Goal: Information Seeking & Learning: Learn about a topic

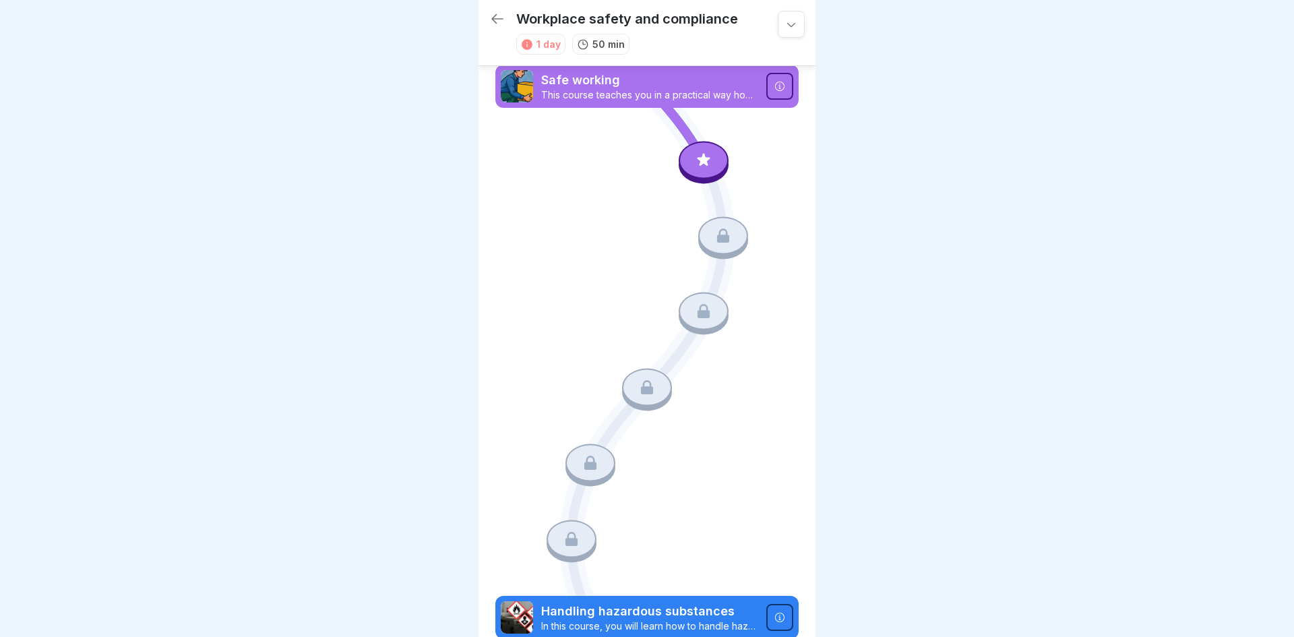
click at [495, 15] on icon at bounding box center [497, 18] width 12 height 9
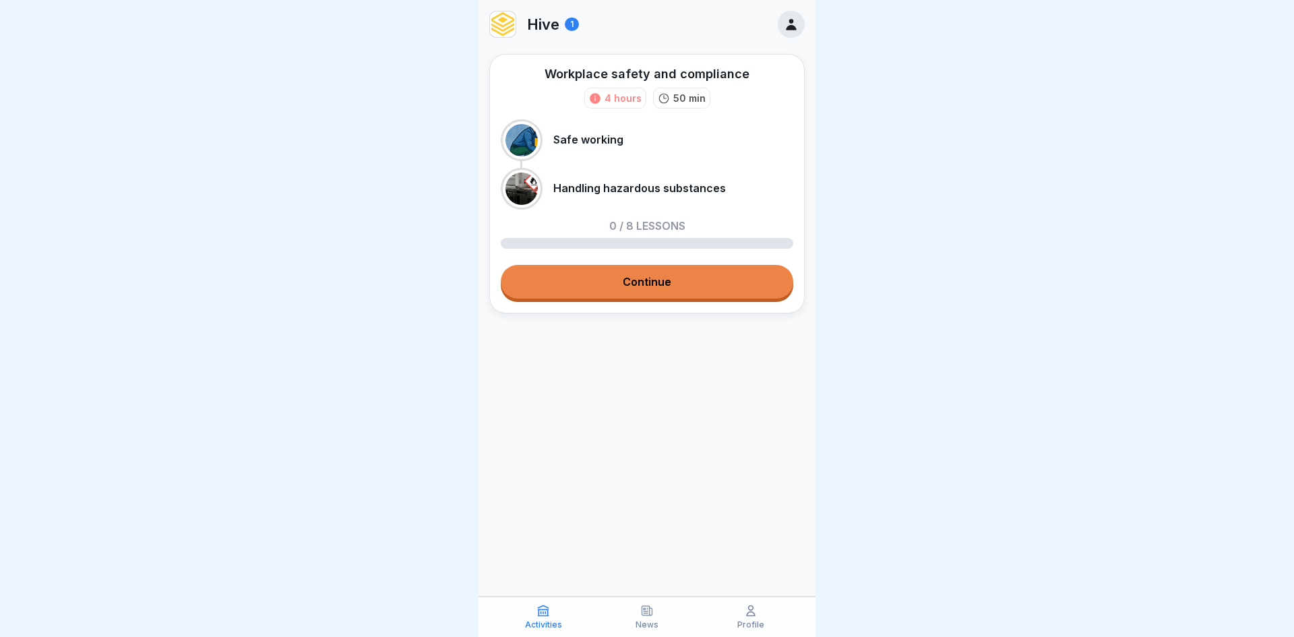
click at [631, 277] on link "Continue" at bounding box center [647, 282] width 292 height 34
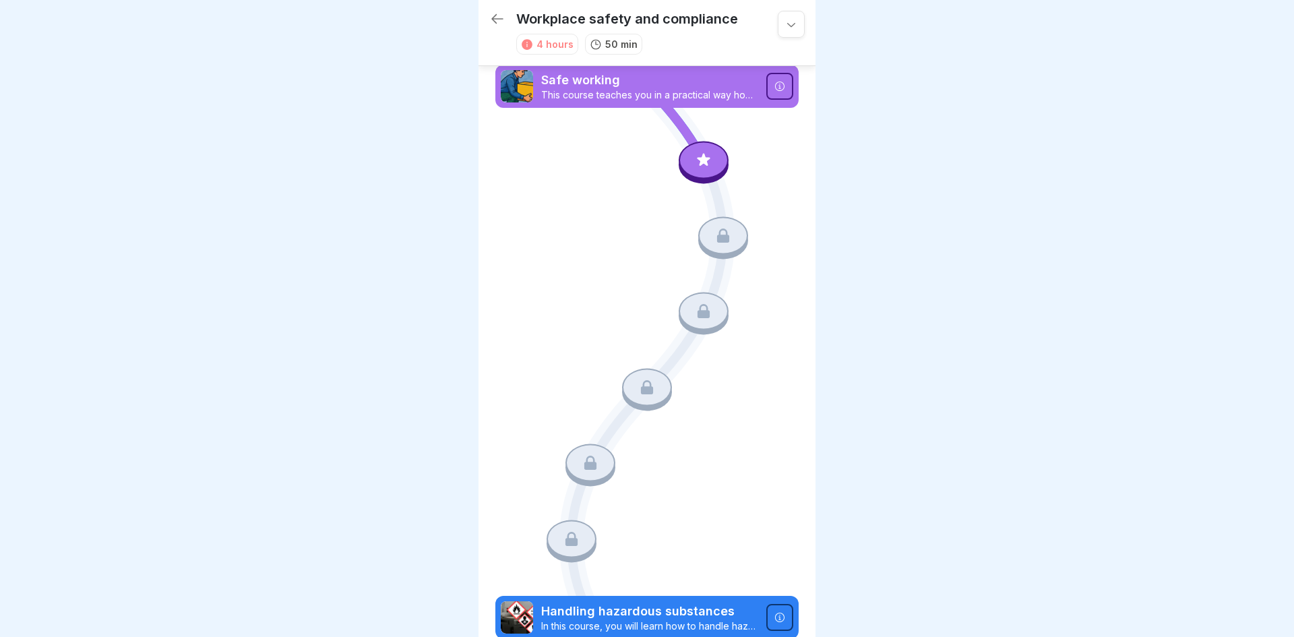
click at [682, 93] on p "This course teaches you in a practical way how to work ergonomically, recognise…" at bounding box center [649, 95] width 217 height 12
click at [704, 172] on div at bounding box center [704, 160] width 50 height 38
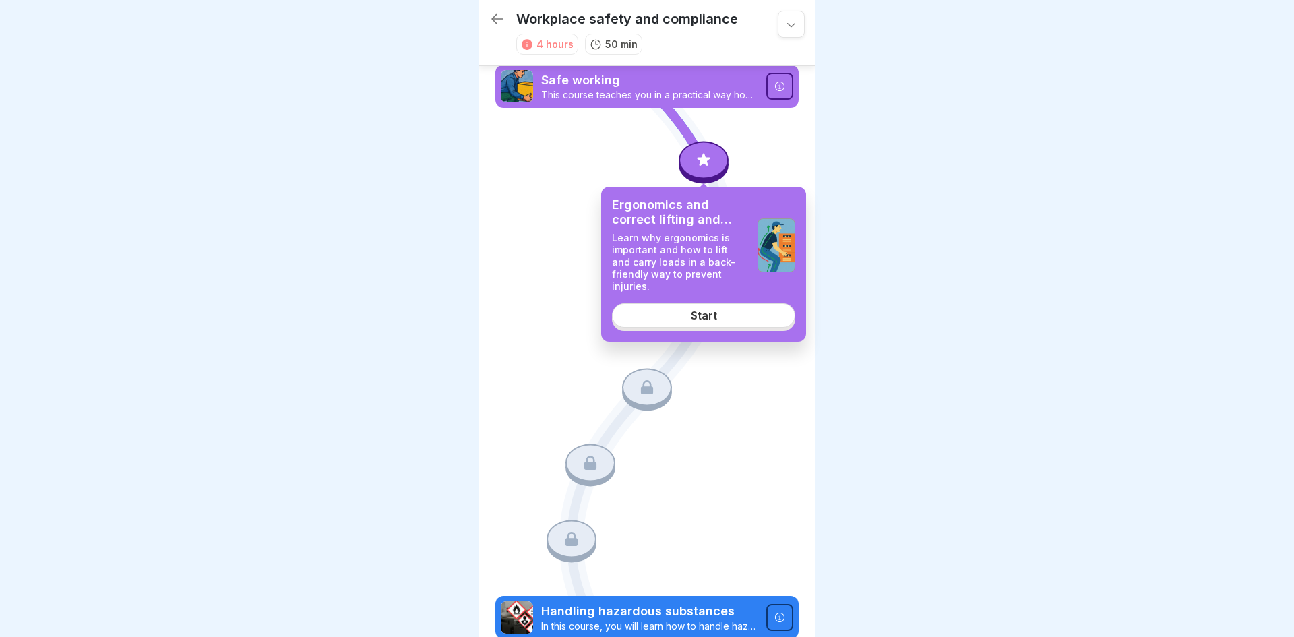
click at [700, 314] on link "Start" at bounding box center [703, 315] width 183 height 24
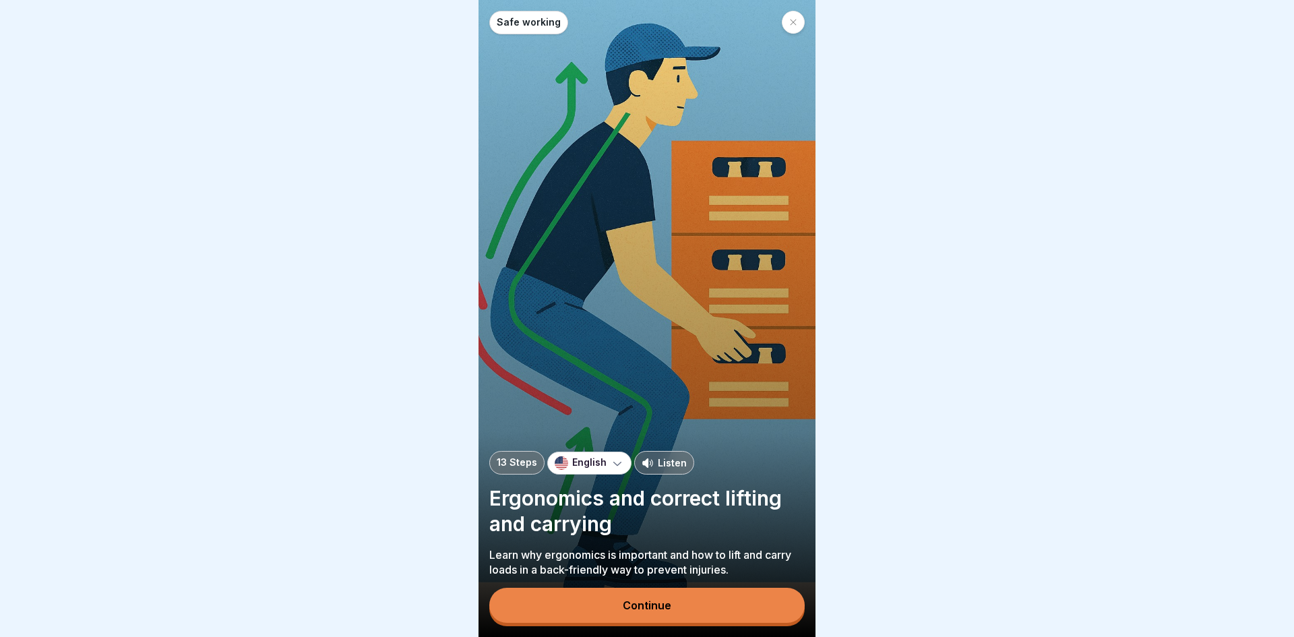
click at [597, 588] on button "Continue" at bounding box center [646, 605] width 315 height 35
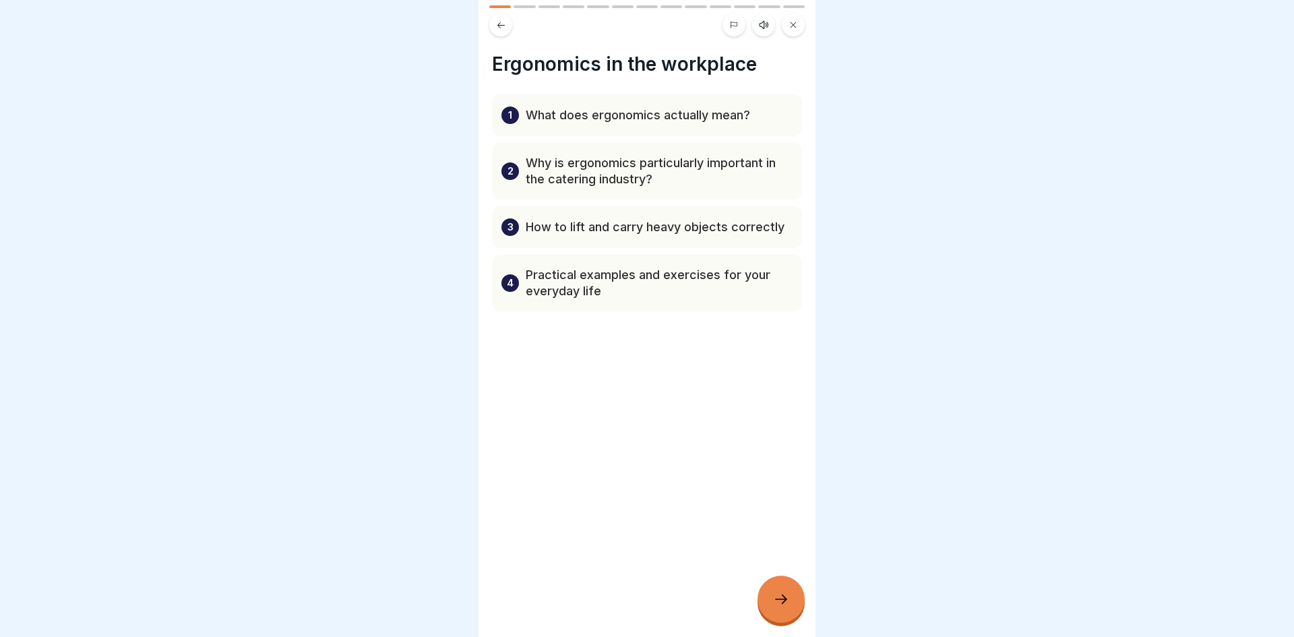
click at [786, 592] on icon at bounding box center [781, 599] width 16 height 16
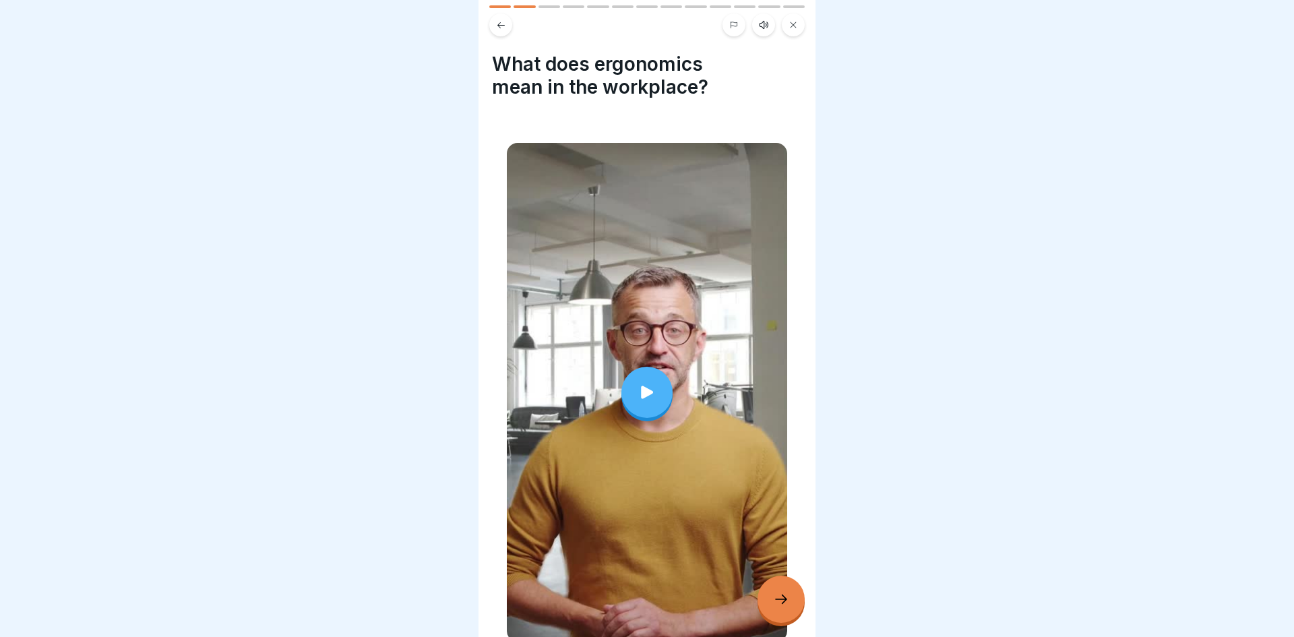
click at [664, 403] on div at bounding box center [646, 392] width 51 height 51
click at [787, 590] on div at bounding box center [780, 598] width 47 height 47
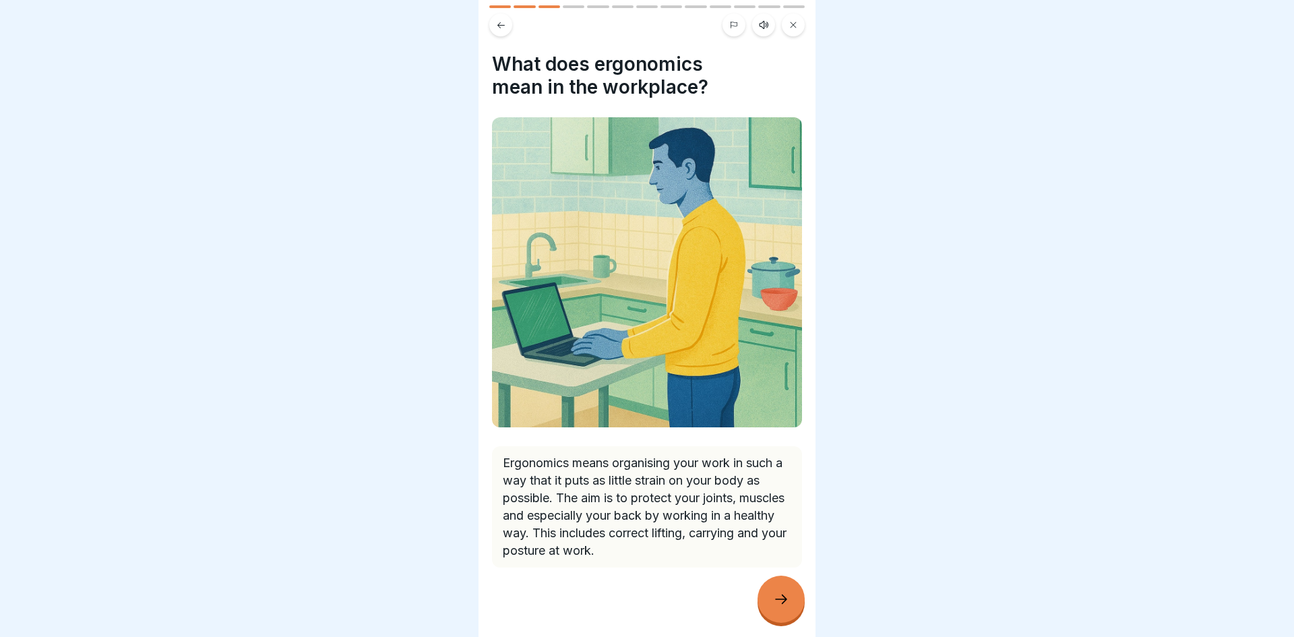
click at [774, 580] on div at bounding box center [780, 598] width 47 height 47
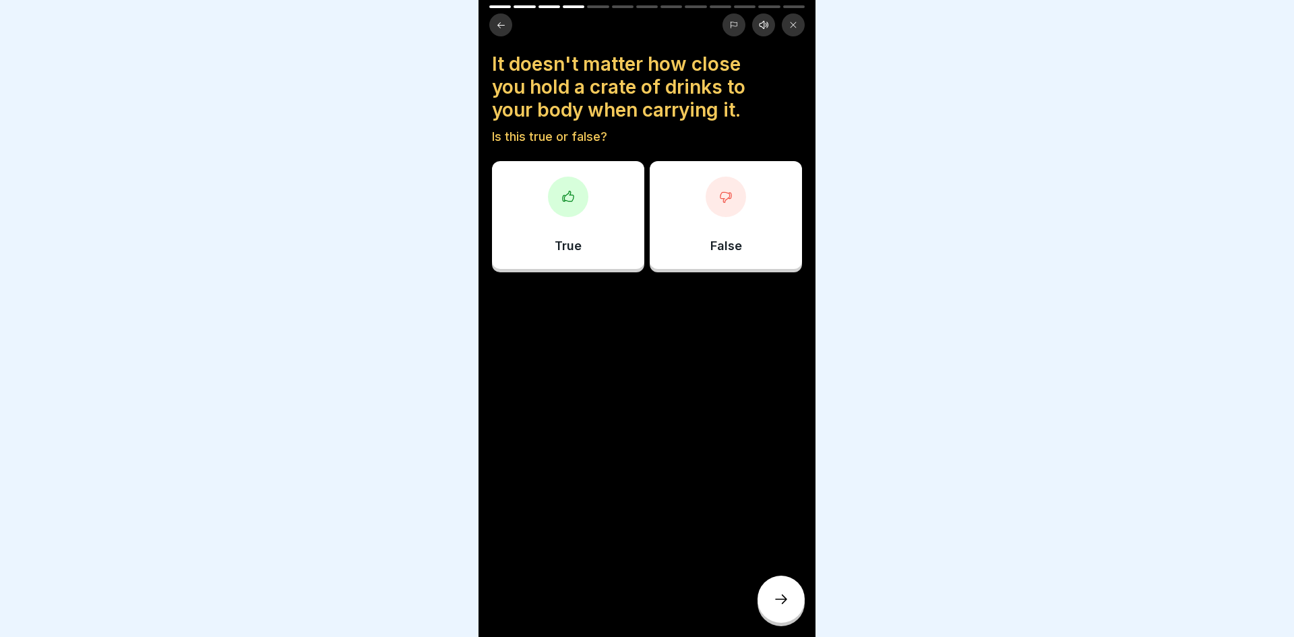
click at [789, 245] on div "False" at bounding box center [726, 215] width 152 height 108
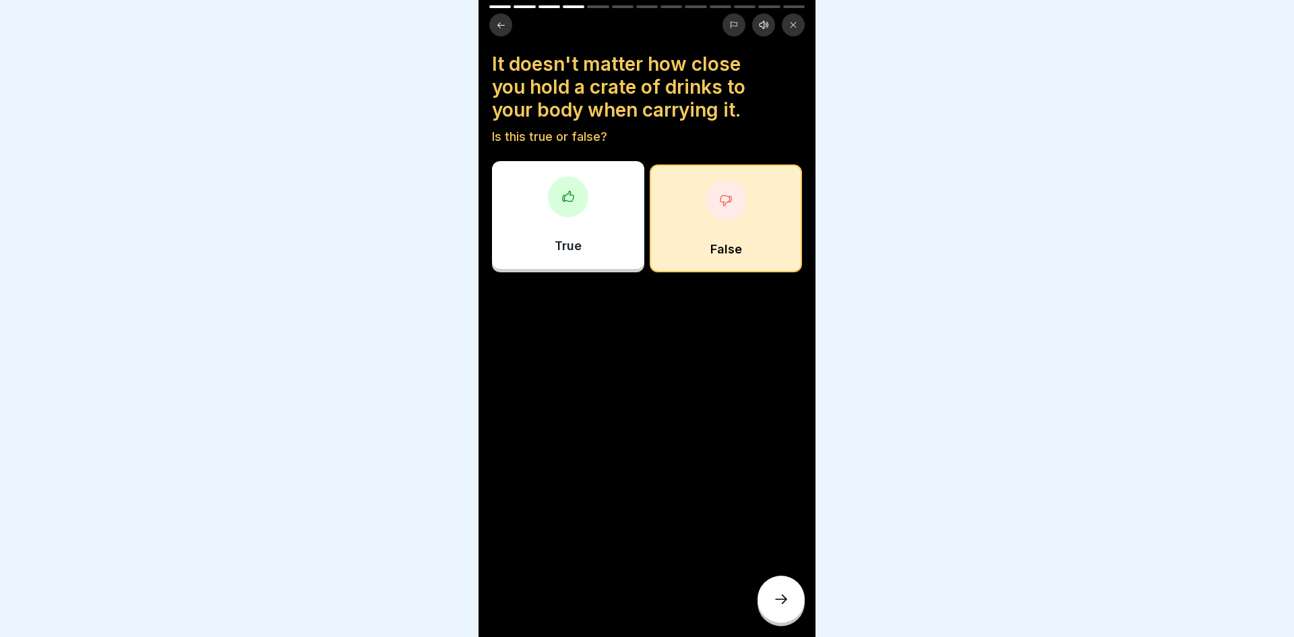
click at [781, 586] on div at bounding box center [780, 598] width 47 height 47
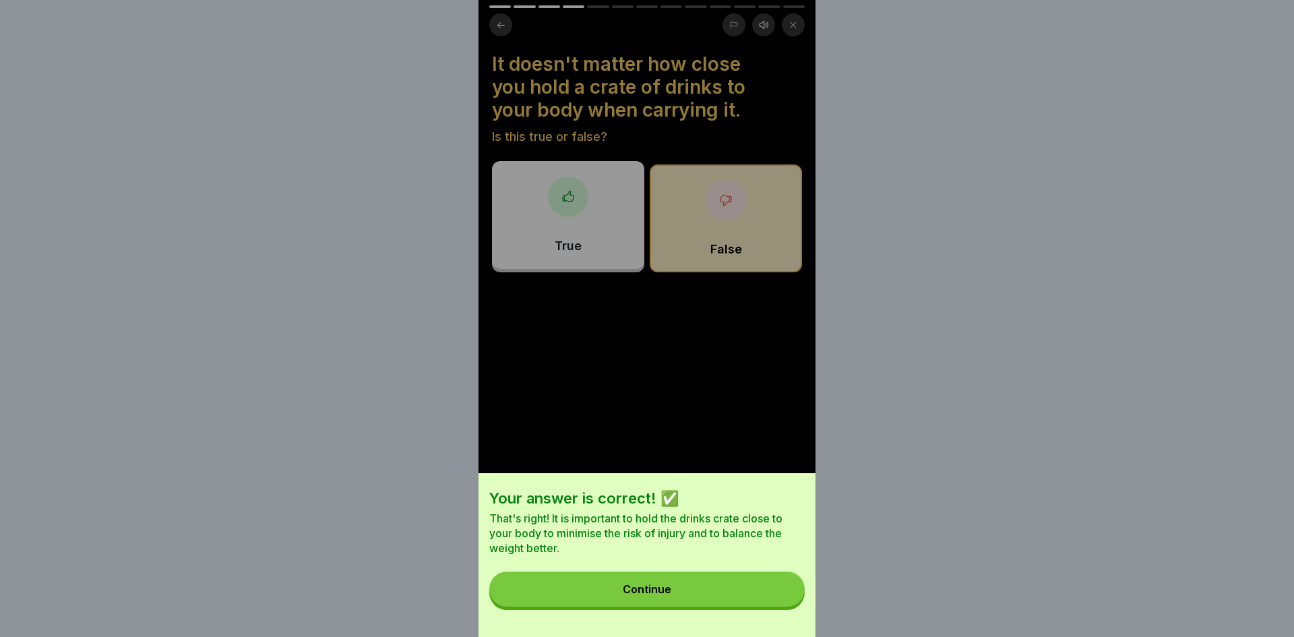
click at [707, 593] on button "Continue" at bounding box center [646, 588] width 315 height 35
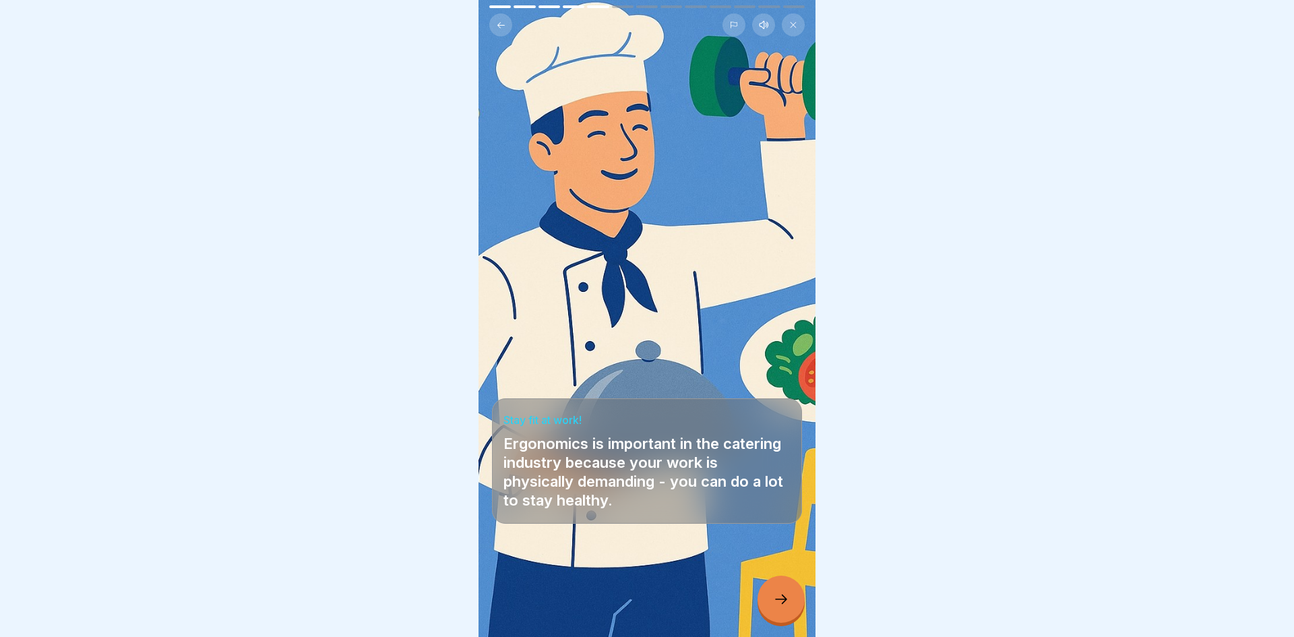
click at [784, 589] on div at bounding box center [780, 598] width 47 height 47
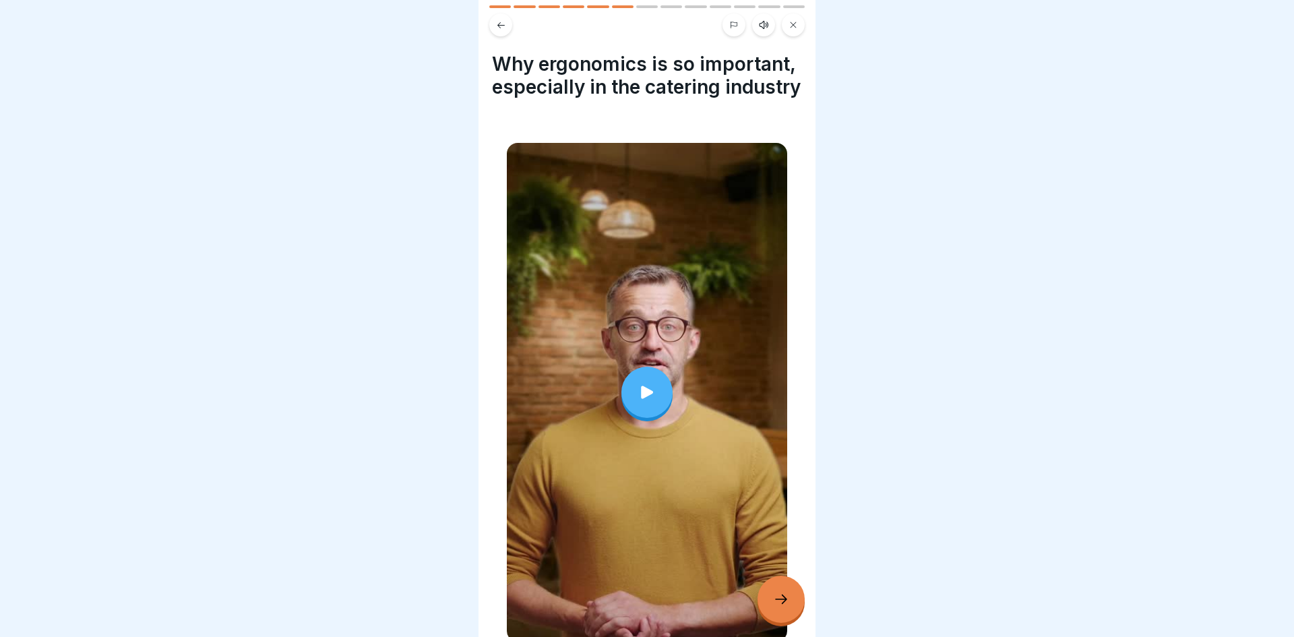
click at [715, 465] on div at bounding box center [647, 392] width 280 height 499
click at [768, 584] on div at bounding box center [780, 598] width 47 height 47
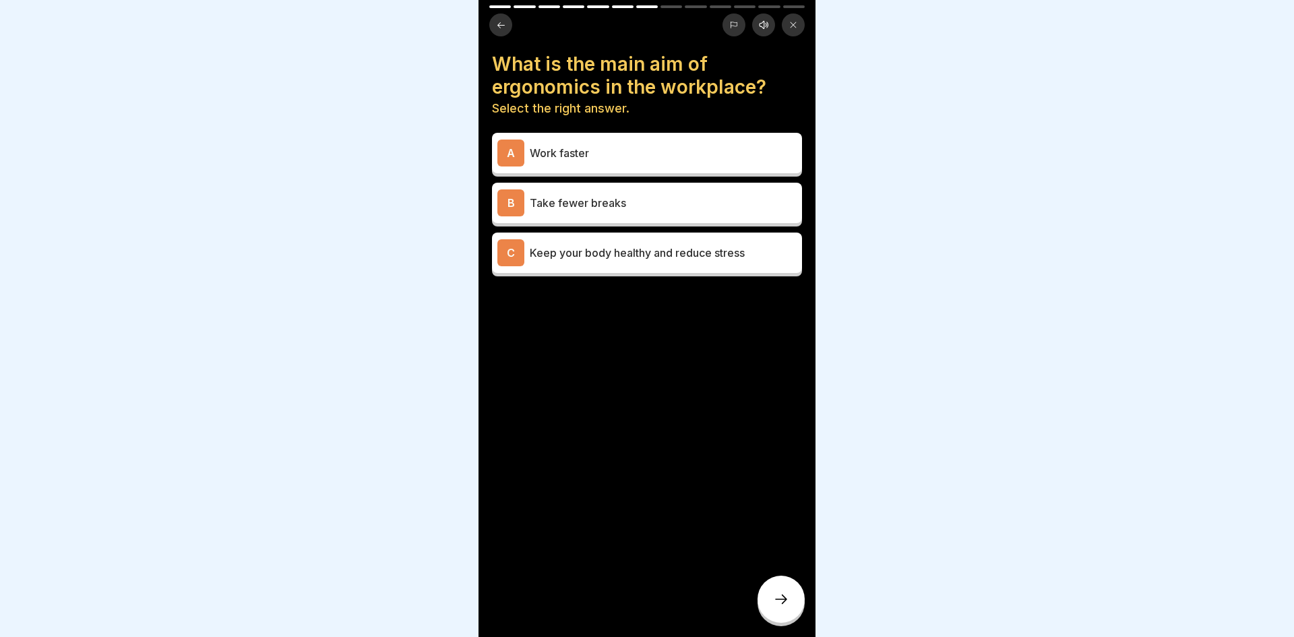
click at [780, 259] on p "Keep your body healthy and reduce stress" at bounding box center [663, 253] width 267 height 16
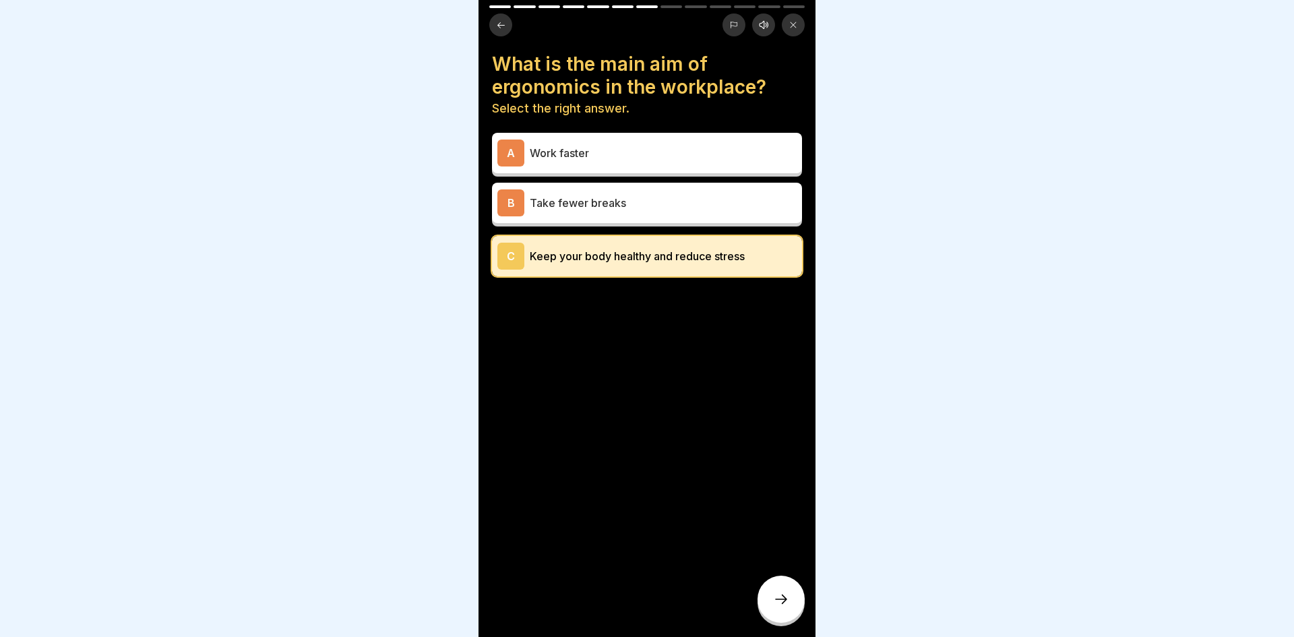
click at [794, 584] on div at bounding box center [780, 598] width 47 height 47
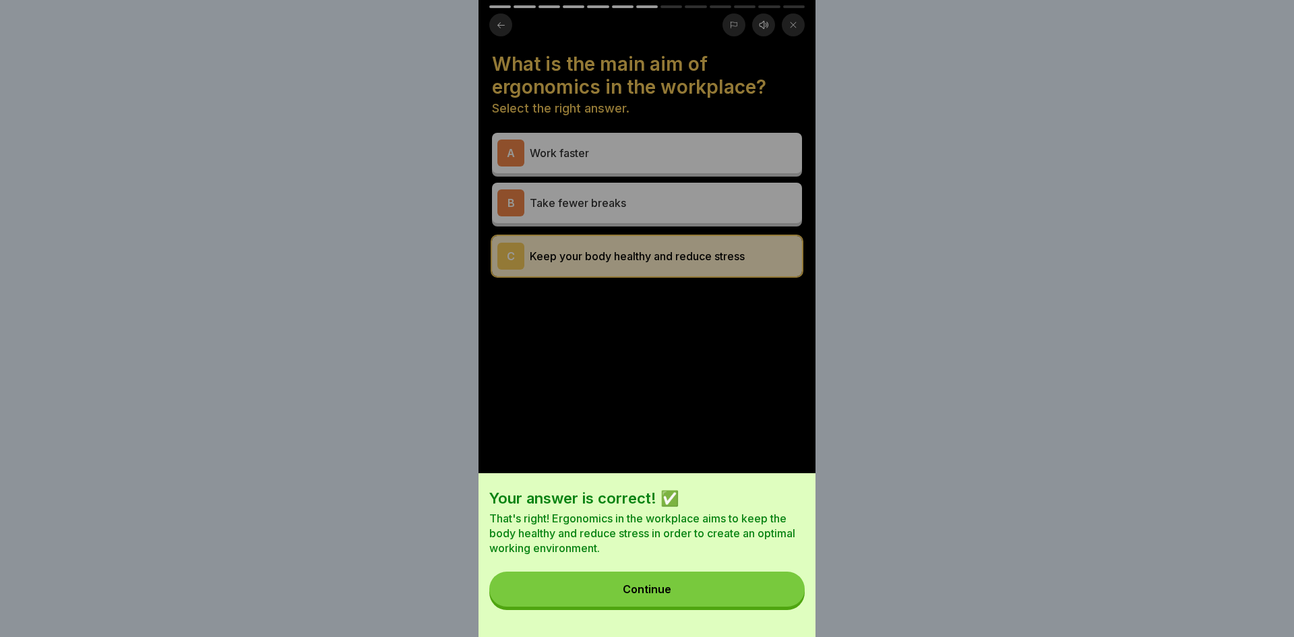
click at [740, 596] on button "Continue" at bounding box center [646, 588] width 315 height 35
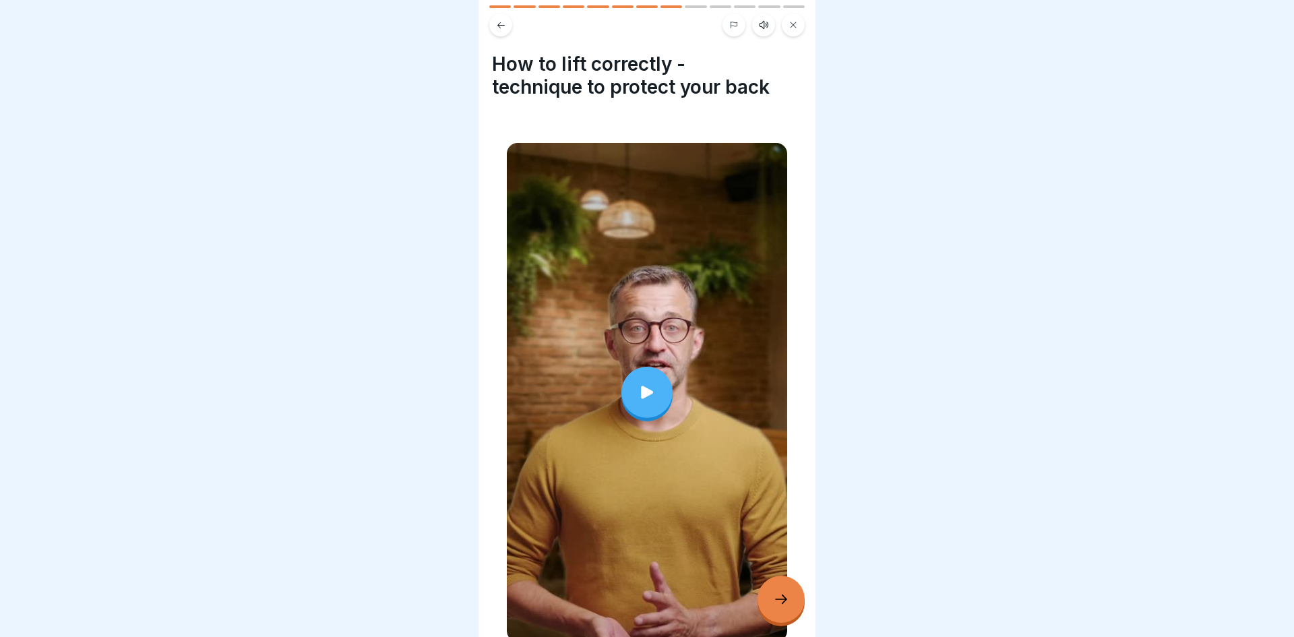
click at [711, 392] on div at bounding box center [647, 392] width 280 height 499
click at [778, 598] on icon at bounding box center [781, 599] width 16 height 16
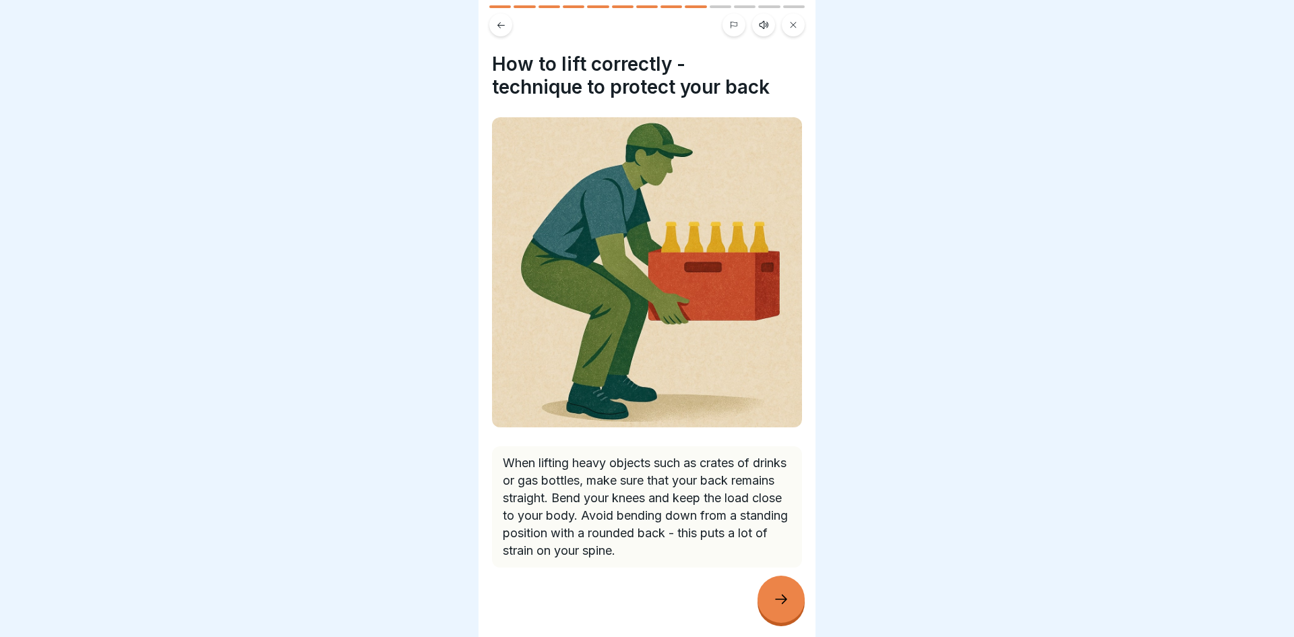
click at [784, 588] on div at bounding box center [780, 598] width 47 height 47
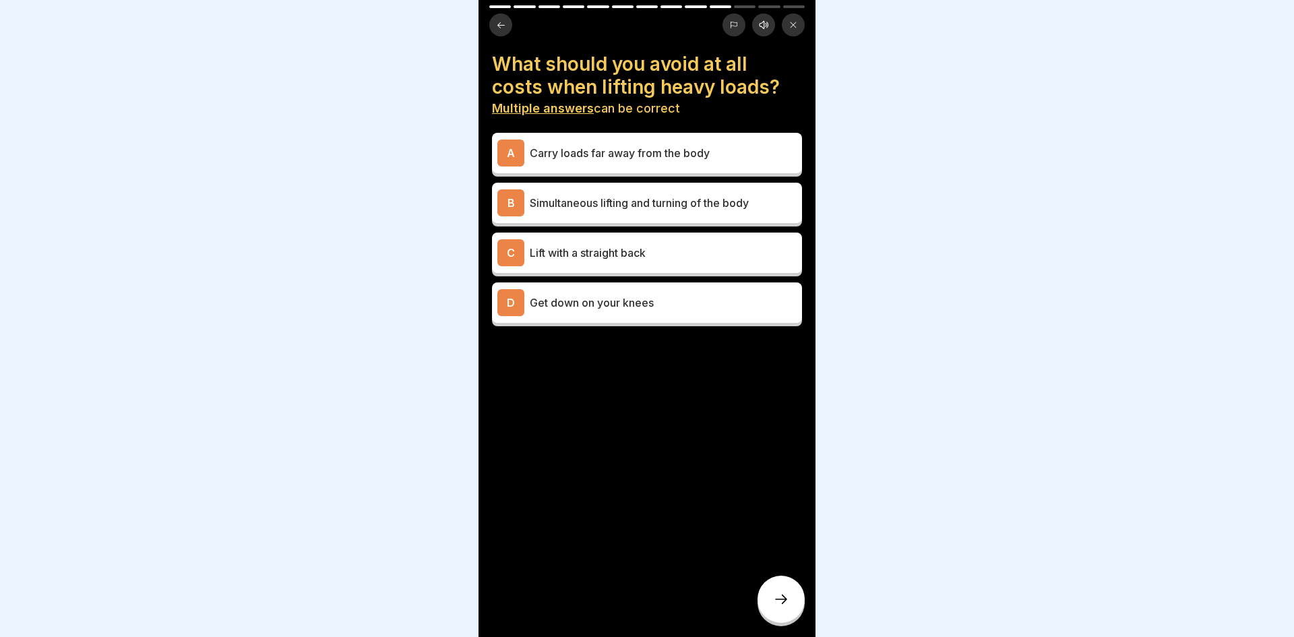
click at [502, 18] on button at bounding box center [500, 24] width 23 height 23
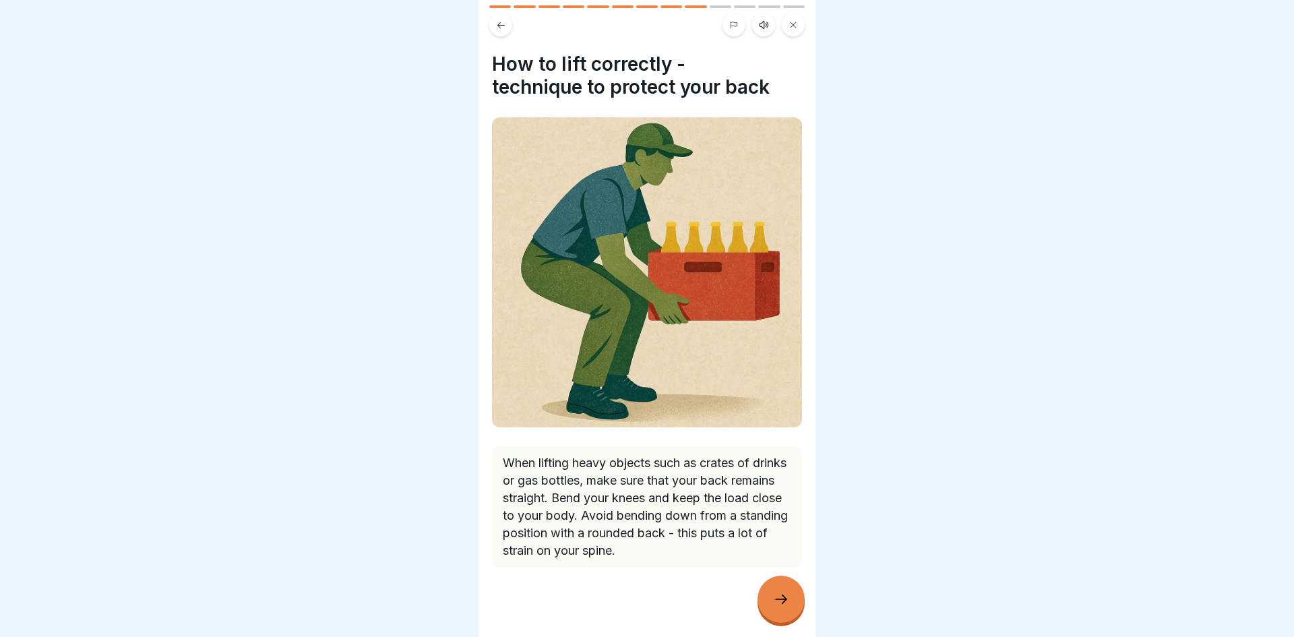
click at [776, 587] on div at bounding box center [780, 598] width 47 height 47
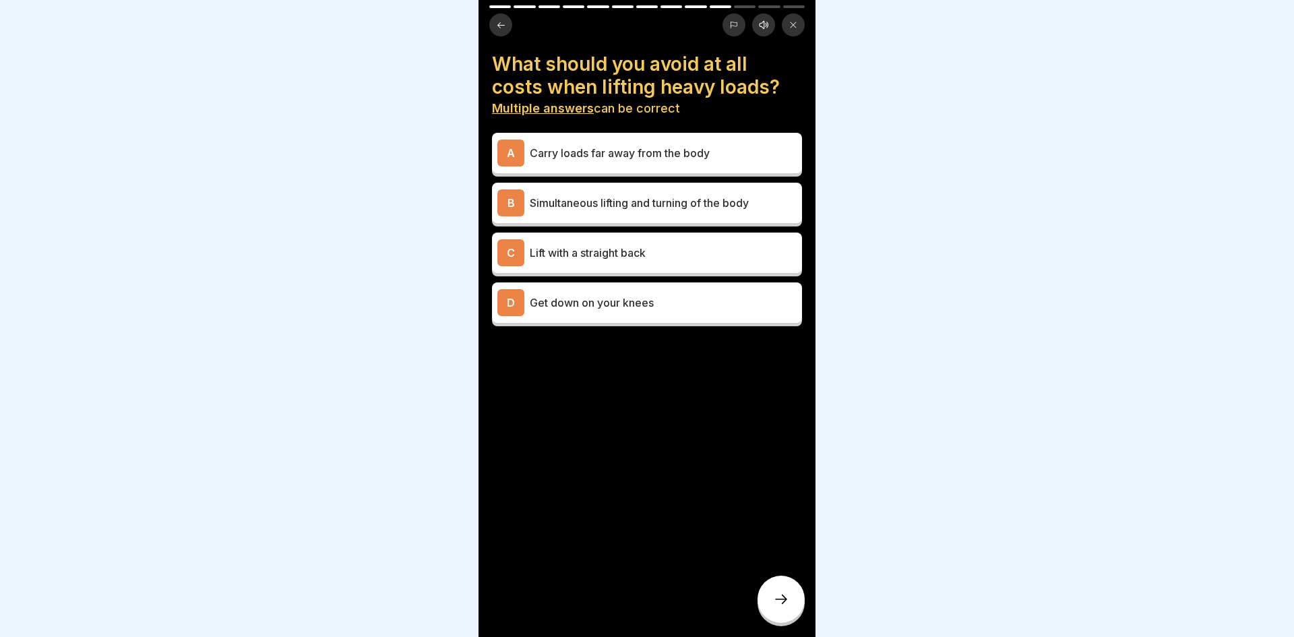
click at [499, 26] on icon at bounding box center [501, 25] width 10 height 10
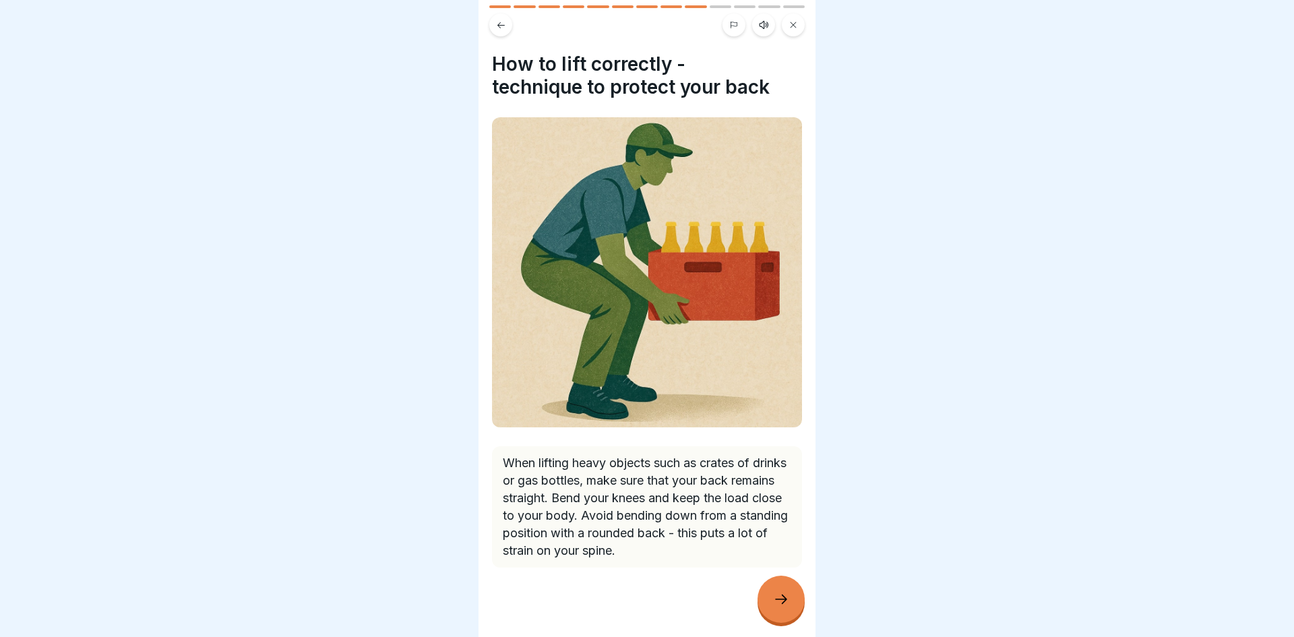
click at [777, 597] on icon at bounding box center [781, 599] width 16 height 16
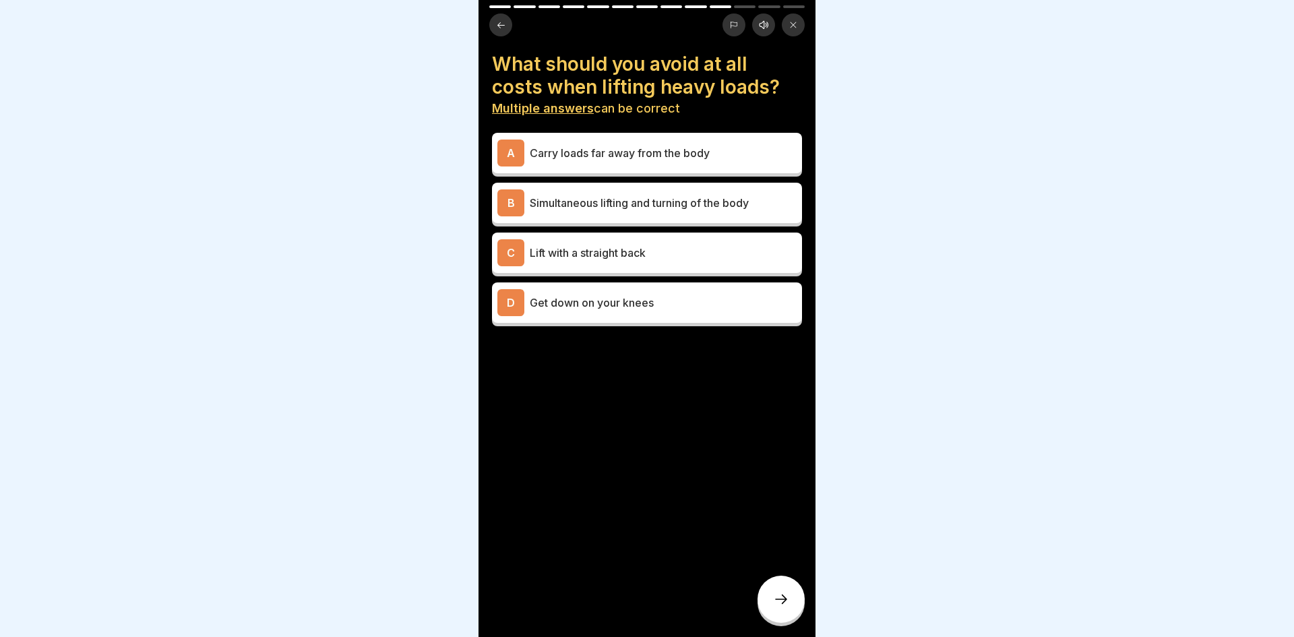
click at [505, 26] on icon at bounding box center [501, 25] width 10 height 10
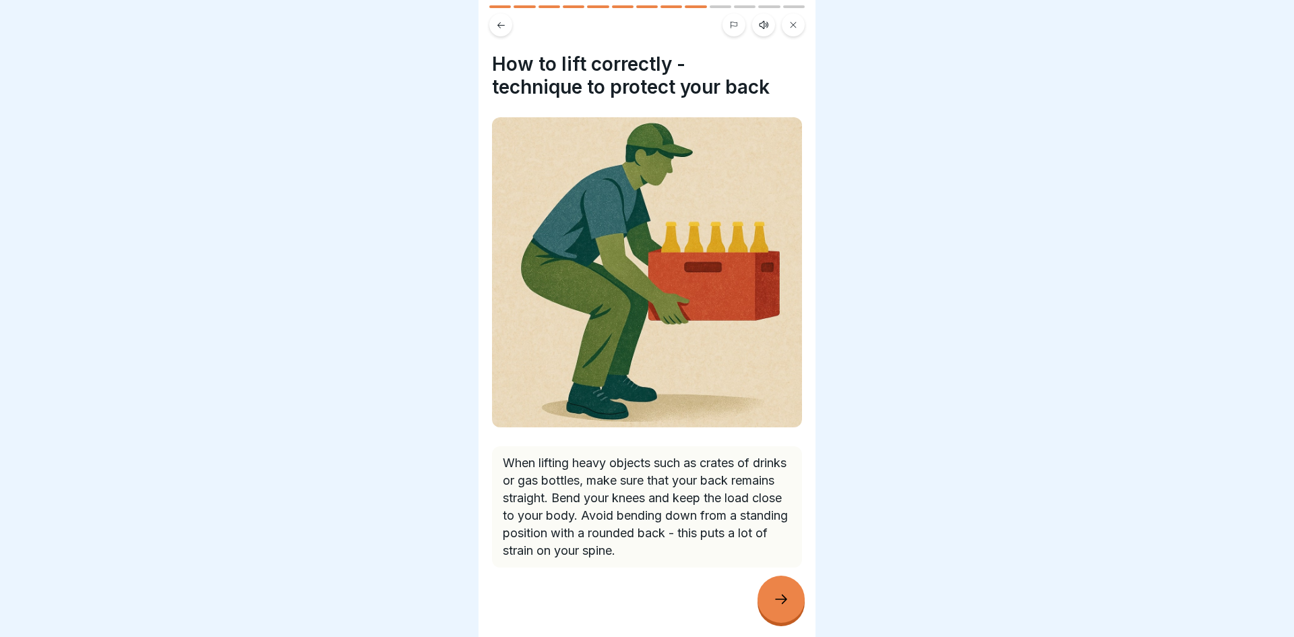
click at [771, 590] on div at bounding box center [780, 598] width 47 height 47
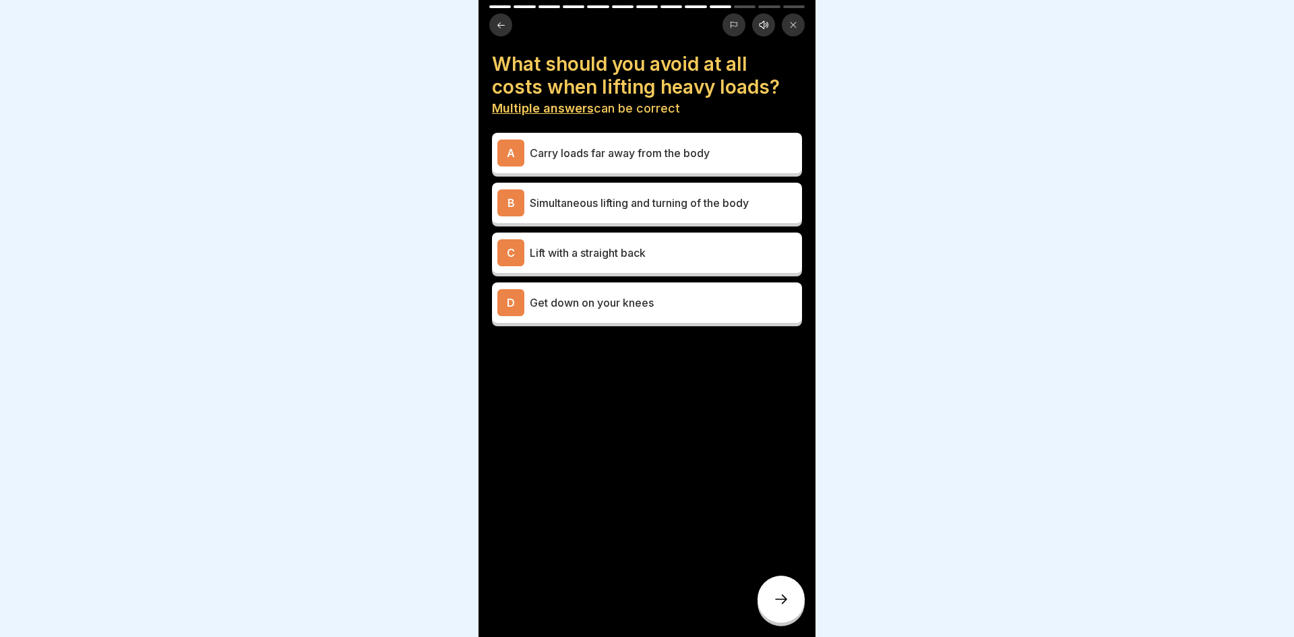
click at [748, 162] on div "A Carry loads far away from the body" at bounding box center [646, 152] width 299 height 27
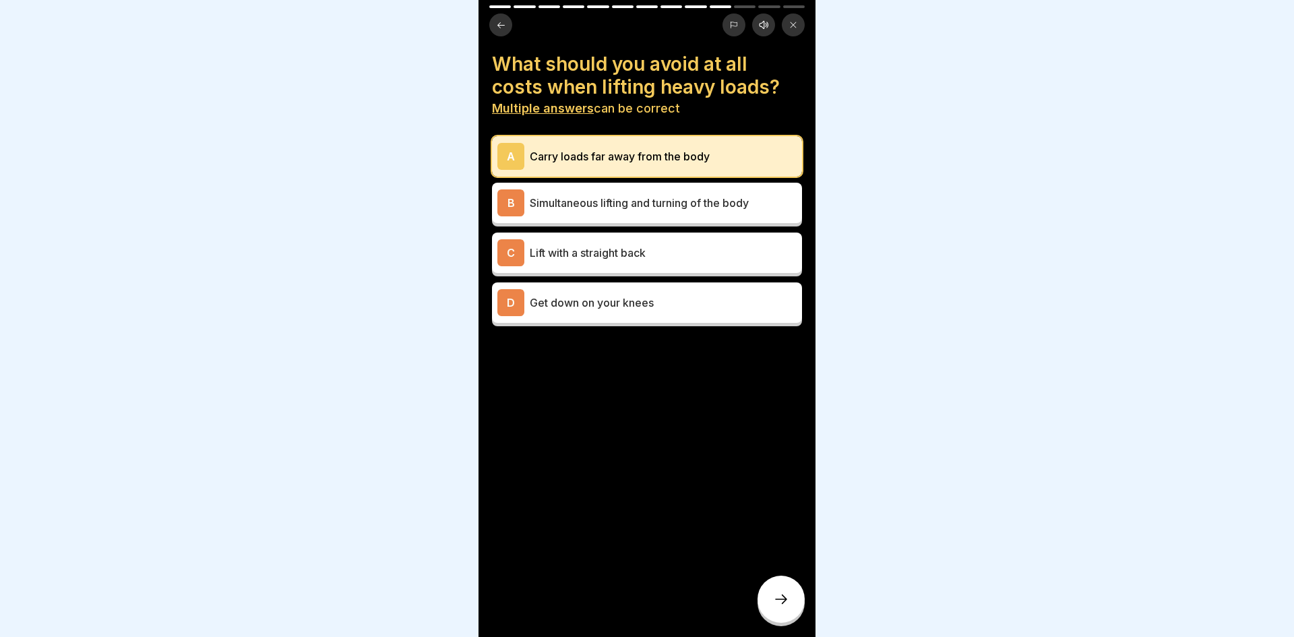
click at [497, 30] on icon at bounding box center [501, 25] width 10 height 10
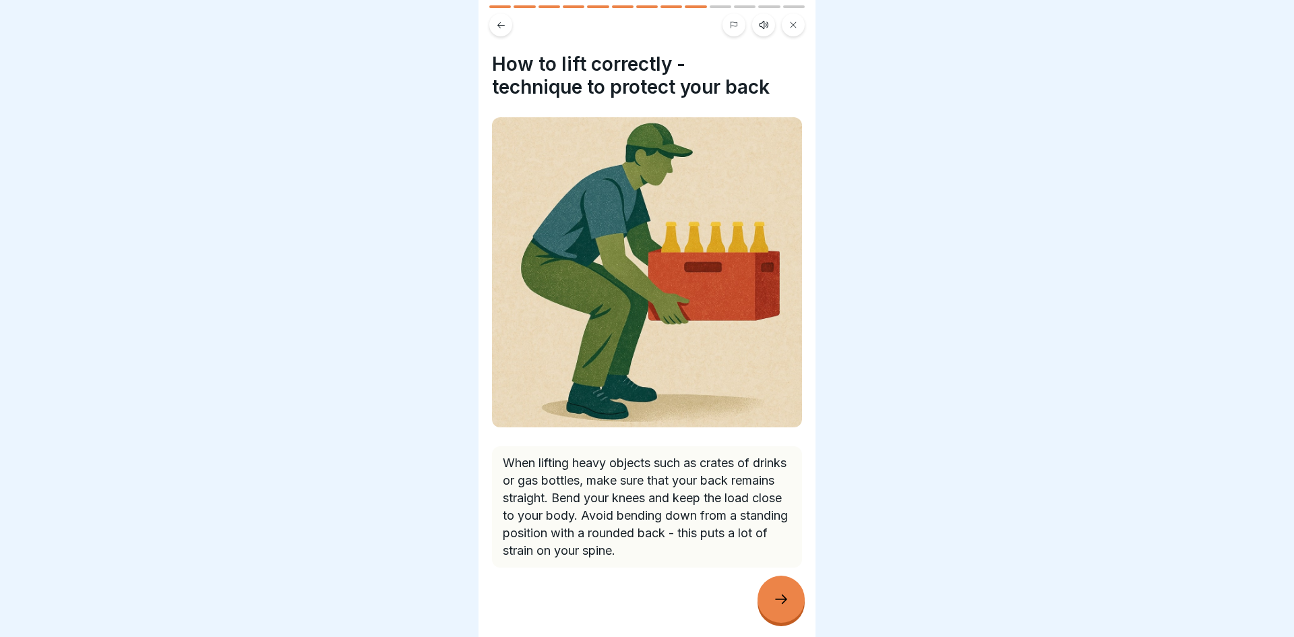
click at [499, 22] on icon at bounding box center [501, 25] width 10 height 10
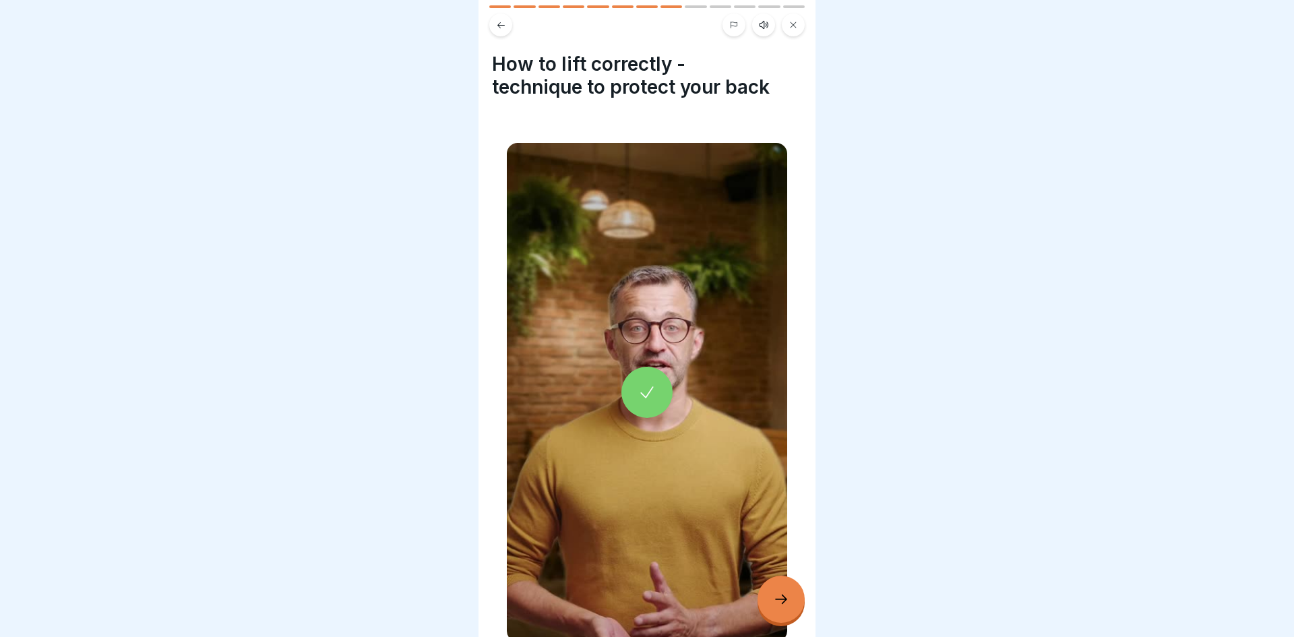
click at [646, 309] on div at bounding box center [647, 392] width 280 height 499
click at [639, 381] on div at bounding box center [646, 392] width 51 height 51
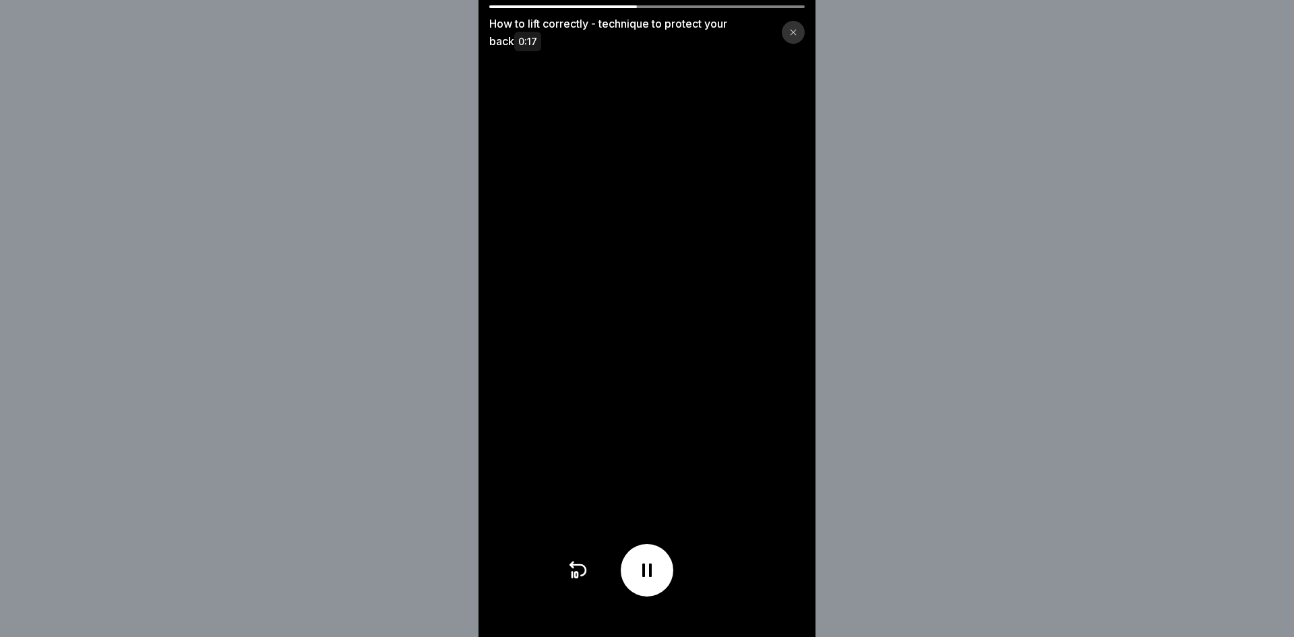
click at [647, 574] on icon at bounding box center [647, 570] width 22 height 22
click at [790, 35] on icon at bounding box center [793, 32] width 8 height 8
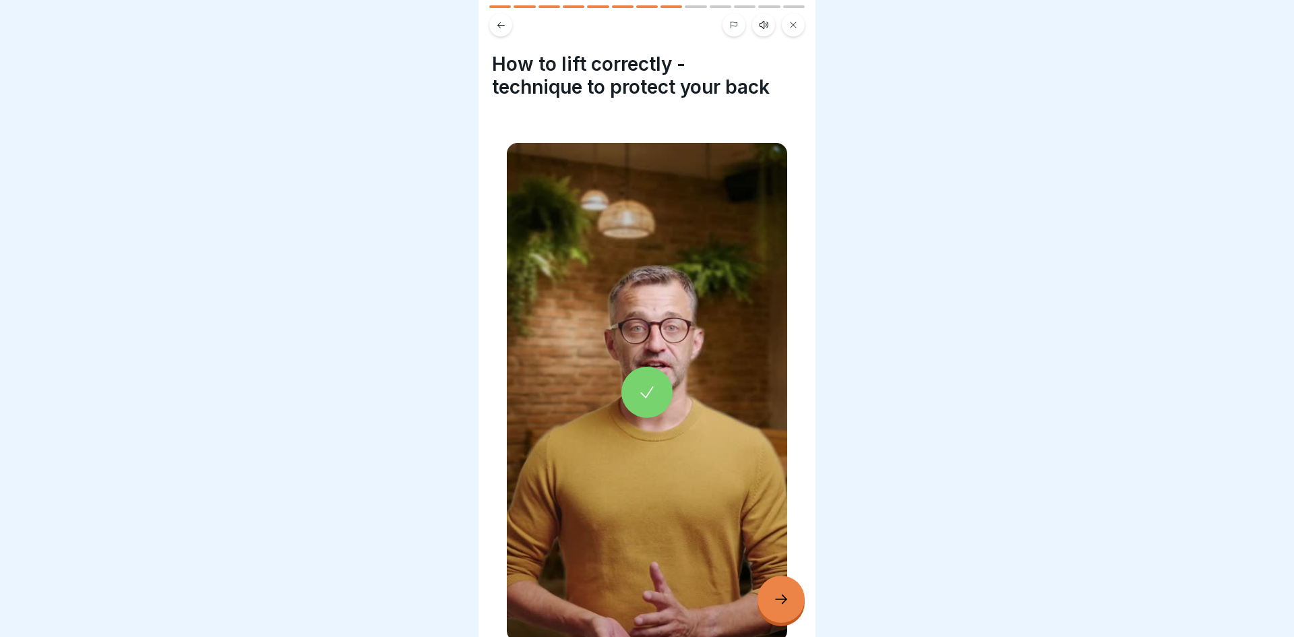
click at [791, 580] on div at bounding box center [780, 598] width 47 height 47
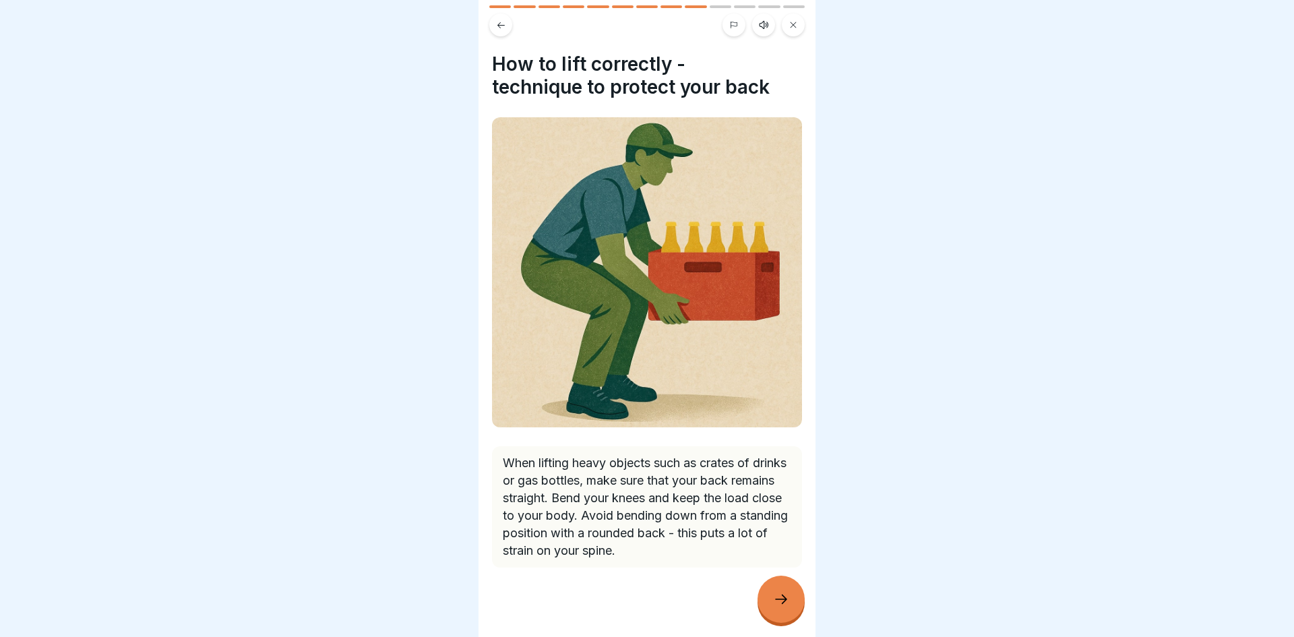
click at [785, 604] on icon at bounding box center [781, 599] width 16 height 16
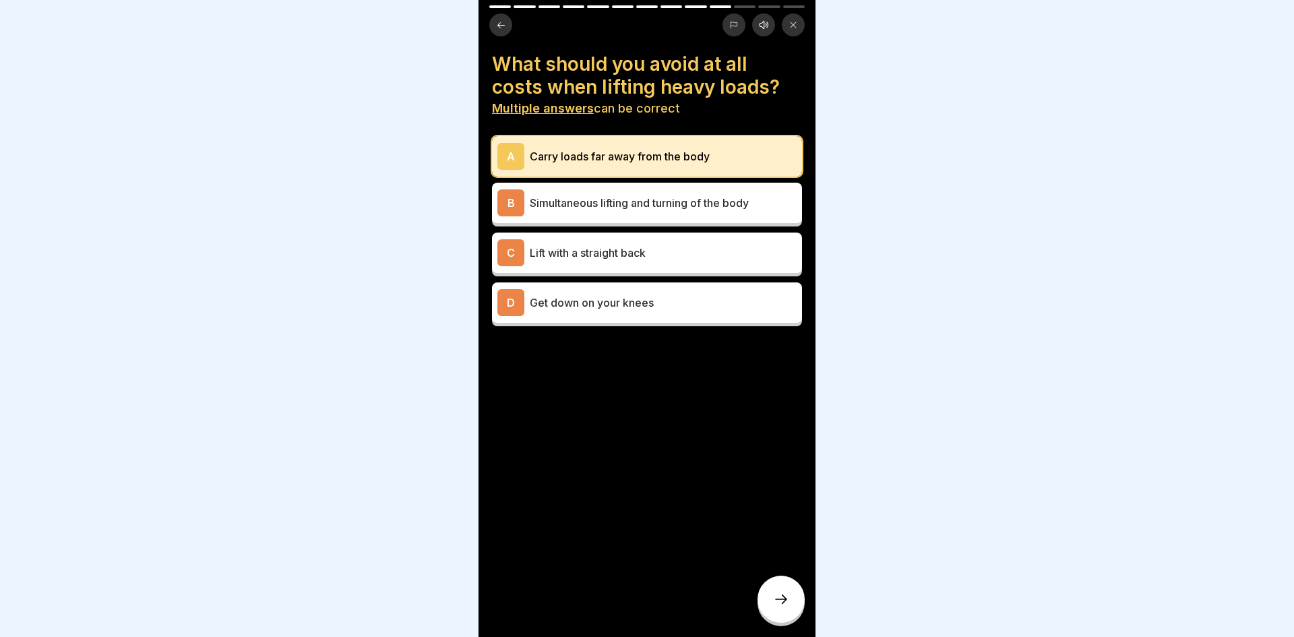
click at [708, 305] on p "Get down on your knees" at bounding box center [663, 302] width 267 height 16
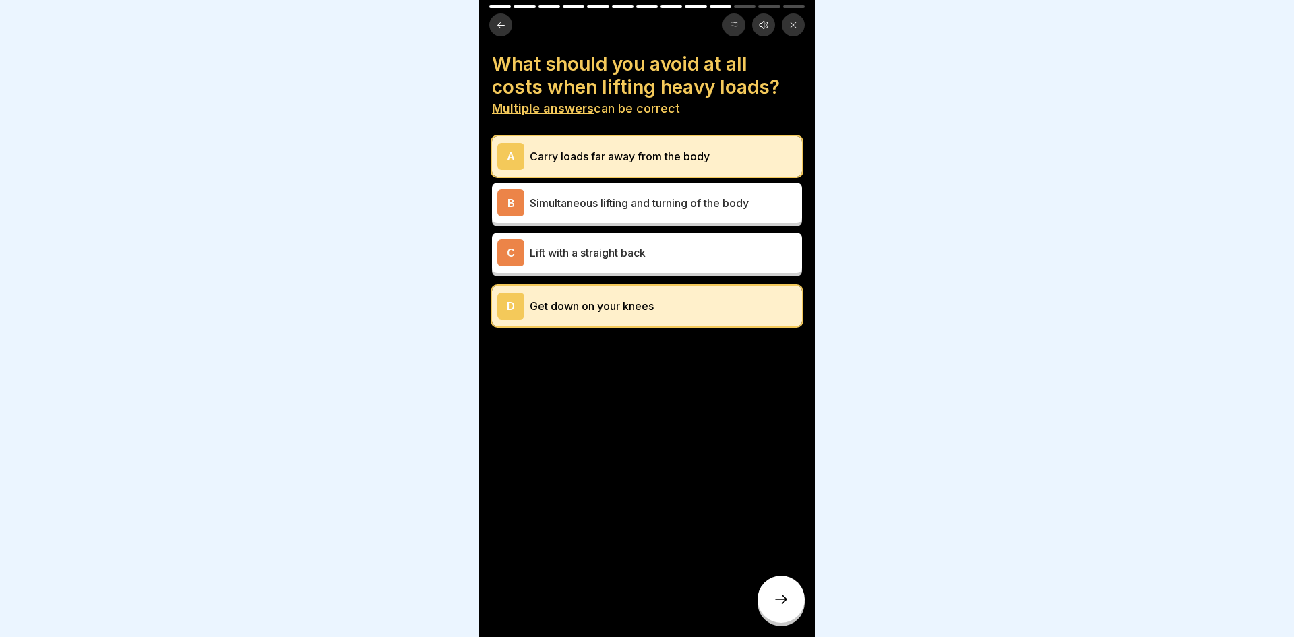
click at [716, 212] on div "B Simultaneous lifting and turning of the body" at bounding box center [646, 202] width 299 height 27
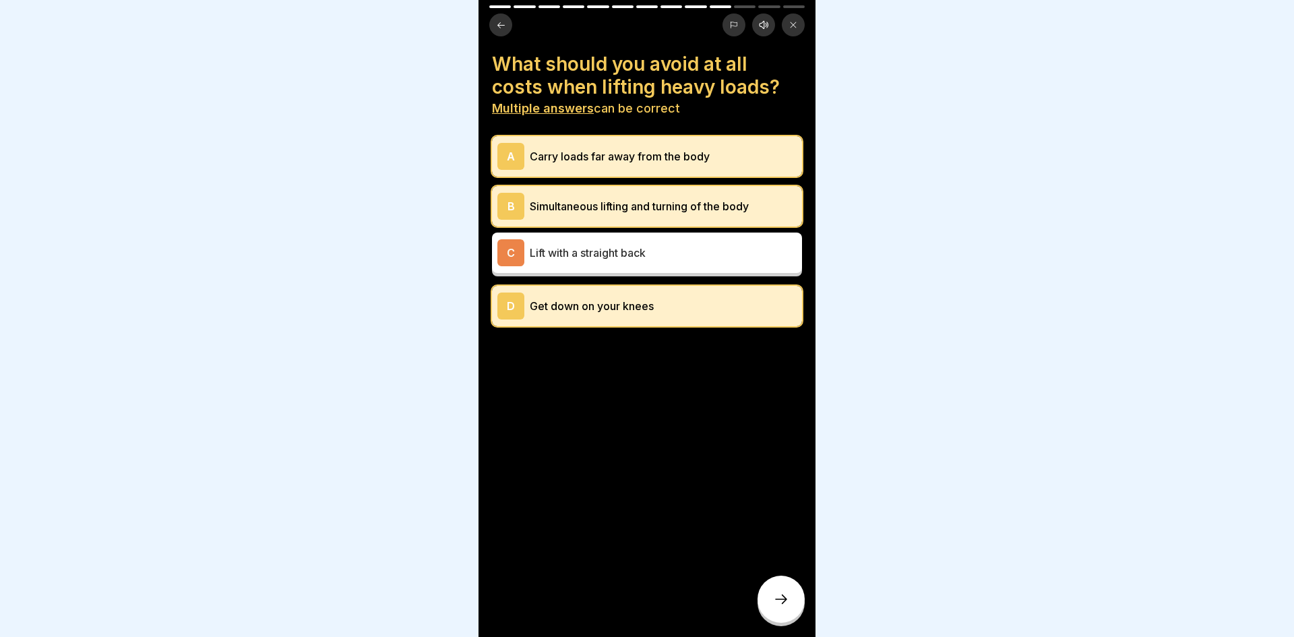
click at [784, 606] on icon at bounding box center [781, 599] width 16 height 16
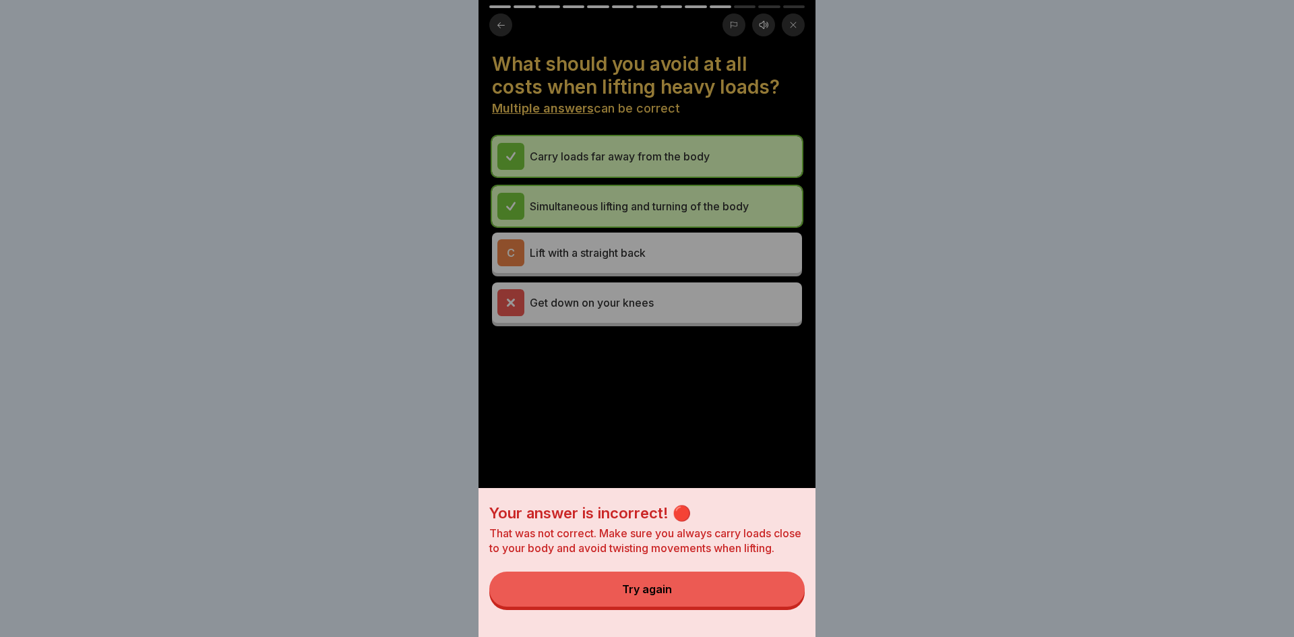
click at [660, 588] on div "Try again" at bounding box center [647, 589] width 50 height 12
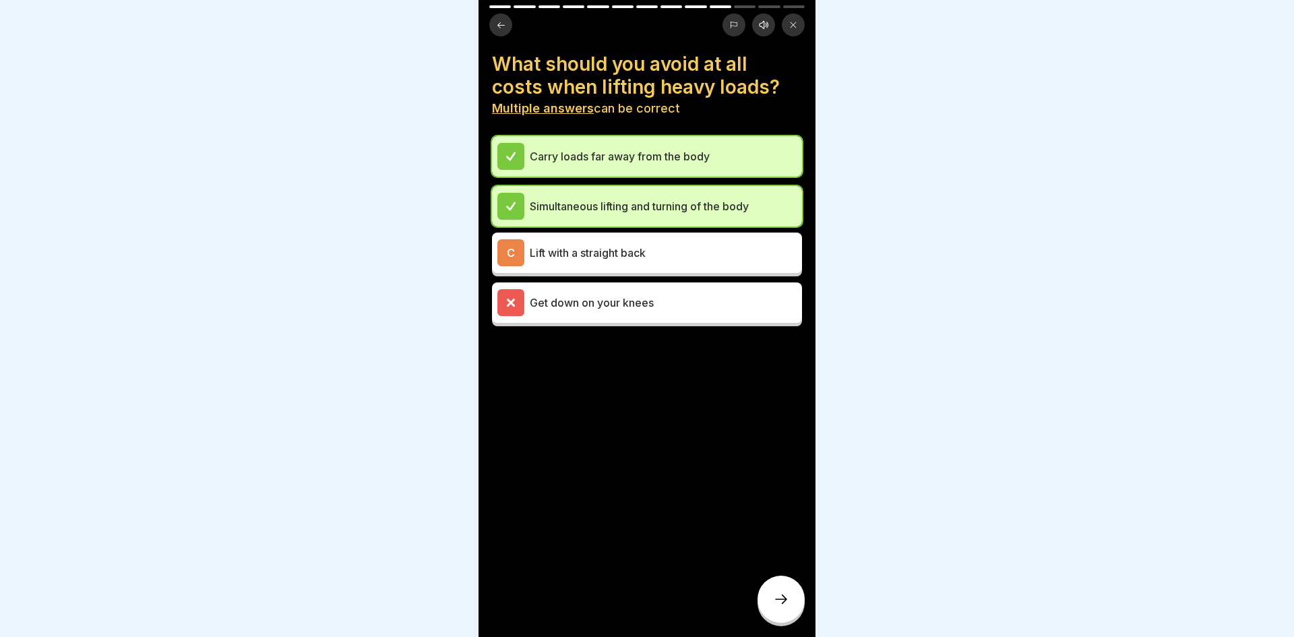
click at [536, 304] on p "Get down on your knees" at bounding box center [663, 302] width 267 height 16
click at [766, 593] on div at bounding box center [780, 598] width 47 height 47
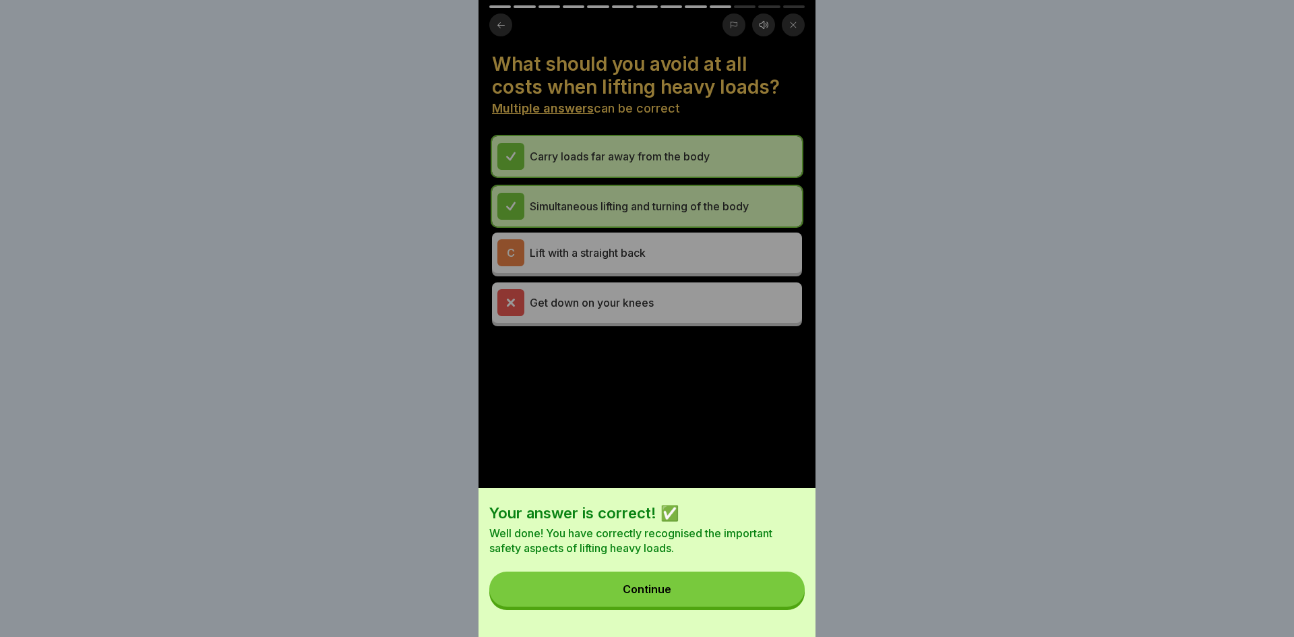
click at [732, 571] on button "Continue" at bounding box center [646, 588] width 315 height 35
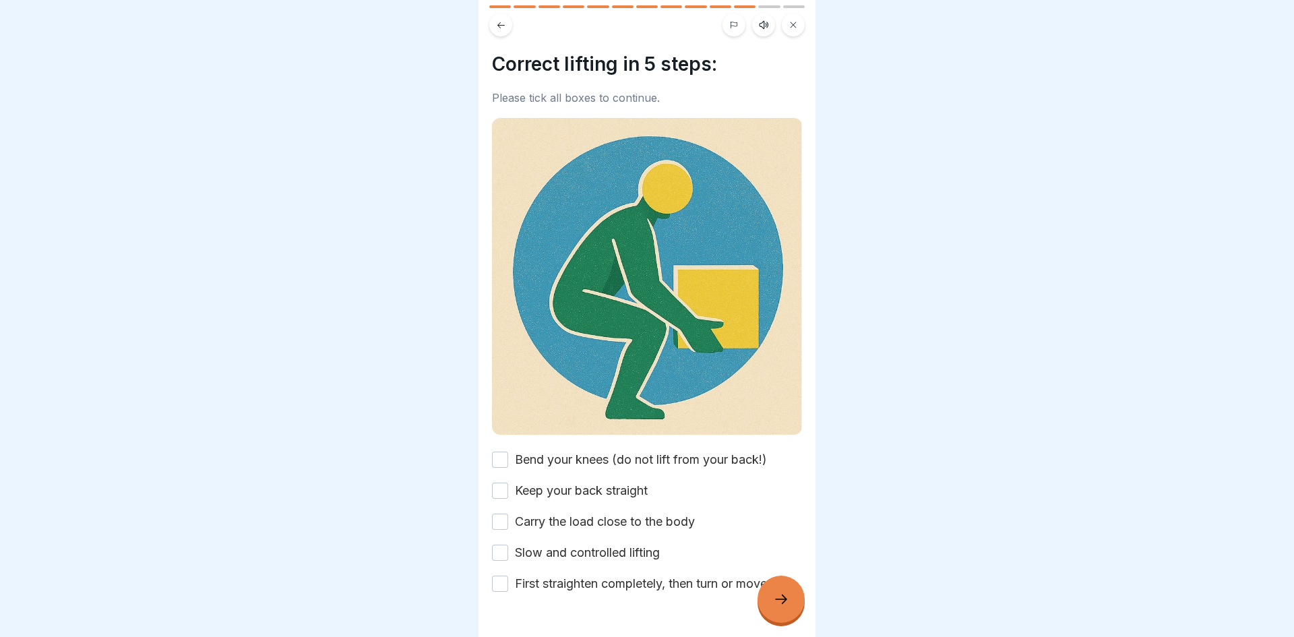
click at [732, 455] on label "Bend your knees (do not lift from your back!)" at bounding box center [641, 460] width 252 height 18
click at [508, 455] on button "Bend your knees (do not lift from your back!)" at bounding box center [500, 459] width 16 height 16
click at [587, 483] on label "Keep your back straight" at bounding box center [581, 491] width 133 height 18
click at [508, 483] on button "Keep your back straight" at bounding box center [500, 490] width 16 height 16
click at [605, 524] on label "Carry the load close to the body" at bounding box center [605, 522] width 180 height 18
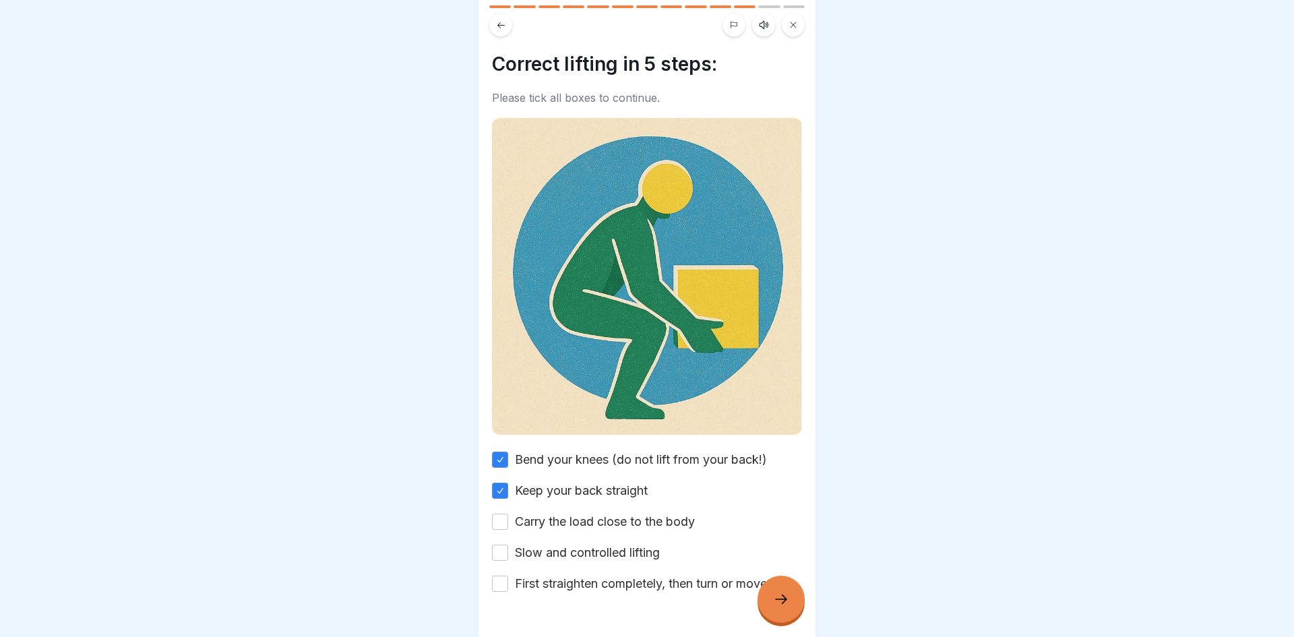
click at [508, 524] on button "Carry the load close to the body" at bounding box center [500, 521] width 16 height 16
click at [602, 544] on label "Slow and controlled lifting" at bounding box center [587, 553] width 145 height 18
click at [508, 544] on button "Slow and controlled lifting" at bounding box center [500, 552] width 16 height 16
click at [600, 573] on div "Bend your knees (do not lift from your back!) Keep your back straight Carry the…" at bounding box center [647, 522] width 310 height 142
click at [611, 584] on label "First straighten completely, then turn or move" at bounding box center [641, 584] width 252 height 18
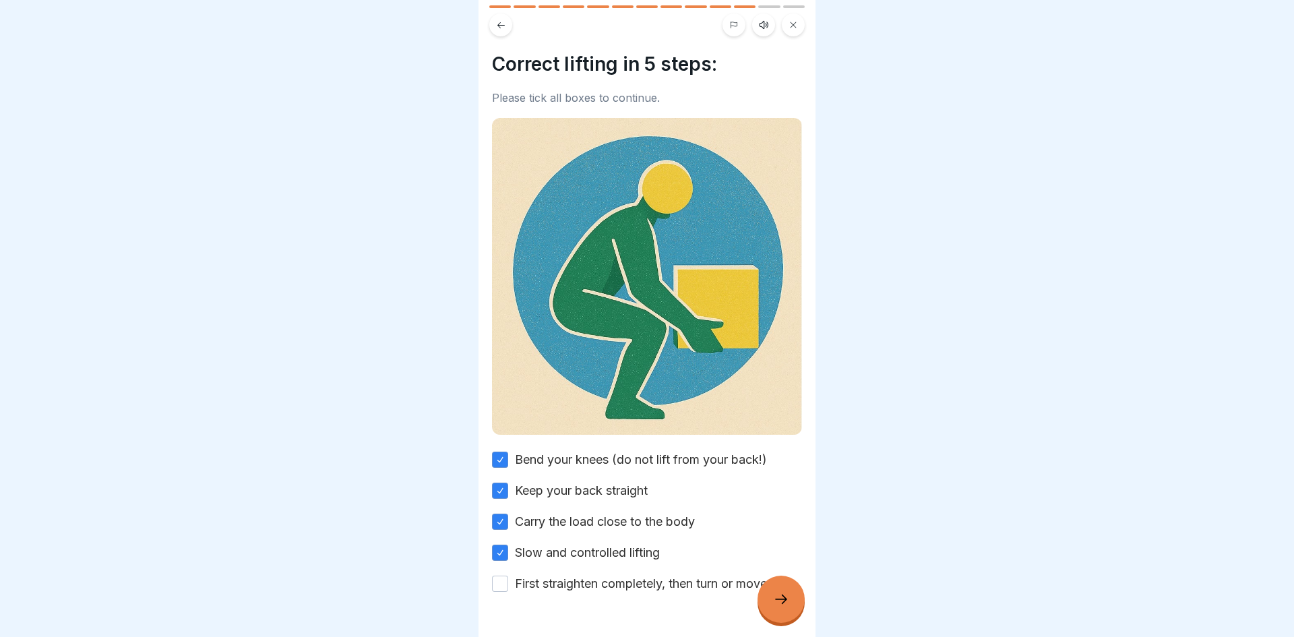
click at [508, 584] on button "First straighten completely, then turn or move" at bounding box center [500, 583] width 16 height 16
click at [789, 605] on div at bounding box center [780, 598] width 47 height 47
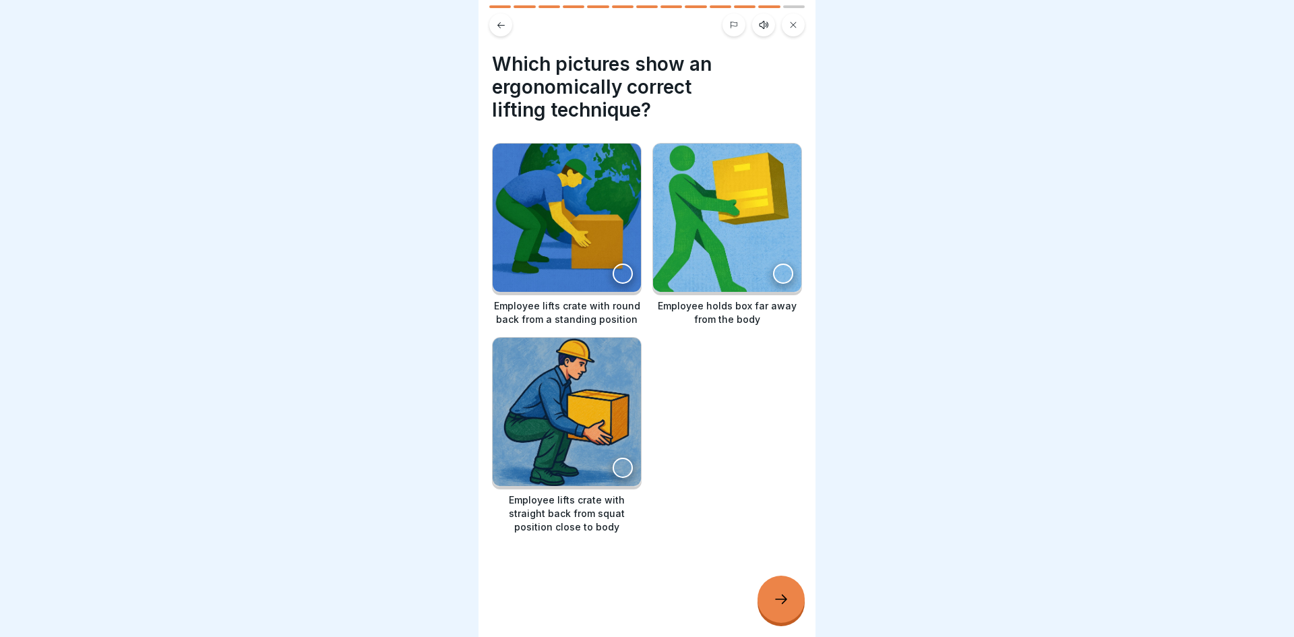
click at [784, 282] on div at bounding box center [783, 273] width 20 height 20
click at [584, 259] on img at bounding box center [567, 218] width 148 height 148
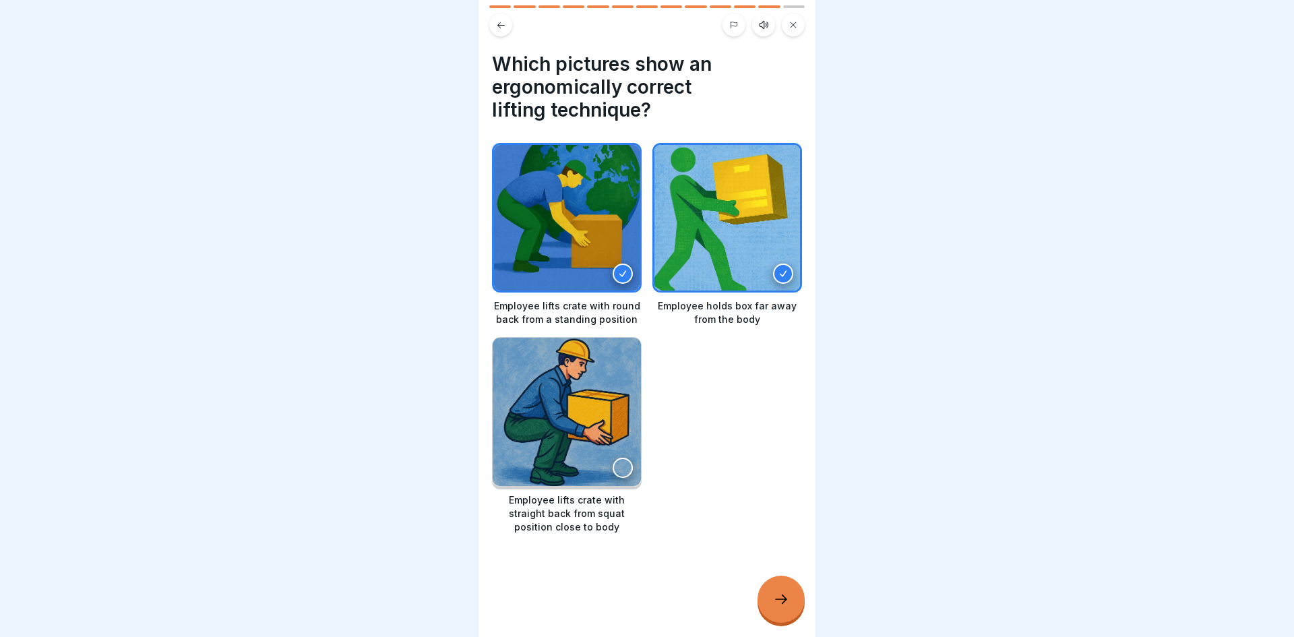
click at [792, 587] on div at bounding box center [780, 598] width 47 height 47
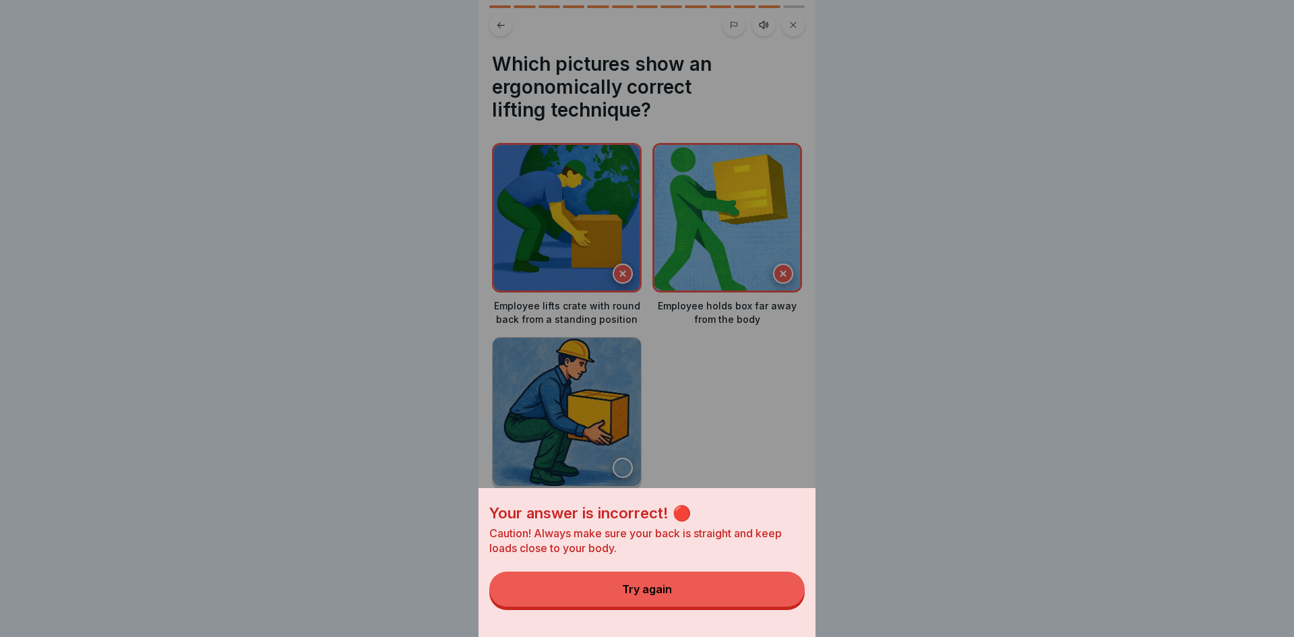
click at [691, 571] on button "Try again" at bounding box center [646, 588] width 315 height 35
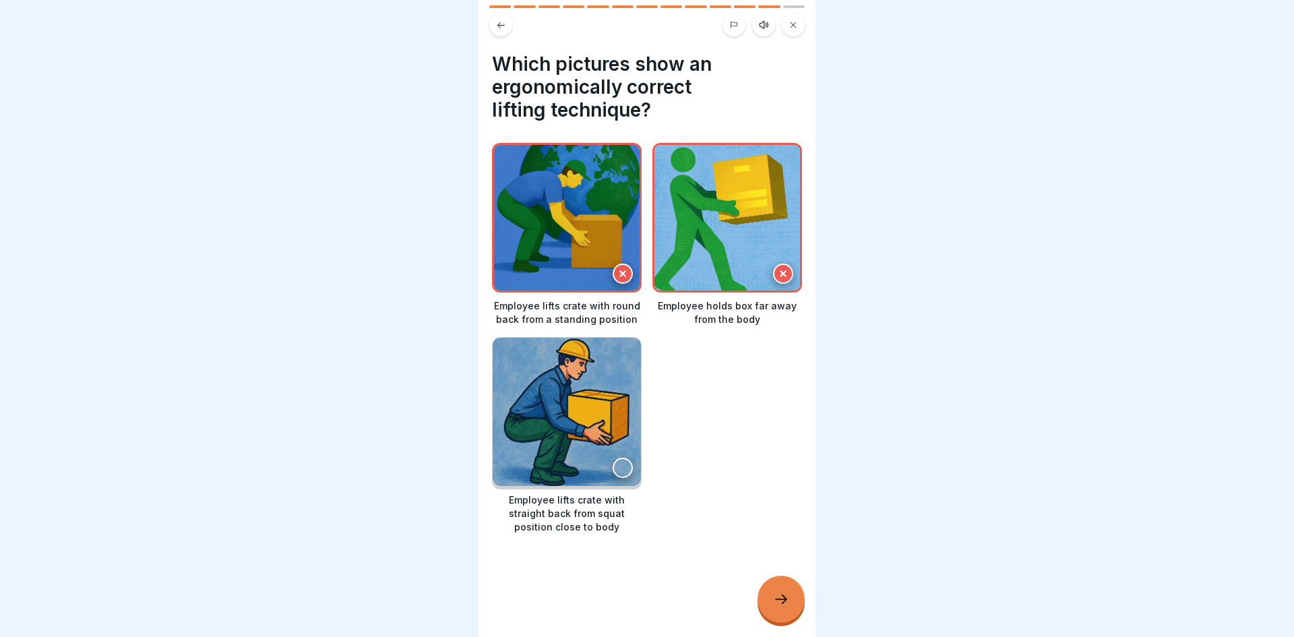
click at [614, 261] on img at bounding box center [567, 218] width 146 height 146
click at [780, 280] on div at bounding box center [783, 273] width 20 height 20
click at [619, 400] on img at bounding box center [567, 412] width 148 height 148
click at [509, 25] on button at bounding box center [500, 24] width 23 height 23
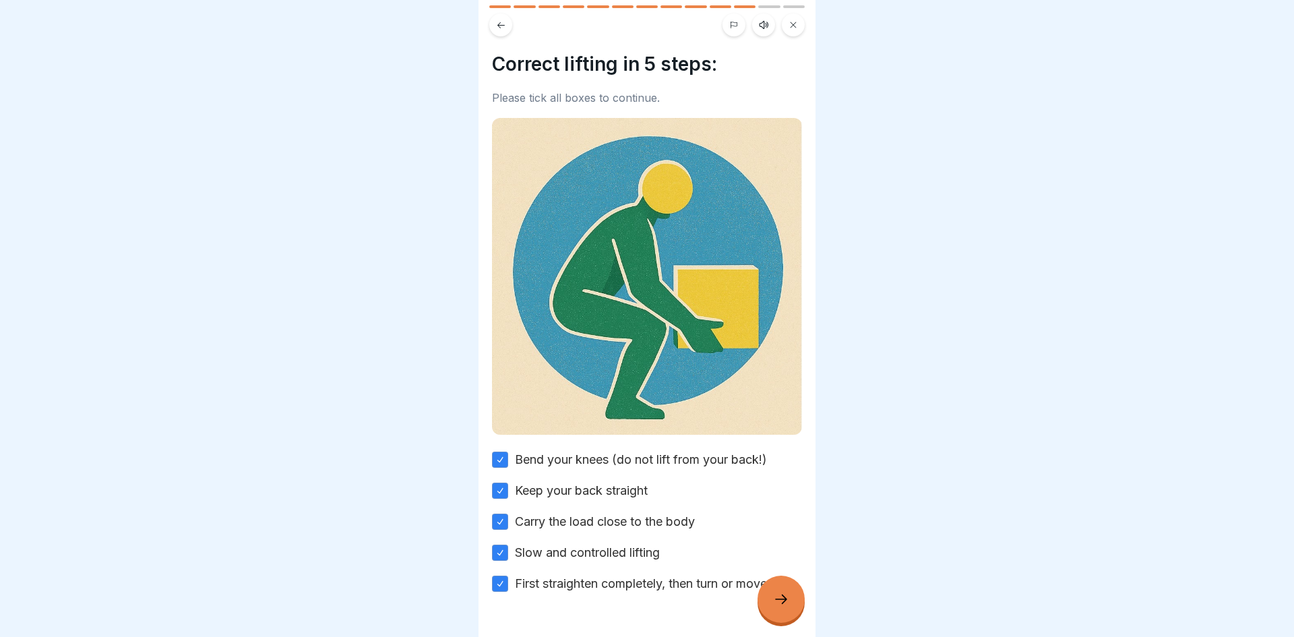
click at [788, 611] on div at bounding box center [780, 598] width 47 height 47
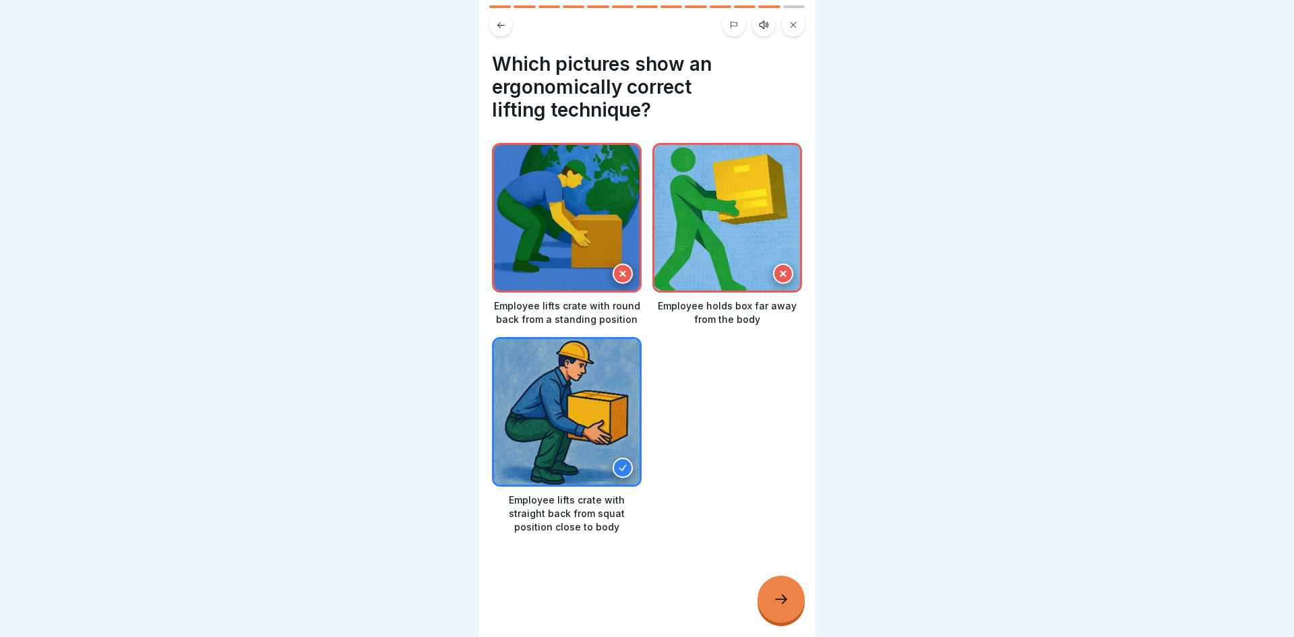
click at [781, 607] on div at bounding box center [780, 598] width 47 height 47
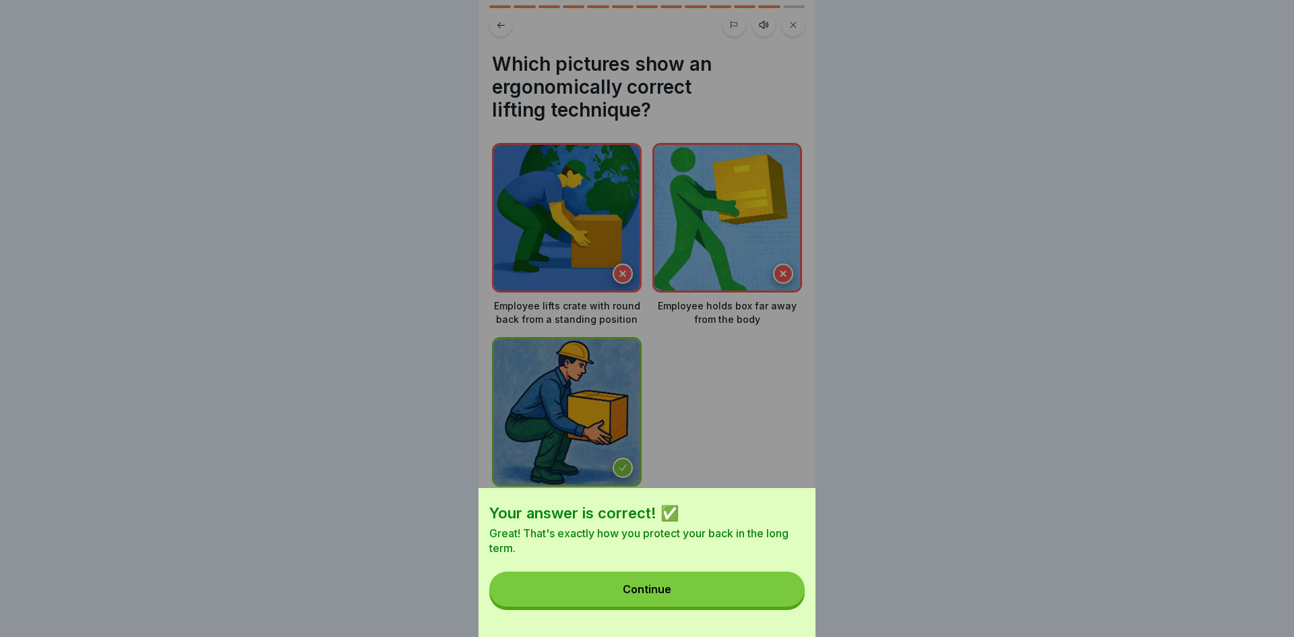
click at [739, 588] on button "Continue" at bounding box center [646, 588] width 315 height 35
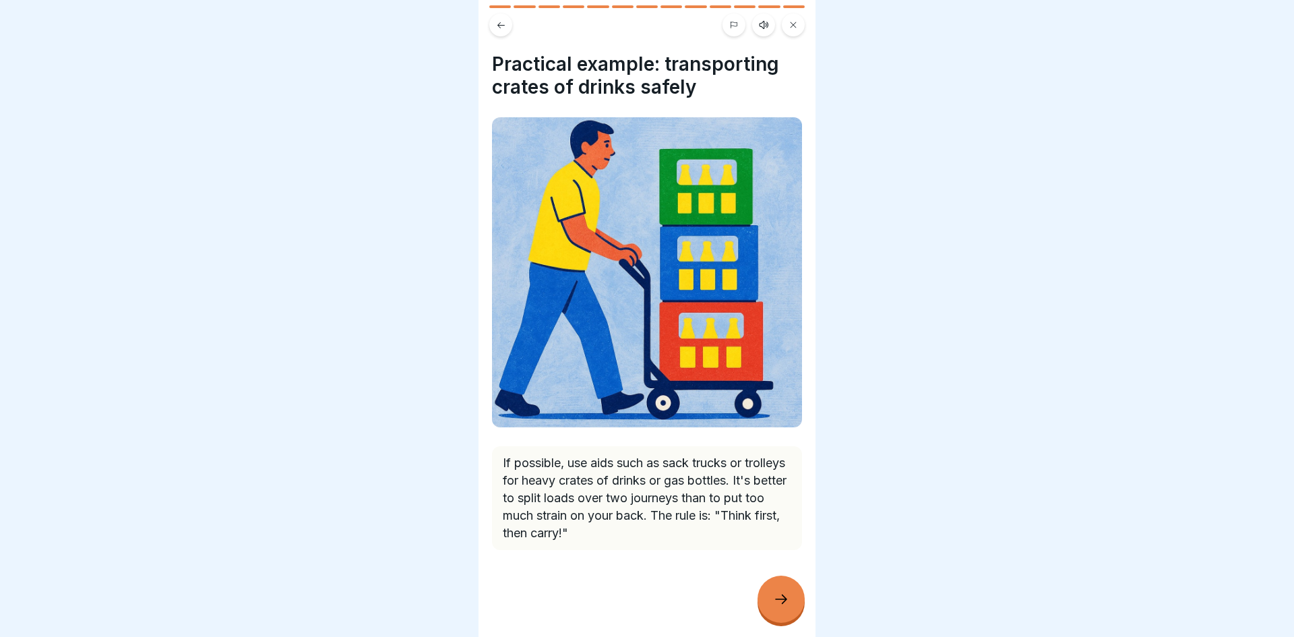
click at [775, 606] on icon at bounding box center [781, 599] width 16 height 16
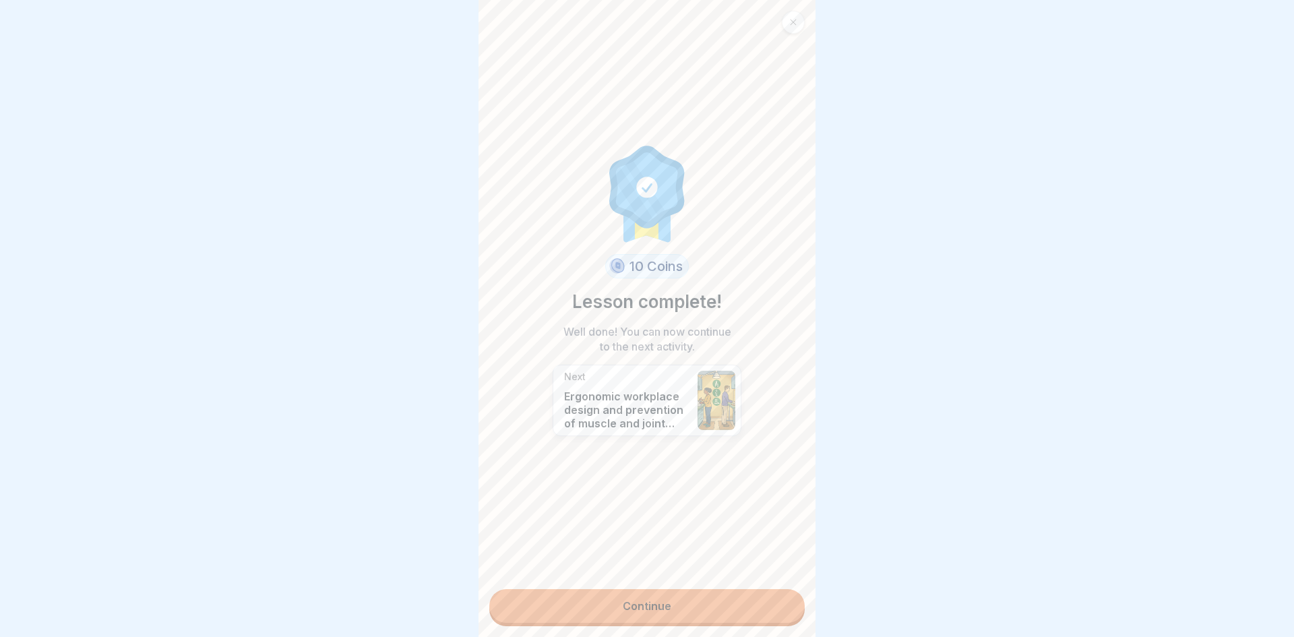
click at [775, 606] on link "Continue" at bounding box center [646, 606] width 315 height 34
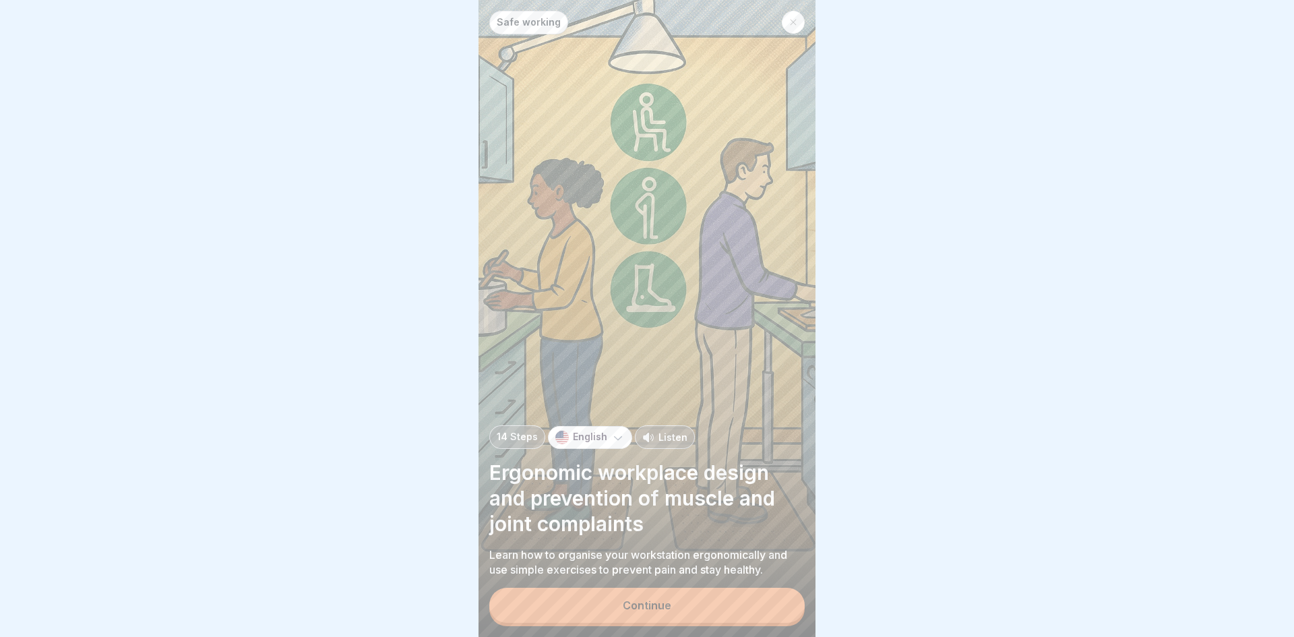
click at [716, 588] on button "Continue" at bounding box center [646, 605] width 315 height 35
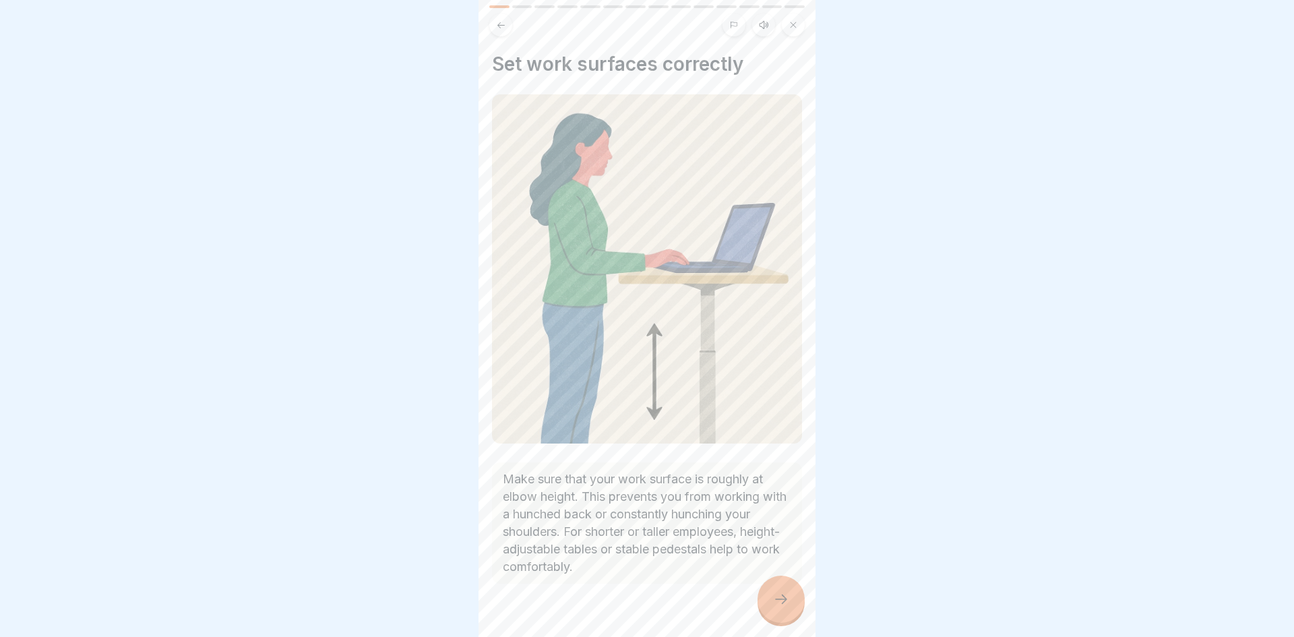
click at [766, 595] on div at bounding box center [780, 598] width 47 height 47
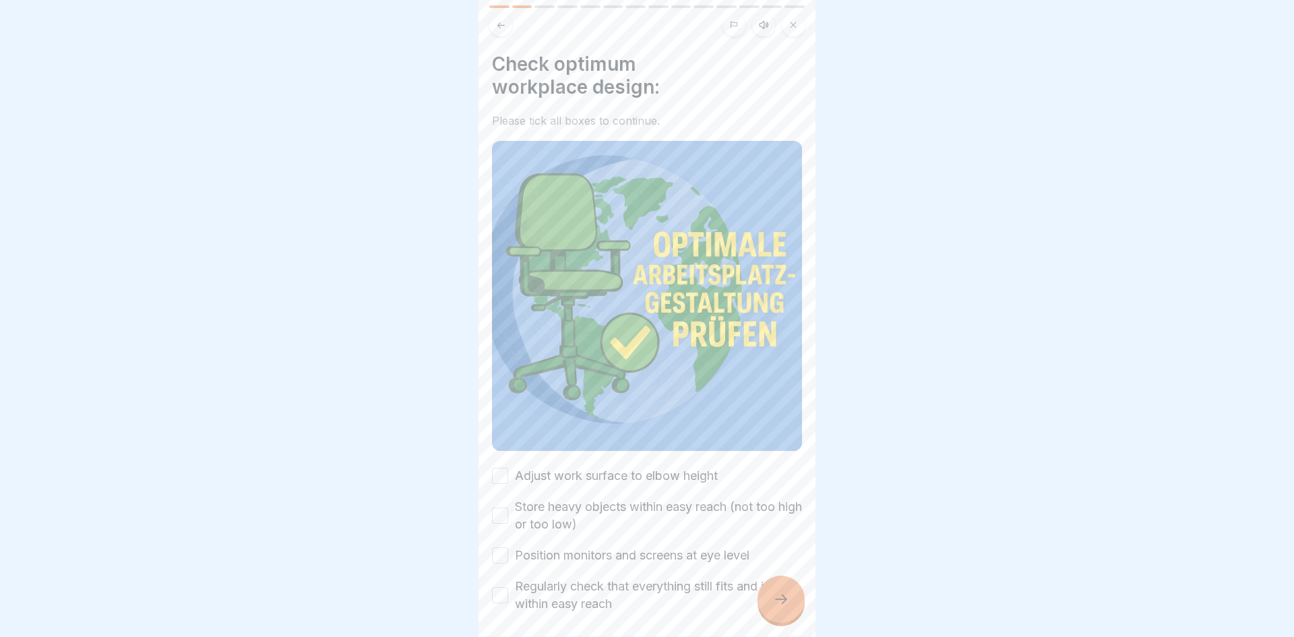
click at [503, 35] on button at bounding box center [500, 24] width 23 height 23
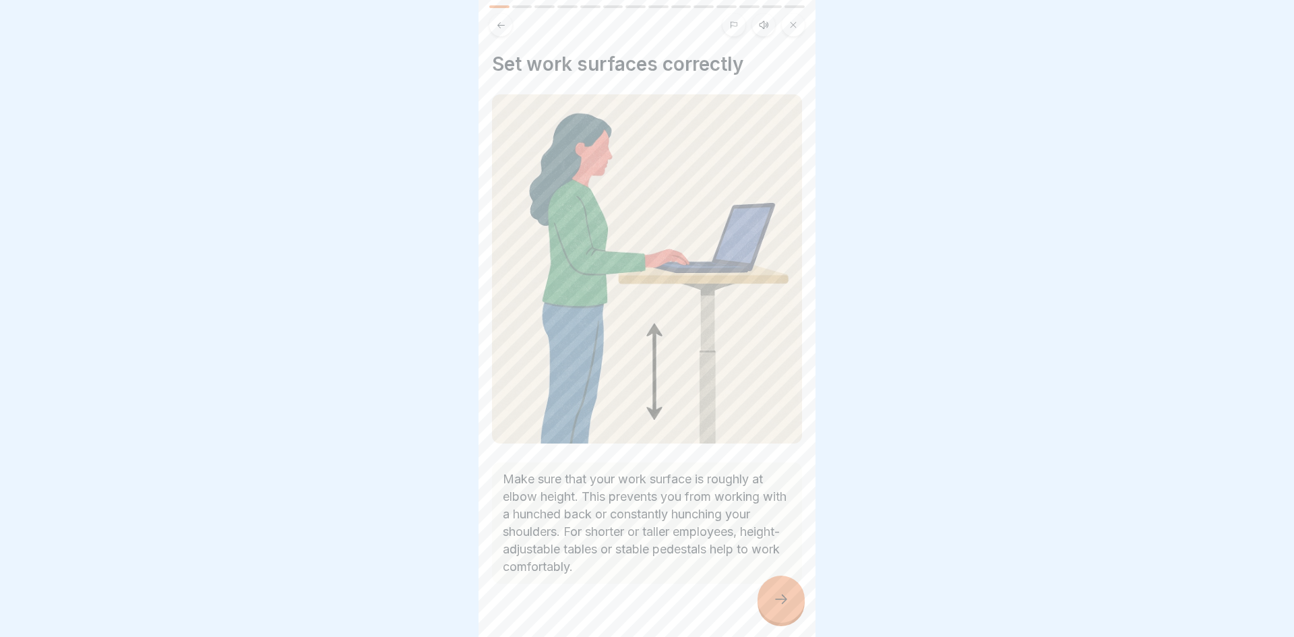
click at [790, 604] on div at bounding box center [780, 598] width 47 height 47
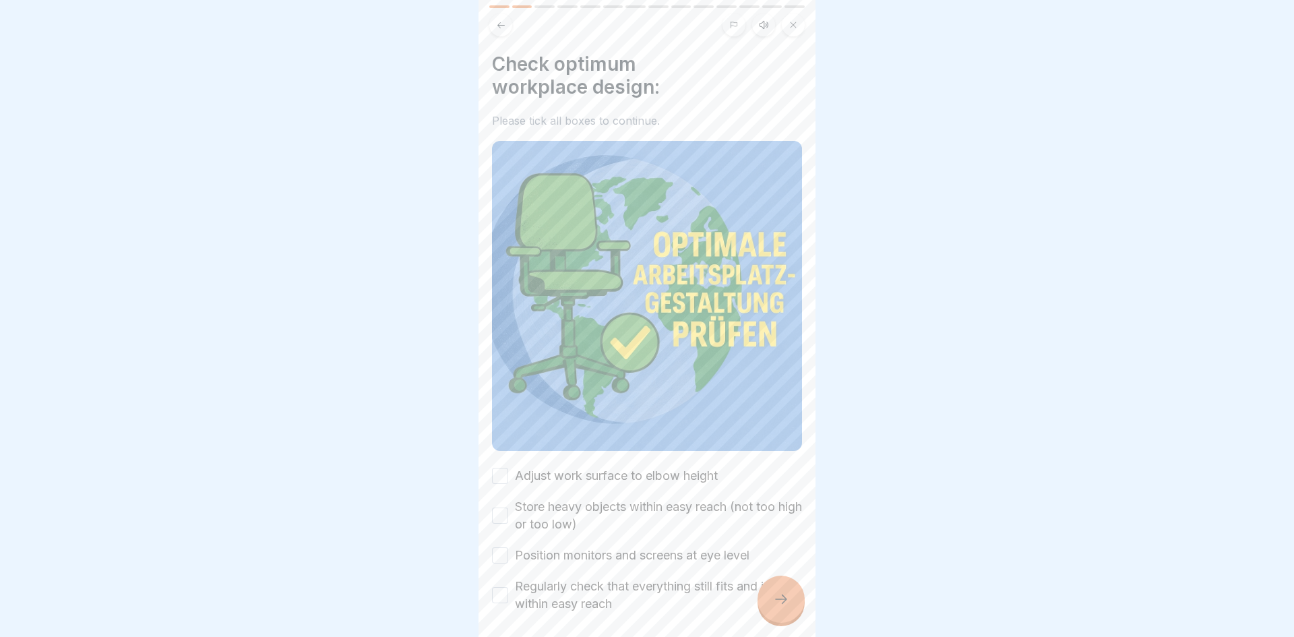
click at [615, 471] on label "Adjust work surface to elbow height" at bounding box center [616, 476] width 203 height 18
click at [508, 471] on button "Adjust work surface to elbow height" at bounding box center [500, 476] width 16 height 16
click at [577, 518] on label "Store heavy objects within easy reach (not too high or too low)" at bounding box center [658, 515] width 287 height 35
click at [508, 518] on button "Store heavy objects within easy reach (not too high or too low)" at bounding box center [500, 515] width 16 height 16
click at [578, 555] on label "Position monitors and screens at eye level" at bounding box center [632, 556] width 235 height 18
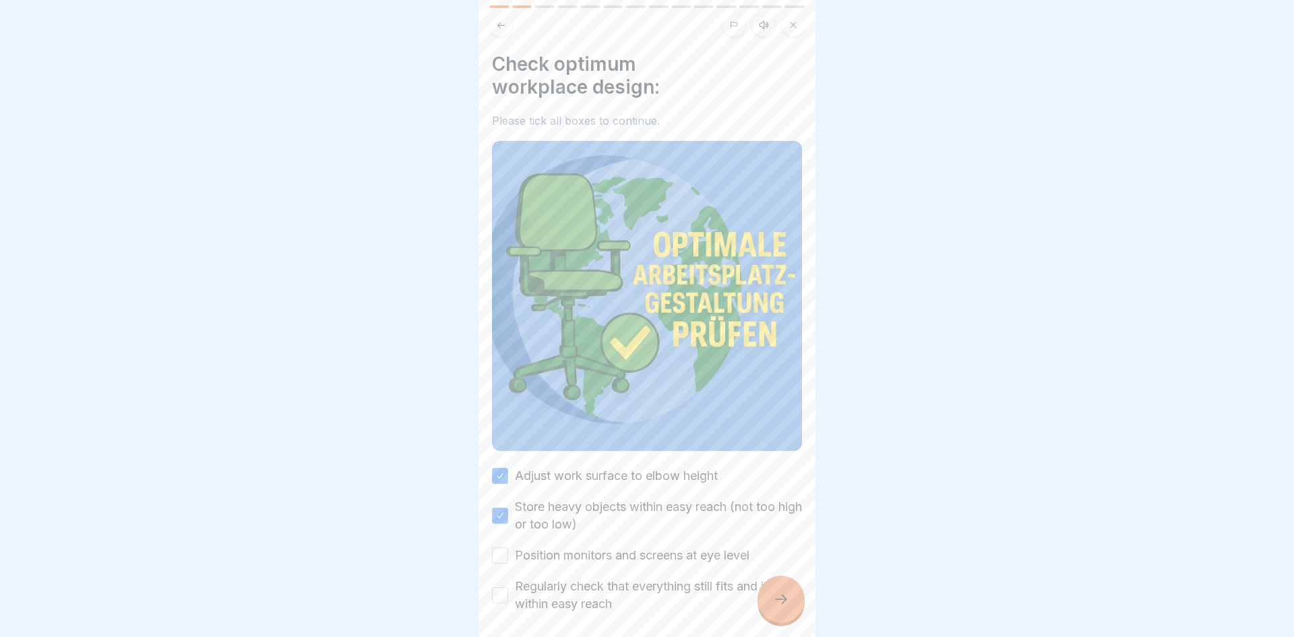
click at [508, 555] on button "Position monitors and screens at eye level" at bounding box center [500, 555] width 16 height 16
click at [569, 584] on label "Regularly check that everything still fits and is within easy reach" at bounding box center [658, 595] width 287 height 35
click at [508, 587] on button "Regularly check that everything still fits and is within easy reach" at bounding box center [500, 595] width 16 height 16
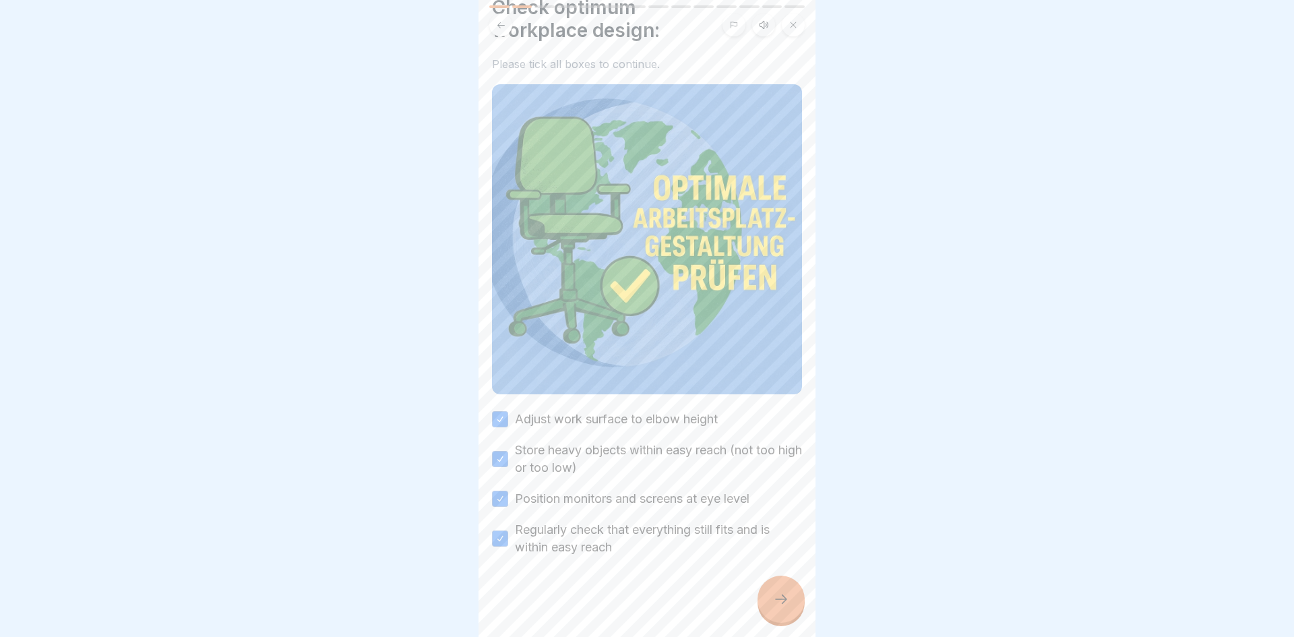
click at [763, 591] on div at bounding box center [780, 598] width 47 height 47
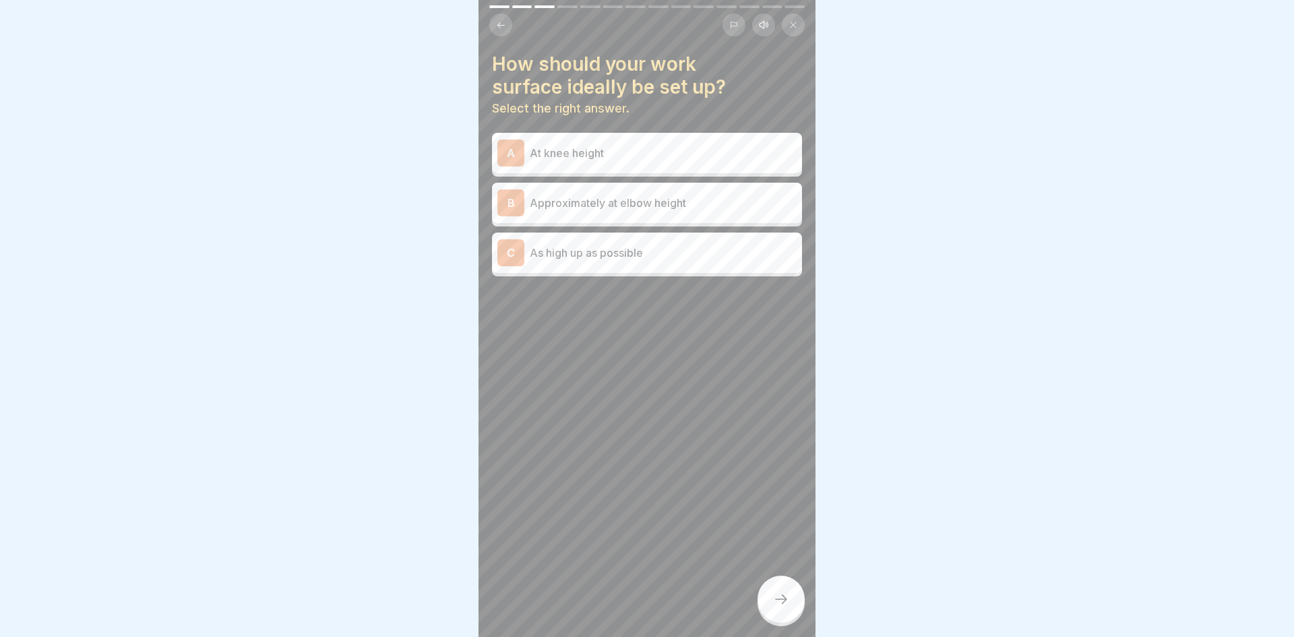
click at [753, 213] on div "B Approximately at elbow height" at bounding box center [646, 202] width 299 height 27
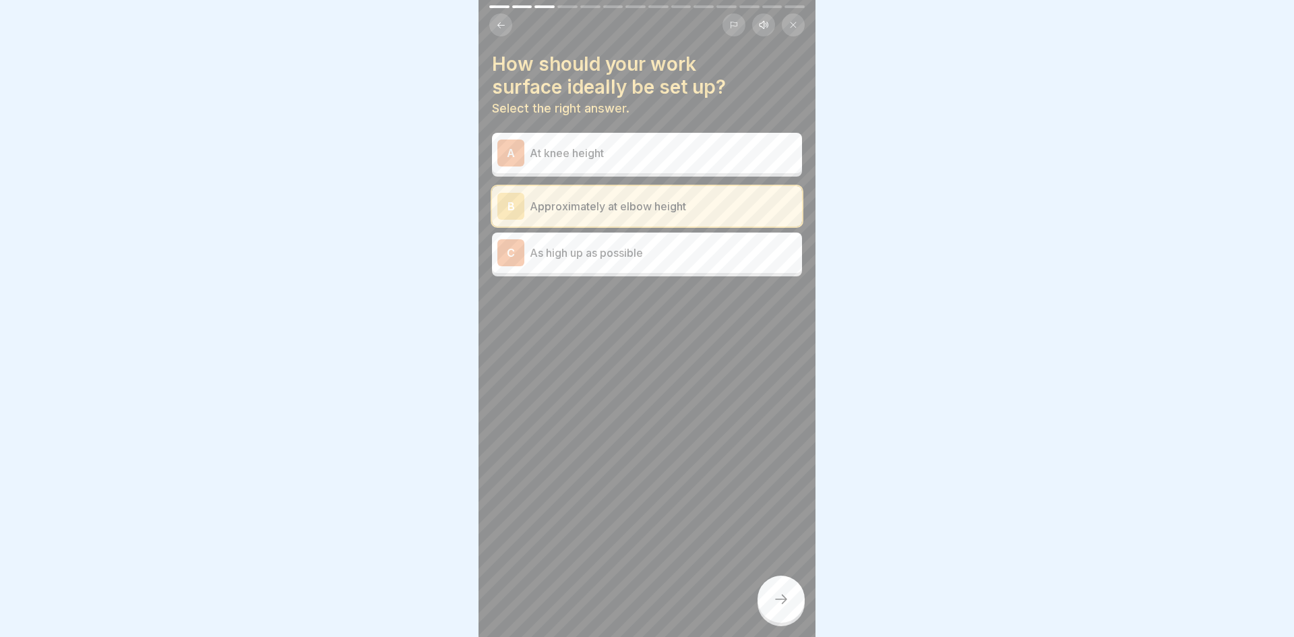
click at [789, 581] on div at bounding box center [780, 598] width 47 height 47
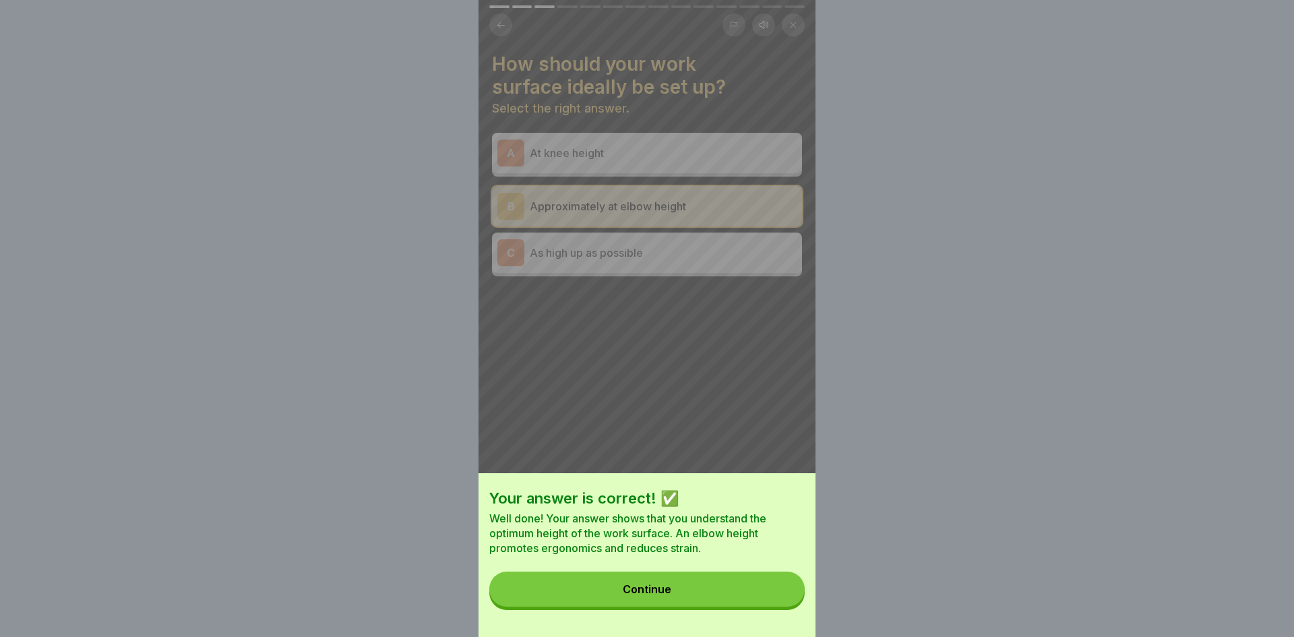
click at [681, 602] on button "Continue" at bounding box center [646, 588] width 315 height 35
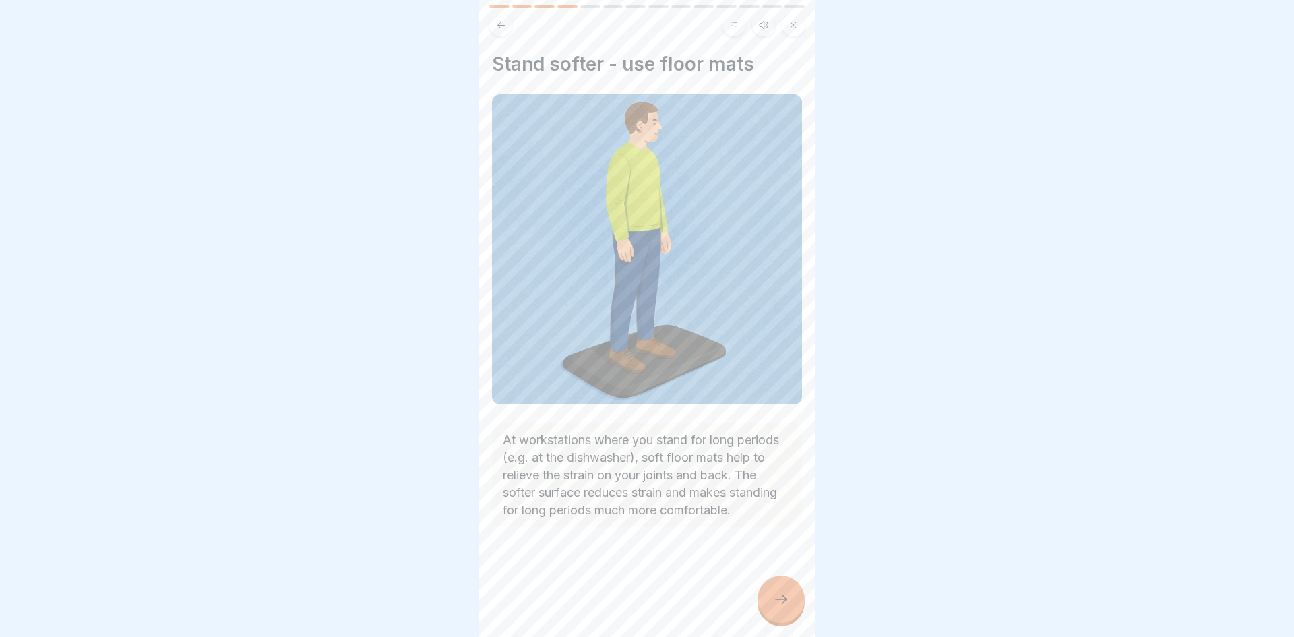
click at [767, 598] on div at bounding box center [780, 598] width 47 height 47
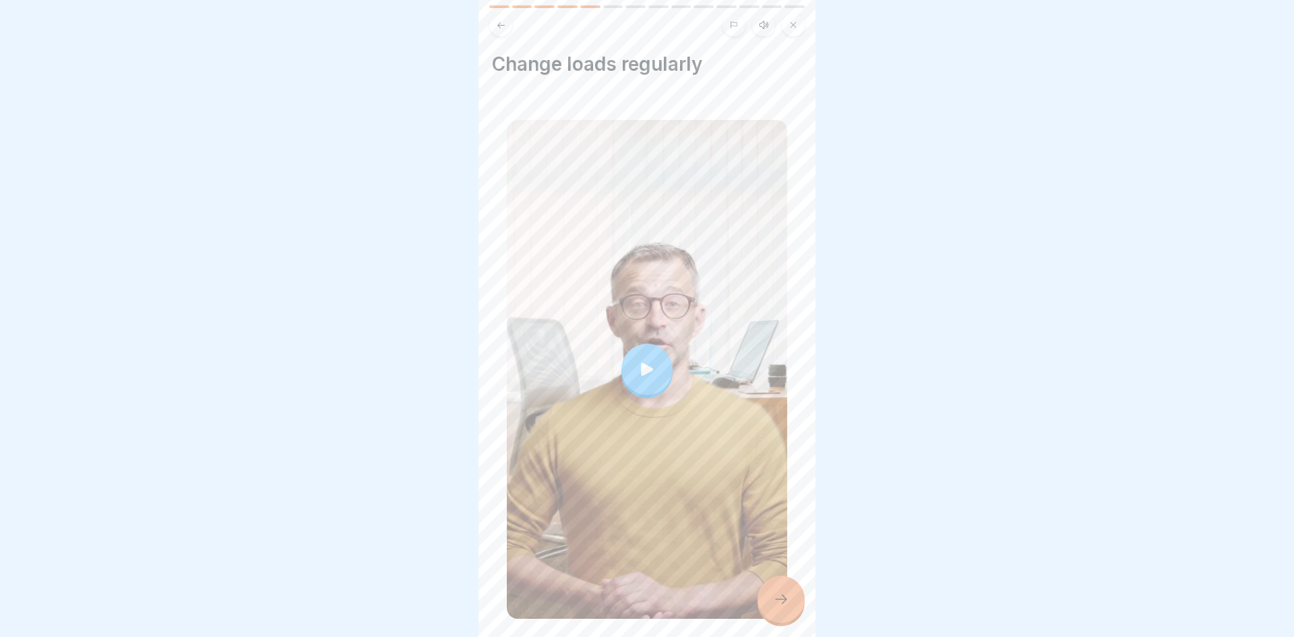
click at [662, 398] on div at bounding box center [647, 369] width 280 height 499
click at [774, 608] on div at bounding box center [780, 598] width 47 height 47
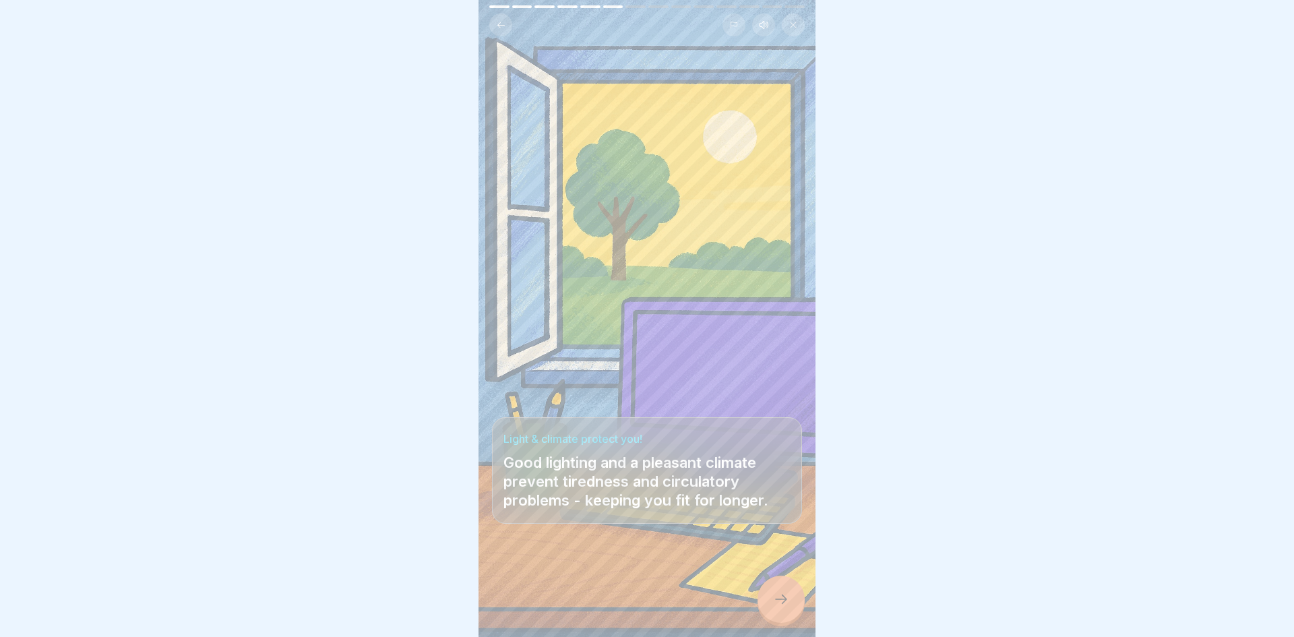
click at [786, 598] on icon at bounding box center [781, 599] width 16 height 16
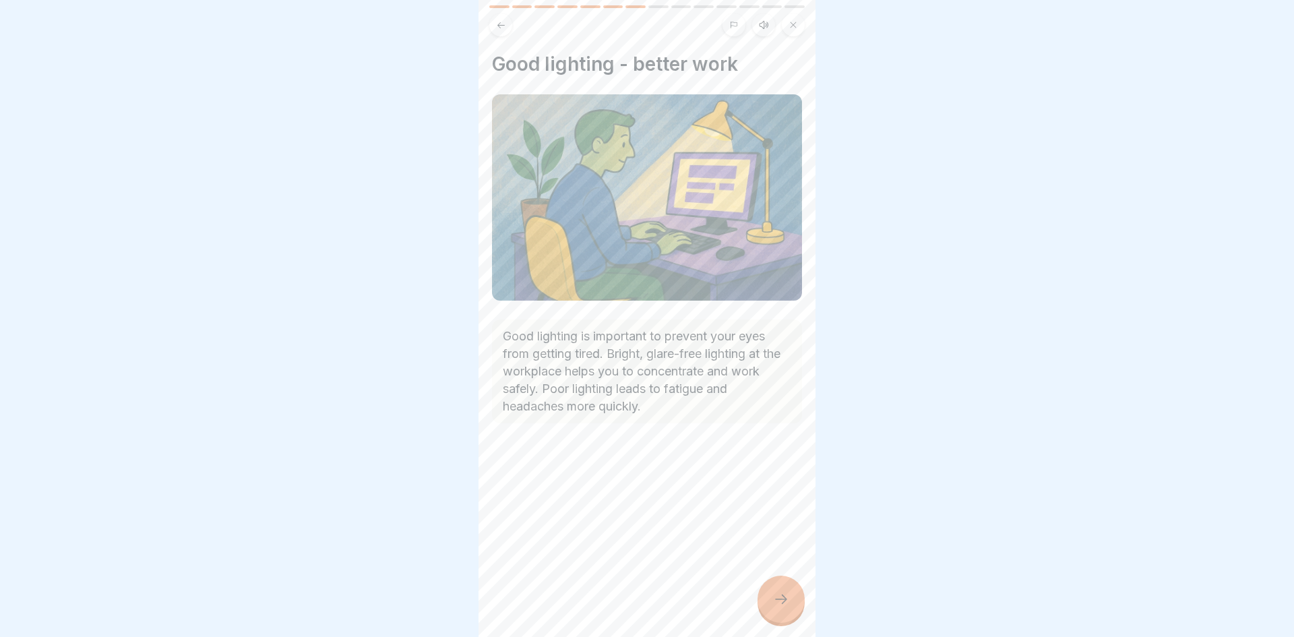
click at [786, 598] on icon at bounding box center [781, 599] width 16 height 16
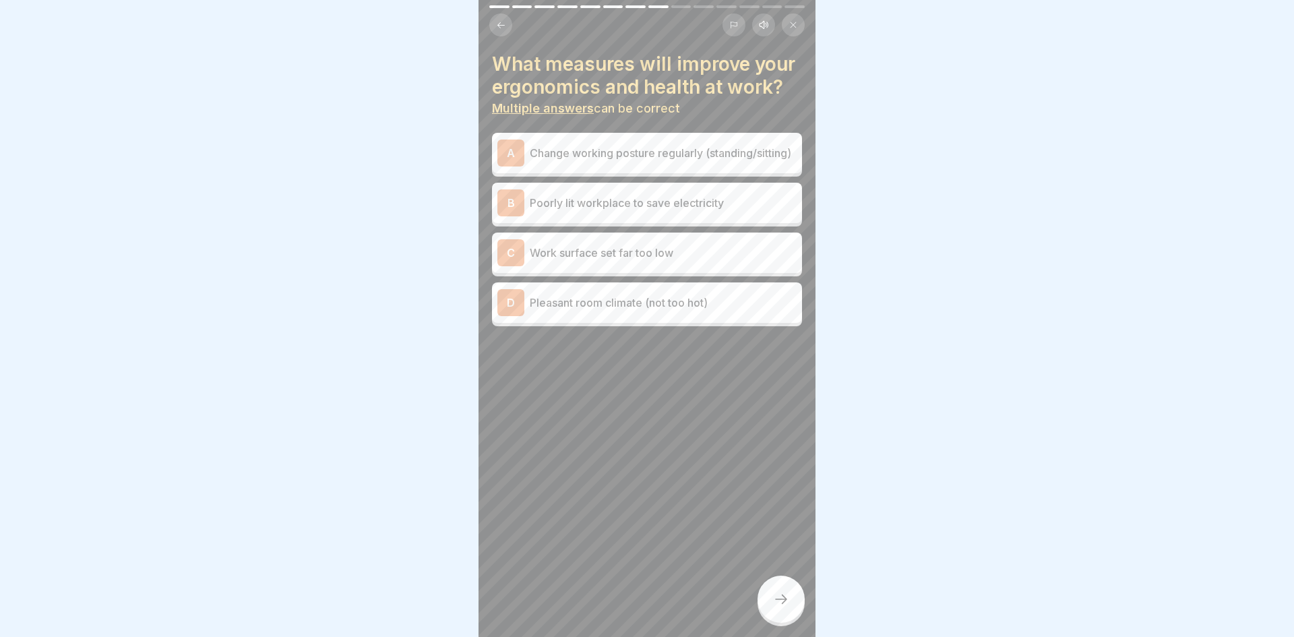
click at [786, 129] on div "What measures will improve your ergonomics and health at work? Multiple answers…" at bounding box center [647, 190] width 310 height 274
click at [768, 148] on p "Change working posture regularly (standing/sitting)" at bounding box center [663, 153] width 267 height 16
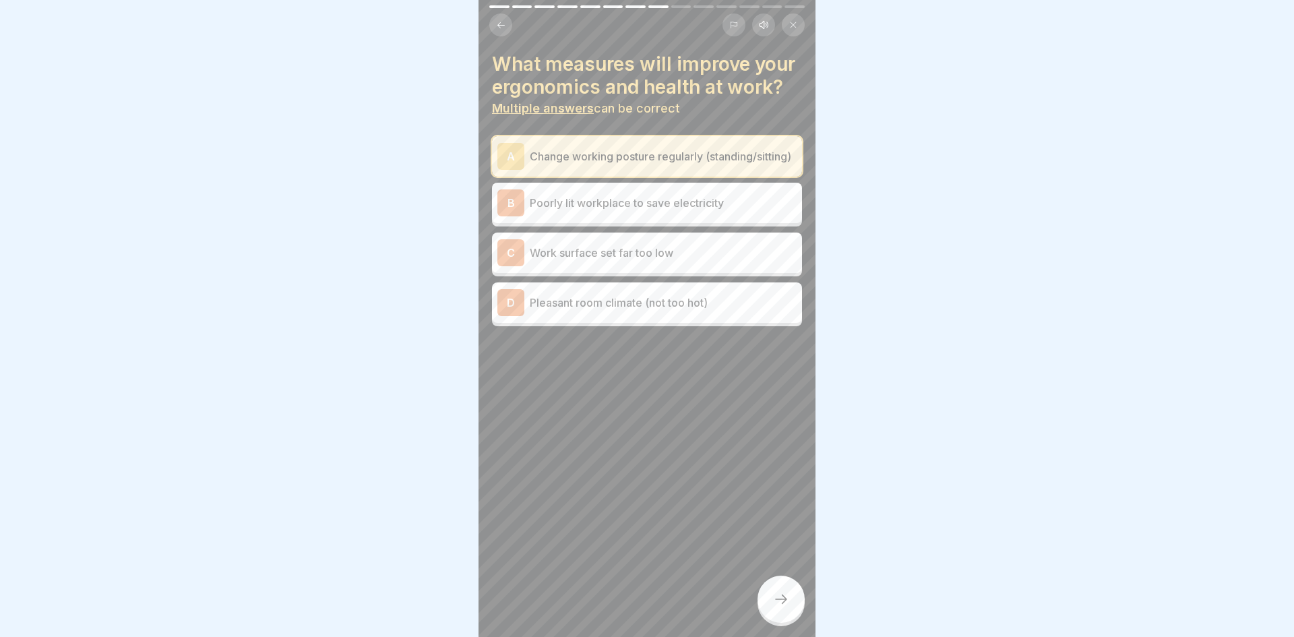
click at [724, 319] on div "D Pleasant room climate (not too hot)" at bounding box center [647, 302] width 310 height 40
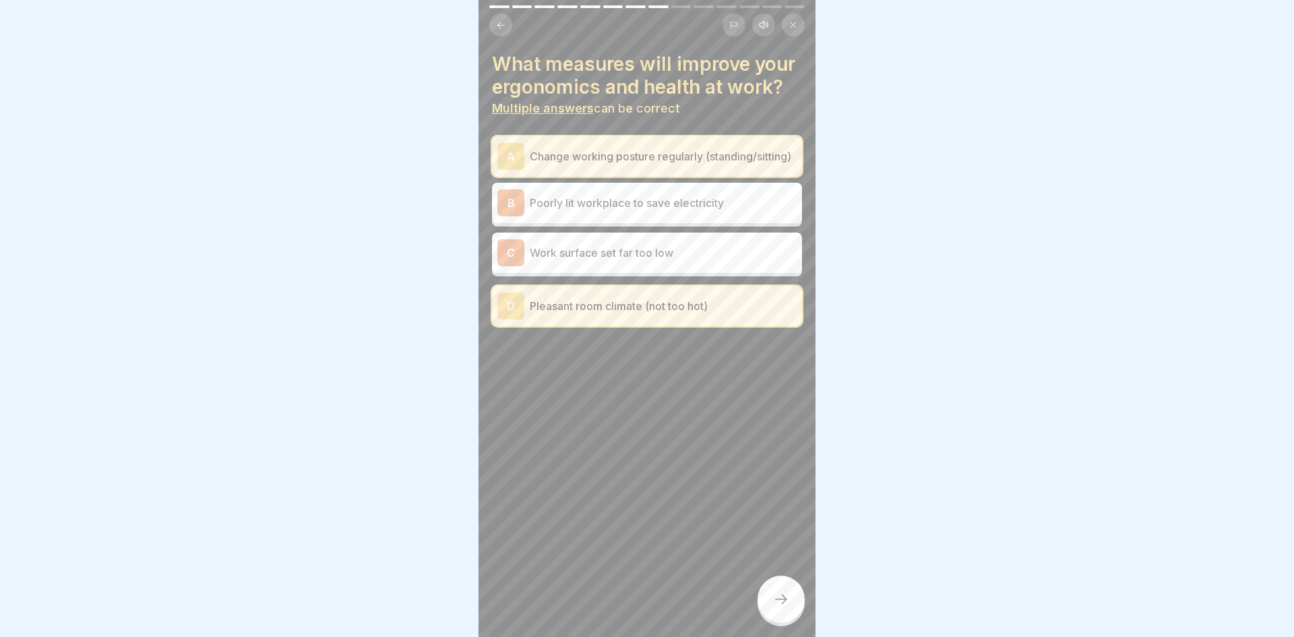
click at [781, 587] on div at bounding box center [780, 598] width 47 height 47
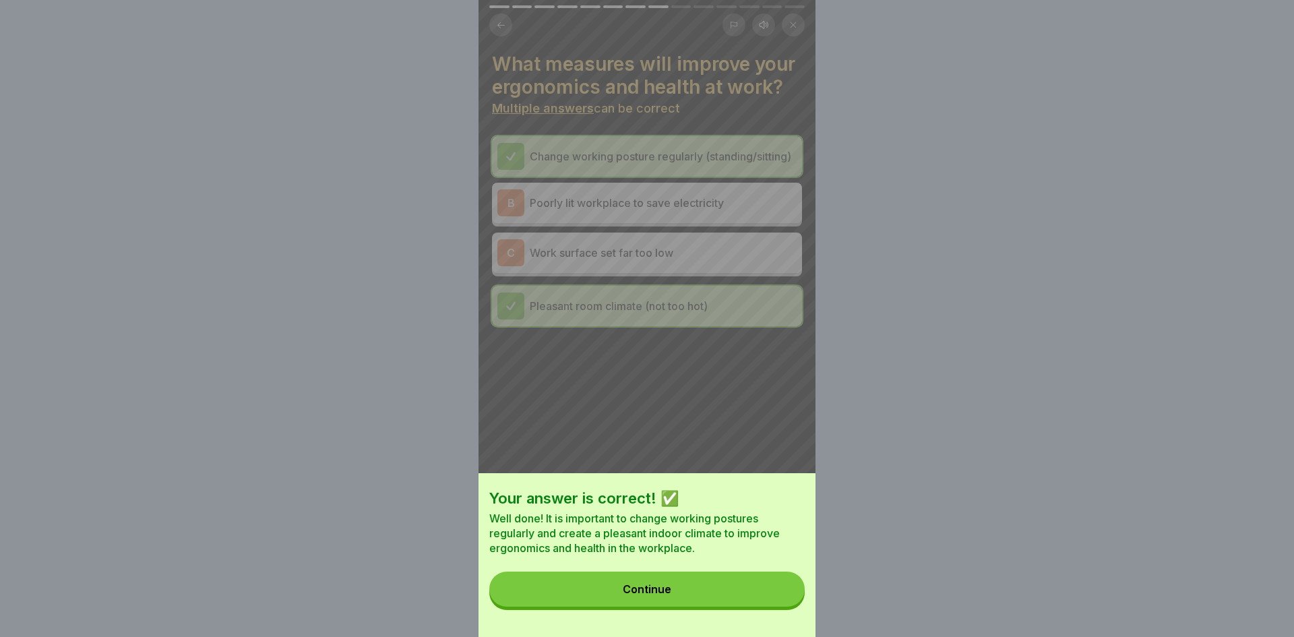
click at [781, 587] on button "Continue" at bounding box center [646, 588] width 315 height 35
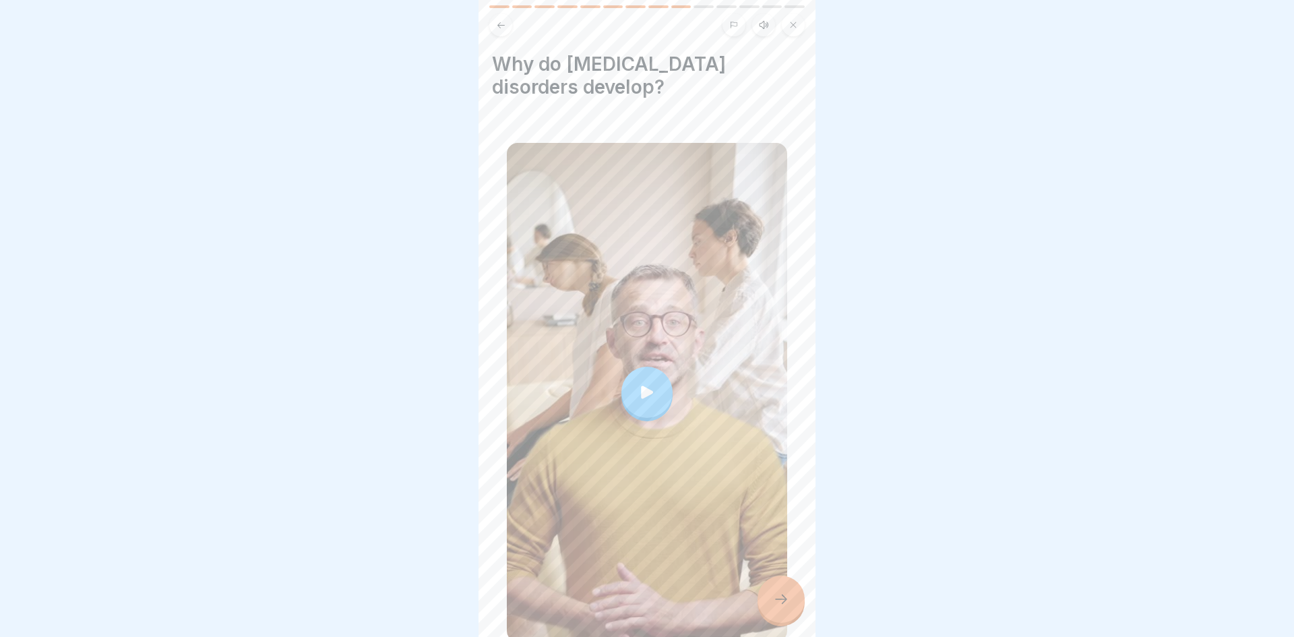
click at [716, 454] on div at bounding box center [647, 392] width 280 height 499
click at [779, 591] on icon at bounding box center [781, 599] width 16 height 16
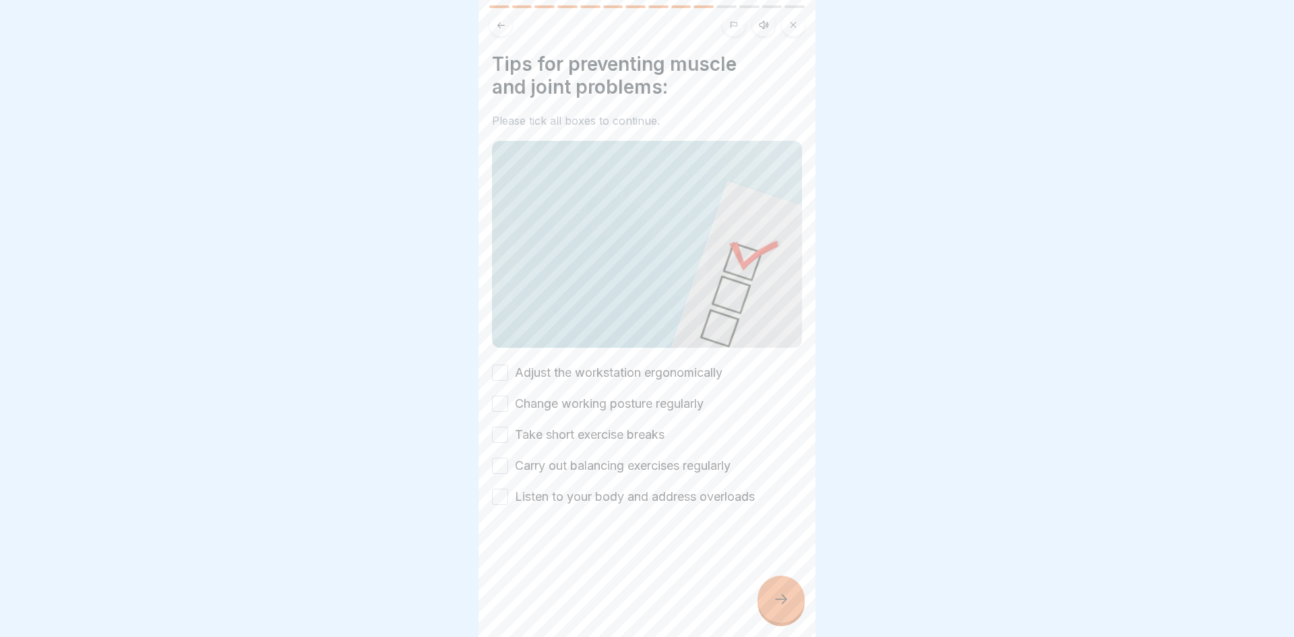
click at [684, 379] on label "Adjust the workstation ergonomically" at bounding box center [619, 373] width 208 height 18
click at [508, 379] on button "Adjust the workstation ergonomically" at bounding box center [500, 373] width 16 height 16
click at [675, 408] on label "Change working posture regularly" at bounding box center [609, 404] width 189 height 18
click at [508, 408] on button "Change working posture regularly" at bounding box center [500, 404] width 16 height 16
click at [638, 430] on label "Take short exercise breaks" at bounding box center [590, 435] width 150 height 18
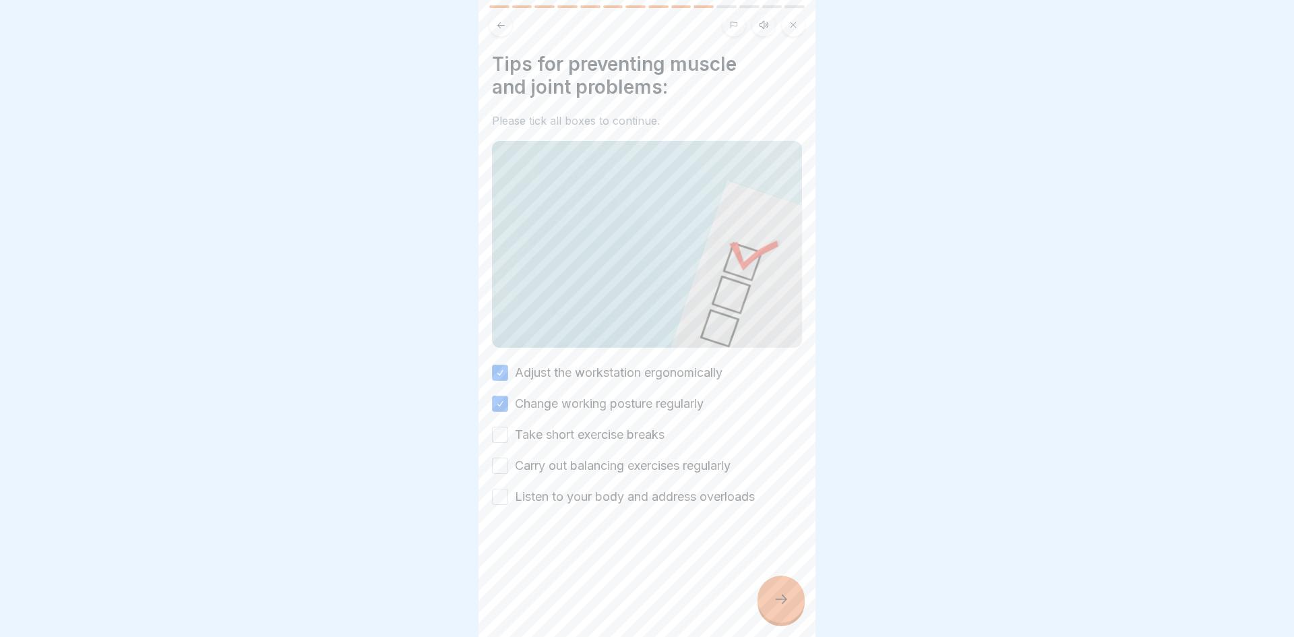
click at [508, 430] on button "Take short exercise breaks" at bounding box center [500, 435] width 16 height 16
click at [654, 461] on label "Carry out balancing exercises regularly" at bounding box center [623, 466] width 216 height 18
click at [508, 461] on button "Carry out balancing exercises regularly" at bounding box center [500, 466] width 16 height 16
click at [635, 498] on label "Listen to your body and address overloads" at bounding box center [635, 497] width 240 height 18
click at [508, 498] on button "Listen to your body and address overloads" at bounding box center [500, 497] width 16 height 16
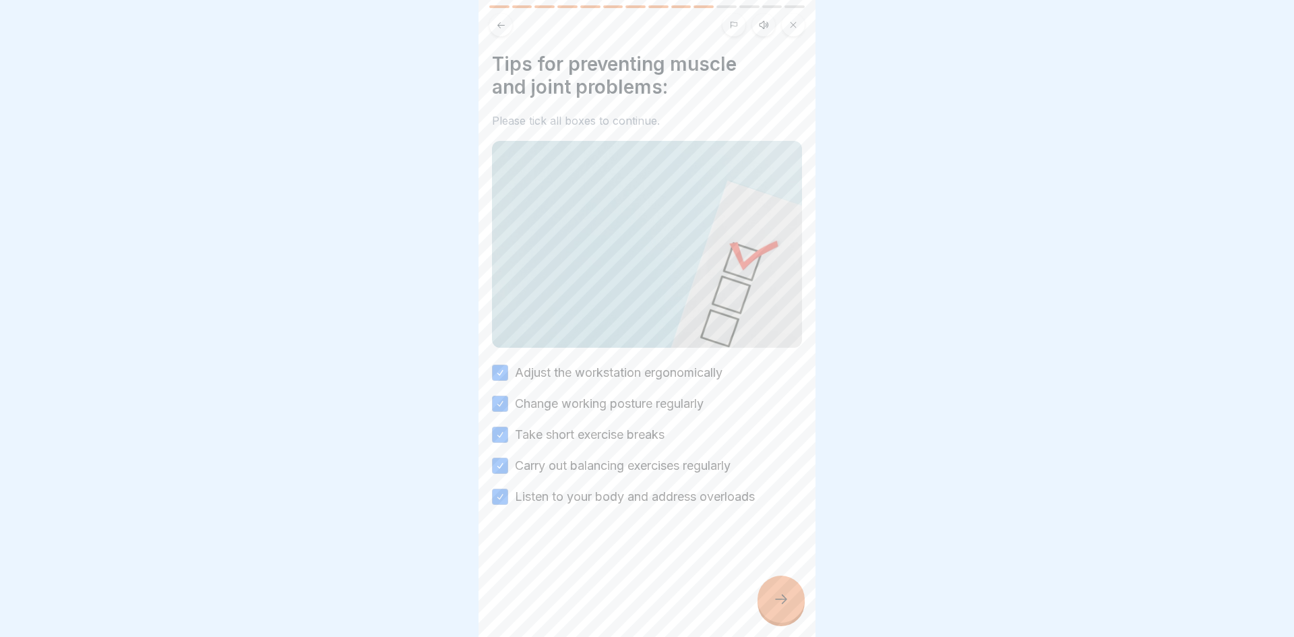
click at [786, 600] on icon at bounding box center [781, 599] width 16 height 16
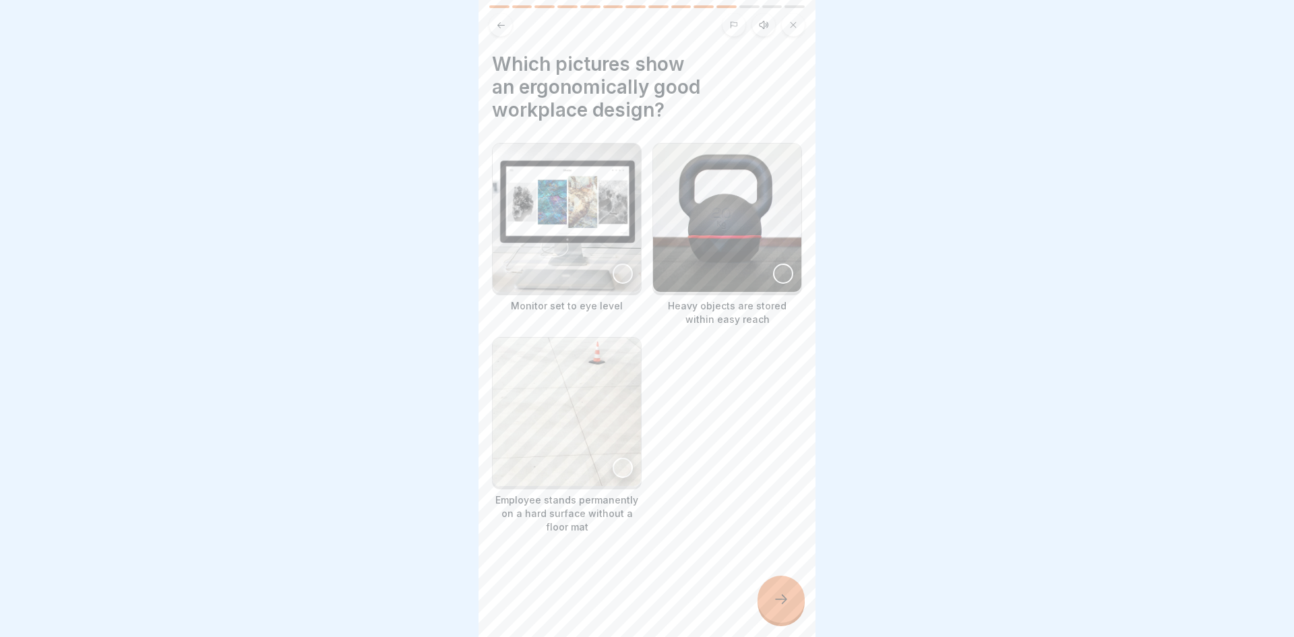
click at [599, 220] on img at bounding box center [567, 218] width 148 height 148
click at [711, 196] on img at bounding box center [727, 218] width 148 height 148
click at [788, 593] on icon at bounding box center [781, 599] width 16 height 16
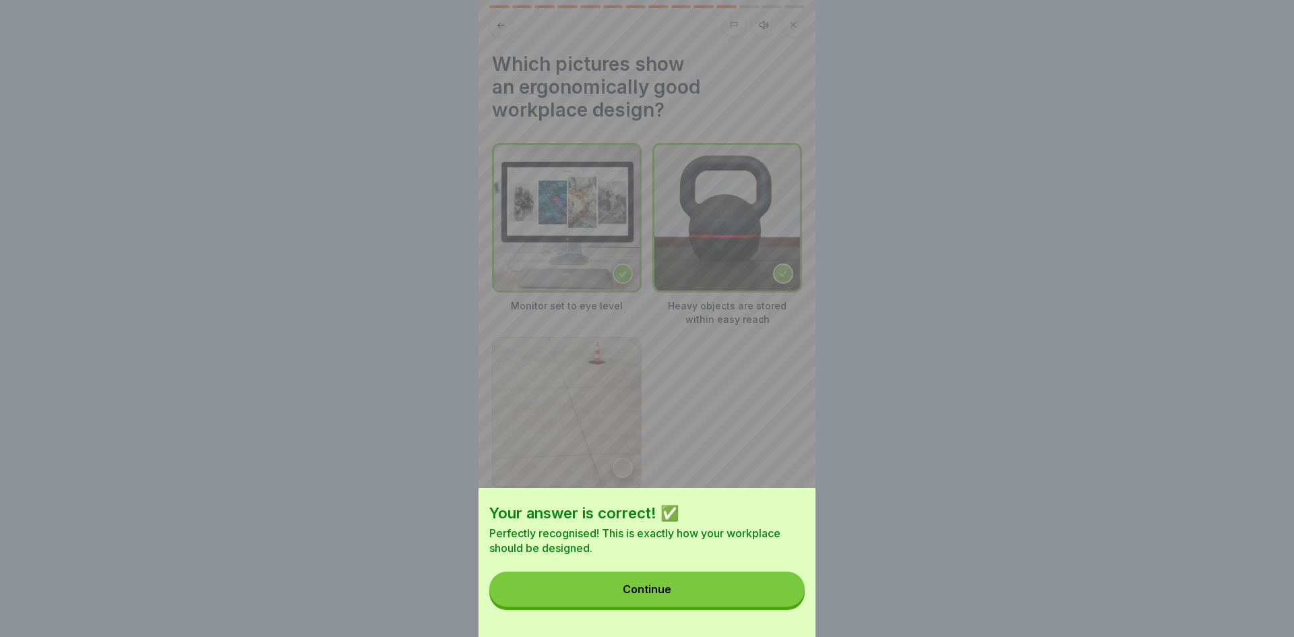
click at [752, 583] on button "Continue" at bounding box center [646, 588] width 315 height 35
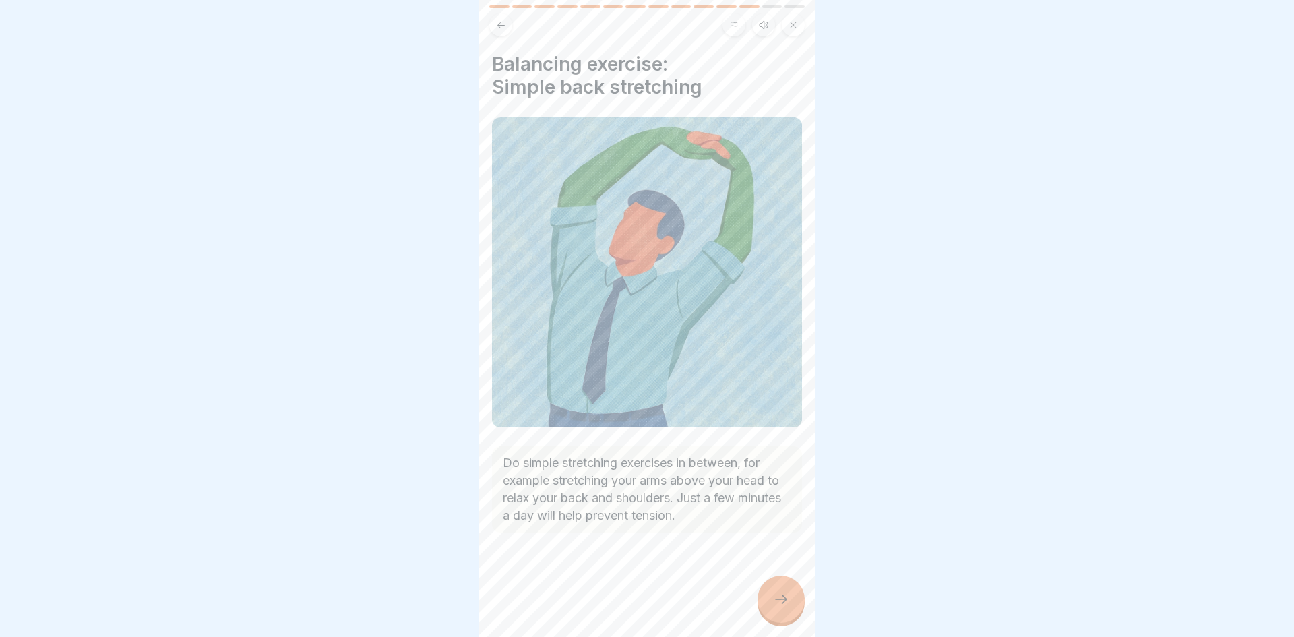
click at [796, 606] on div at bounding box center [780, 598] width 47 height 47
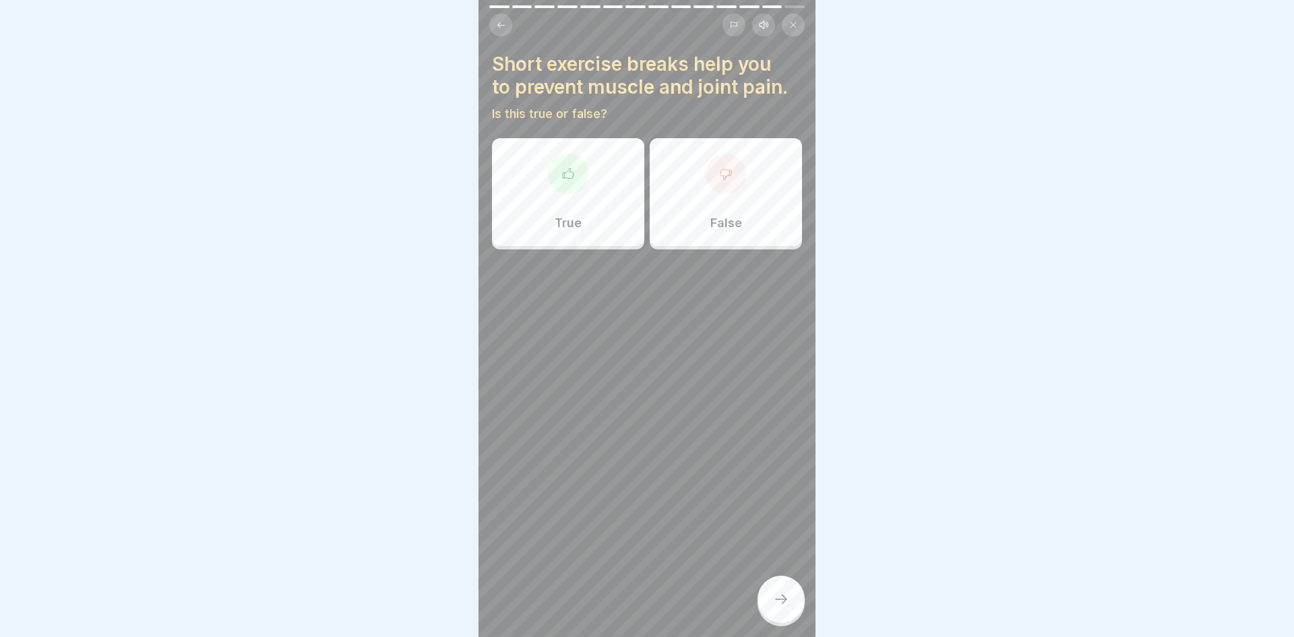
click at [584, 204] on div "True" at bounding box center [568, 192] width 152 height 108
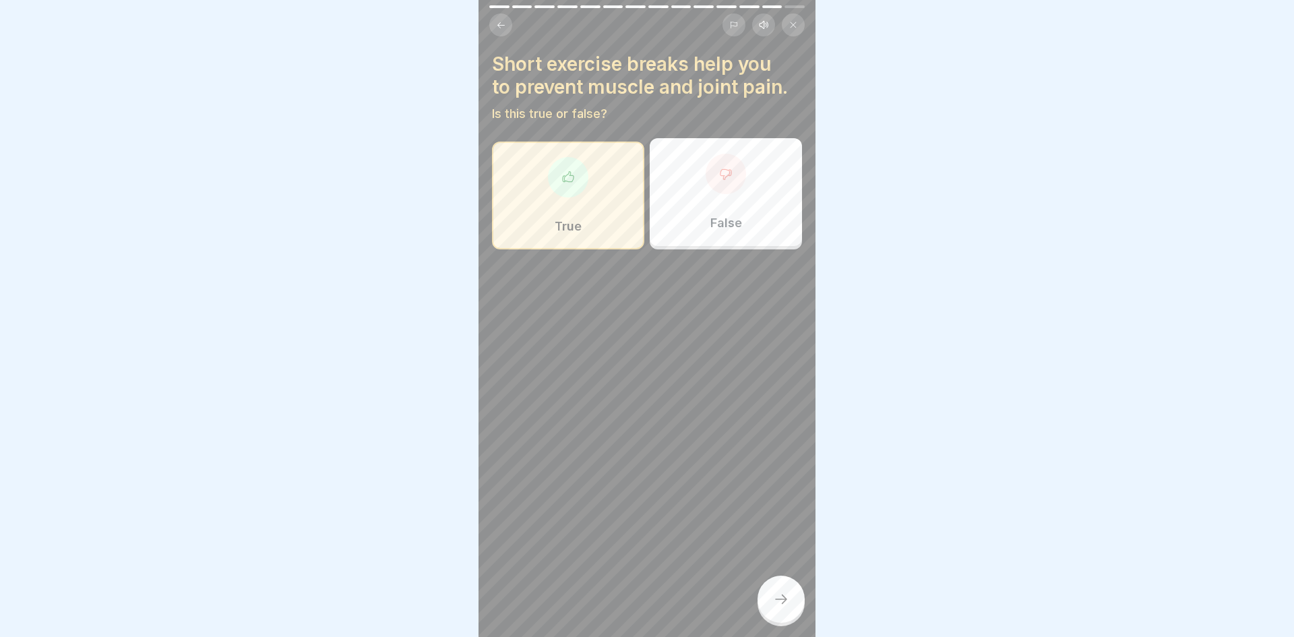
click at [786, 604] on icon at bounding box center [781, 599] width 16 height 16
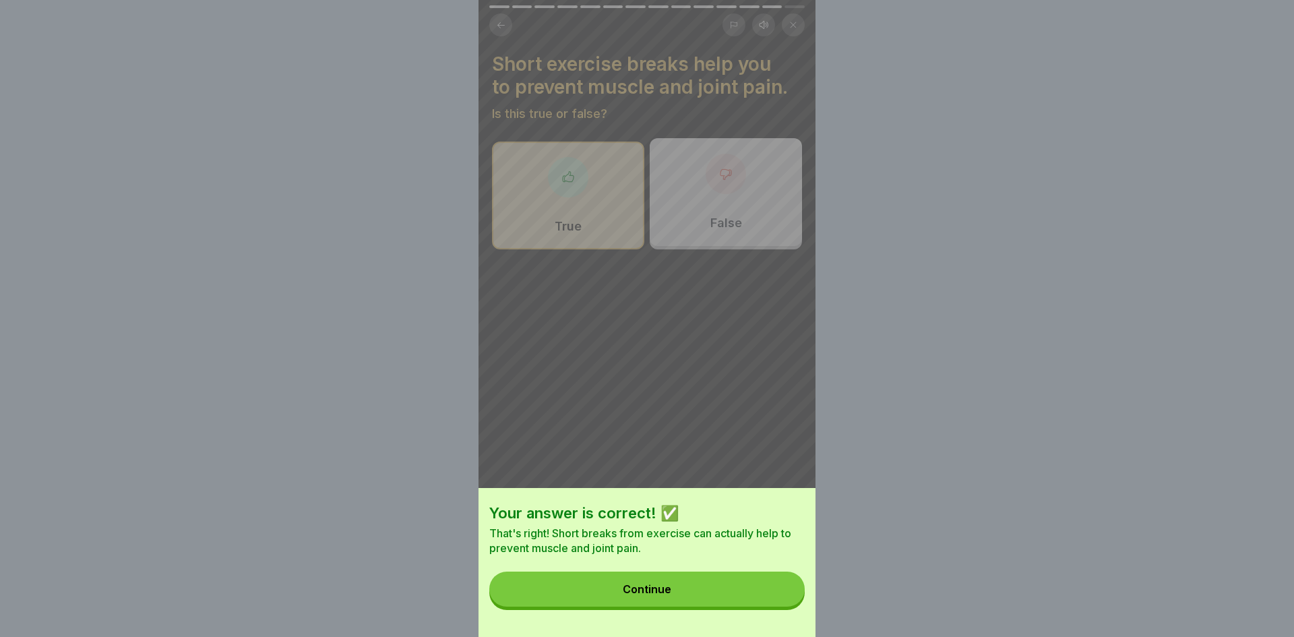
click at [753, 602] on button "Continue" at bounding box center [646, 588] width 315 height 35
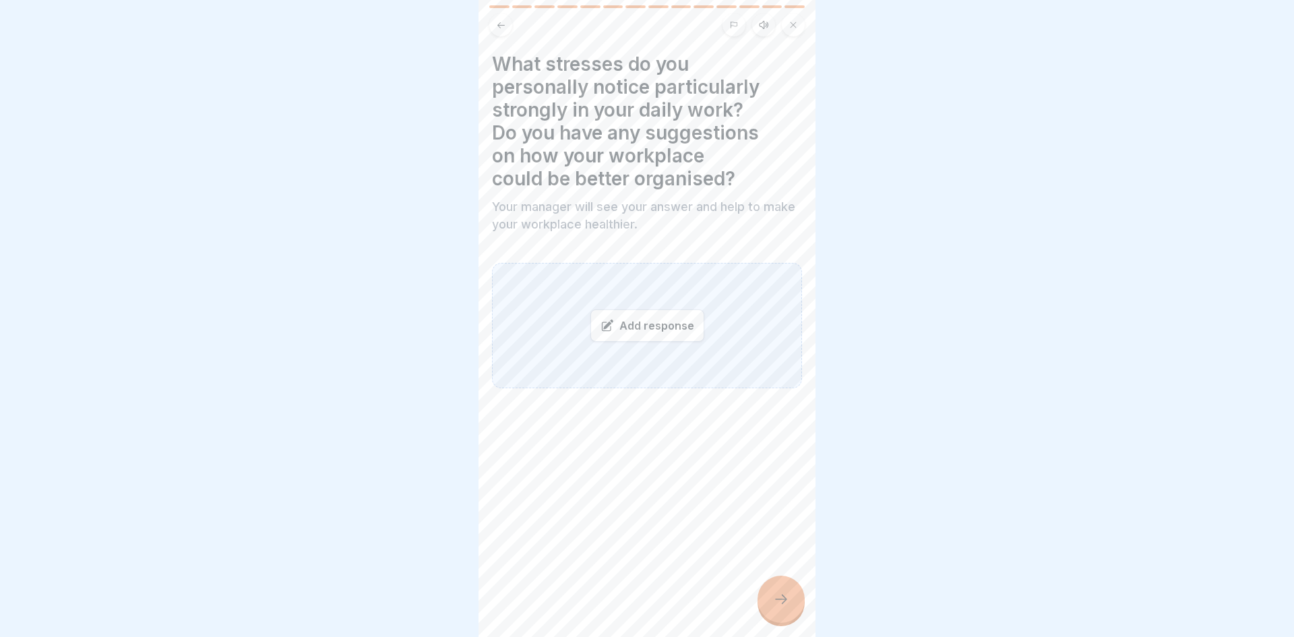
click at [967, 102] on div at bounding box center [647, 318] width 1294 height 637
click at [786, 604] on icon at bounding box center [781, 599] width 16 height 16
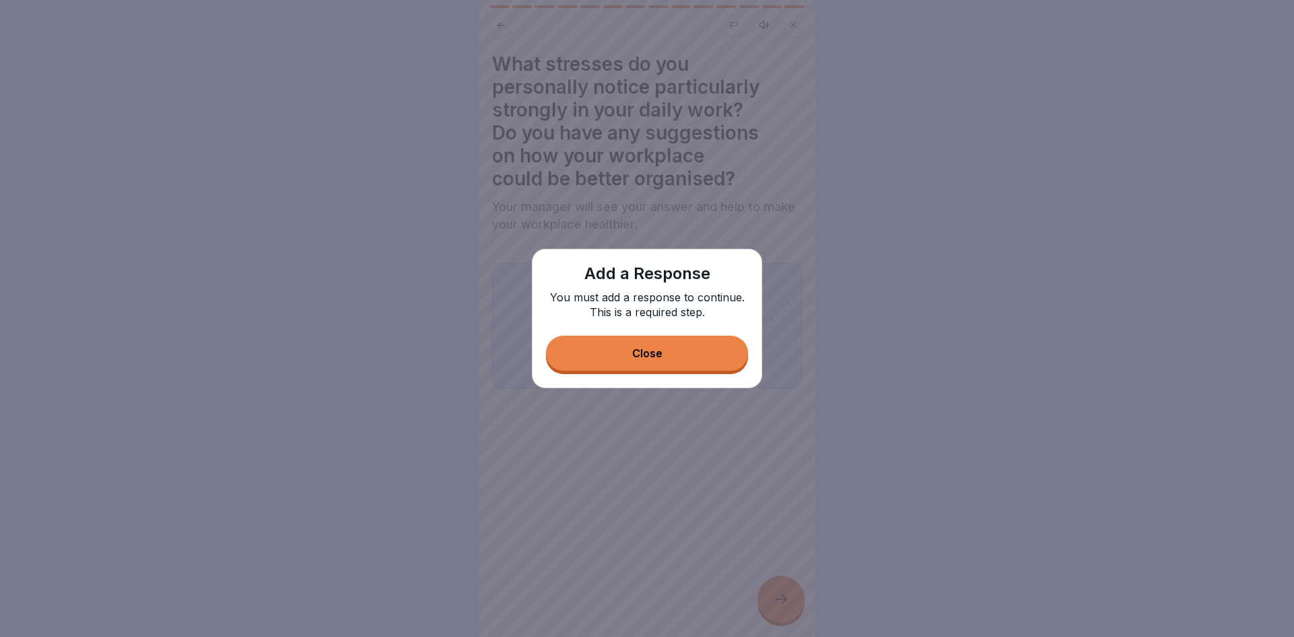
click at [725, 364] on button "Close" at bounding box center [647, 353] width 202 height 35
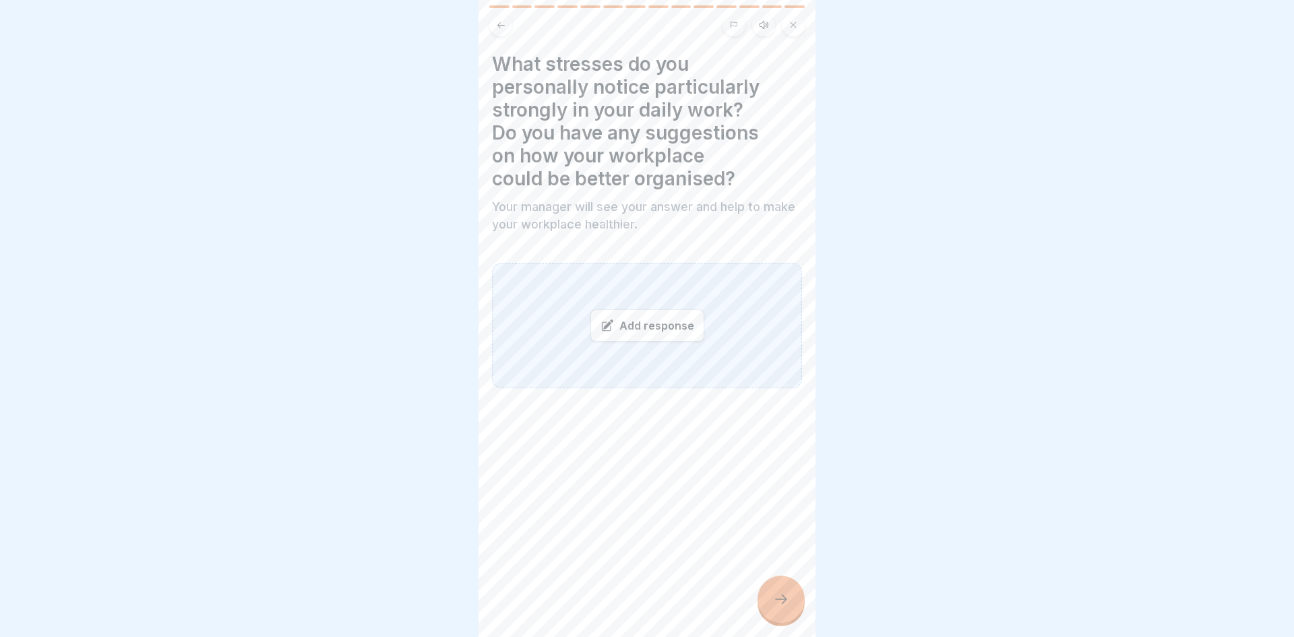
click at [678, 333] on div "Add response" at bounding box center [647, 325] width 114 height 32
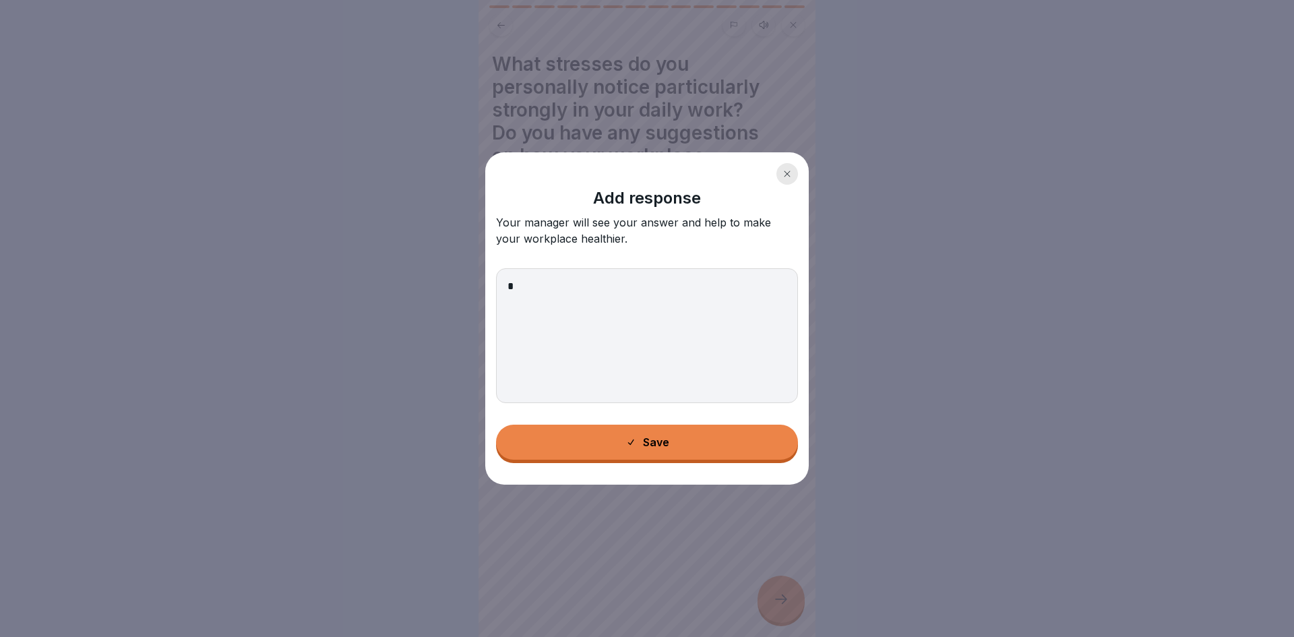
type textarea "*"
click at [641, 437] on div "Save" at bounding box center [647, 442] width 44 height 12
click at [687, 454] on div at bounding box center [647, 428] width 310 height 81
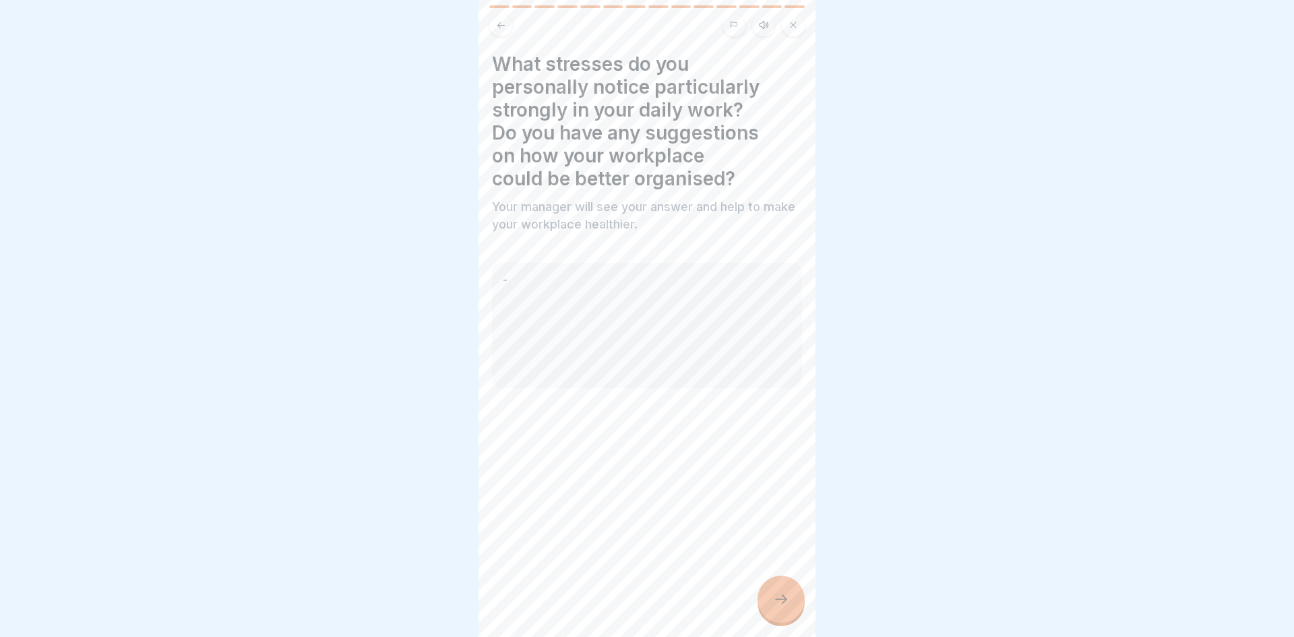
click at [774, 606] on icon at bounding box center [781, 599] width 16 height 16
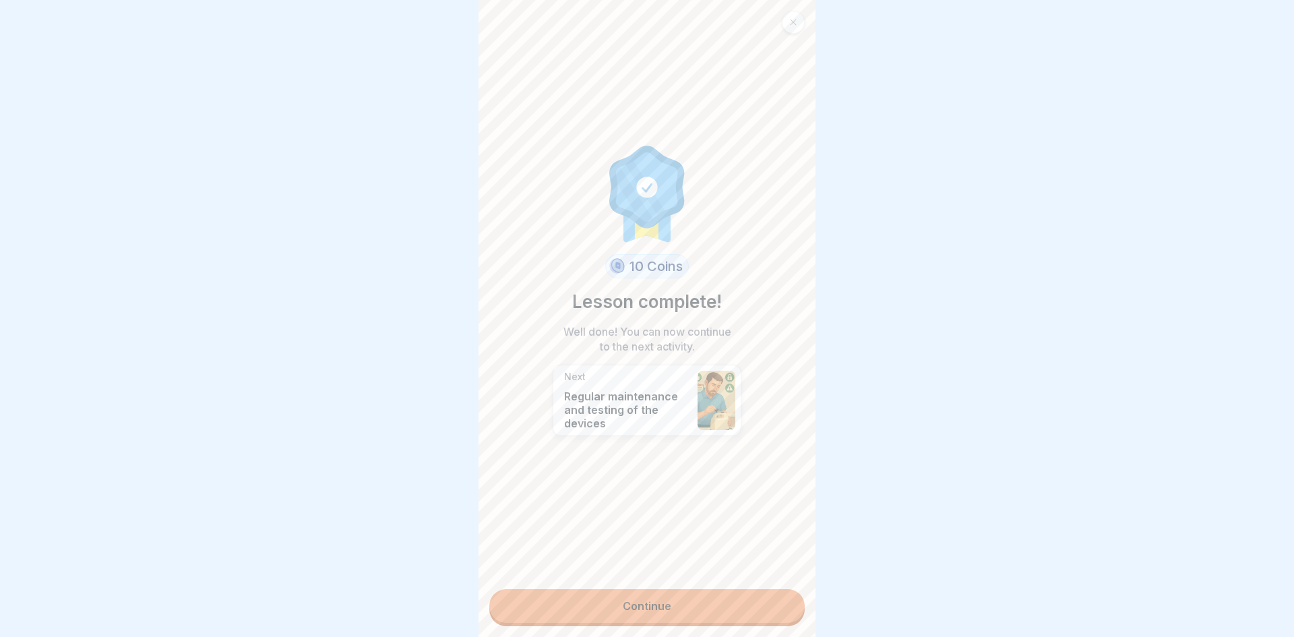
click at [718, 598] on link "Continue" at bounding box center [646, 606] width 315 height 34
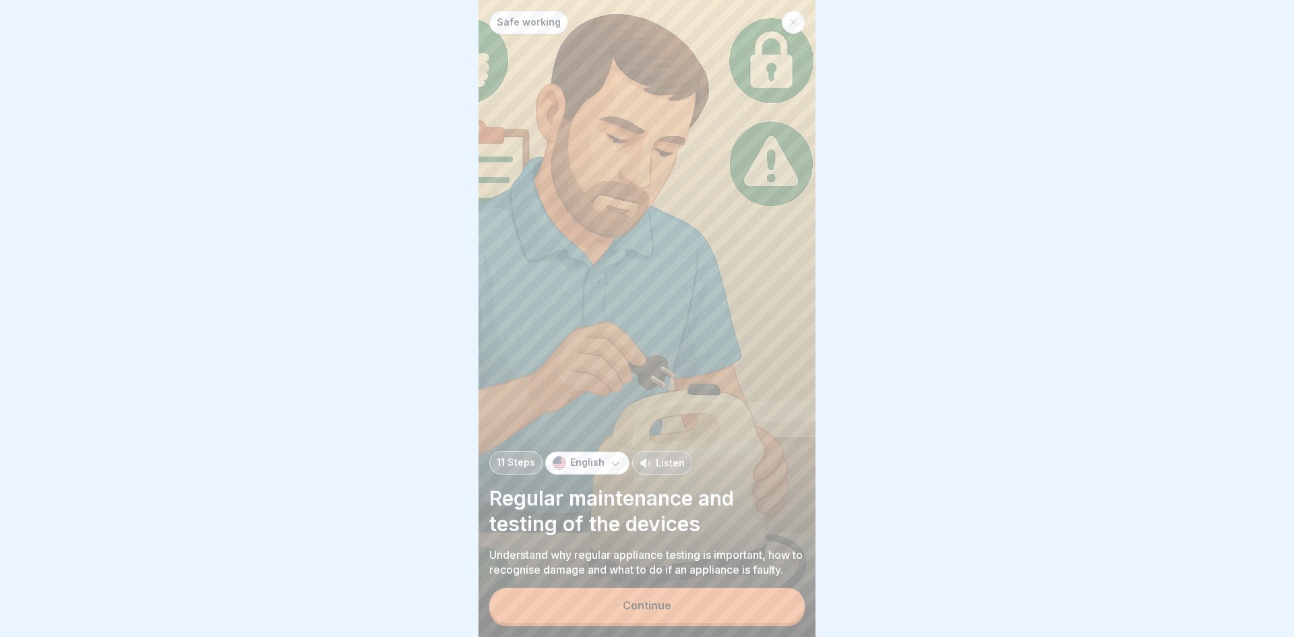
click at [787, 22] on div at bounding box center [793, 22] width 23 height 23
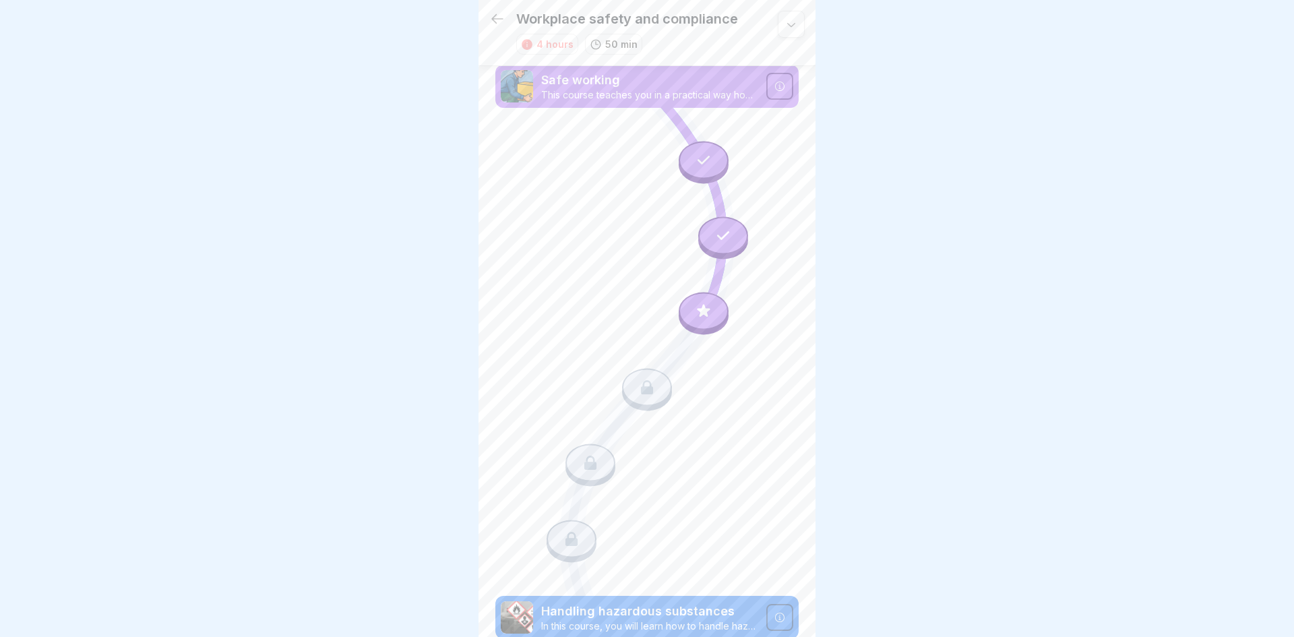
click at [710, 168] on icon at bounding box center [704, 160] width 18 height 18
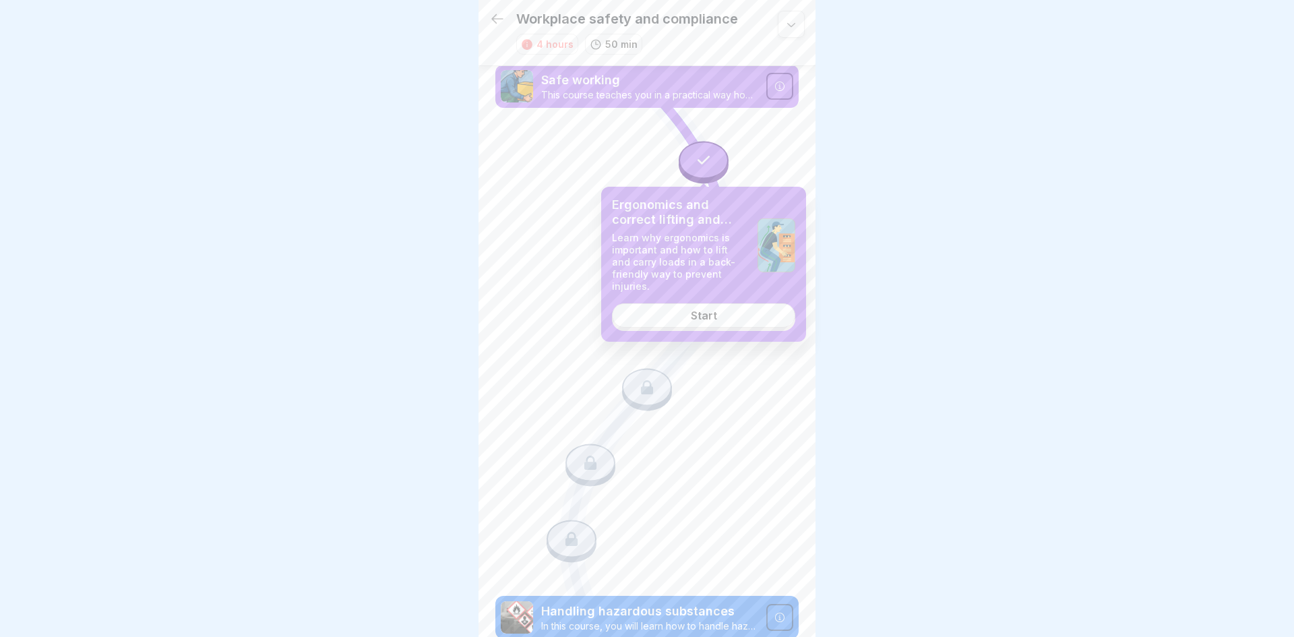
click at [695, 309] on div "Start" at bounding box center [704, 315] width 26 height 12
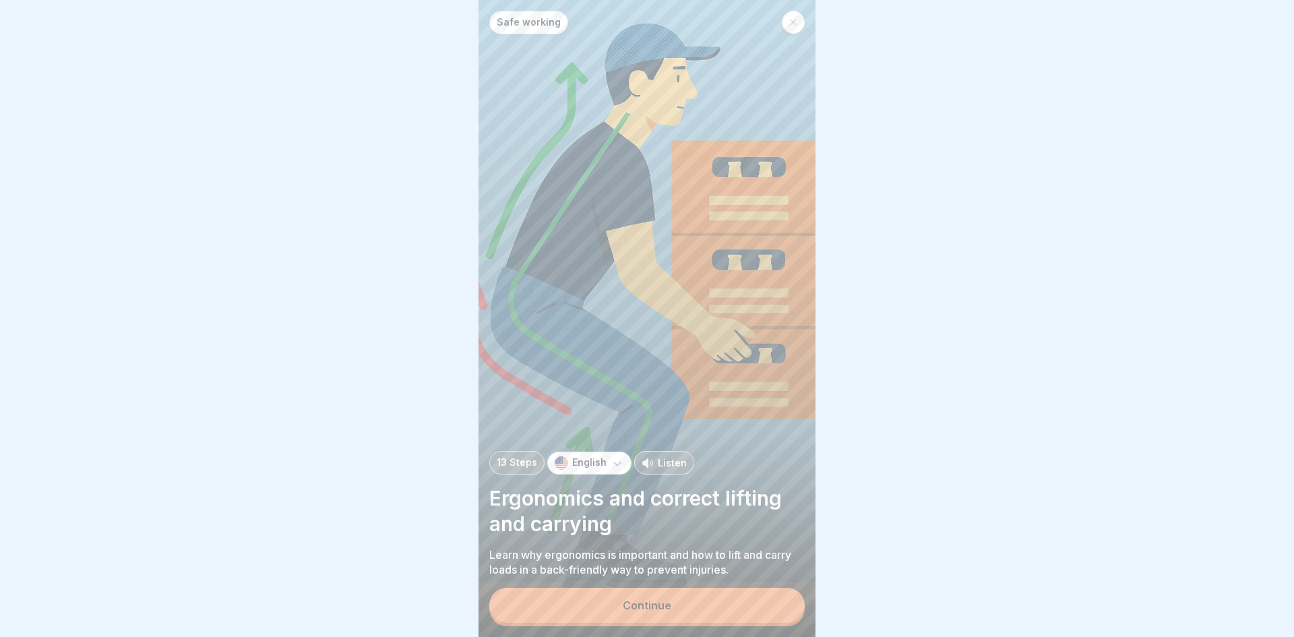
click at [620, 598] on button "Continue" at bounding box center [646, 605] width 315 height 35
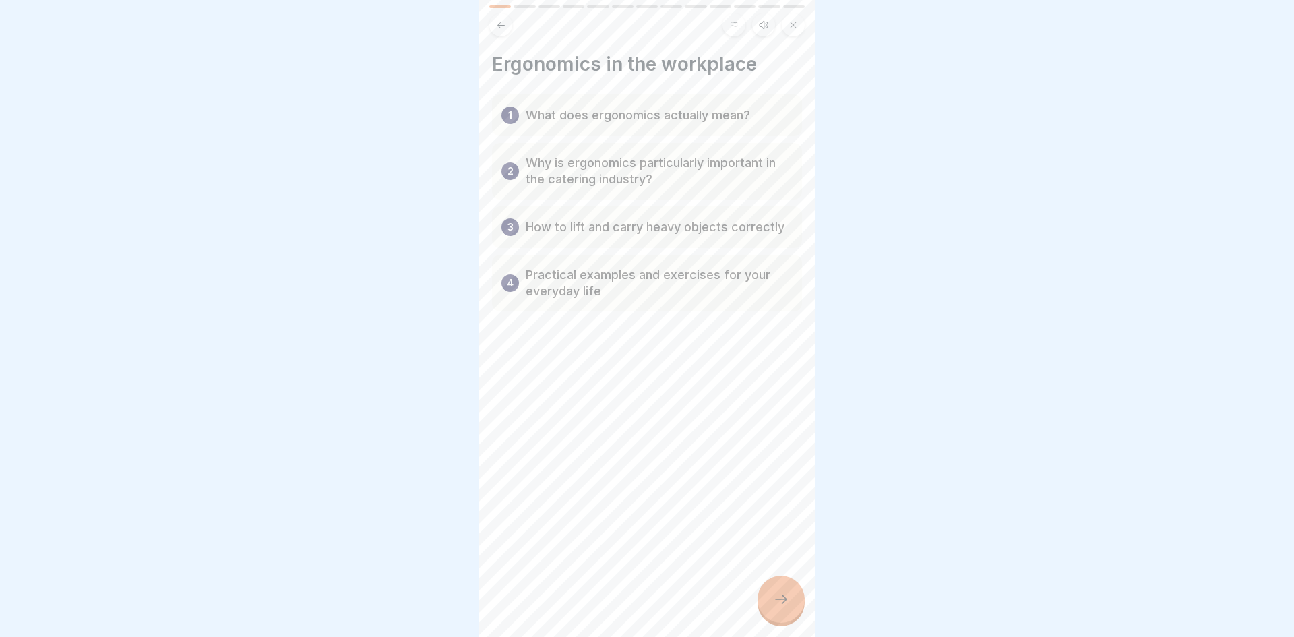
click at [764, 585] on div at bounding box center [780, 598] width 47 height 47
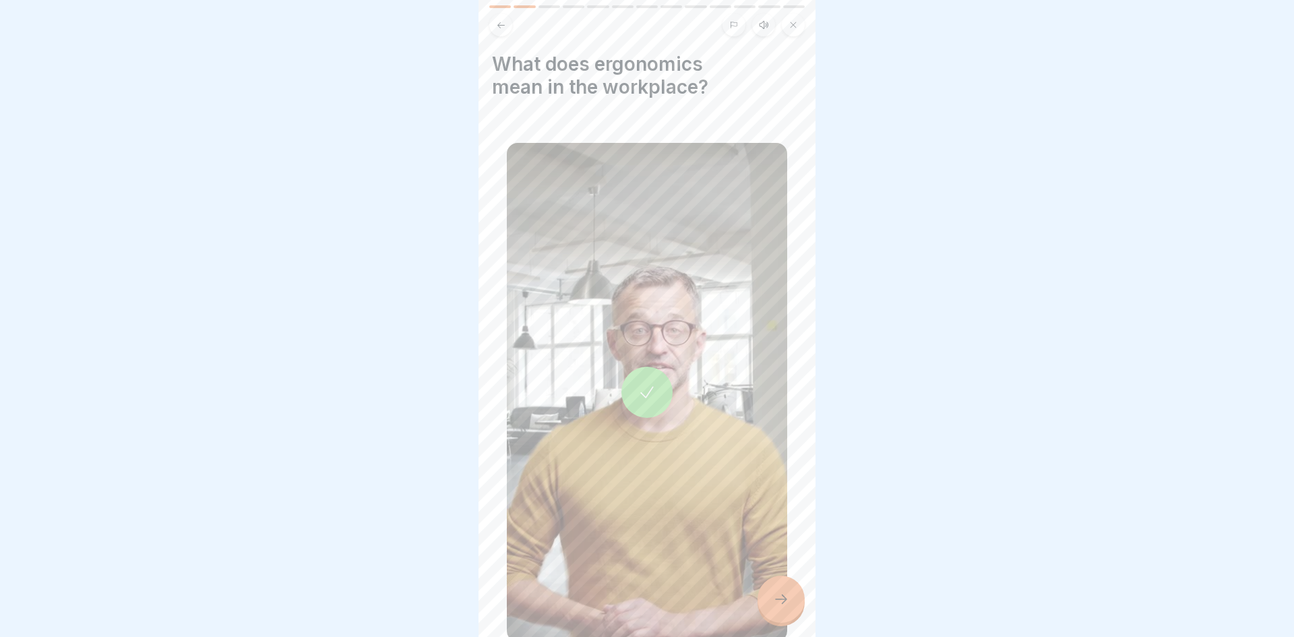
click at [764, 585] on div at bounding box center [780, 598] width 47 height 47
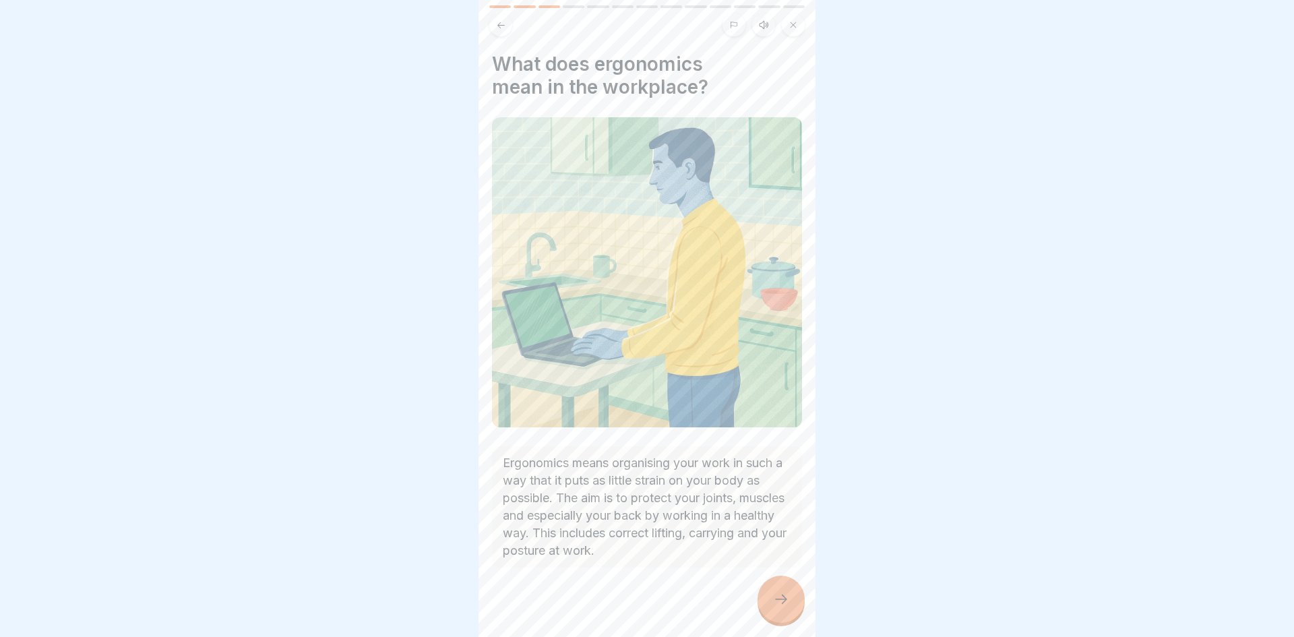
click at [764, 585] on div at bounding box center [780, 598] width 47 height 47
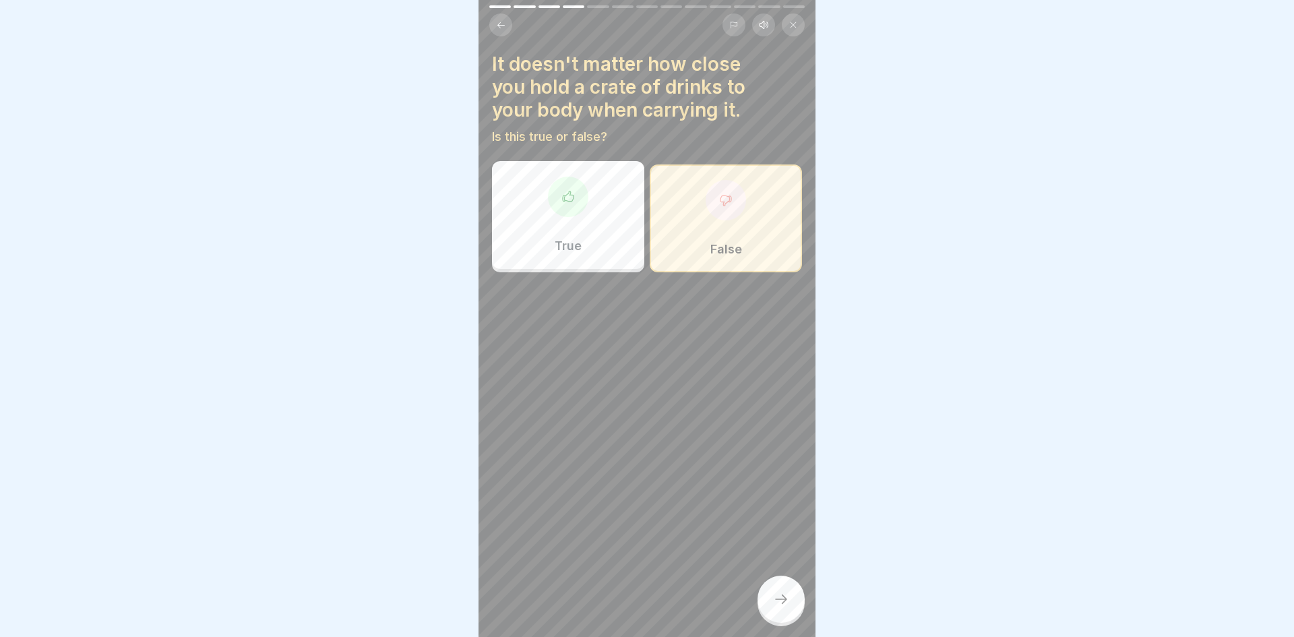
click at [764, 585] on div at bounding box center [780, 598] width 47 height 47
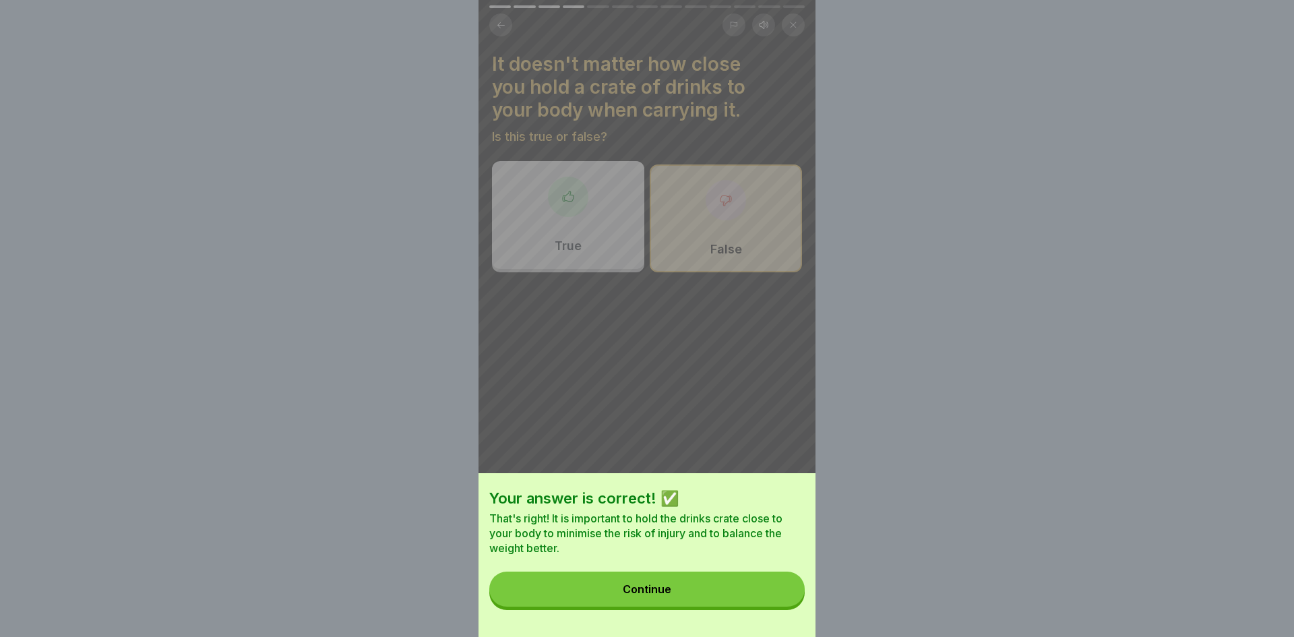
click at [764, 585] on button "Continue" at bounding box center [646, 588] width 315 height 35
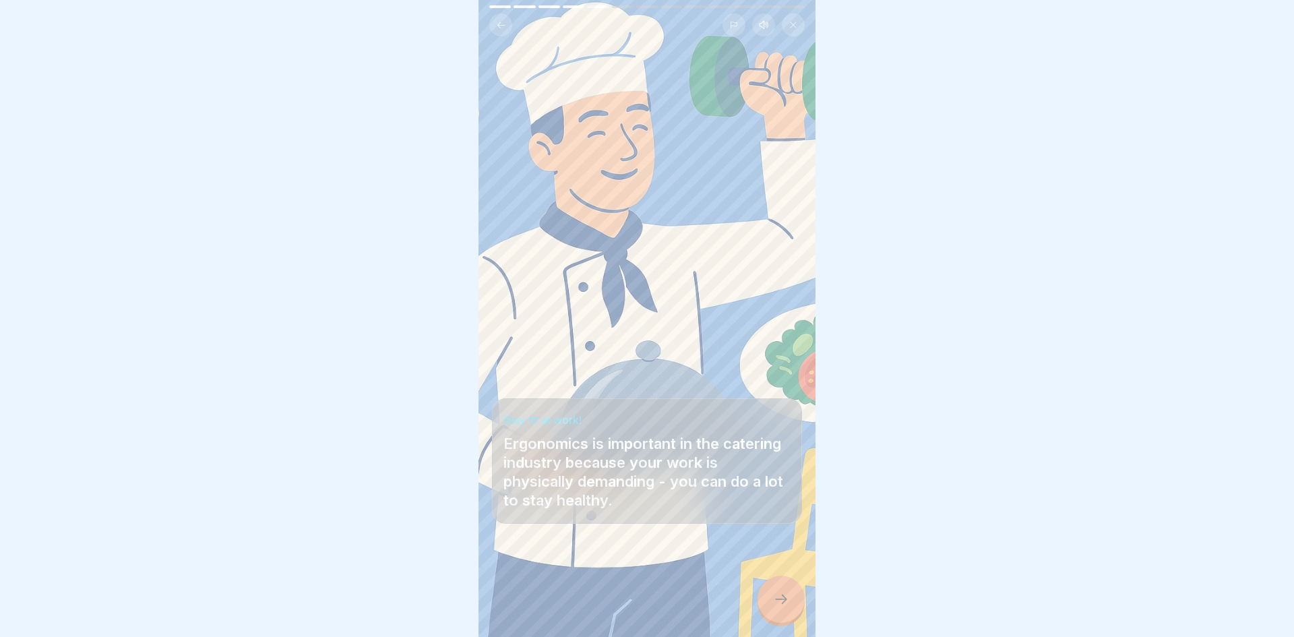
click at [774, 594] on icon at bounding box center [781, 599] width 16 height 16
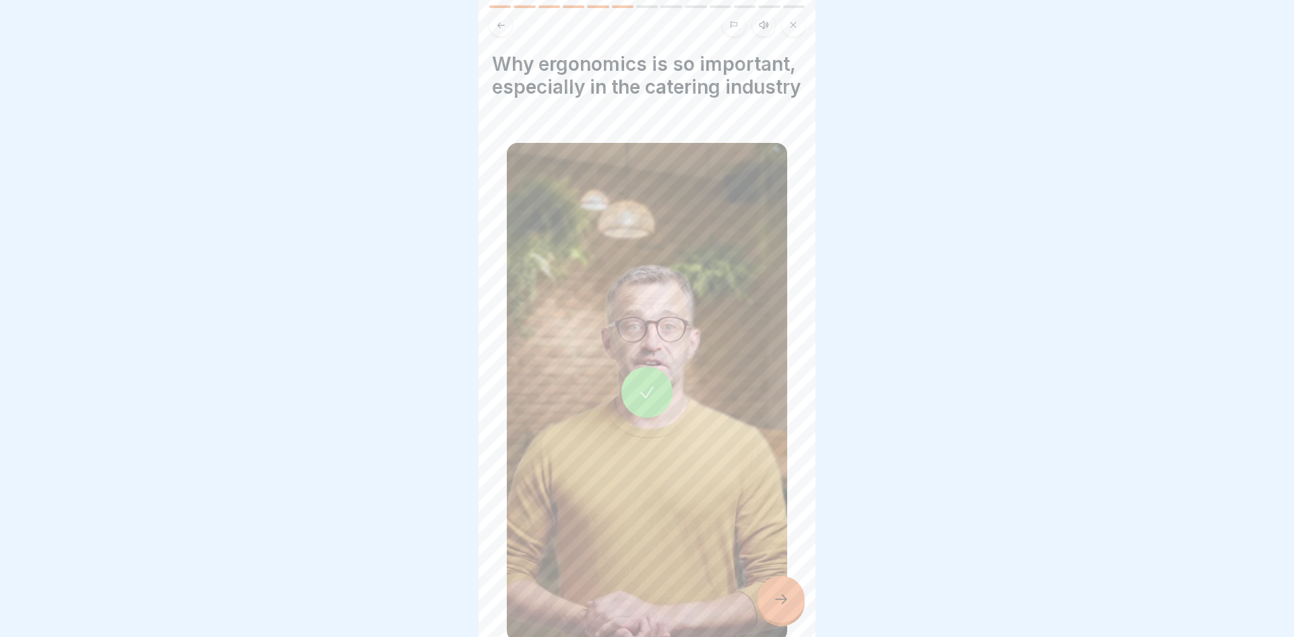
click at [774, 594] on icon at bounding box center [781, 599] width 16 height 16
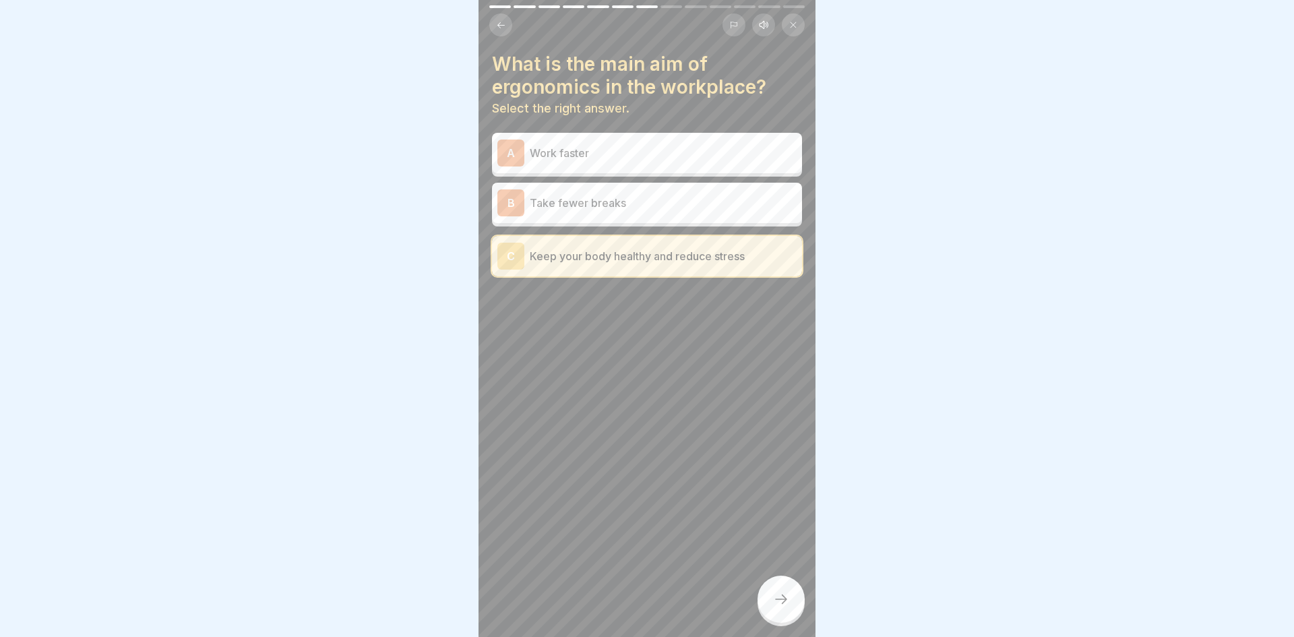
click at [774, 594] on icon at bounding box center [781, 599] width 16 height 16
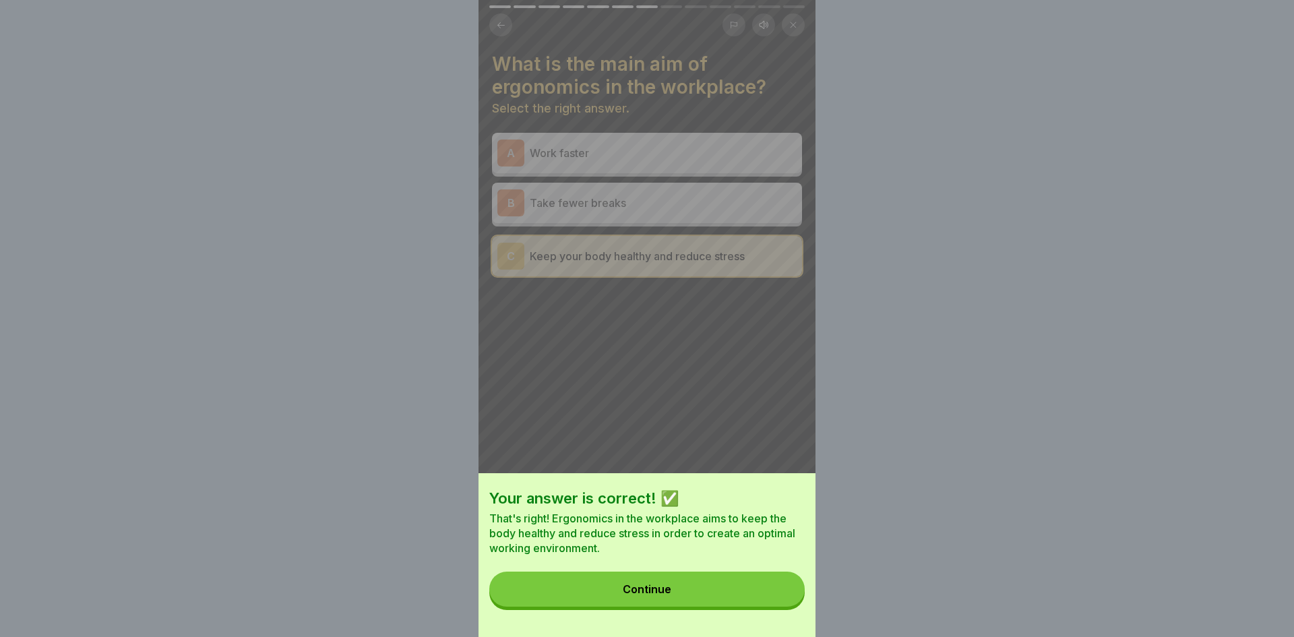
click at [774, 594] on button "Continue" at bounding box center [646, 588] width 315 height 35
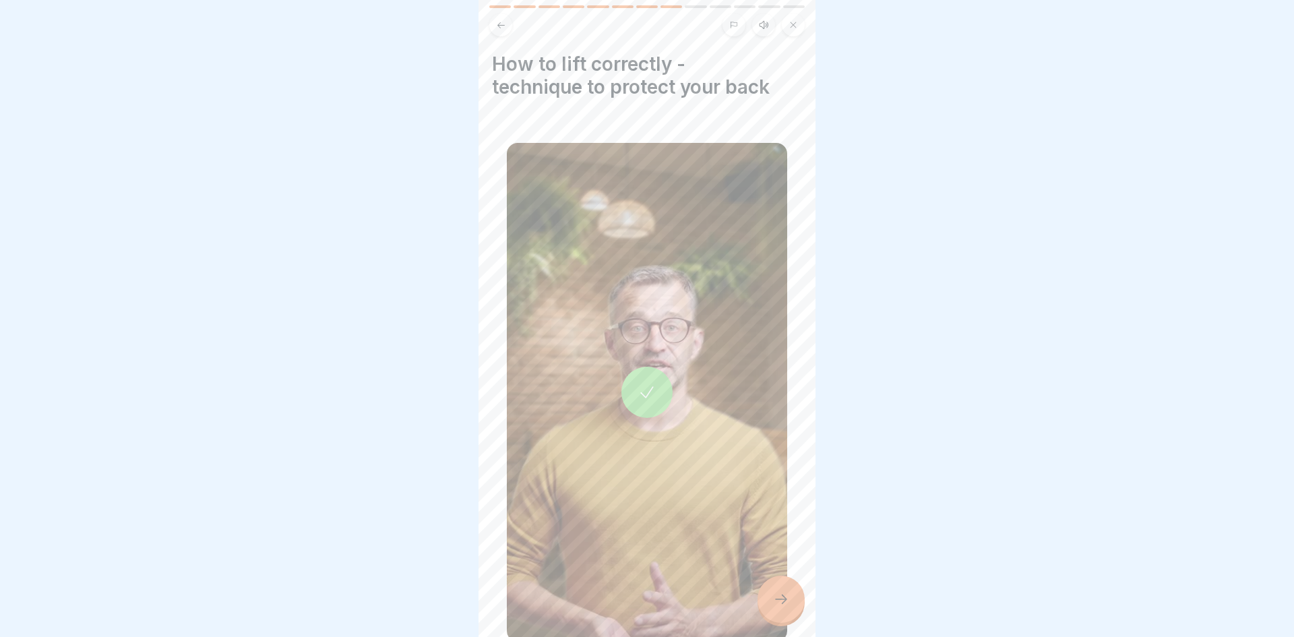
click at [774, 594] on icon at bounding box center [781, 599] width 16 height 16
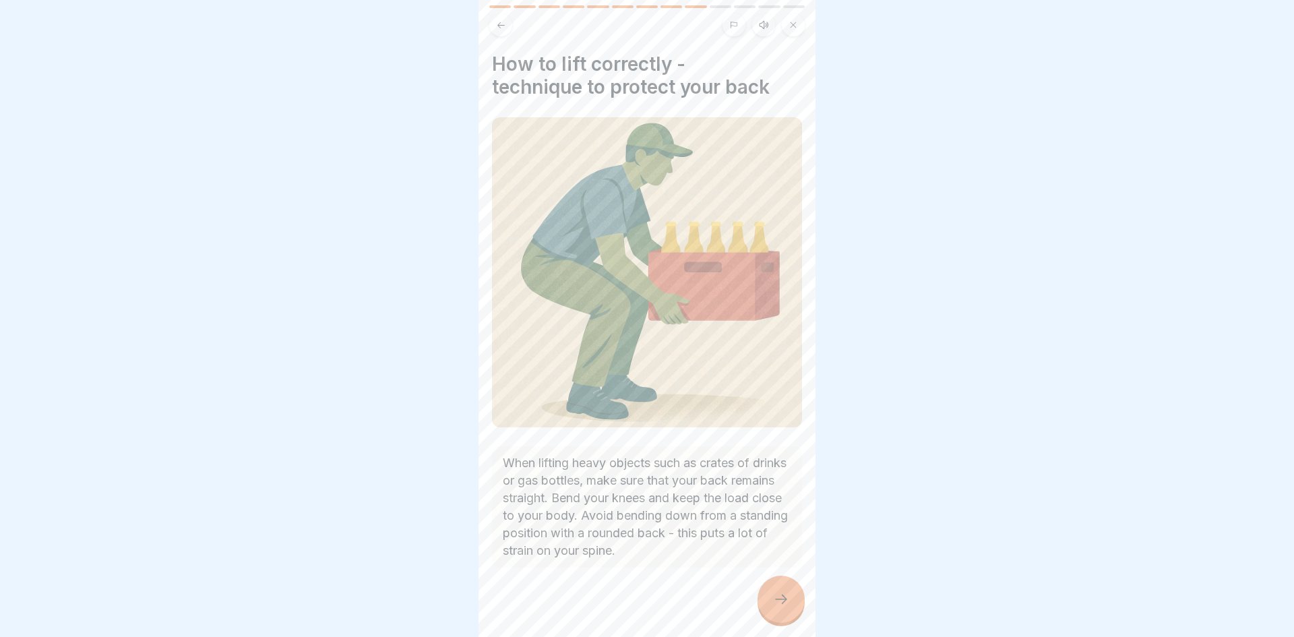
click at [774, 594] on icon at bounding box center [781, 599] width 16 height 16
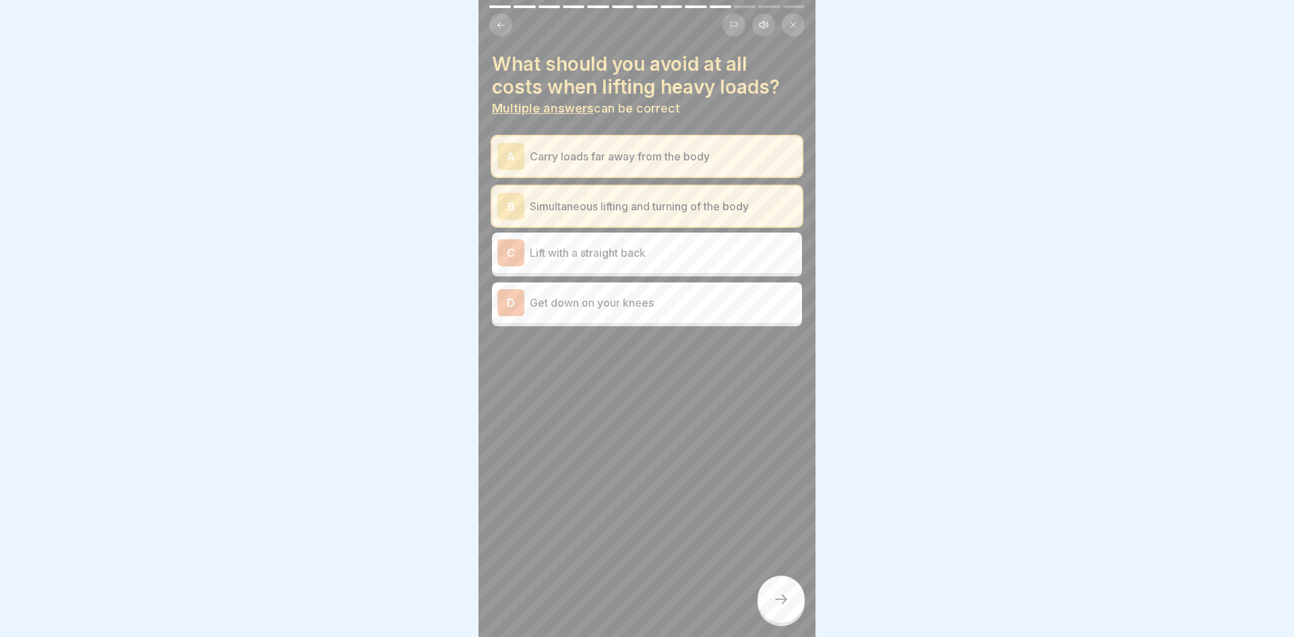
click at [548, 305] on p "Get down on your knees" at bounding box center [663, 302] width 267 height 16
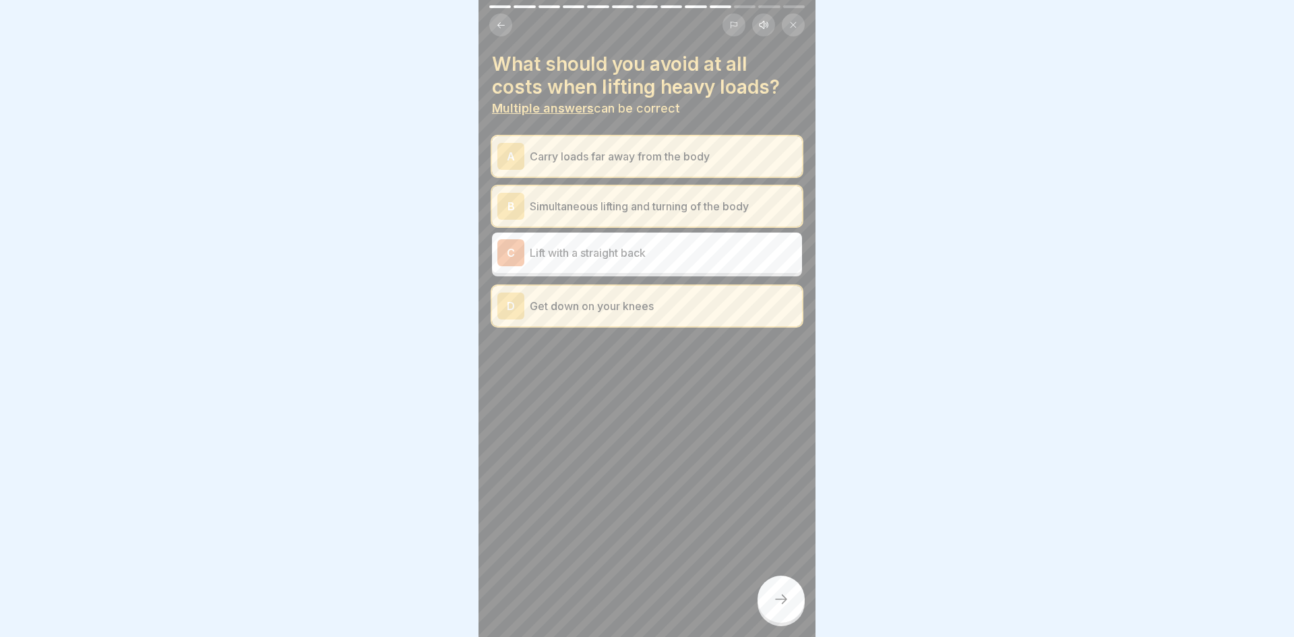
click at [799, 591] on div at bounding box center [780, 598] width 47 height 47
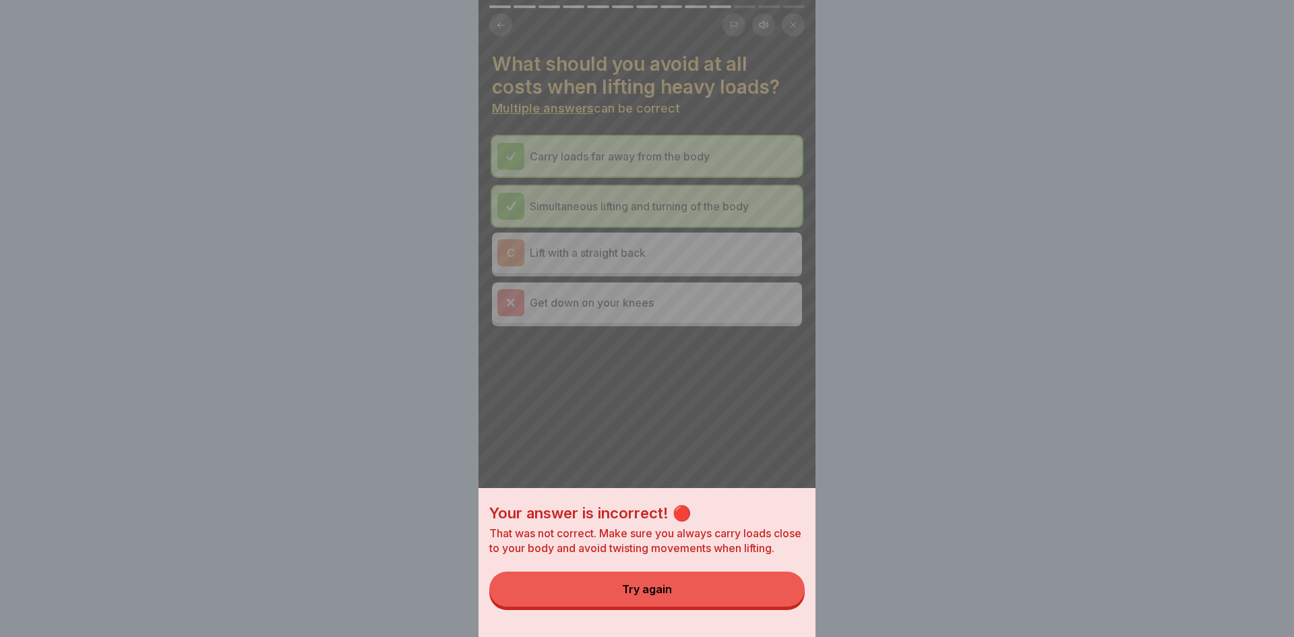
click at [757, 579] on button "Try again" at bounding box center [646, 588] width 315 height 35
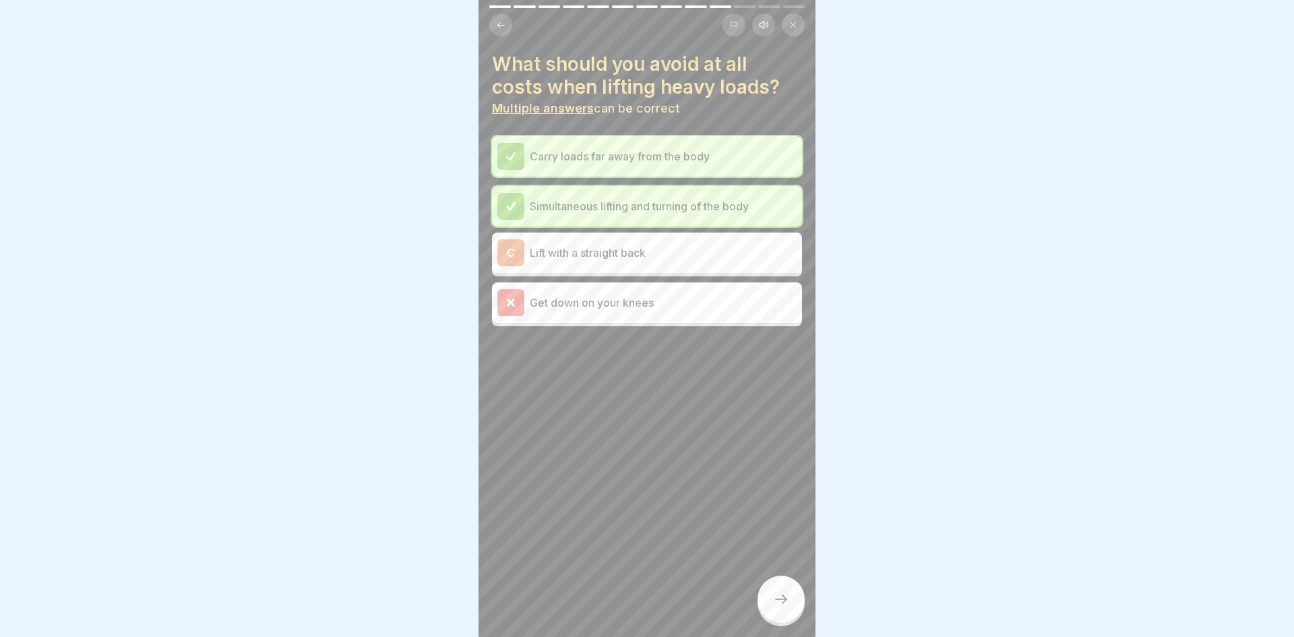
click at [746, 311] on div "Get down on your knees" at bounding box center [646, 302] width 299 height 27
click at [802, 27] on button at bounding box center [793, 24] width 23 height 23
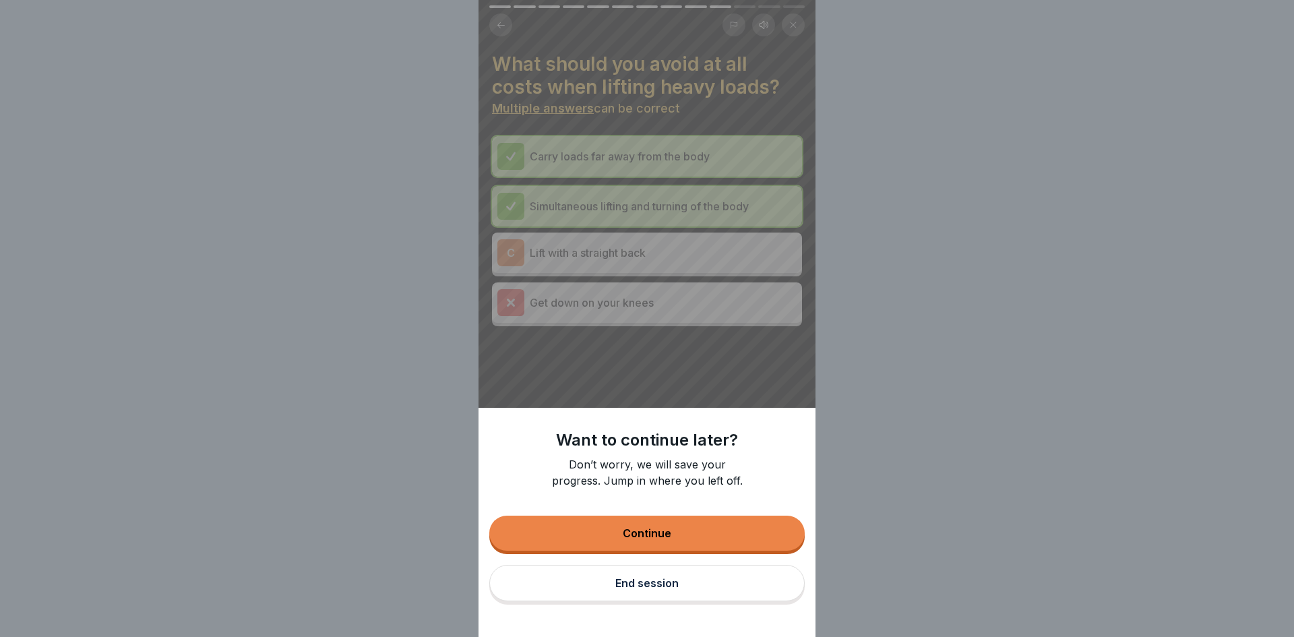
click at [618, 578] on div "End session" at bounding box center [646, 583] width 63 height 12
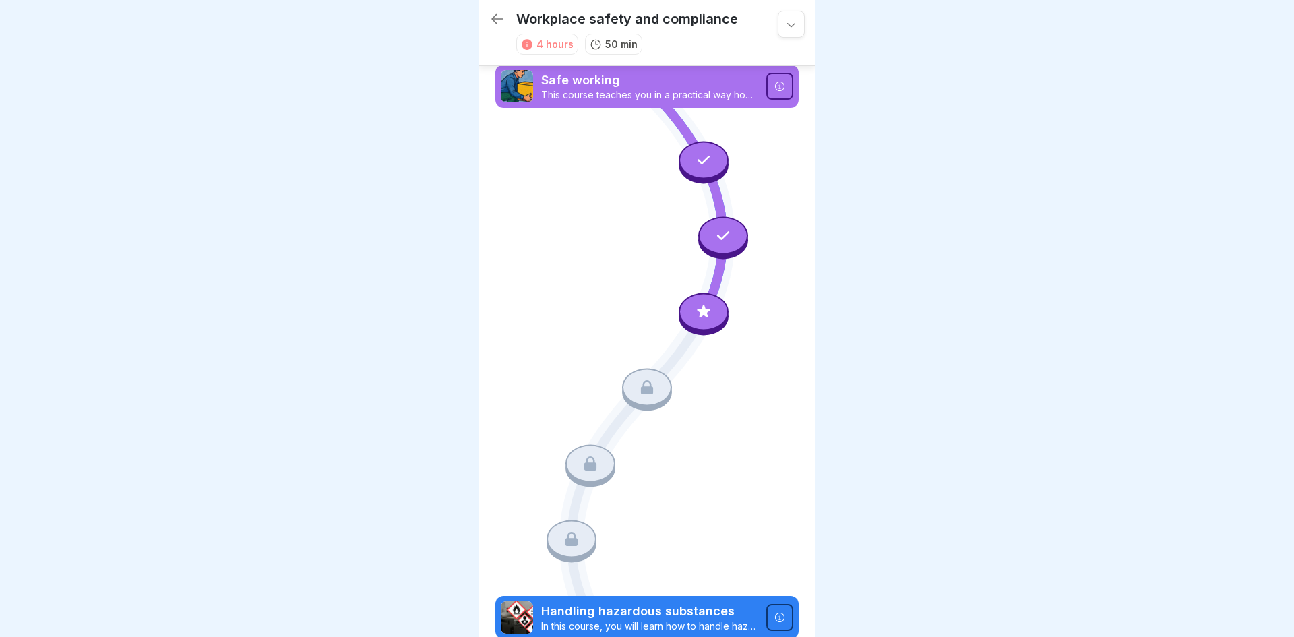
click at [713, 309] on div at bounding box center [704, 311] width 50 height 38
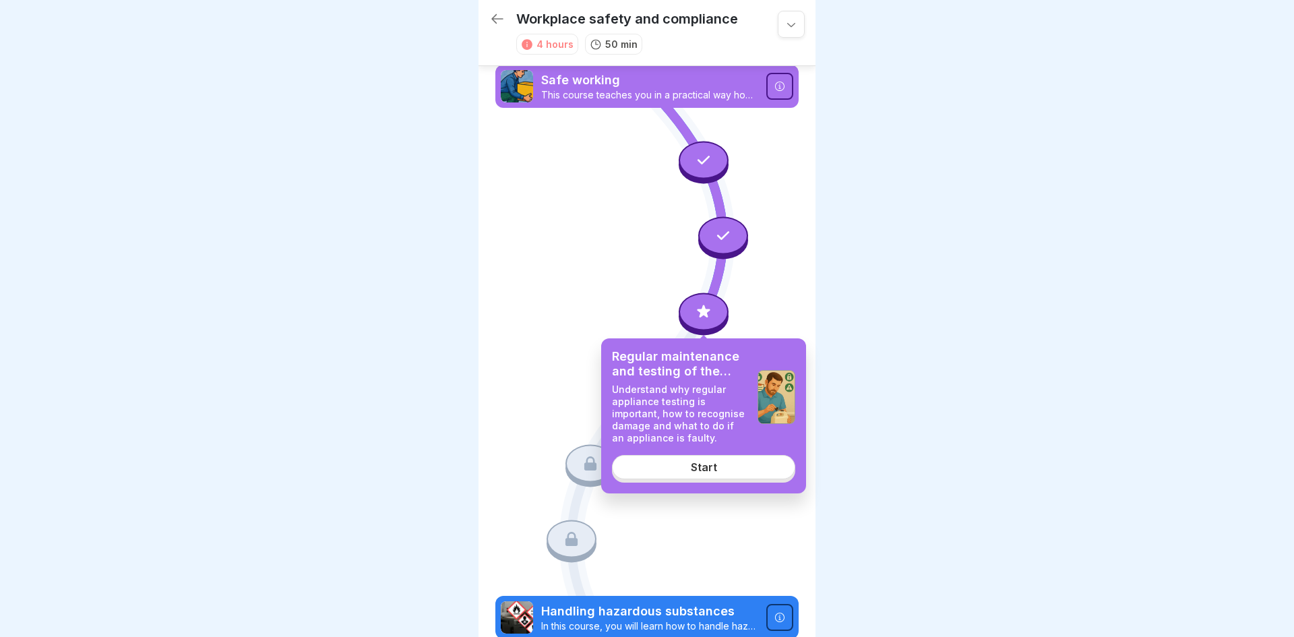
click at [665, 472] on link "Start" at bounding box center [703, 467] width 183 height 24
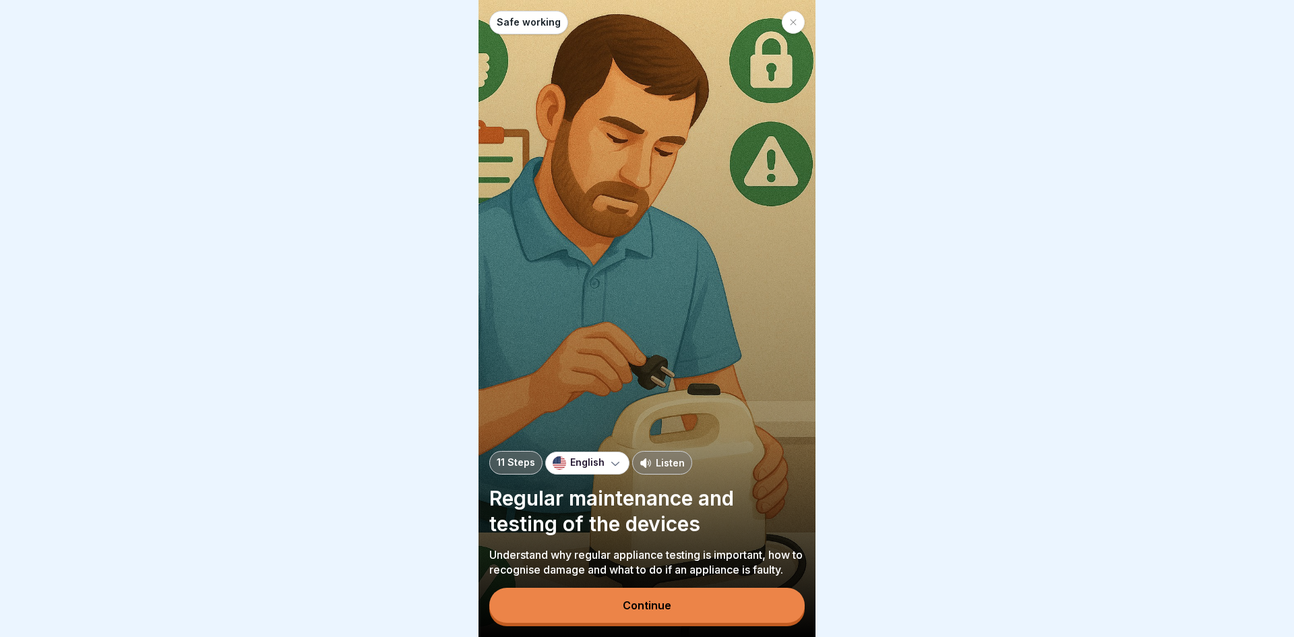
click at [654, 606] on div "Continue" at bounding box center [647, 605] width 49 height 12
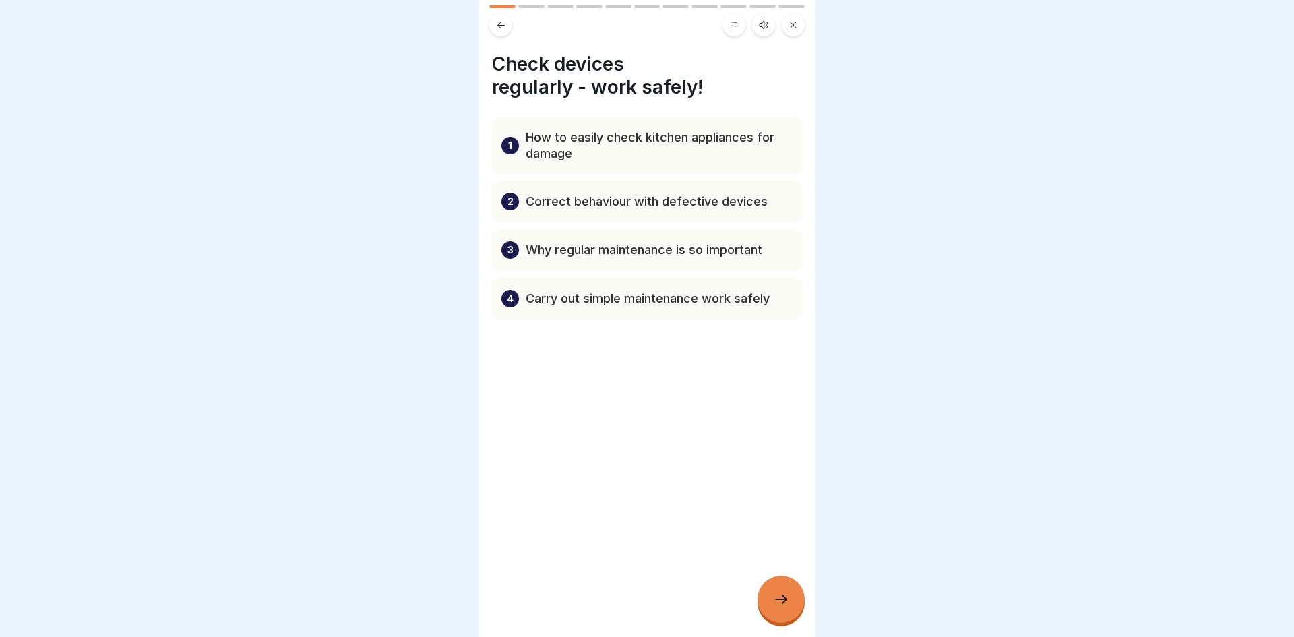
click at [768, 604] on div at bounding box center [780, 598] width 47 height 47
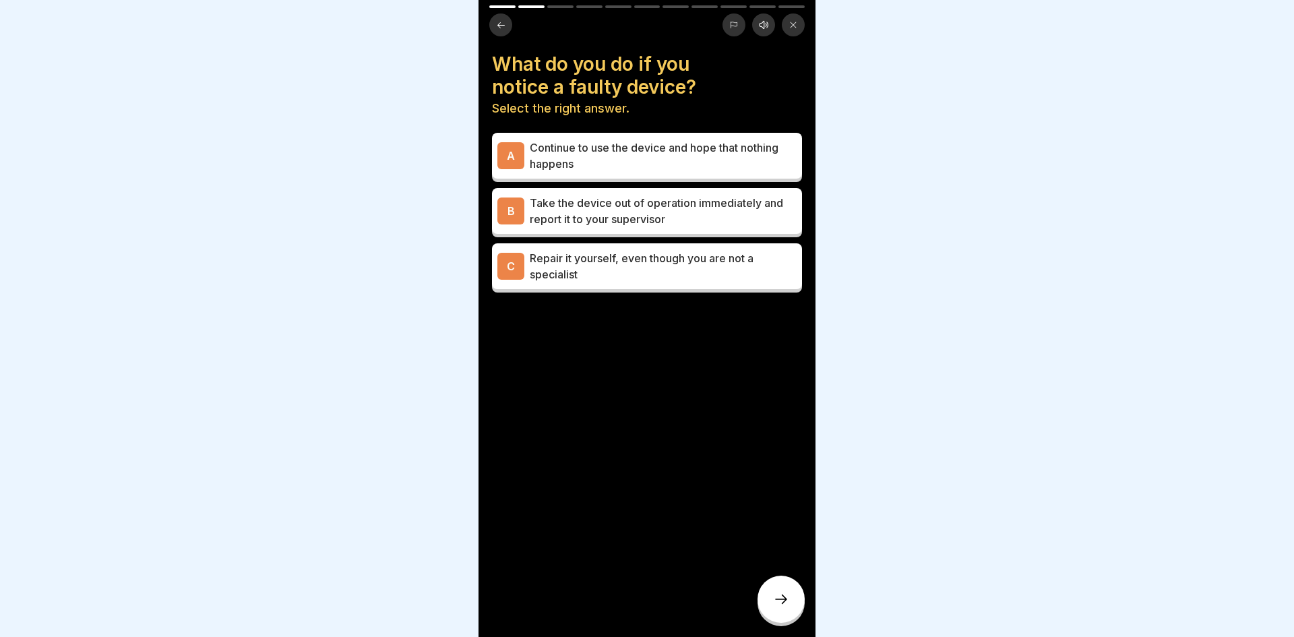
click at [708, 230] on div "B Take the device out of operation immediately and report it to your supervisor" at bounding box center [647, 211] width 310 height 46
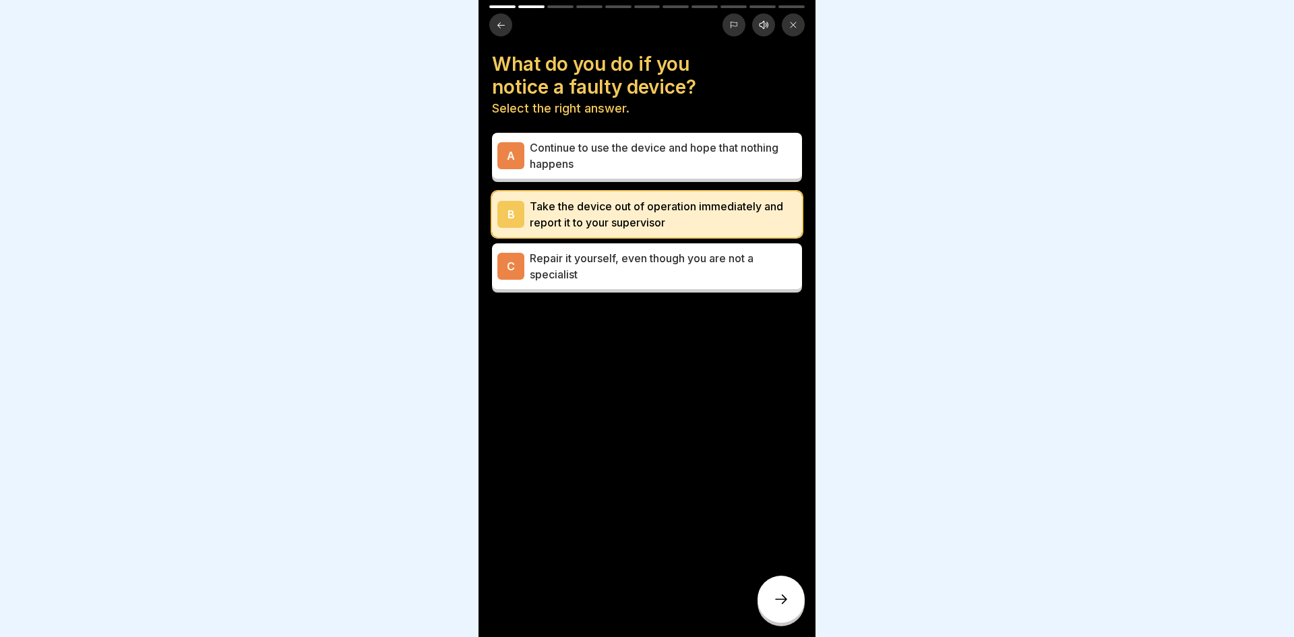
click at [784, 615] on div at bounding box center [780, 598] width 47 height 47
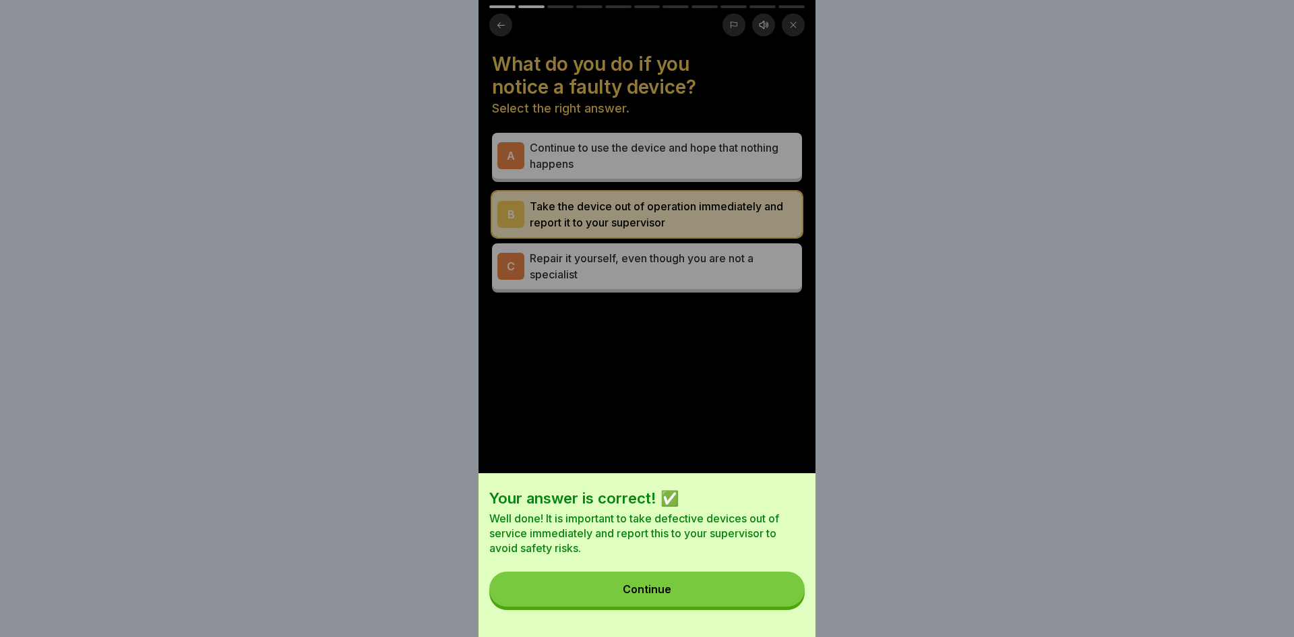
click at [756, 598] on button "Continue" at bounding box center [646, 588] width 315 height 35
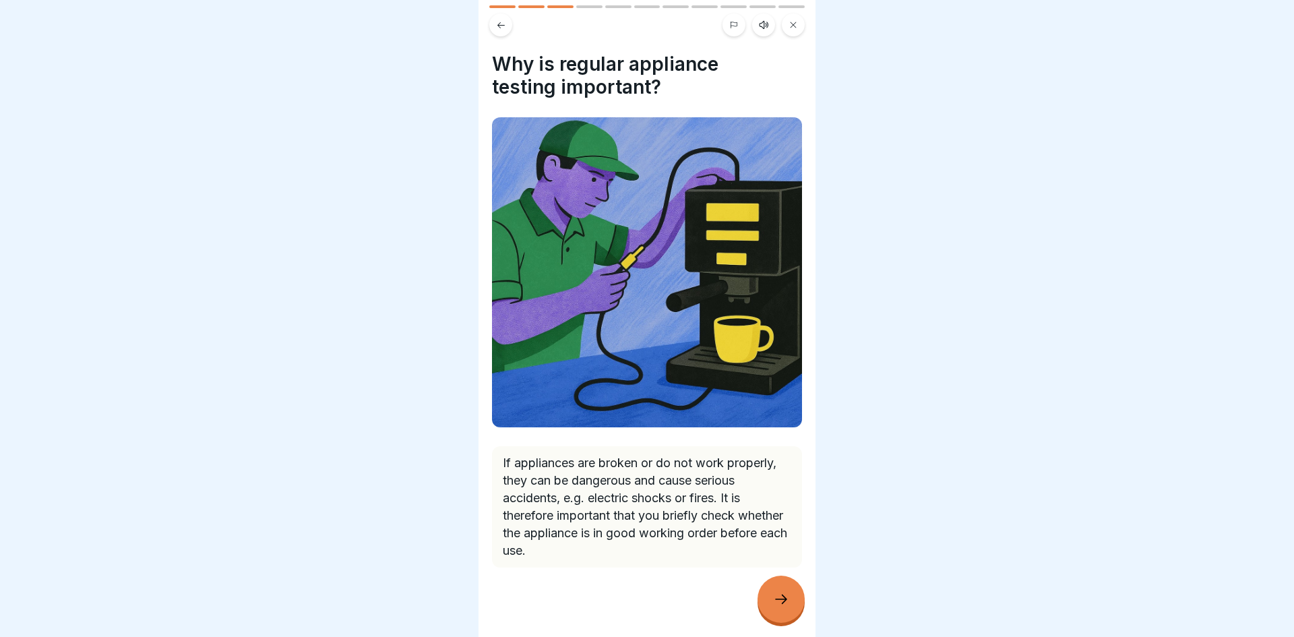
click at [797, 585] on div at bounding box center [780, 598] width 47 height 47
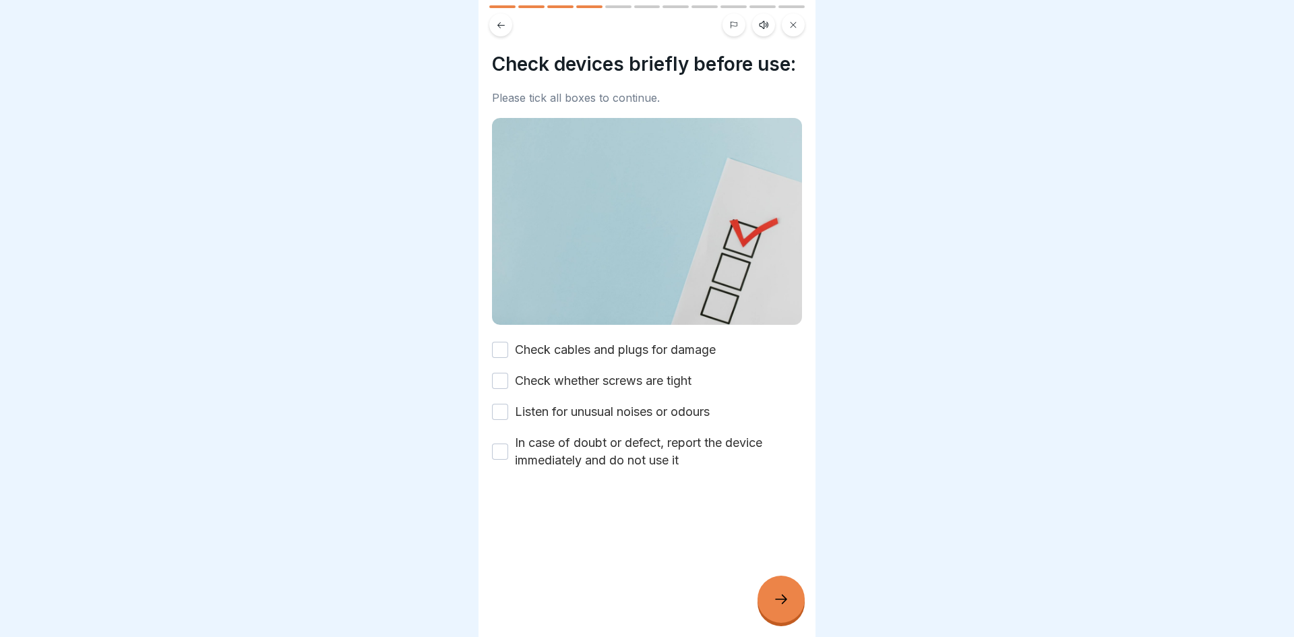
click at [643, 342] on label "Check cables and plugs for damage" at bounding box center [615, 350] width 201 height 18
click at [508, 342] on button "Check cables and plugs for damage" at bounding box center [500, 350] width 16 height 16
click at [616, 385] on label "Check whether screws are tight" at bounding box center [603, 381] width 177 height 18
click at [508, 385] on button "Check whether screws are tight" at bounding box center [500, 381] width 16 height 16
click at [611, 403] on label "Listen for unusual noises or odours" at bounding box center [612, 412] width 195 height 18
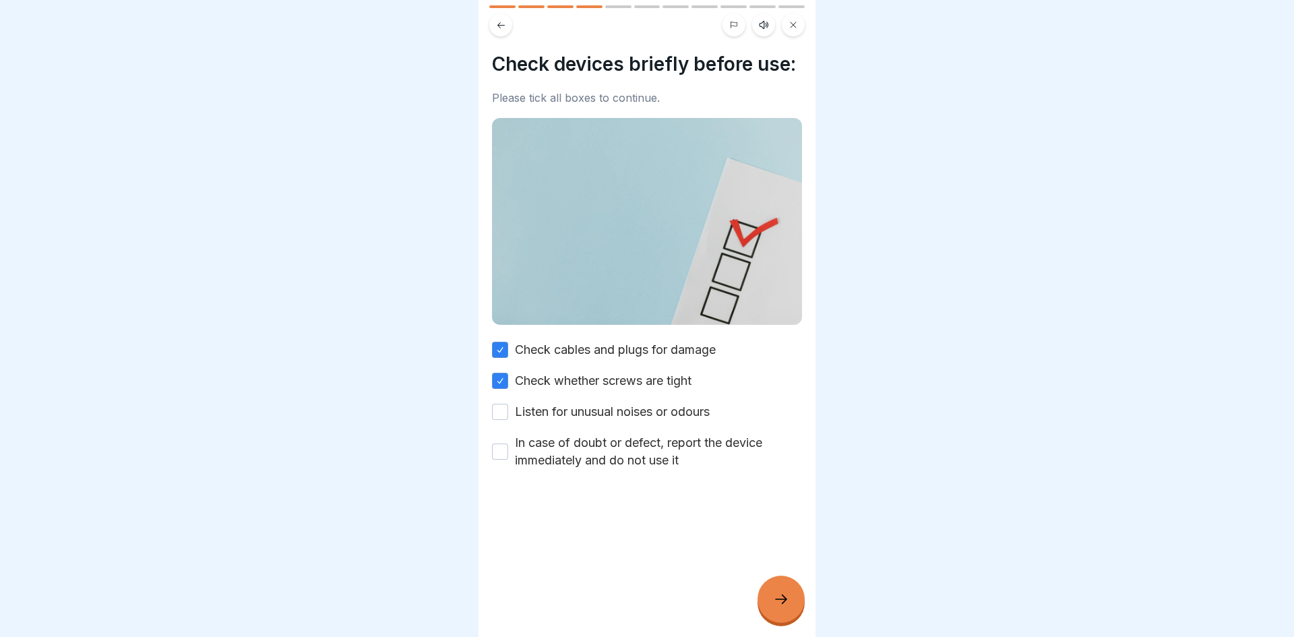
click at [508, 404] on button "Listen for unusual noises or odours" at bounding box center [500, 412] width 16 height 16
click at [596, 469] on div at bounding box center [647, 509] width 310 height 81
click at [596, 460] on label "In case of doubt or defect, report the device immediately and do not use it" at bounding box center [658, 451] width 287 height 35
click at [508, 460] on button "In case of doubt or defect, report the device immediately and do not use it" at bounding box center [500, 451] width 16 height 16
click at [794, 592] on div at bounding box center [780, 598] width 47 height 47
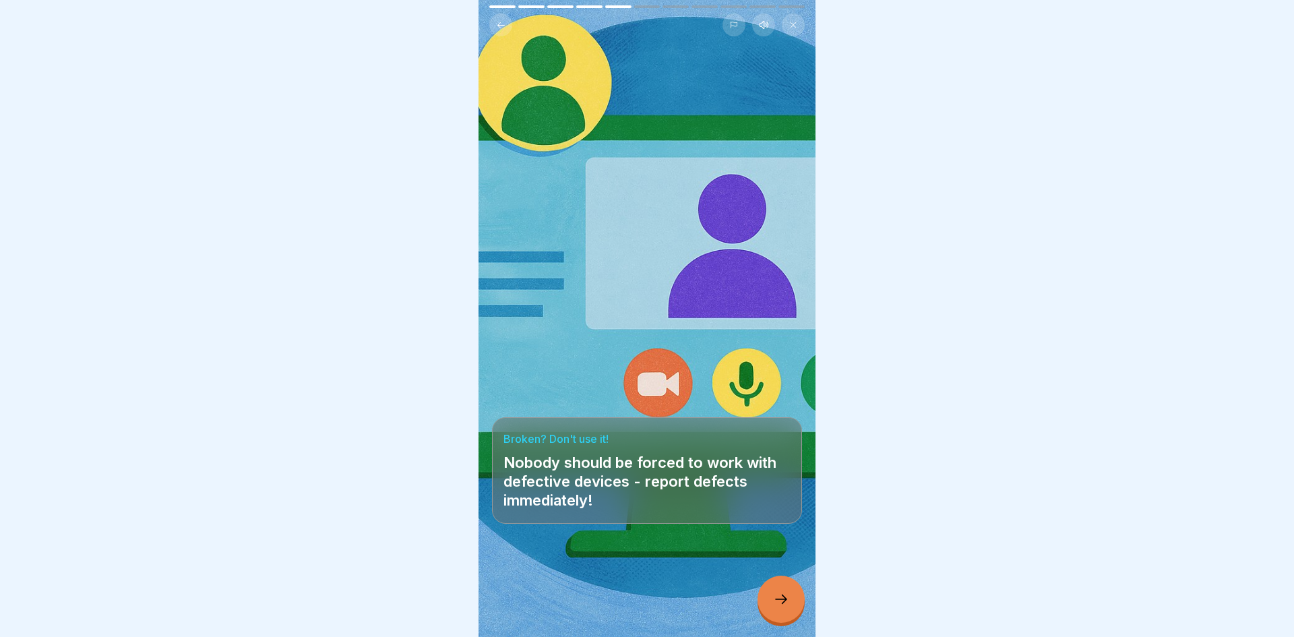
click at [782, 596] on icon at bounding box center [781, 599] width 16 height 16
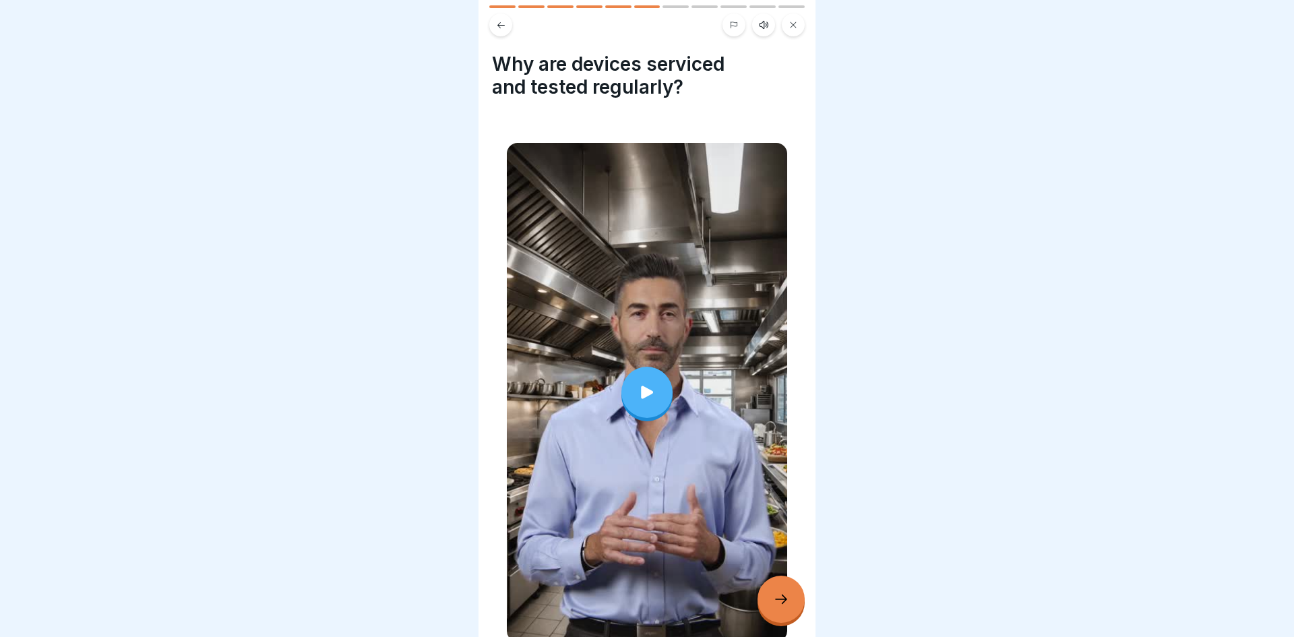
click at [690, 404] on div at bounding box center [647, 392] width 280 height 499
click at [798, 598] on div at bounding box center [780, 598] width 47 height 47
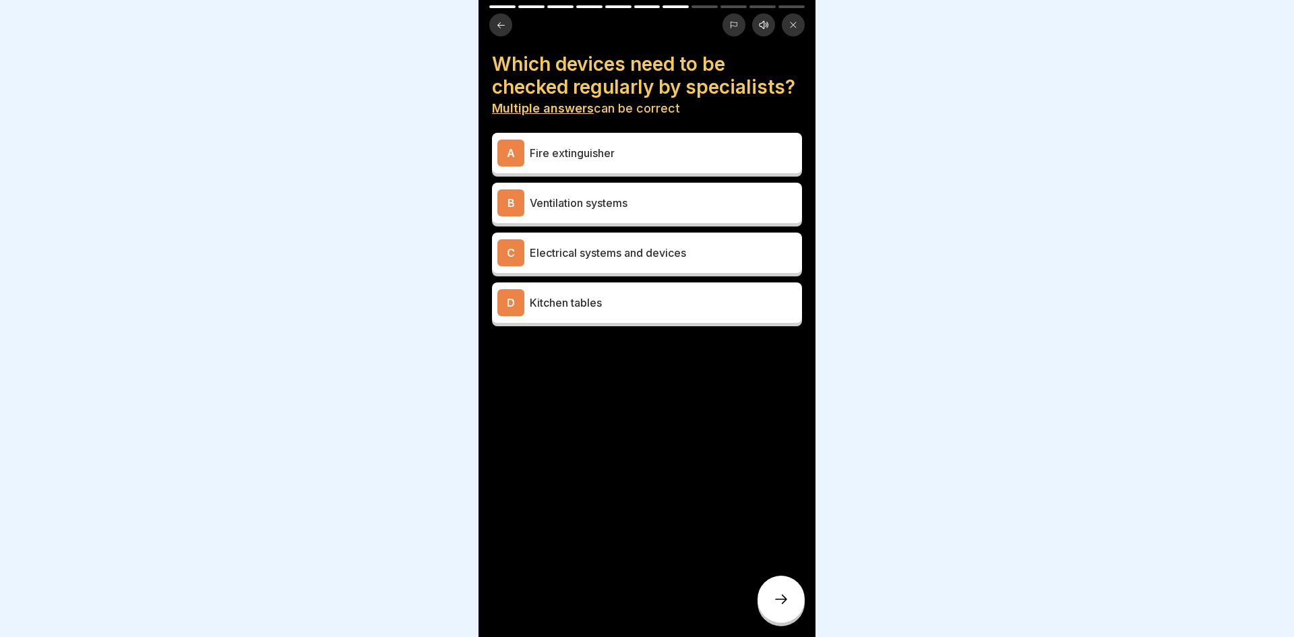
click at [749, 261] on div "C Electrical systems and devices" at bounding box center [646, 252] width 299 height 27
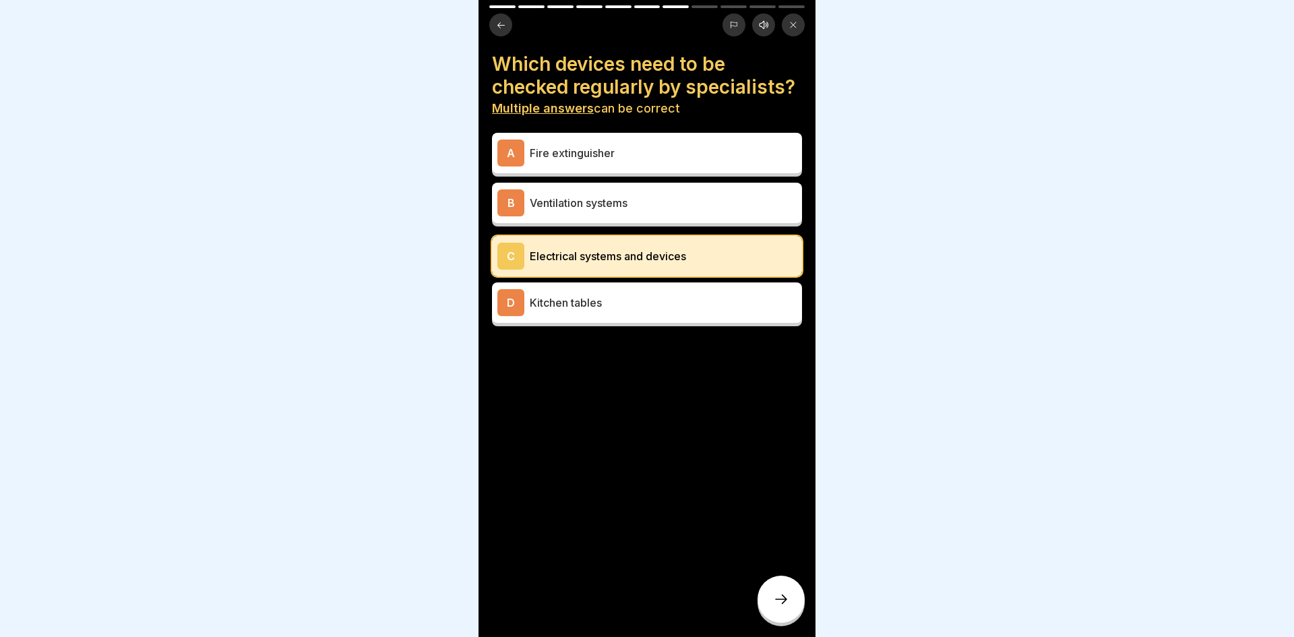
click at [724, 164] on div "A Fire extinguisher" at bounding box center [646, 152] width 299 height 27
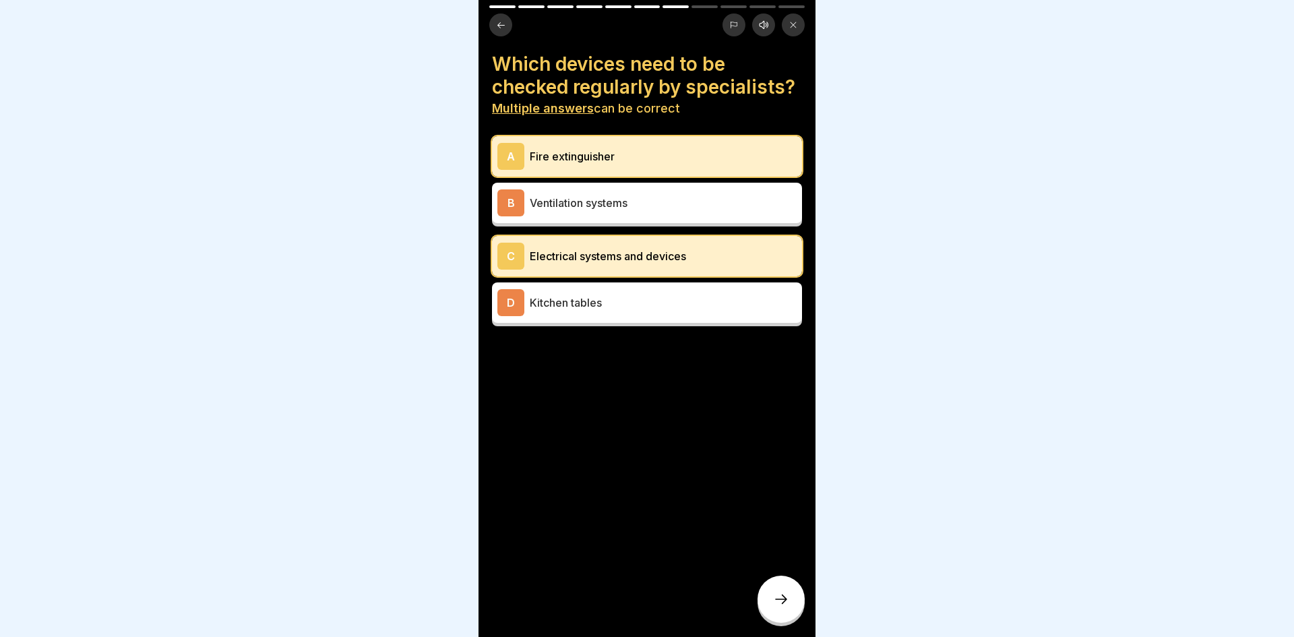
click at [714, 202] on p "Ventilation systems" at bounding box center [663, 203] width 267 height 16
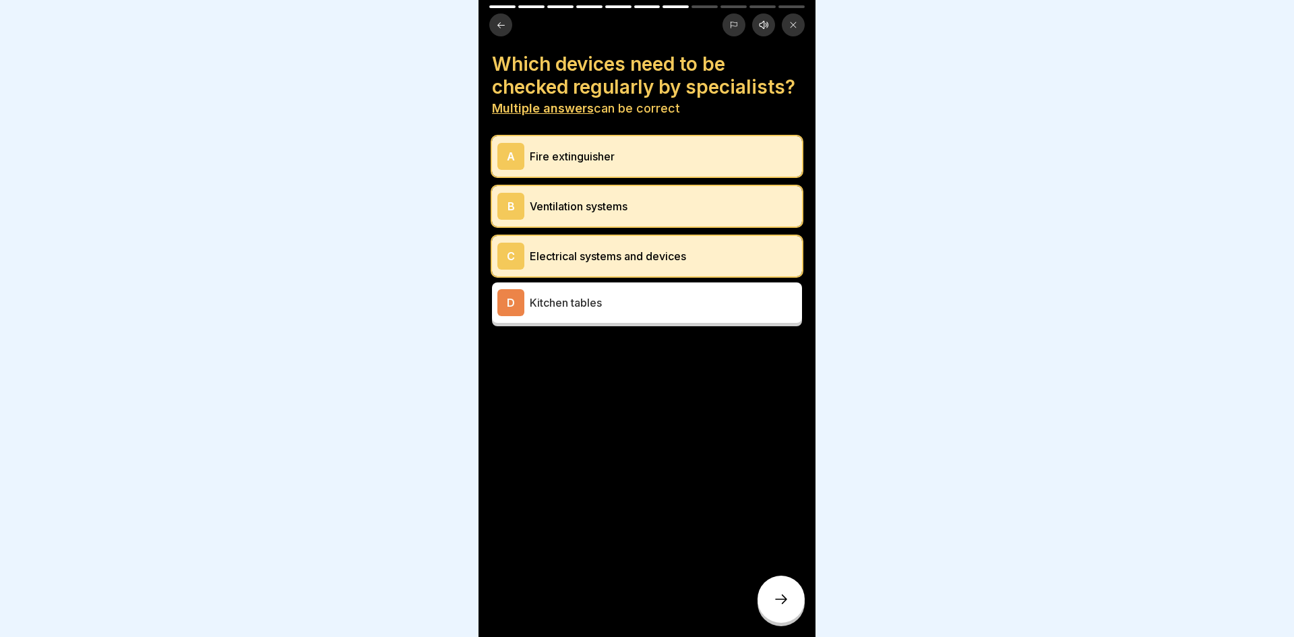
click at [790, 588] on div at bounding box center [780, 598] width 47 height 47
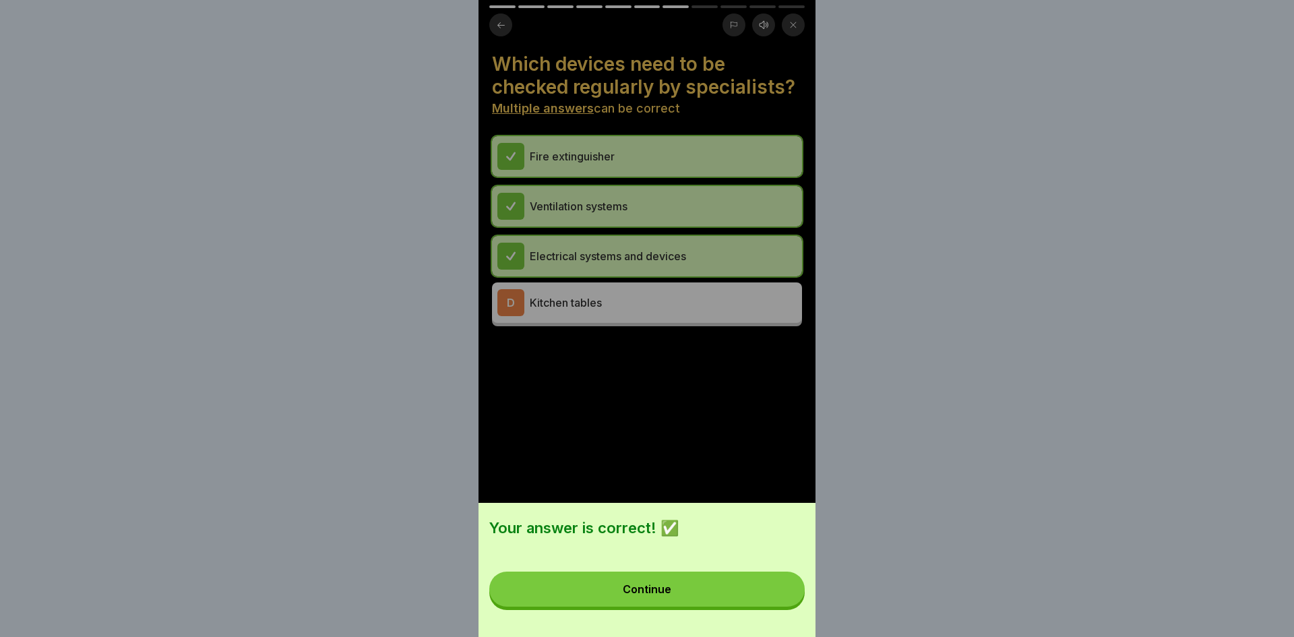
click at [766, 587] on button "Continue" at bounding box center [646, 588] width 315 height 35
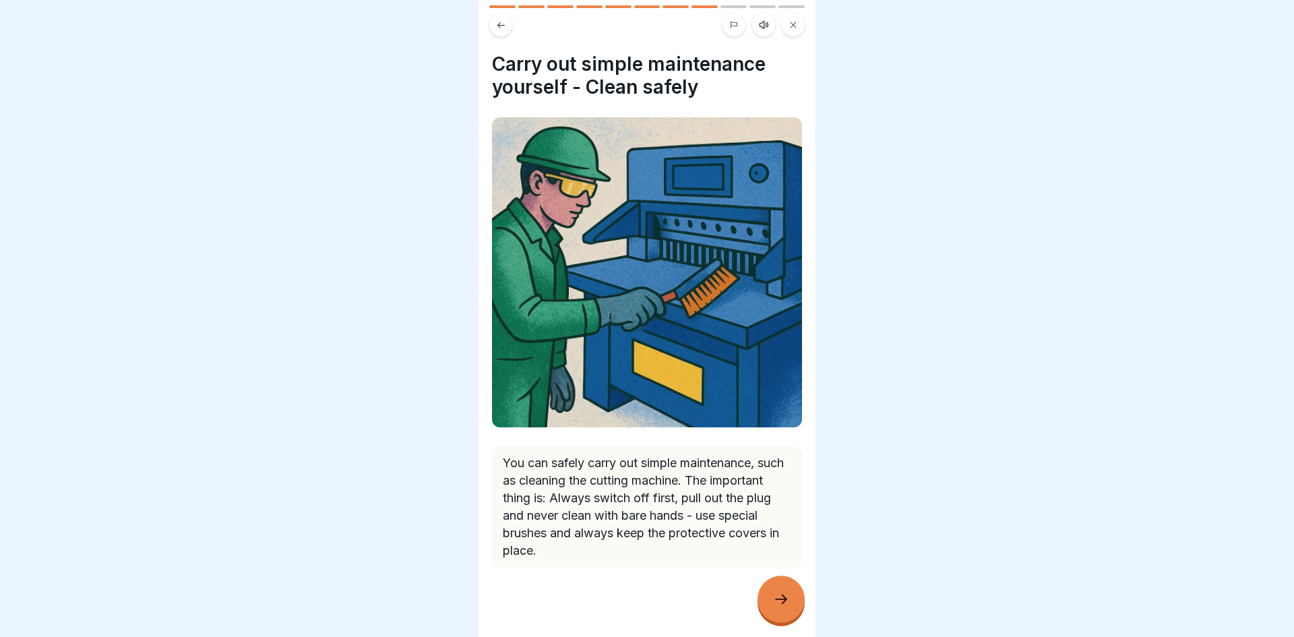
click at [766, 587] on div at bounding box center [780, 598] width 47 height 47
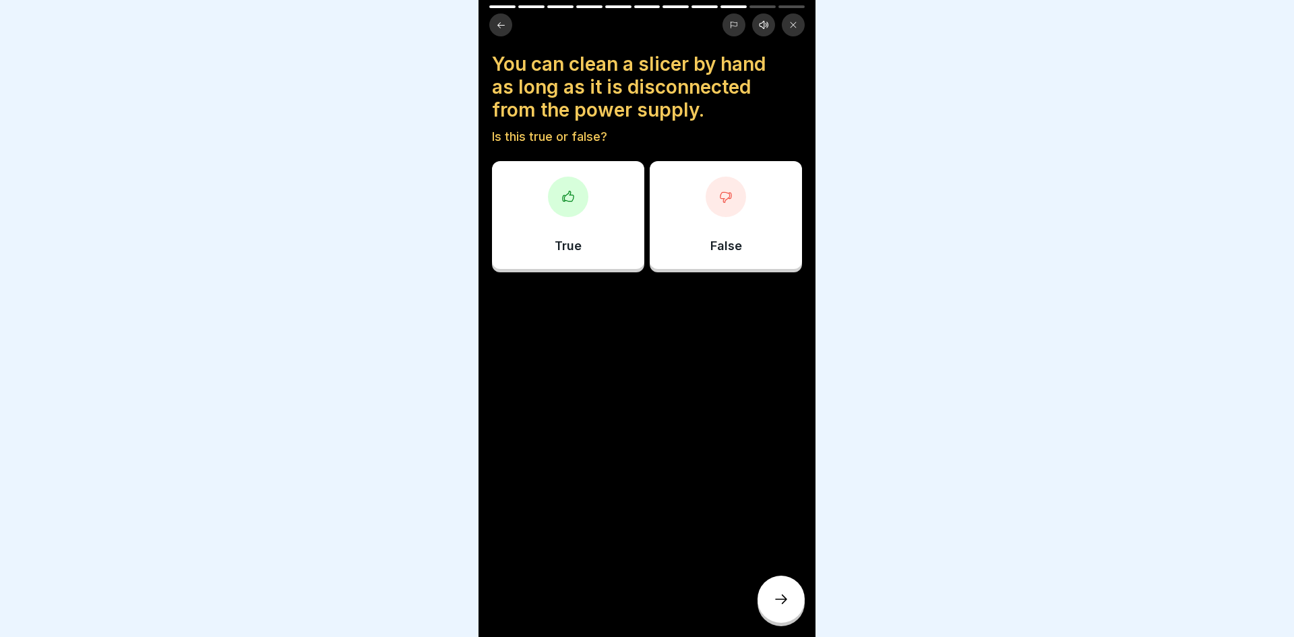
click at [770, 239] on div "False" at bounding box center [726, 215] width 152 height 108
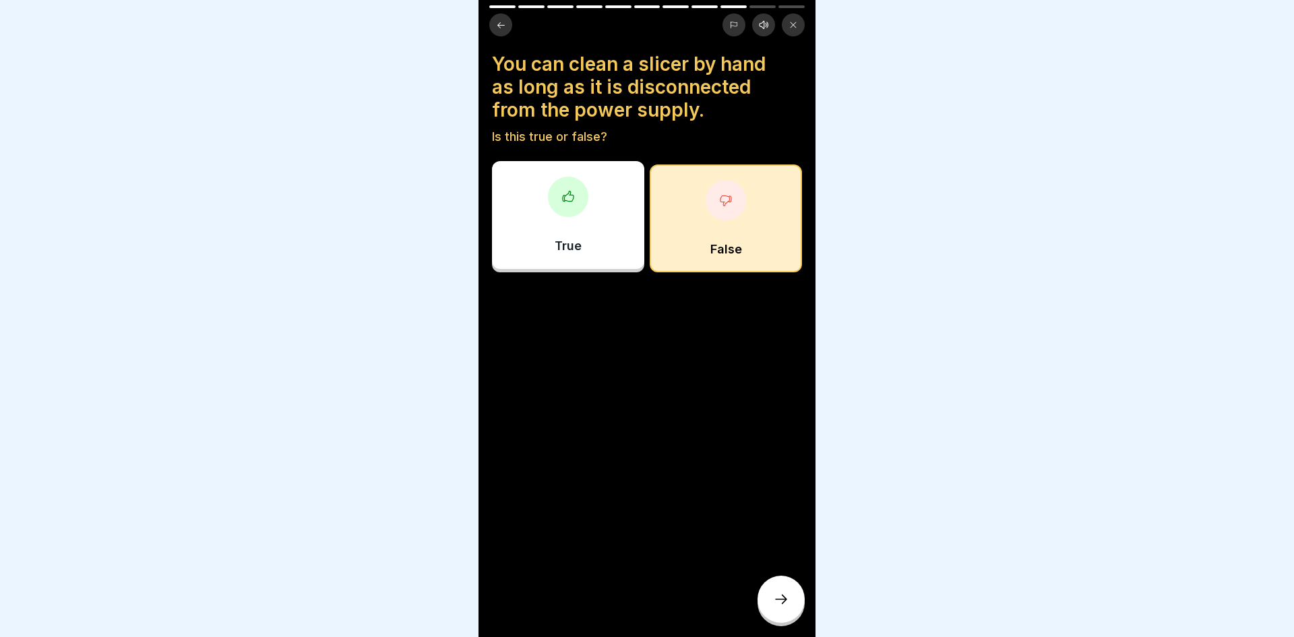
click at [769, 604] on div at bounding box center [780, 598] width 47 height 47
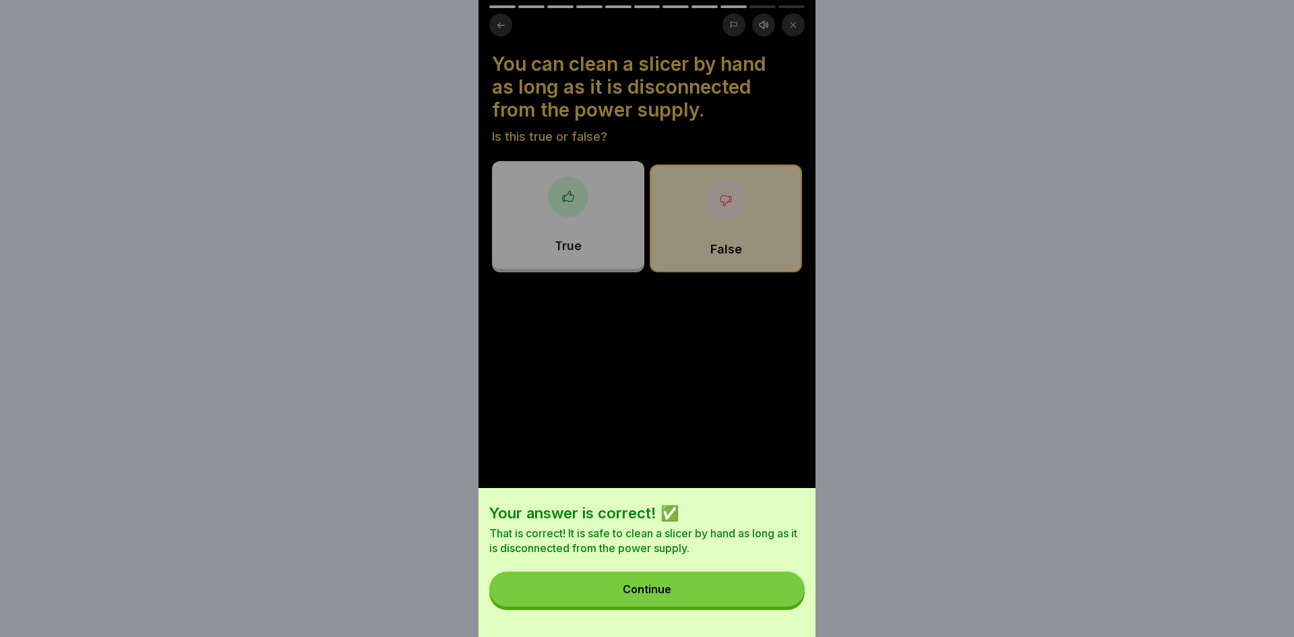
click at [769, 604] on button "Continue" at bounding box center [646, 588] width 315 height 35
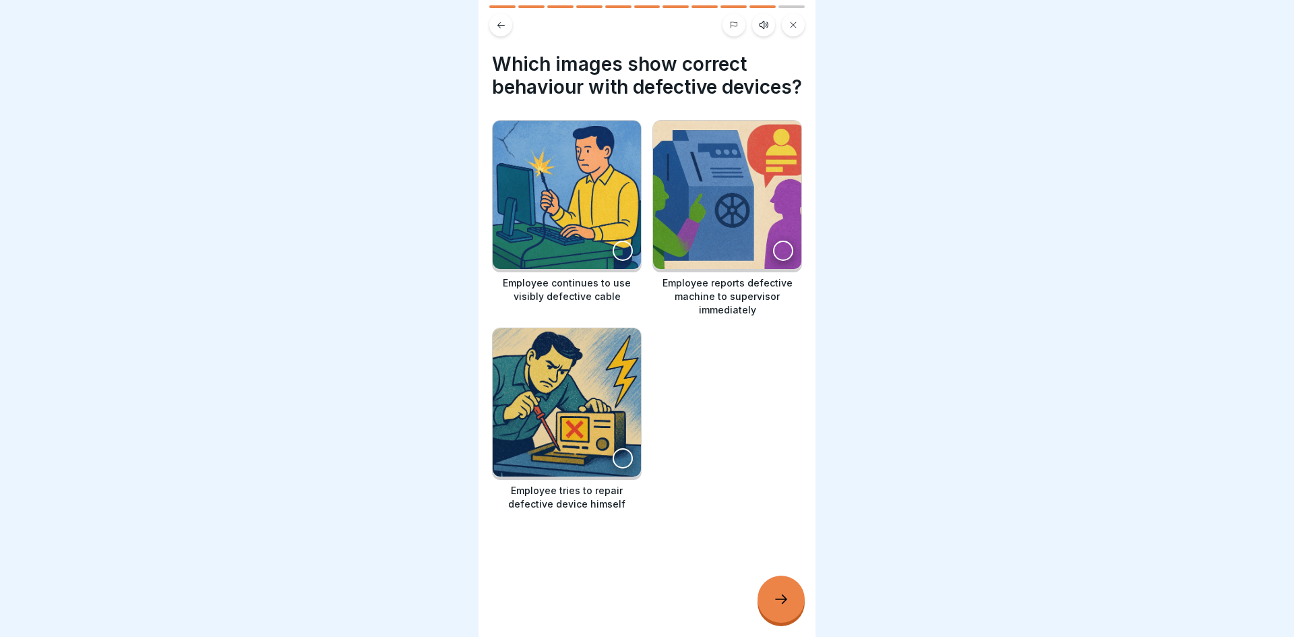
click at [776, 269] on img at bounding box center [727, 195] width 148 height 148
click at [787, 605] on icon at bounding box center [781, 599] width 16 height 16
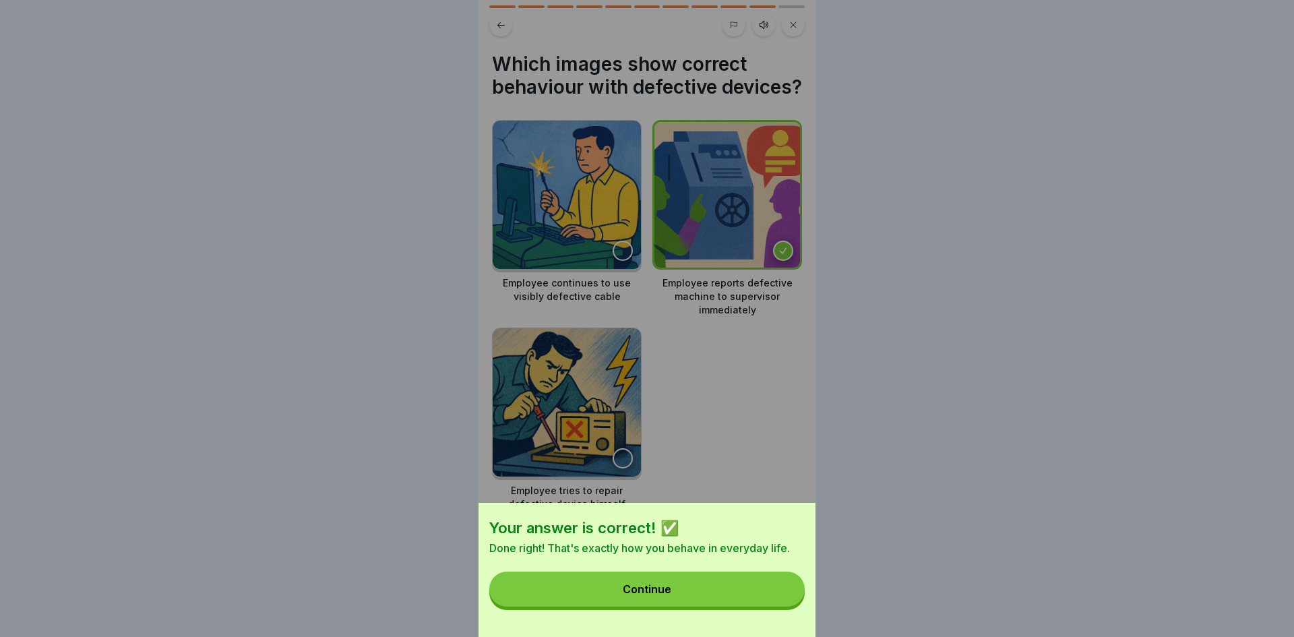
click at [787, 605] on button "Continue" at bounding box center [646, 588] width 315 height 35
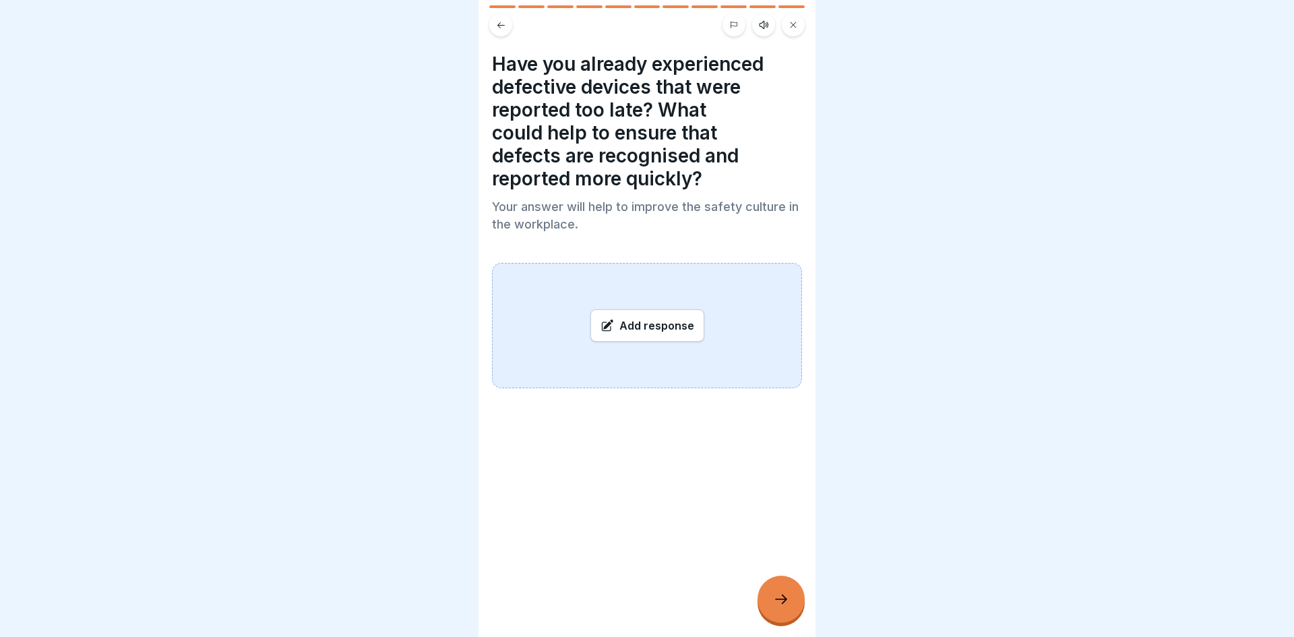
click at [688, 309] on div "Add response" at bounding box center [647, 325] width 114 height 32
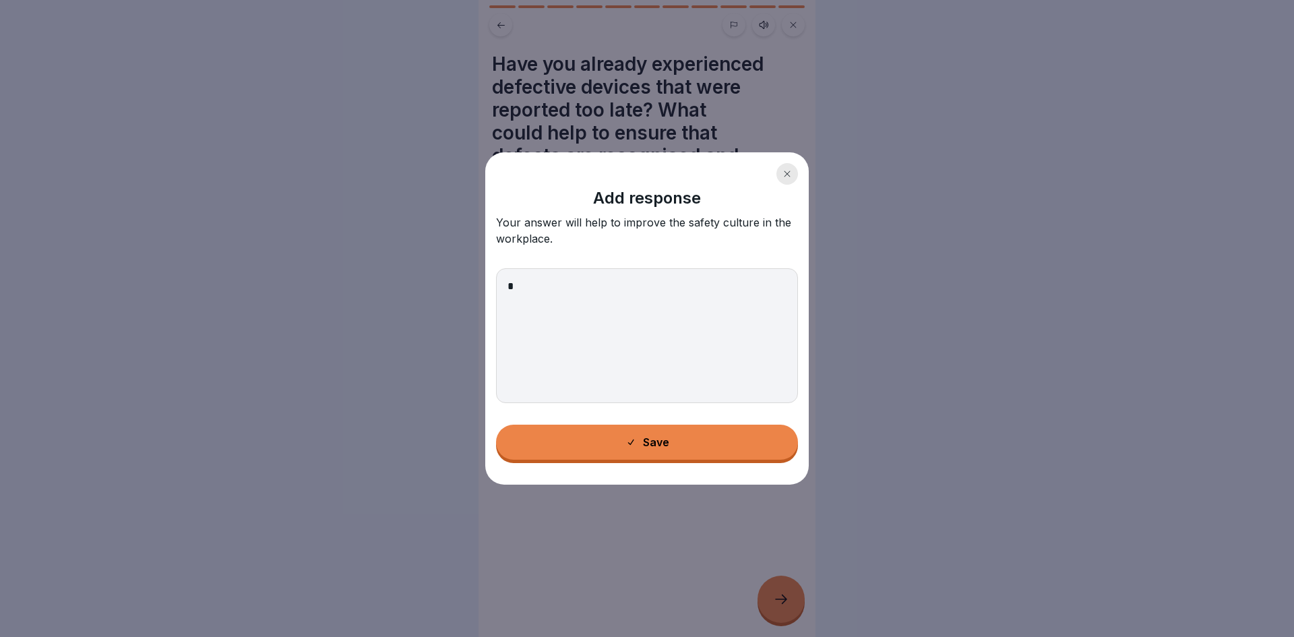
type textarea "*"
click at [627, 451] on button "Save" at bounding box center [647, 442] width 302 height 35
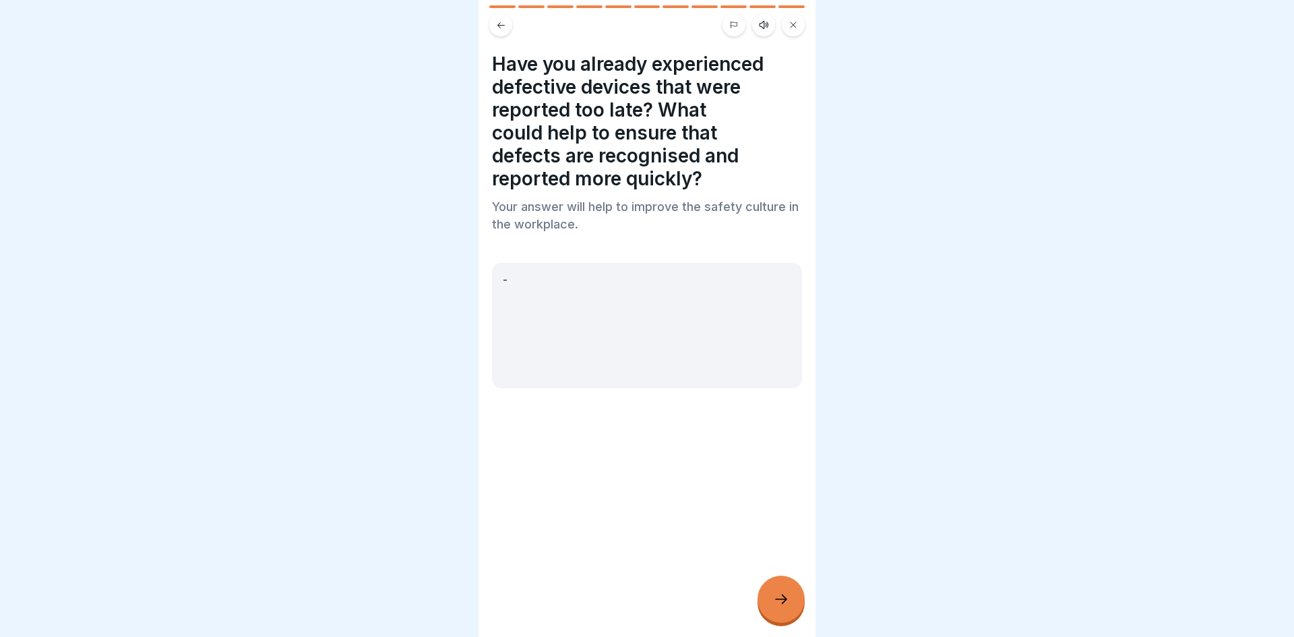
click at [783, 589] on div at bounding box center [780, 598] width 47 height 47
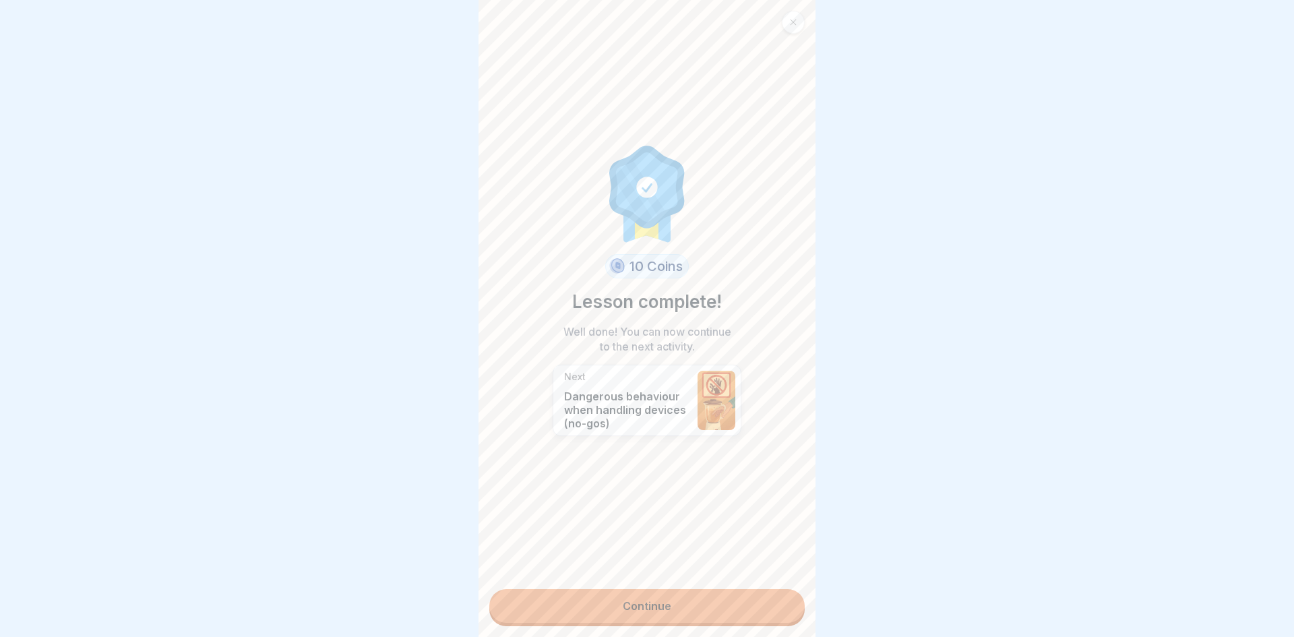
click at [783, 589] on link "Continue" at bounding box center [646, 606] width 315 height 34
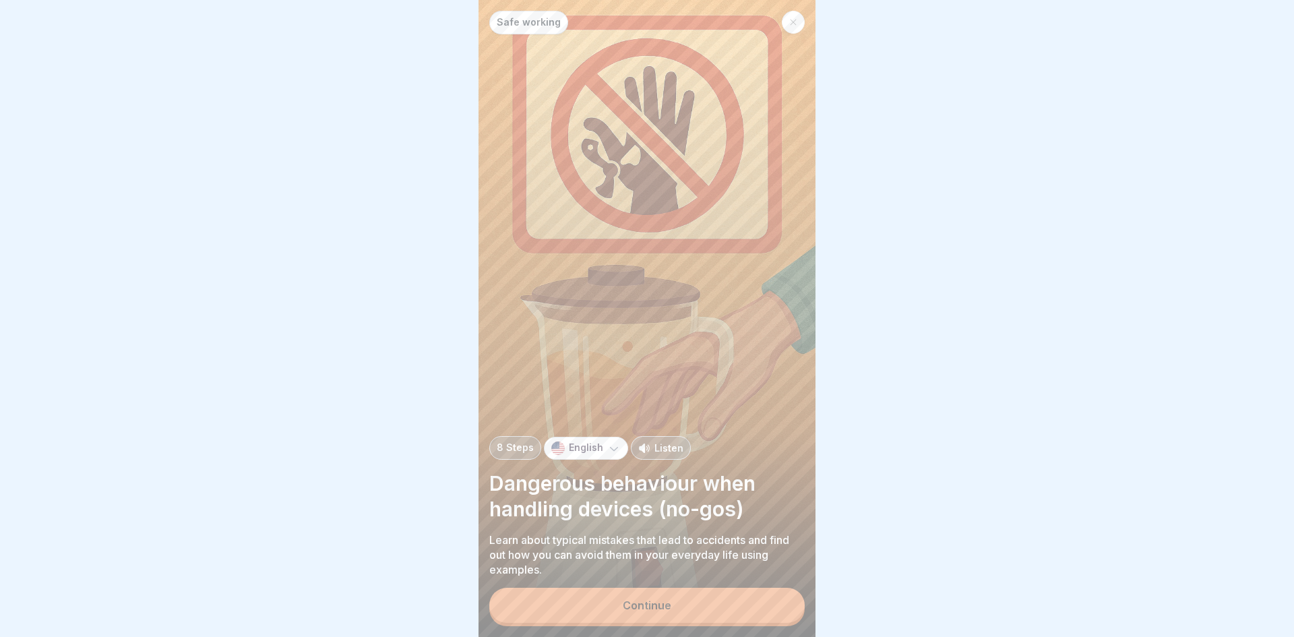
click at [683, 603] on button "Continue" at bounding box center [646, 605] width 315 height 35
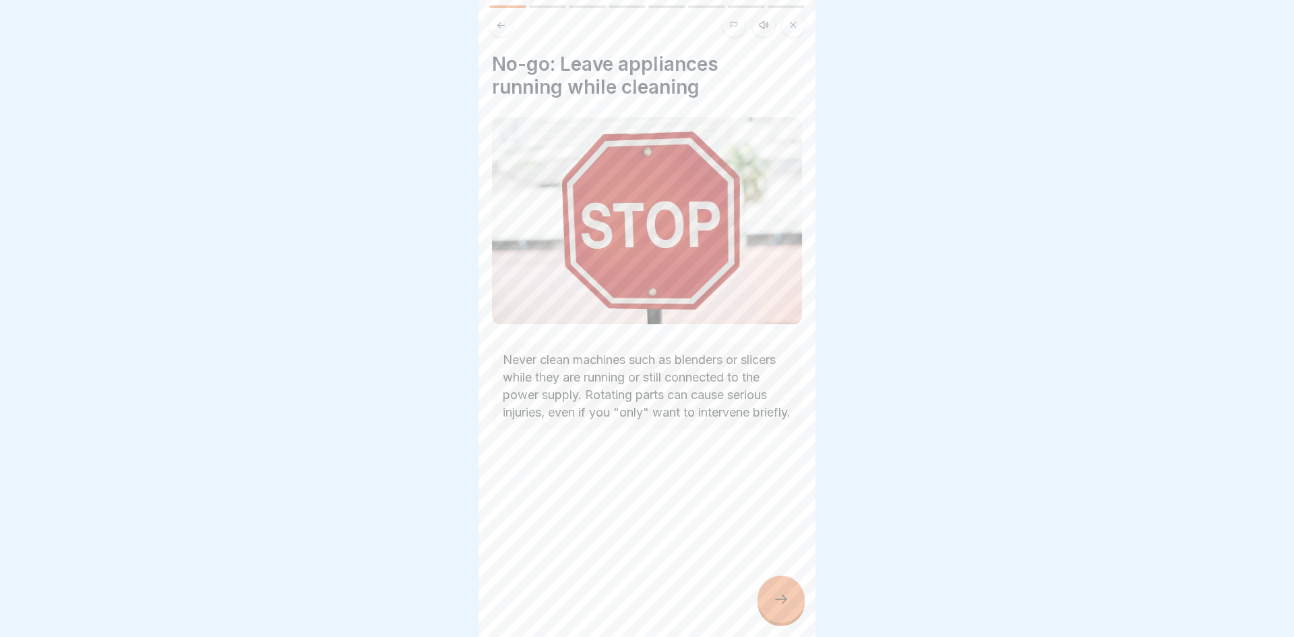
click at [788, 594] on icon at bounding box center [781, 599] width 16 height 16
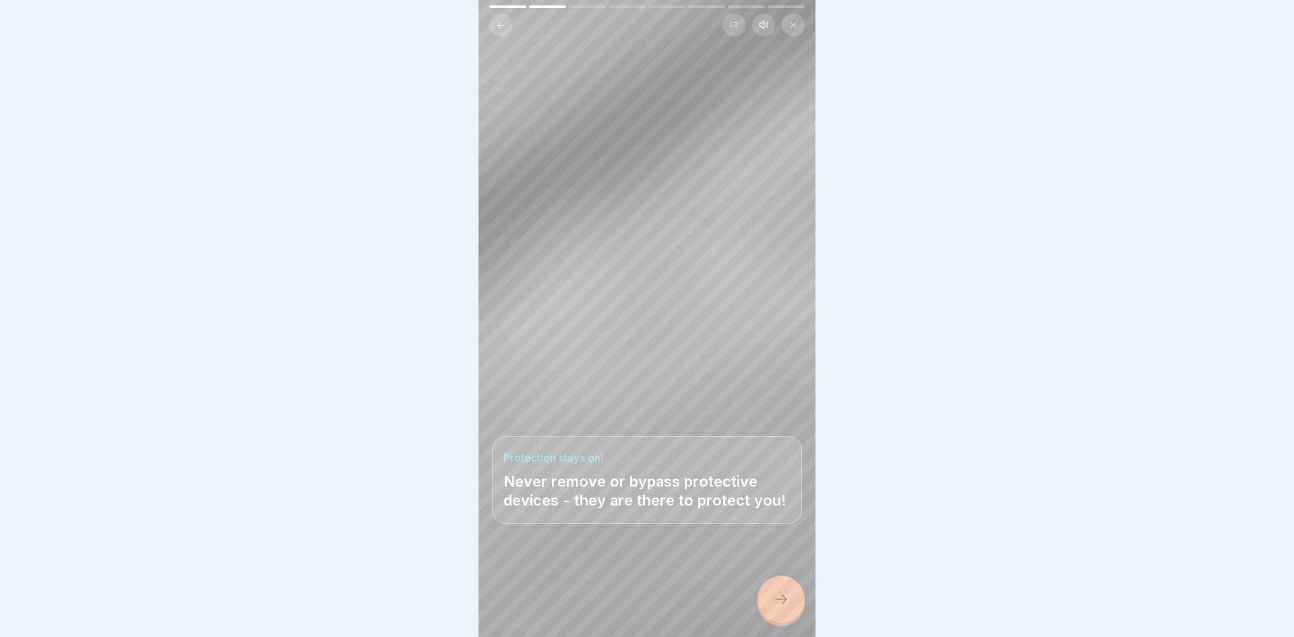
click at [788, 594] on icon at bounding box center [781, 599] width 16 height 16
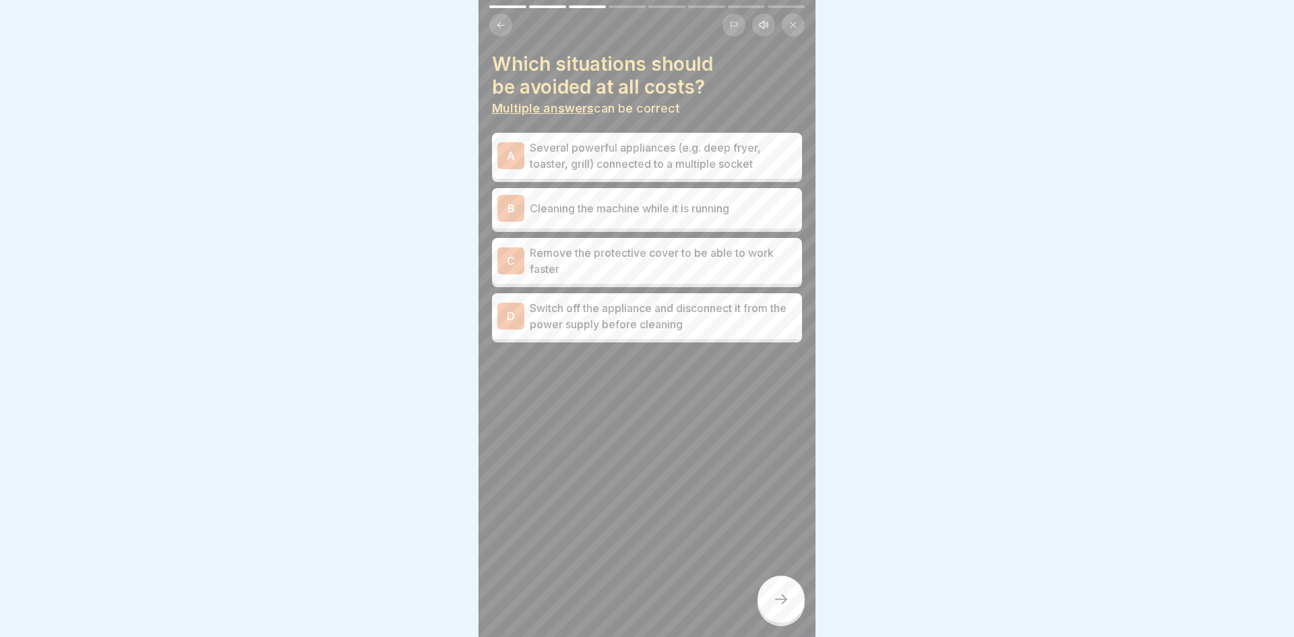
click at [753, 154] on p "Several powerful appliances (e.g. deep fryer, toaster, grill) connected to a mu…" at bounding box center [663, 155] width 267 height 32
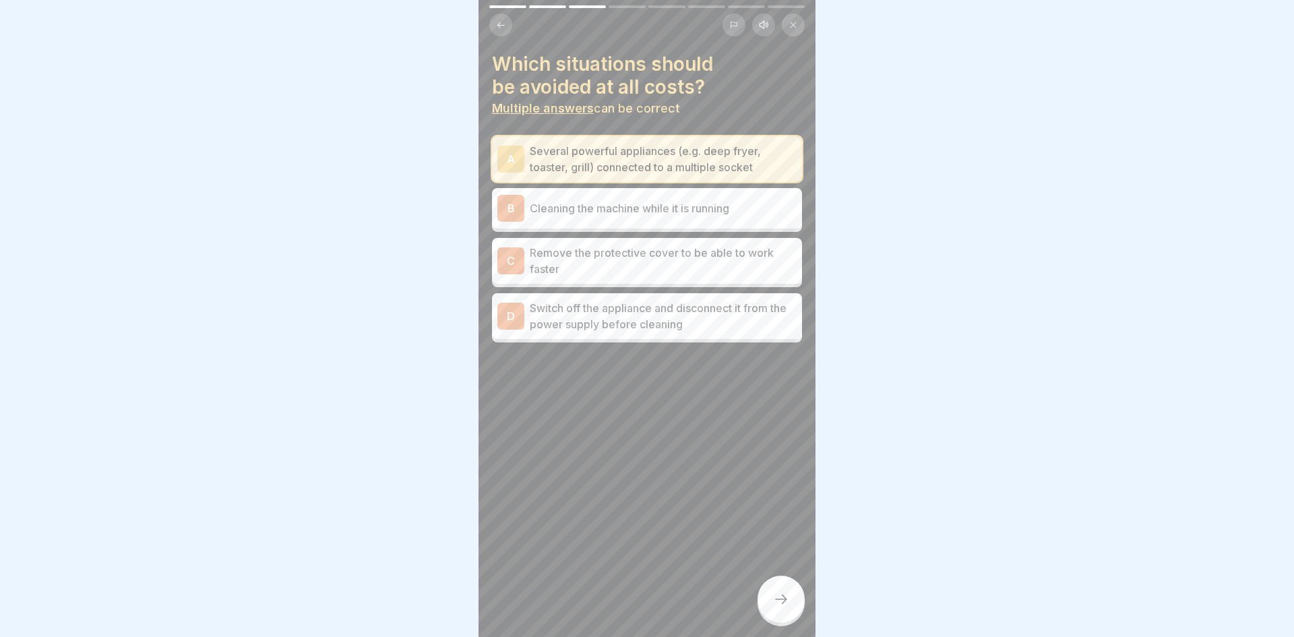
click at [741, 210] on p "Cleaning the machine while it is running" at bounding box center [663, 208] width 267 height 16
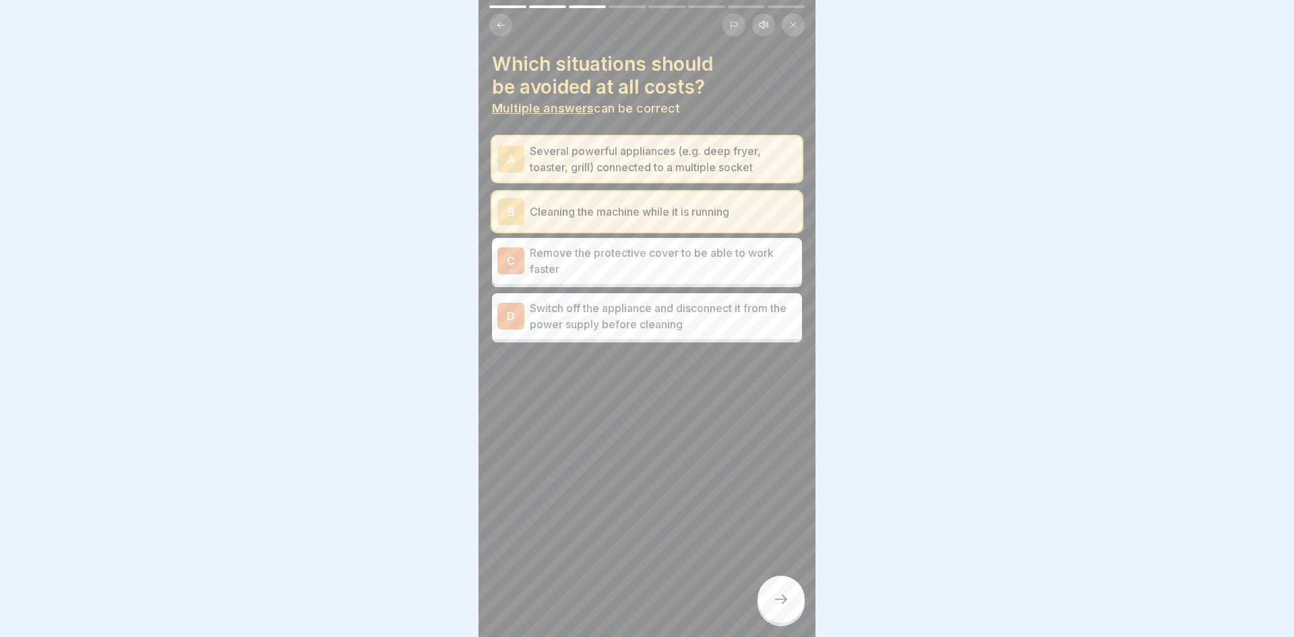
click at [739, 259] on p "Remove the protective cover to be able to work faster" at bounding box center [663, 261] width 267 height 32
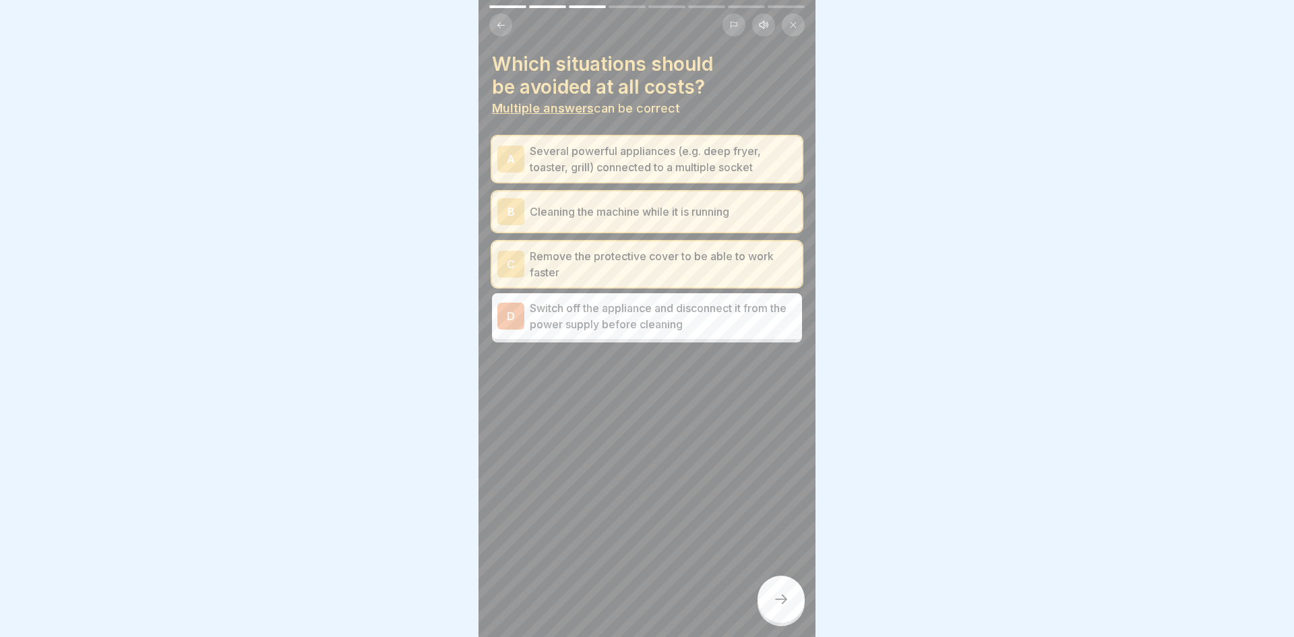
click at [776, 596] on icon at bounding box center [781, 599] width 16 height 16
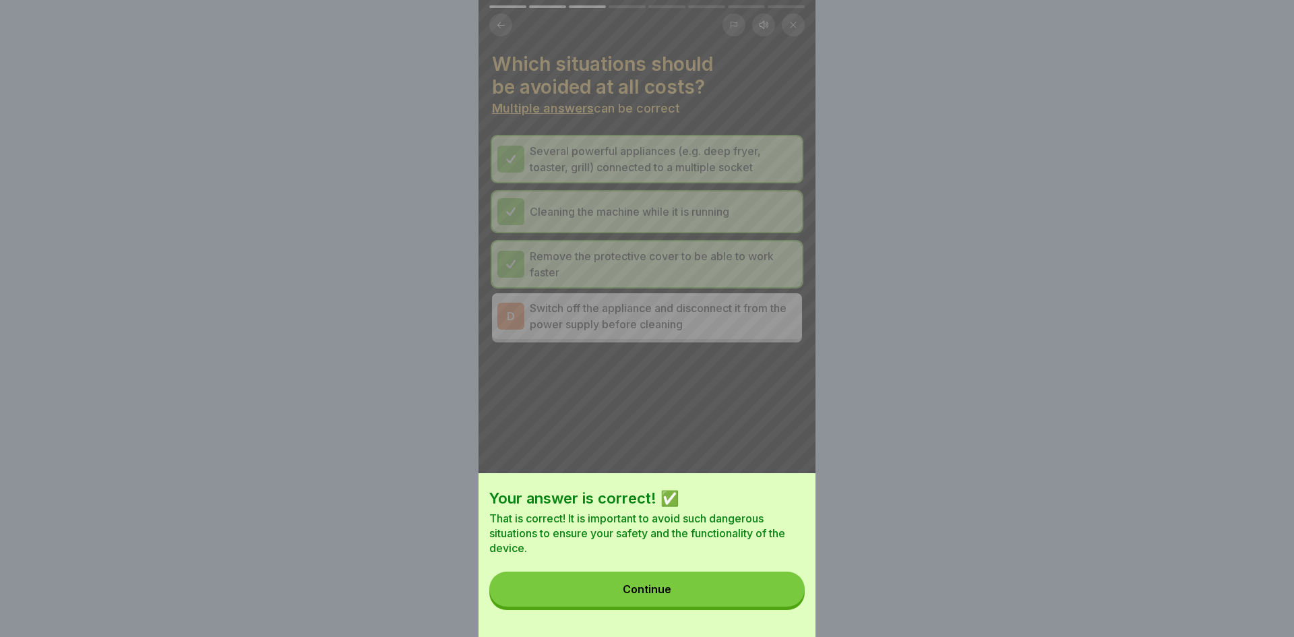
click at [776, 596] on button "Continue" at bounding box center [646, 588] width 315 height 35
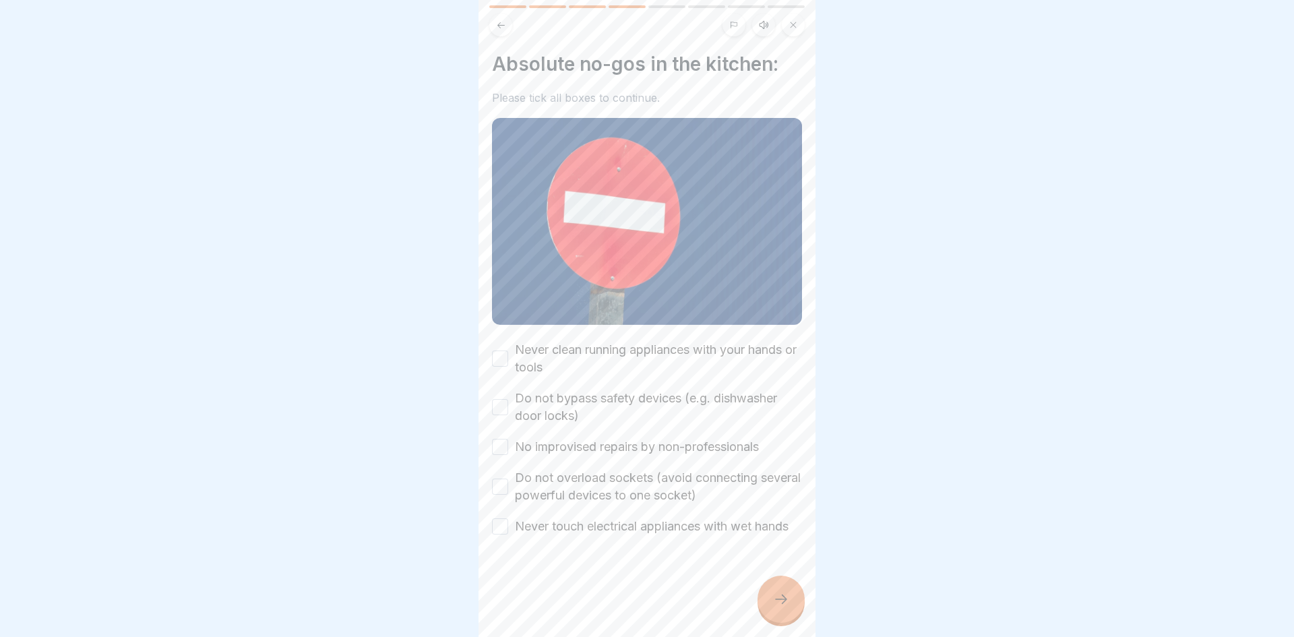
click at [697, 356] on label "Never clean running appliances with your hands or tools" at bounding box center [658, 358] width 287 height 35
click at [508, 356] on button "Never clean running appliances with your hands or tools" at bounding box center [500, 358] width 16 height 16
click at [695, 400] on label "Do not bypass safety devices (e.g. dishwasher door locks)" at bounding box center [658, 406] width 287 height 35
click at [508, 400] on button "Do not bypass safety devices (e.g. dishwasher door locks)" at bounding box center [500, 407] width 16 height 16
click at [689, 451] on label "No improvised repairs by non-professionals" at bounding box center [637, 447] width 244 height 18
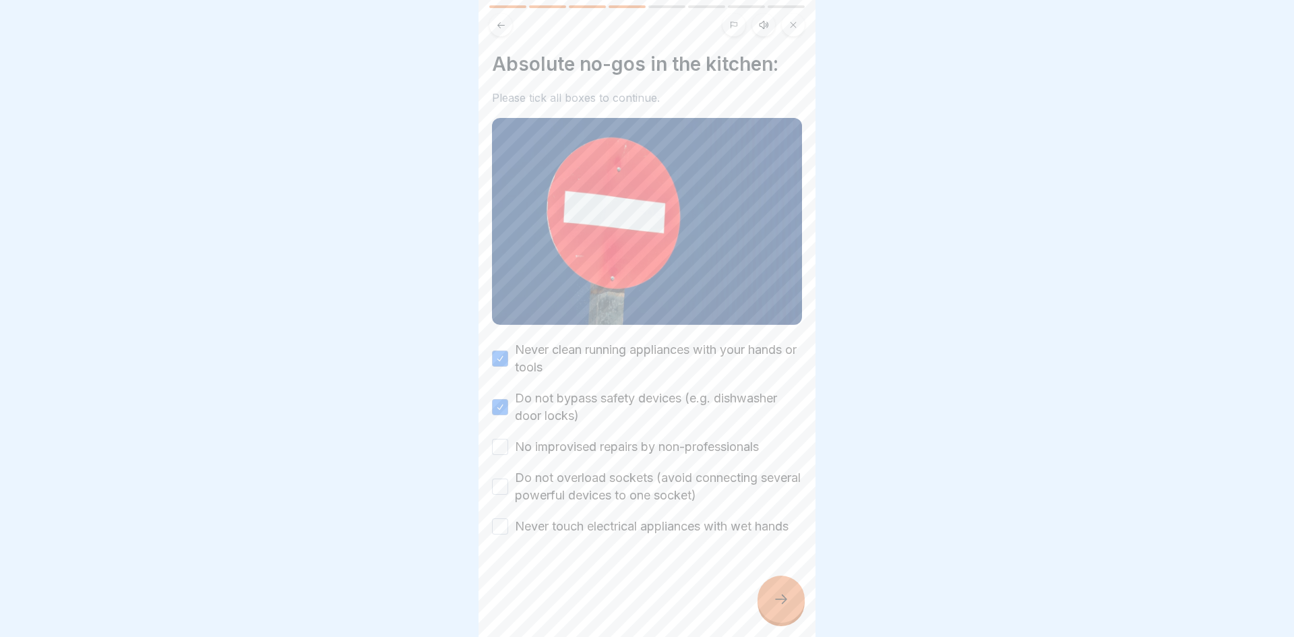
click at [508, 451] on button "No improvised repairs by non-professionals" at bounding box center [500, 447] width 16 height 16
click at [687, 489] on label "Do not overload sockets (avoid connecting several powerful devices to one socke…" at bounding box center [658, 486] width 287 height 35
click at [508, 489] on button "Do not overload sockets (avoid connecting several powerful devices to one socke…" at bounding box center [500, 486] width 16 height 16
click at [687, 532] on label "Never touch electrical appliances with wet hands" at bounding box center [652, 527] width 274 height 18
click at [508, 532] on button "Never touch electrical appliances with wet hands" at bounding box center [500, 526] width 16 height 16
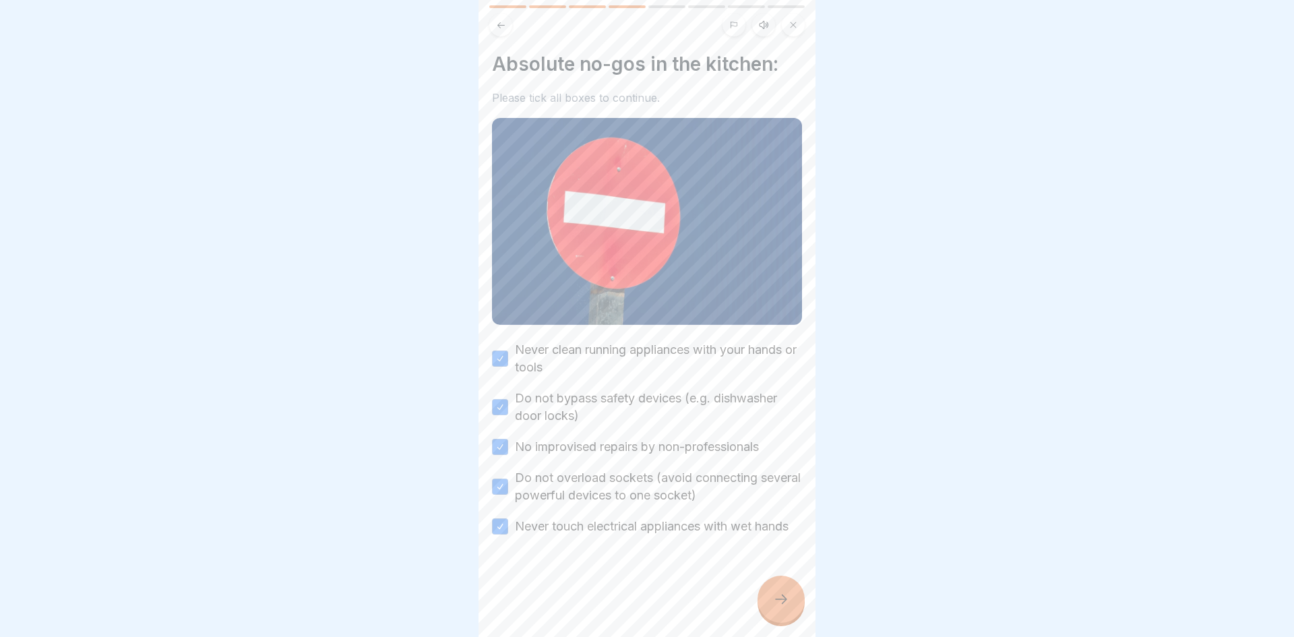
click at [792, 605] on div at bounding box center [780, 598] width 47 height 47
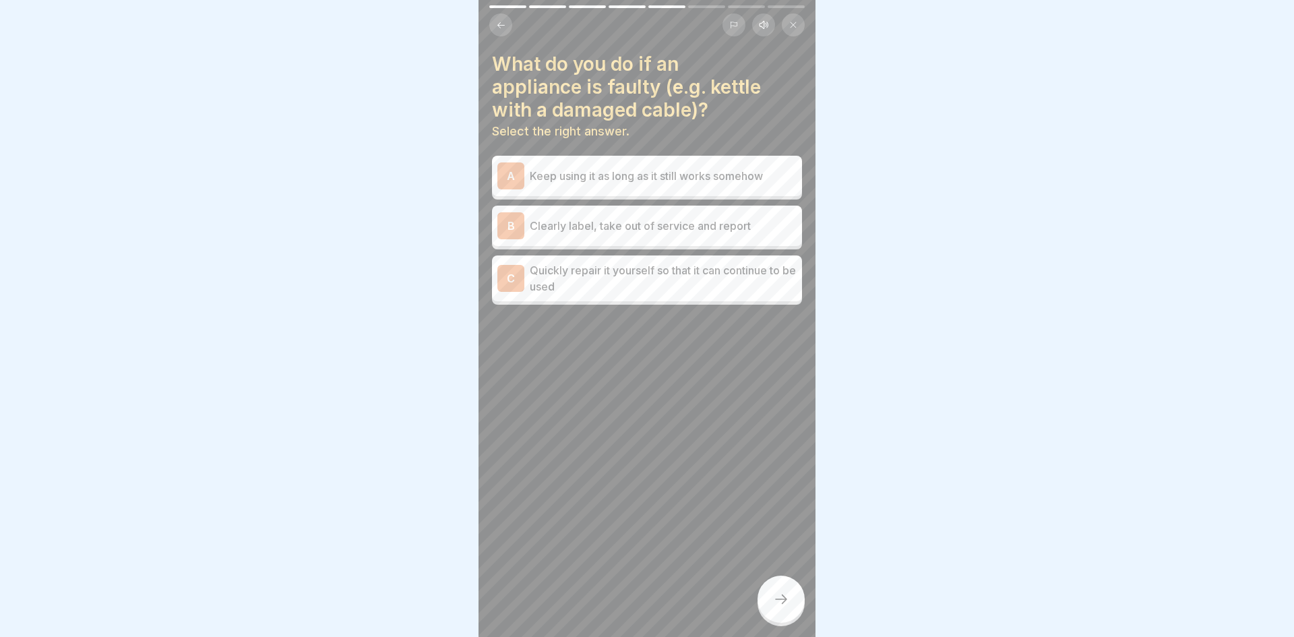
click at [763, 235] on div "B Clearly label, take out of service and report" at bounding box center [646, 225] width 299 height 27
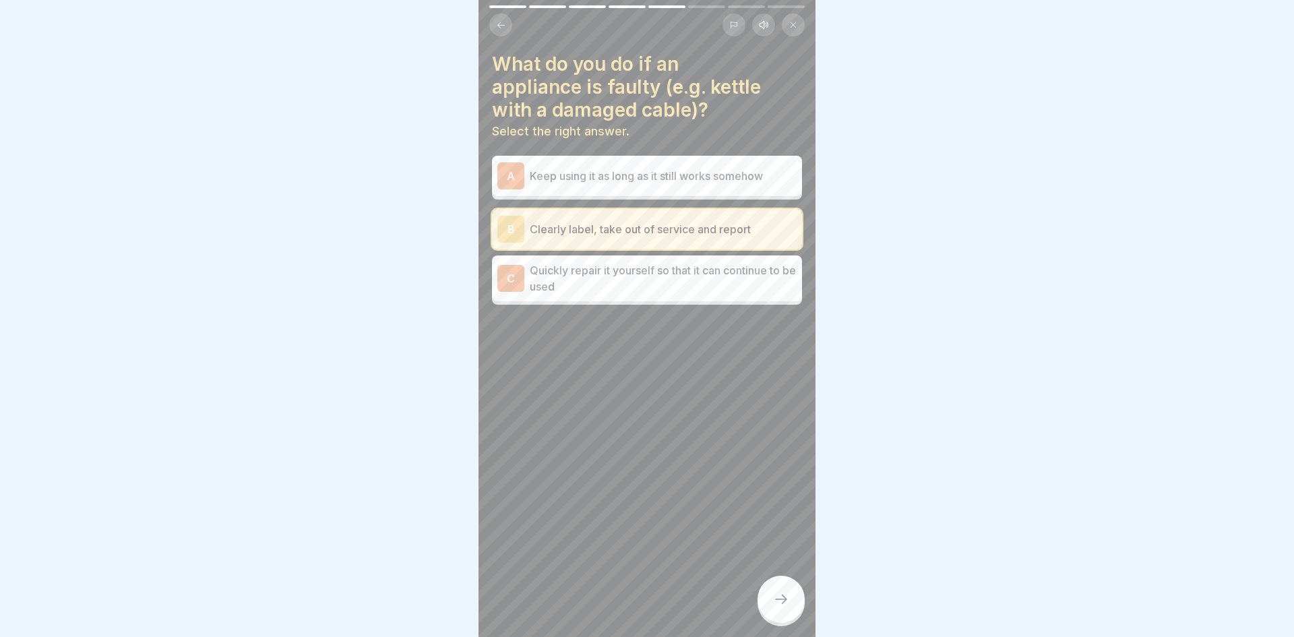
click at [782, 626] on div "What do you do if an appliance is faulty (e.g. kettle with a damaged cable)? Se…" at bounding box center [646, 318] width 337 height 637
click at [773, 595] on icon at bounding box center [781, 599] width 16 height 16
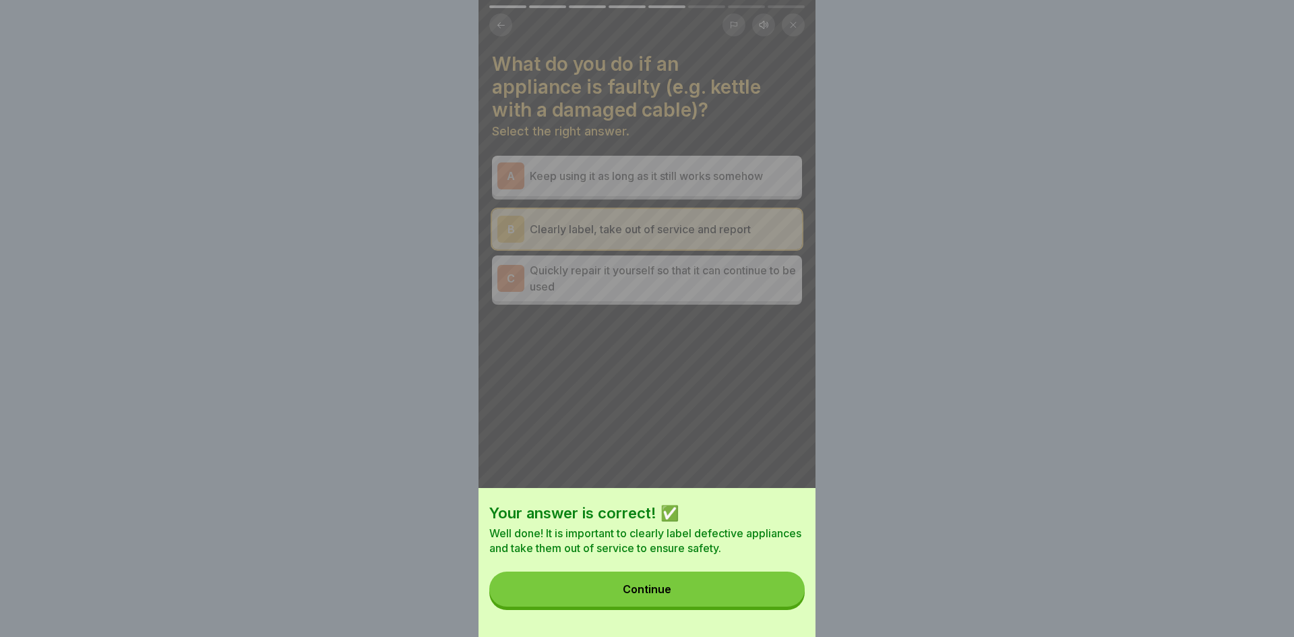
click at [772, 595] on button "Continue" at bounding box center [646, 588] width 315 height 35
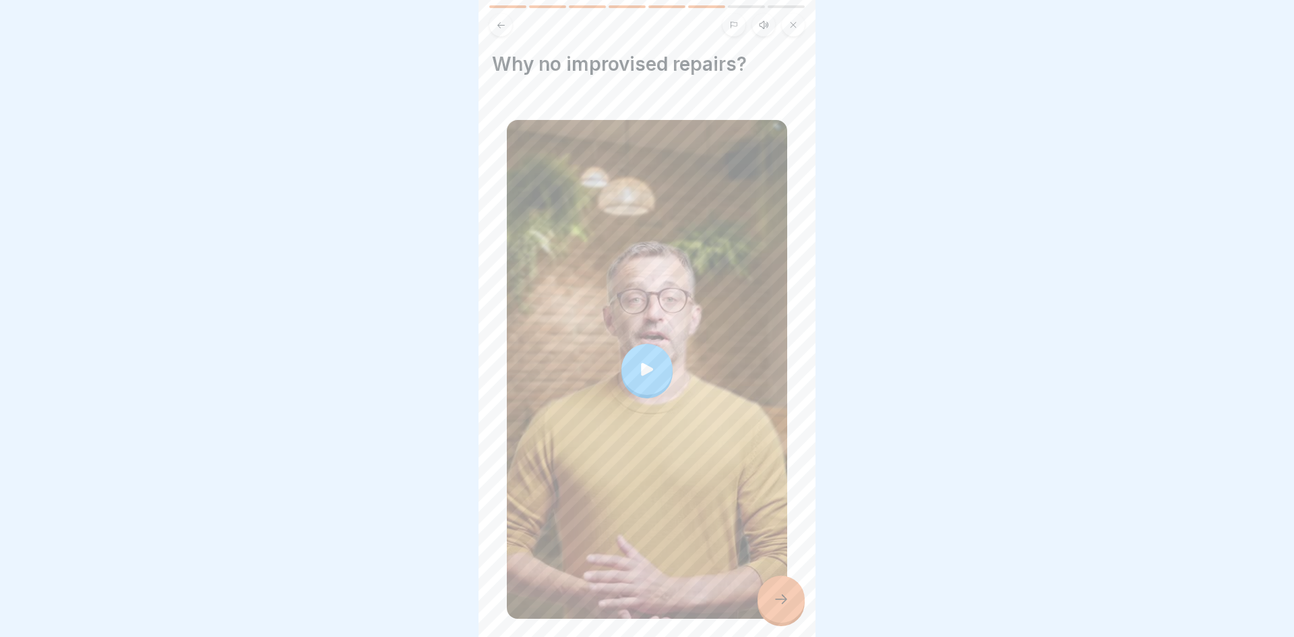
click at [677, 338] on div at bounding box center [647, 369] width 280 height 499
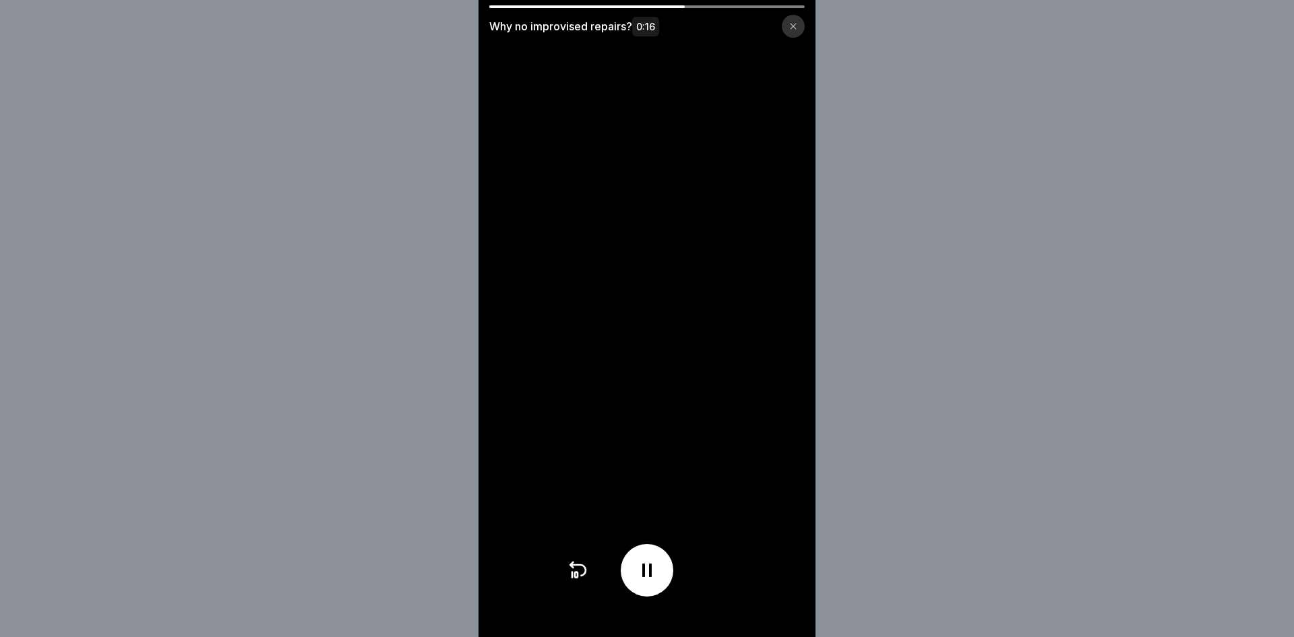
click at [673, 355] on video at bounding box center [646, 318] width 337 height 637
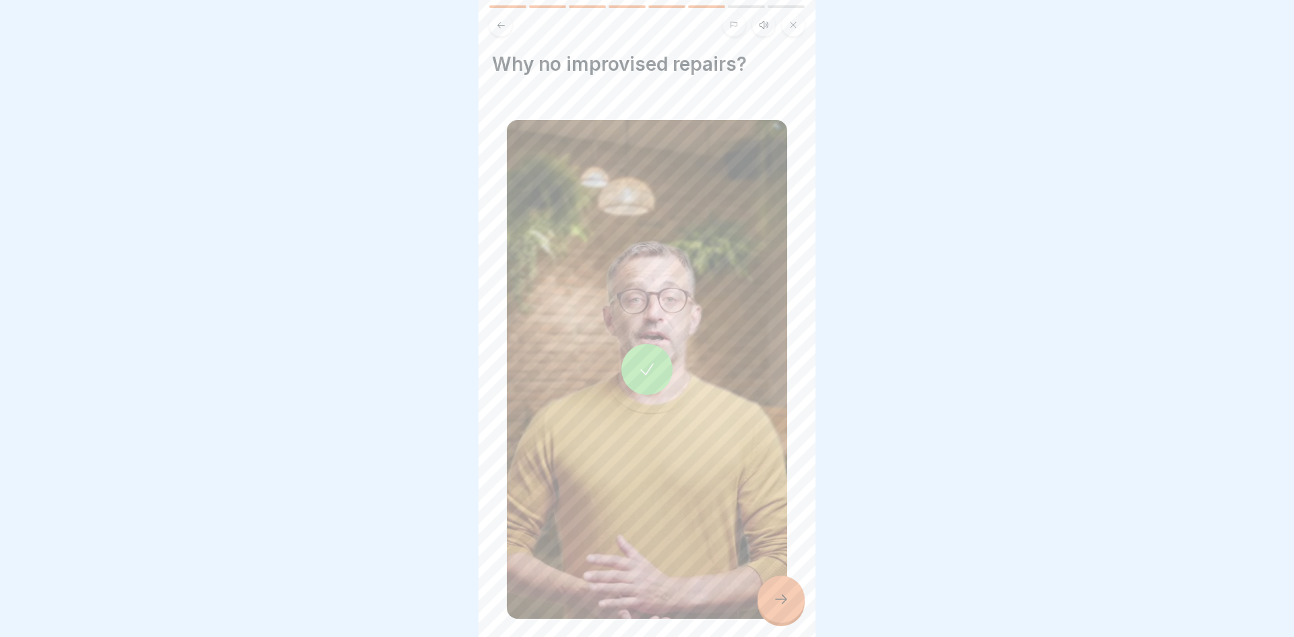
click at [789, 594] on div at bounding box center [780, 598] width 47 height 47
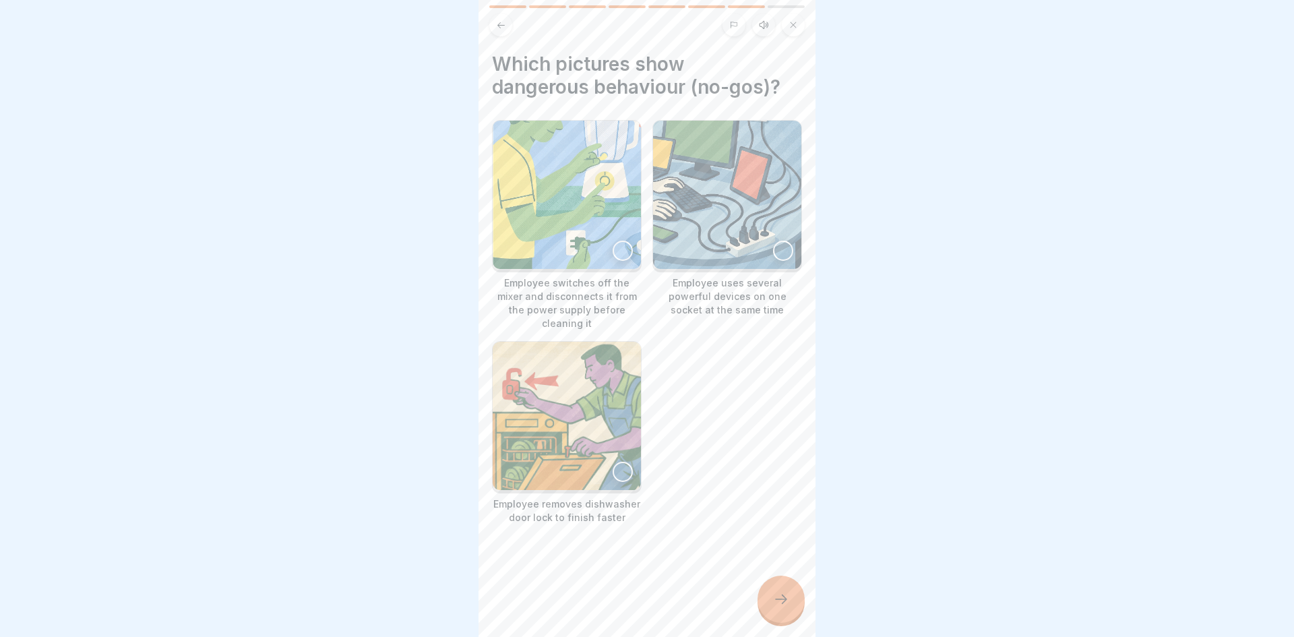
click at [776, 263] on img at bounding box center [727, 195] width 148 height 148
click at [621, 465] on div at bounding box center [623, 472] width 20 height 20
click at [774, 604] on icon at bounding box center [781, 599] width 16 height 16
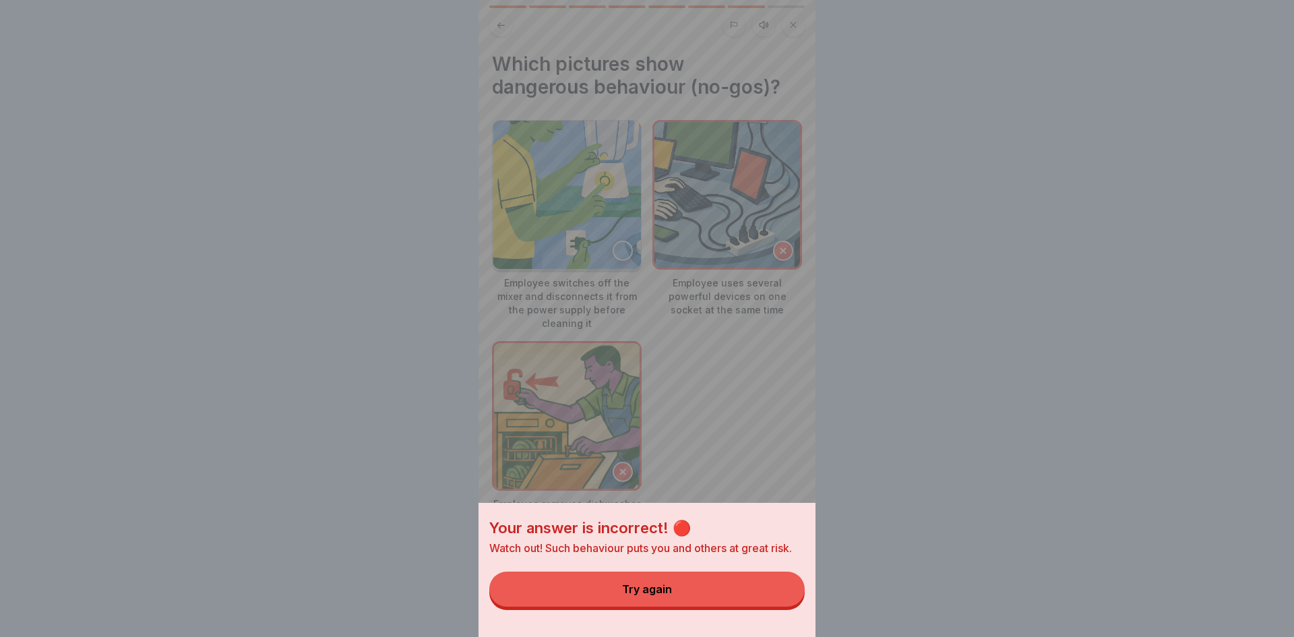
click at [774, 604] on button "Try again" at bounding box center [646, 588] width 315 height 35
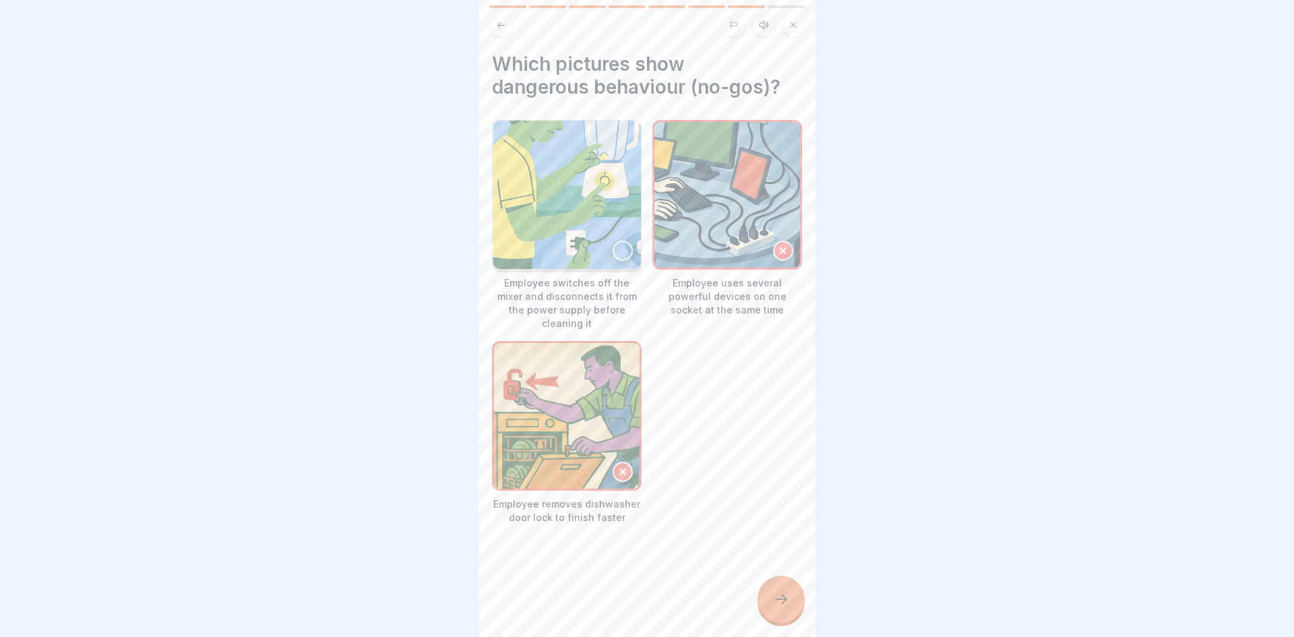
click at [497, 29] on icon at bounding box center [501, 25] width 10 height 10
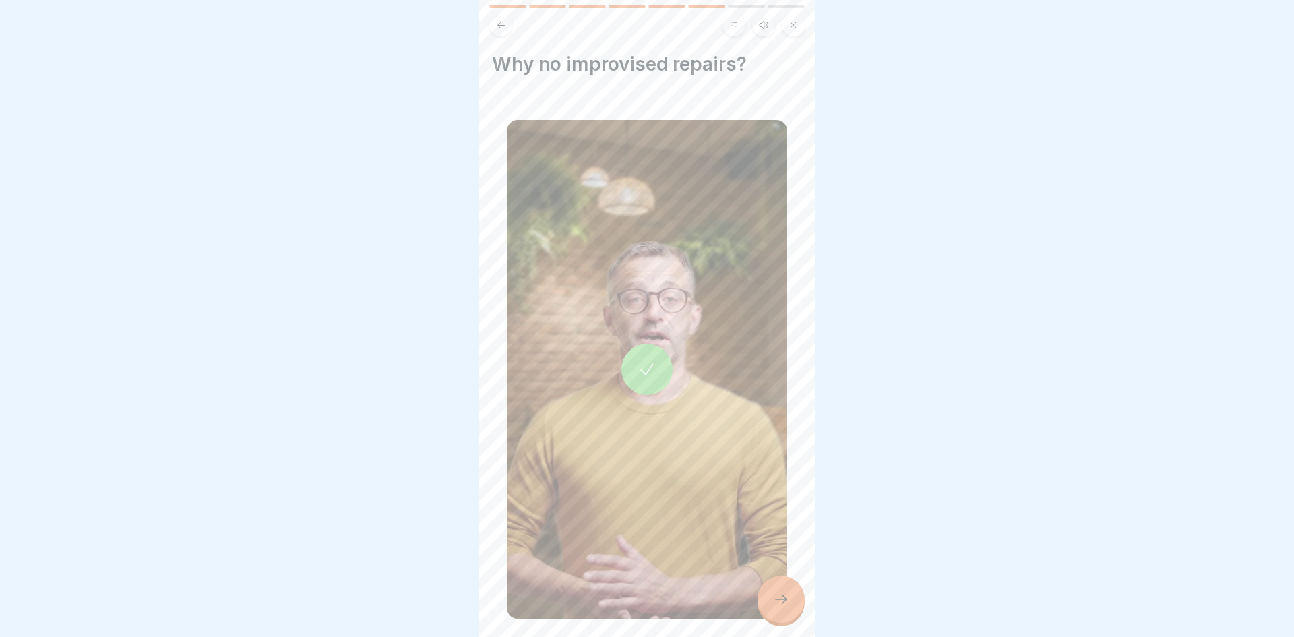
click at [497, 29] on icon at bounding box center [501, 25] width 10 height 10
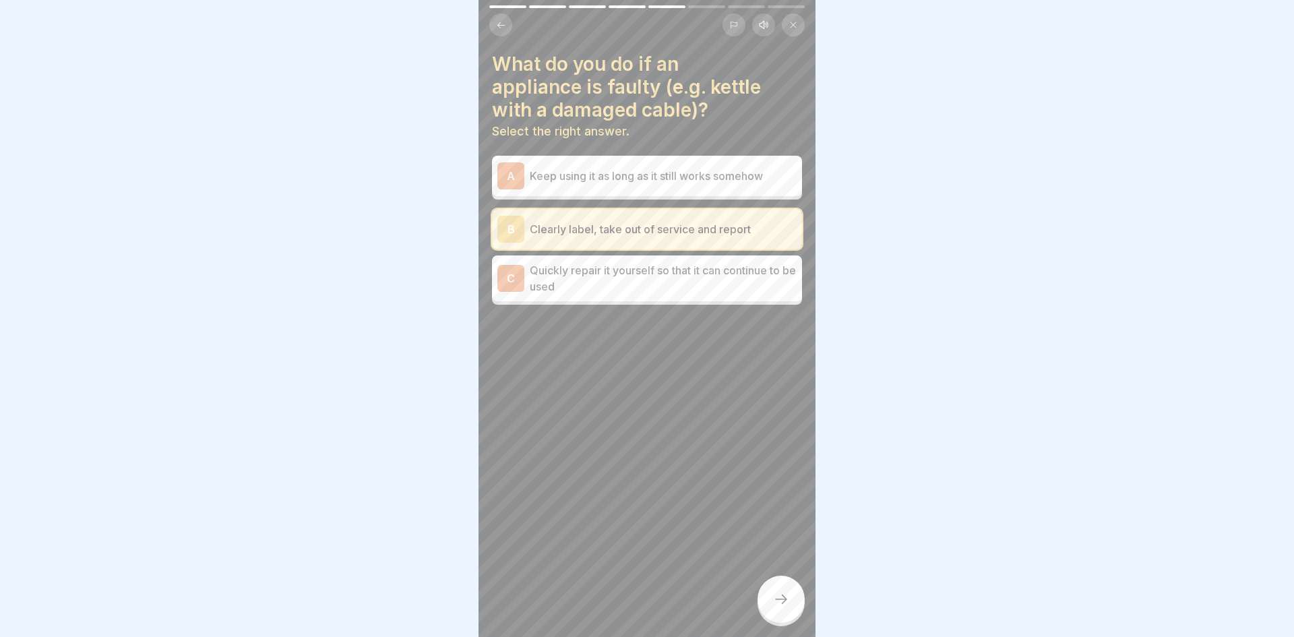
click at [786, 597] on icon at bounding box center [781, 599] width 16 height 16
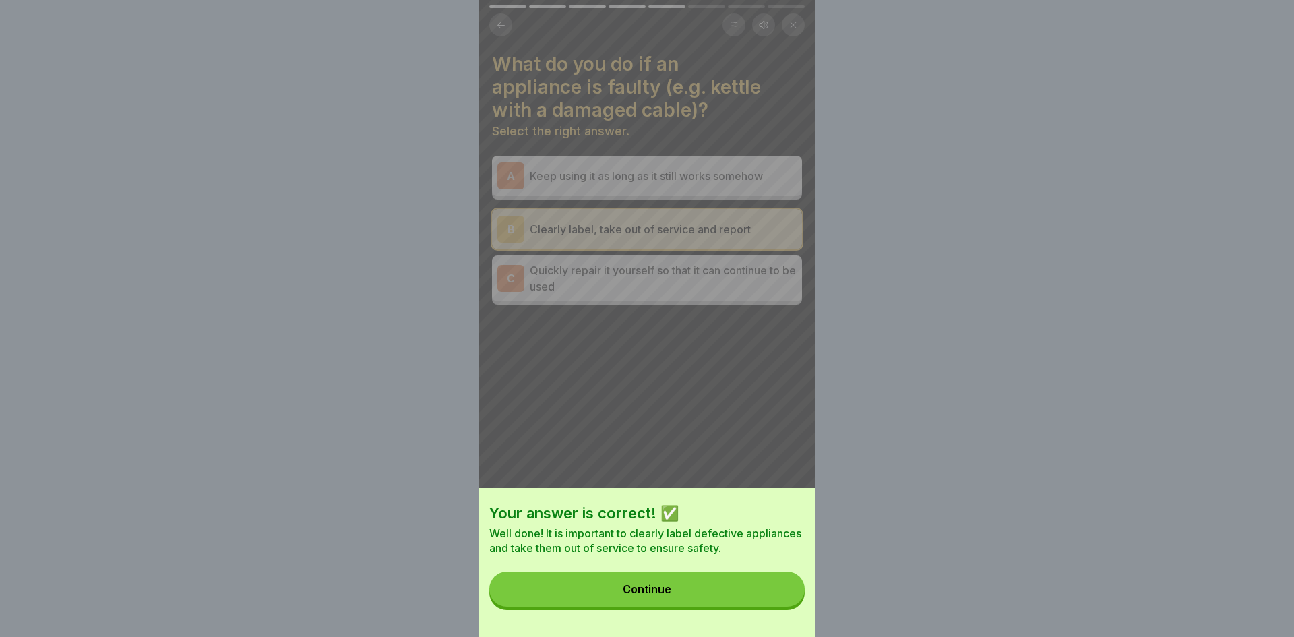
click at [778, 596] on button "Continue" at bounding box center [646, 588] width 315 height 35
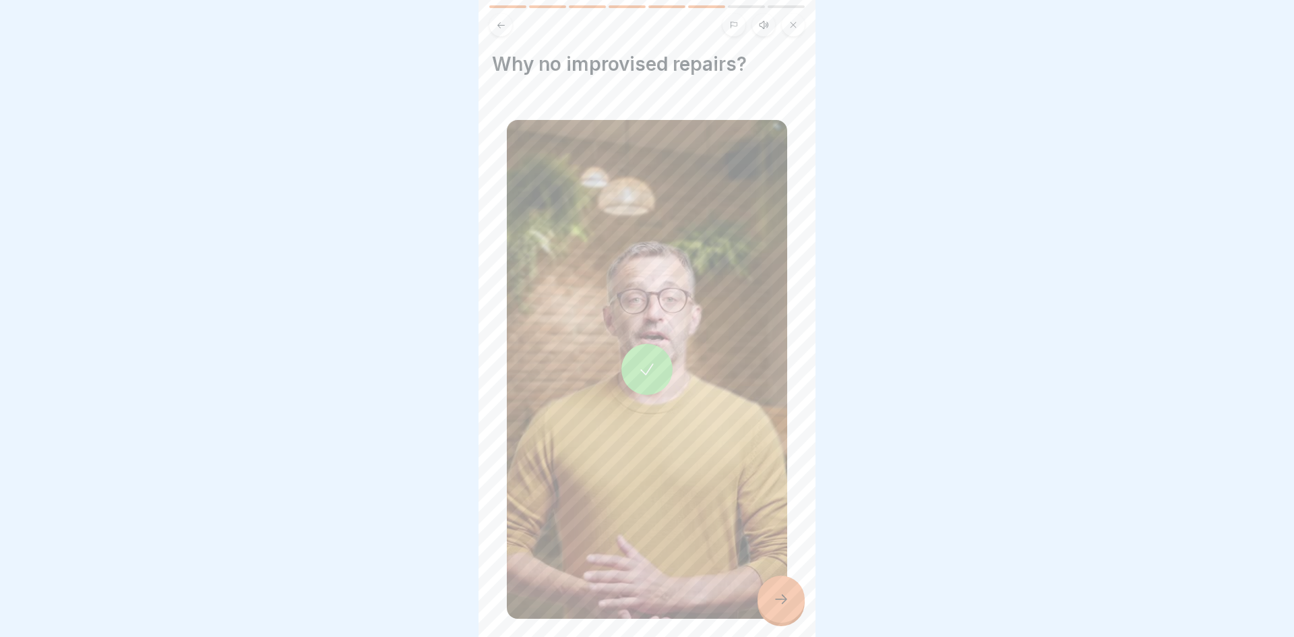
click at [778, 596] on icon at bounding box center [781, 599] width 16 height 16
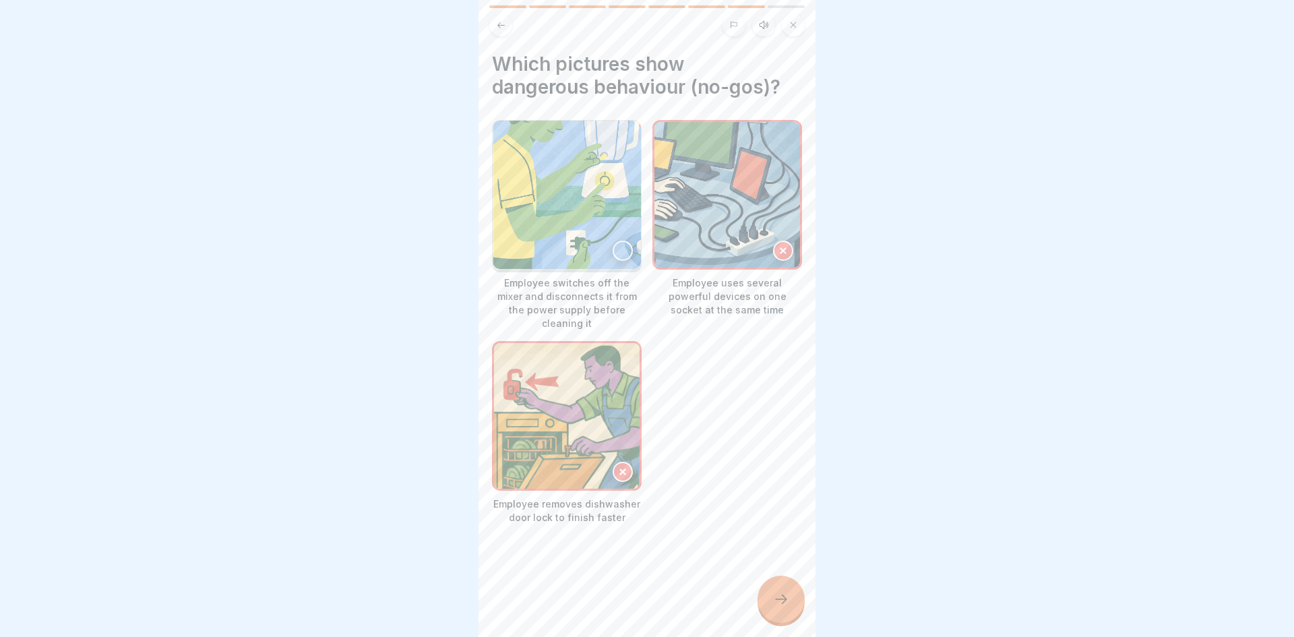
click at [778, 596] on icon at bounding box center [781, 599] width 16 height 16
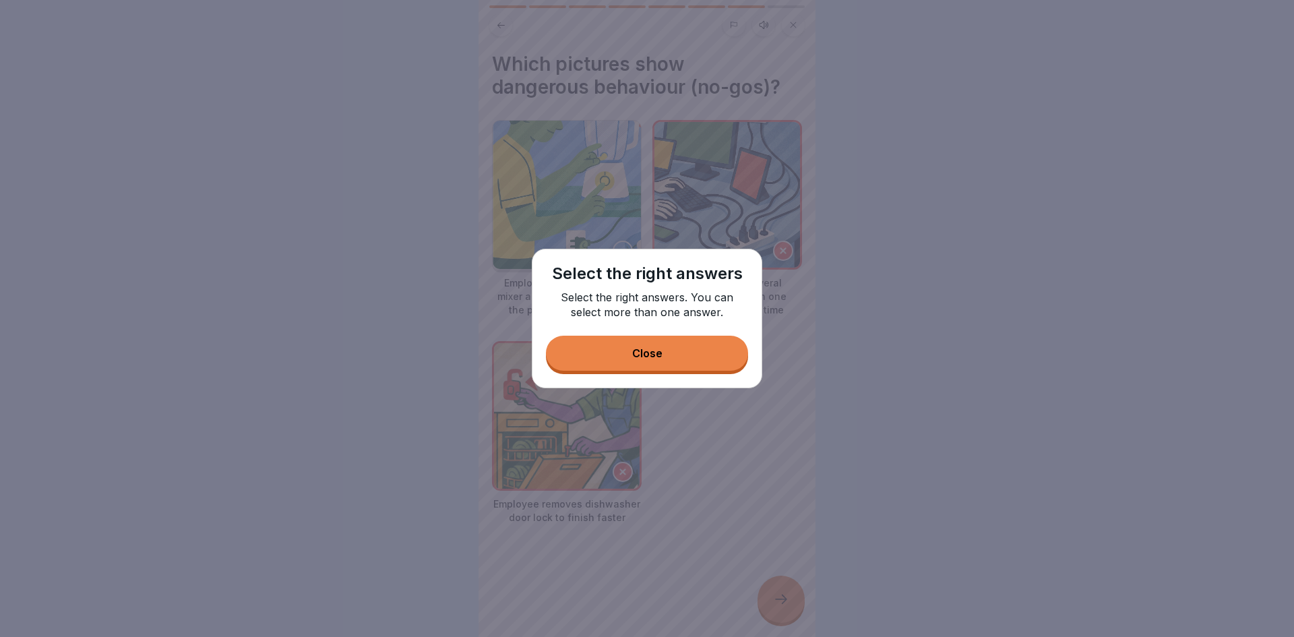
click at [685, 361] on button "Close" at bounding box center [647, 353] width 202 height 35
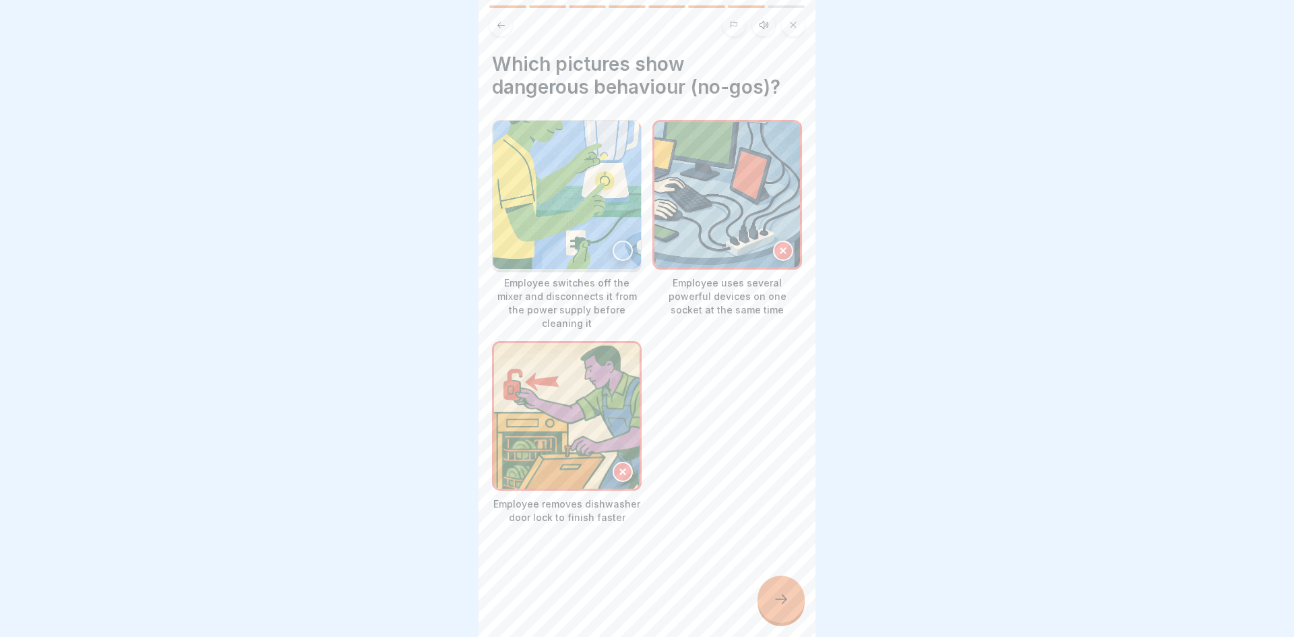
click at [627, 244] on div at bounding box center [623, 251] width 20 height 20
click at [795, 619] on div "Which pictures show dangerous behaviour (no-gos)? Employee switches off the mix…" at bounding box center [646, 318] width 337 height 637
click at [765, 578] on div at bounding box center [647, 564] width 310 height 81
click at [774, 586] on div at bounding box center [780, 598] width 47 height 47
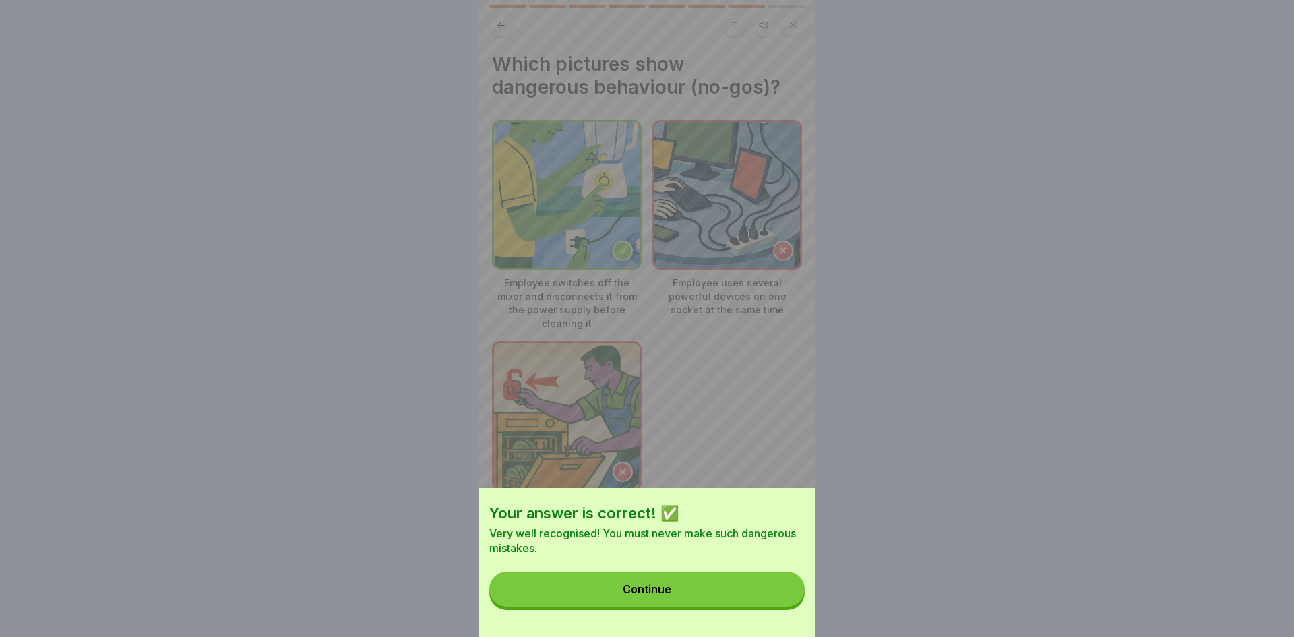
click at [747, 590] on button "Continue" at bounding box center [646, 588] width 315 height 35
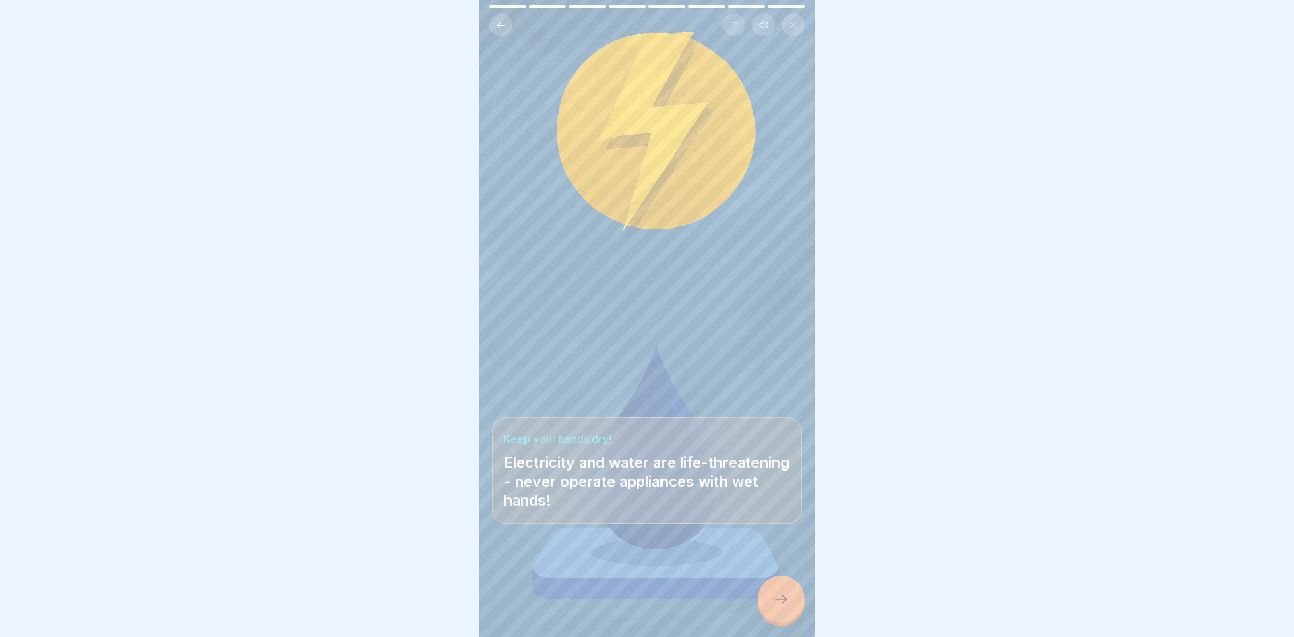
click at [773, 591] on icon at bounding box center [781, 599] width 16 height 16
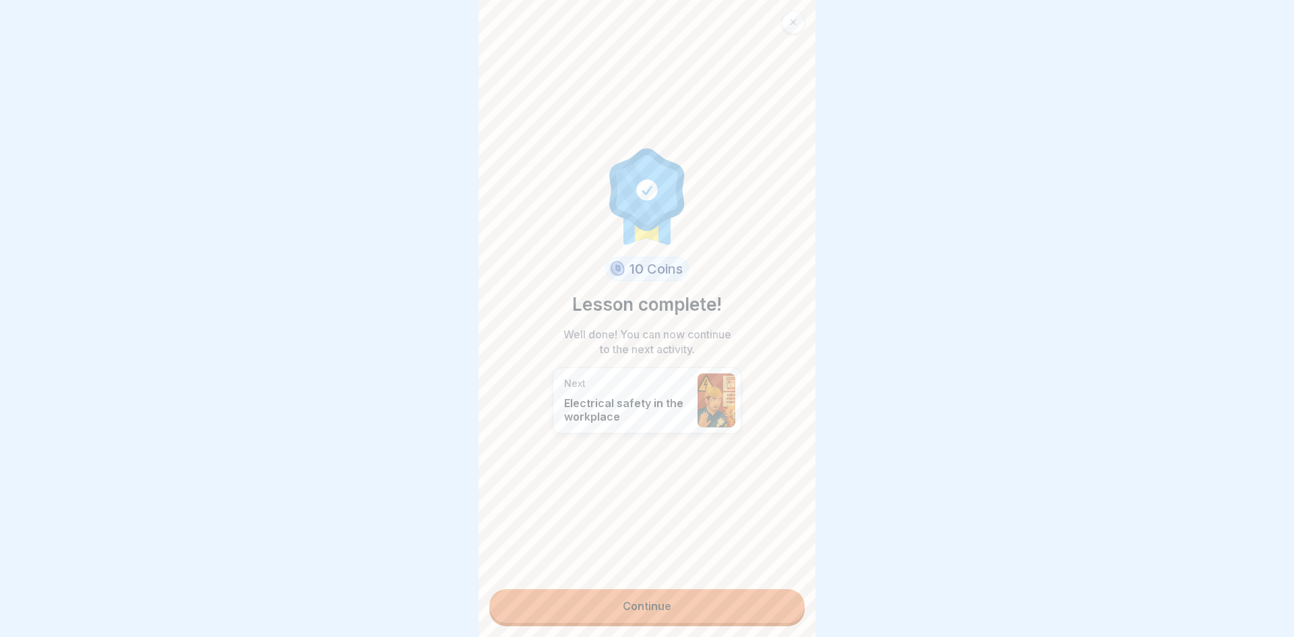
click at [772, 591] on link "Continue" at bounding box center [646, 606] width 315 height 34
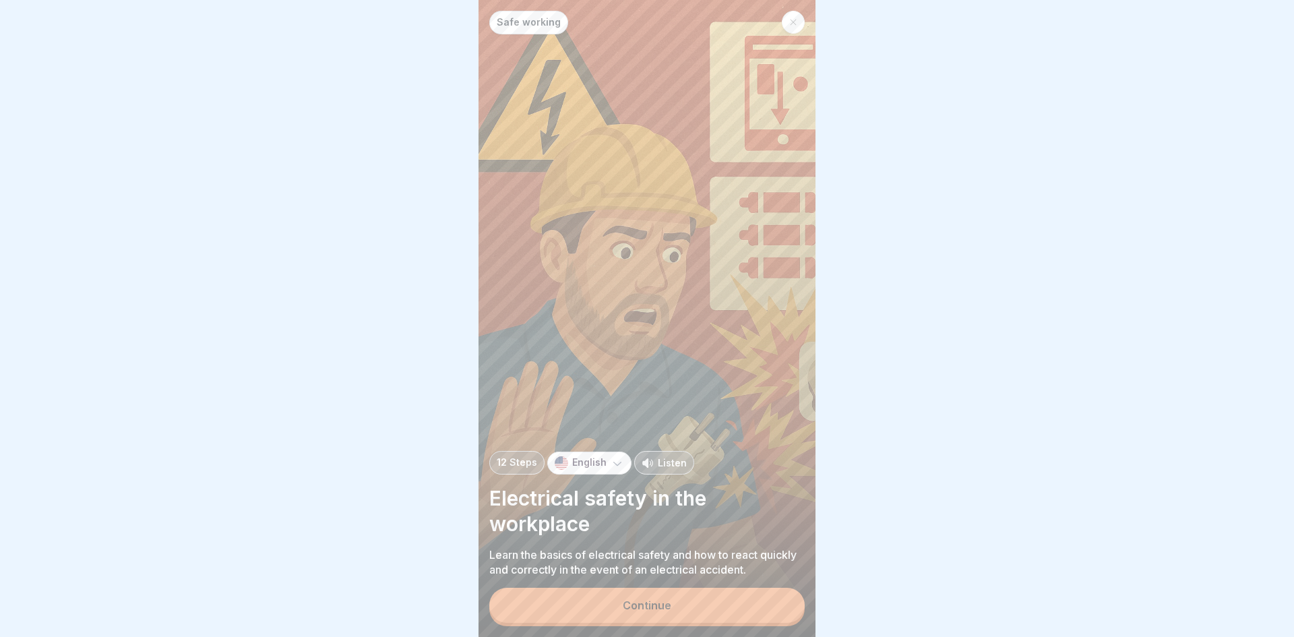
click at [649, 599] on div "Continue" at bounding box center [647, 605] width 49 height 12
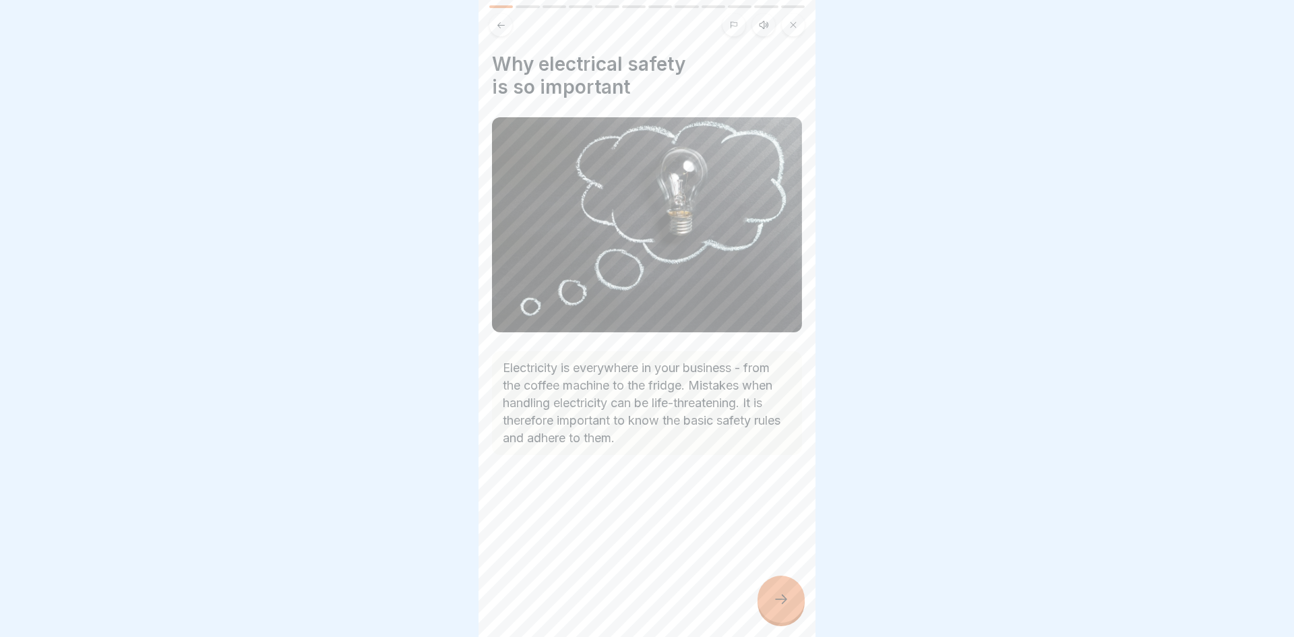
click at [784, 606] on icon at bounding box center [781, 599] width 16 height 16
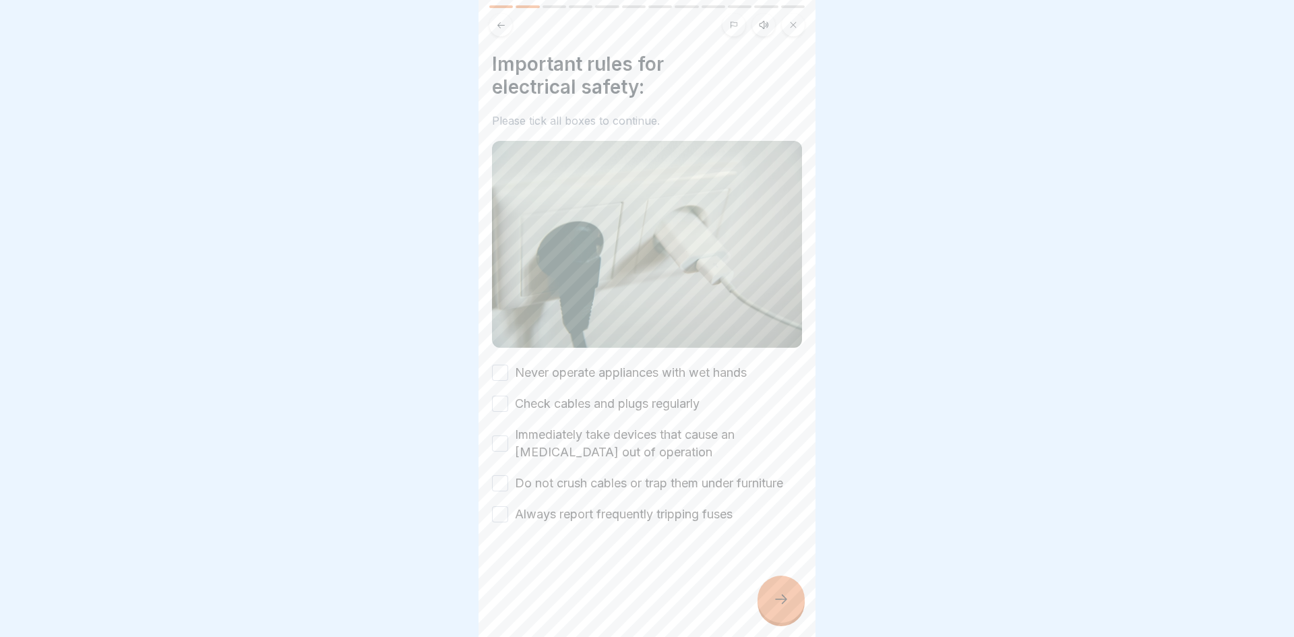
click at [658, 365] on label "Never operate appliances with wet hands" at bounding box center [631, 373] width 232 height 18
click at [508, 365] on button "Never operate appliances with wet hands" at bounding box center [500, 373] width 16 height 16
click at [647, 398] on label "Check cables and plugs regularly" at bounding box center [607, 404] width 185 height 18
click at [508, 398] on button "Check cables and plugs regularly" at bounding box center [500, 404] width 16 height 16
click at [640, 440] on label "Immediately take devices that cause an electric shock out of operation" at bounding box center [658, 443] width 287 height 35
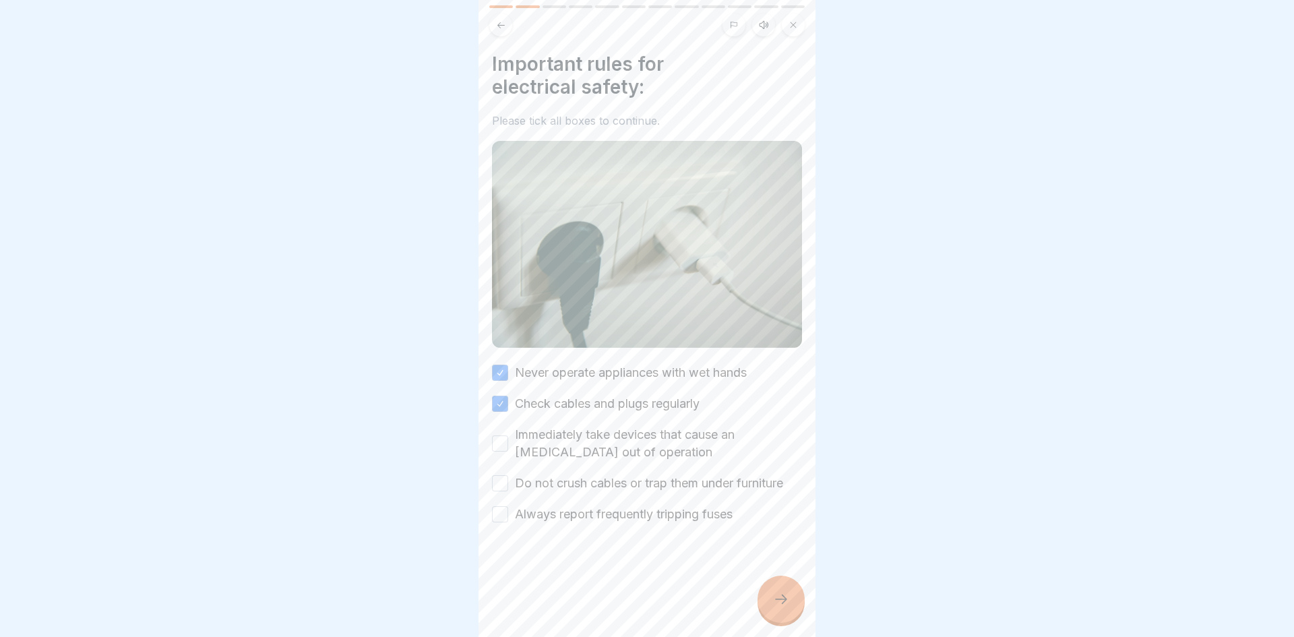
click at [508, 440] on button "Immediately take devices that cause an electric shock out of operation" at bounding box center [500, 443] width 16 height 16
click at [632, 487] on label "Do not crush cables or trap them under furniture" at bounding box center [649, 483] width 268 height 18
click at [508, 487] on button "Do not crush cables or trap them under furniture" at bounding box center [500, 483] width 16 height 16
click at [633, 515] on label "Always report frequently tripping fuses" at bounding box center [624, 514] width 218 height 18
click at [508, 515] on button "Always report frequently tripping fuses" at bounding box center [500, 514] width 16 height 16
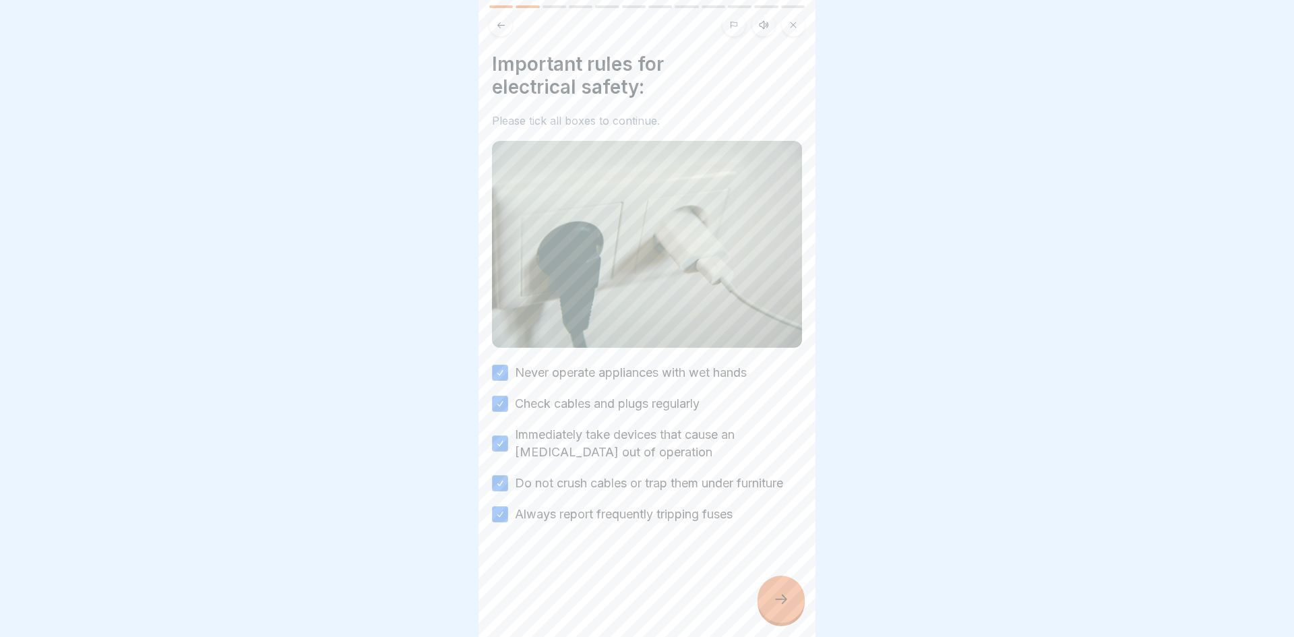
click at [786, 602] on icon at bounding box center [781, 599] width 16 height 16
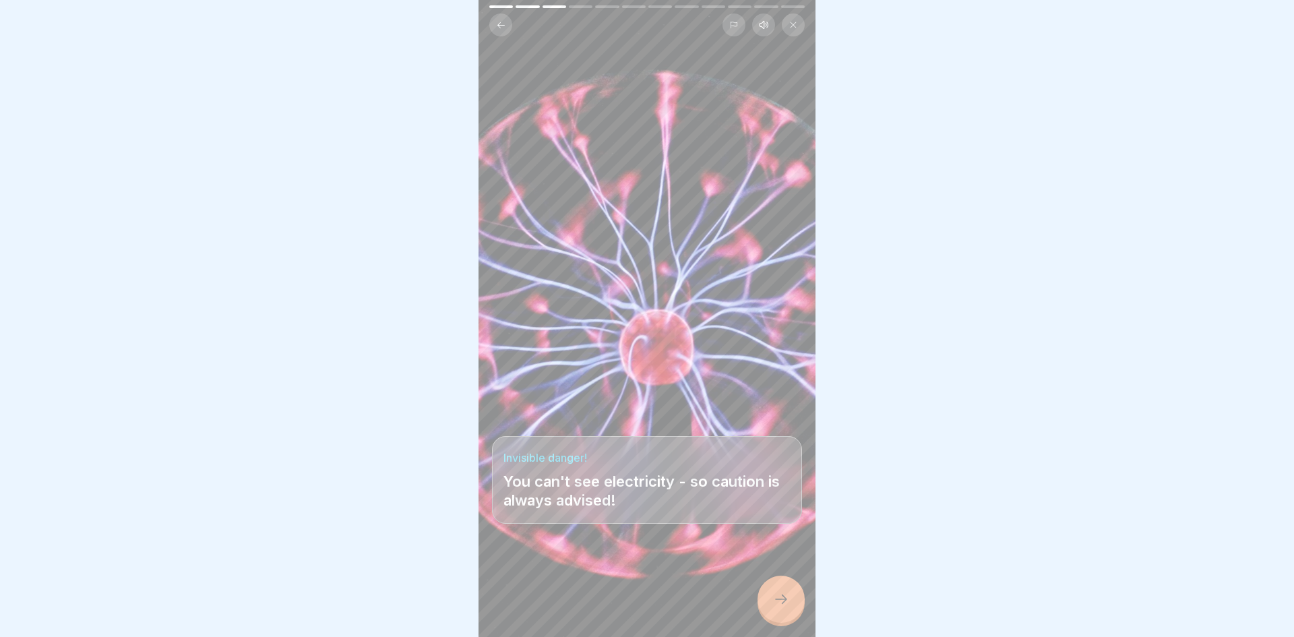
click at [786, 602] on icon at bounding box center [781, 599] width 16 height 16
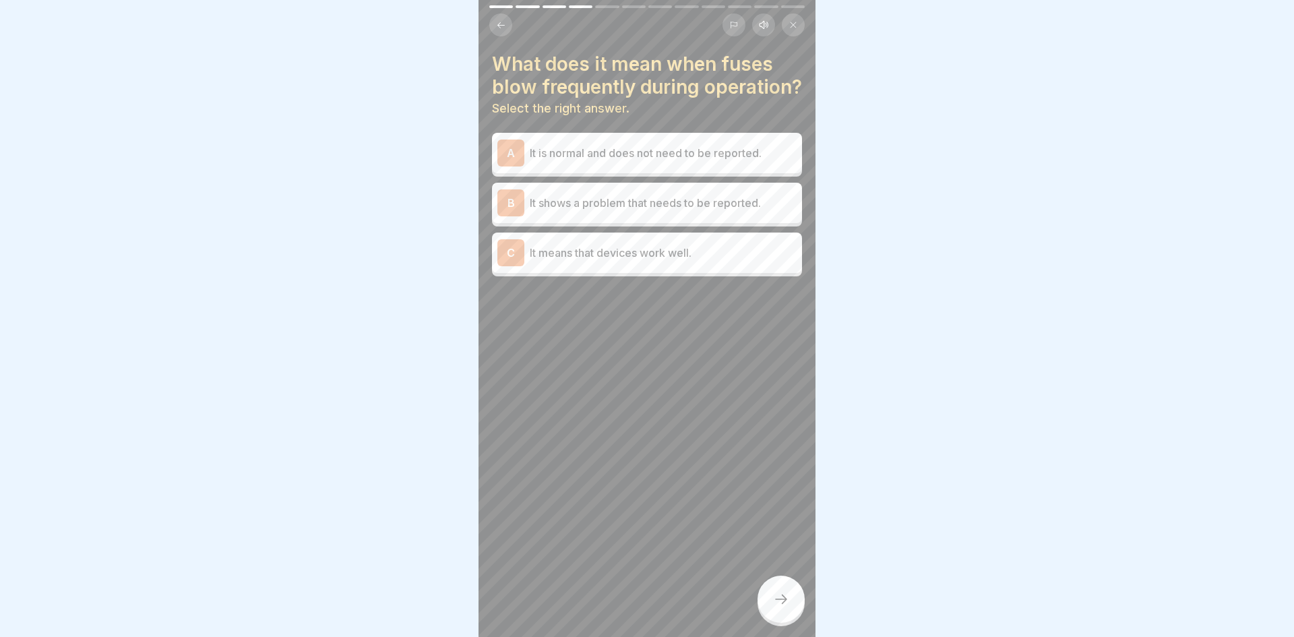
click at [749, 210] on p "It shows a problem that needs to be reported." at bounding box center [663, 203] width 267 height 16
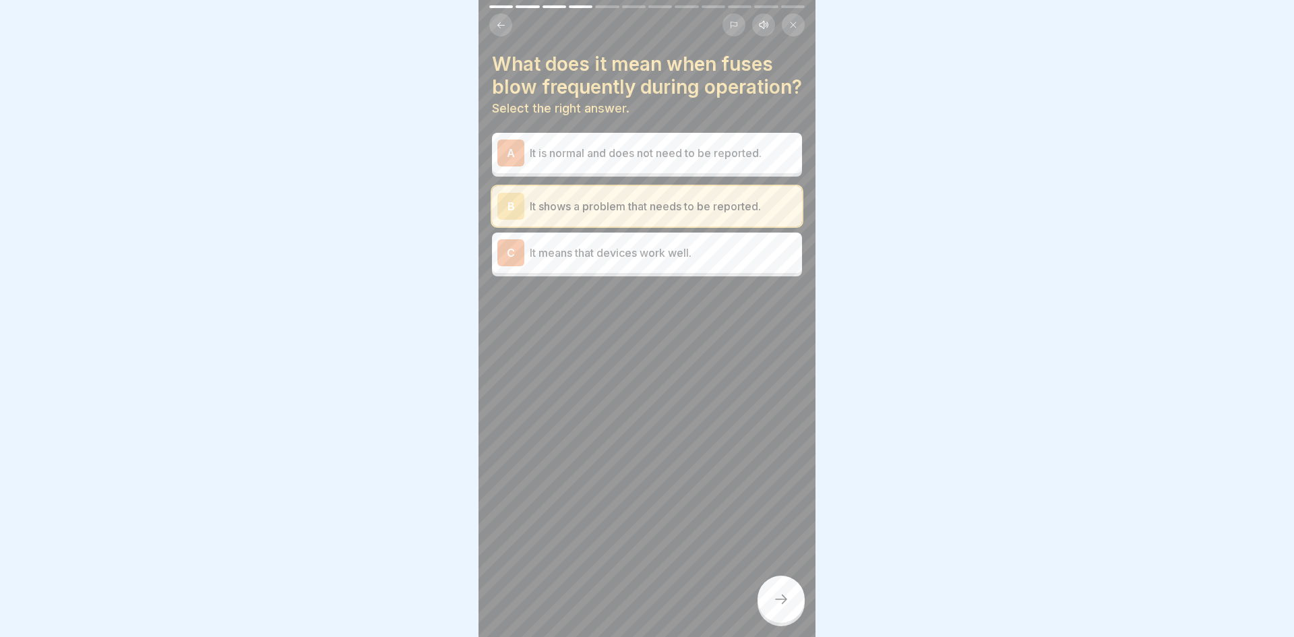
click at [784, 588] on div at bounding box center [780, 598] width 47 height 47
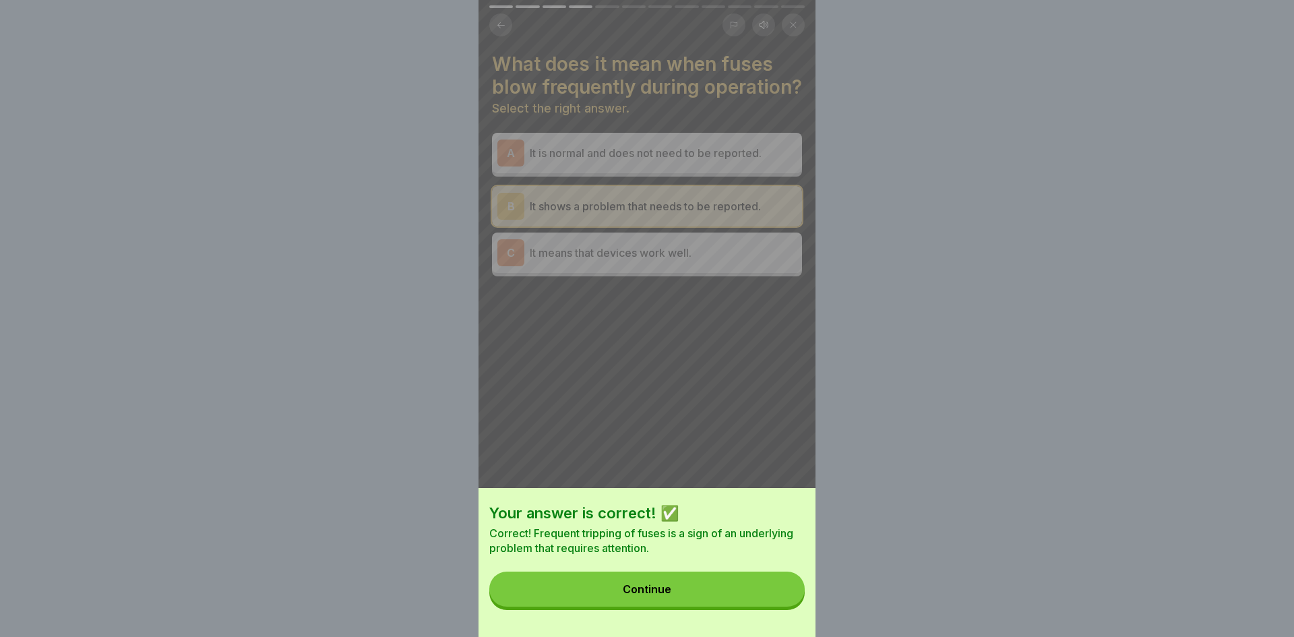
click at [784, 588] on button "Continue" at bounding box center [646, 588] width 315 height 35
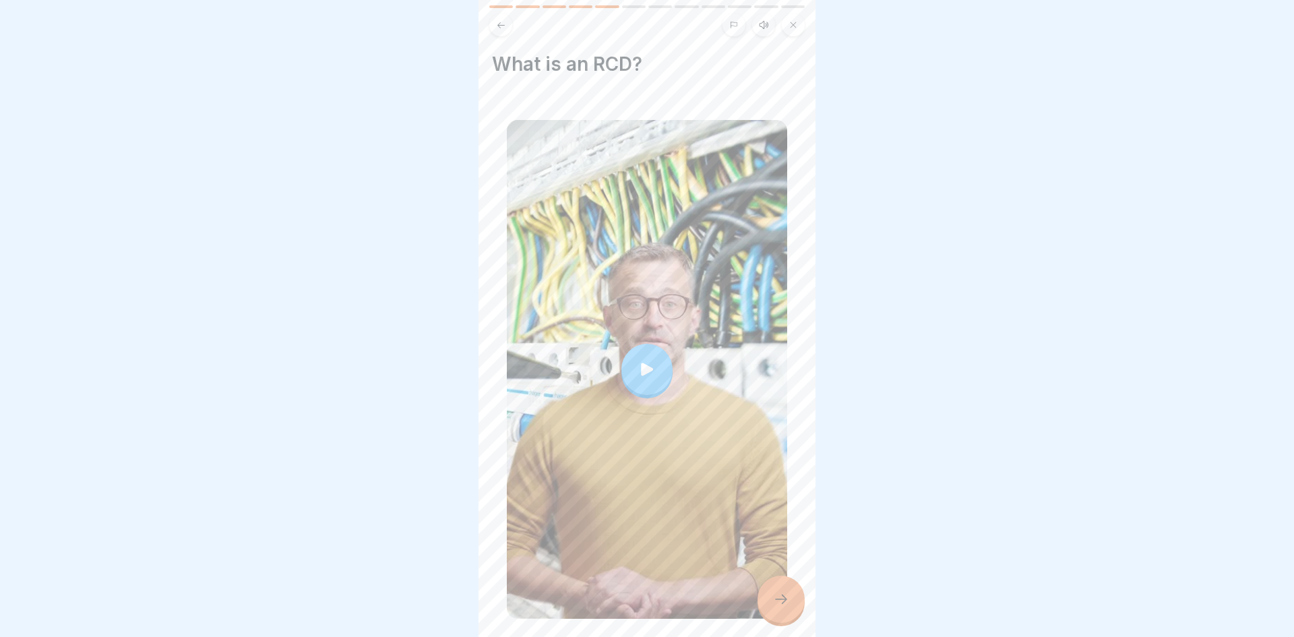
click at [651, 372] on icon at bounding box center [647, 369] width 12 height 13
click at [774, 606] on icon at bounding box center [781, 599] width 16 height 16
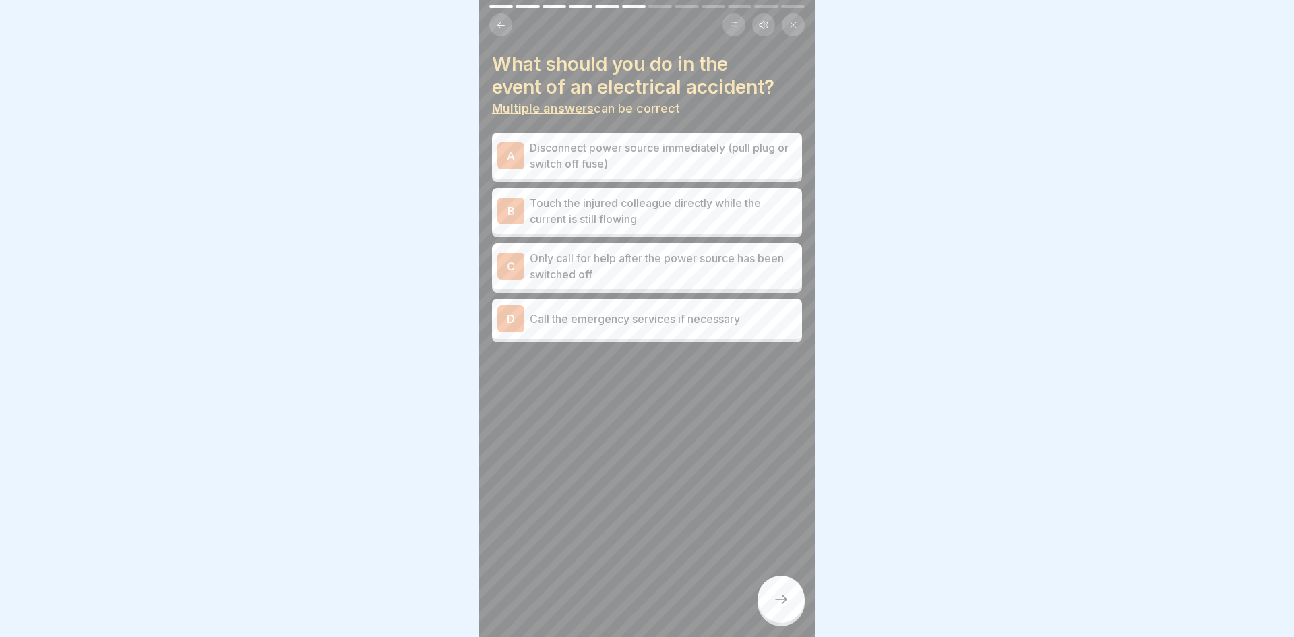
click at [742, 146] on p "Disconnect power source immediately (pull plug or switch off fuse)" at bounding box center [663, 155] width 267 height 32
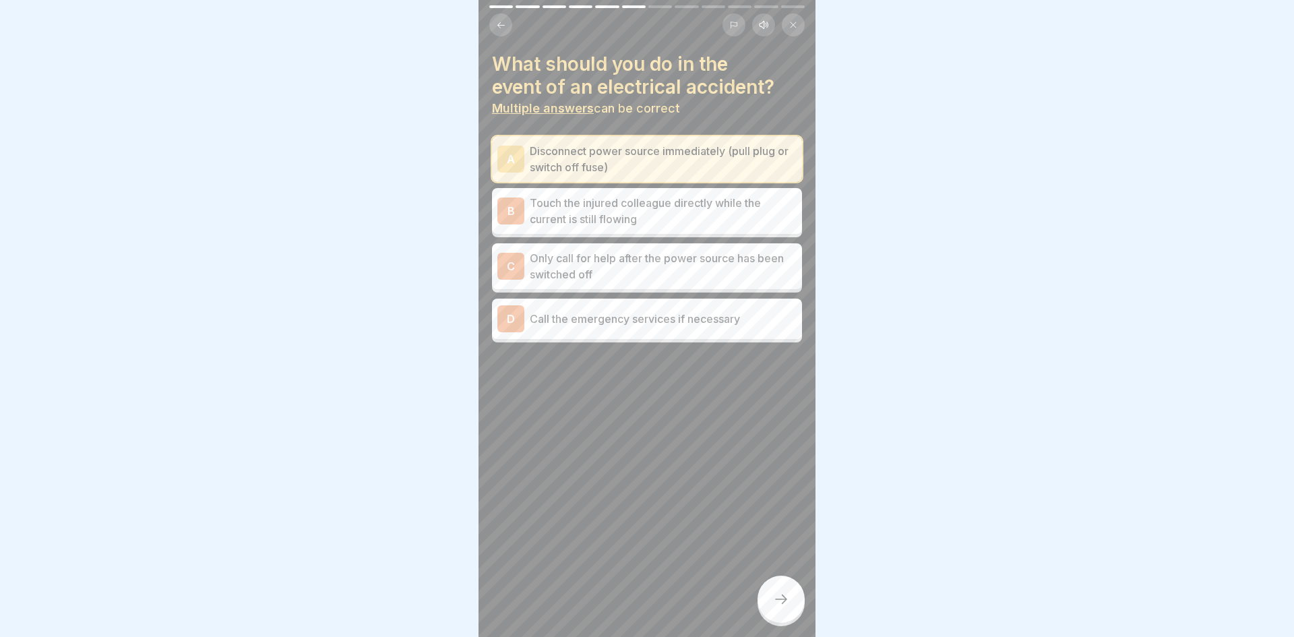
click at [735, 139] on div "A Disconnect power source immediately (pull plug or switch off fuse)" at bounding box center [647, 159] width 310 height 46
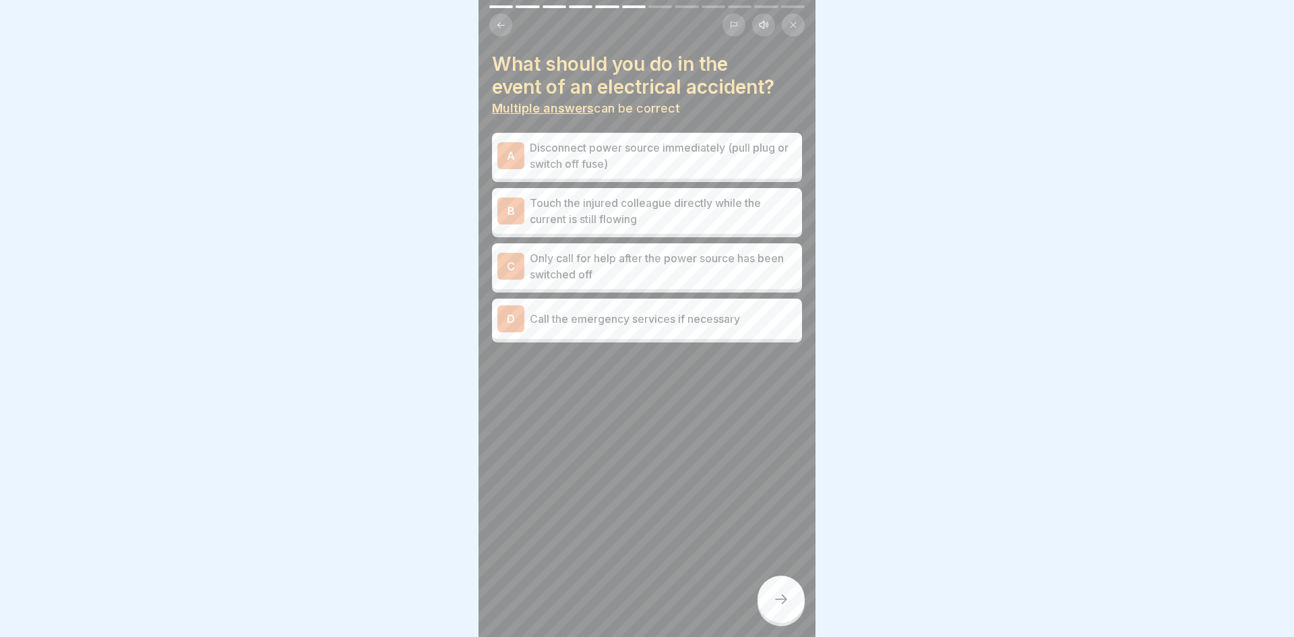
click at [683, 150] on p "Disconnect power source immediately (pull plug or switch off fuse)" at bounding box center [663, 155] width 267 height 32
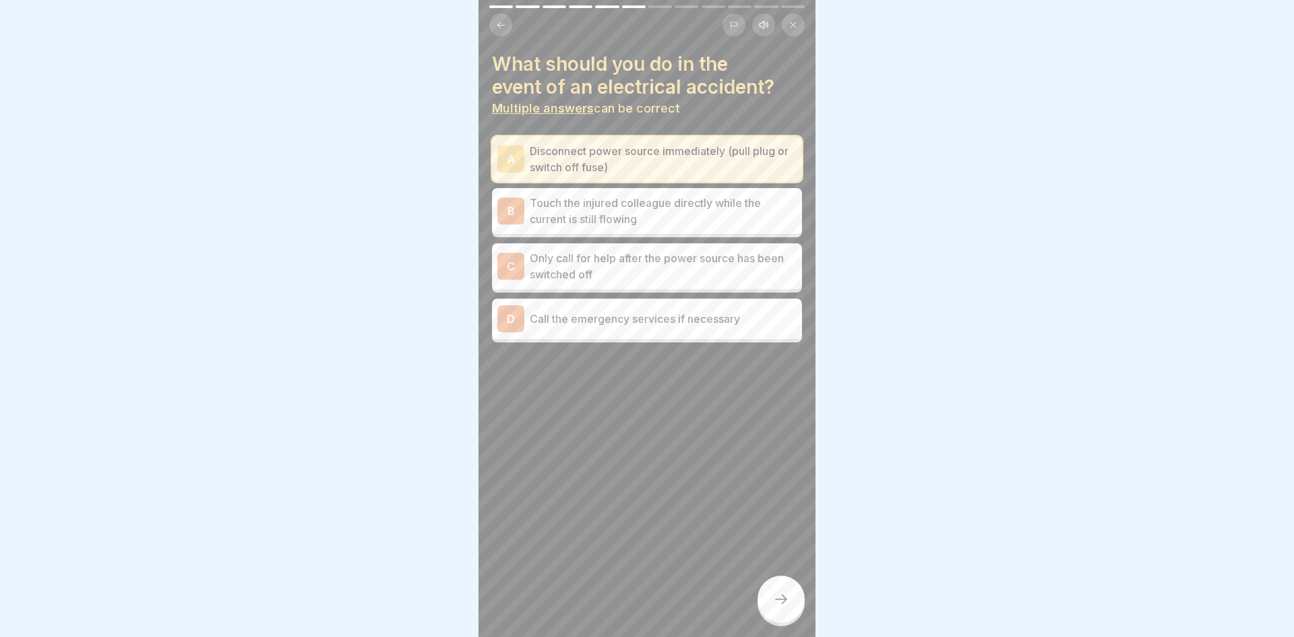
click at [620, 309] on div "D Call the emergency services if necessary" at bounding box center [646, 318] width 299 height 27
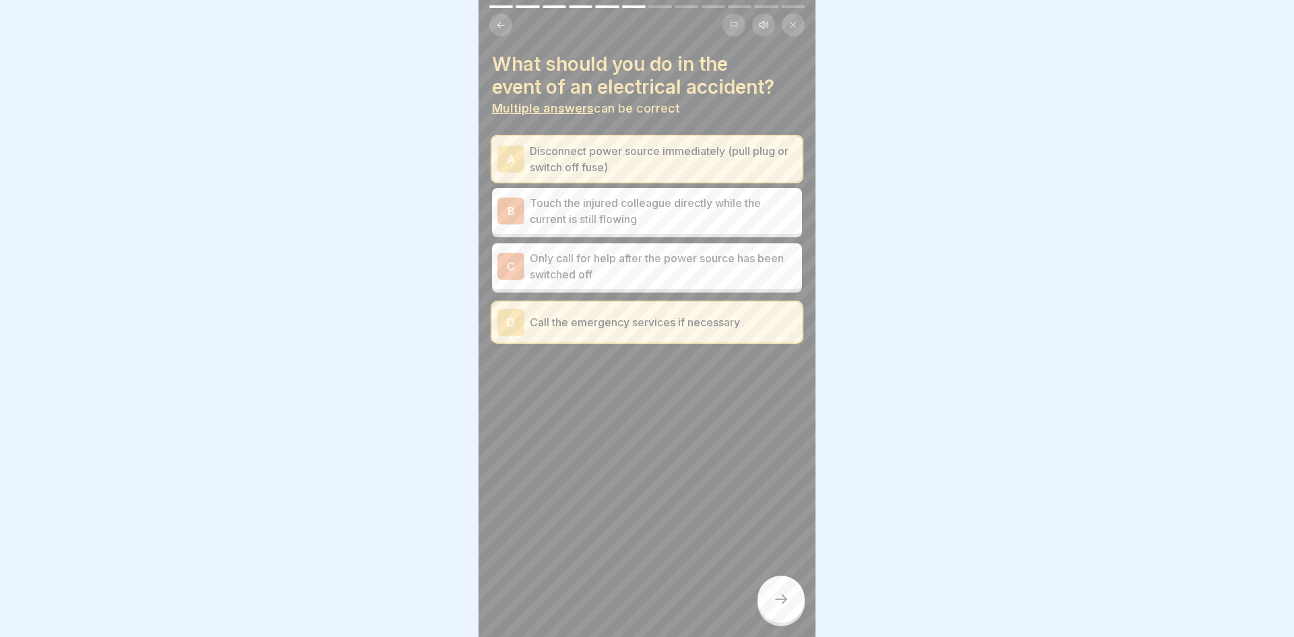
click at [781, 612] on div at bounding box center [780, 598] width 47 height 47
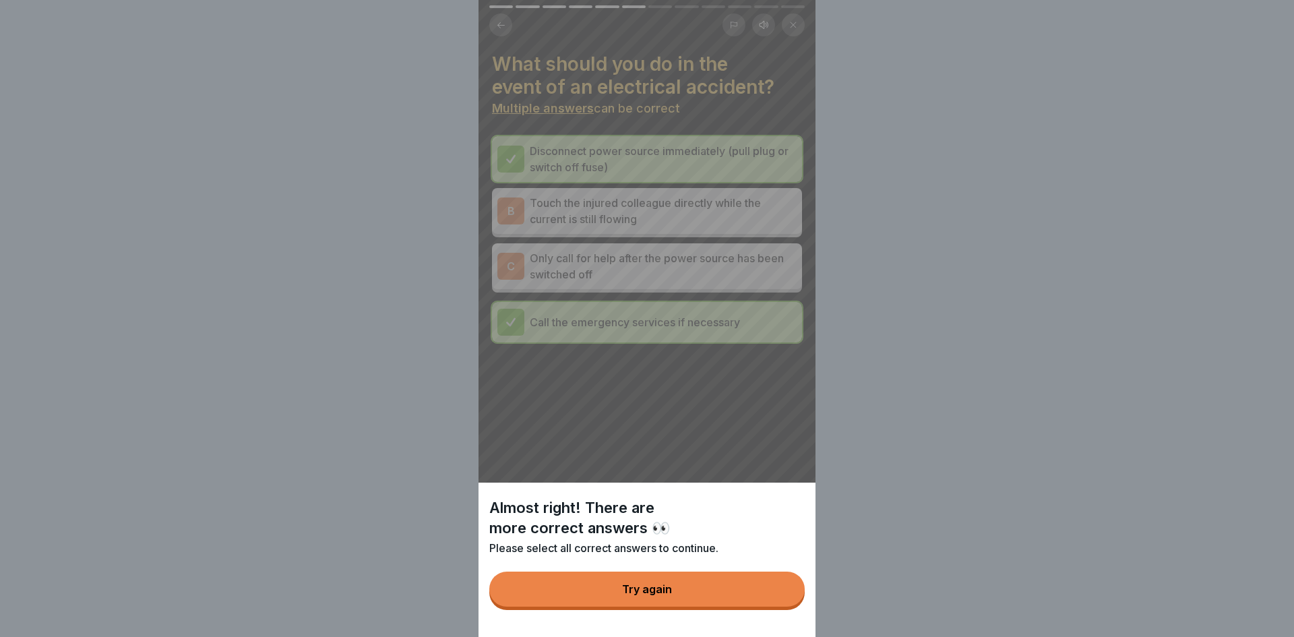
click at [759, 589] on button "Try again" at bounding box center [646, 588] width 315 height 35
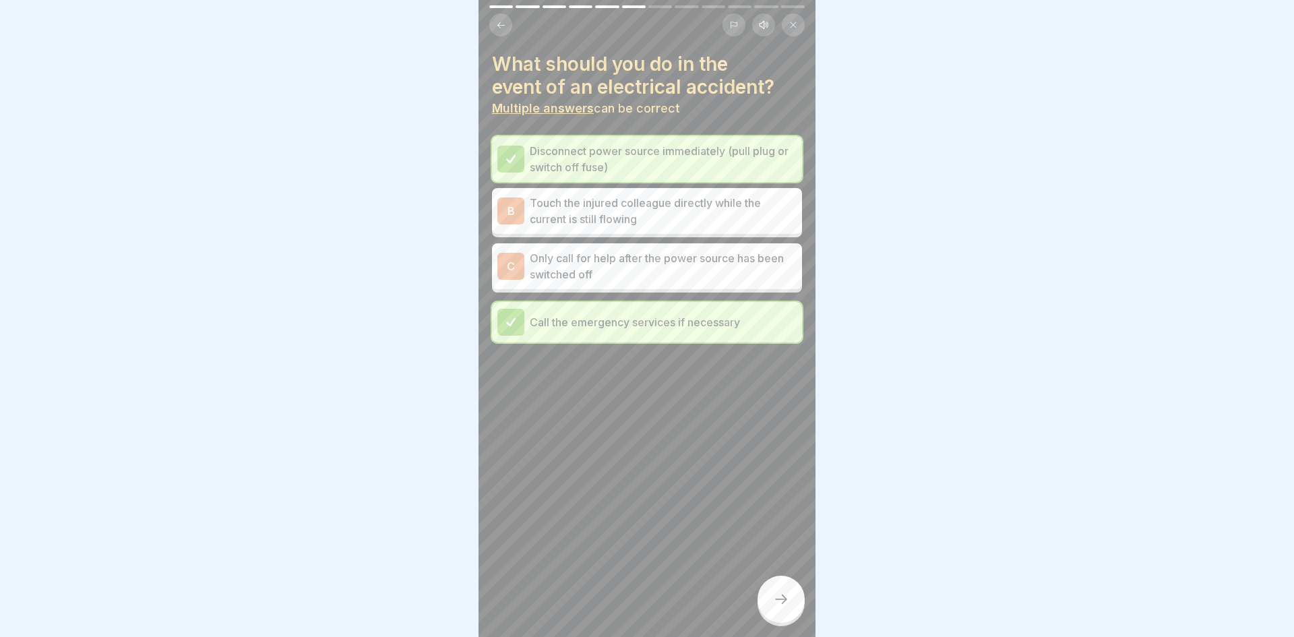
click at [732, 268] on p "Only call for help after the power source has been switched off" at bounding box center [663, 266] width 267 height 32
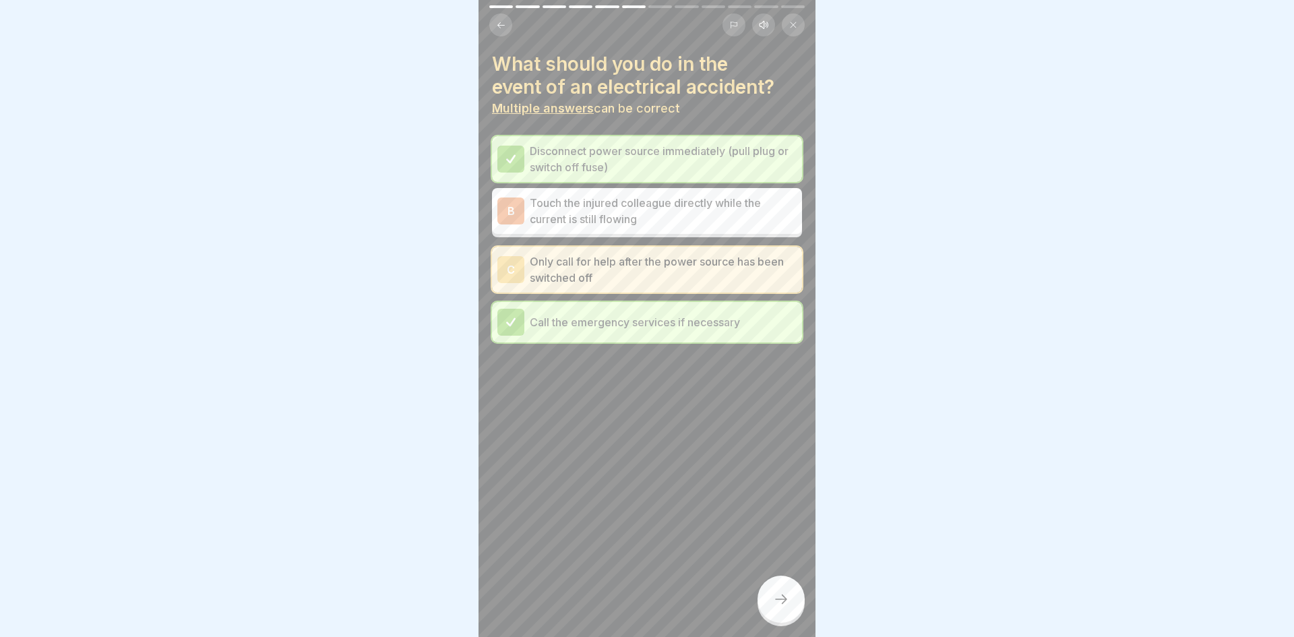
click at [769, 586] on div at bounding box center [780, 598] width 47 height 47
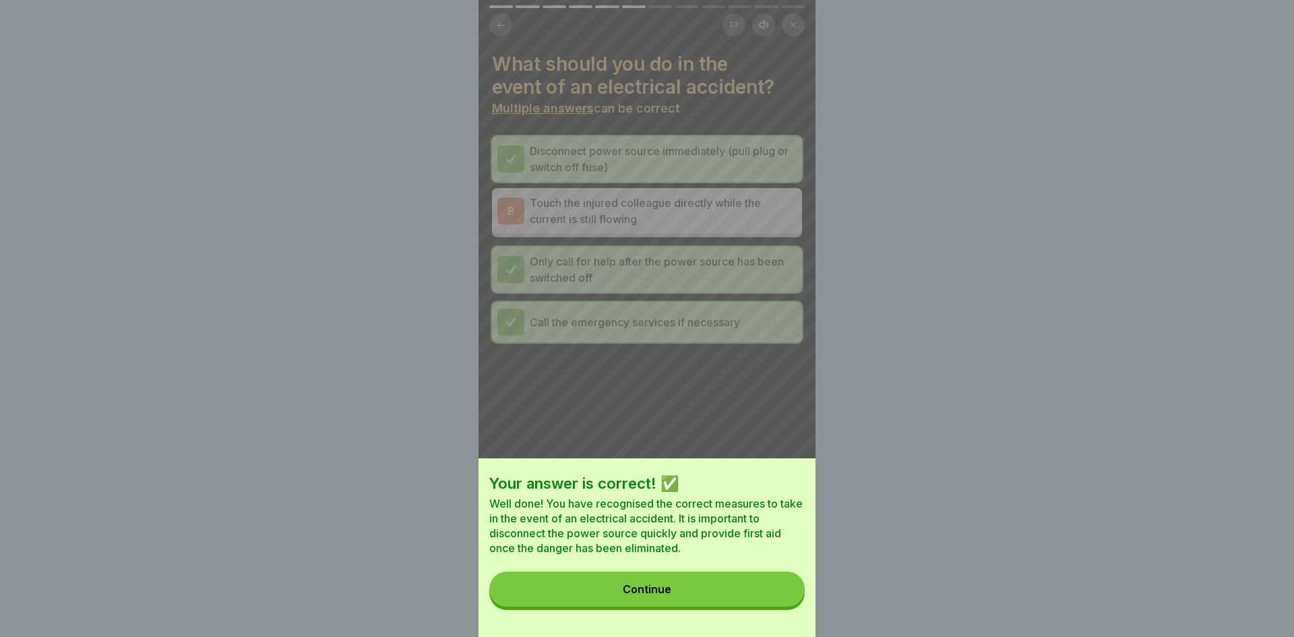
click at [769, 586] on button "Continue" at bounding box center [646, 588] width 315 height 35
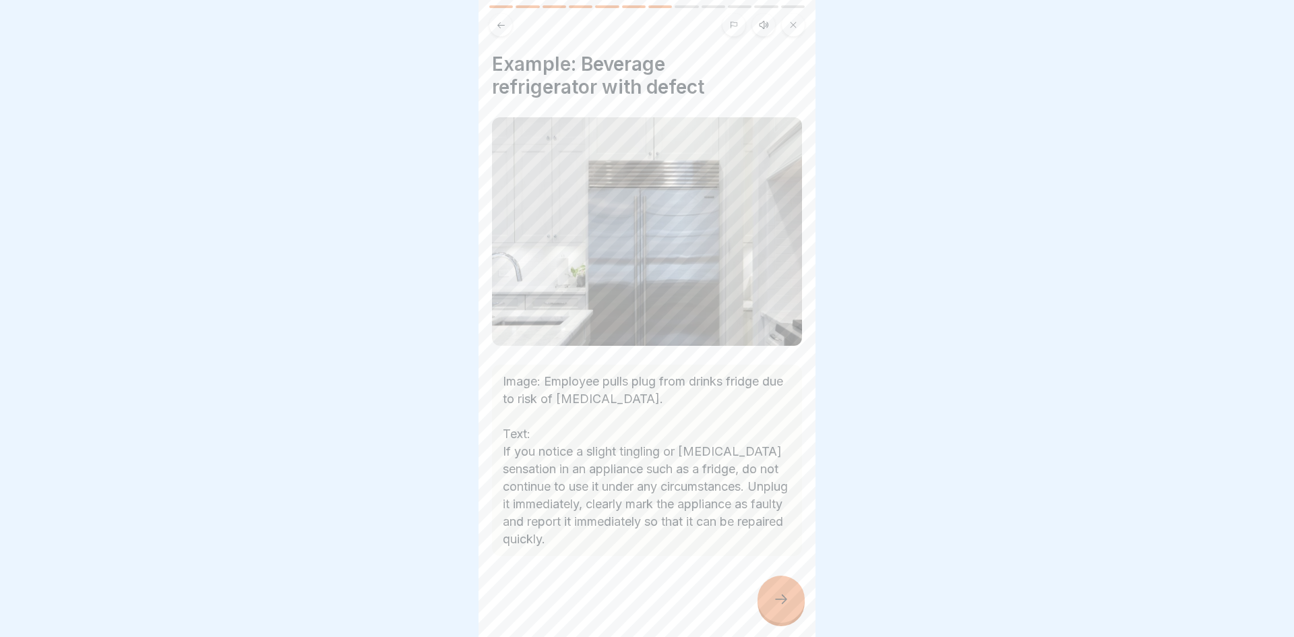
click at [769, 586] on div at bounding box center [780, 598] width 47 height 47
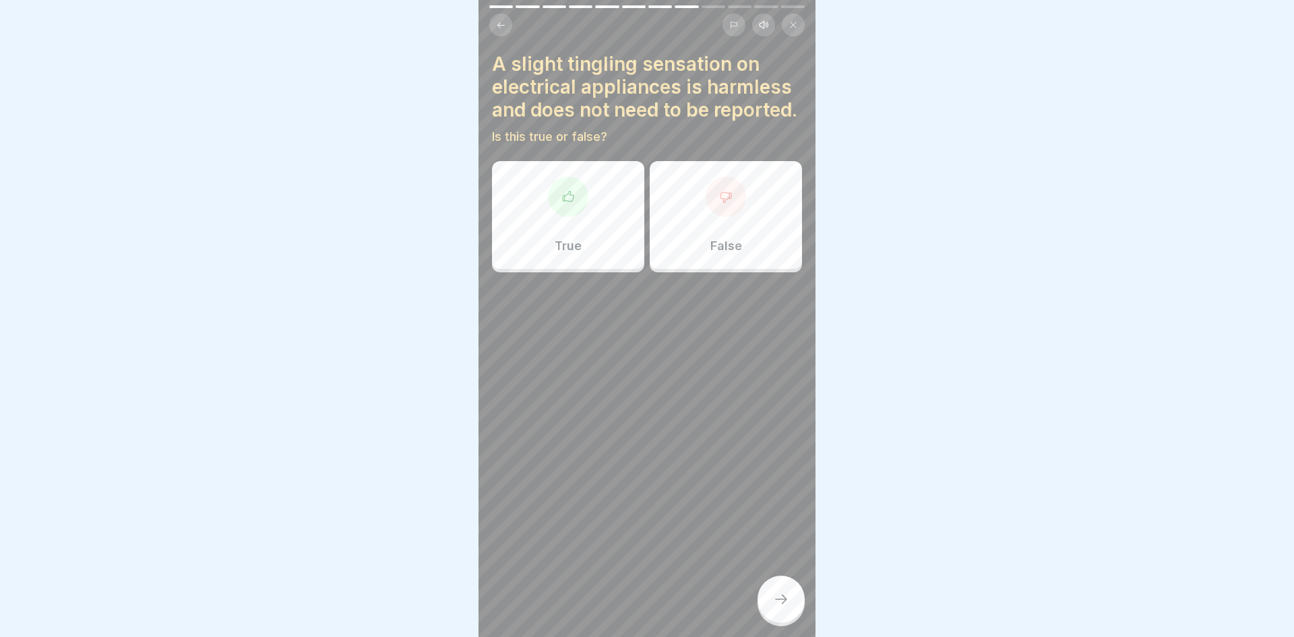
click at [715, 252] on p "False" at bounding box center [726, 246] width 32 height 15
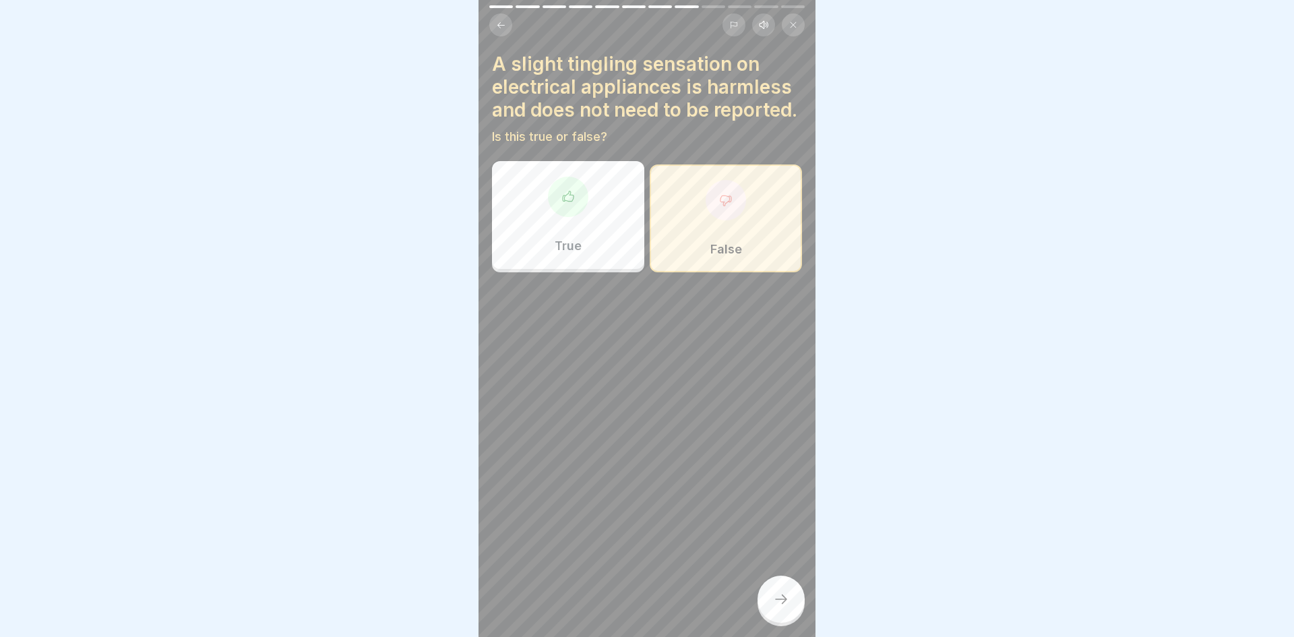
click at [785, 577] on div at bounding box center [780, 598] width 47 height 47
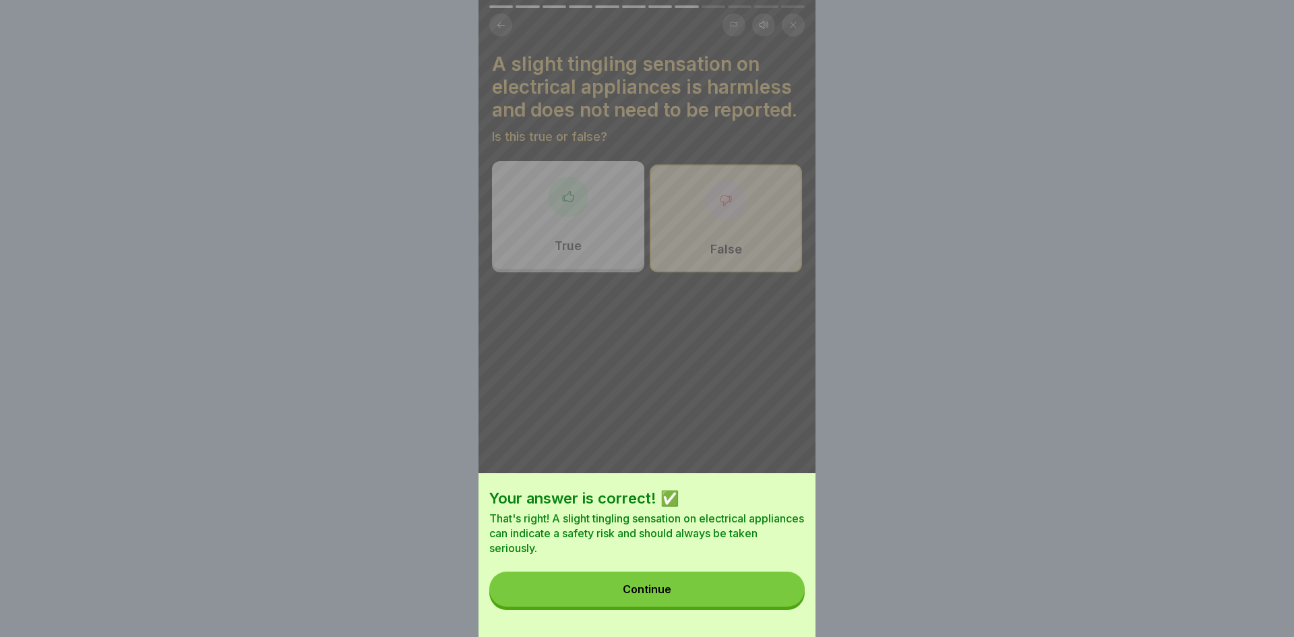
click at [785, 577] on button "Continue" at bounding box center [646, 588] width 315 height 35
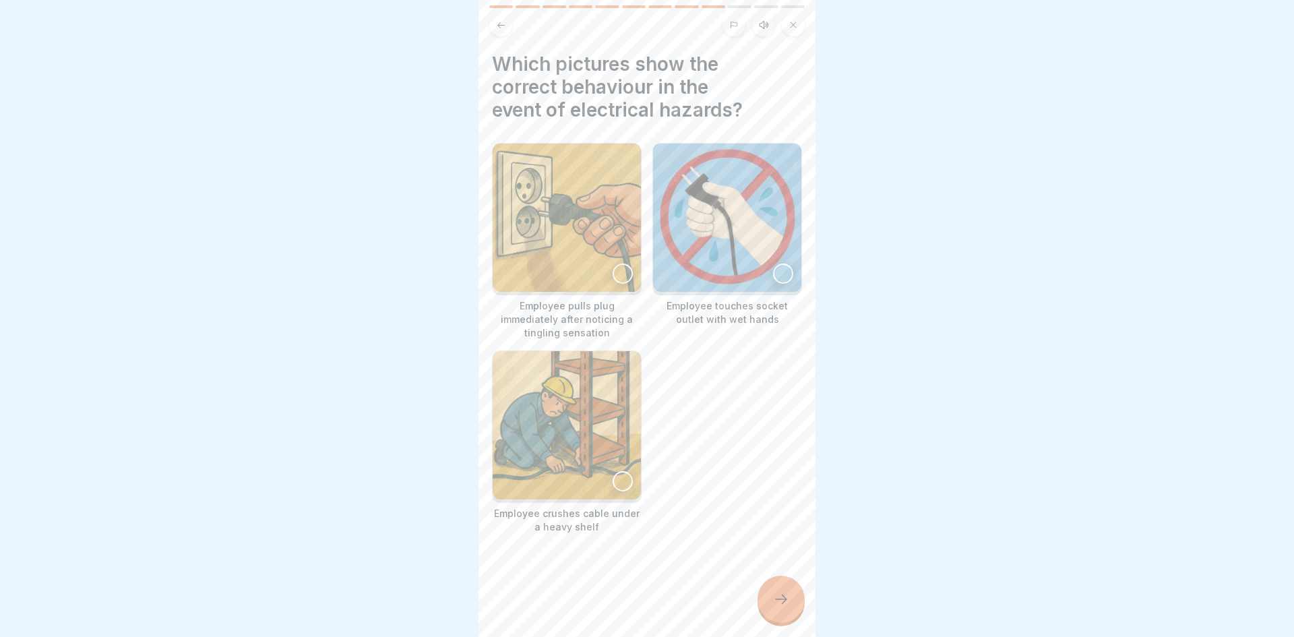
click at [615, 281] on img at bounding box center [567, 218] width 148 height 148
click at [788, 608] on div at bounding box center [780, 598] width 47 height 47
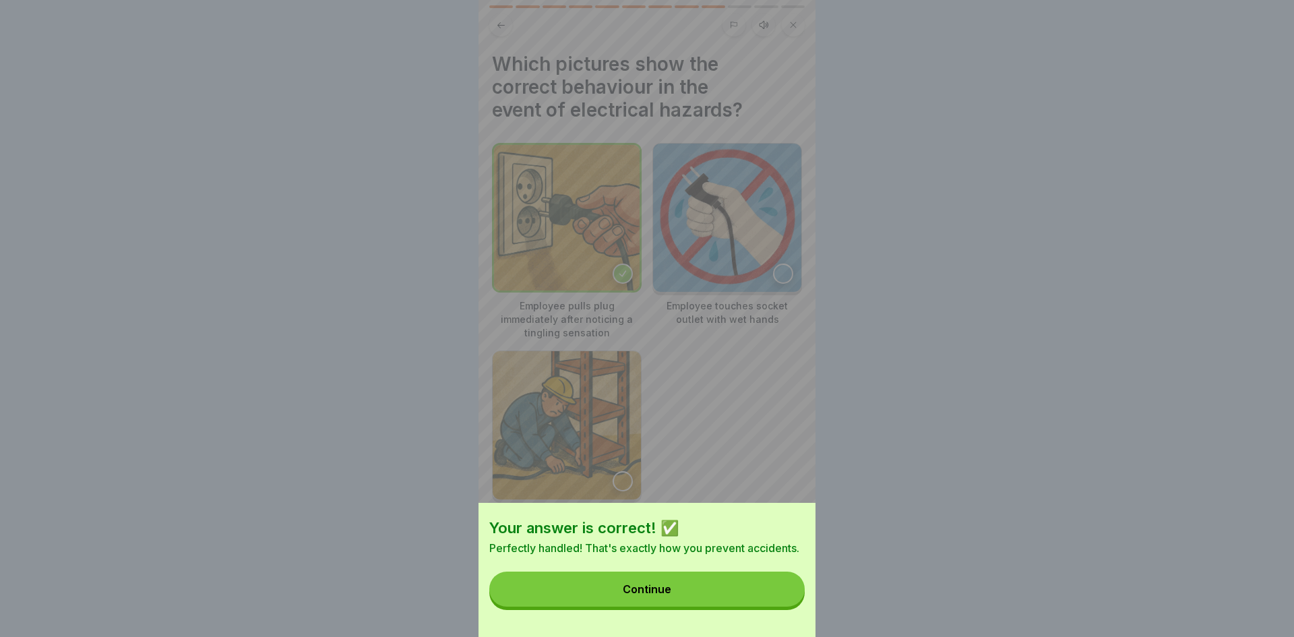
click at [761, 600] on button "Continue" at bounding box center [646, 588] width 315 height 35
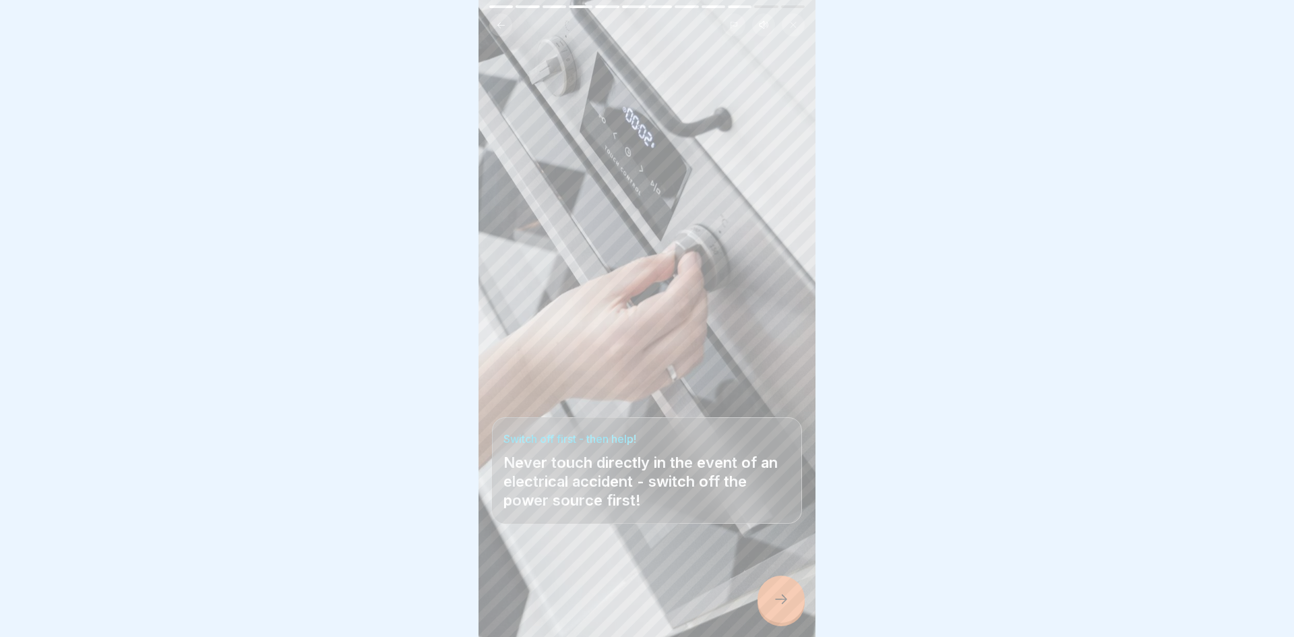
click at [761, 600] on div at bounding box center [780, 598] width 47 height 47
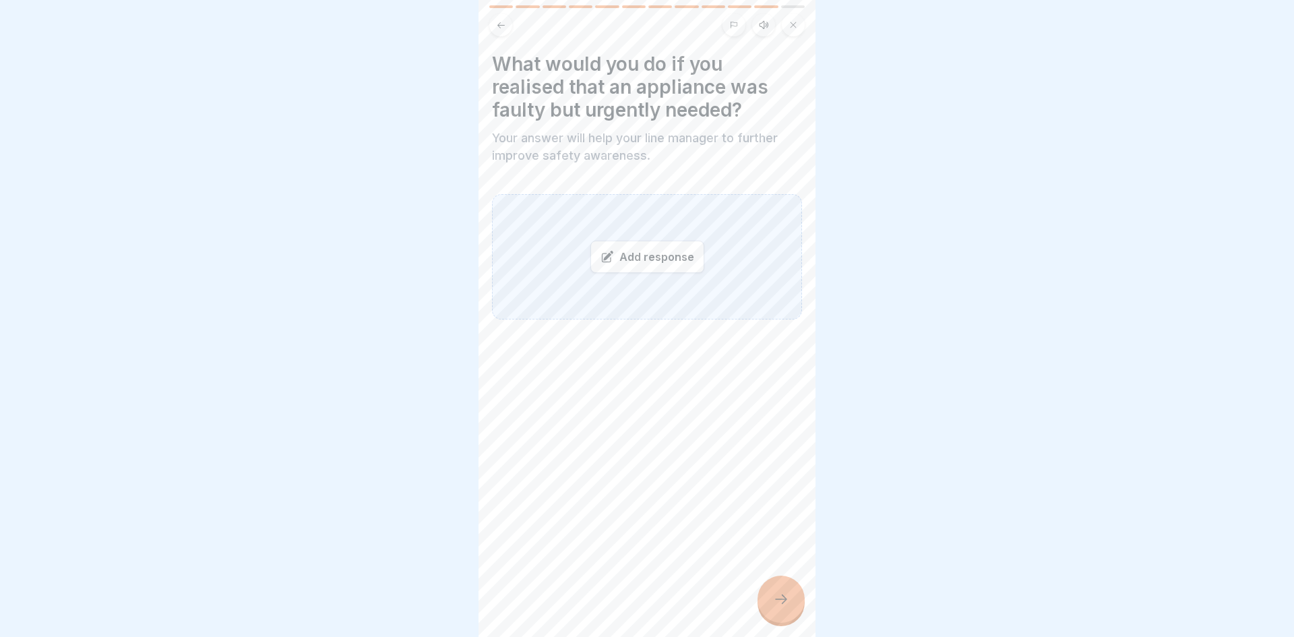
click at [760, 586] on div at bounding box center [780, 598] width 47 height 47
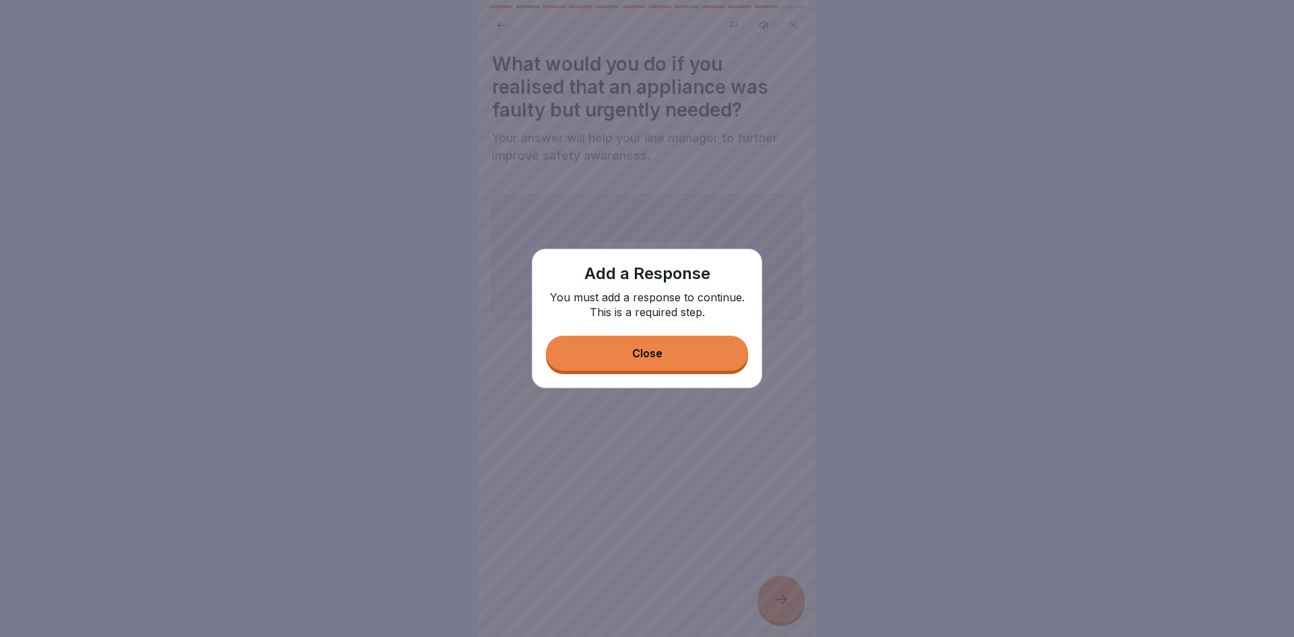
click at [663, 333] on div "Add a Response You must add a response to continue. This is a required step. Cl…" at bounding box center [647, 318] width 230 height 139
click at [658, 355] on div "Close" at bounding box center [647, 353] width 30 height 12
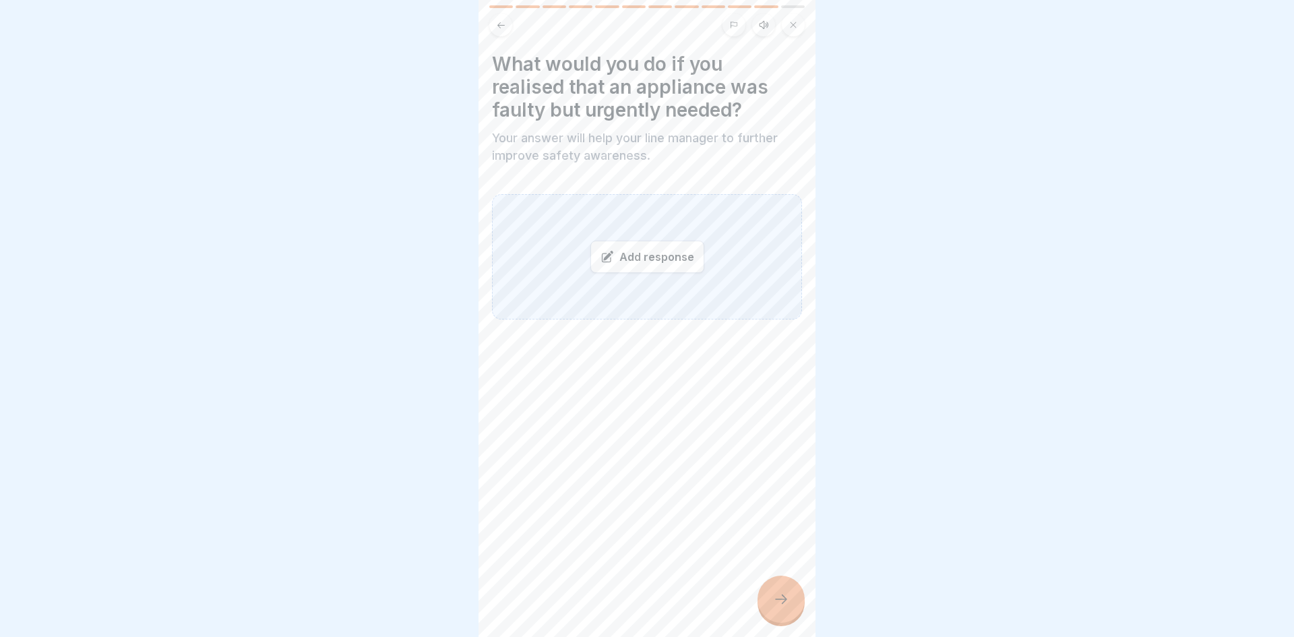
click at [635, 259] on div "Add response" at bounding box center [647, 257] width 114 height 32
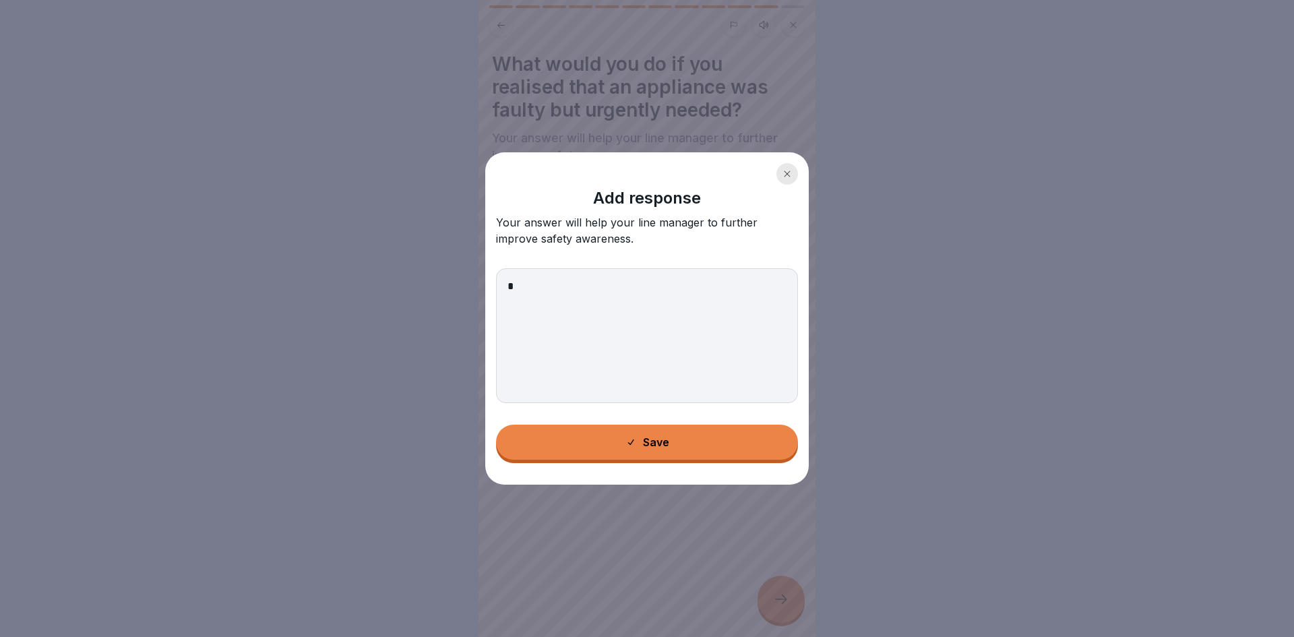
type textarea "*"
click at [712, 431] on button "Save" at bounding box center [647, 442] width 302 height 35
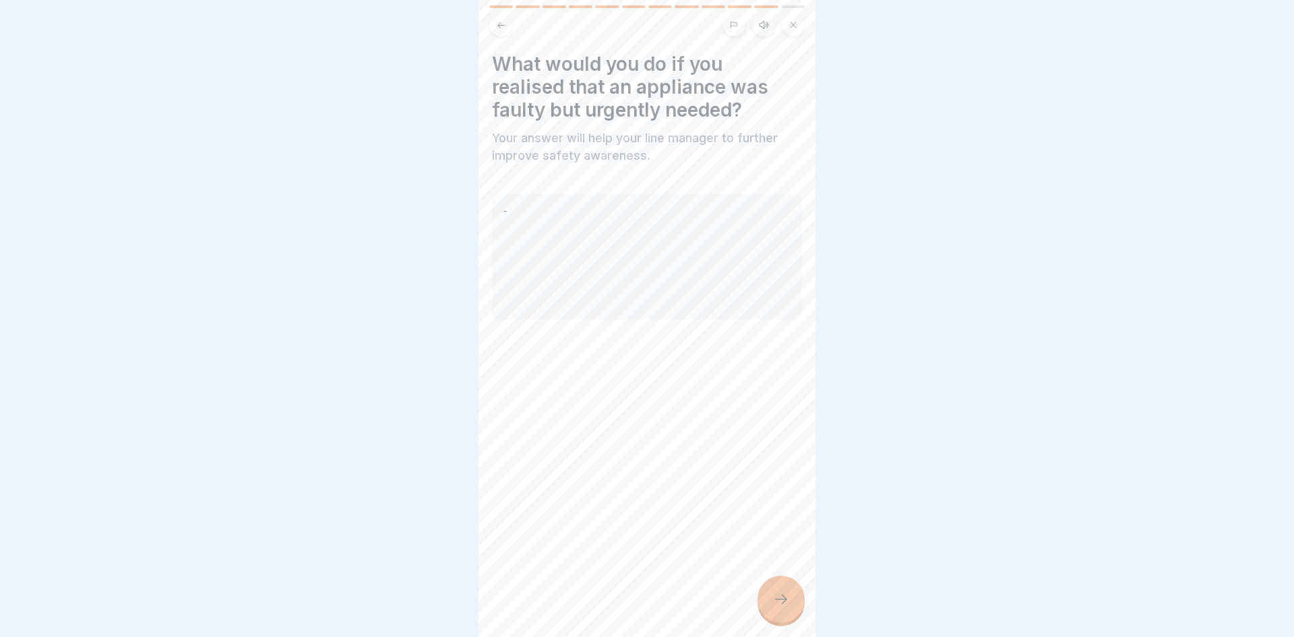
click at [787, 604] on icon at bounding box center [781, 599] width 16 height 16
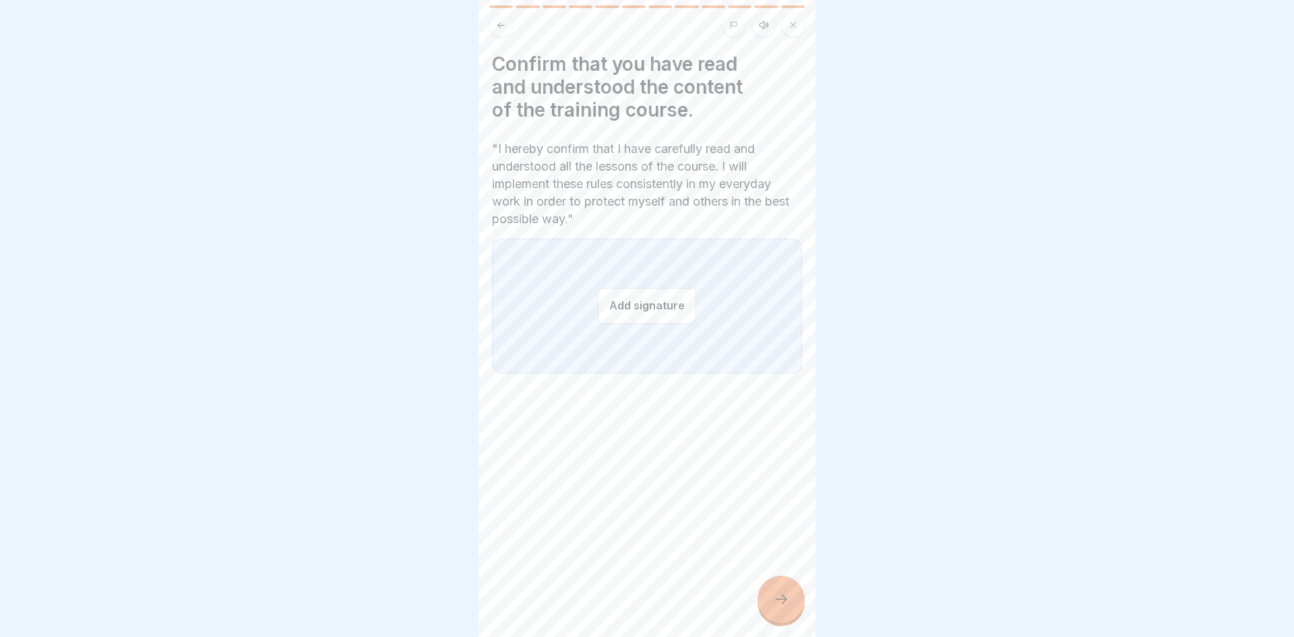
click at [631, 294] on button "Add signature" at bounding box center [647, 306] width 98 height 36
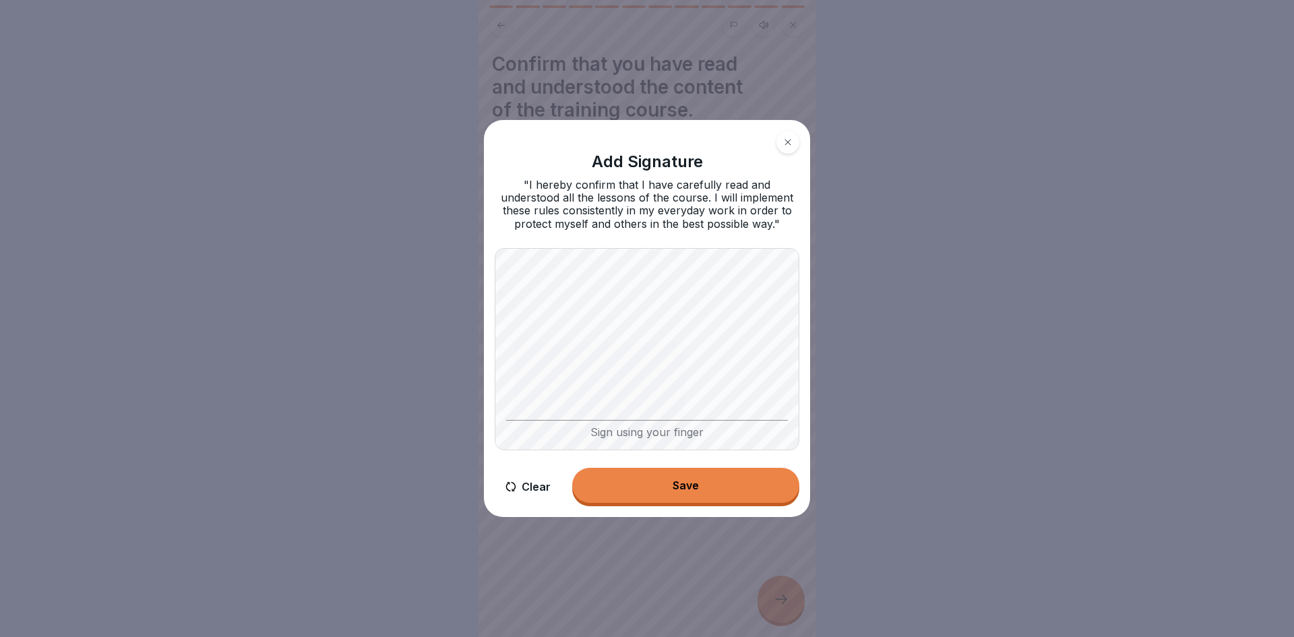
click at [522, 490] on button "Clear" at bounding box center [528, 487] width 67 height 38
click at [663, 471] on button "Save" at bounding box center [685, 485] width 227 height 35
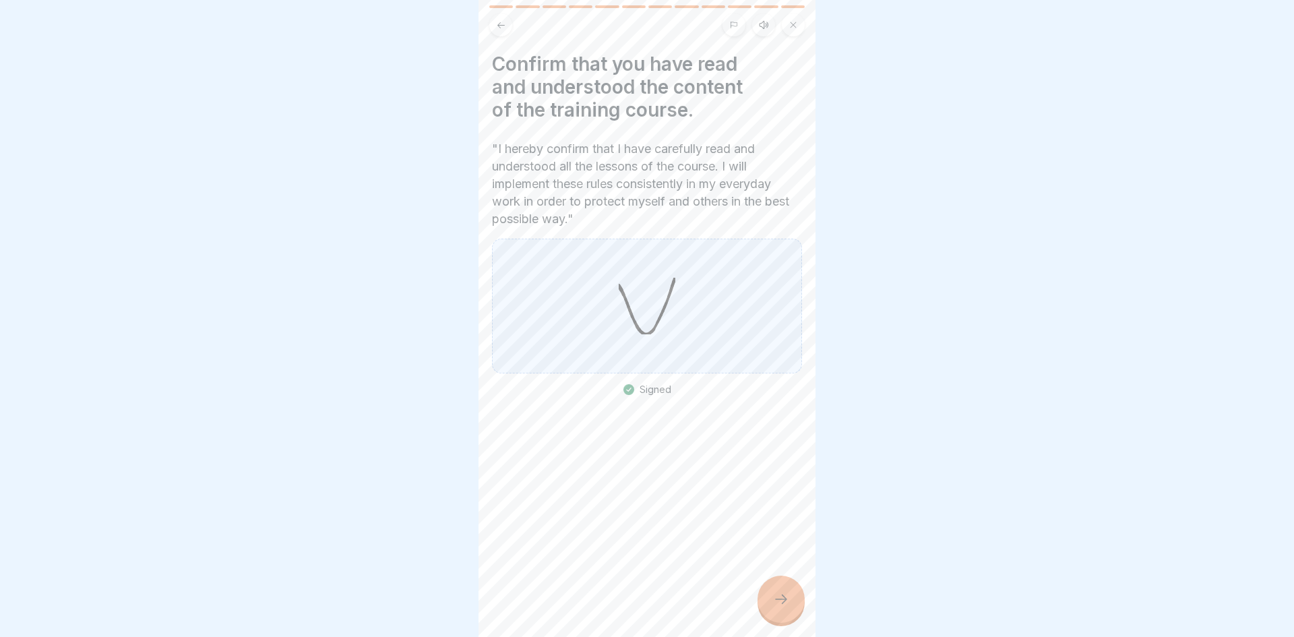
click at [772, 612] on div at bounding box center [780, 598] width 47 height 47
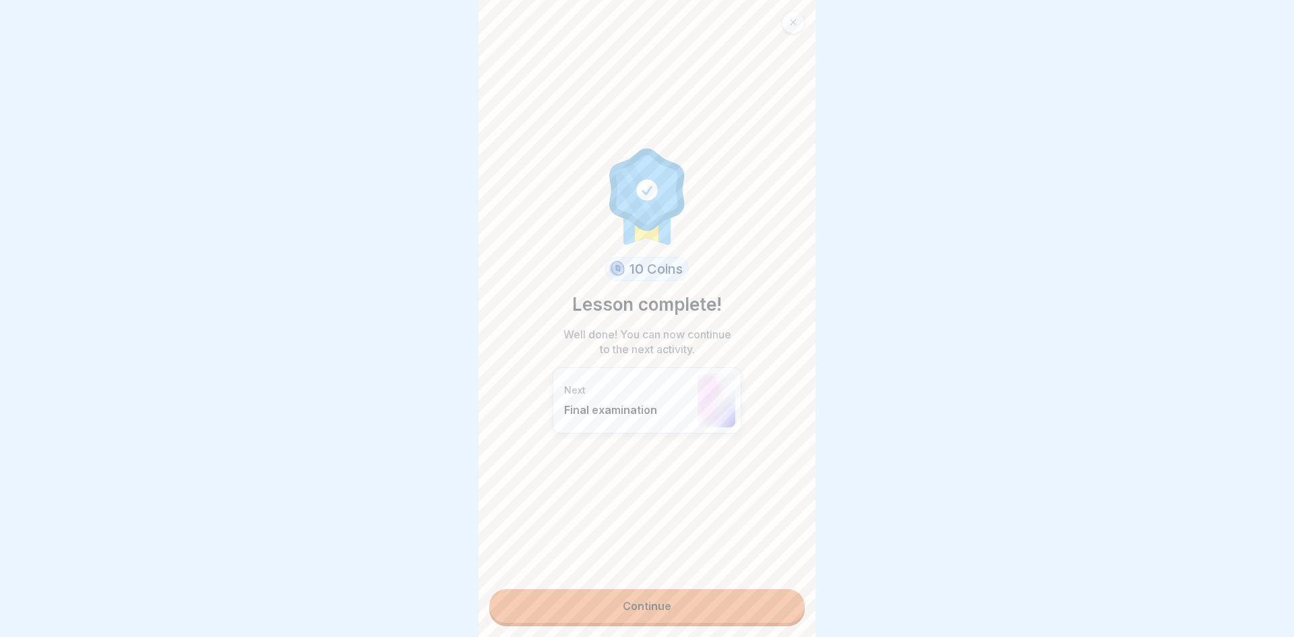
click at [611, 607] on link "Continue" at bounding box center [646, 606] width 315 height 34
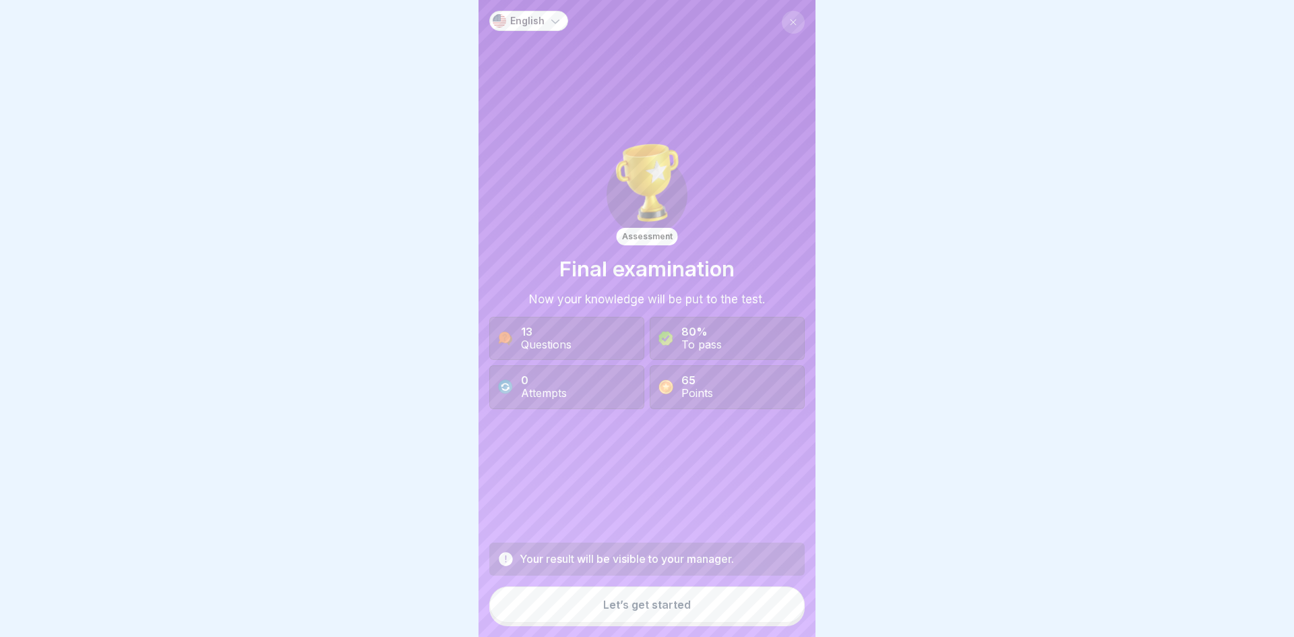
click at [683, 608] on div "Let’s get started" at bounding box center [647, 604] width 88 height 12
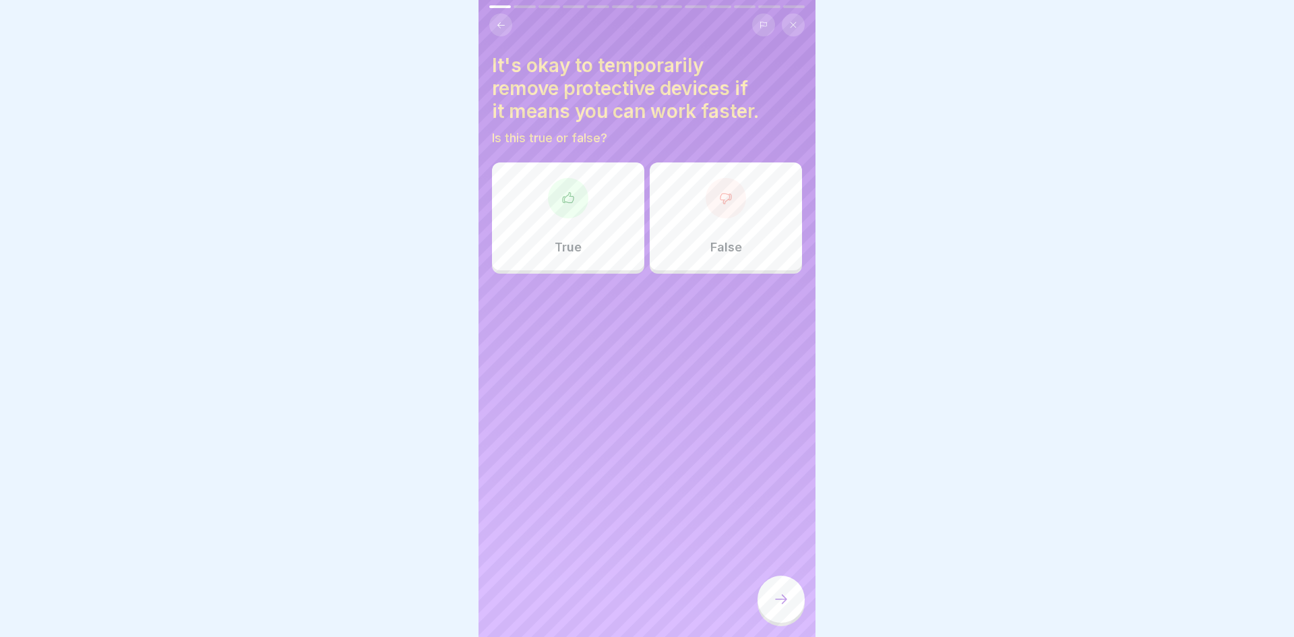
click at [753, 215] on div "False" at bounding box center [726, 216] width 152 height 108
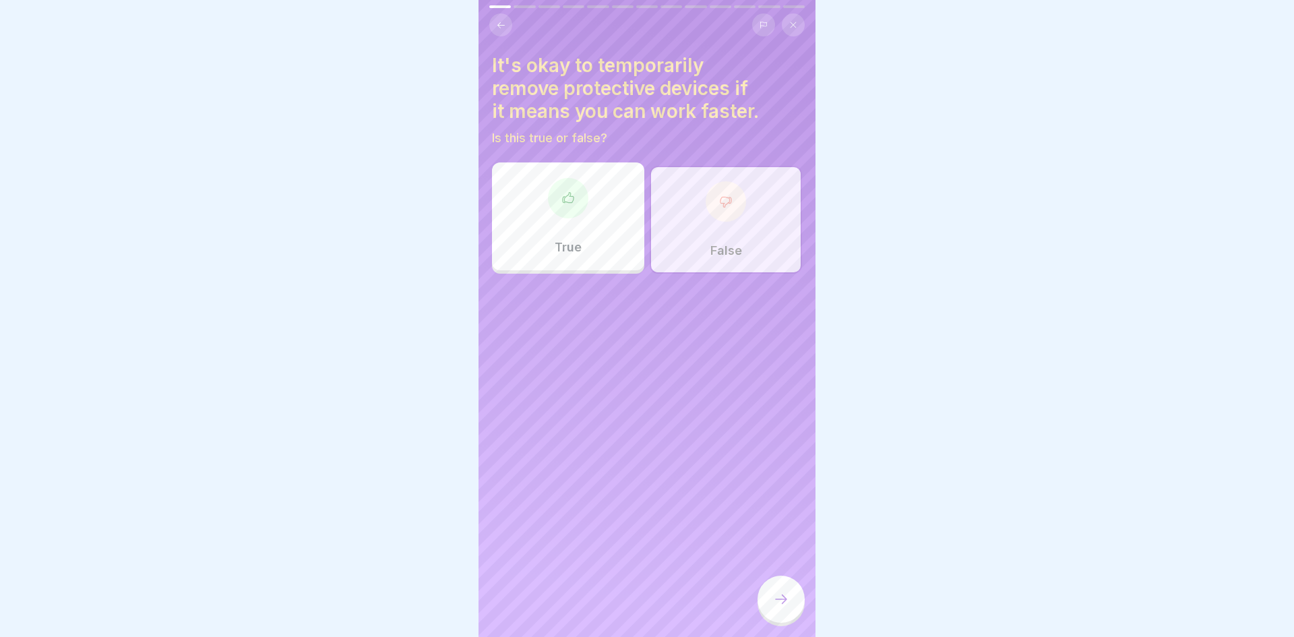
click at [786, 596] on icon at bounding box center [781, 599] width 16 height 16
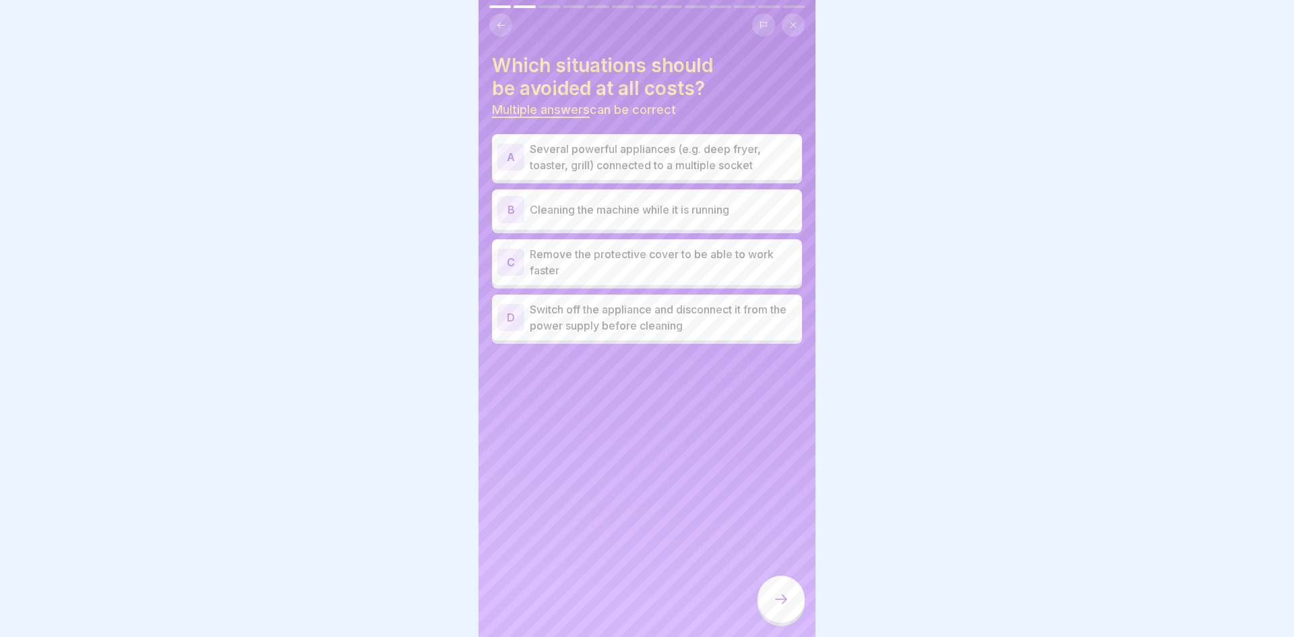
click at [717, 155] on p "Several powerful appliances (e.g. deep fryer, toaster, grill) connected to a mu…" at bounding box center [663, 157] width 267 height 32
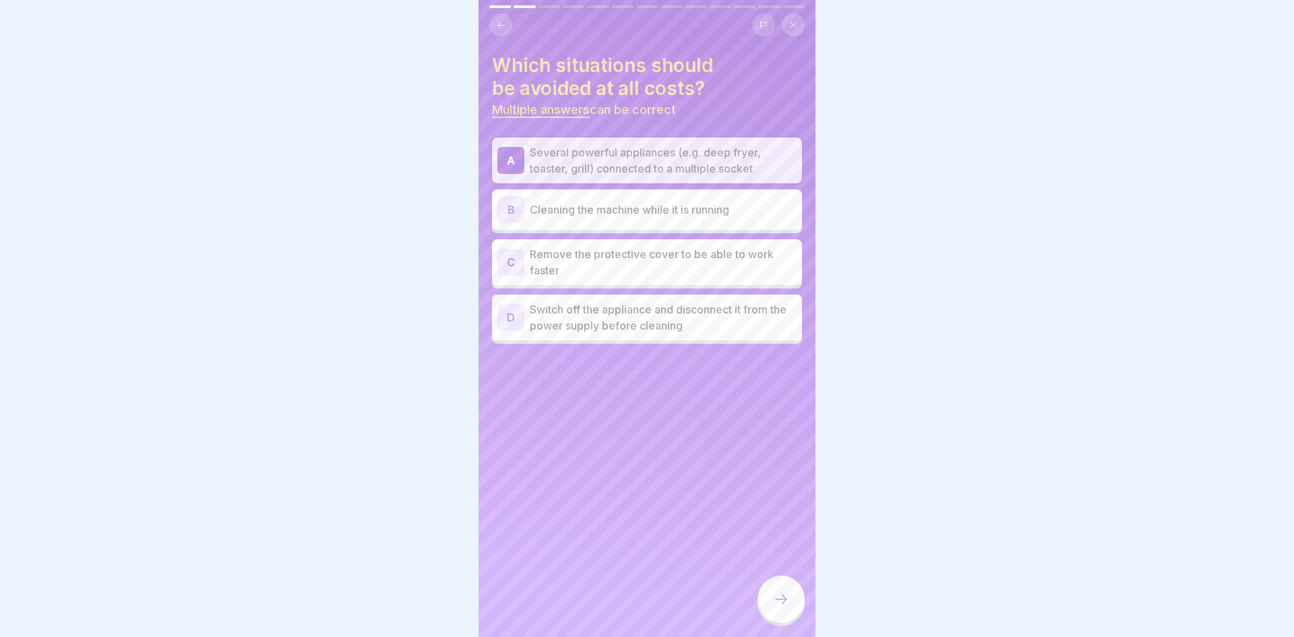
click at [737, 205] on p "Cleaning the machine while it is running" at bounding box center [663, 209] width 267 height 16
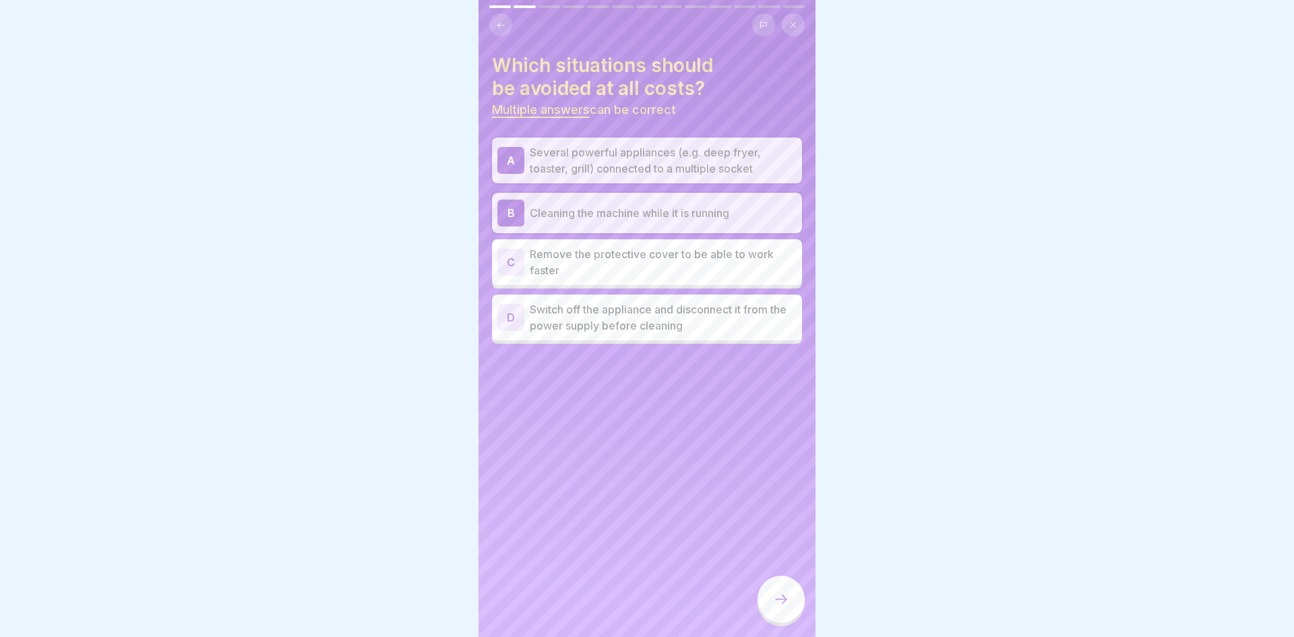
click at [755, 246] on p "Remove the protective cover to be able to work faster" at bounding box center [663, 262] width 267 height 32
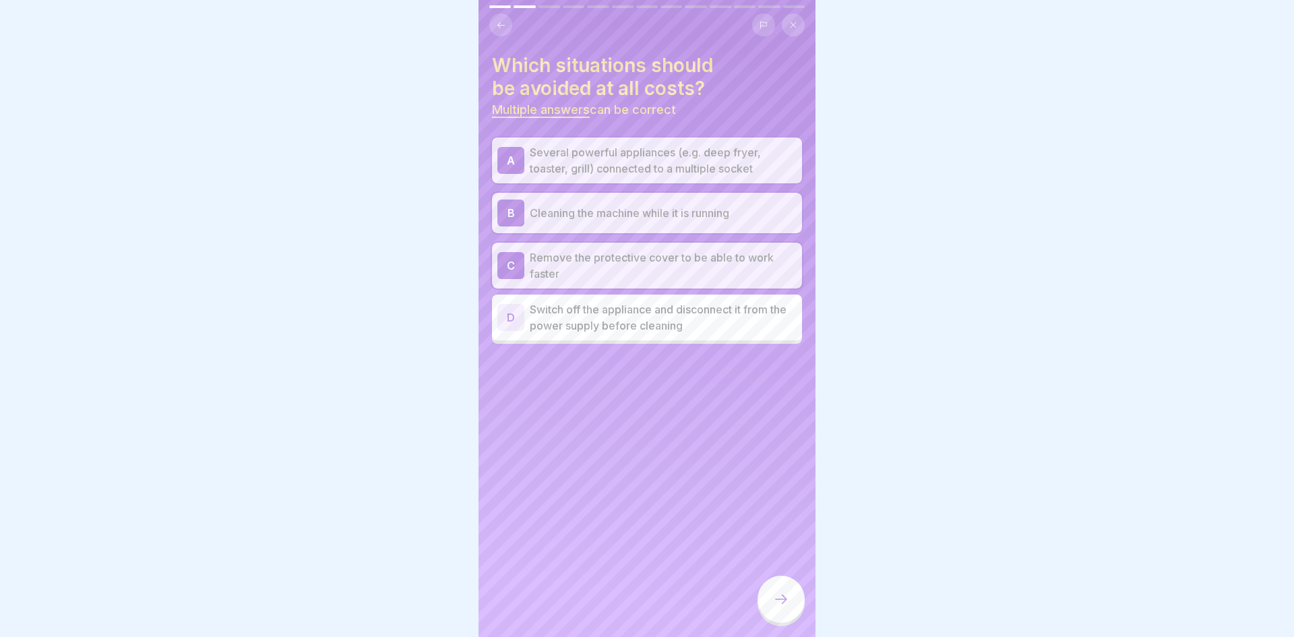
click at [780, 608] on div at bounding box center [780, 598] width 47 height 47
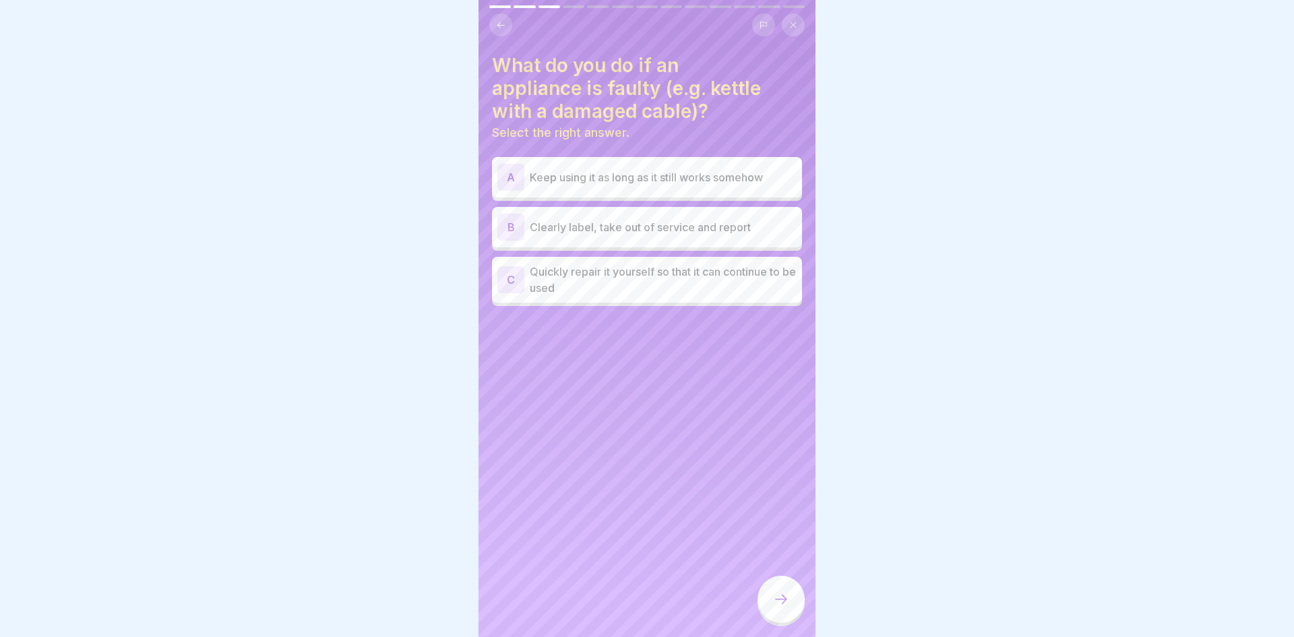
click at [762, 239] on div "B Clearly label, take out of service and report" at bounding box center [646, 227] width 299 height 27
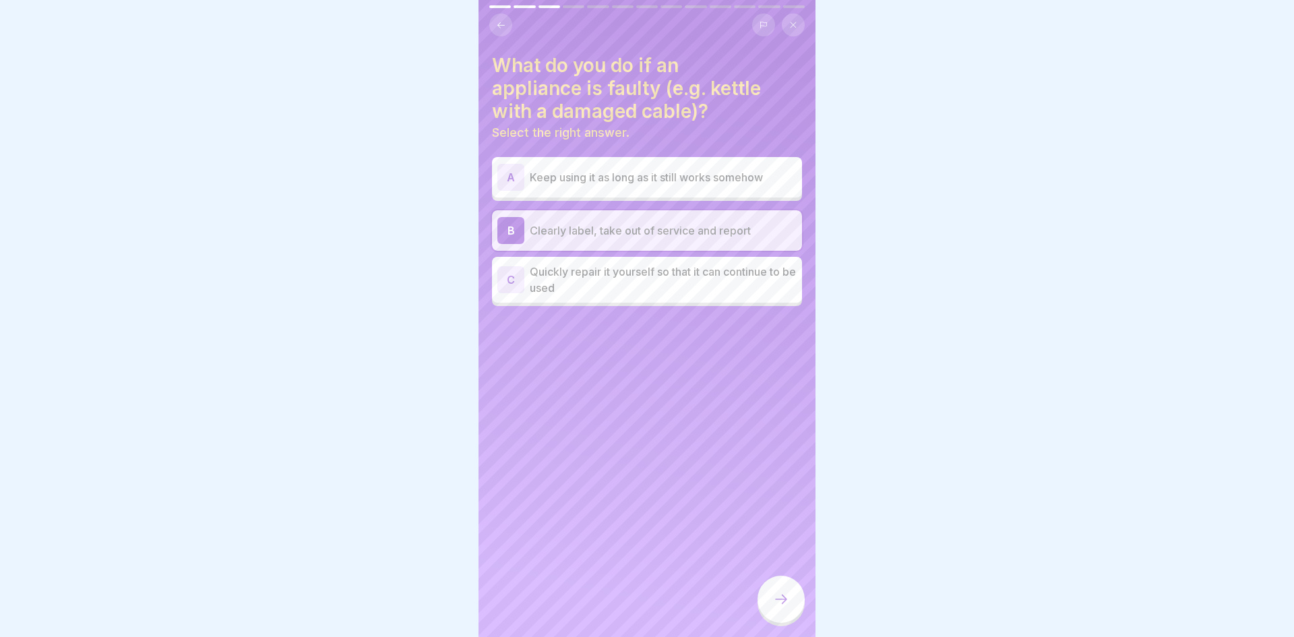
click at [783, 617] on div at bounding box center [780, 598] width 47 height 47
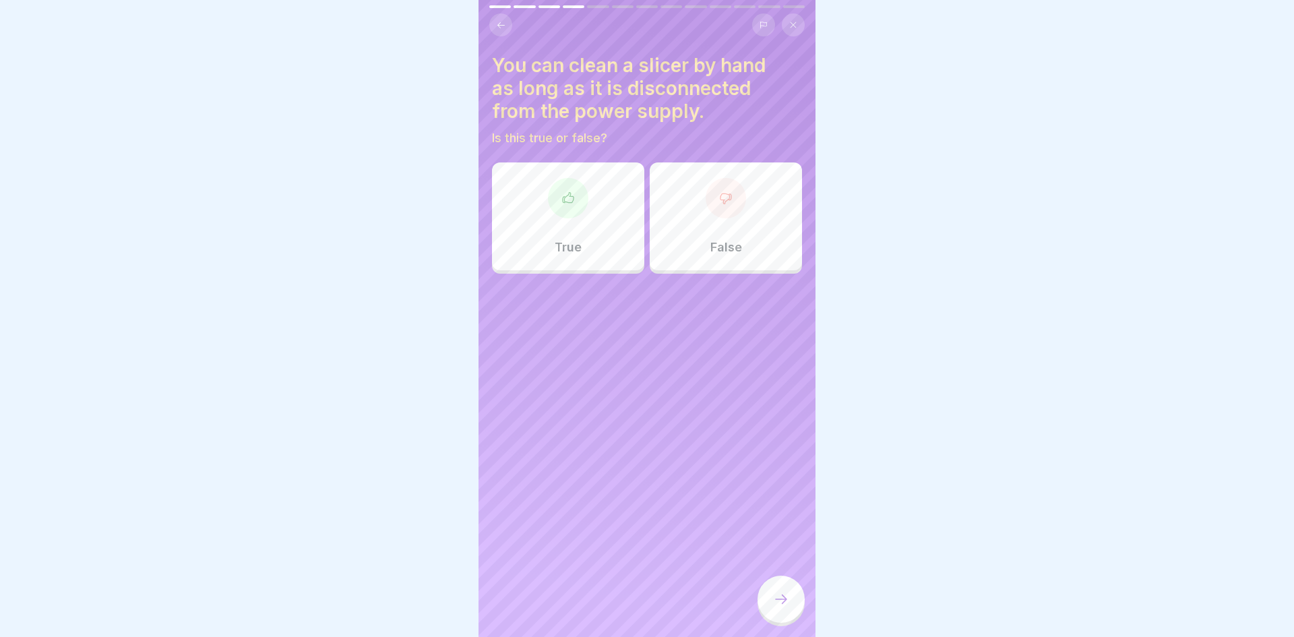
click at [727, 224] on div "False" at bounding box center [726, 216] width 152 height 108
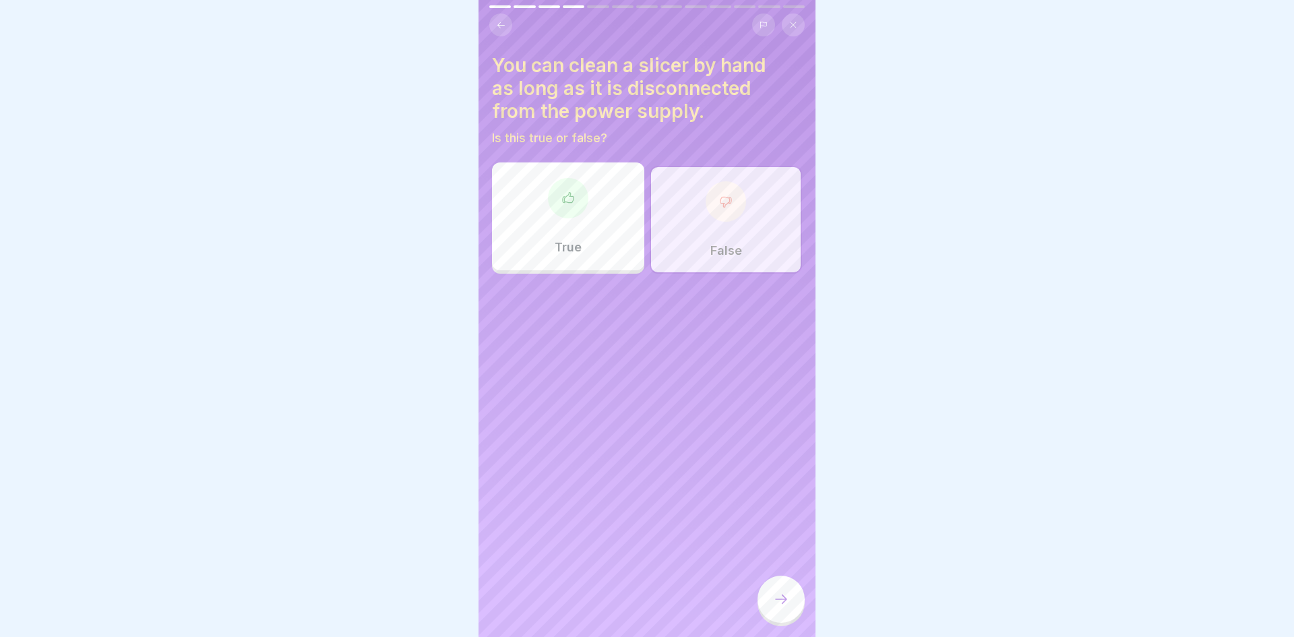
click at [782, 597] on icon at bounding box center [781, 599] width 16 height 16
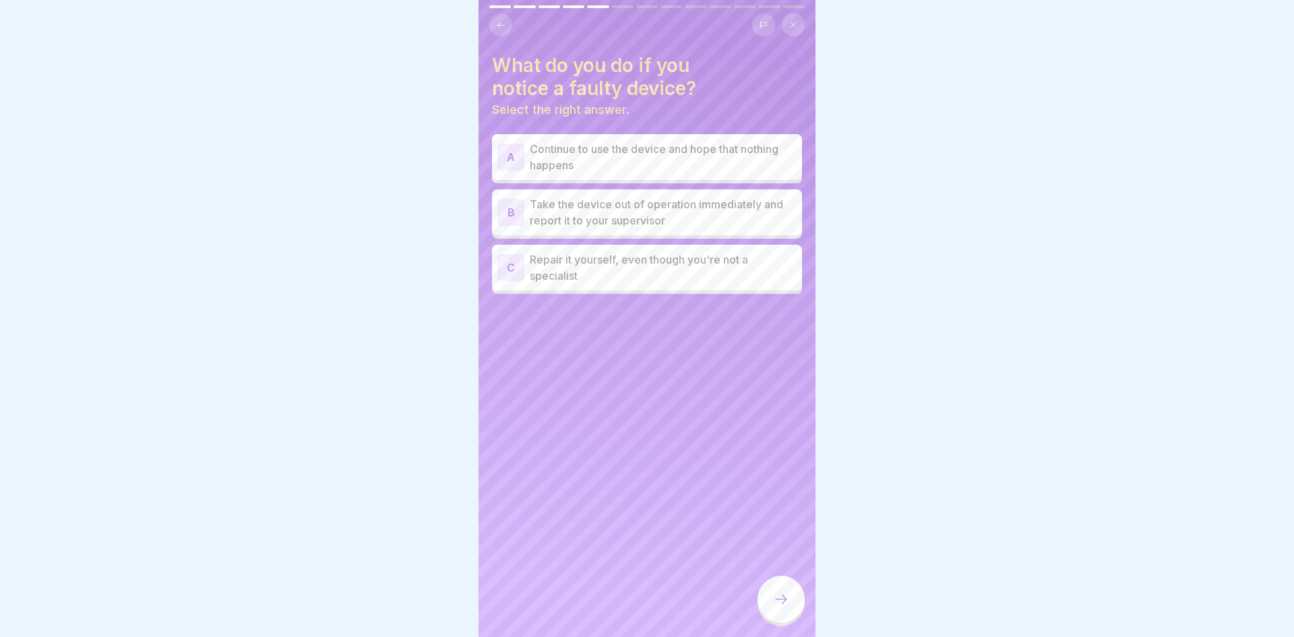
click at [776, 208] on p "Take the device out of operation immediately and report it to your supervisor" at bounding box center [663, 212] width 267 height 32
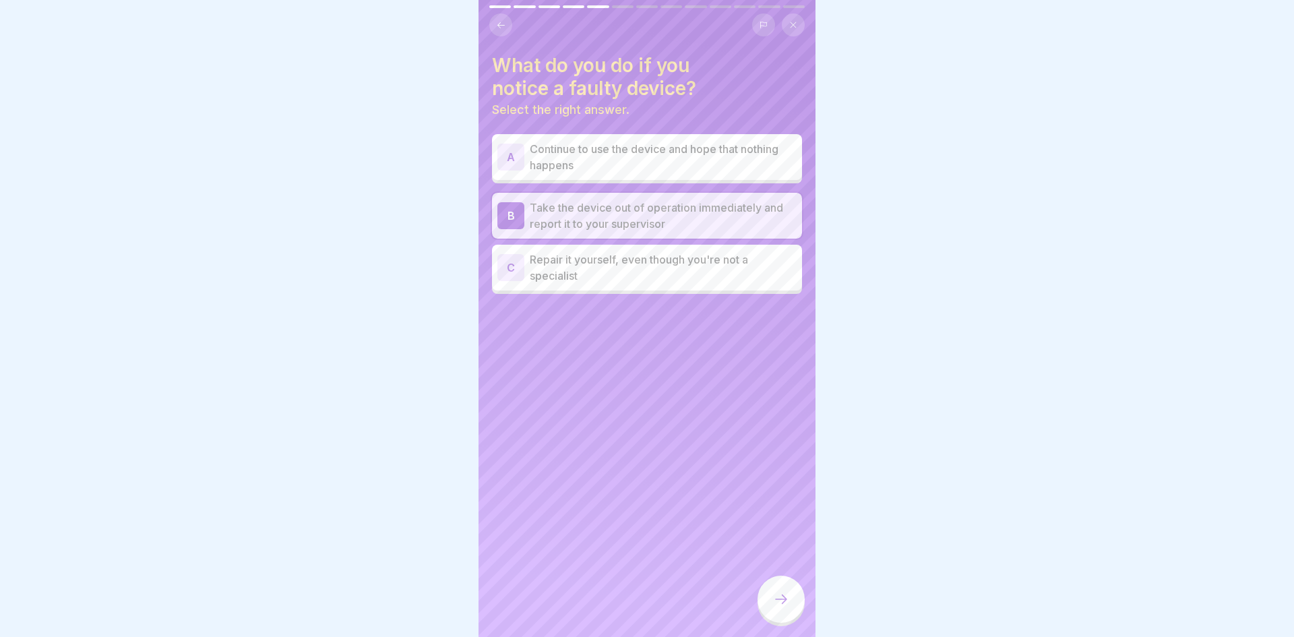
click at [787, 593] on icon at bounding box center [781, 599] width 16 height 16
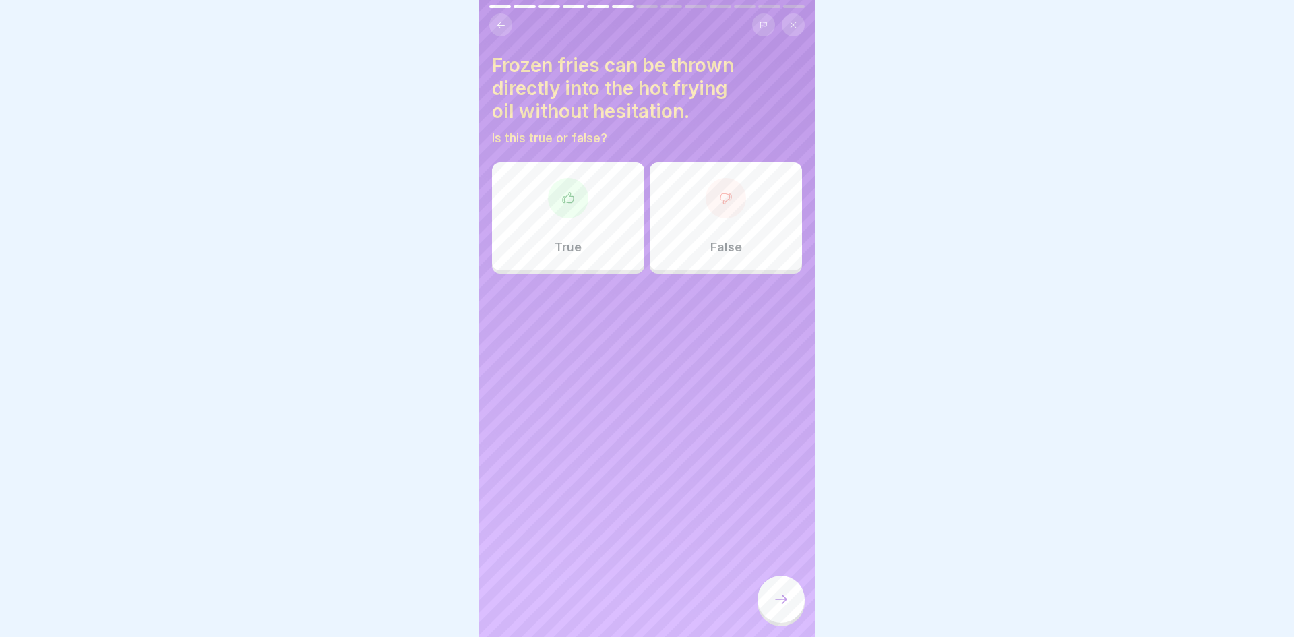
click at [739, 222] on div "False" at bounding box center [726, 216] width 152 height 108
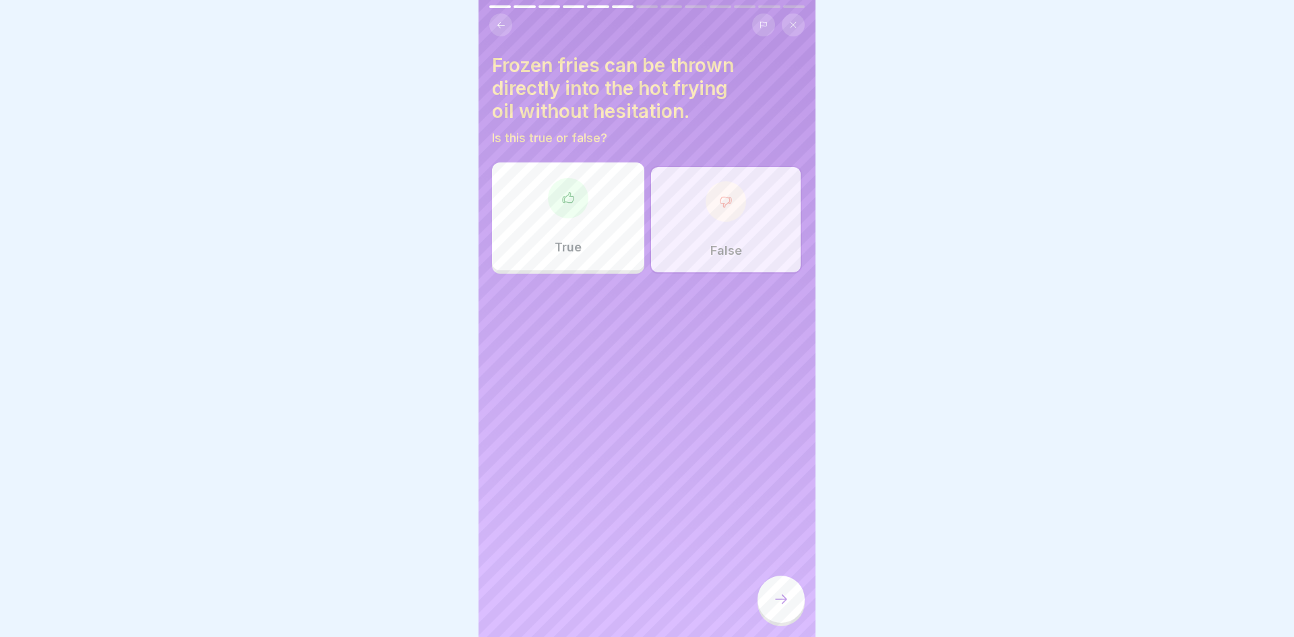
click at [786, 590] on div at bounding box center [780, 598] width 47 height 47
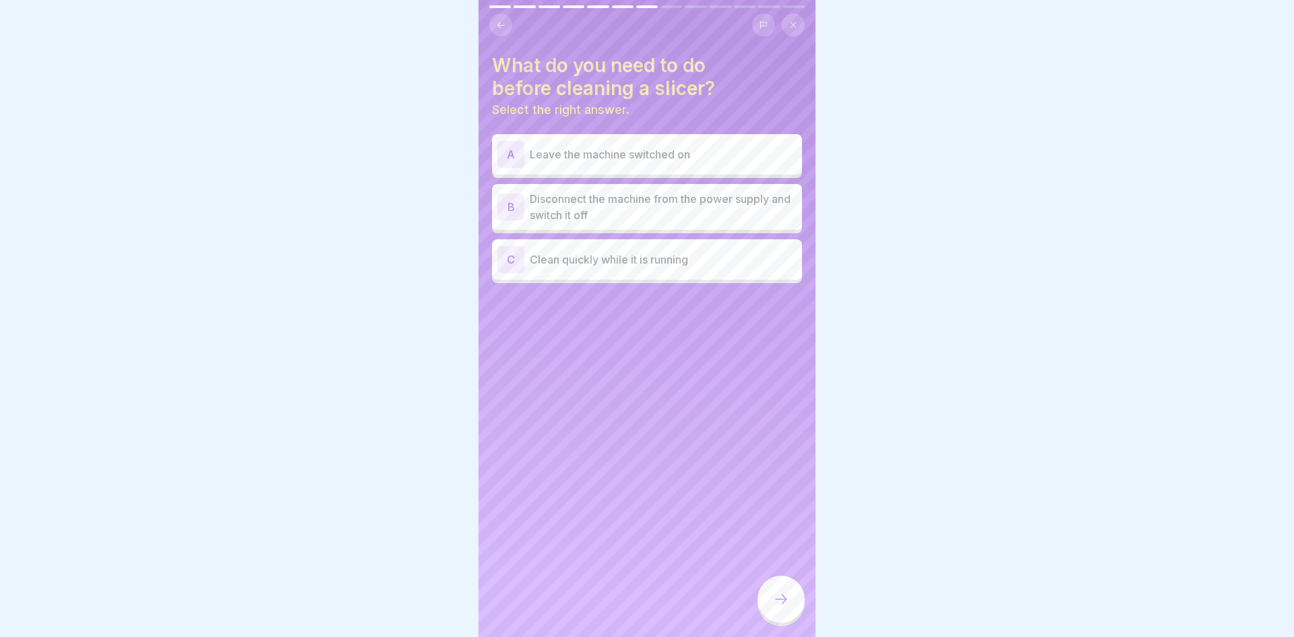
click at [743, 200] on p "Disconnect the machine from the power supply and switch it off" at bounding box center [663, 207] width 267 height 32
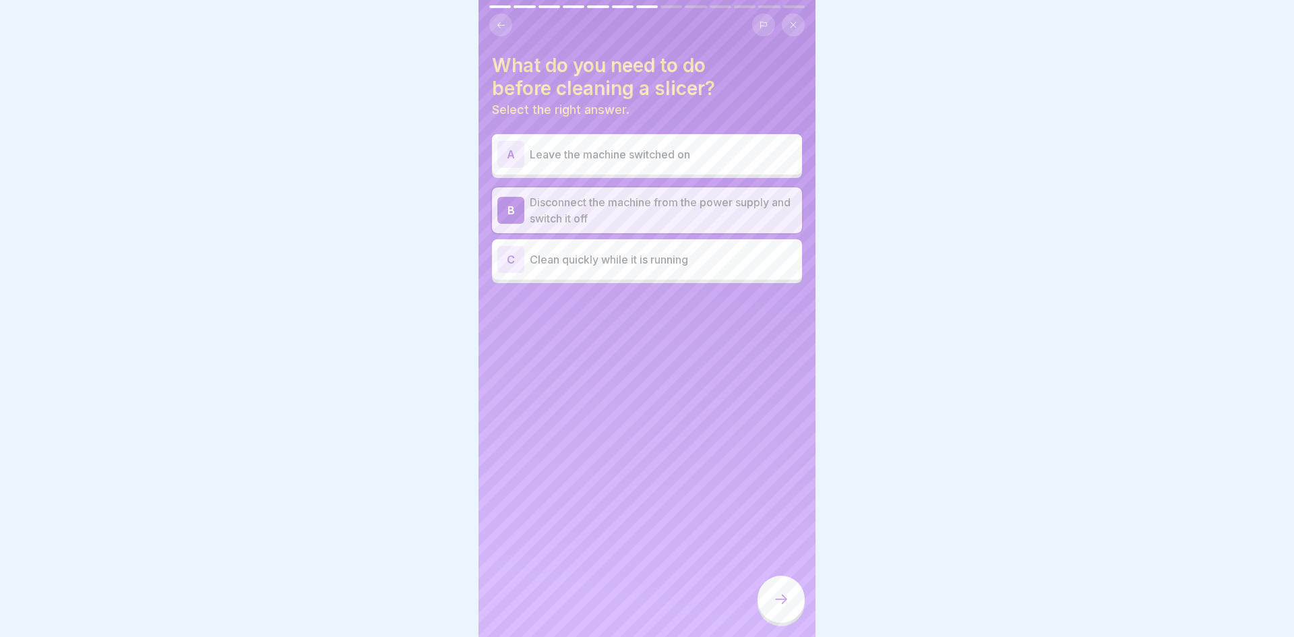
click at [786, 617] on div at bounding box center [780, 598] width 47 height 47
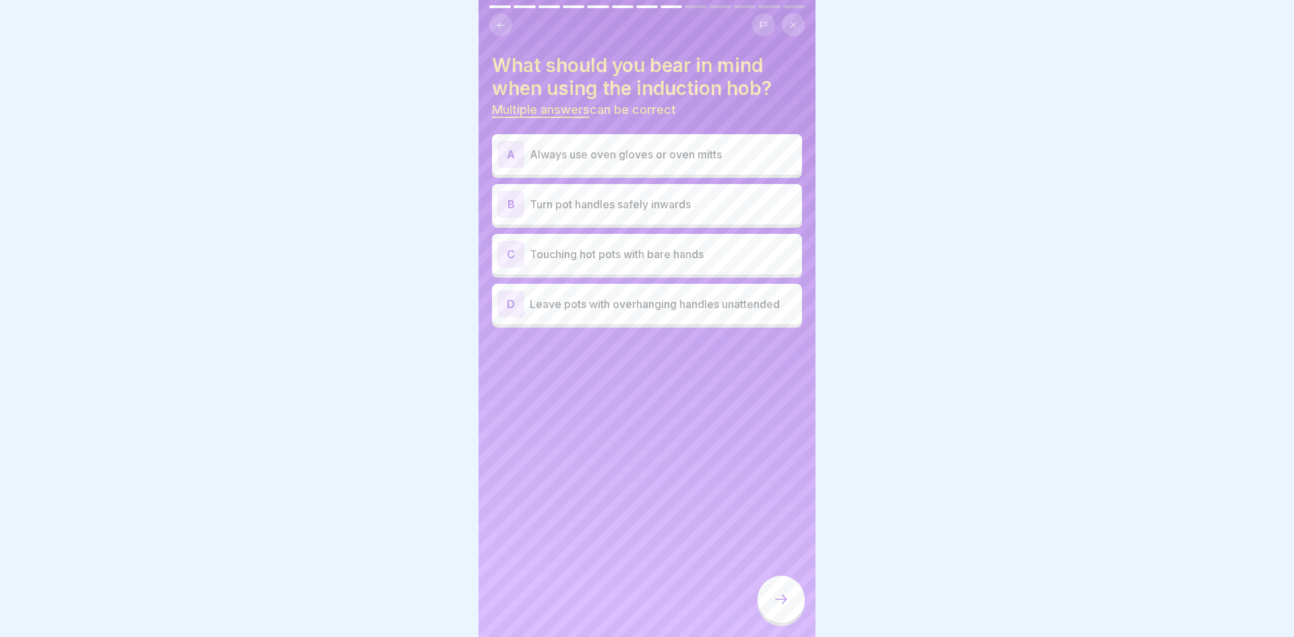
click at [704, 156] on p "Always use oven gloves or oven mitts" at bounding box center [663, 154] width 267 height 16
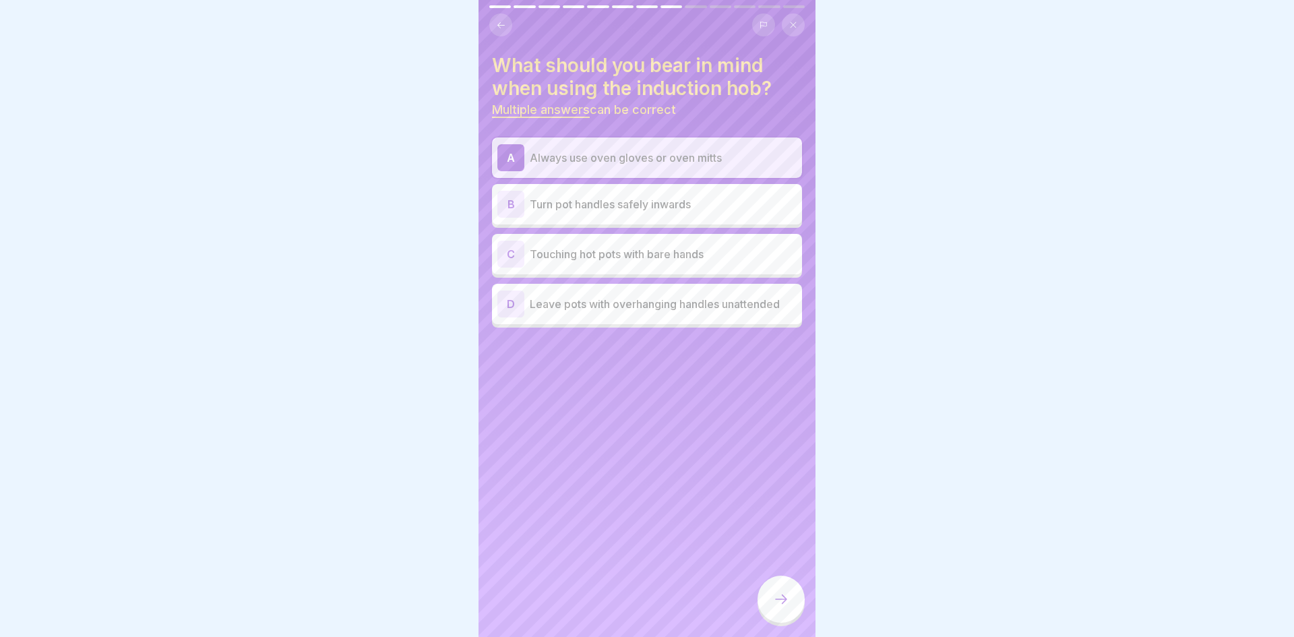
click at [747, 201] on p "Turn pot handles safely inwards" at bounding box center [663, 204] width 267 height 16
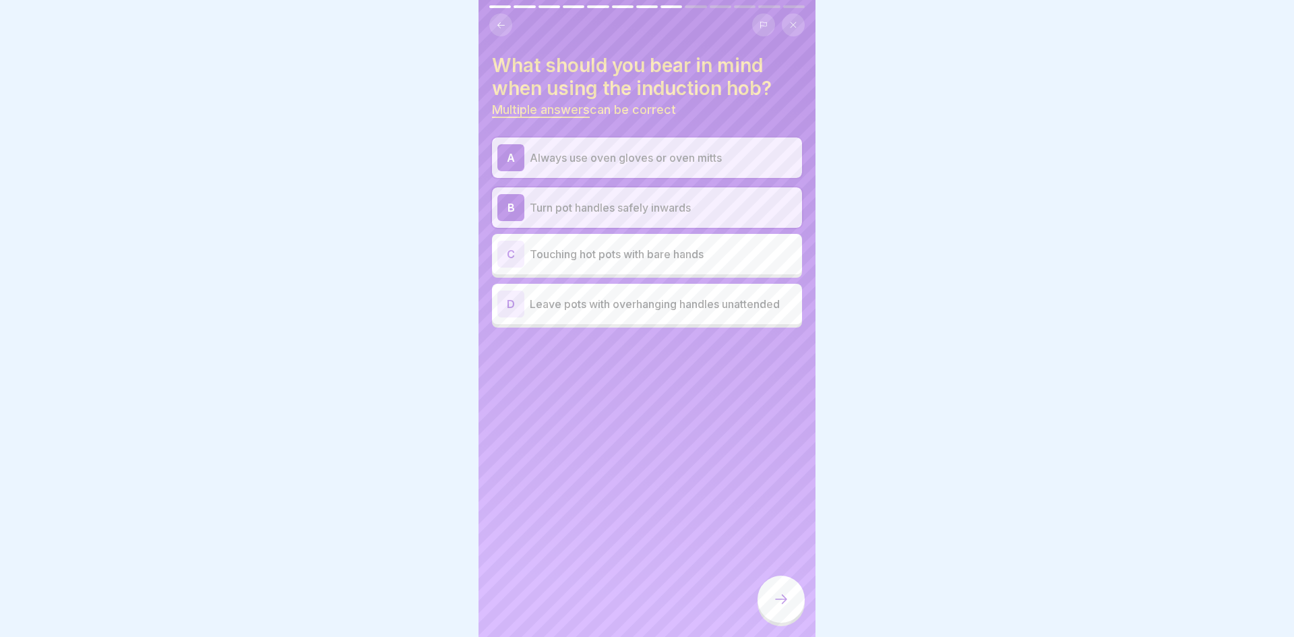
click at [776, 602] on icon at bounding box center [781, 599] width 16 height 16
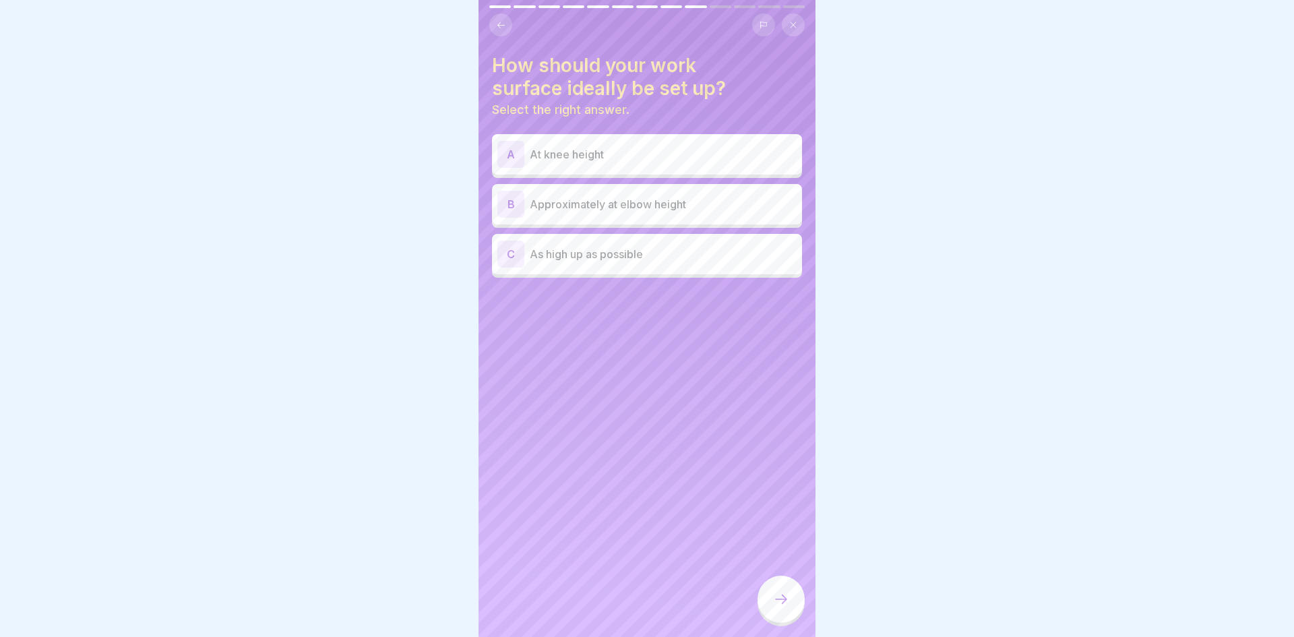
click at [729, 203] on p "Approximately at elbow height" at bounding box center [663, 204] width 267 height 16
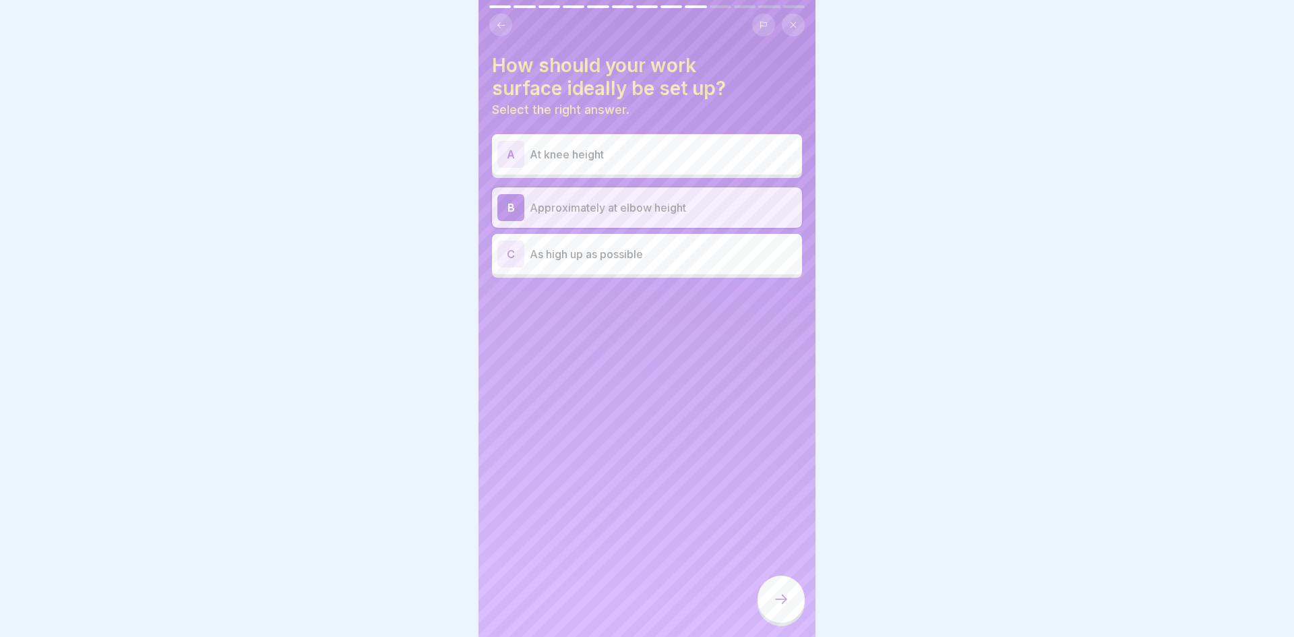
click at [785, 608] on div at bounding box center [780, 598] width 47 height 47
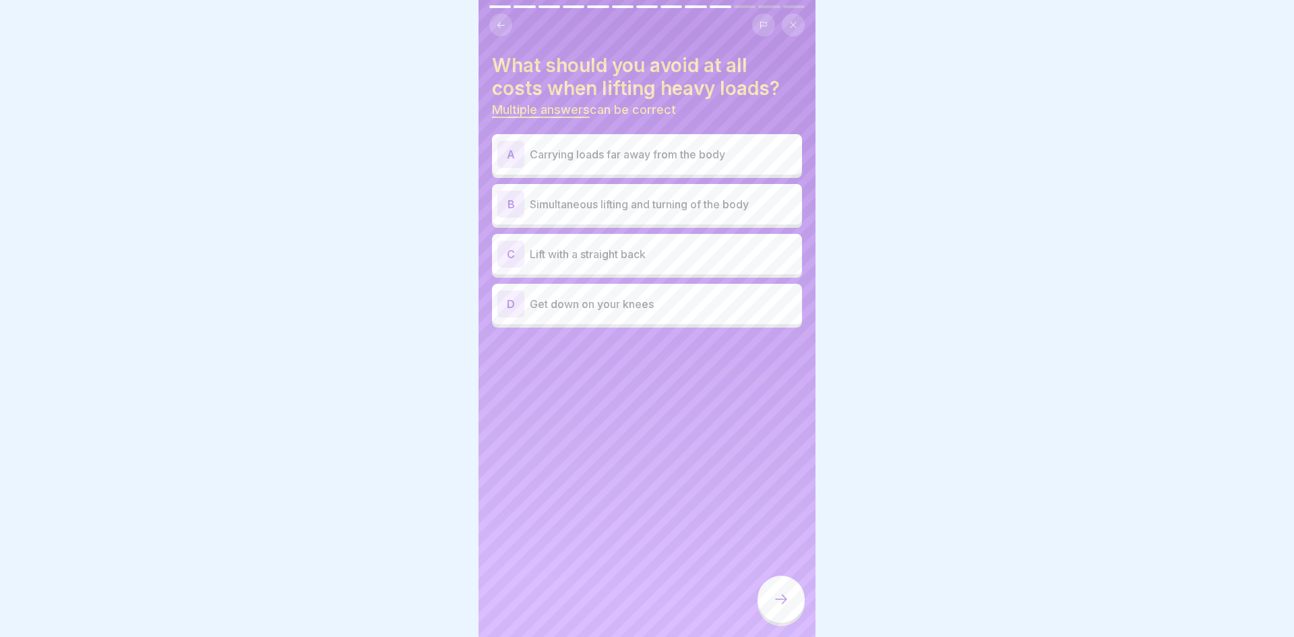
click at [754, 212] on p "Simultaneous lifting and turning of the body" at bounding box center [663, 204] width 267 height 16
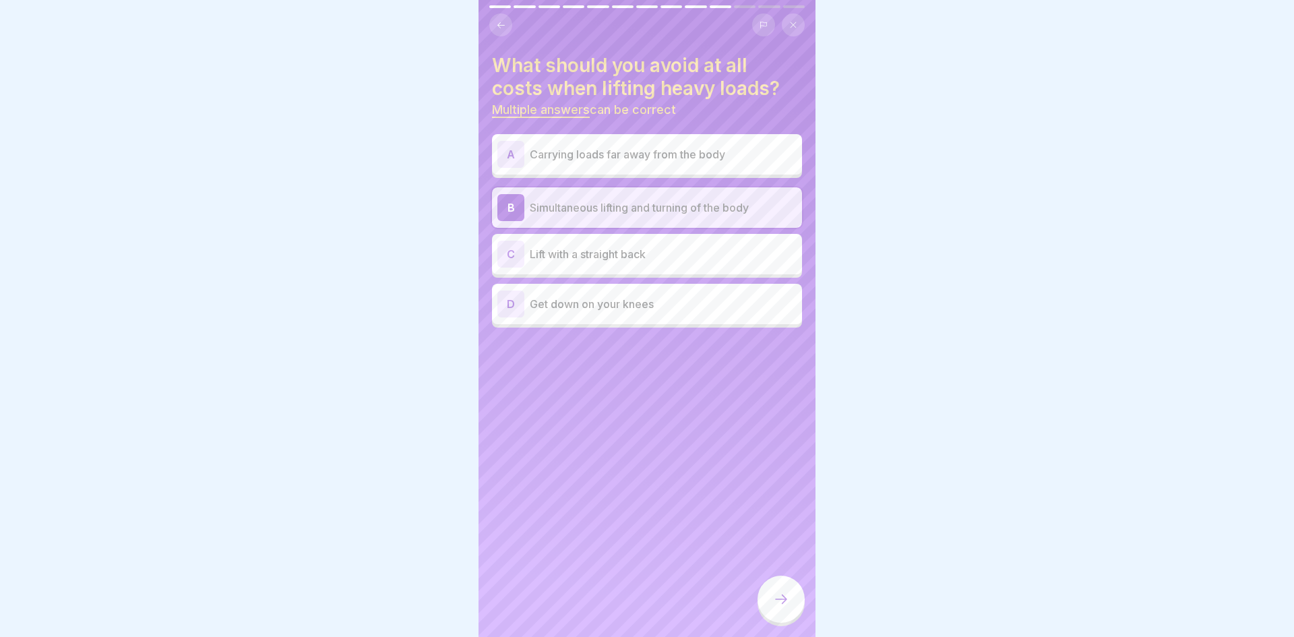
click at [746, 158] on p "Carrying loads far away from the body" at bounding box center [663, 154] width 267 height 16
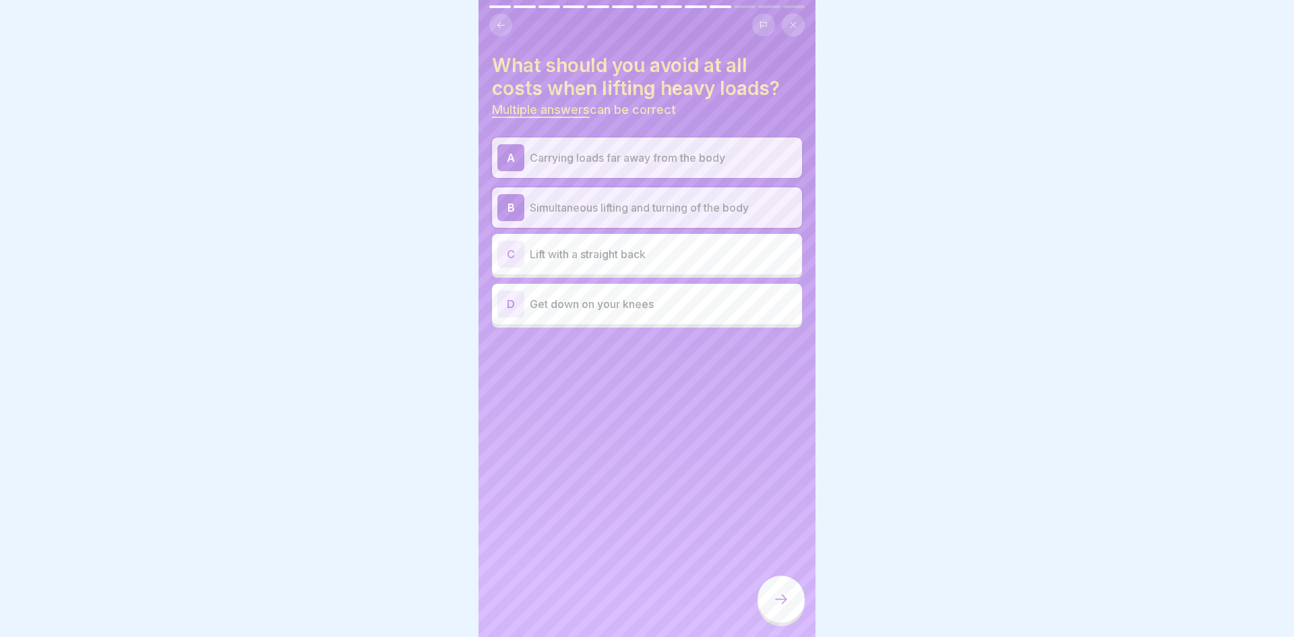
click at [786, 598] on icon at bounding box center [781, 599] width 16 height 16
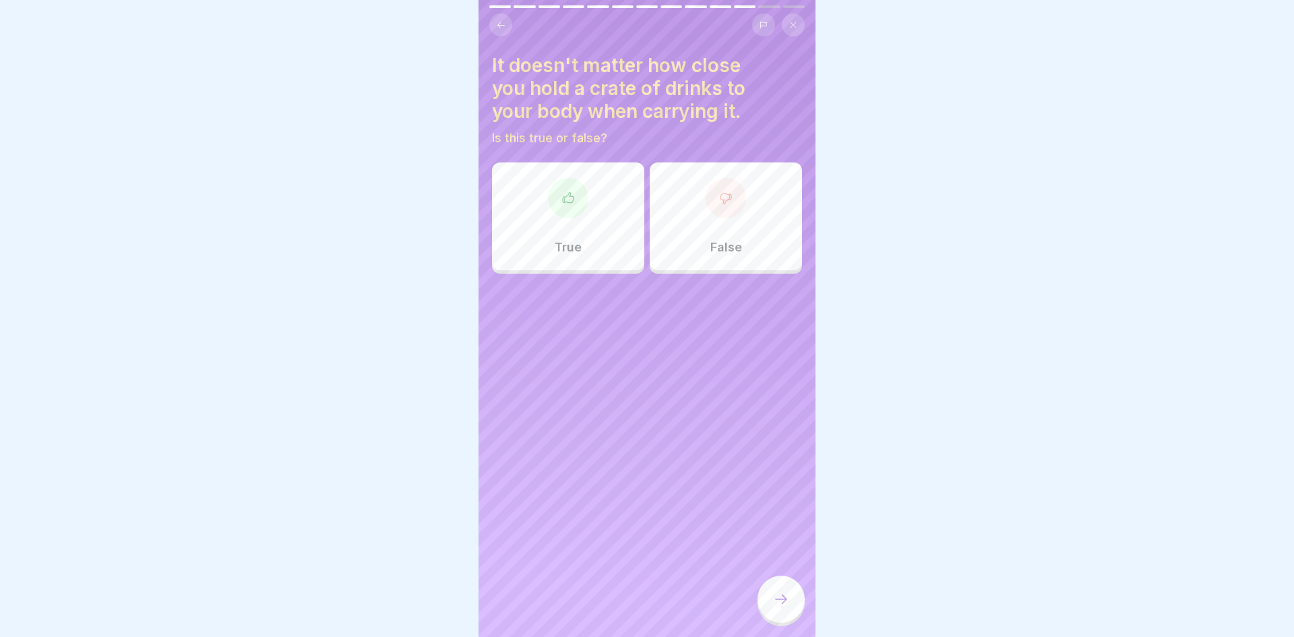
click at [505, 29] on icon at bounding box center [501, 25] width 10 height 10
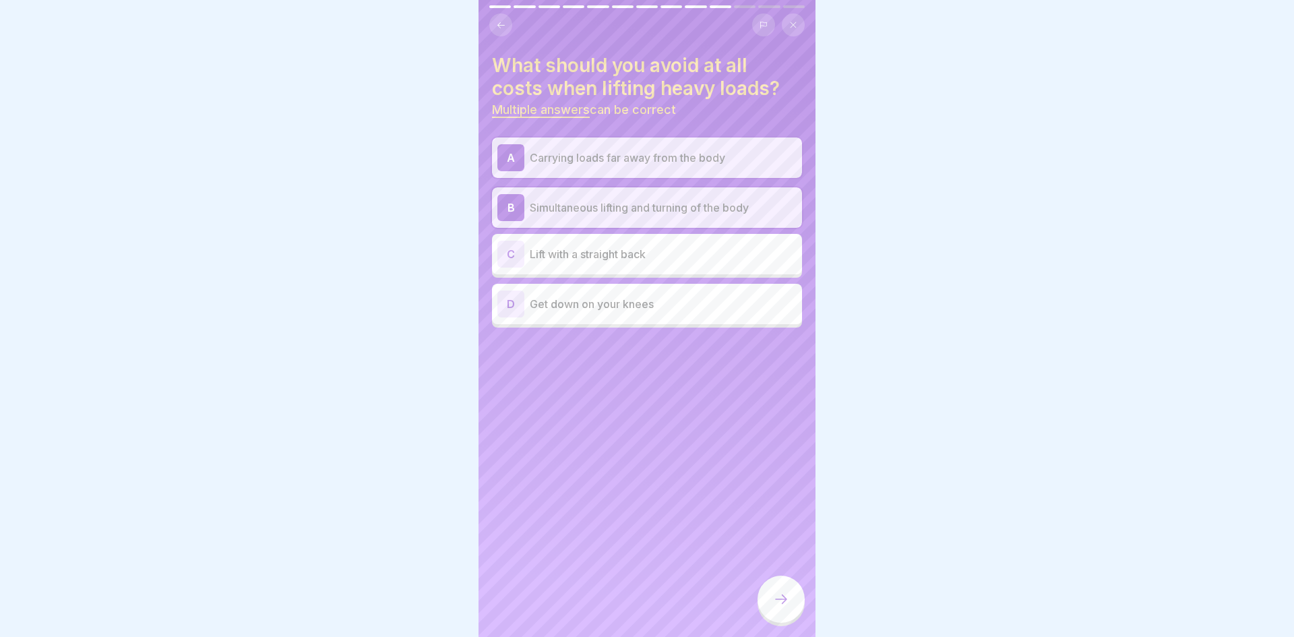
click at [790, 600] on div at bounding box center [780, 598] width 47 height 47
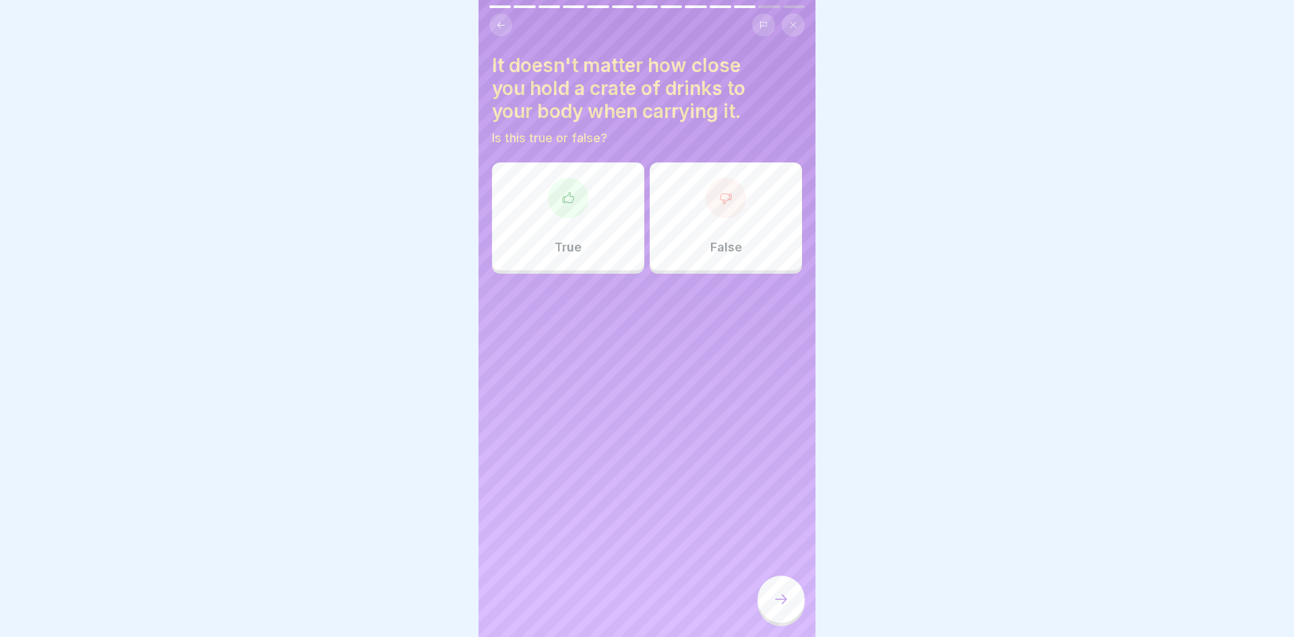
click at [742, 237] on div "False" at bounding box center [726, 216] width 152 height 108
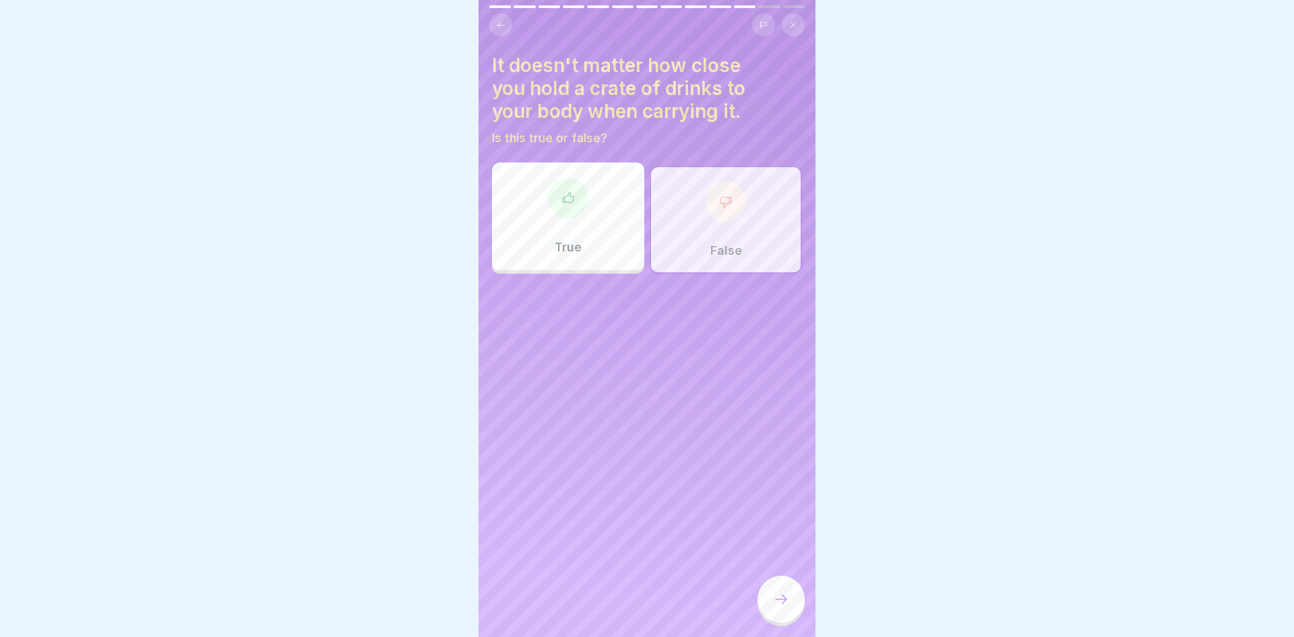
click at [779, 586] on div at bounding box center [780, 598] width 47 height 47
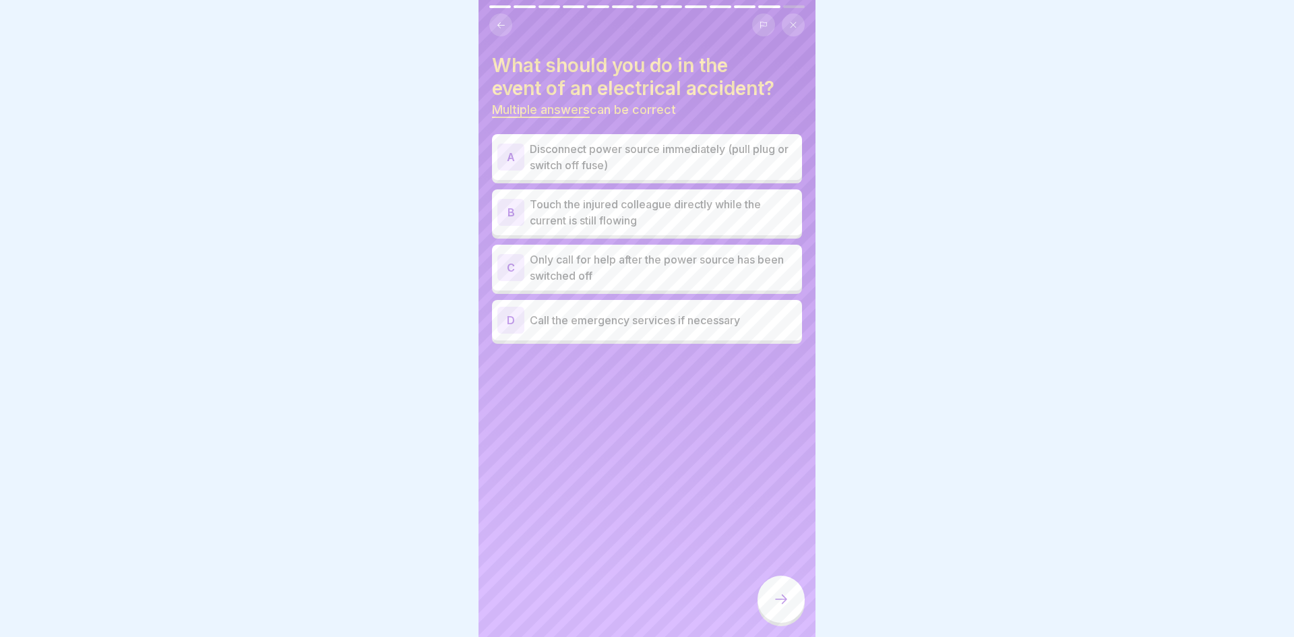
click at [768, 166] on p "Disconnect power source immediately (pull plug or switch off fuse)" at bounding box center [663, 157] width 267 height 32
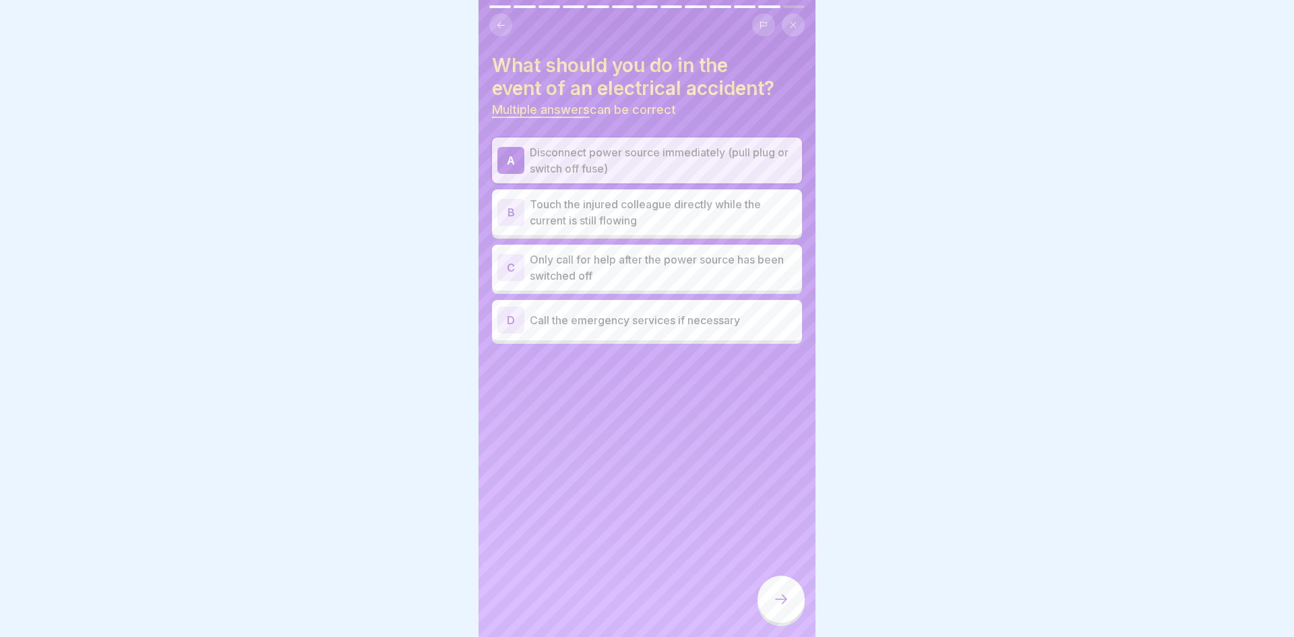
click at [747, 257] on p "Only call for help after the power source has been switched off" at bounding box center [663, 267] width 267 height 32
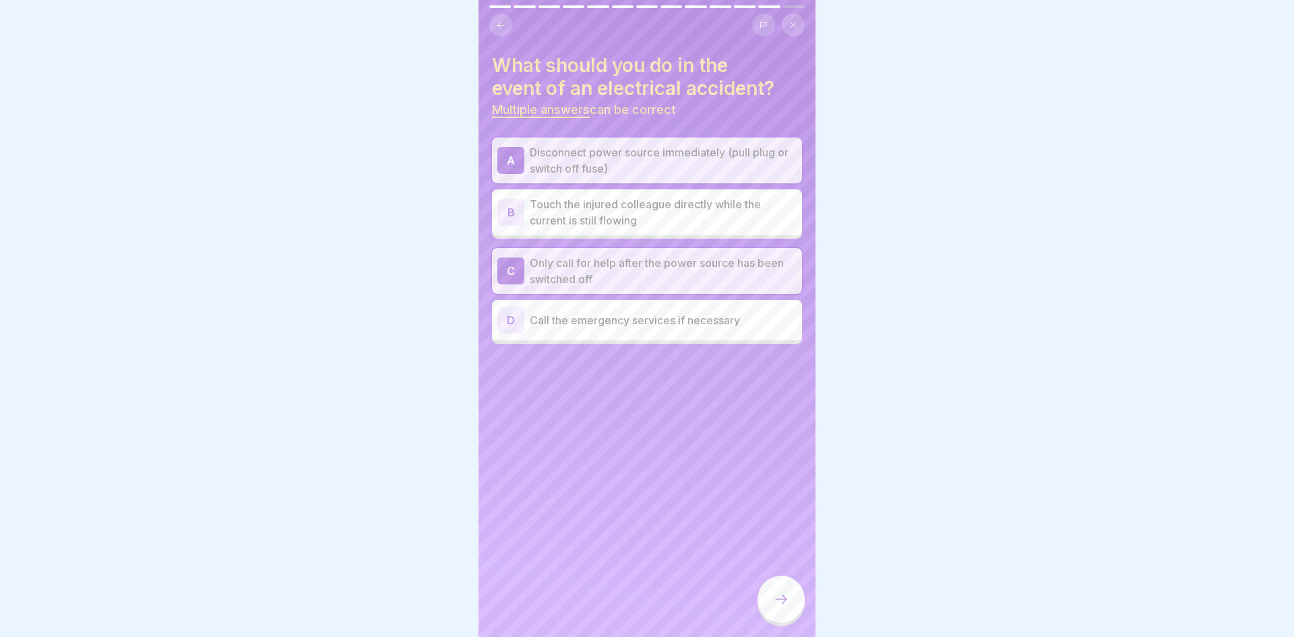
click at [751, 272] on p "Only call for help after the power source has been switched off" at bounding box center [663, 271] width 267 height 32
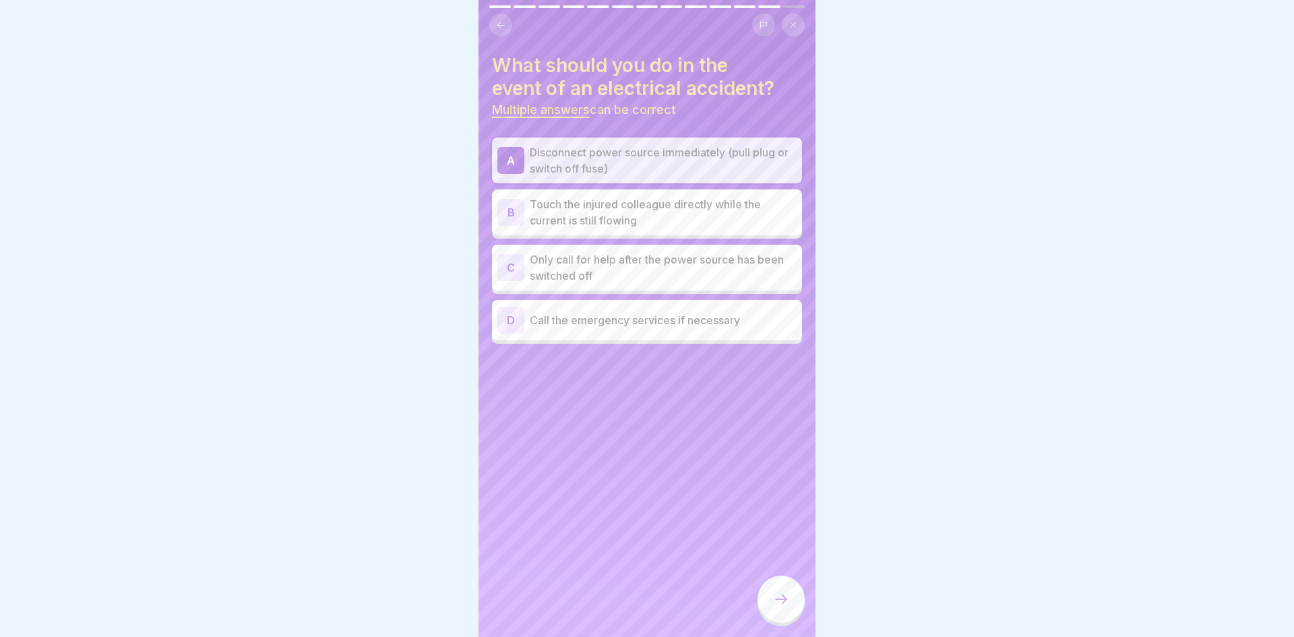
click at [733, 329] on div "D Call the emergency services if necessary" at bounding box center [646, 320] width 299 height 27
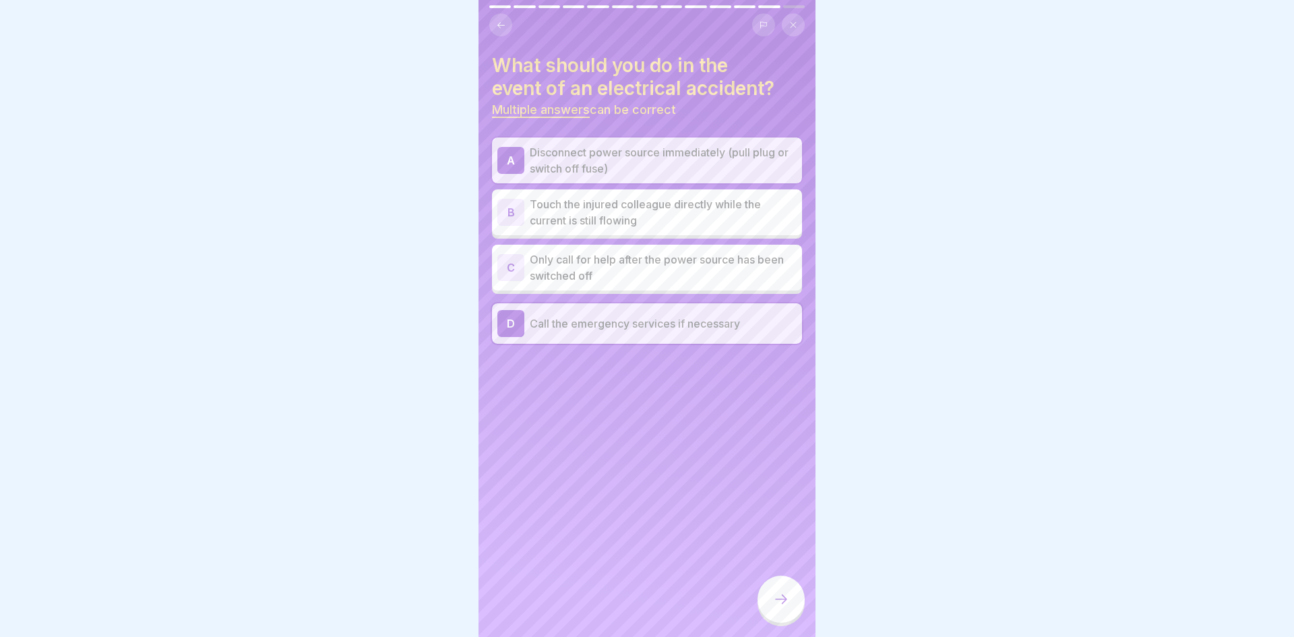
click at [783, 595] on icon at bounding box center [781, 598] width 12 height 9
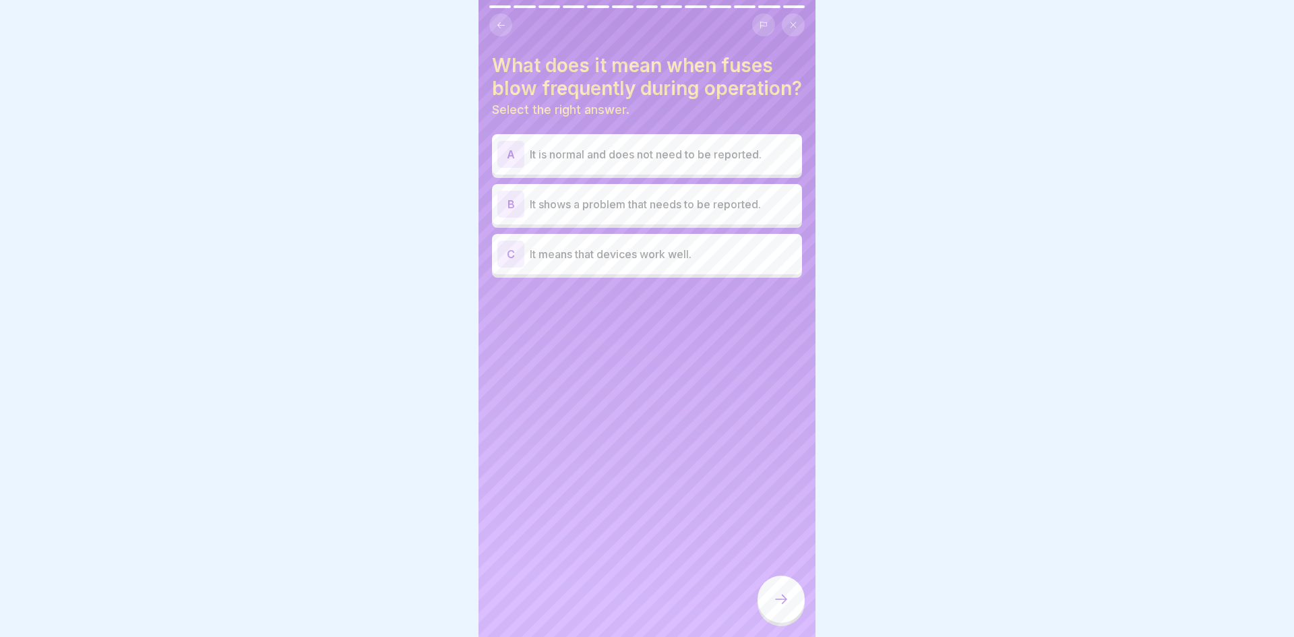
click at [492, 27] on button at bounding box center [500, 24] width 23 height 23
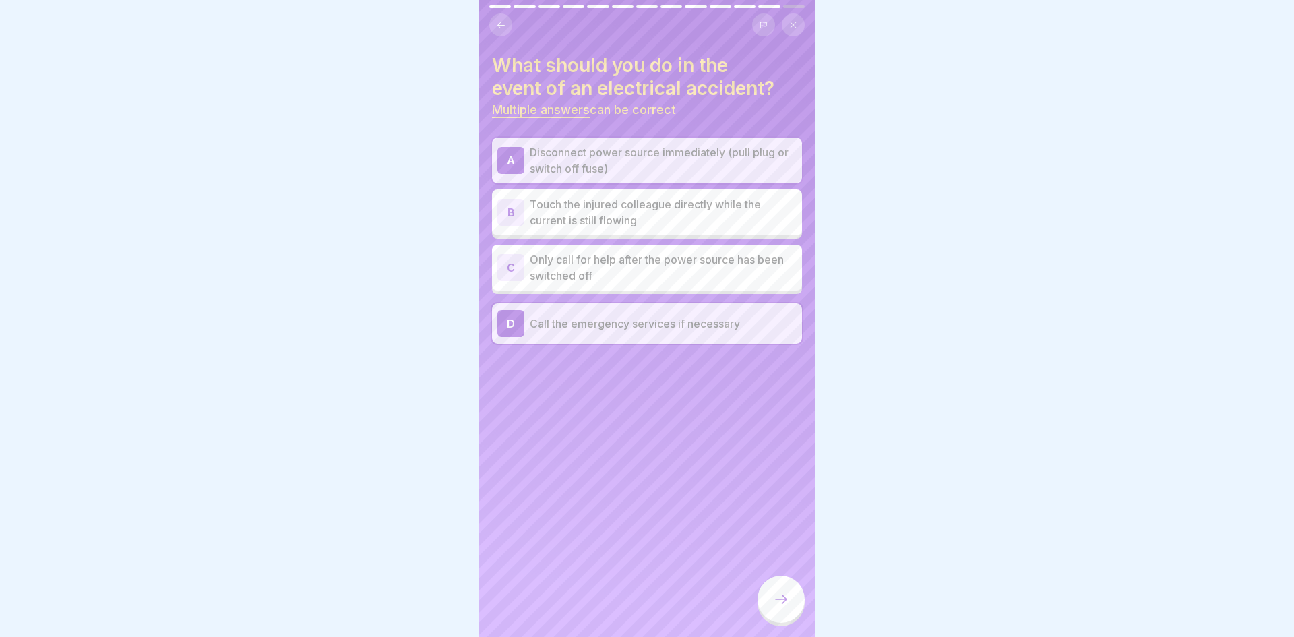
click at [776, 584] on div at bounding box center [780, 598] width 47 height 47
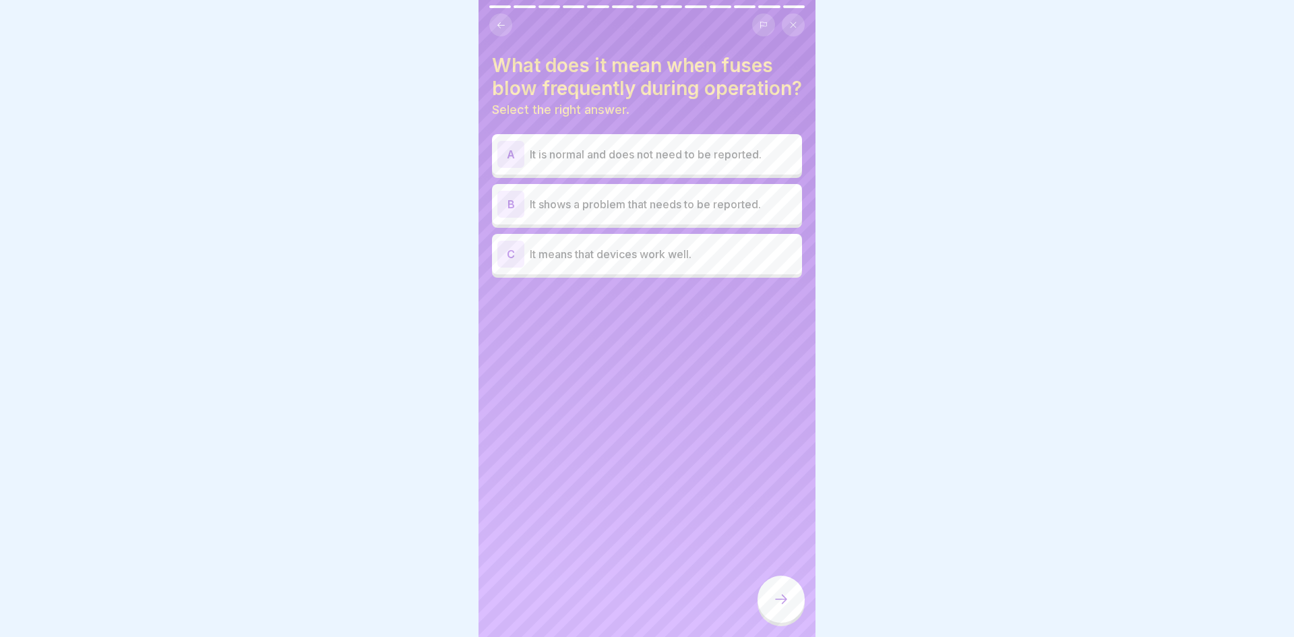
click at [733, 214] on div "B It shows a problem that needs to be reported." at bounding box center [646, 204] width 299 height 27
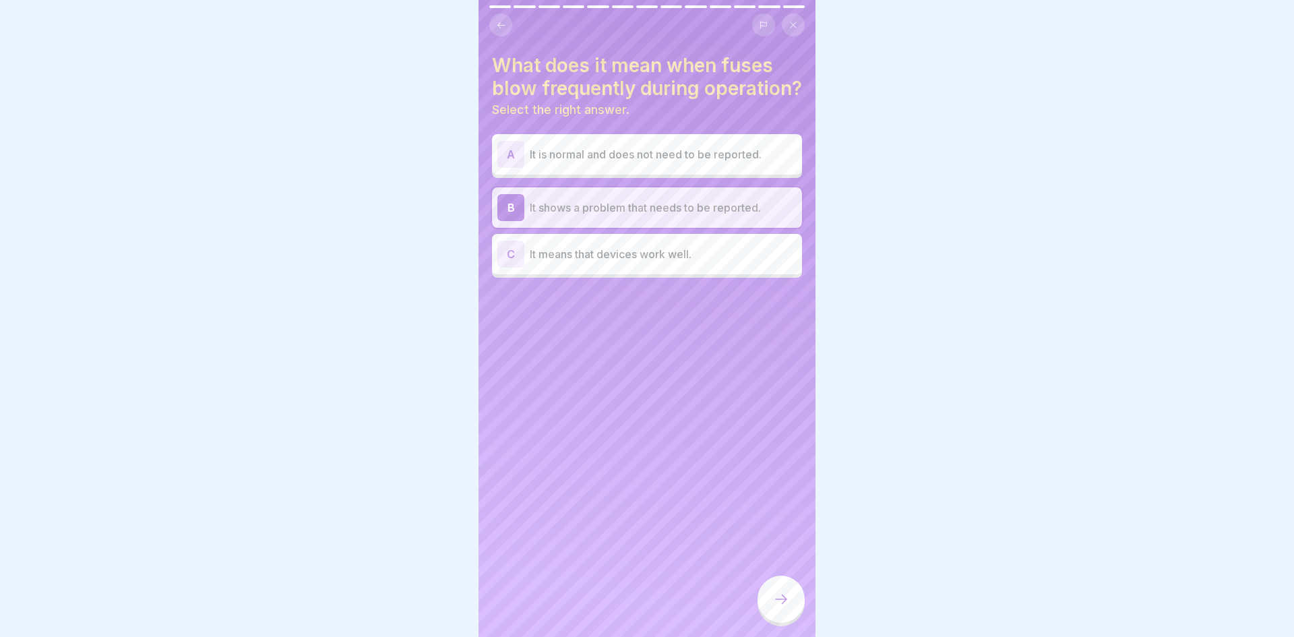
click at [780, 592] on icon at bounding box center [781, 599] width 16 height 16
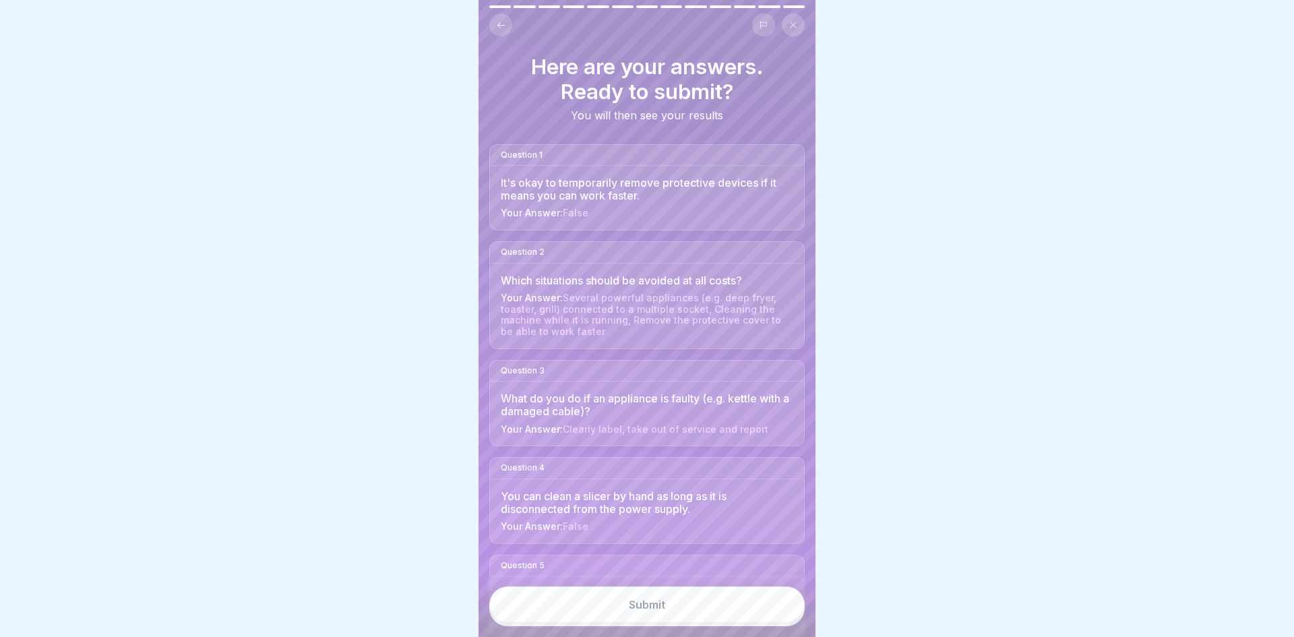
click at [750, 614] on button "Submit" at bounding box center [646, 604] width 315 height 36
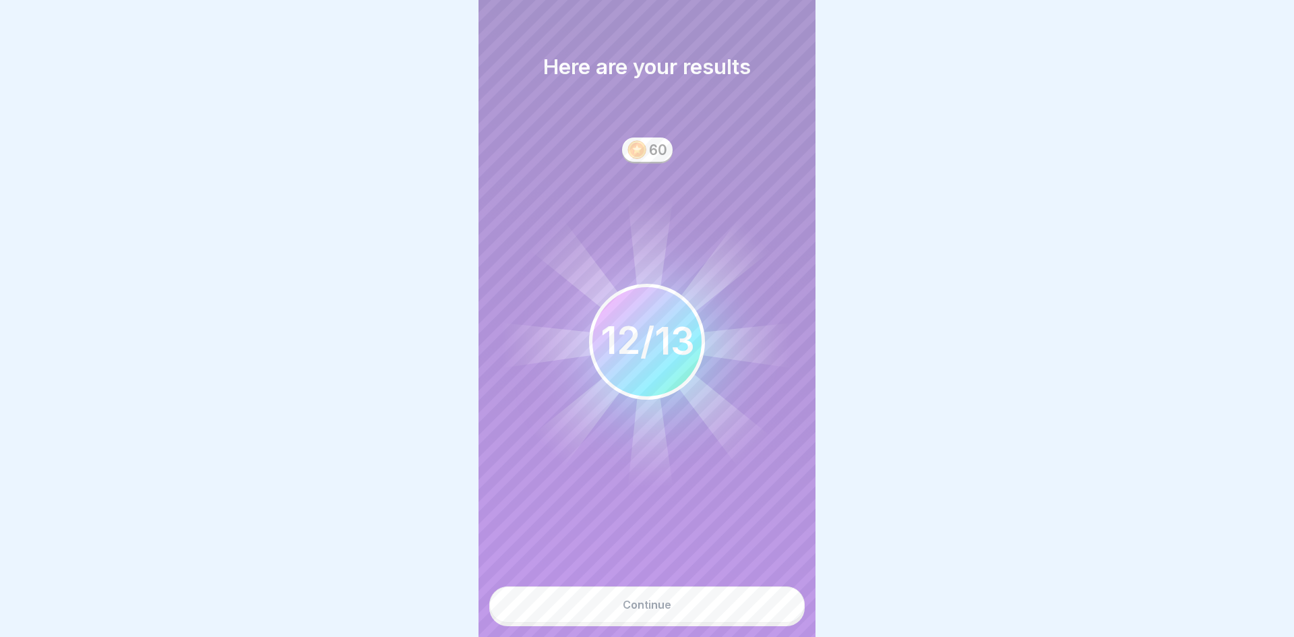
click at [693, 613] on button "Continue" at bounding box center [646, 604] width 315 height 36
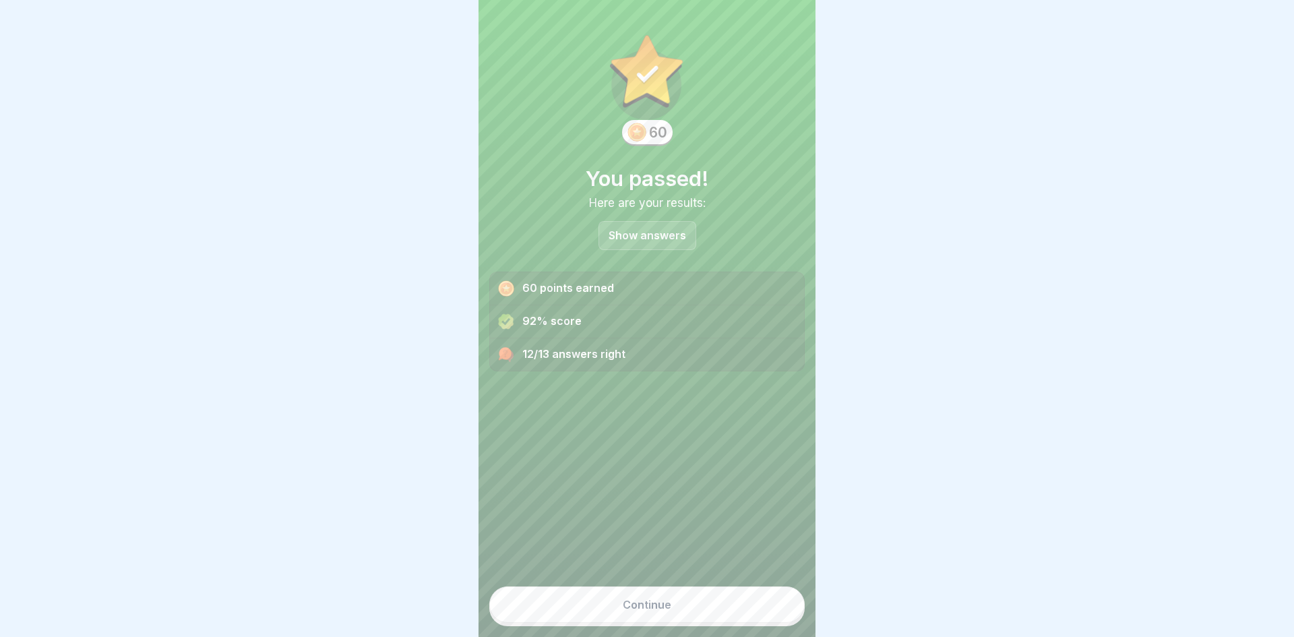
click at [697, 595] on button "Continue" at bounding box center [646, 604] width 315 height 36
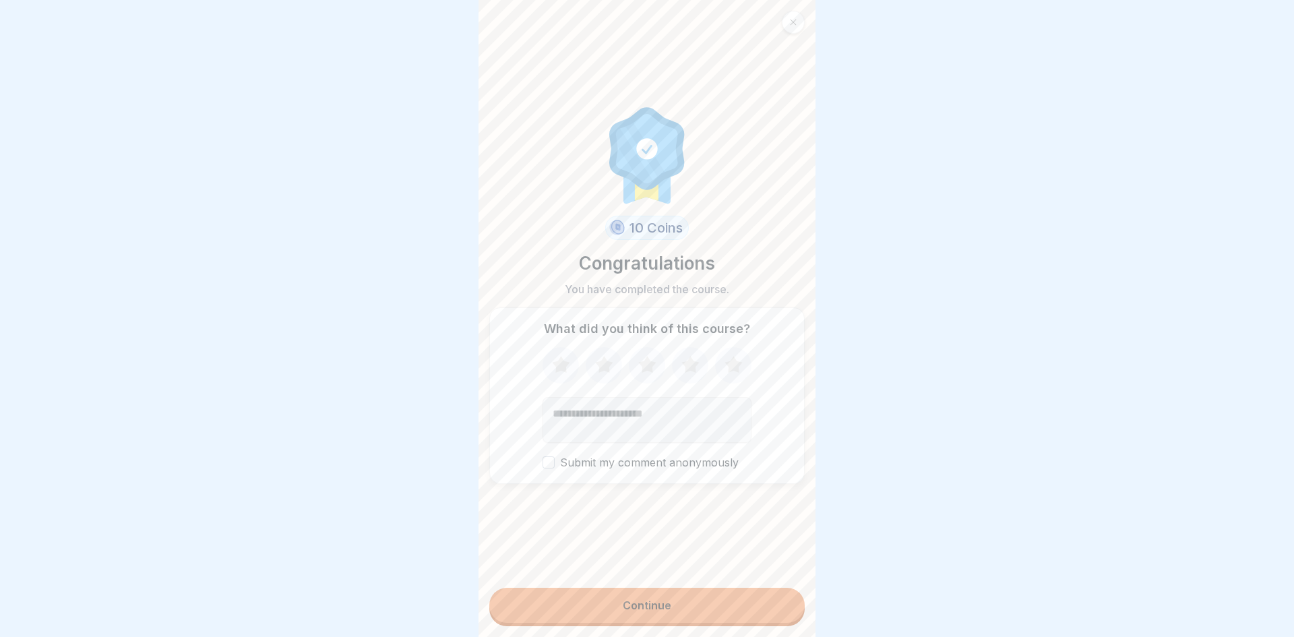
click at [718, 611] on button "Continue" at bounding box center [646, 605] width 315 height 35
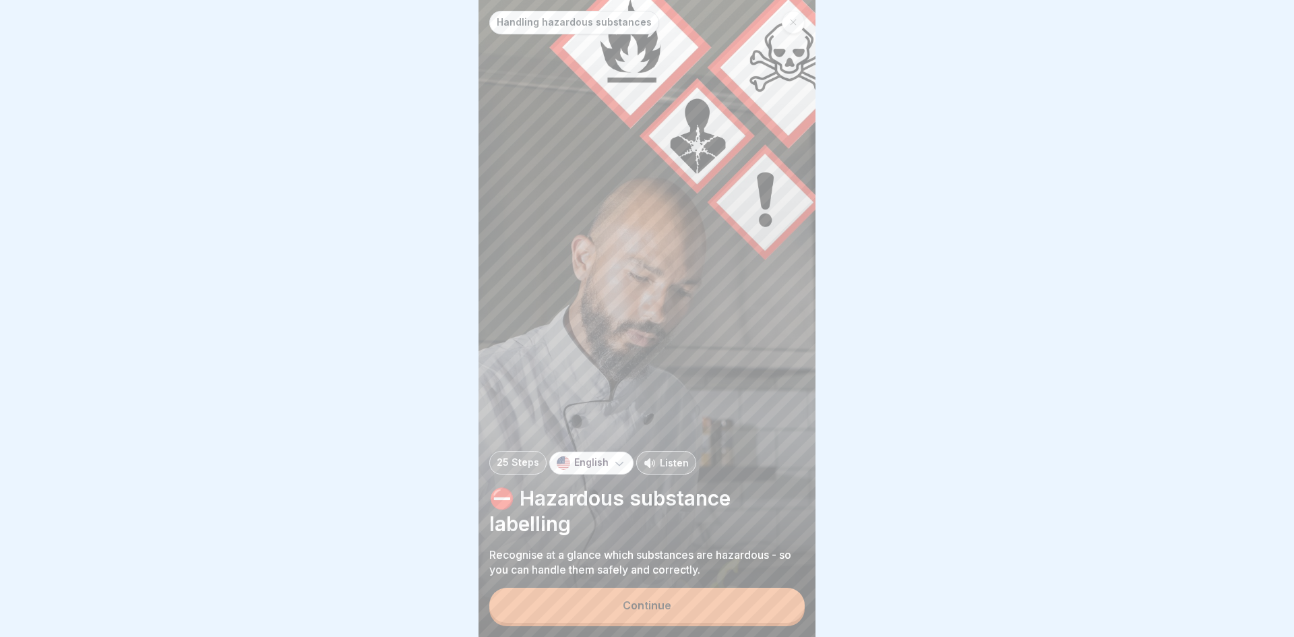
click at [793, 22] on icon at bounding box center [793, 23] width 6 height 6
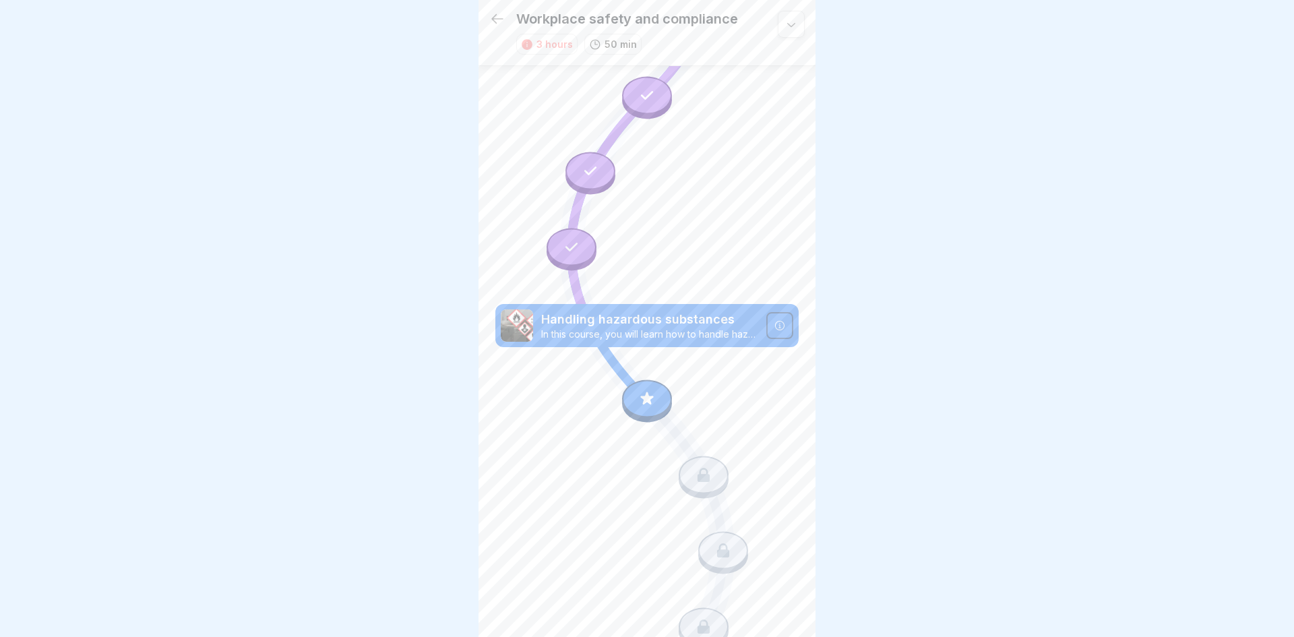
scroll to position [327, 0]
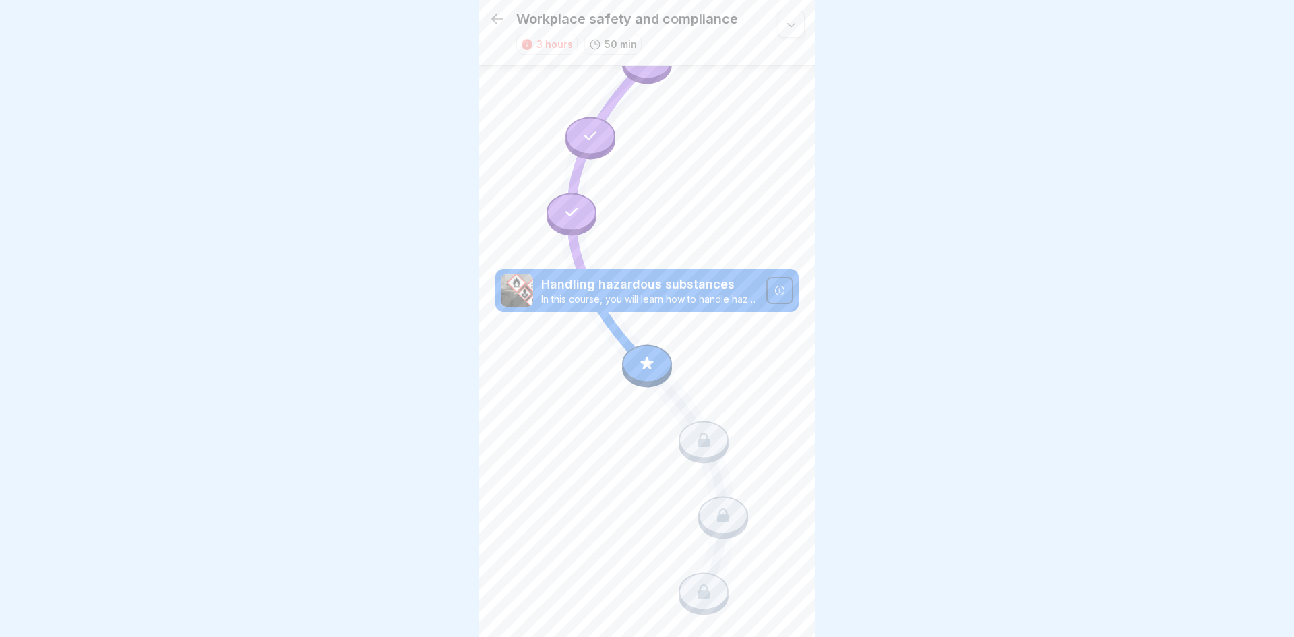
click at [745, 282] on p "Handling hazardous substances" at bounding box center [649, 285] width 217 height 18
click at [780, 290] on icon at bounding box center [779, 289] width 9 height 9
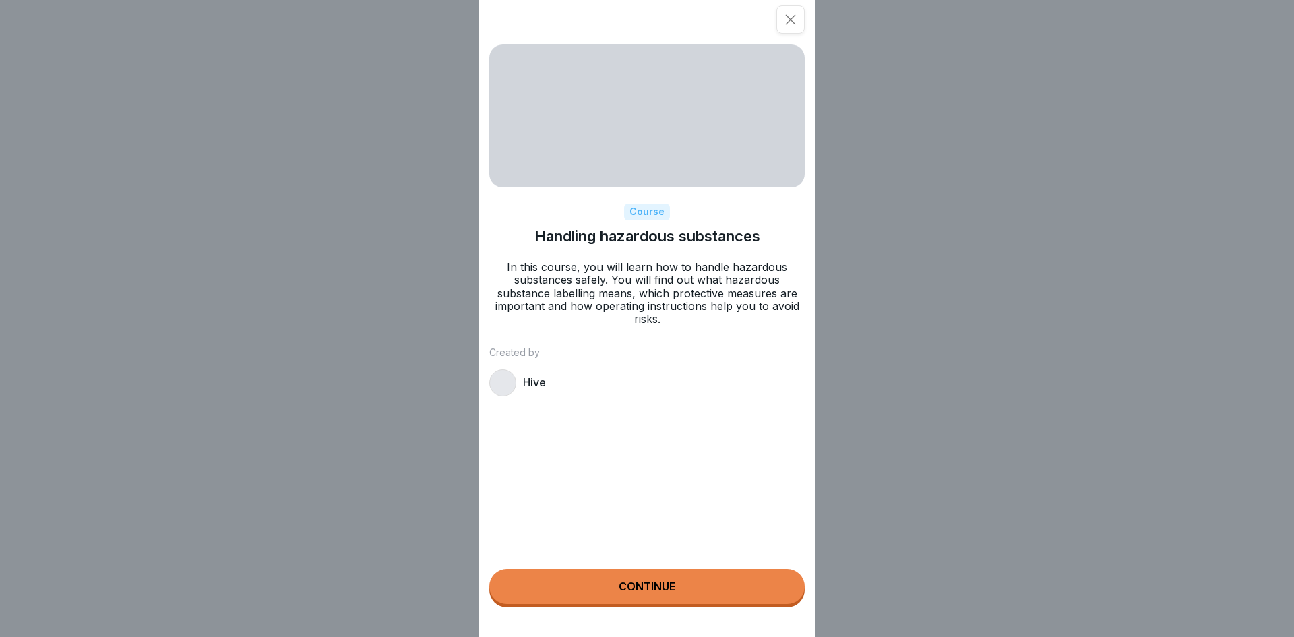
click at [722, 592] on button "Continue" at bounding box center [646, 586] width 315 height 35
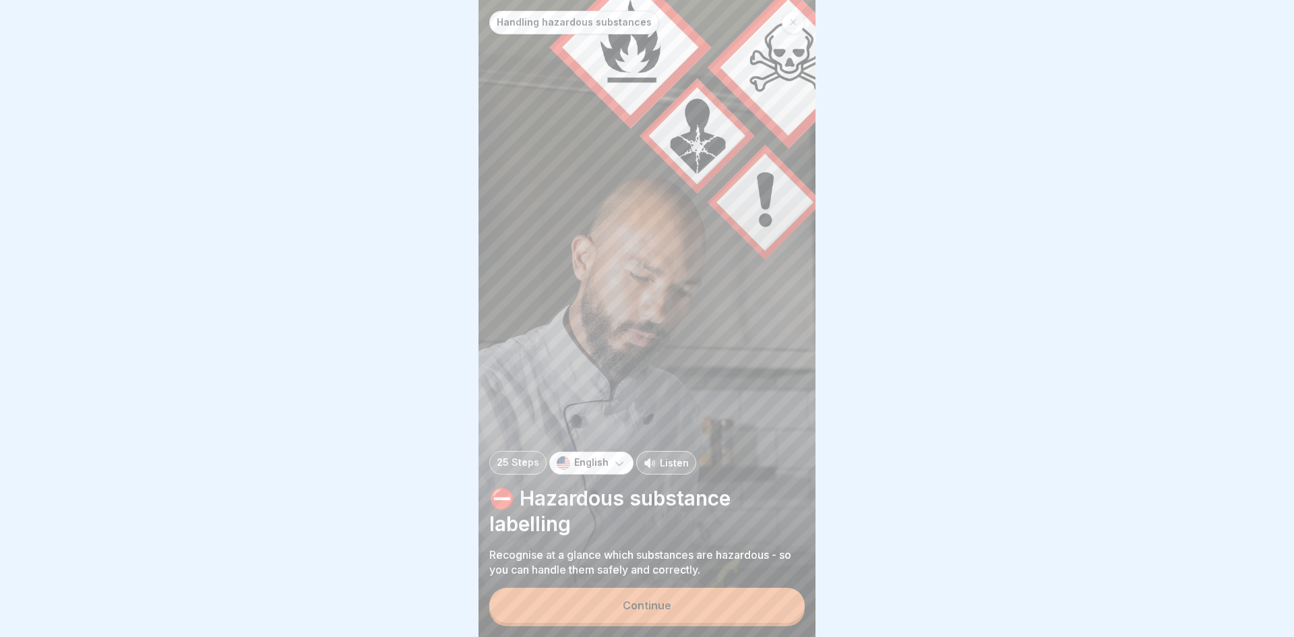
click at [744, 610] on button "Continue" at bounding box center [646, 605] width 315 height 35
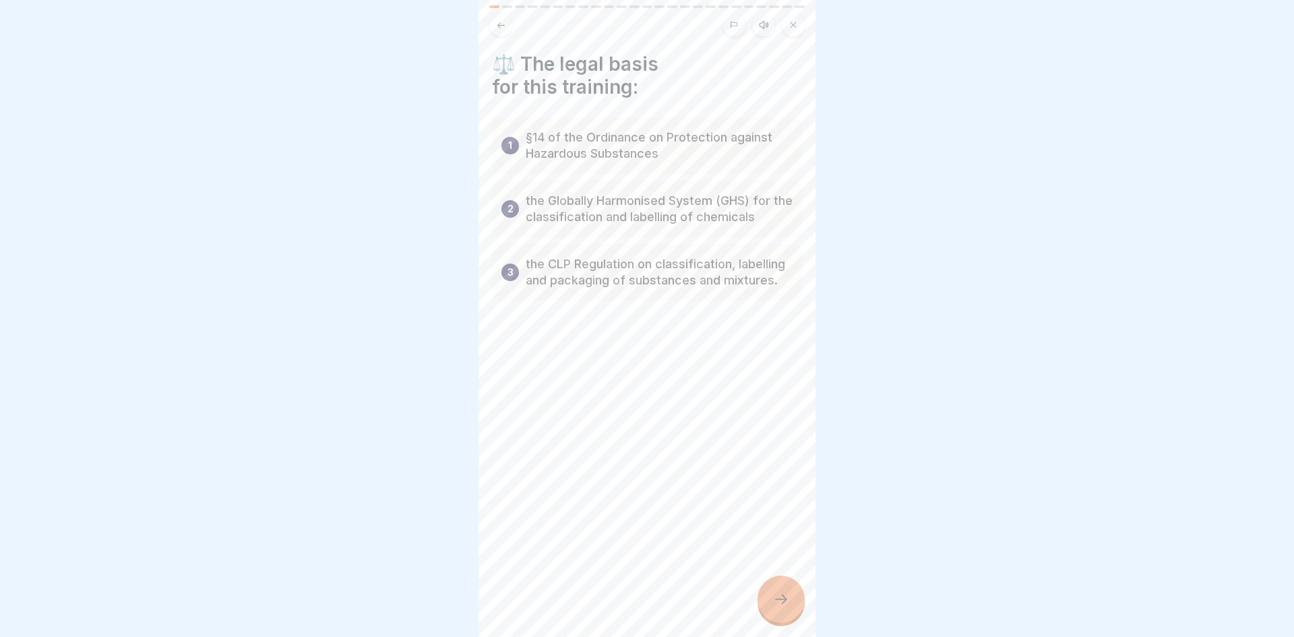
click at [790, 590] on div at bounding box center [780, 598] width 47 height 47
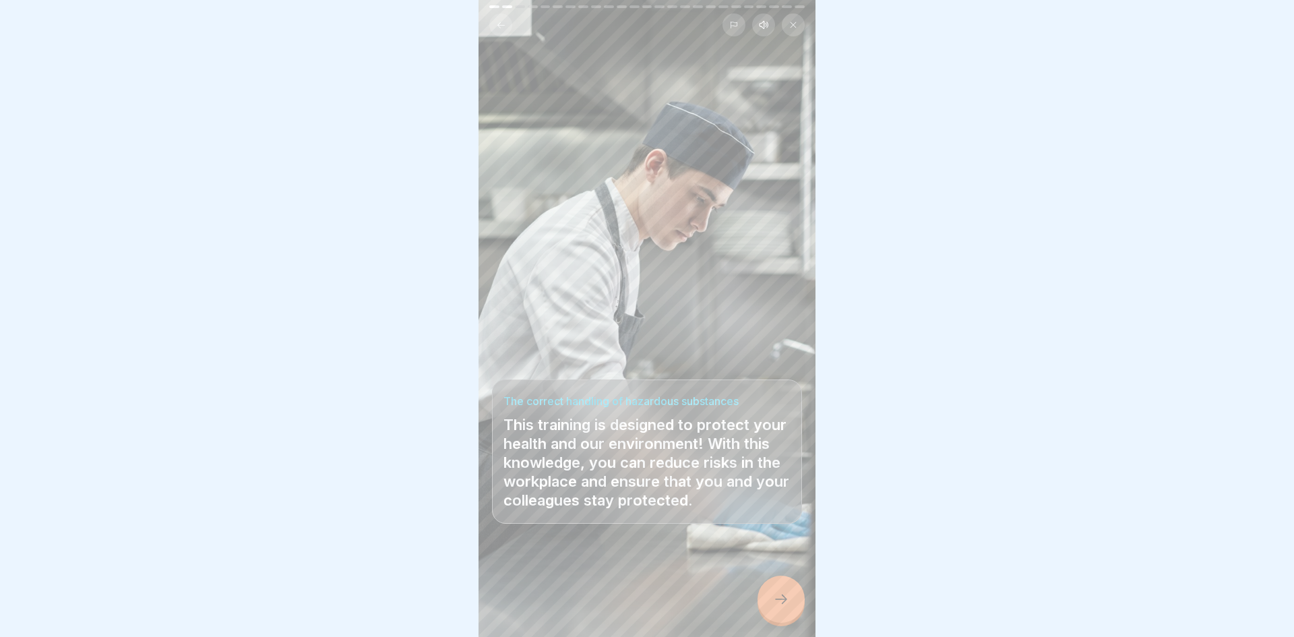
click at [790, 590] on div at bounding box center [780, 598] width 47 height 47
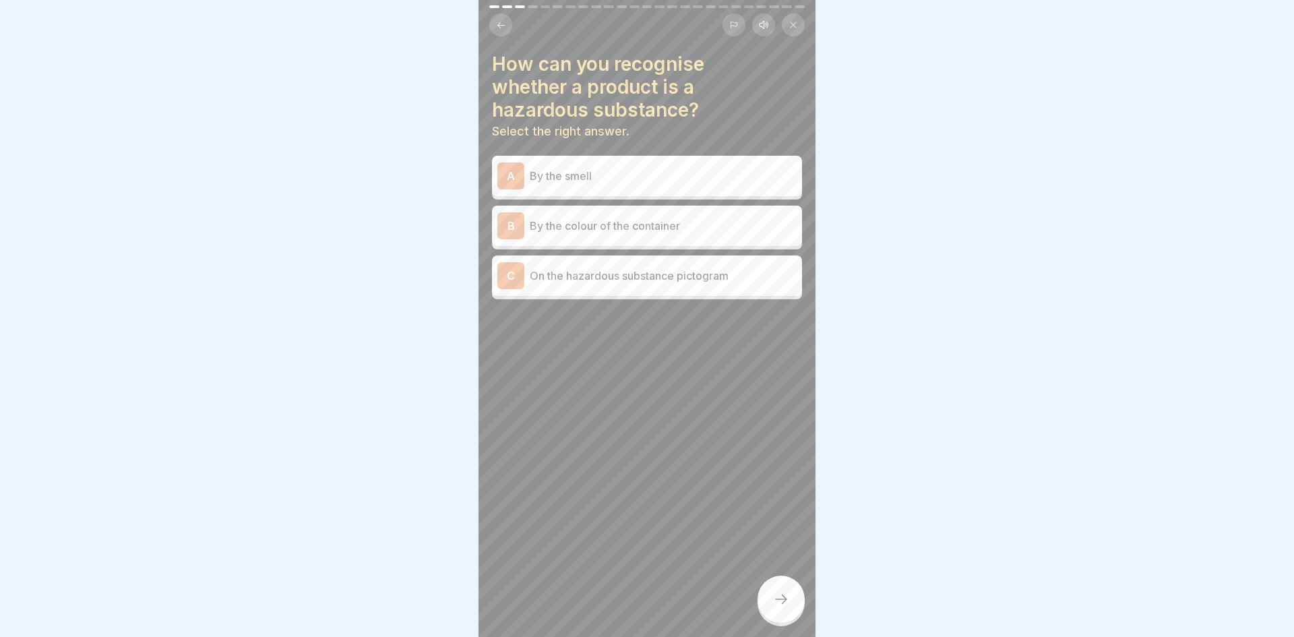
click at [743, 285] on div "C On the hazardous substance pictogram" at bounding box center [646, 275] width 299 height 27
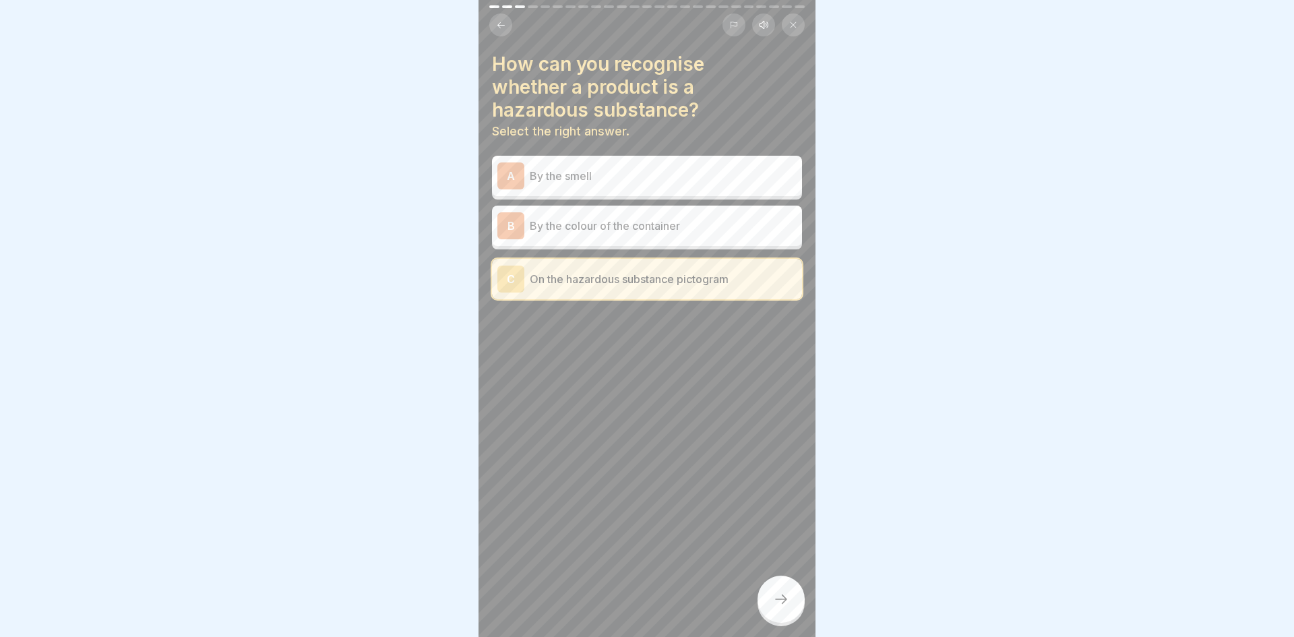
click at [776, 588] on div at bounding box center [780, 598] width 47 height 47
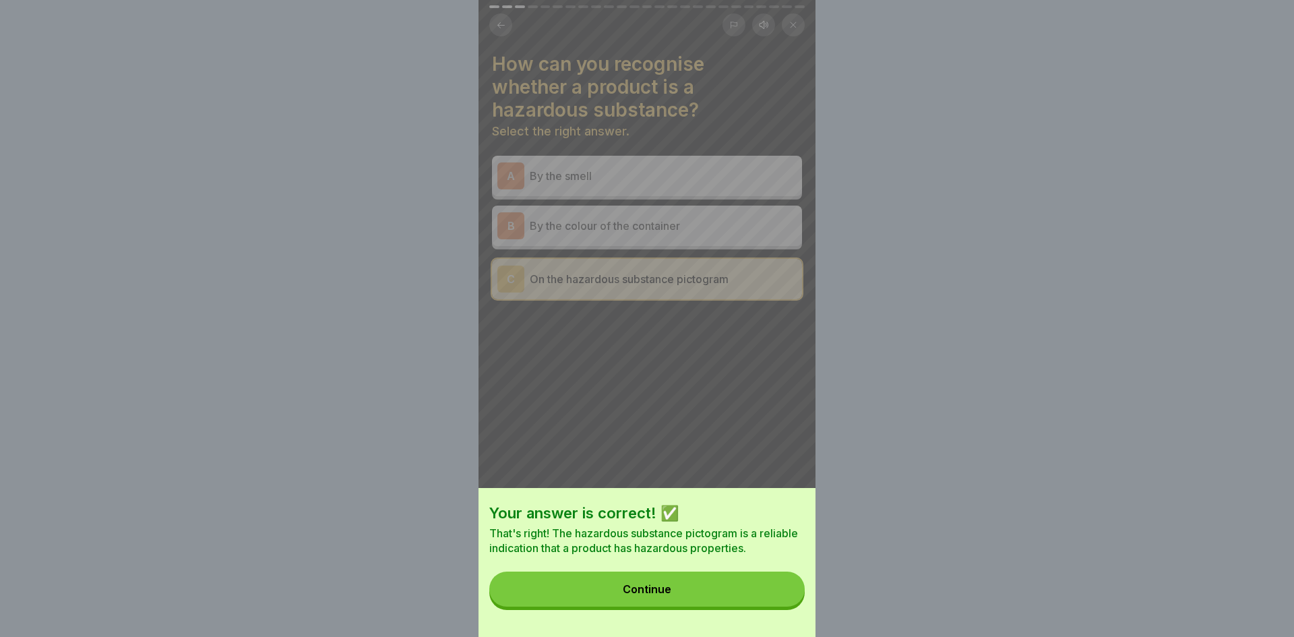
click at [776, 588] on button "Continue" at bounding box center [646, 588] width 315 height 35
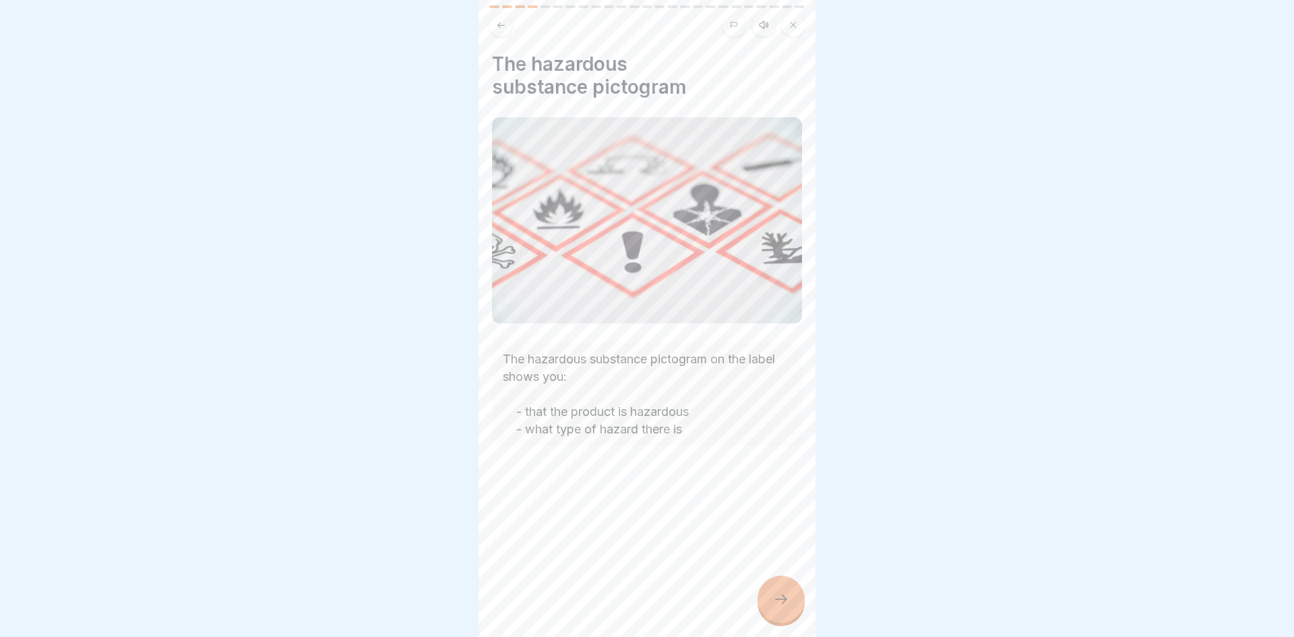
click at [779, 600] on icon at bounding box center [781, 599] width 16 height 16
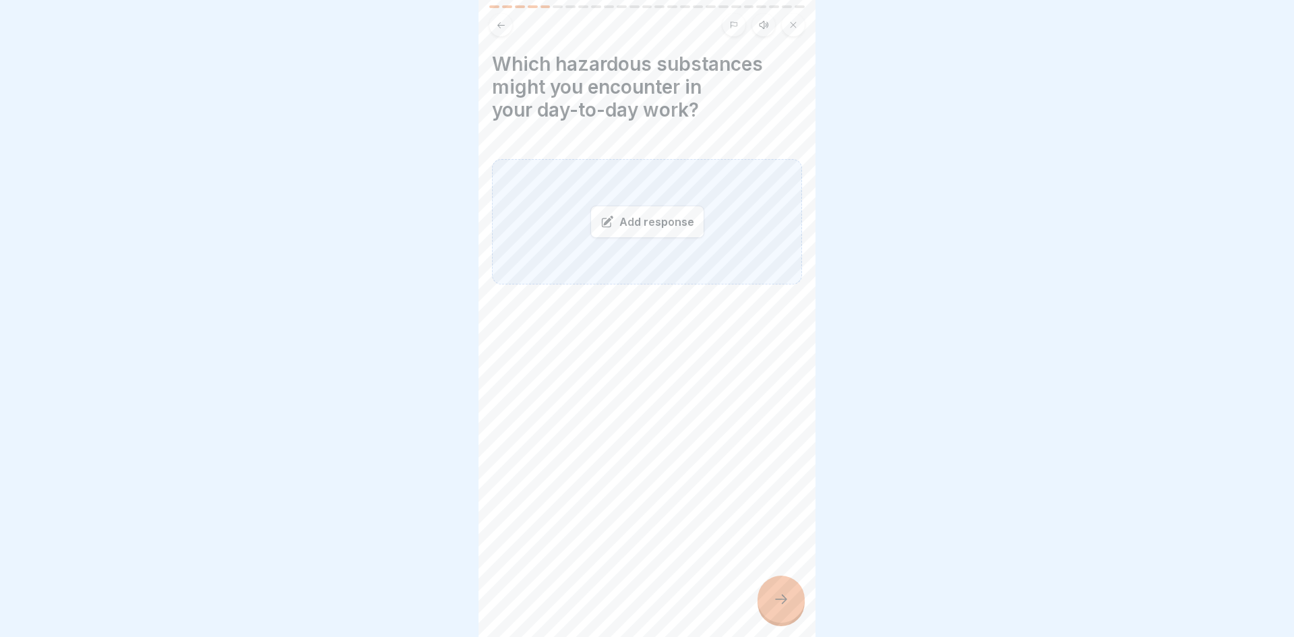
click at [729, 226] on div "Add response" at bounding box center [647, 221] width 310 height 125
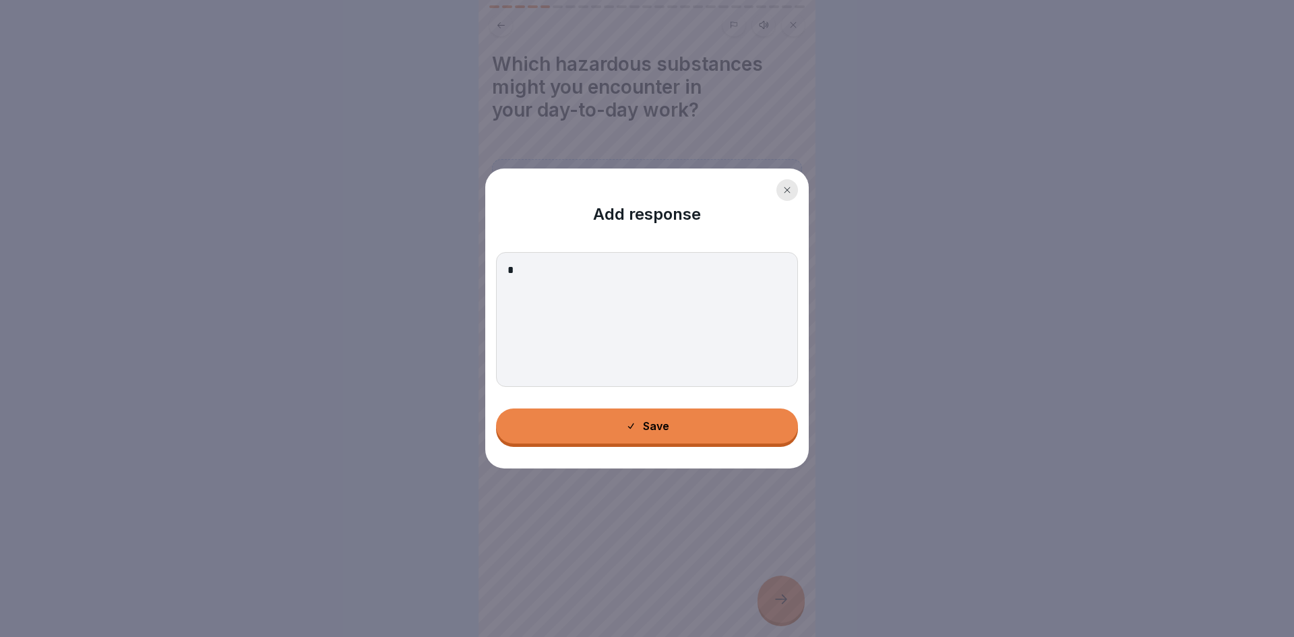
type textarea "*"
click at [604, 440] on button "Save" at bounding box center [647, 425] width 302 height 35
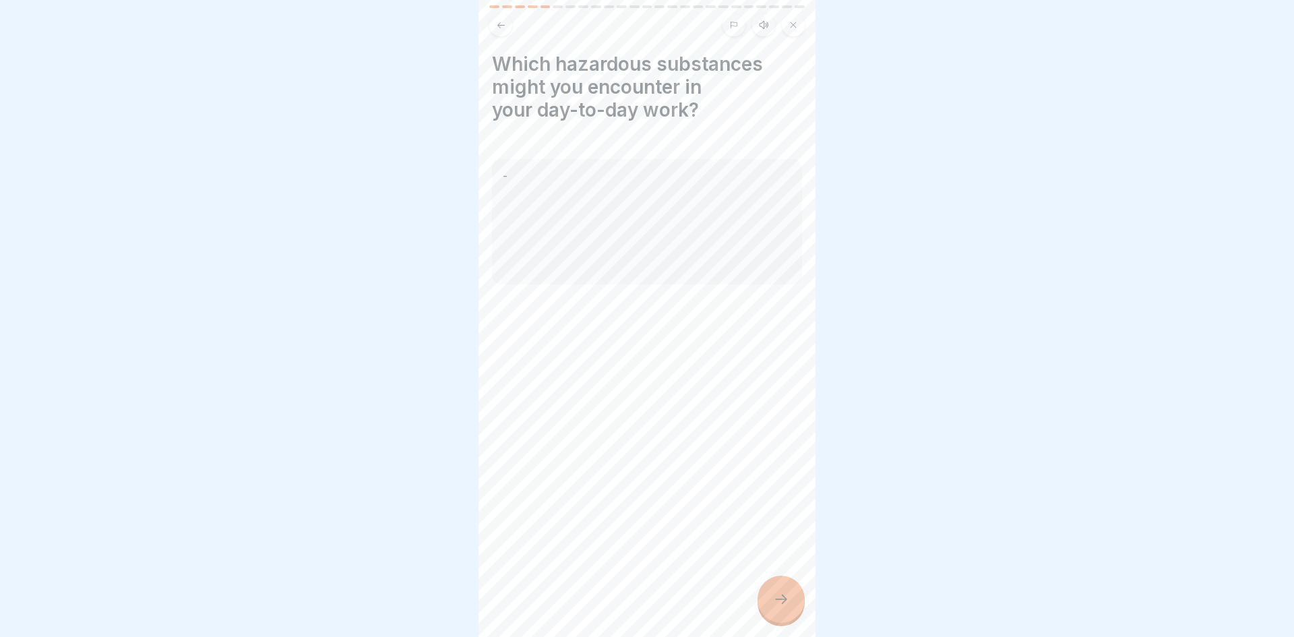
click at [767, 590] on div at bounding box center [780, 598] width 47 height 47
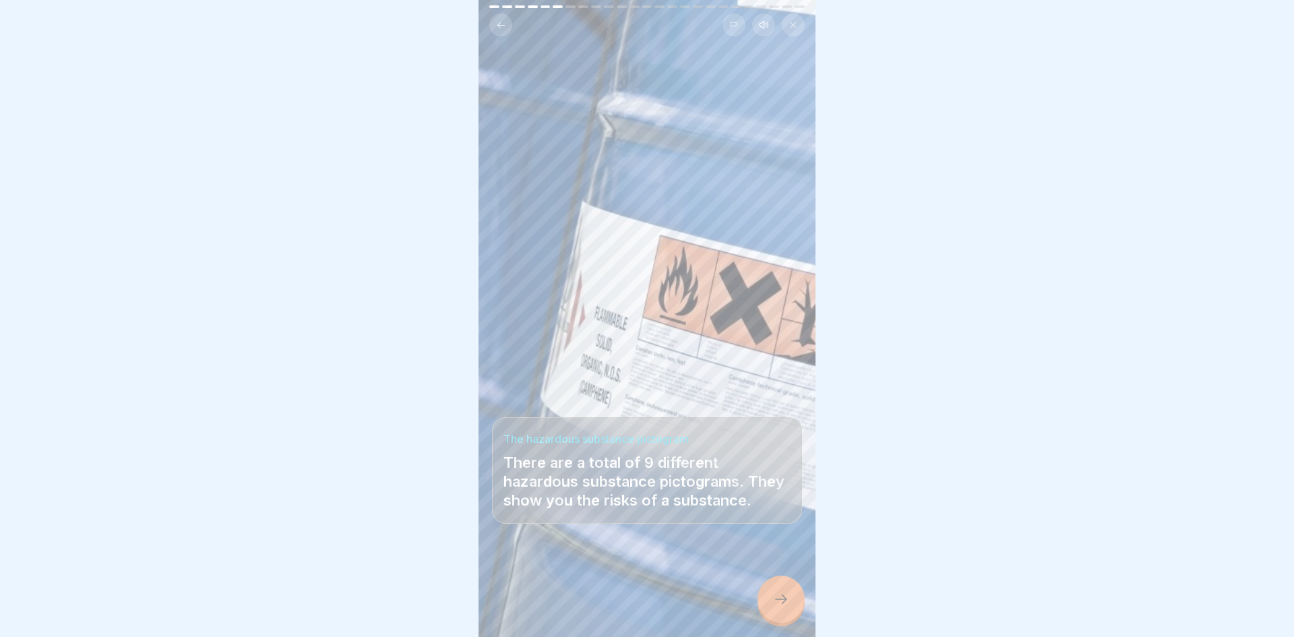
click at [793, 601] on div at bounding box center [780, 598] width 47 height 47
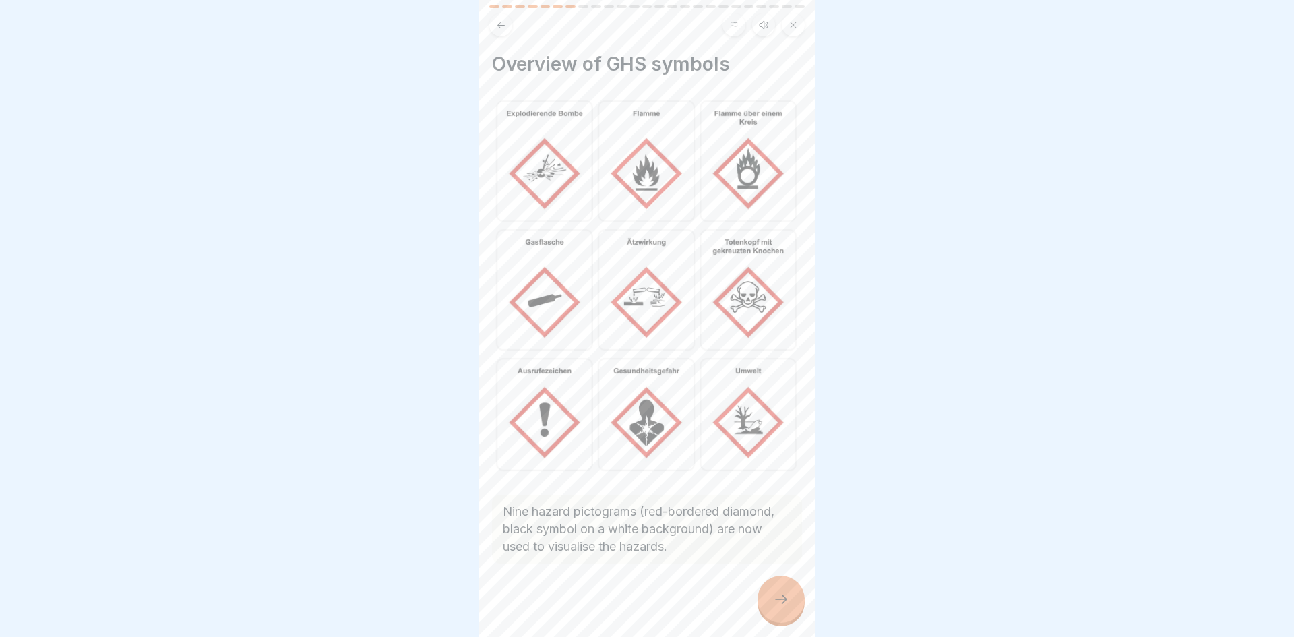
click at [793, 601] on div at bounding box center [780, 598] width 47 height 47
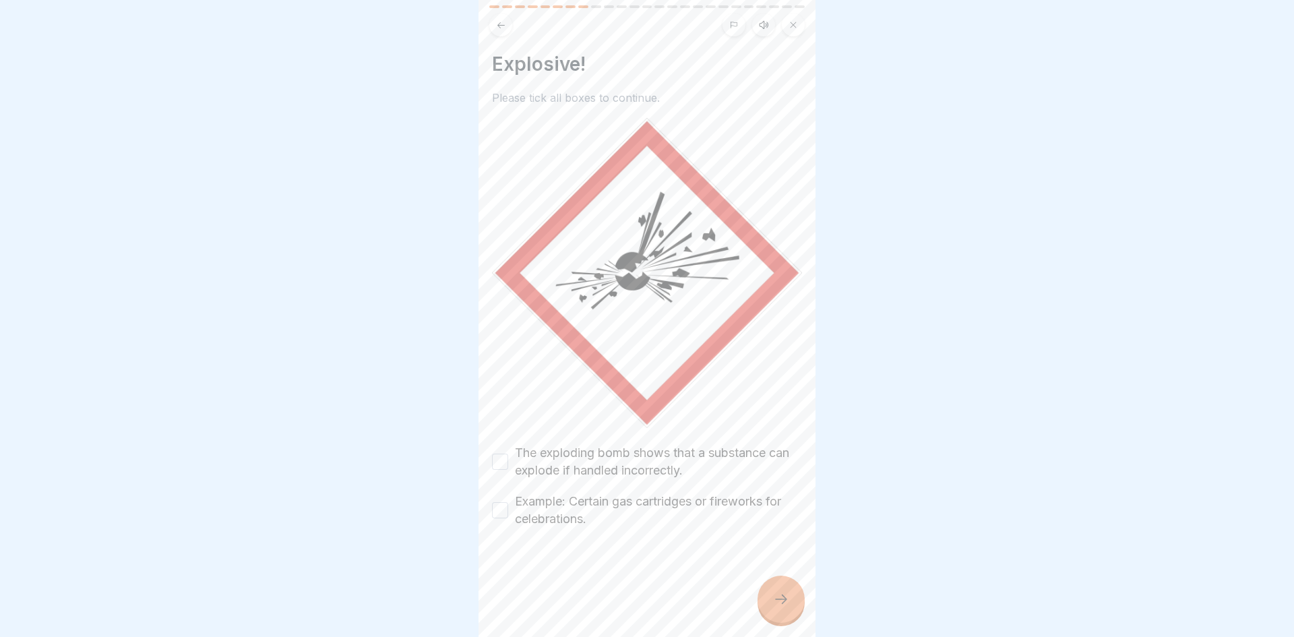
click at [784, 603] on icon at bounding box center [781, 599] width 16 height 16
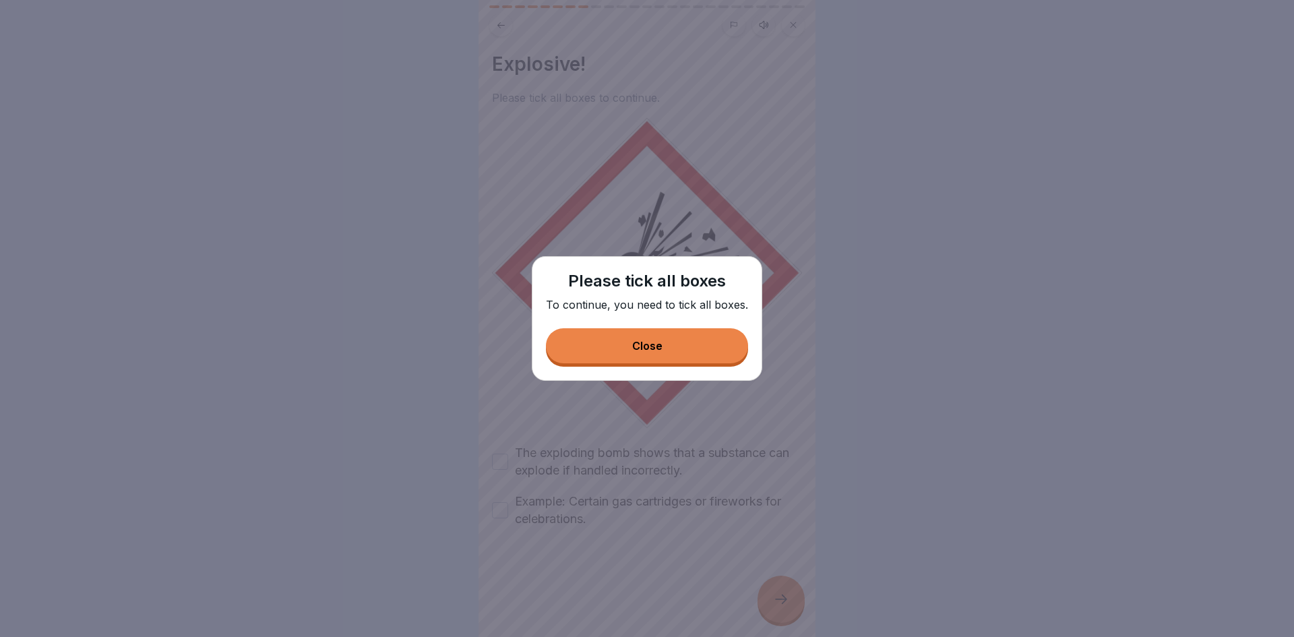
click at [704, 342] on button "Close" at bounding box center [647, 345] width 202 height 35
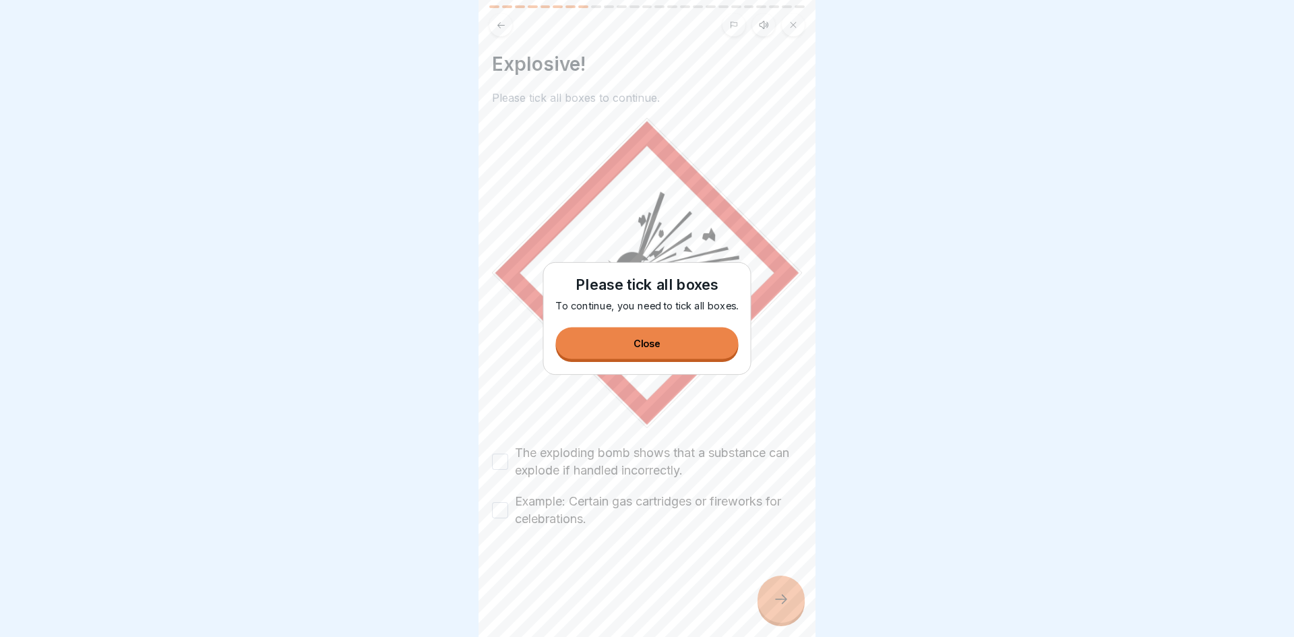
click at [730, 459] on label "The exploding bomb shows that a substance can explode if handled incorrectly." at bounding box center [658, 461] width 287 height 35
click at [508, 459] on button "The exploding bomb shows that a substance can explode if handled incorrectly." at bounding box center [500, 462] width 16 height 16
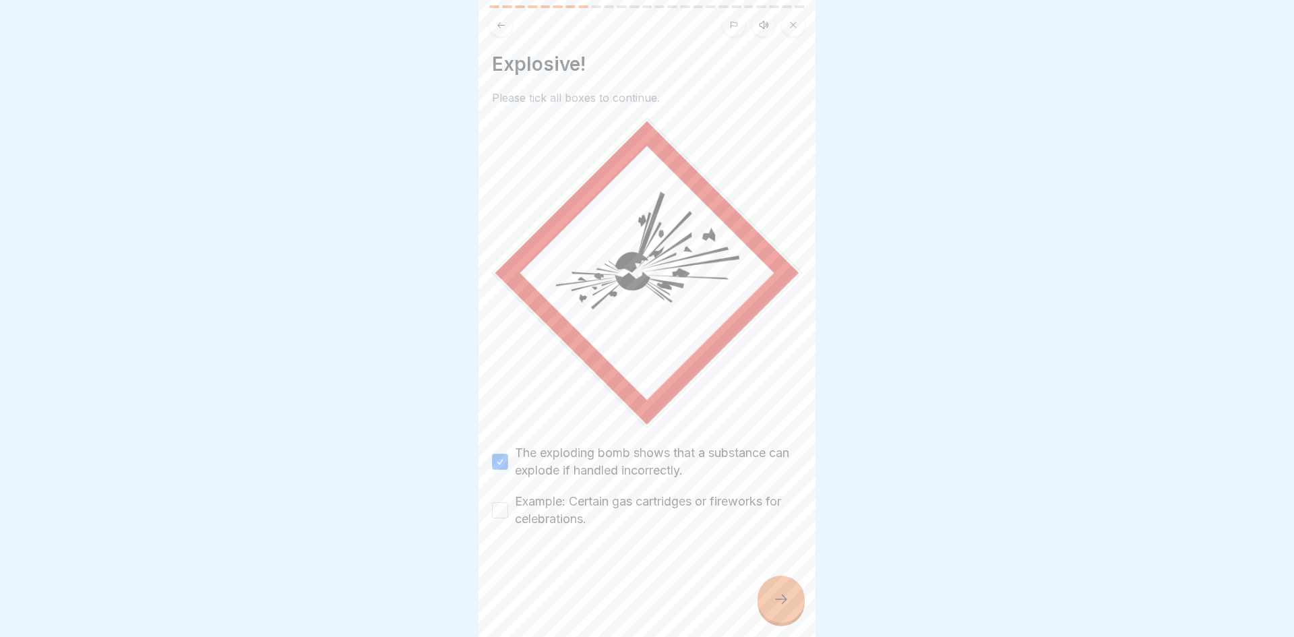
click at [713, 516] on label "Example: Certain gas cartridges or fireworks for celebrations." at bounding box center [658, 510] width 287 height 35
click at [508, 516] on button "Example: Certain gas cartridges or fireworks for celebrations." at bounding box center [500, 510] width 16 height 16
click at [783, 610] on div at bounding box center [780, 598] width 47 height 47
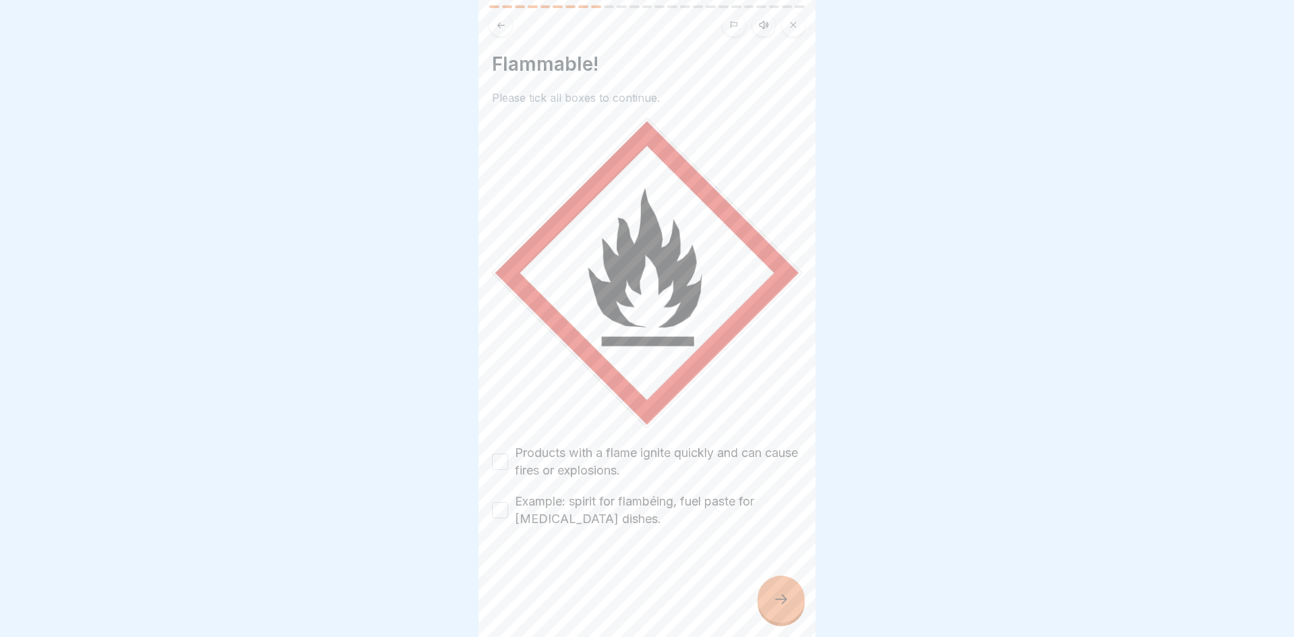
click at [716, 469] on label "Products with a flame ignite quickly and can cause fires or explosions." at bounding box center [658, 461] width 287 height 35
click at [508, 469] on button "Products with a flame ignite quickly and can cause fires or explosions." at bounding box center [500, 462] width 16 height 16
click at [691, 506] on label "Example: spirit for flambéing, fuel paste for chafing dishes." at bounding box center [658, 510] width 287 height 35
click at [508, 506] on button "Example: spirit for flambéing, fuel paste for chafing dishes." at bounding box center [500, 510] width 16 height 16
click at [778, 582] on div at bounding box center [780, 598] width 47 height 47
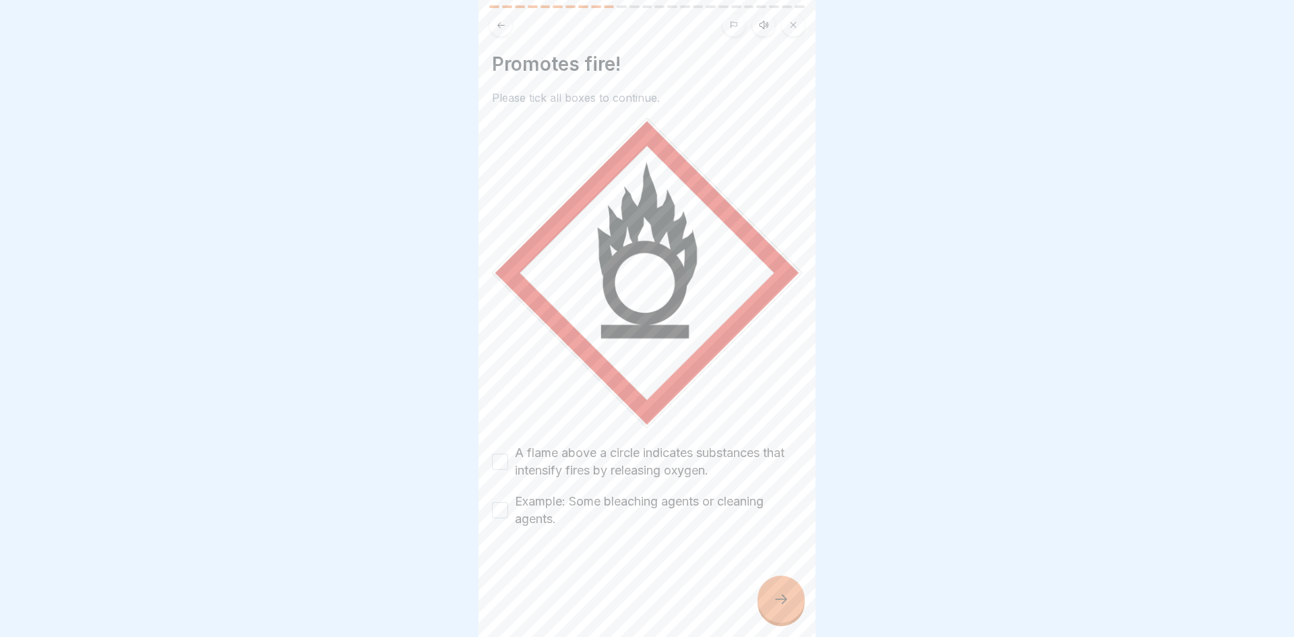
click at [737, 456] on label "A flame above a circle indicates substances that intensify fires by releasing o…" at bounding box center [658, 461] width 287 height 35
click at [508, 456] on button "A flame above a circle indicates substances that intensify fires by releasing o…" at bounding box center [500, 462] width 16 height 16
click at [706, 510] on label "Example: Some bleaching agents or cleaning agents." at bounding box center [658, 510] width 287 height 35
click at [508, 510] on button "Example: Some bleaching agents or cleaning agents." at bounding box center [500, 510] width 16 height 16
click at [780, 619] on div at bounding box center [780, 598] width 47 height 47
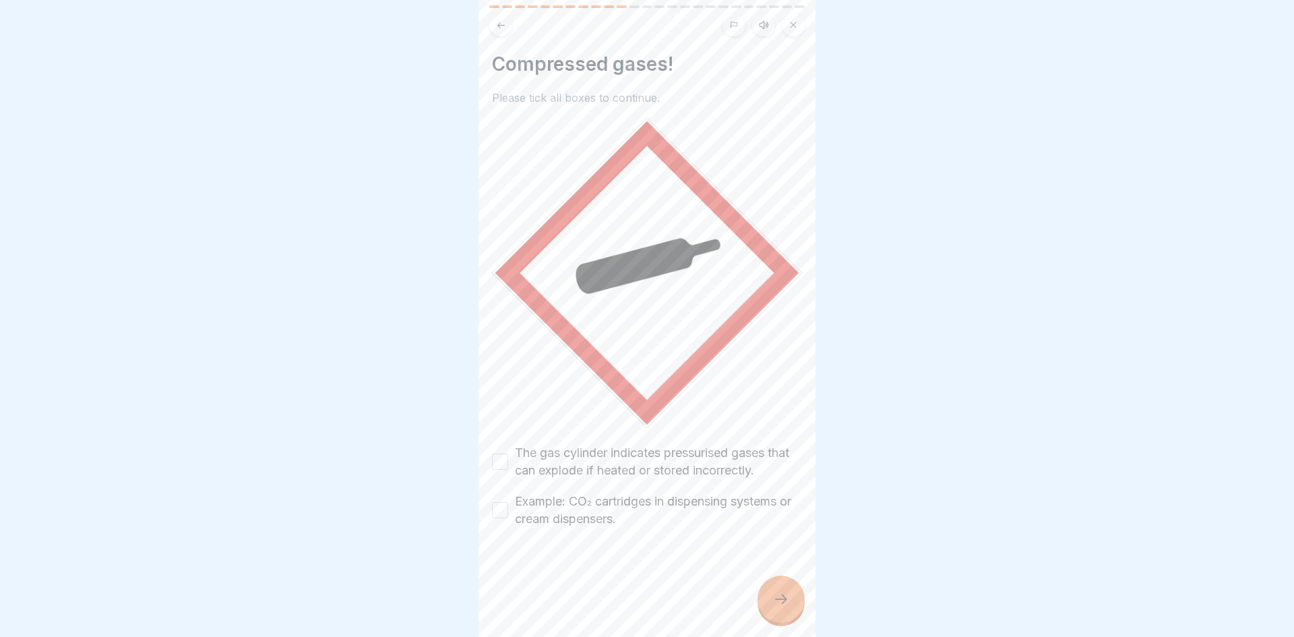
click at [746, 461] on label "The gas cylinder indicates pressurised gases that can explode if heated or stor…" at bounding box center [658, 461] width 287 height 35
click at [508, 461] on button "The gas cylinder indicates pressurised gases that can explode if heated or stor…" at bounding box center [500, 462] width 16 height 16
click at [716, 514] on label "Example: CO₂ cartridges in dispensing systems or cream dispensers." at bounding box center [658, 510] width 287 height 35
click at [508, 514] on button "Example: CO₂ cartridges in dispensing systems or cream dispensers." at bounding box center [500, 510] width 16 height 16
click at [767, 608] on div at bounding box center [780, 598] width 47 height 47
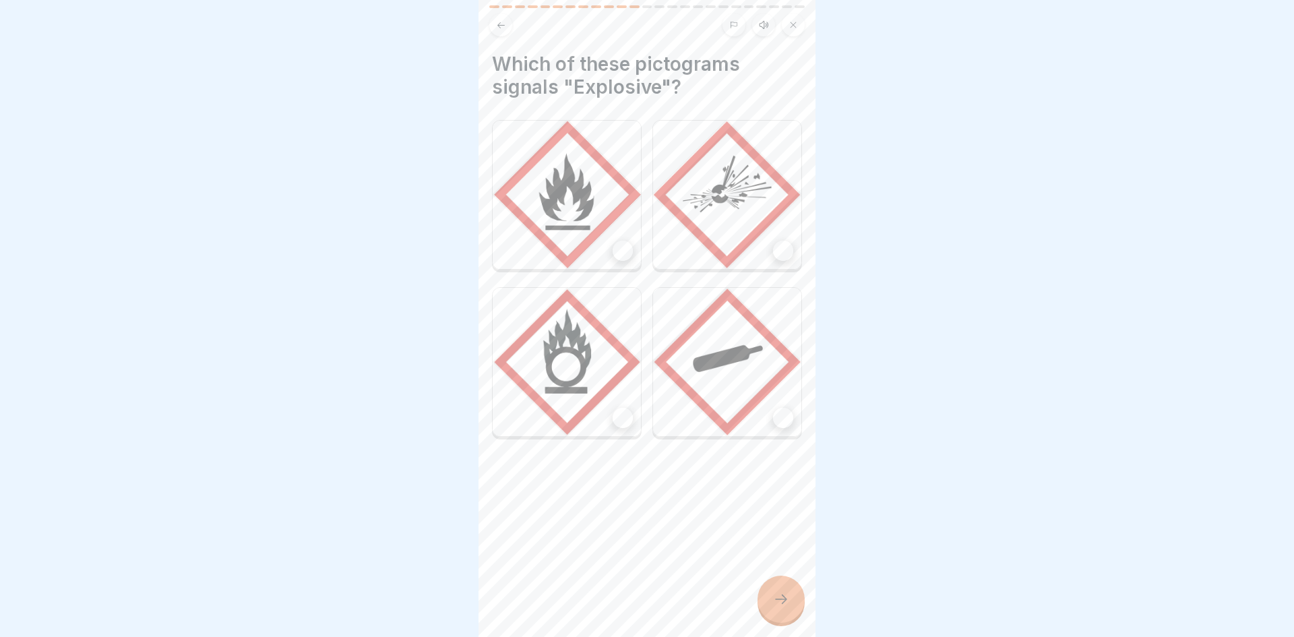
click at [497, 31] on button at bounding box center [500, 24] width 23 height 23
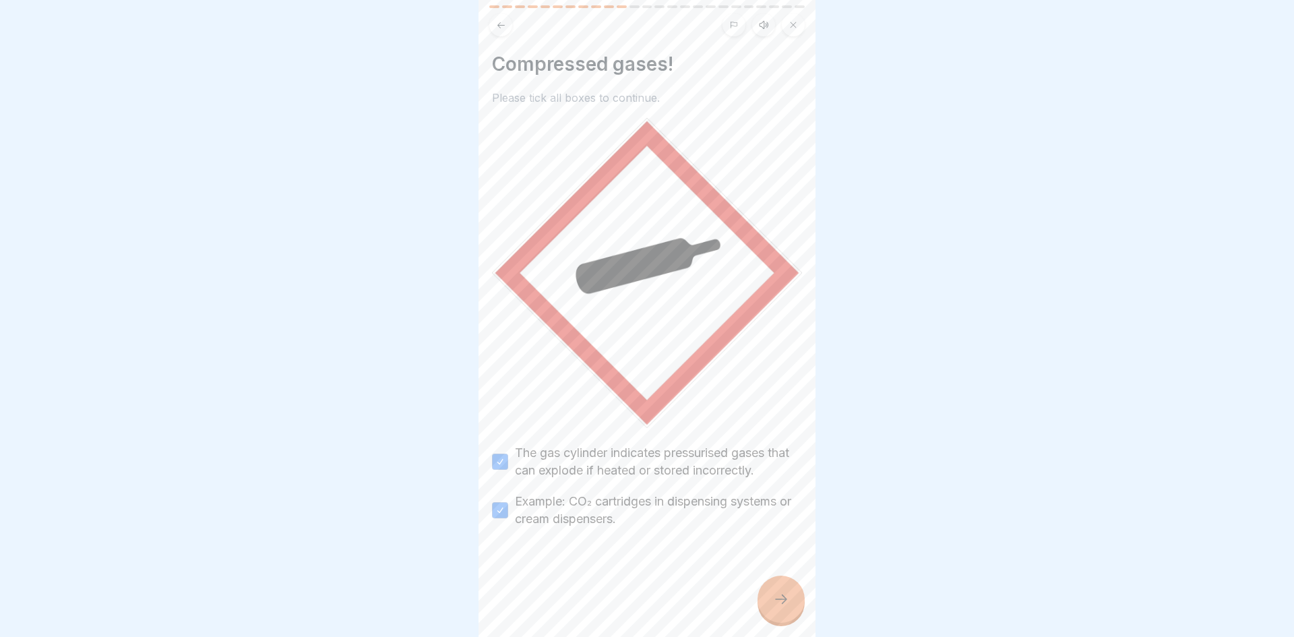
click at [497, 31] on button at bounding box center [500, 24] width 23 height 23
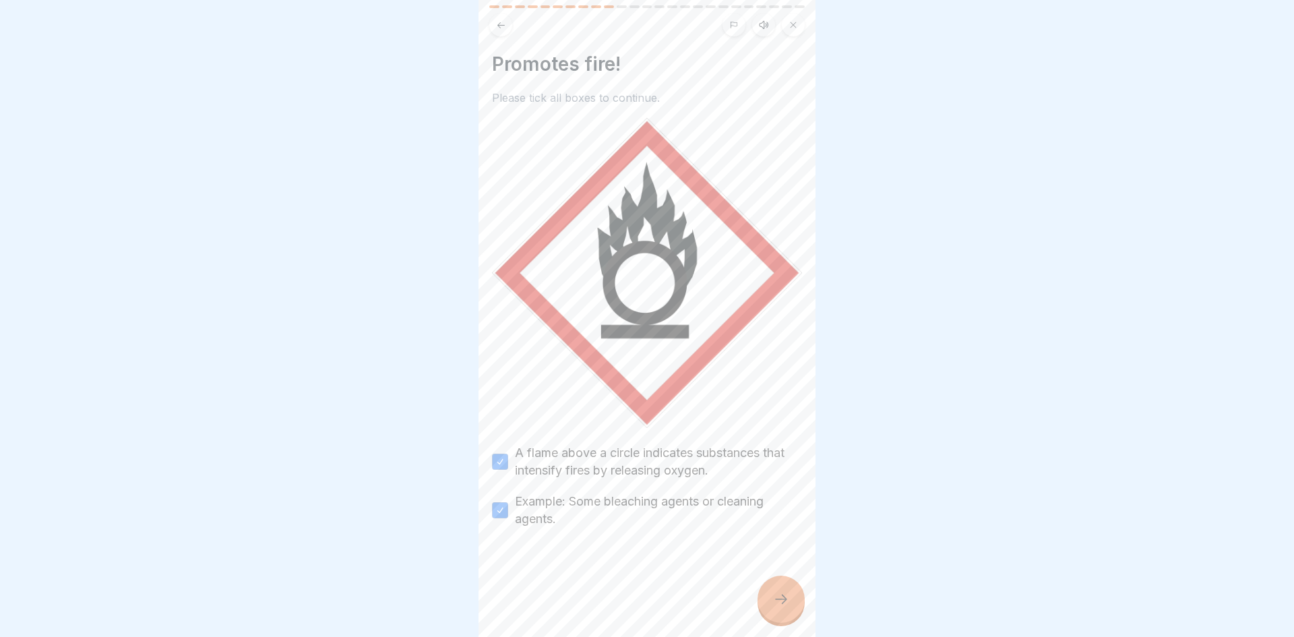
click at [497, 31] on button at bounding box center [500, 24] width 23 height 23
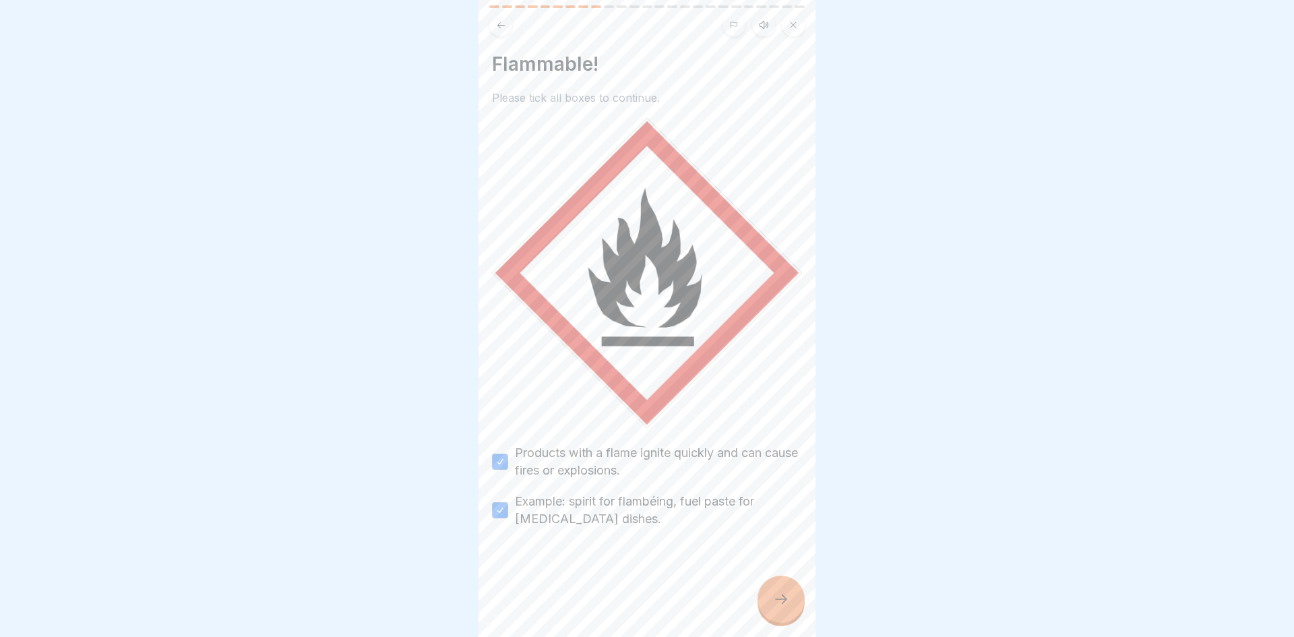
click at [497, 31] on button at bounding box center [500, 24] width 23 height 23
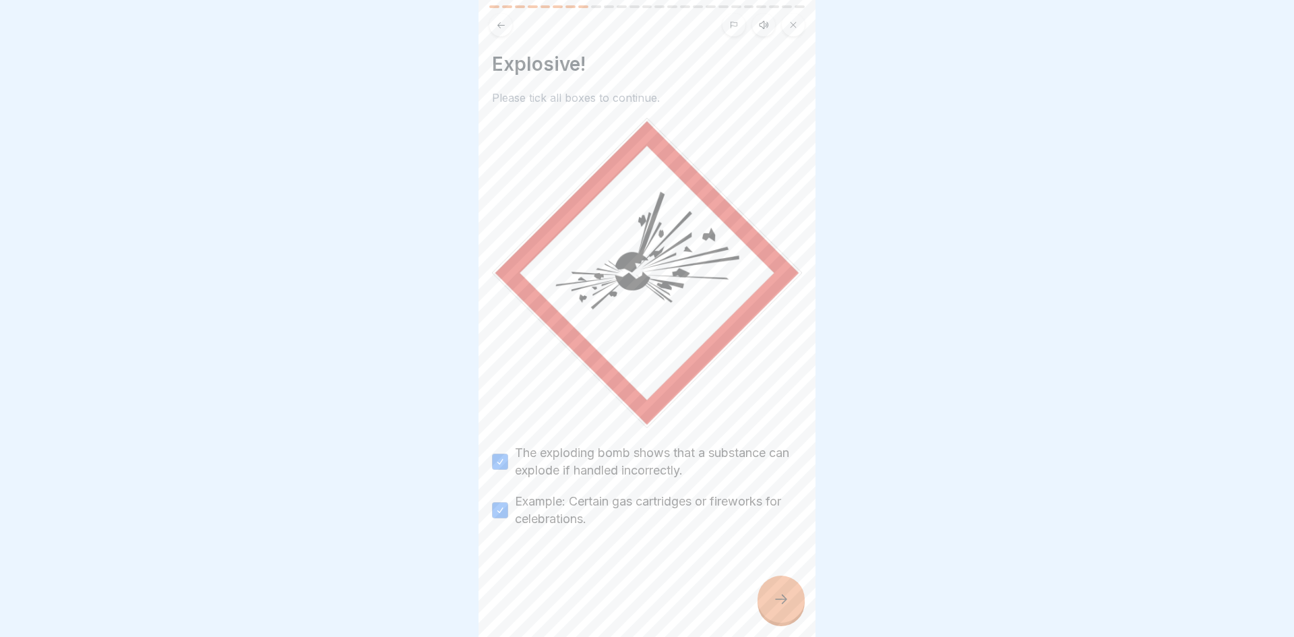
click at [497, 31] on button at bounding box center [500, 24] width 23 height 23
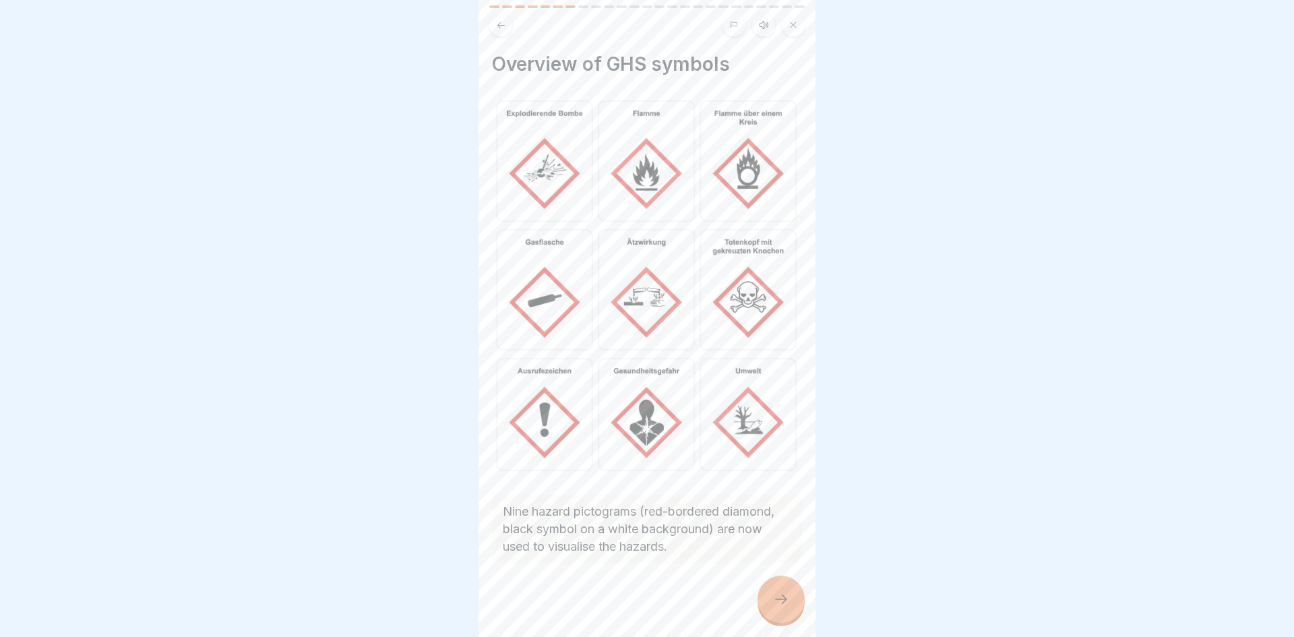
click at [798, 602] on div at bounding box center [780, 598] width 47 height 47
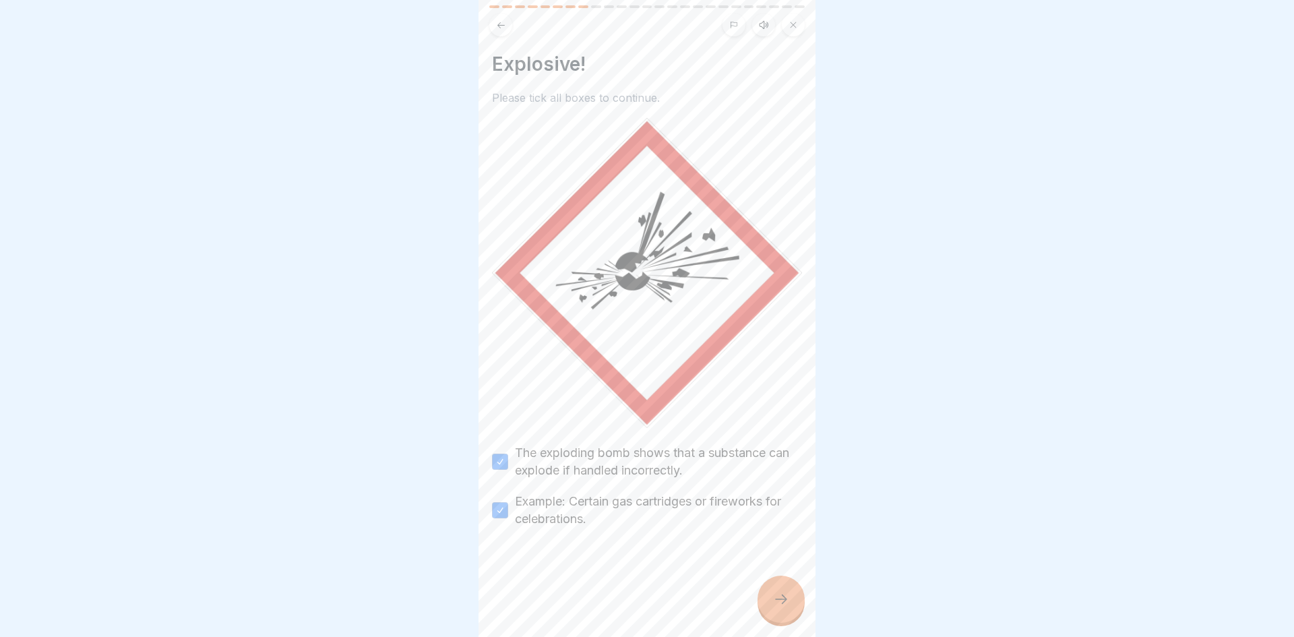
click at [781, 601] on icon at bounding box center [781, 599] width 16 height 16
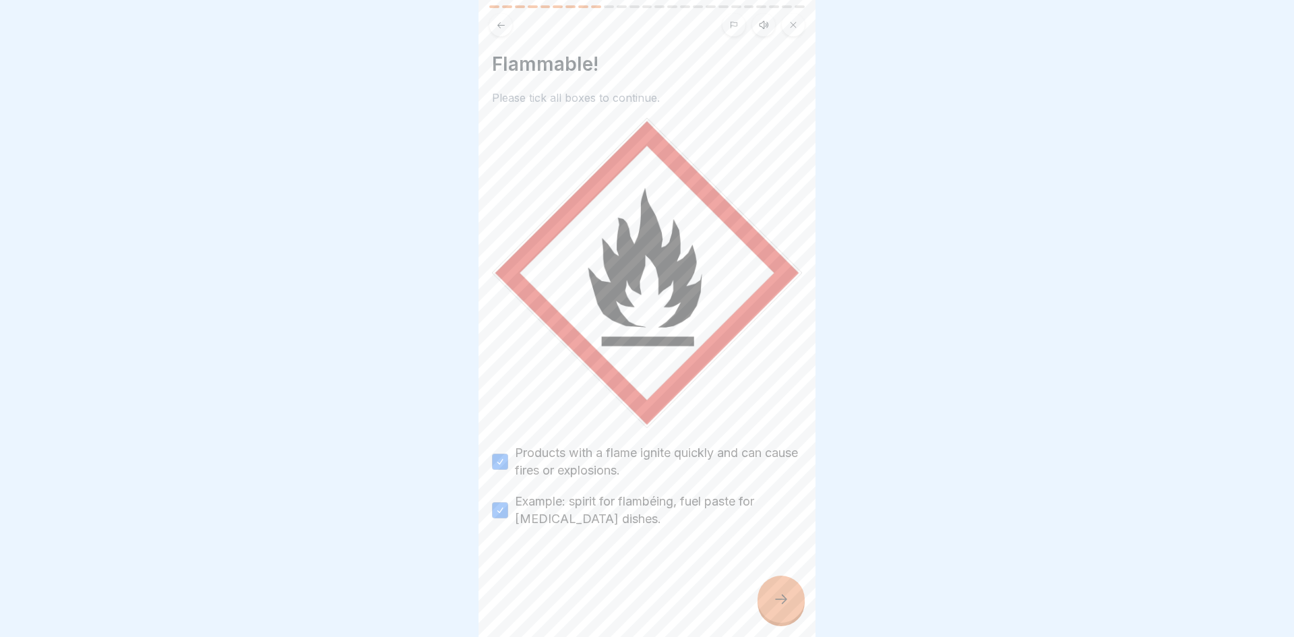
click at [786, 606] on icon at bounding box center [781, 599] width 16 height 16
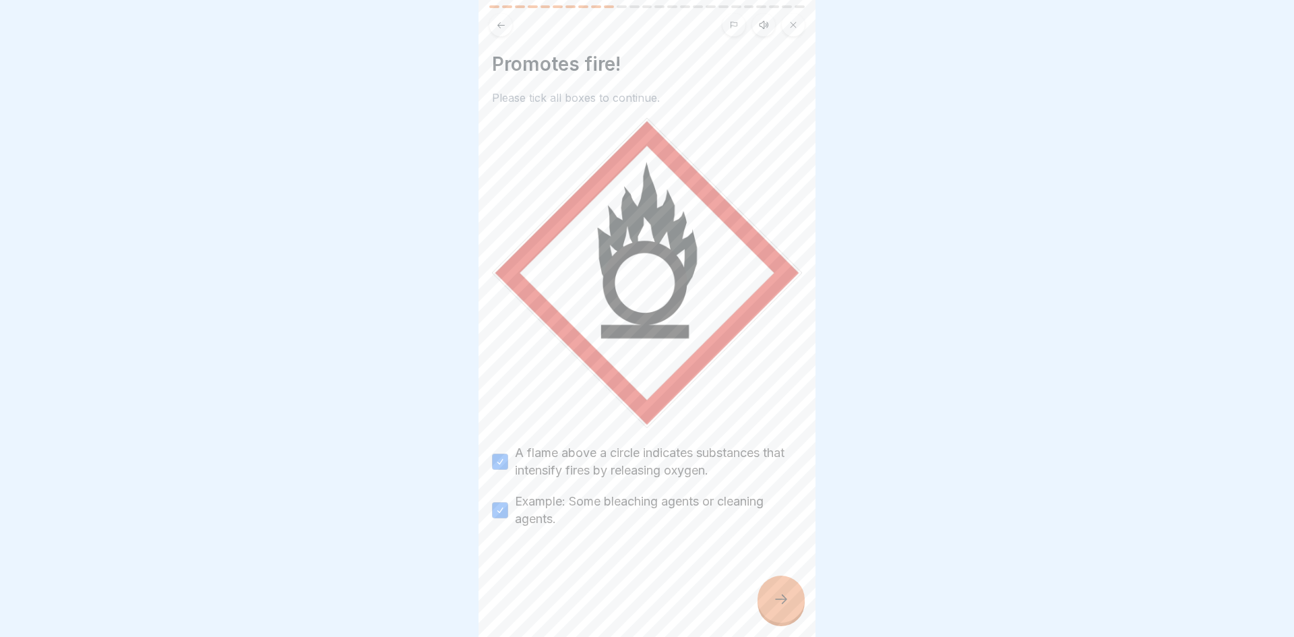
click at [781, 601] on icon at bounding box center [781, 599] width 16 height 16
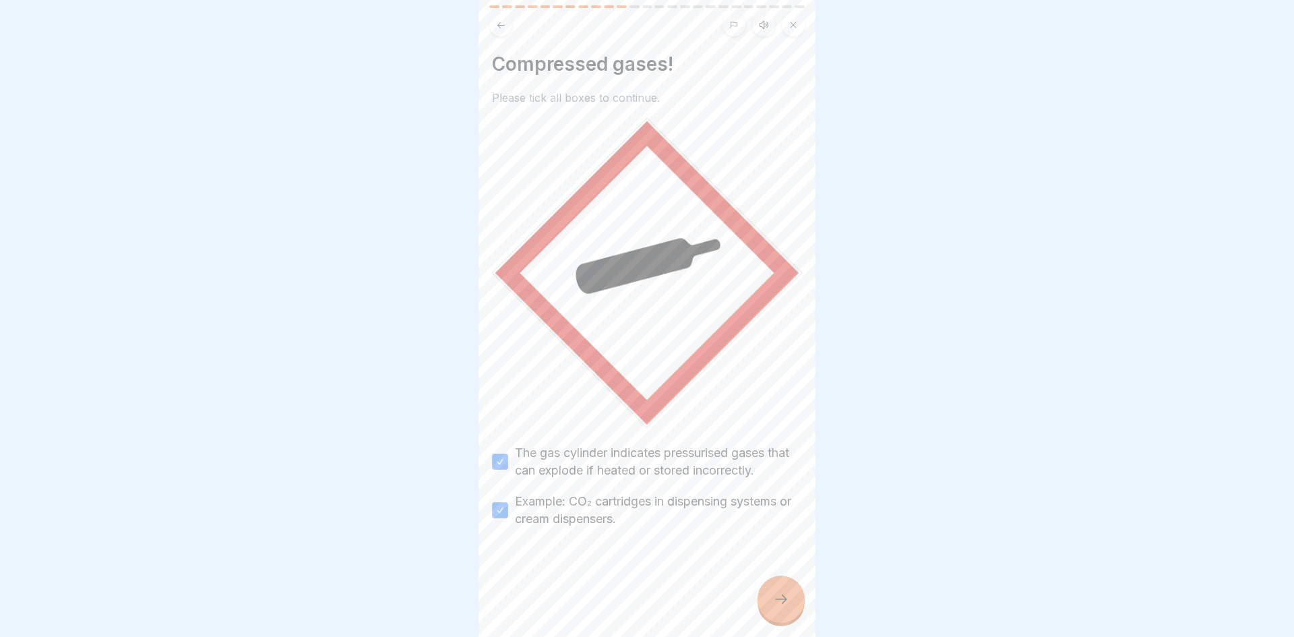
click at [776, 608] on div at bounding box center [780, 598] width 47 height 47
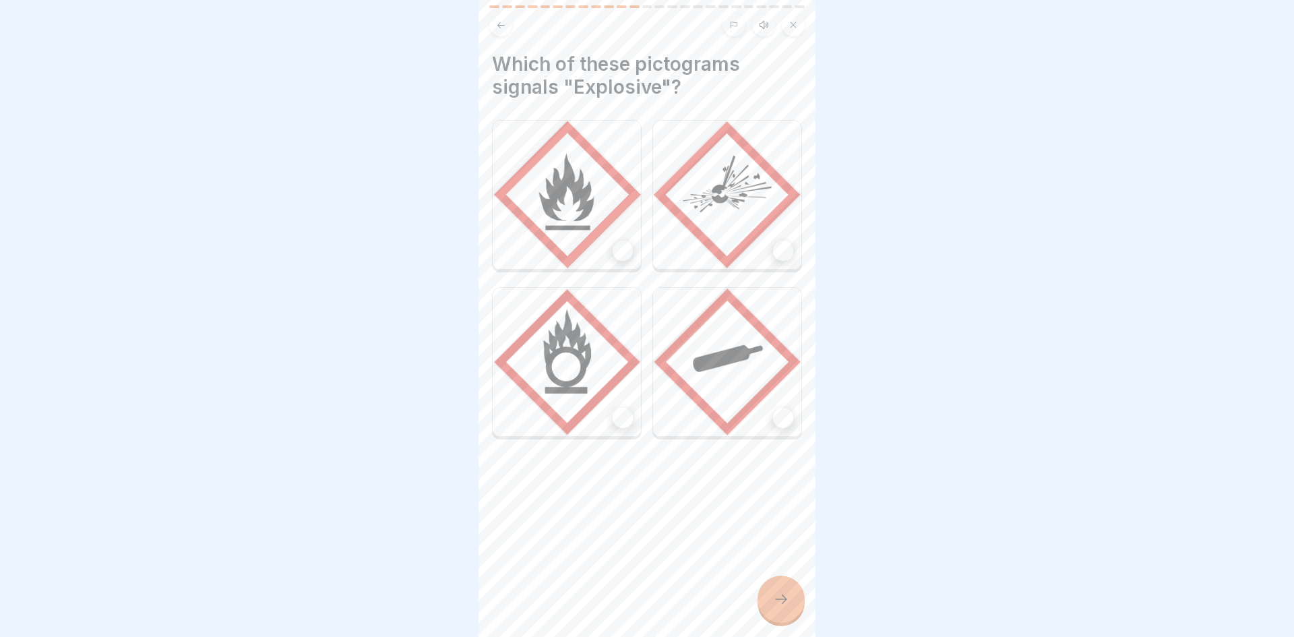
click at [776, 608] on div at bounding box center [780, 598] width 47 height 47
click at [770, 598] on div at bounding box center [647, 318] width 1294 height 637
click at [501, 36] on div "Which of these pictograms signals "Explosive"?" at bounding box center [646, 318] width 337 height 637
click at [502, 14] on button at bounding box center [500, 24] width 23 height 23
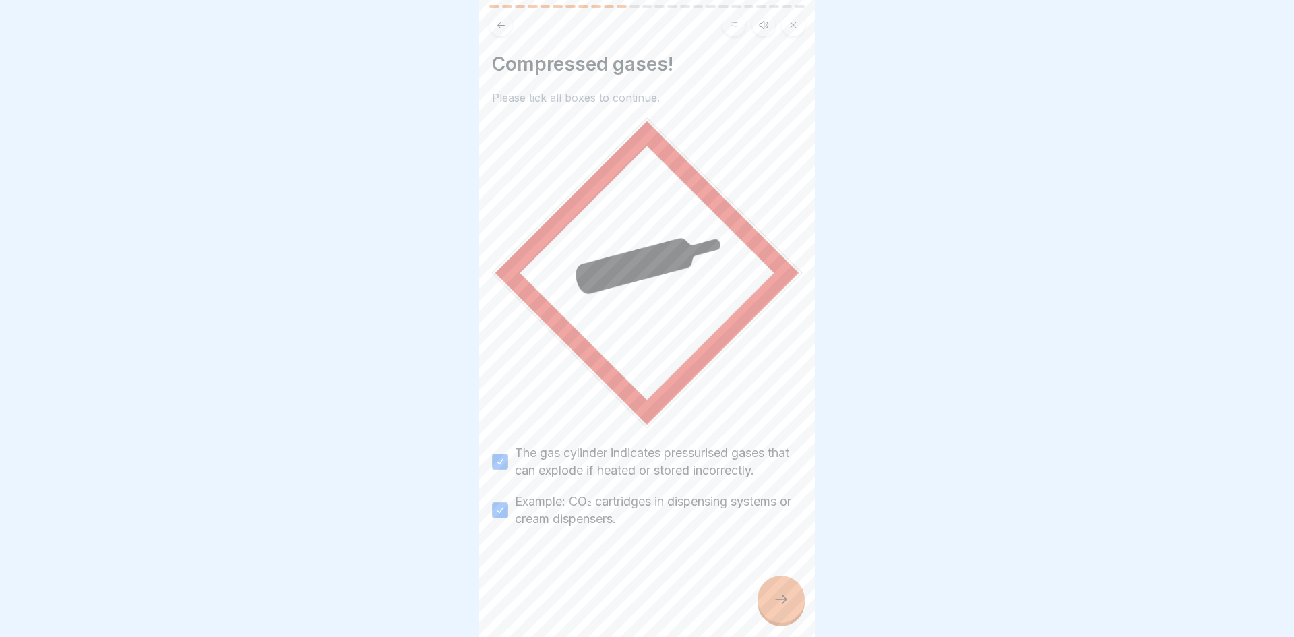
click at [505, 33] on button at bounding box center [500, 24] width 23 height 23
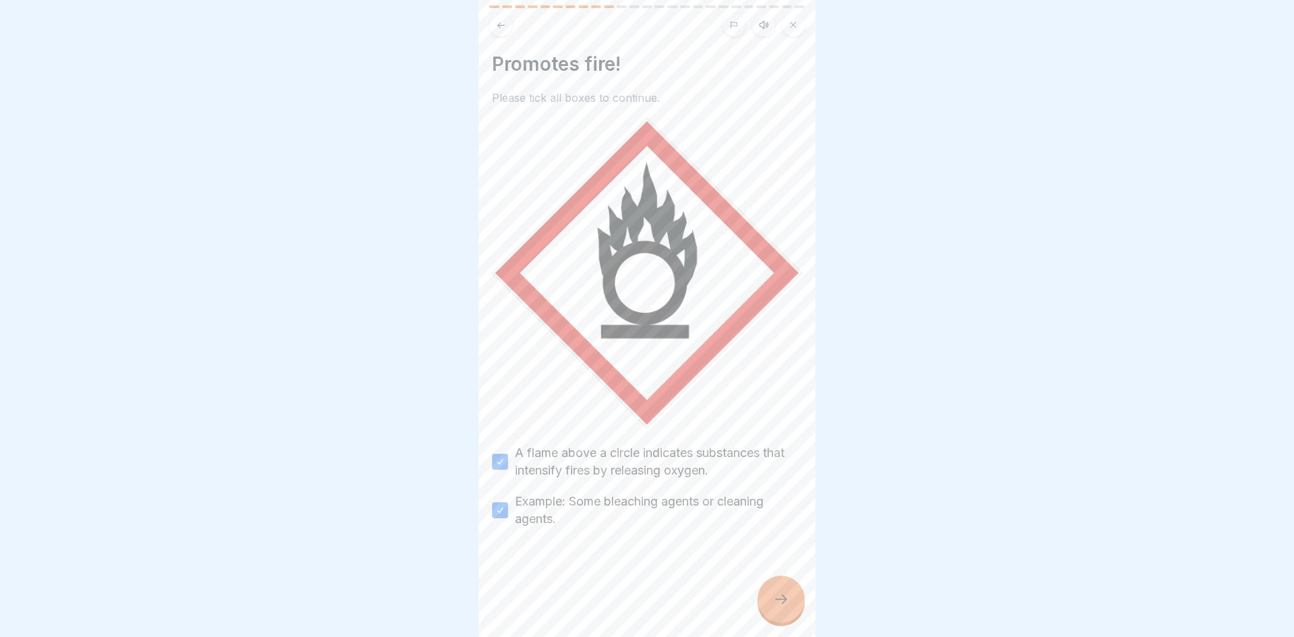
click at [505, 33] on button at bounding box center [500, 24] width 23 height 23
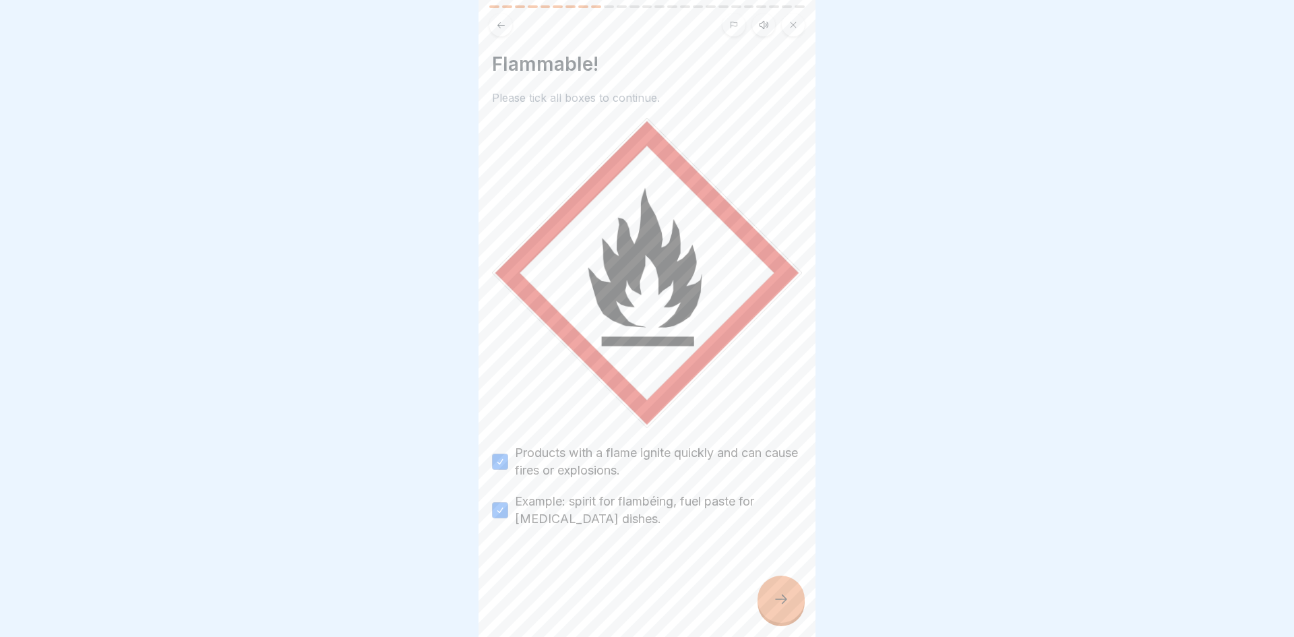
click at [505, 33] on button at bounding box center [500, 24] width 23 height 23
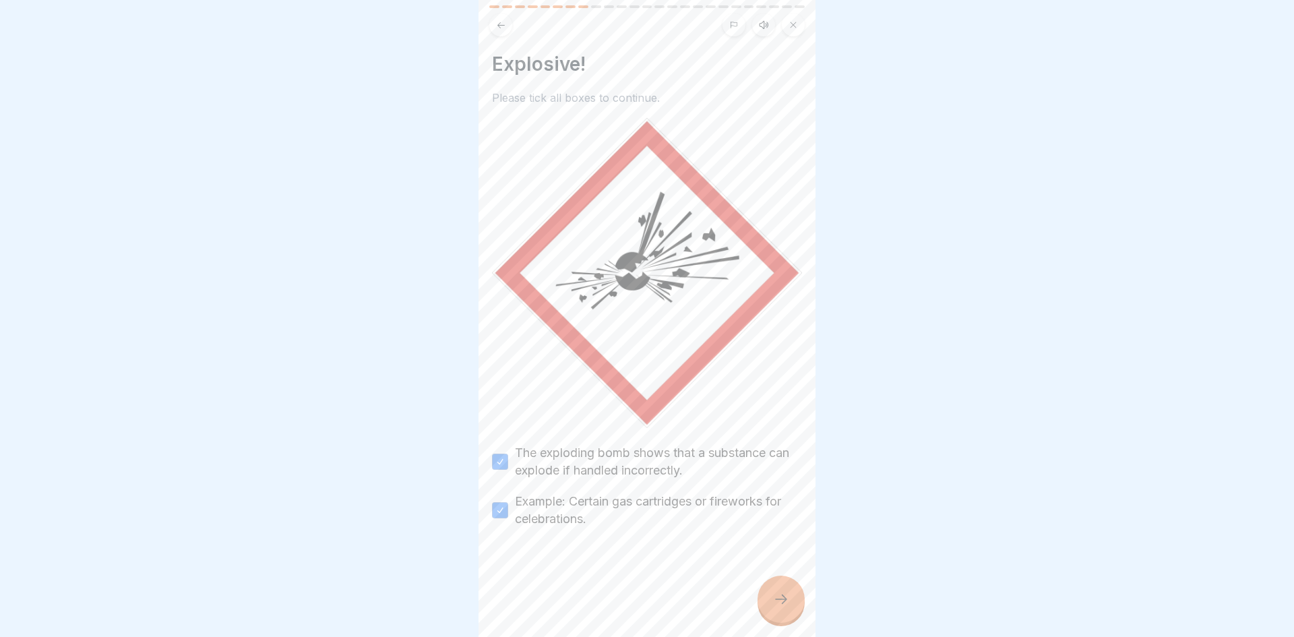
click at [758, 595] on div at bounding box center [780, 598] width 47 height 47
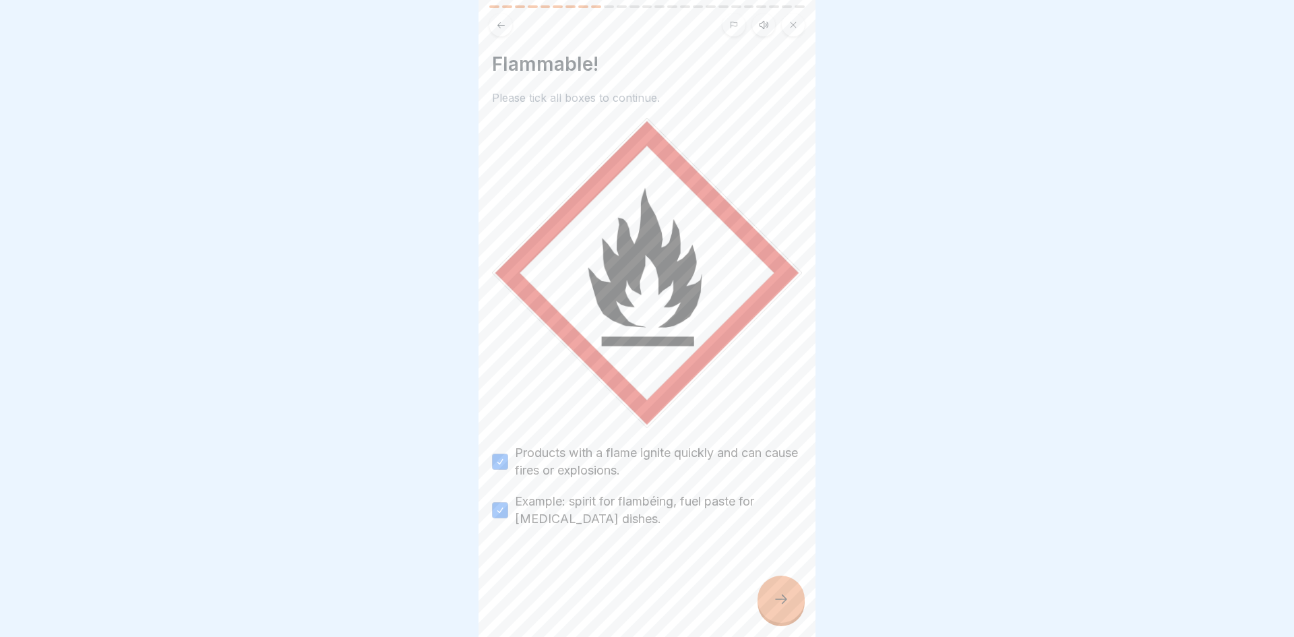
click at [781, 602] on icon at bounding box center [781, 599] width 16 height 16
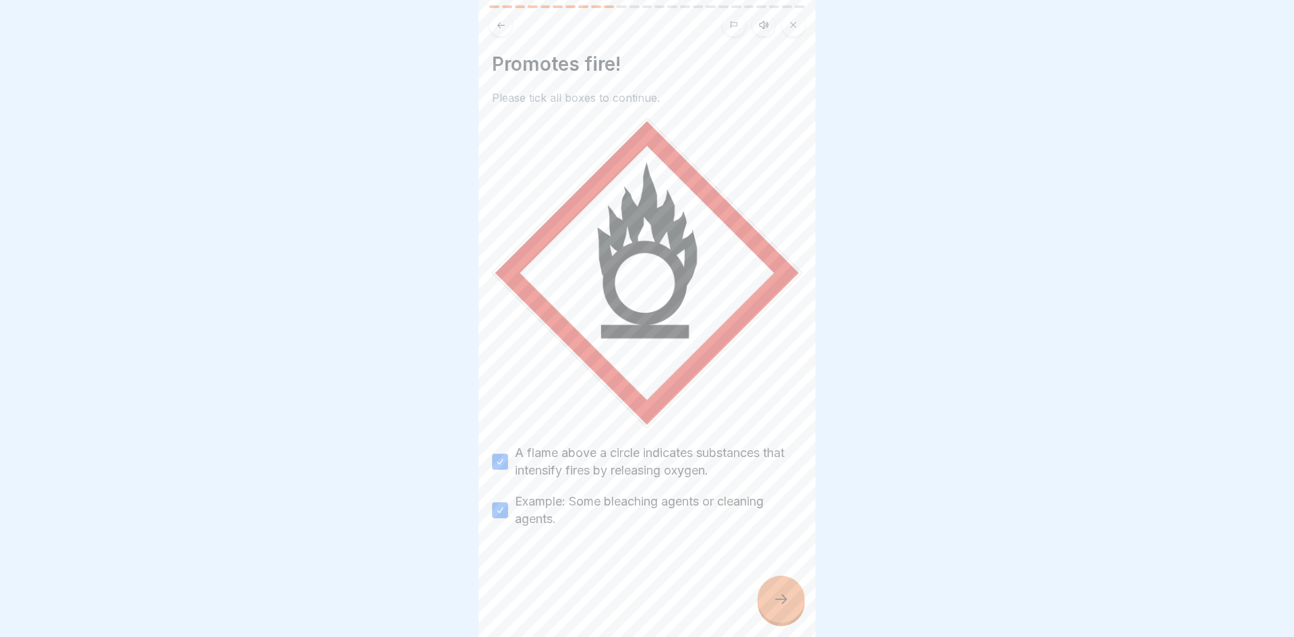
click at [799, 598] on div at bounding box center [780, 598] width 47 height 47
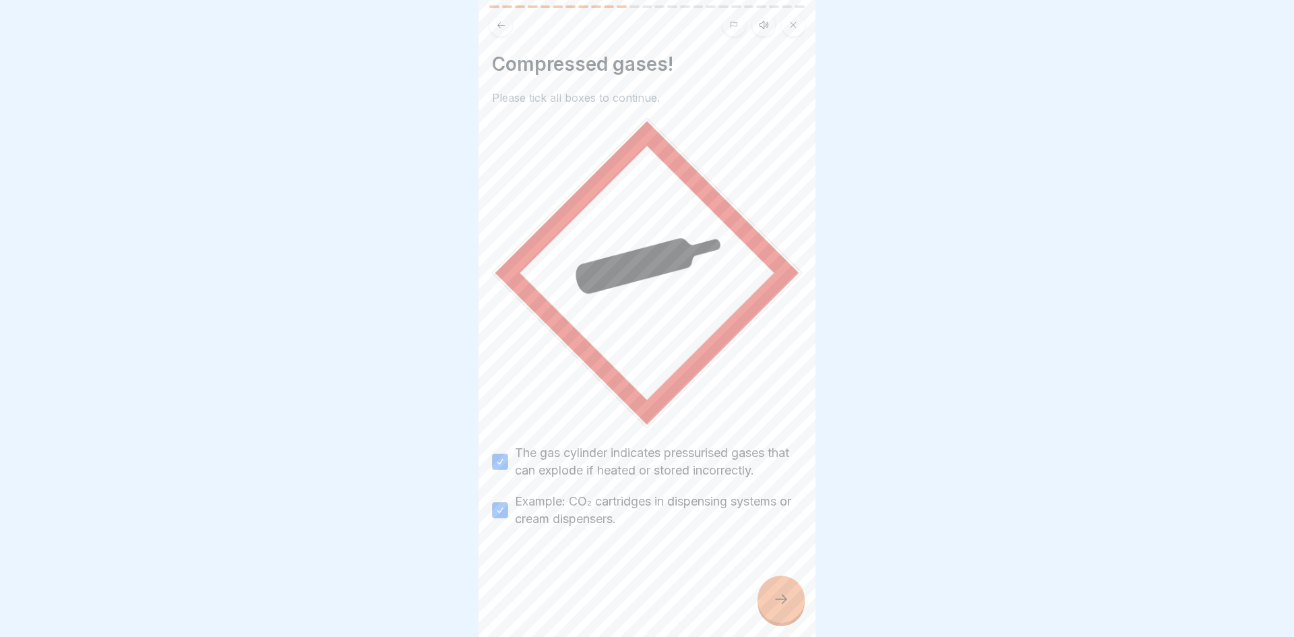
click at [799, 598] on div at bounding box center [780, 598] width 47 height 47
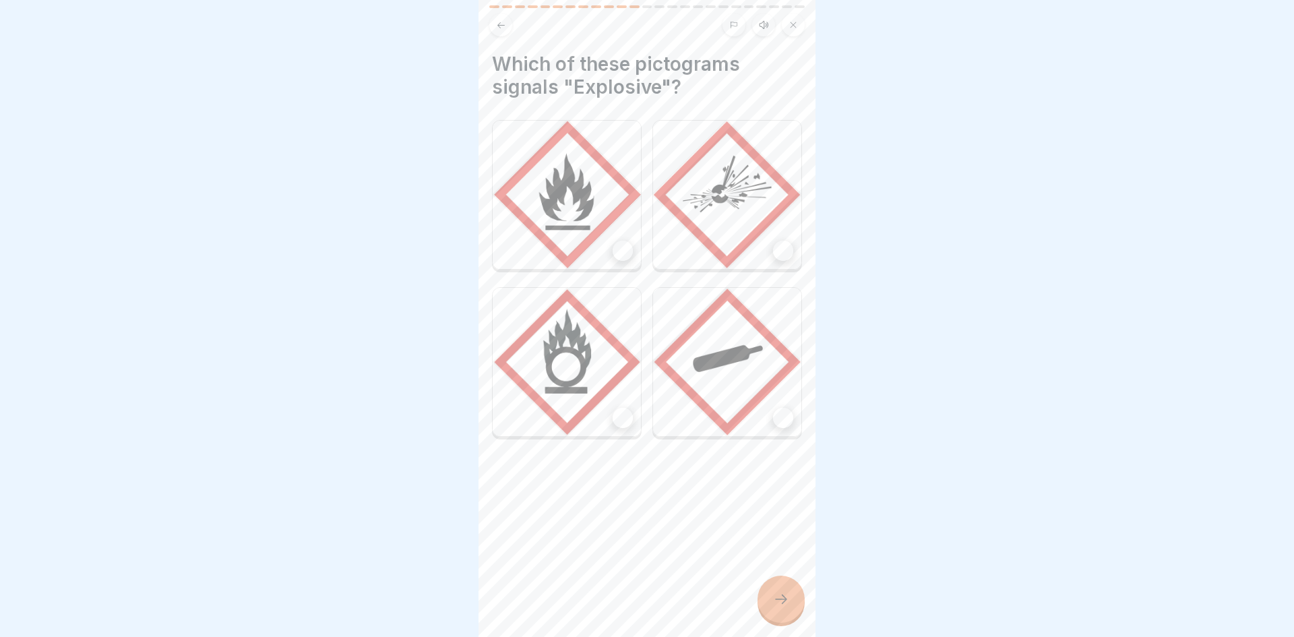
click at [778, 208] on img at bounding box center [727, 195] width 148 height 148
click at [790, 589] on div at bounding box center [780, 598] width 47 height 47
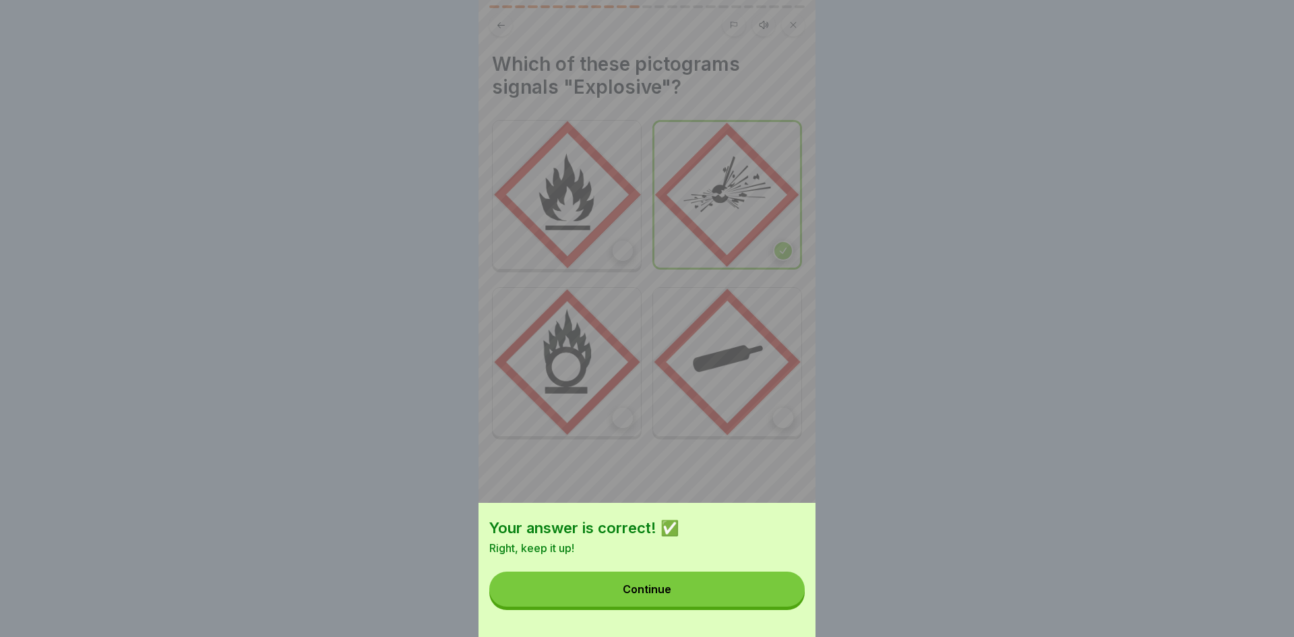
click at [776, 588] on button "Continue" at bounding box center [646, 588] width 315 height 35
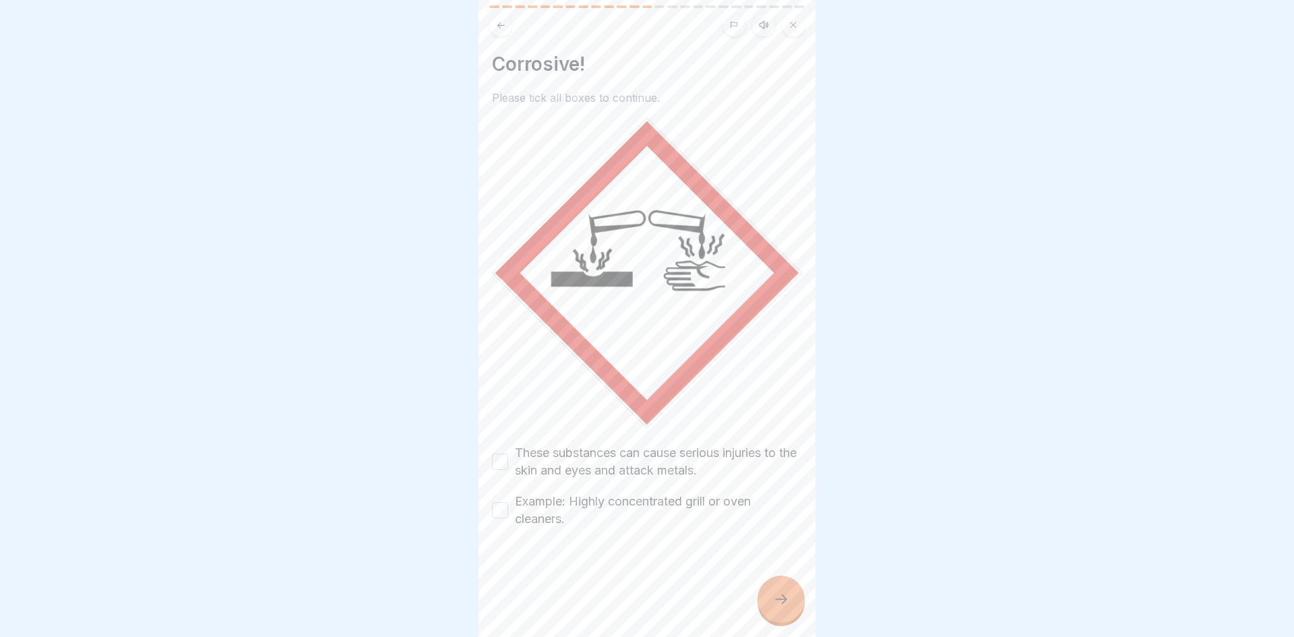
click at [763, 453] on label "These substances can cause serious injuries to the skin and eyes and attack met…" at bounding box center [658, 461] width 287 height 35
click at [508, 454] on button "These substances can cause serious injuries to the skin and eyes and attack met…" at bounding box center [500, 462] width 16 height 16
click at [735, 501] on label "Example: Highly concentrated grill or oven cleaners." at bounding box center [658, 510] width 287 height 35
click at [508, 502] on button "Example: Highly concentrated grill or oven cleaners." at bounding box center [500, 510] width 16 height 16
click at [776, 600] on icon at bounding box center [781, 599] width 16 height 16
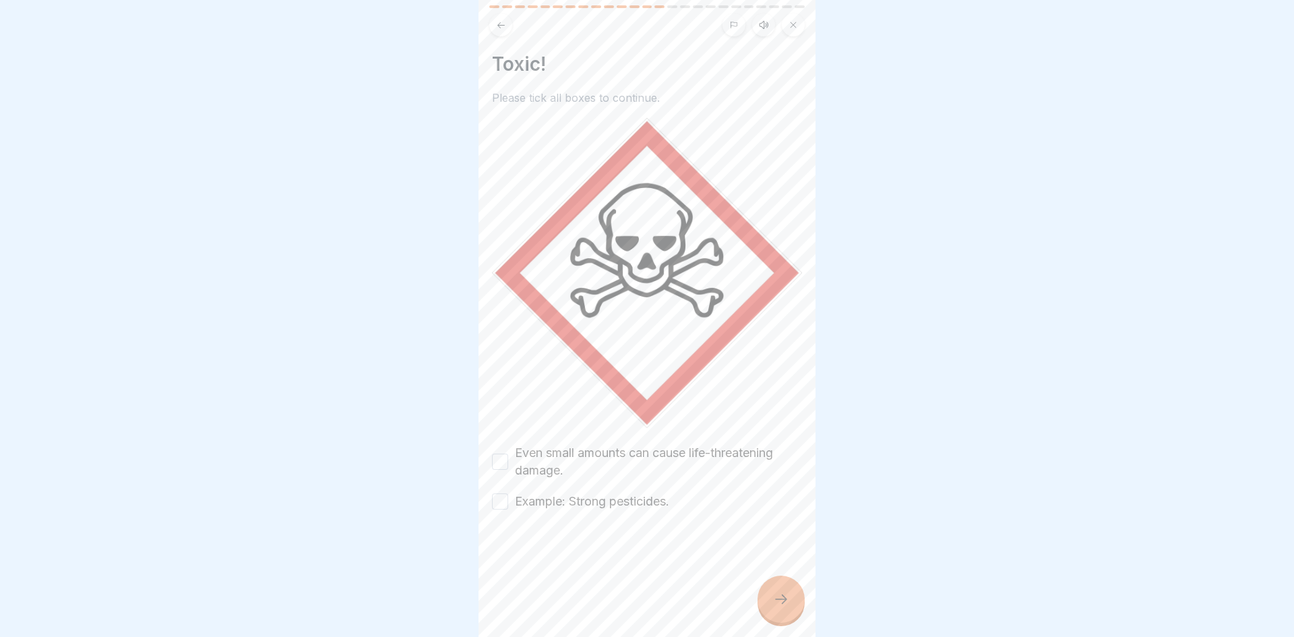
click at [718, 461] on label "Even small amounts can cause life-threatening damage." at bounding box center [658, 461] width 287 height 35
click at [508, 461] on button "Even small amounts can cause life-threatening damage." at bounding box center [500, 462] width 16 height 16
click at [693, 502] on div "Even small amounts can cause life-threatening damage. Example: Strong pesticide…" at bounding box center [647, 477] width 310 height 66
click at [652, 499] on label "Example: Strong pesticides." at bounding box center [592, 502] width 154 height 18
click at [508, 499] on button "Example: Strong pesticides." at bounding box center [500, 501] width 16 height 16
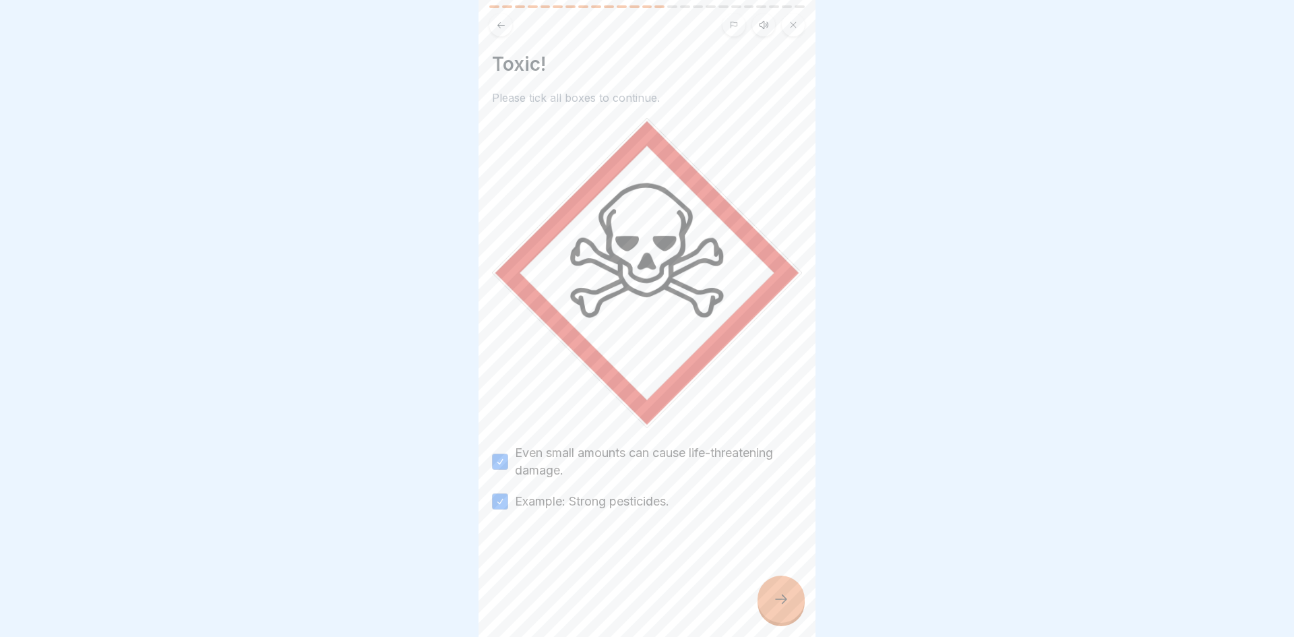
click at [784, 586] on div at bounding box center [780, 598] width 47 height 47
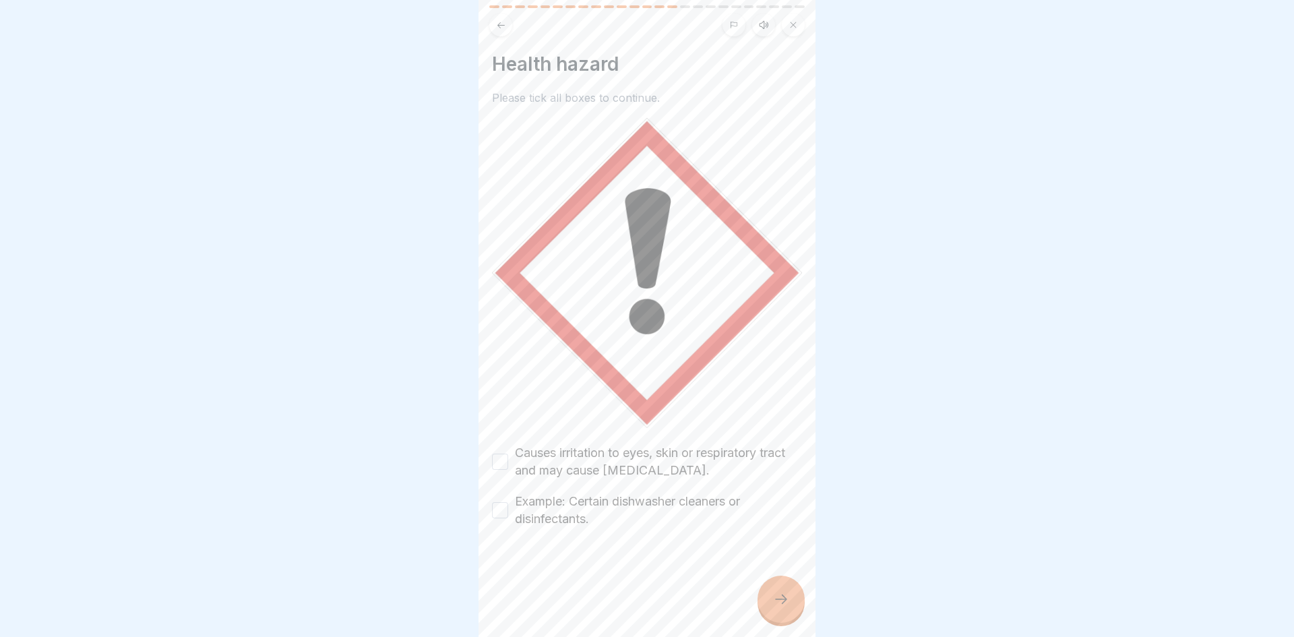
click at [721, 454] on label "Causes irritation to eyes, skin or respiratory tract and may cause allergies." at bounding box center [658, 461] width 287 height 35
click at [508, 454] on button "Causes irritation to eyes, skin or respiratory tract and may cause allergies." at bounding box center [500, 462] width 16 height 16
click at [711, 508] on label "Example: Certain dishwasher cleaners or disinfectants." at bounding box center [658, 510] width 287 height 35
click at [508, 508] on button "Example: Certain dishwasher cleaners or disinfectants." at bounding box center [500, 510] width 16 height 16
click at [784, 595] on icon at bounding box center [781, 599] width 16 height 16
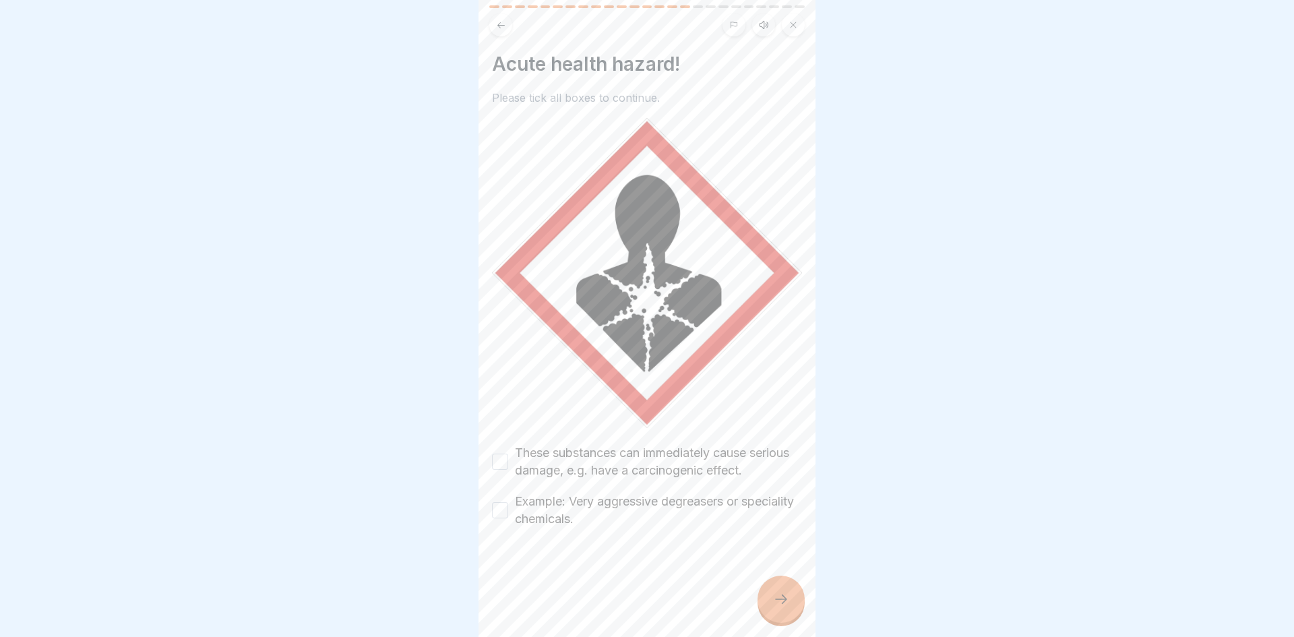
click at [685, 458] on label "These substances can immediately cause serious damage, e.g. have a carcinogenic…" at bounding box center [658, 461] width 287 height 35
click at [508, 458] on button "These substances can immediately cause serious damage, e.g. have a carcinogenic…" at bounding box center [500, 462] width 16 height 16
click at [685, 502] on label "Example: Very aggressive degreasers or speciality chemicals." at bounding box center [658, 510] width 287 height 35
click at [508, 502] on button "Example: Very aggressive degreasers or speciality chemicals." at bounding box center [500, 510] width 16 height 16
click at [778, 598] on icon at bounding box center [781, 599] width 16 height 16
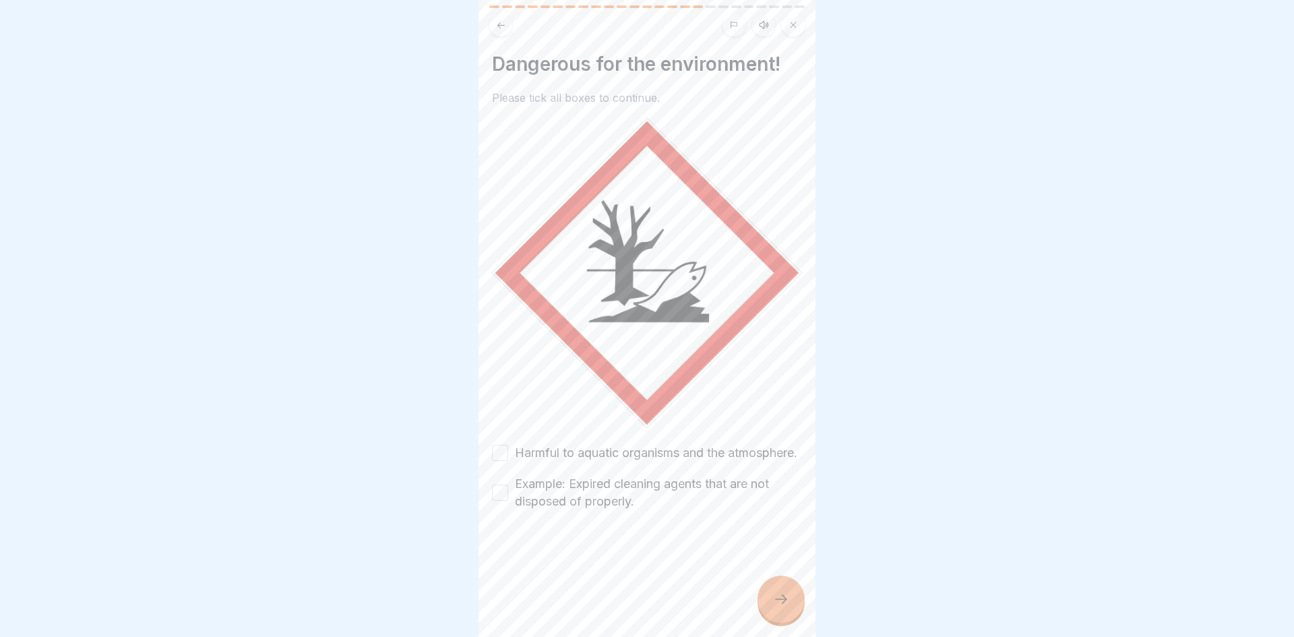
click at [721, 460] on label "Harmful to aquatic organisms and the atmosphere." at bounding box center [656, 453] width 282 height 18
click at [508, 460] on button "Harmful to aquatic organisms and the atmosphere." at bounding box center [500, 453] width 16 height 16
click at [712, 510] on label "Example: Expired cleaning agents that are not disposed of properly." at bounding box center [658, 492] width 287 height 35
click at [508, 501] on button "Example: Expired cleaning agents that are not disposed of properly." at bounding box center [500, 493] width 16 height 16
click at [787, 598] on icon at bounding box center [781, 599] width 16 height 16
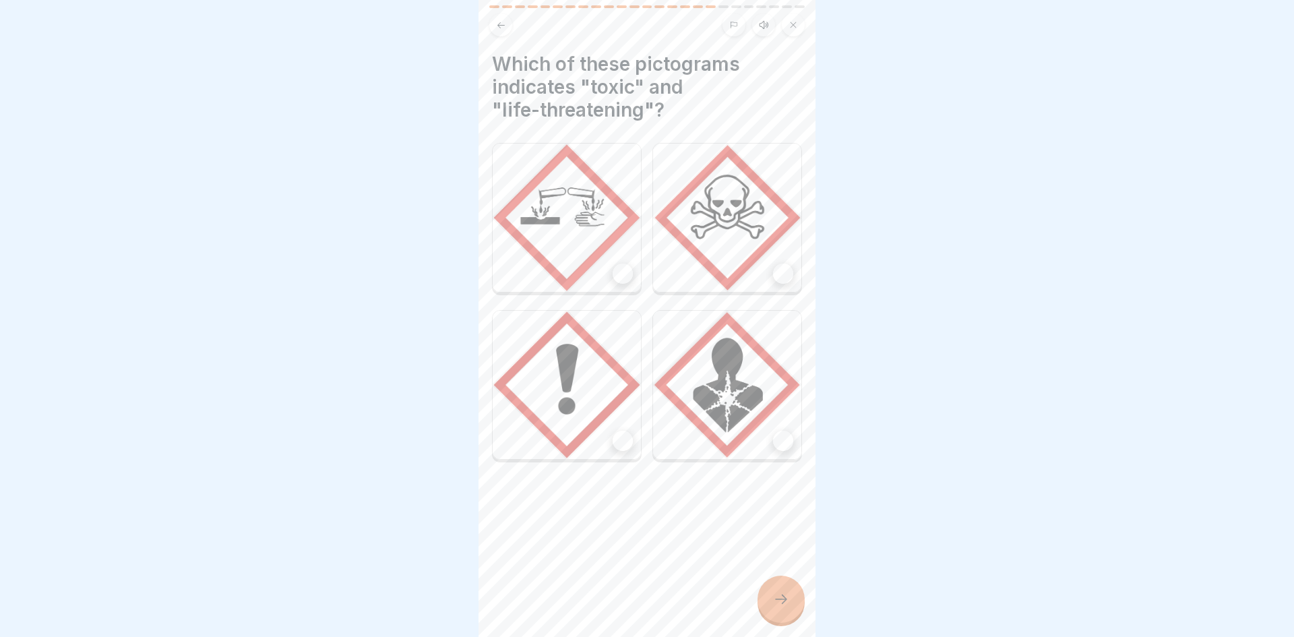
click at [779, 255] on img at bounding box center [727, 218] width 148 height 148
click at [790, 608] on div at bounding box center [780, 598] width 47 height 47
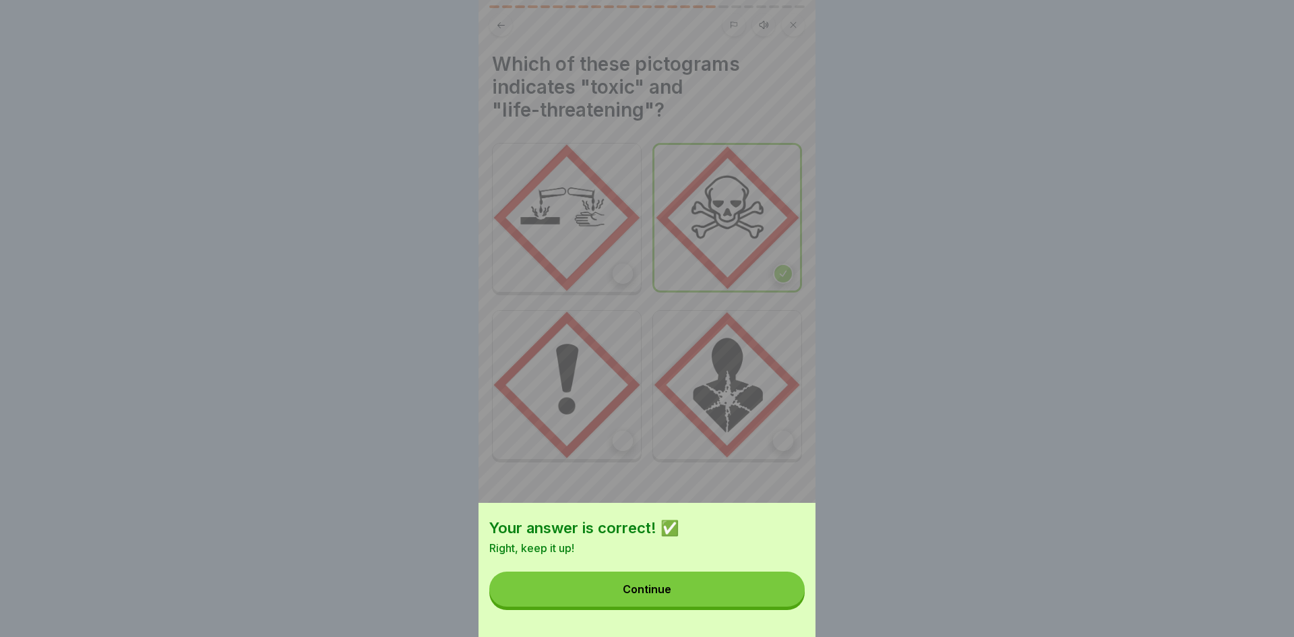
click at [781, 594] on button "Continue" at bounding box center [646, 588] width 315 height 35
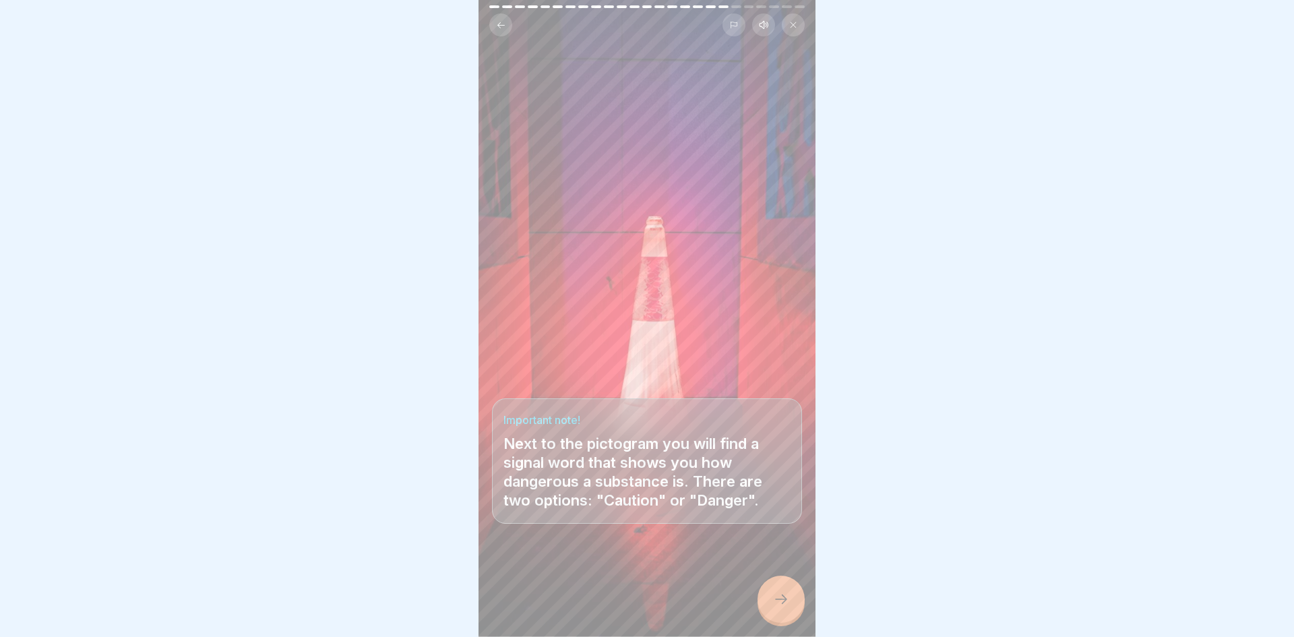
click at [781, 594] on icon at bounding box center [781, 599] width 16 height 16
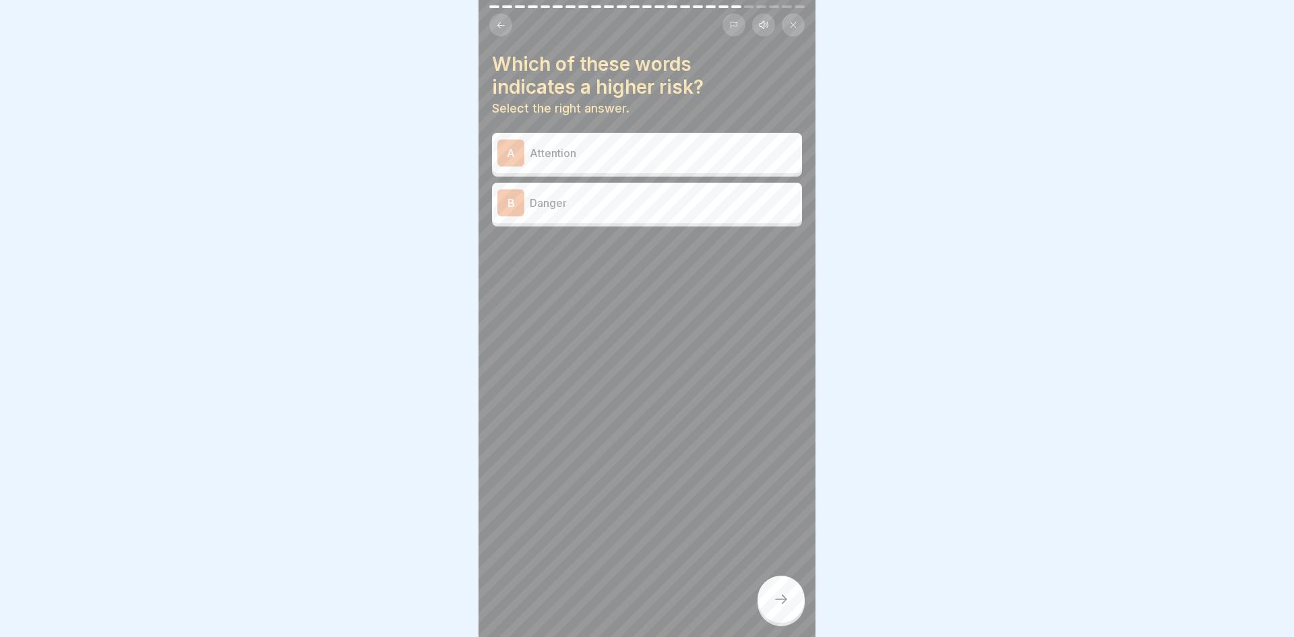
click at [617, 210] on p "Danger" at bounding box center [663, 203] width 267 height 16
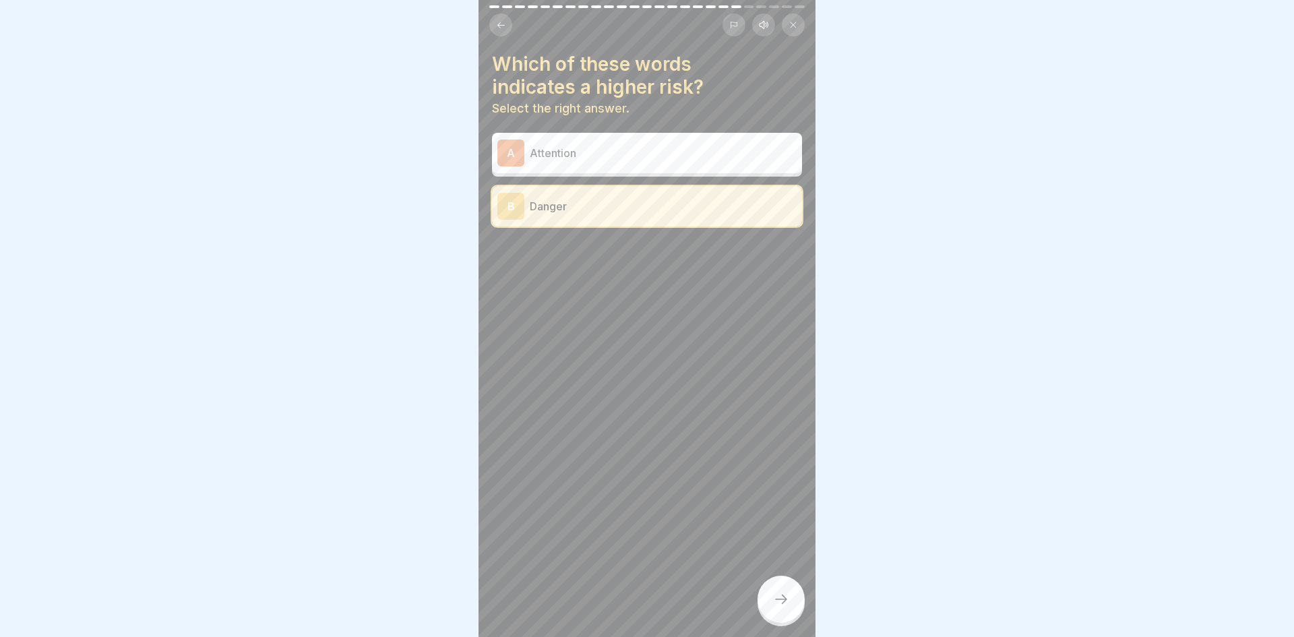
click at [794, 606] on div at bounding box center [780, 598] width 47 height 47
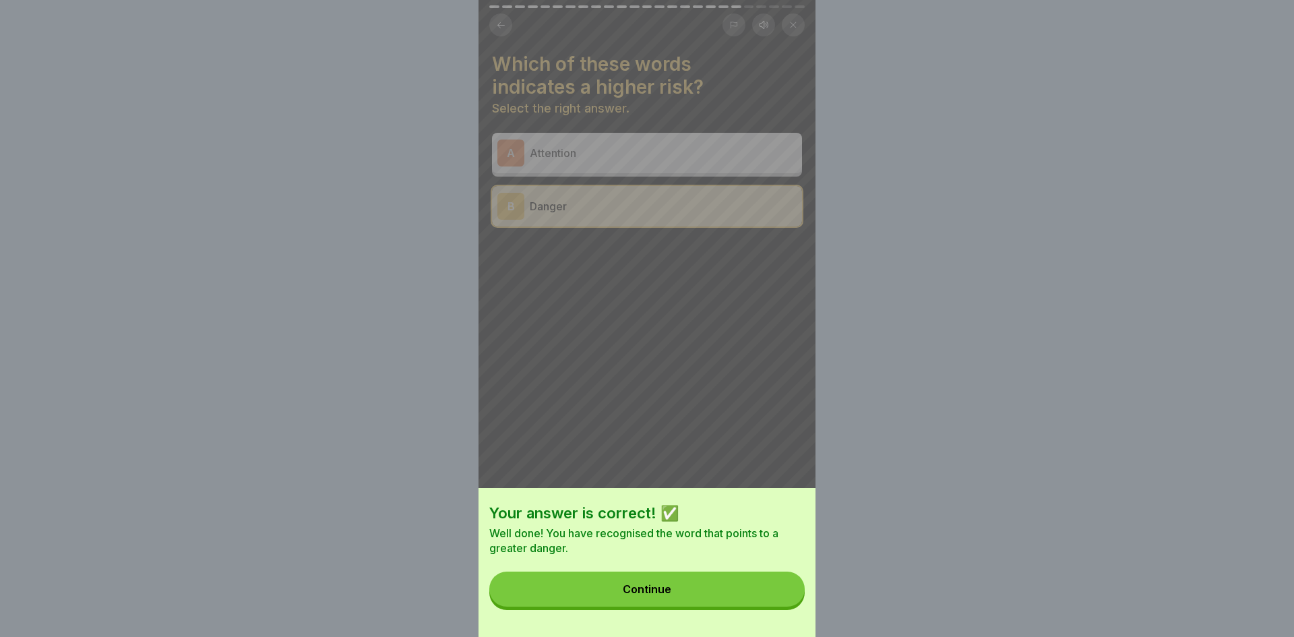
click at [776, 602] on button "Continue" at bounding box center [646, 588] width 315 height 35
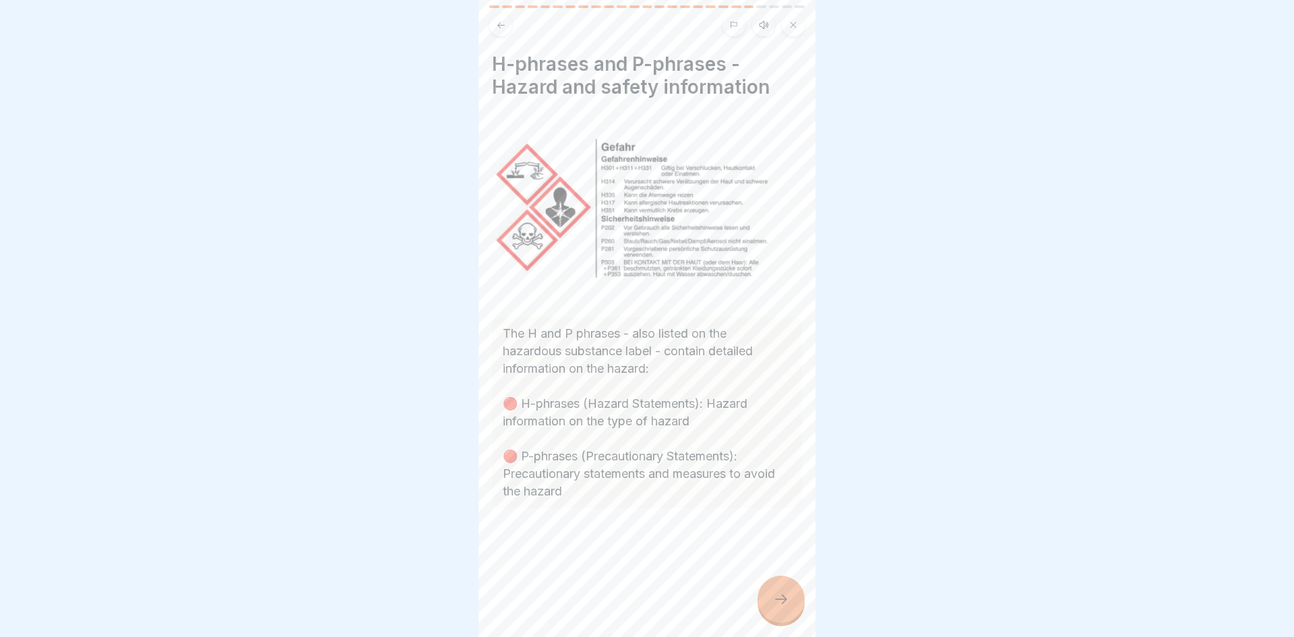
click at [776, 602] on icon at bounding box center [781, 599] width 16 height 16
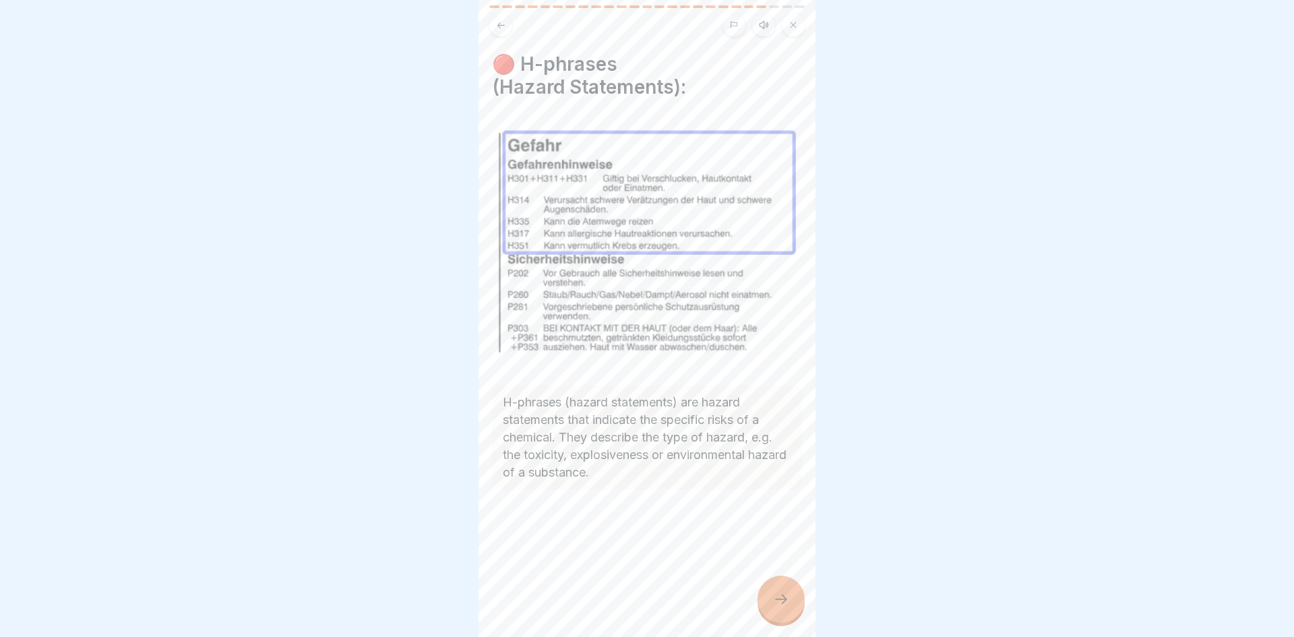
click at [795, 605] on div at bounding box center [780, 598] width 47 height 47
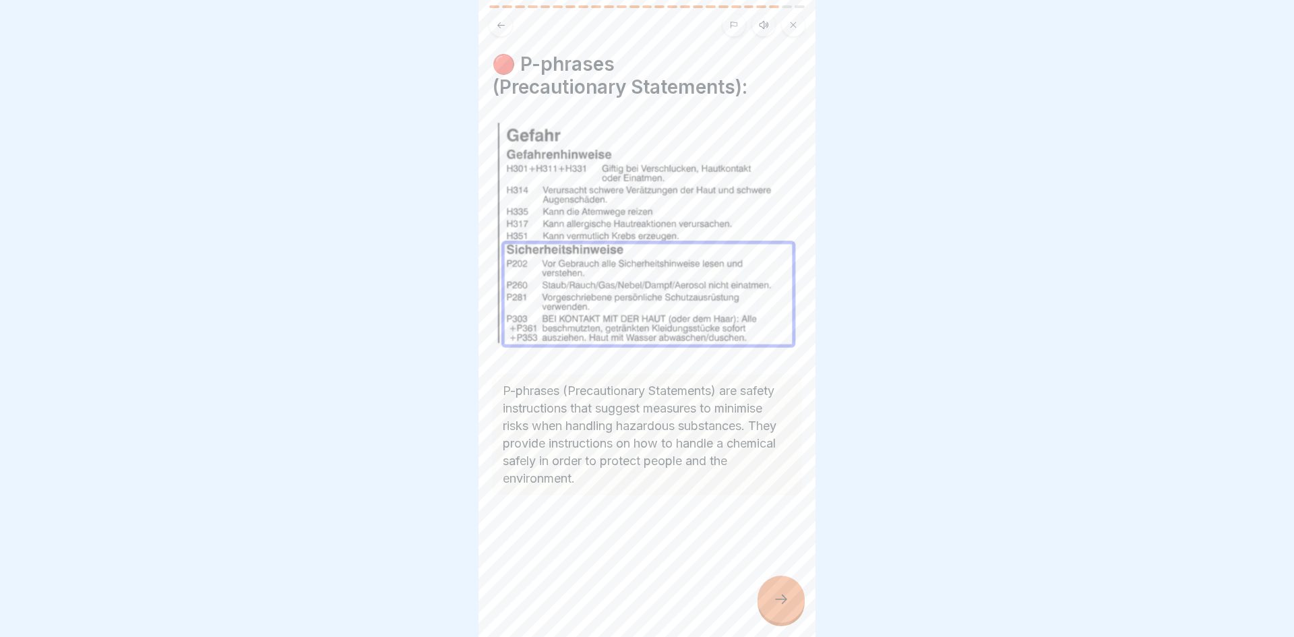
click at [795, 605] on div at bounding box center [780, 598] width 47 height 47
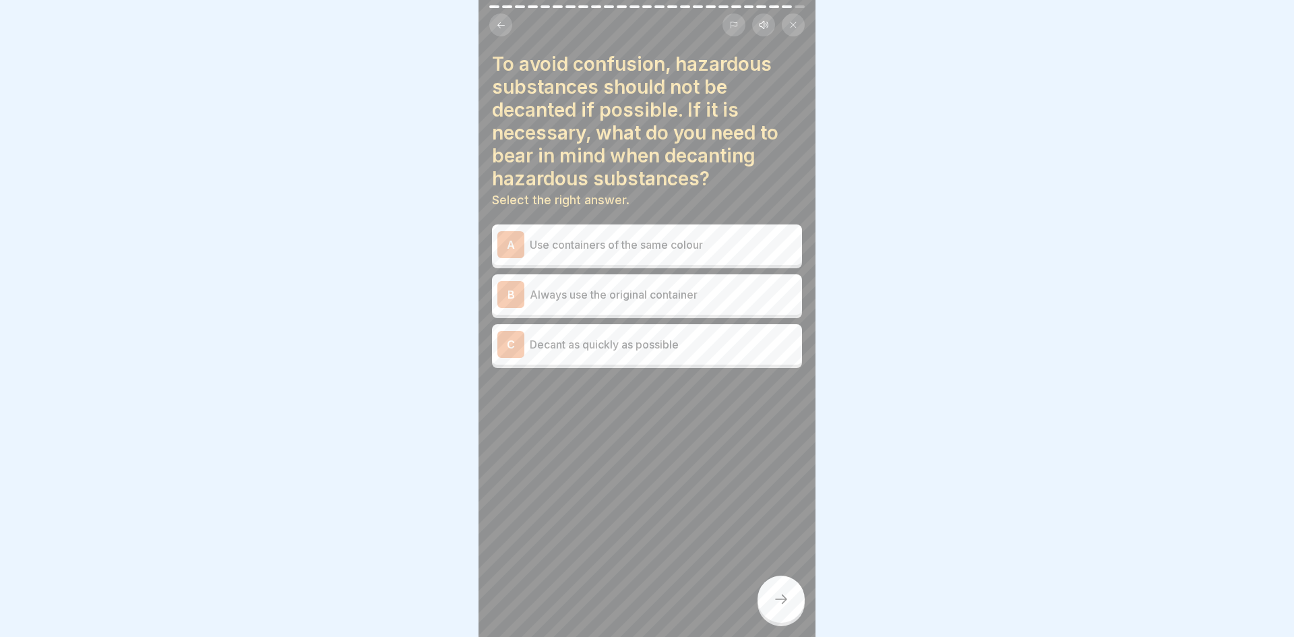
click at [694, 310] on div "B Always use the original container" at bounding box center [647, 294] width 310 height 40
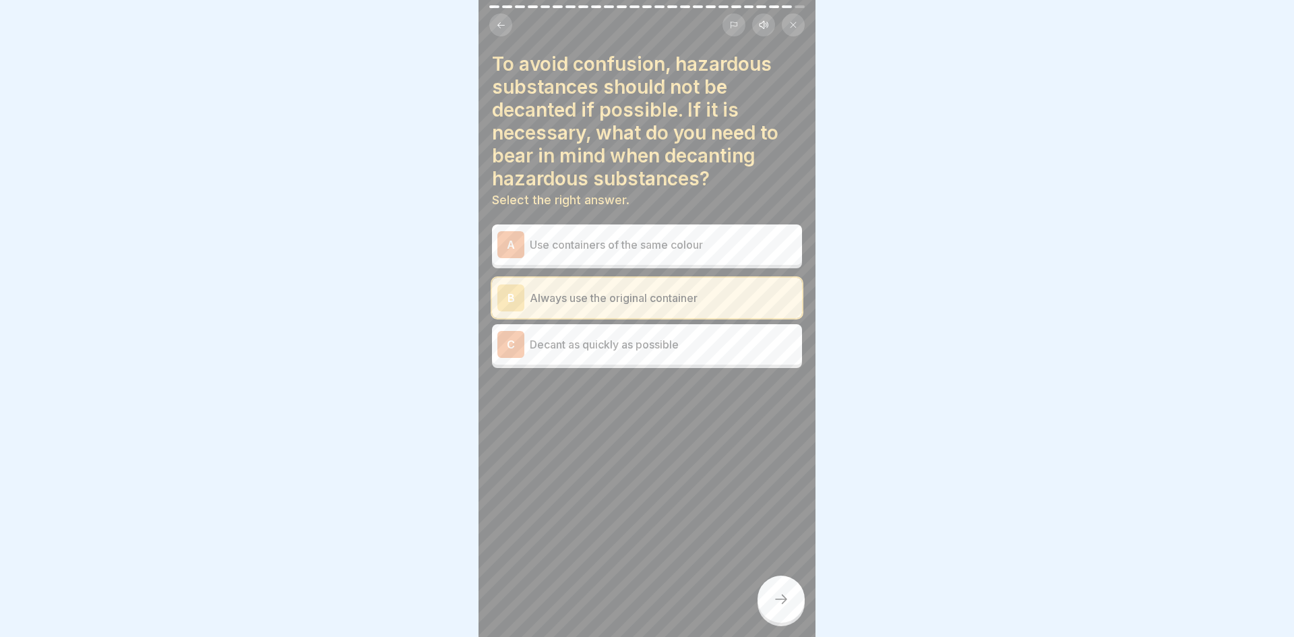
click at [774, 590] on div at bounding box center [780, 598] width 47 height 47
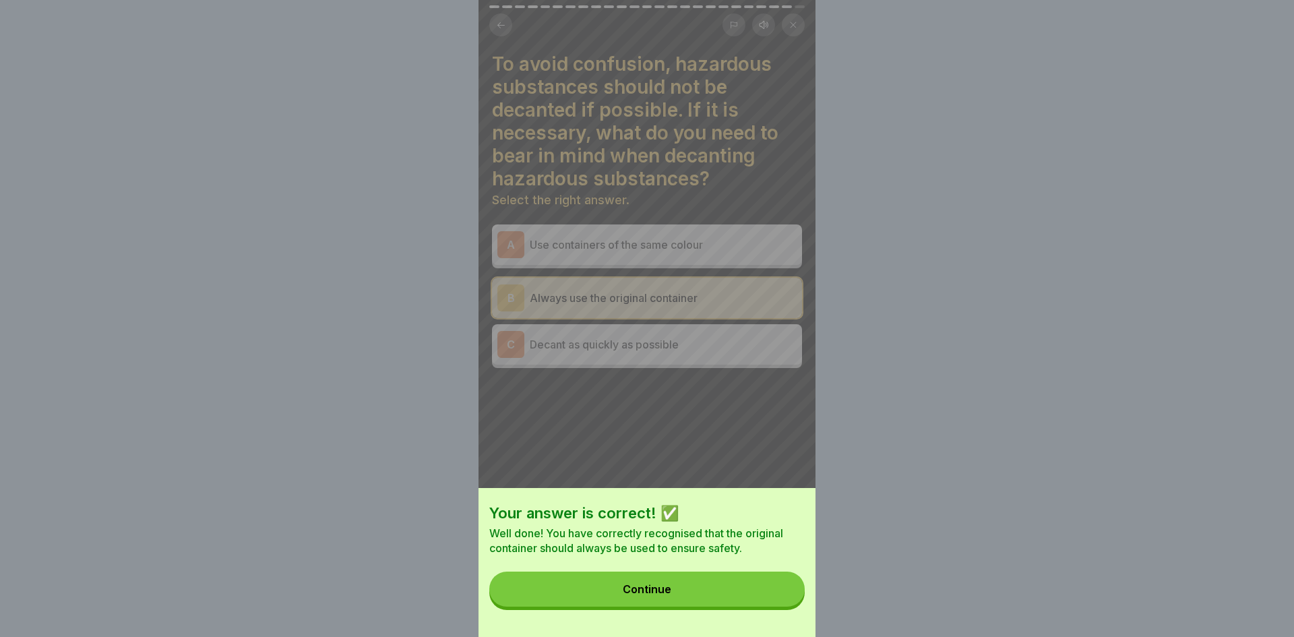
click at [695, 582] on button "Continue" at bounding box center [646, 588] width 315 height 35
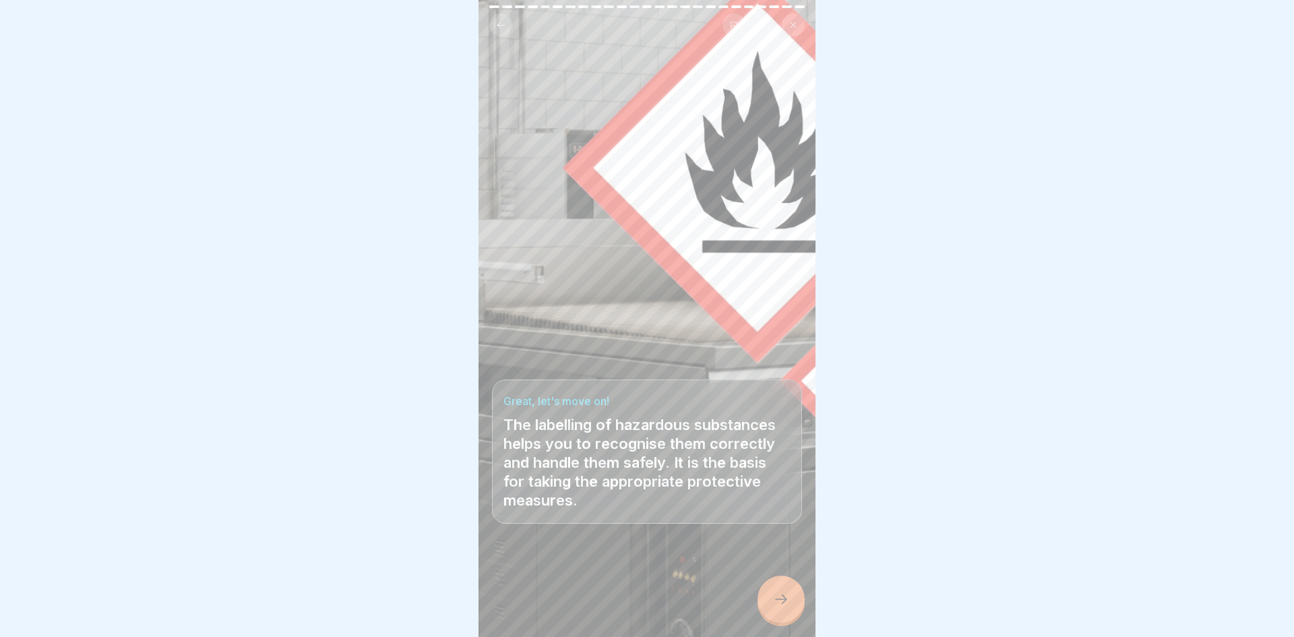
click at [782, 585] on div at bounding box center [780, 598] width 47 height 47
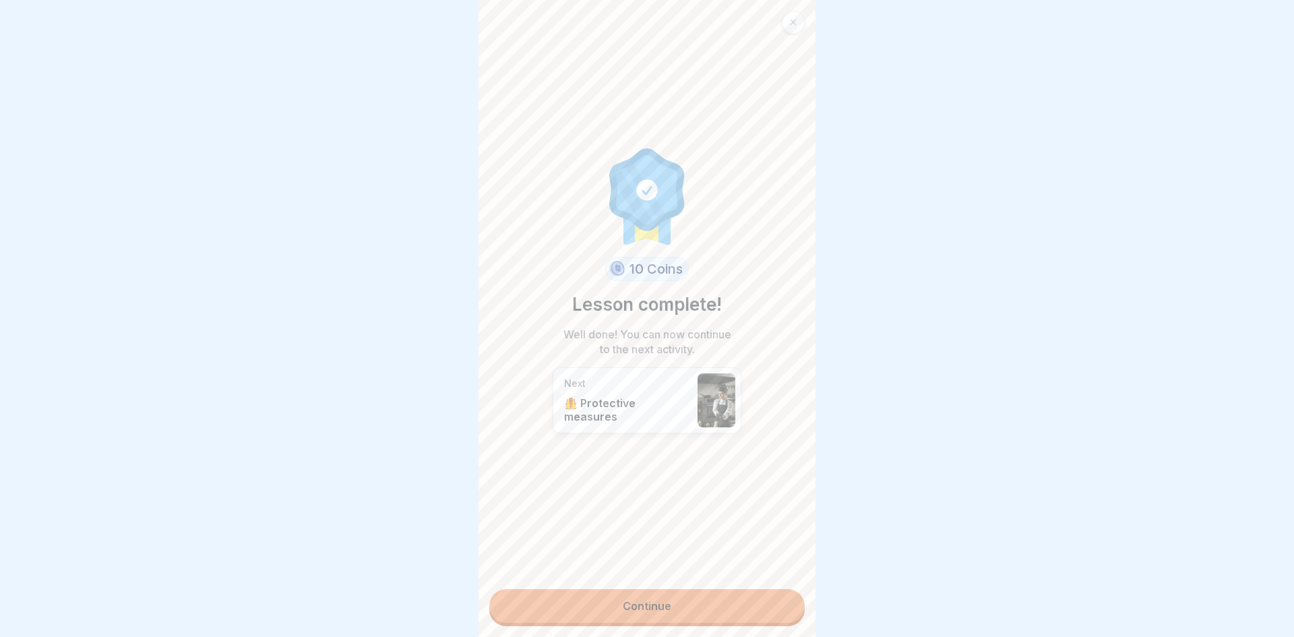
click at [636, 608] on link "Continue" at bounding box center [646, 606] width 315 height 34
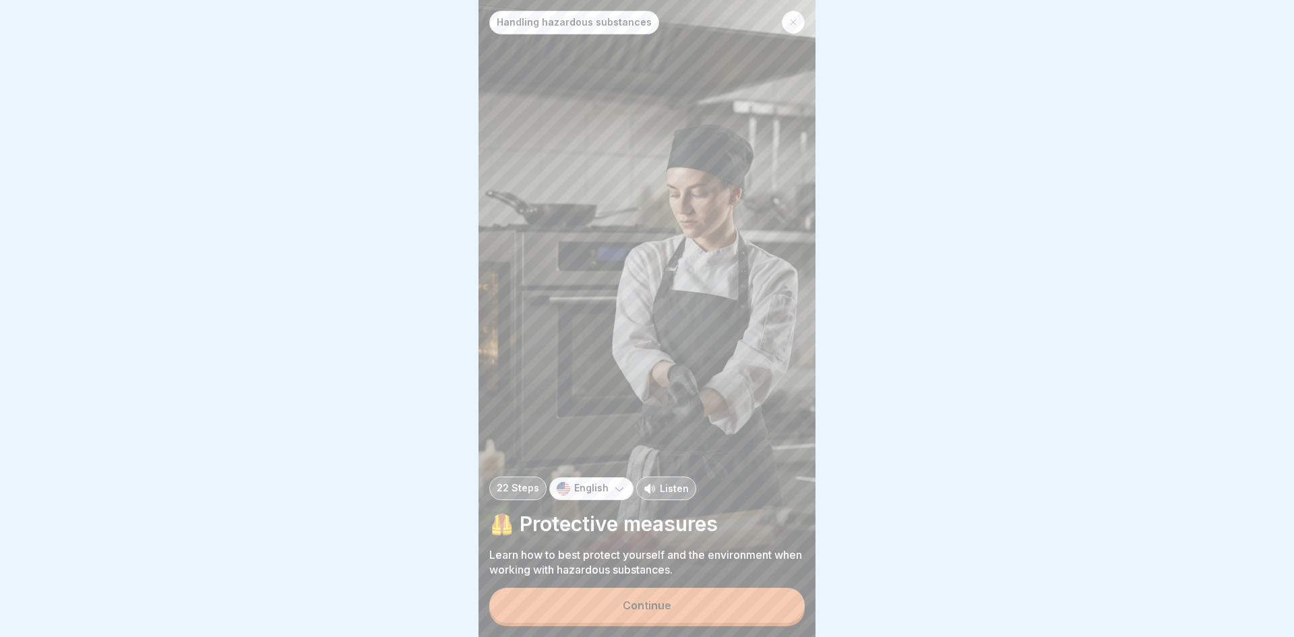
click at [623, 600] on div "Continue" at bounding box center [647, 605] width 49 height 12
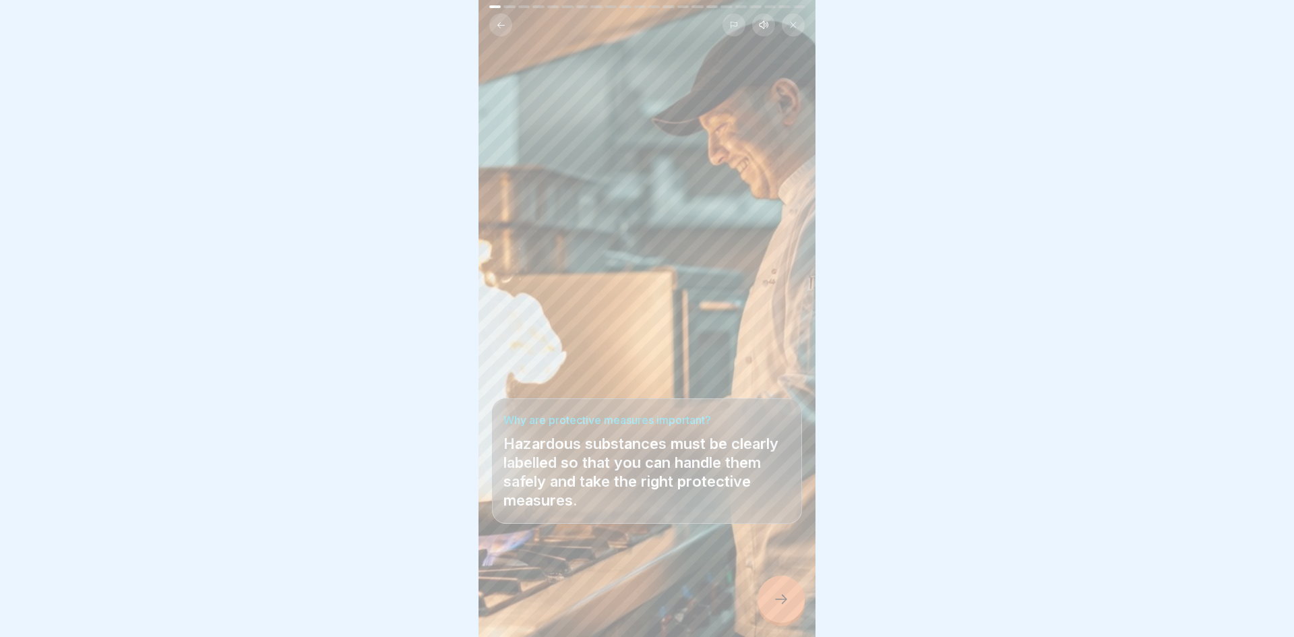
click at [779, 597] on icon at bounding box center [781, 599] width 16 height 16
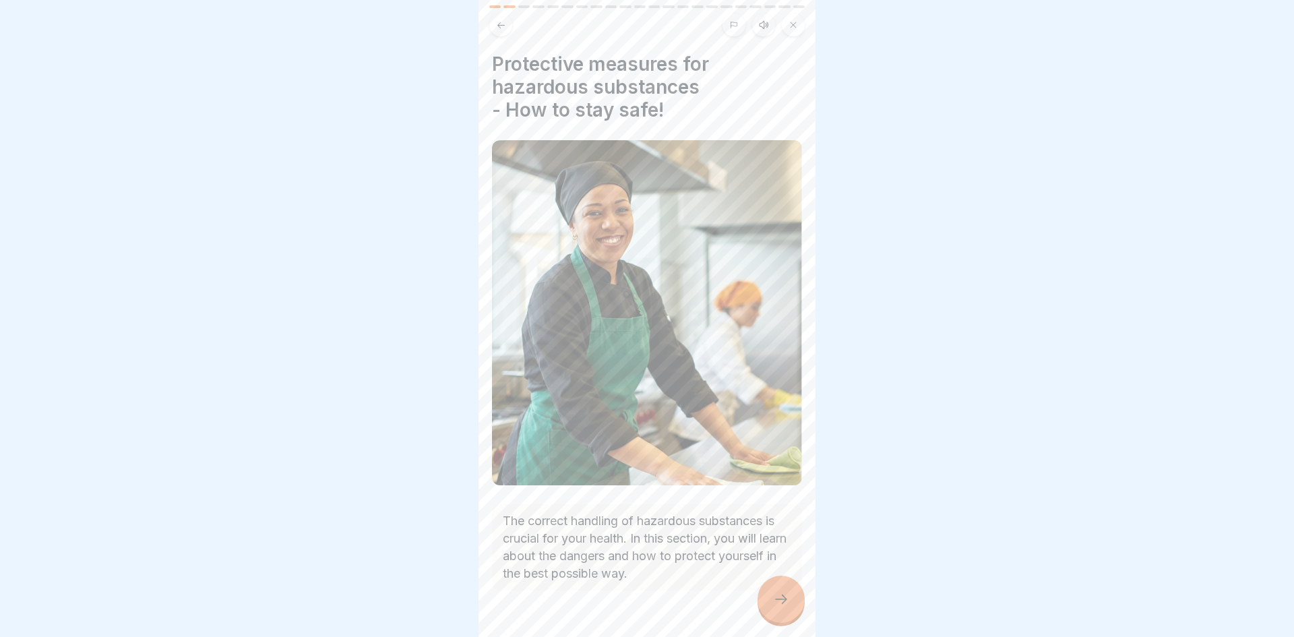
click at [783, 613] on div at bounding box center [780, 598] width 47 height 47
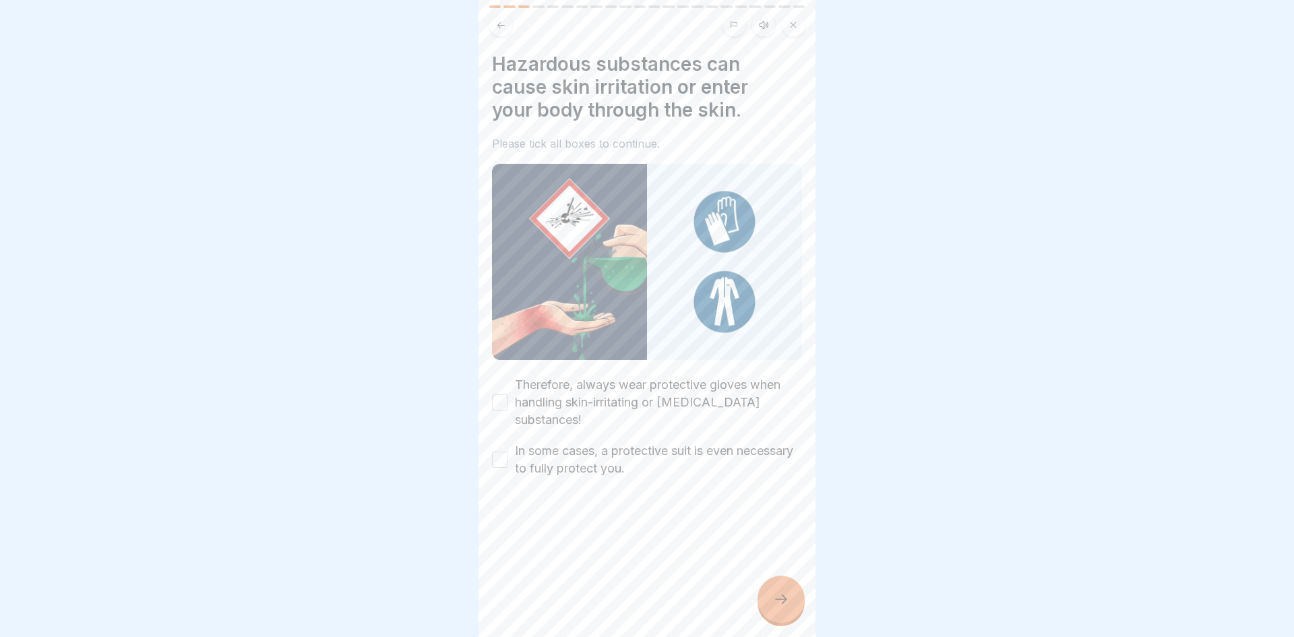
click at [653, 377] on label "Therefore, always wear protective gloves when handling skin-irritating or corro…" at bounding box center [658, 402] width 287 height 53
click at [508, 394] on button "Therefore, always wear protective gloves when handling skin-irritating or corro…" at bounding box center [500, 402] width 16 height 16
click at [611, 442] on label "In some cases, a protective suit is even necessary to fully protect you." at bounding box center [658, 459] width 287 height 35
click at [508, 451] on button "In some cases, a protective suit is even necessary to fully protect you." at bounding box center [500, 459] width 16 height 16
click at [791, 607] on div at bounding box center [780, 598] width 47 height 47
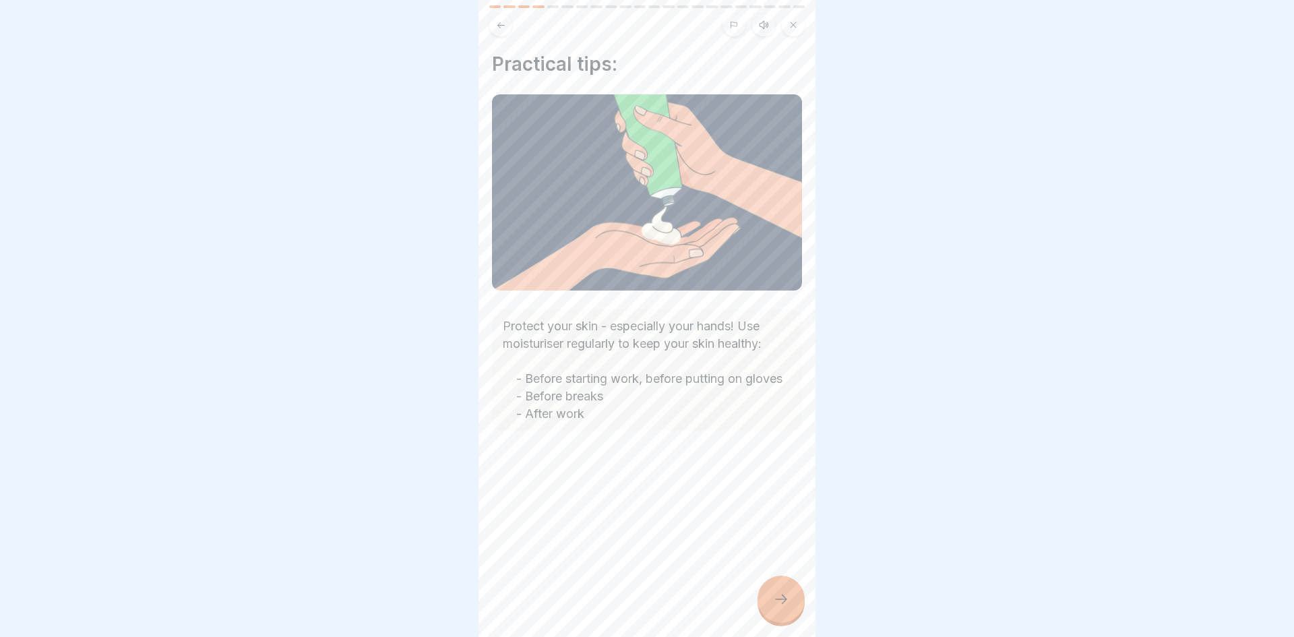
click at [791, 607] on div at bounding box center [780, 598] width 47 height 47
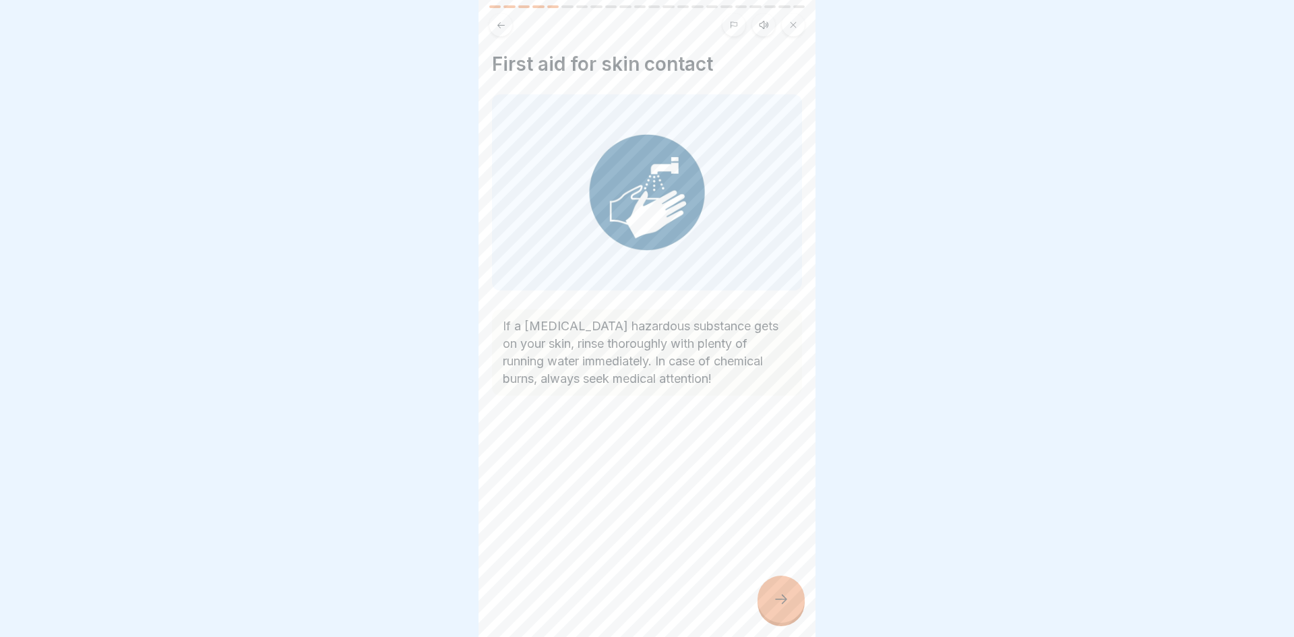
click at [791, 607] on div at bounding box center [780, 598] width 47 height 47
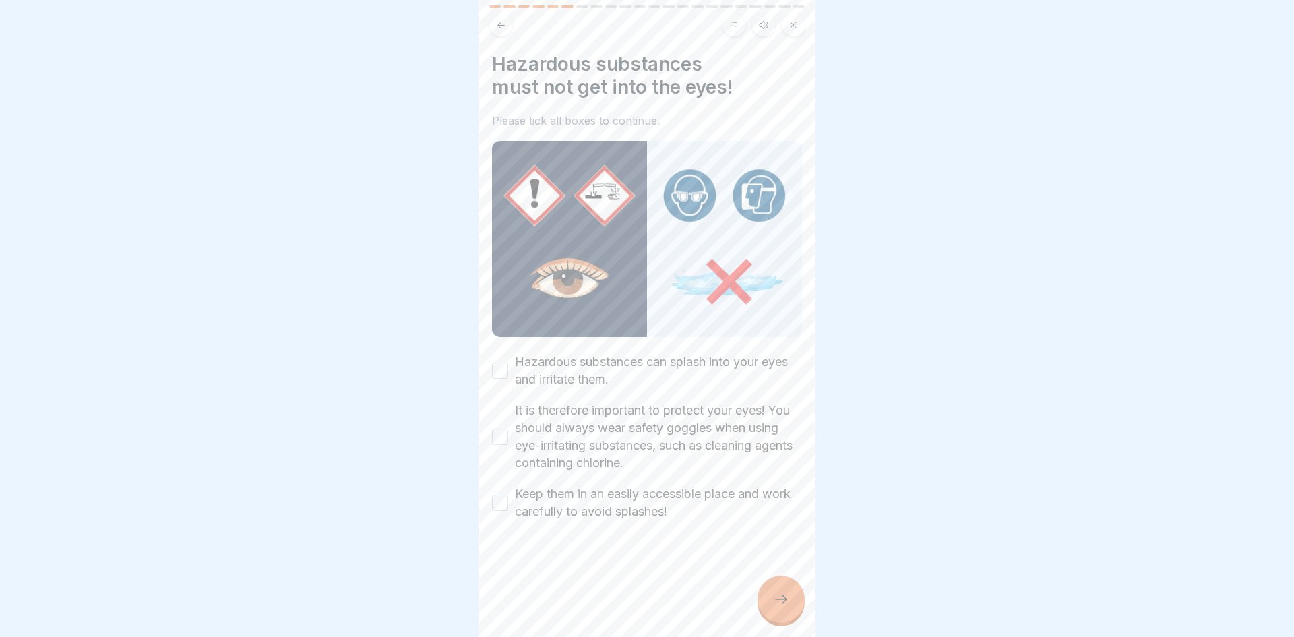
click at [697, 381] on label "Hazardous substances can splash into your eyes and irritate them." at bounding box center [658, 370] width 287 height 35
click at [508, 379] on button "Hazardous substances can splash into your eyes and irritate them." at bounding box center [500, 371] width 16 height 16
click at [675, 422] on label "It is therefore important to protect your eyes! You should always wear safety g…" at bounding box center [658, 437] width 287 height 70
click at [508, 429] on button "It is therefore important to protect your eyes! You should always wear safety g…" at bounding box center [500, 437] width 16 height 16
click at [665, 508] on label "Keep them in an easily accessible place and work carefully to avoid splashes!" at bounding box center [658, 502] width 287 height 35
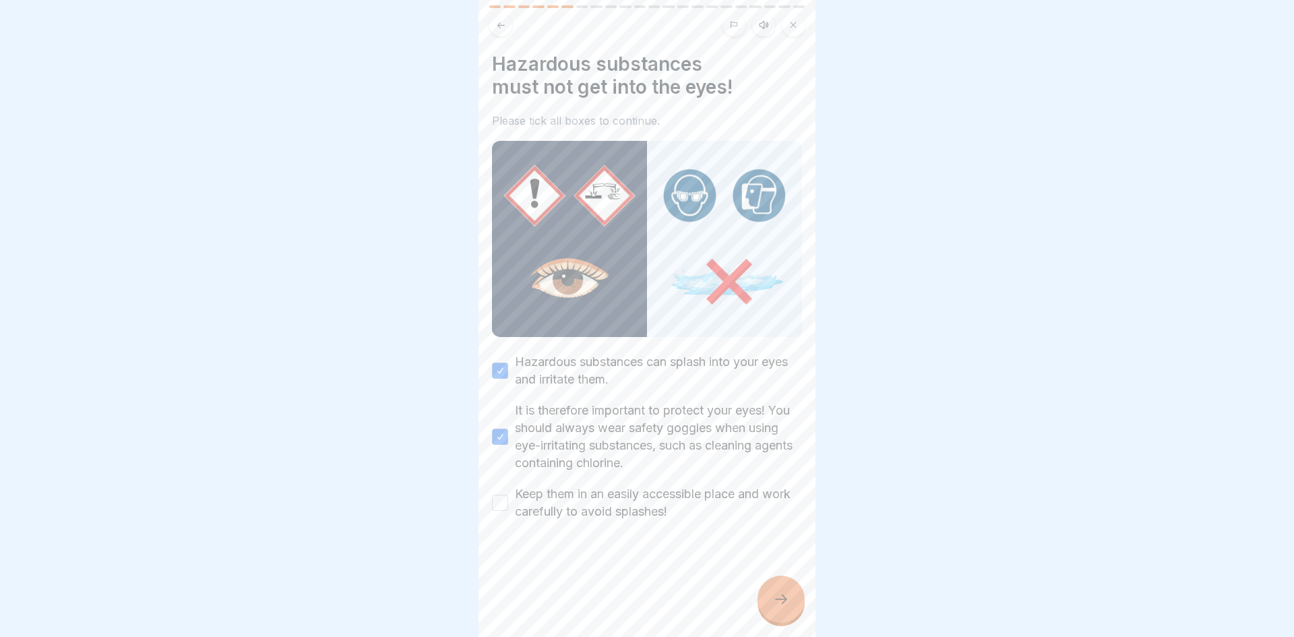
click at [508, 508] on button "Keep them in an easily accessible place and work carefully to avoid splashes!" at bounding box center [500, 503] width 16 height 16
click at [792, 601] on div at bounding box center [780, 598] width 47 height 47
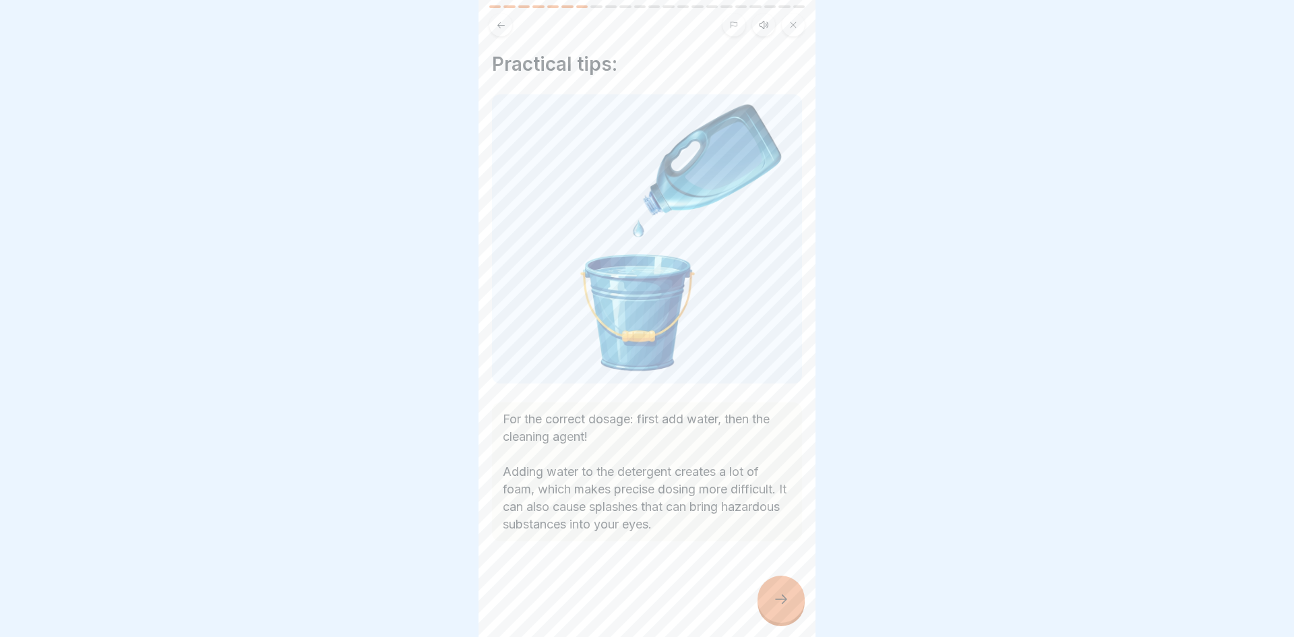
click at [804, 602] on div at bounding box center [780, 598] width 47 height 47
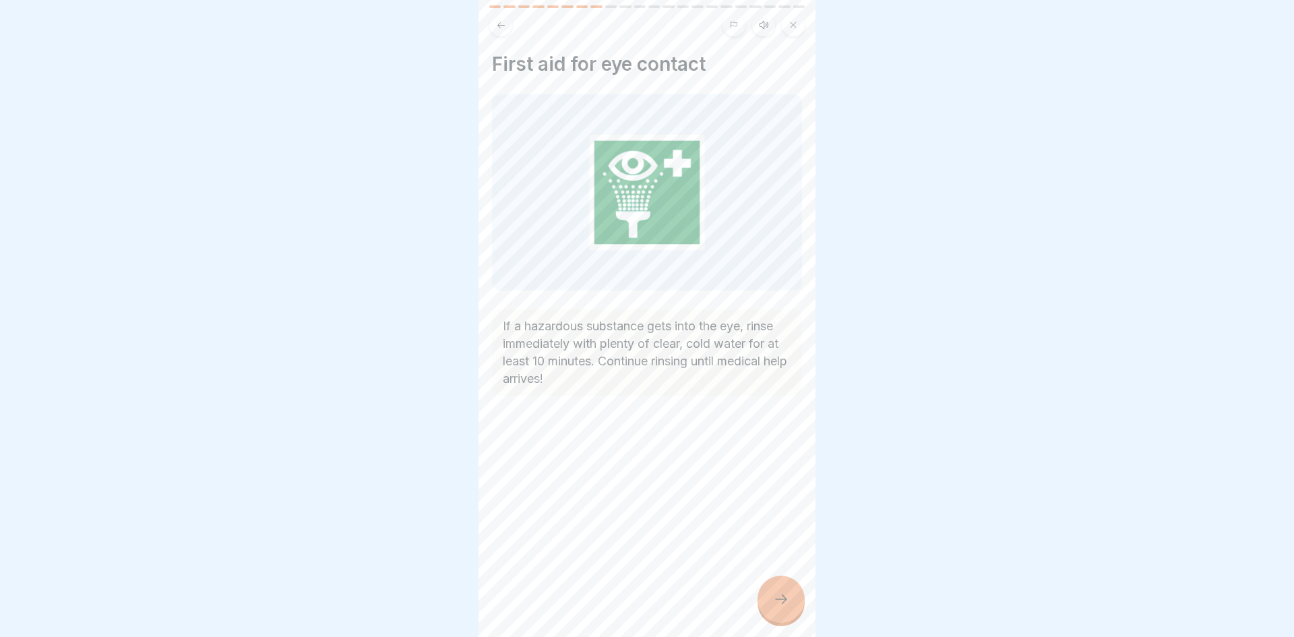
click at [794, 598] on div at bounding box center [780, 598] width 47 height 47
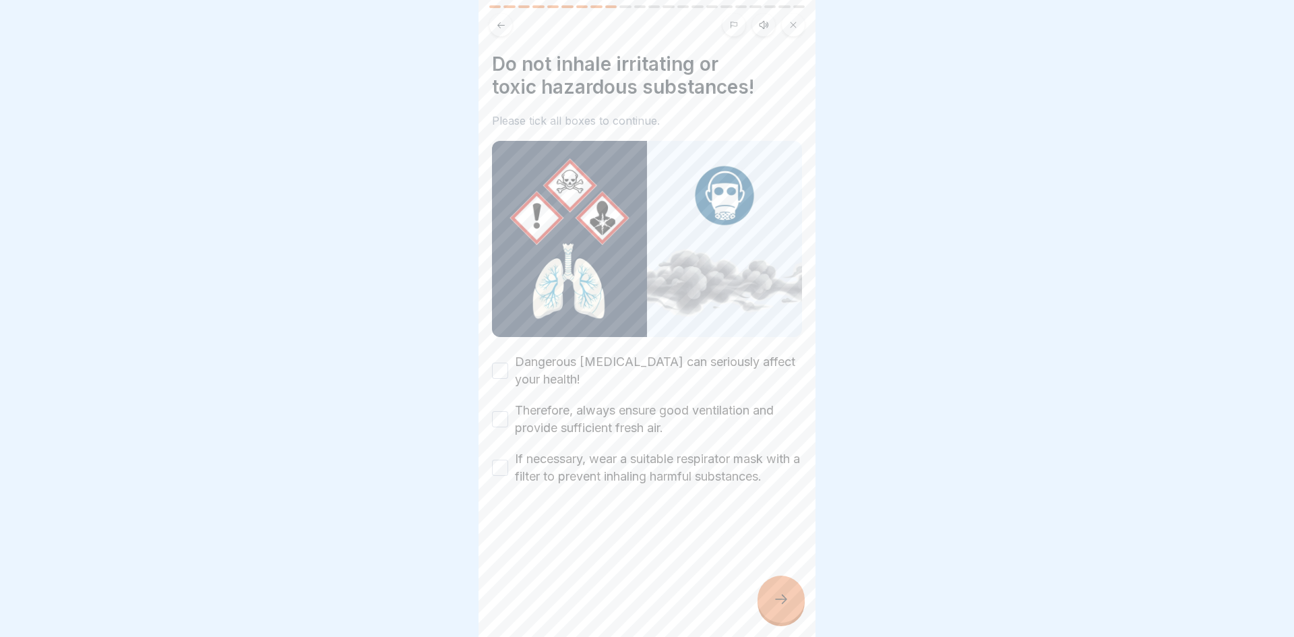
click at [788, 604] on icon at bounding box center [781, 599] width 16 height 16
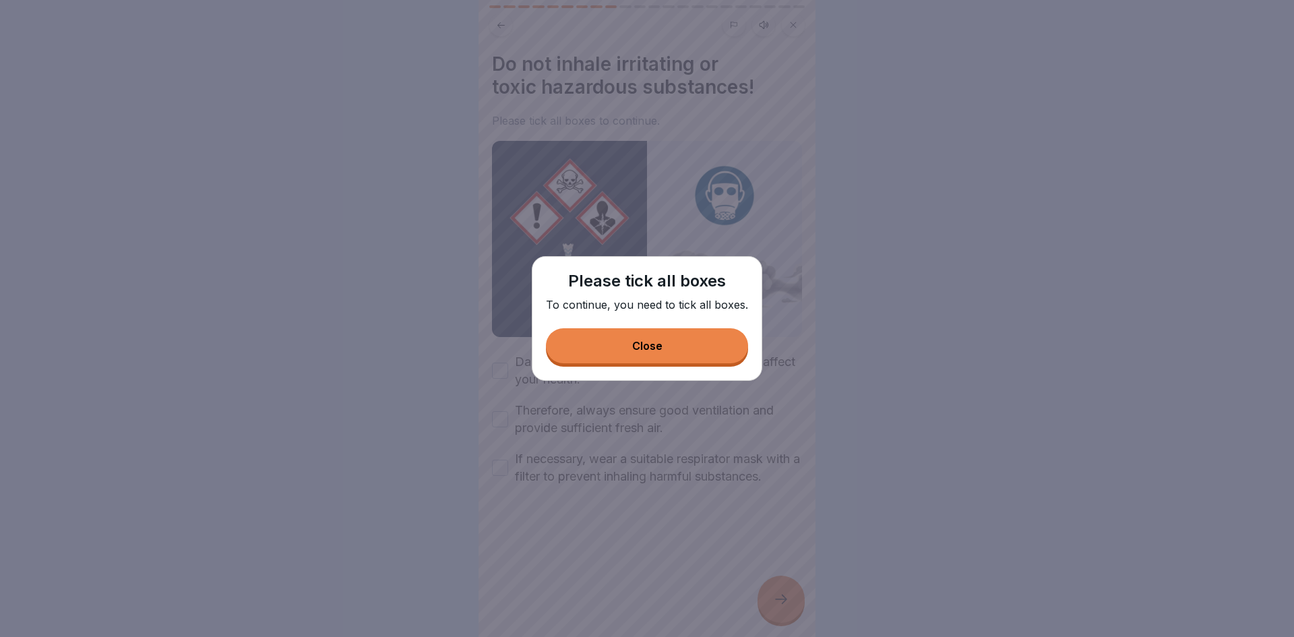
click at [673, 342] on button "Close" at bounding box center [647, 345] width 202 height 35
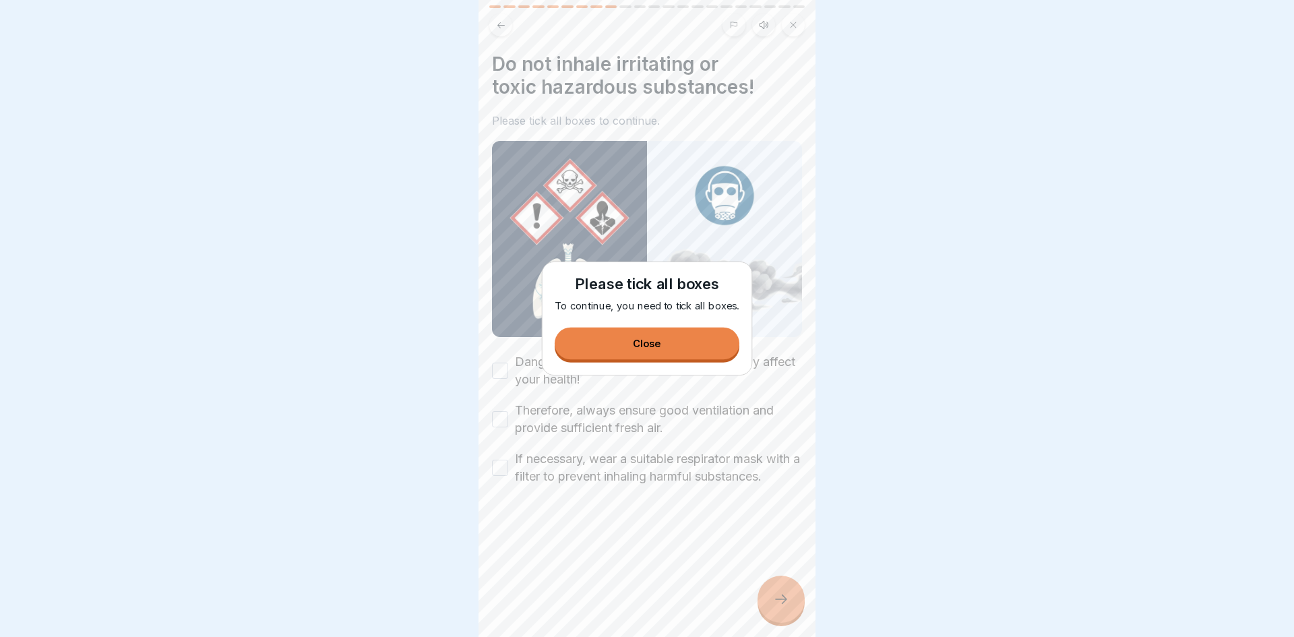
click at [604, 370] on label "Dangerous vapours can seriously affect your health!" at bounding box center [658, 370] width 287 height 35
click at [508, 370] on button "Dangerous vapours can seriously affect your health!" at bounding box center [500, 371] width 16 height 16
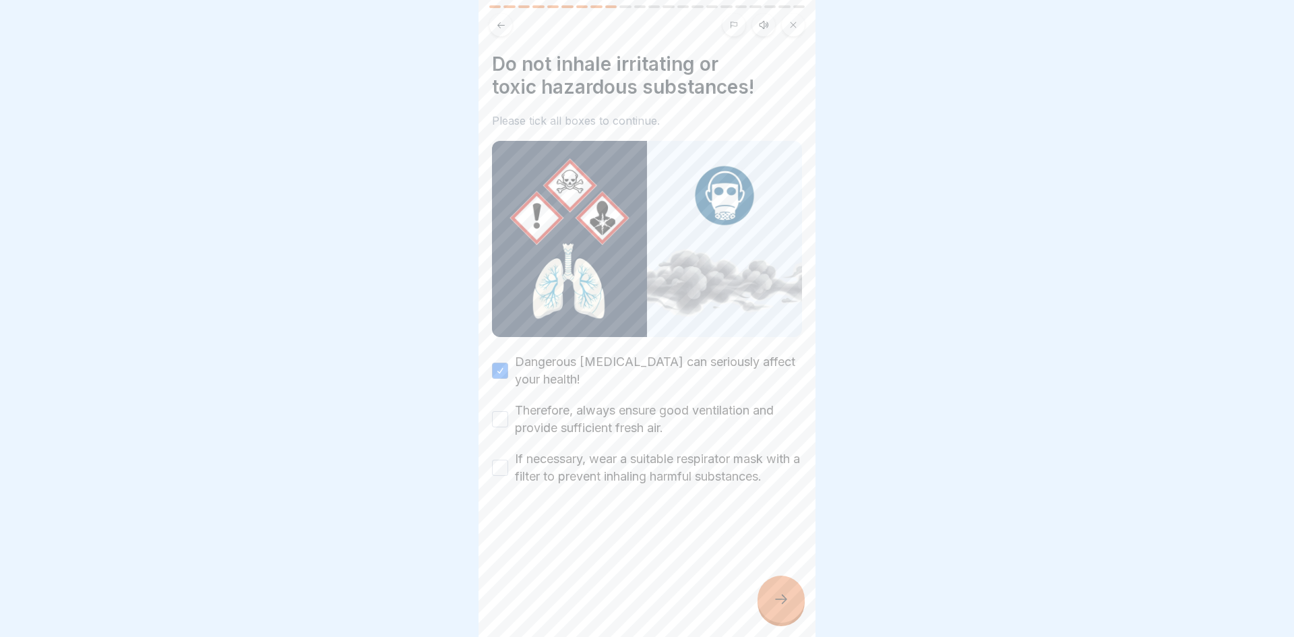
click at [636, 427] on label "Therefore, always ensure good ventilation and provide sufficient fresh air." at bounding box center [658, 419] width 287 height 35
click at [508, 427] on button "Therefore, always ensure good ventilation and provide sufficient fresh air." at bounding box center [500, 419] width 16 height 16
click at [644, 478] on label "If necessary, wear a suitable respirator mask with a filter to prevent inhaling…" at bounding box center [658, 467] width 287 height 35
click at [508, 476] on button "If necessary, wear a suitable respirator mask with a filter to prevent inhaling…" at bounding box center [500, 468] width 16 height 16
click at [774, 596] on icon at bounding box center [781, 599] width 16 height 16
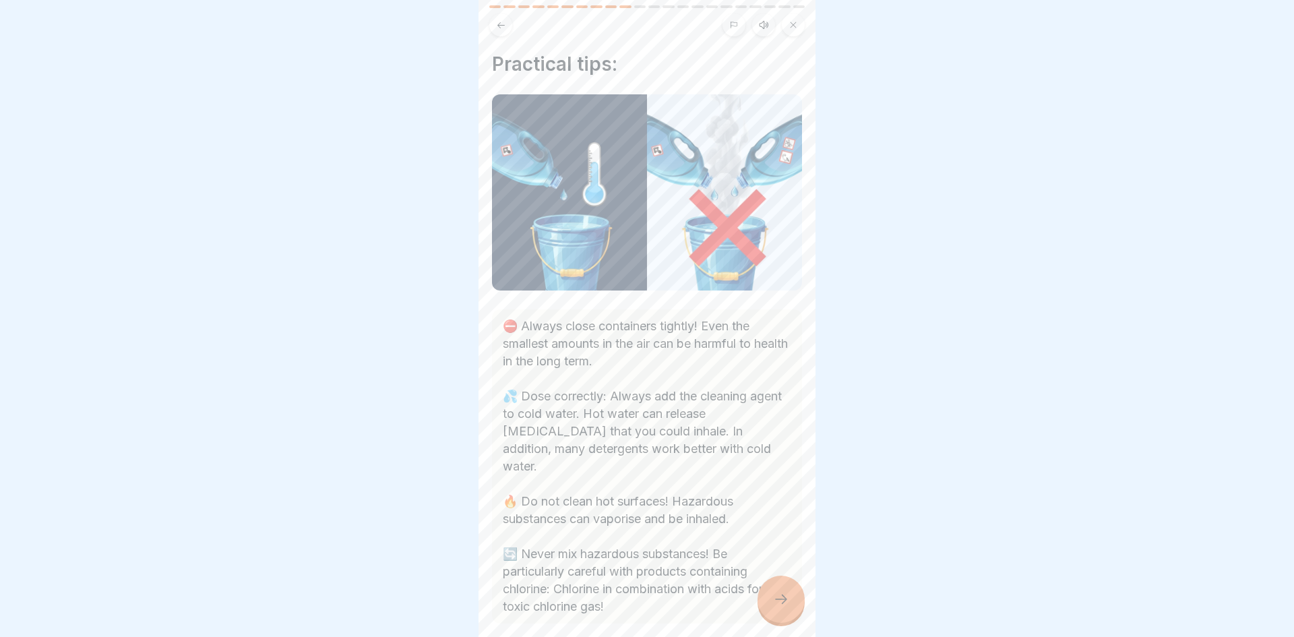
click at [797, 589] on div at bounding box center [780, 598] width 47 height 47
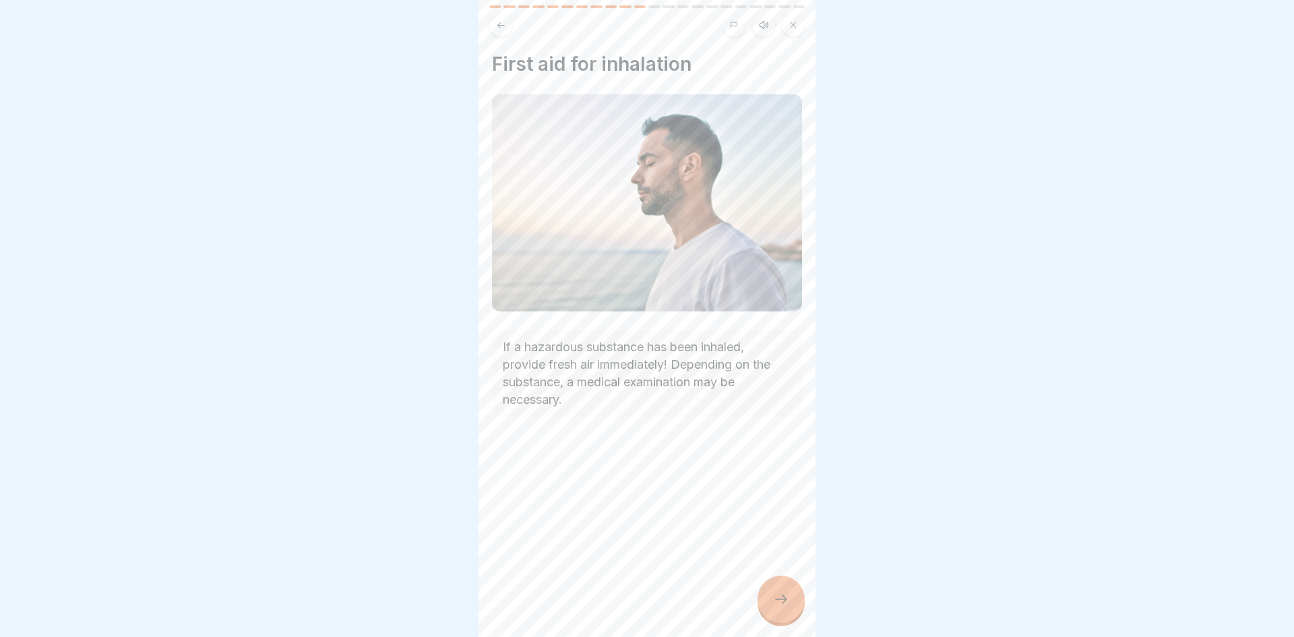
click at [797, 597] on div at bounding box center [780, 598] width 47 height 47
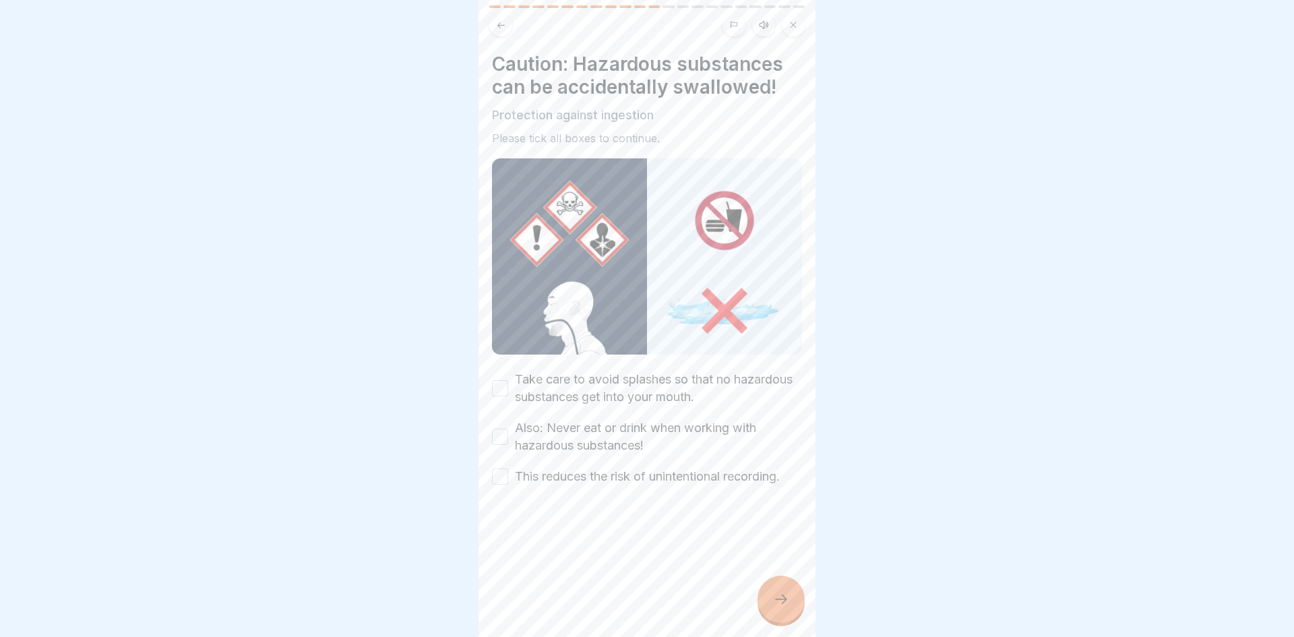
click at [628, 394] on label "Take care to avoid splashes so that no hazardous substances get into your mouth." at bounding box center [658, 388] width 287 height 35
click at [508, 394] on button "Take care to avoid splashes so that no hazardous substances get into your mouth." at bounding box center [500, 388] width 16 height 16
click at [620, 485] on div at bounding box center [647, 525] width 310 height 81
click at [529, 451] on label "Also: Never eat or drink when working with hazardous substances!" at bounding box center [658, 436] width 287 height 35
click at [508, 445] on button "Also: Never eat or drink when working with hazardous substances!" at bounding box center [500, 437] width 16 height 16
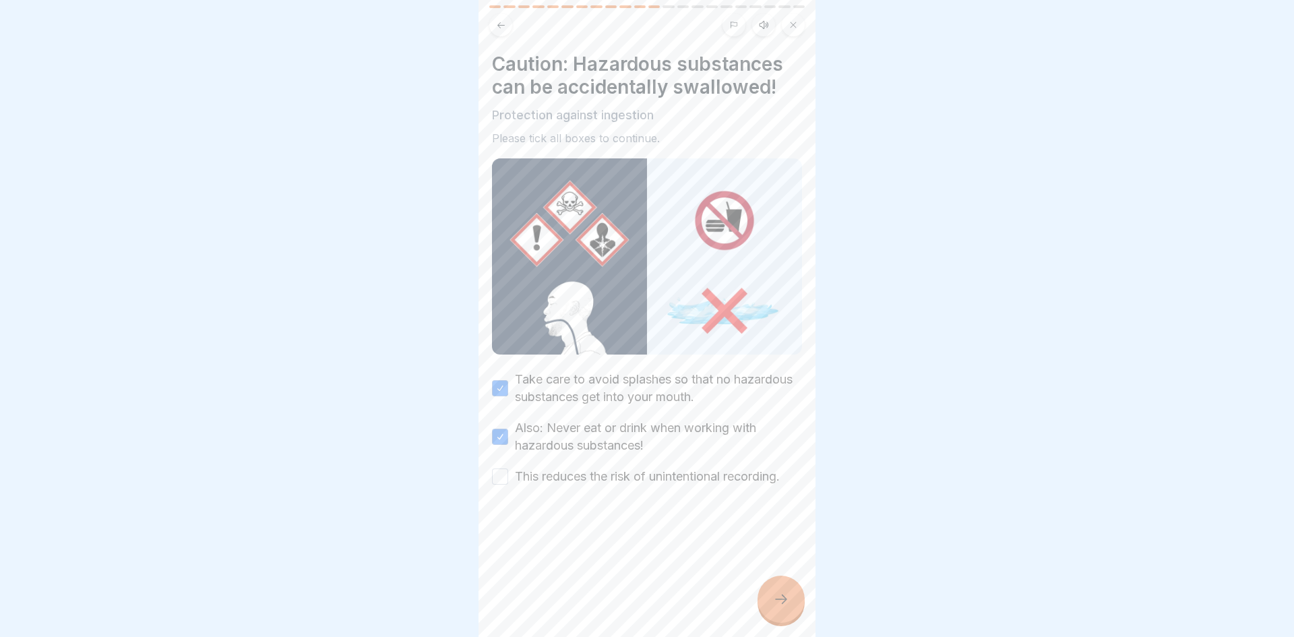
click at [502, 483] on button "This reduces the risk of unintentional recording." at bounding box center [500, 476] width 16 height 16
click at [781, 615] on div at bounding box center [780, 598] width 47 height 47
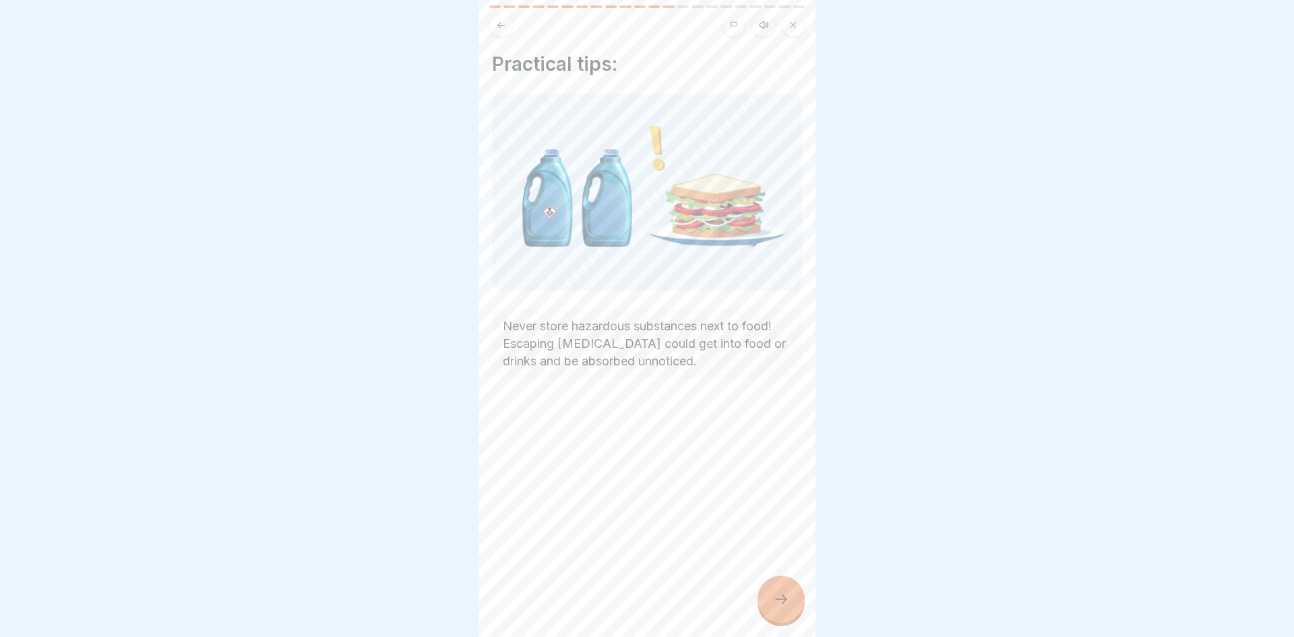
click at [770, 589] on div at bounding box center [780, 598] width 47 height 47
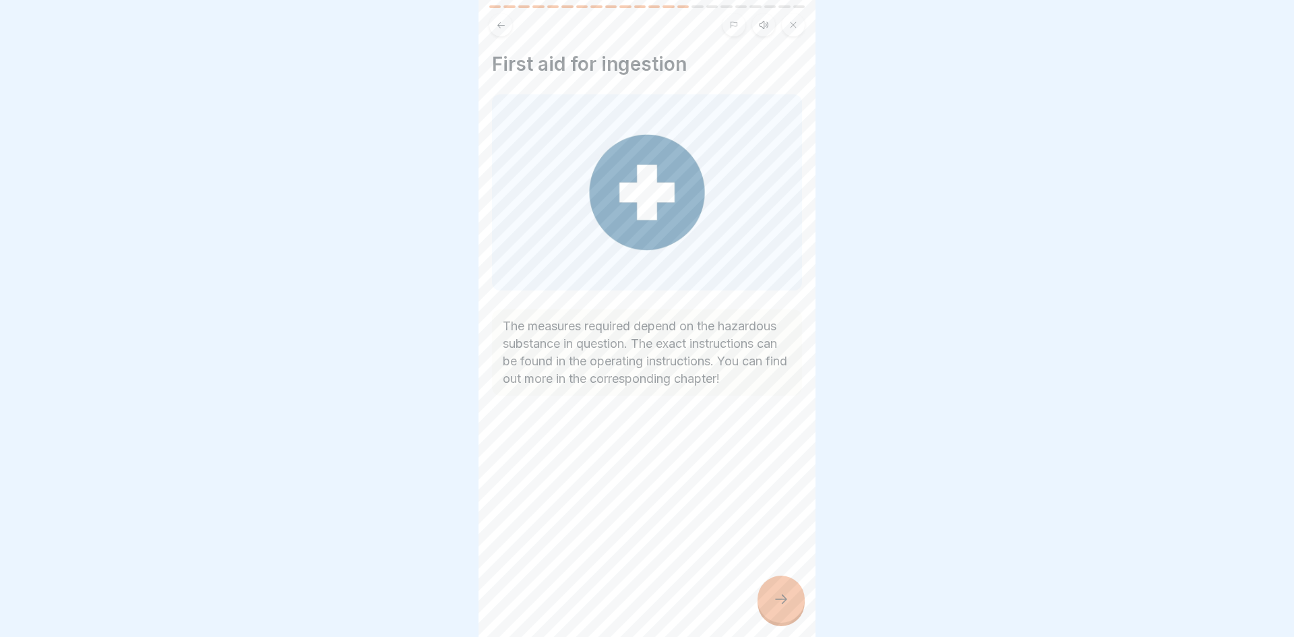
click at [770, 589] on div at bounding box center [780, 598] width 47 height 47
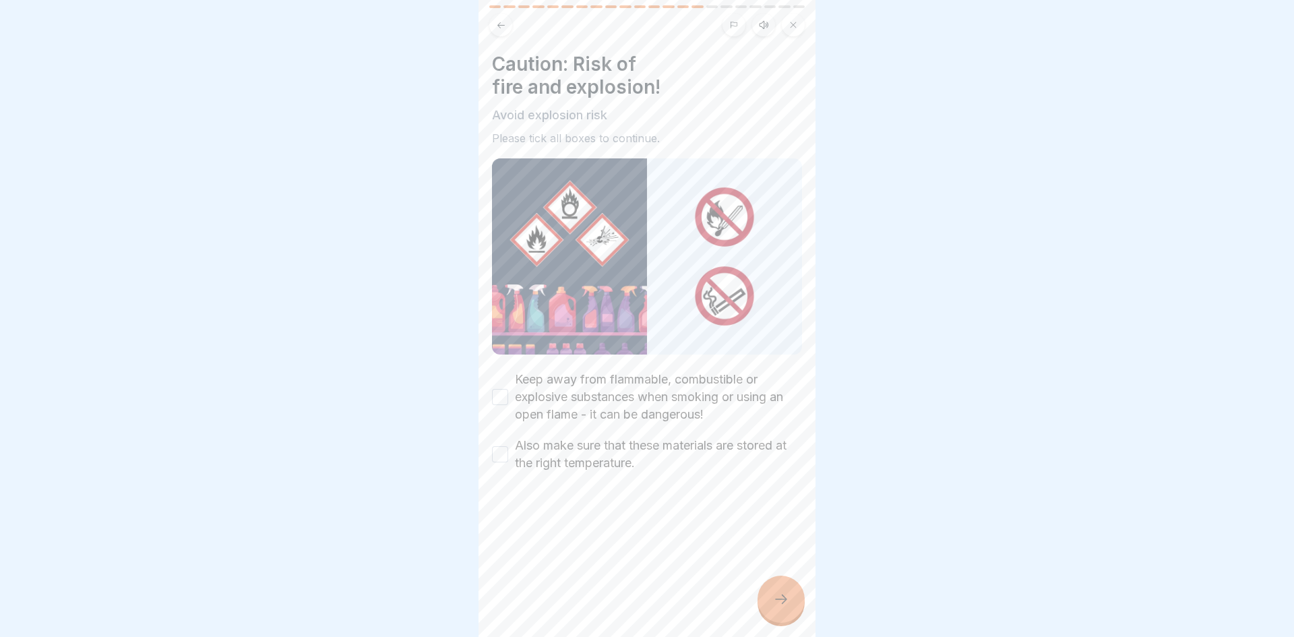
click at [770, 589] on div at bounding box center [780, 598] width 47 height 47
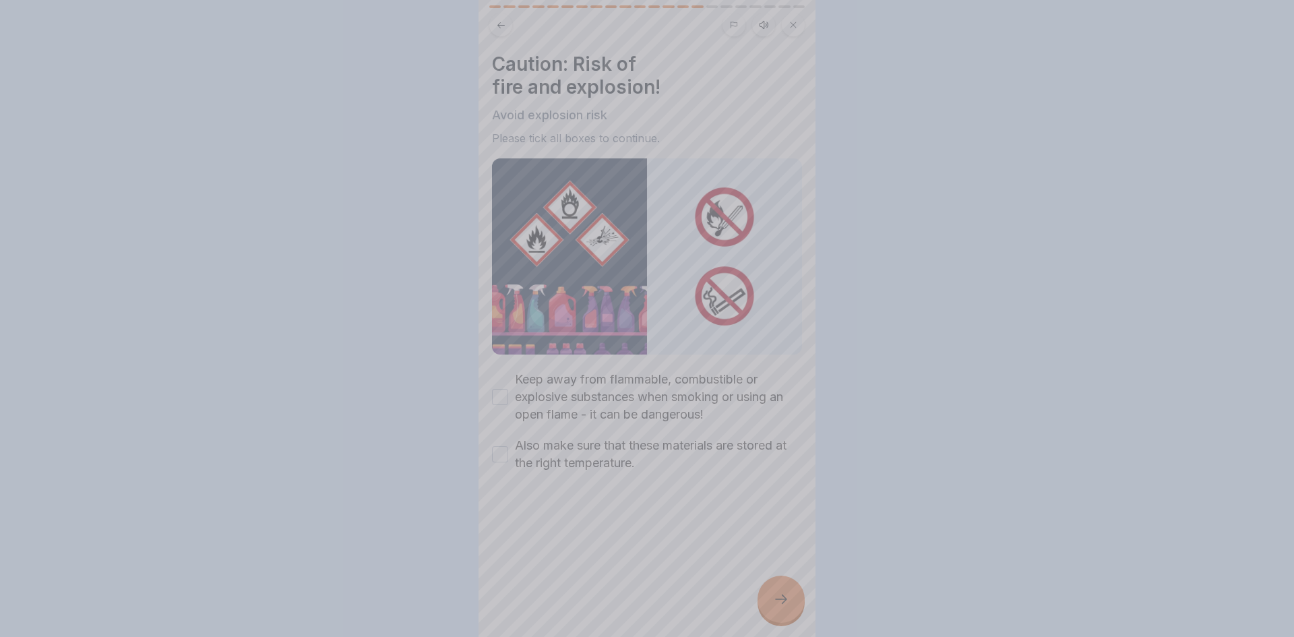
click at [770, 589] on div at bounding box center [647, 318] width 1294 height 637
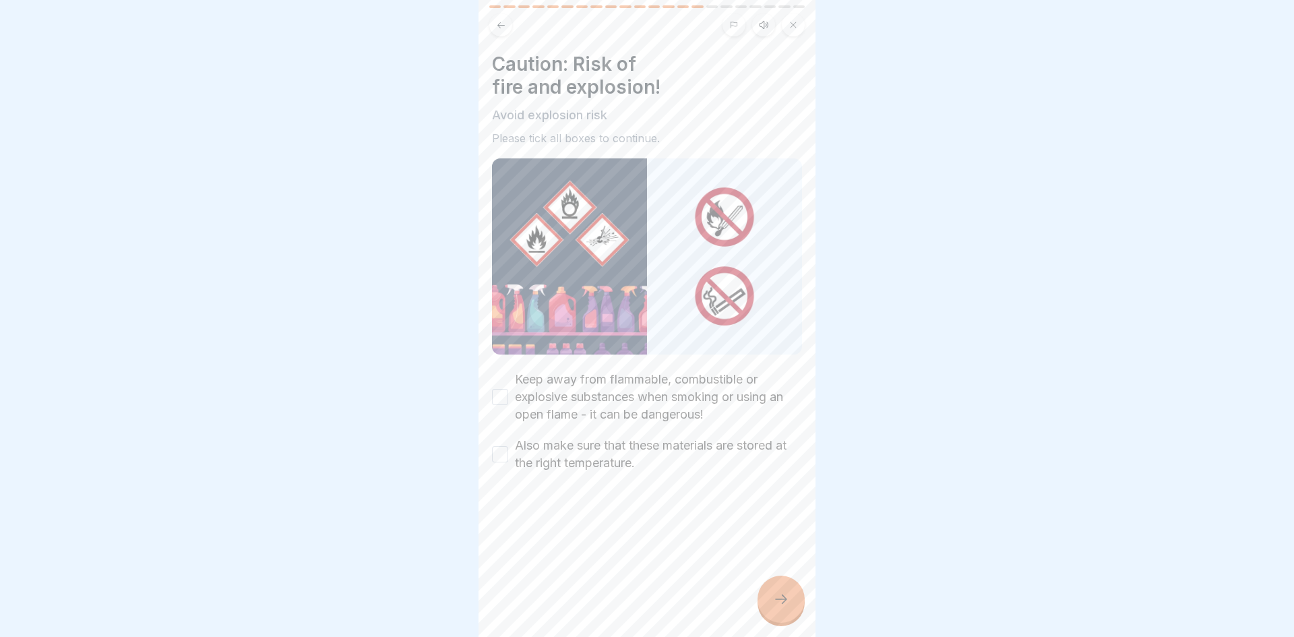
click at [650, 389] on label "Keep away from flammable, combustible or explosive substances when smoking or u…" at bounding box center [658, 397] width 287 height 53
click at [508, 389] on button "Keep away from flammable, combustible or explosive substances when smoking or u…" at bounding box center [500, 397] width 16 height 16
click at [627, 442] on label "Also make sure that these materials are stored at the right temperature." at bounding box center [658, 454] width 287 height 35
click at [508, 446] on button "Also make sure that these materials are stored at the right temperature." at bounding box center [500, 454] width 16 height 16
click at [822, 602] on div at bounding box center [647, 318] width 1294 height 637
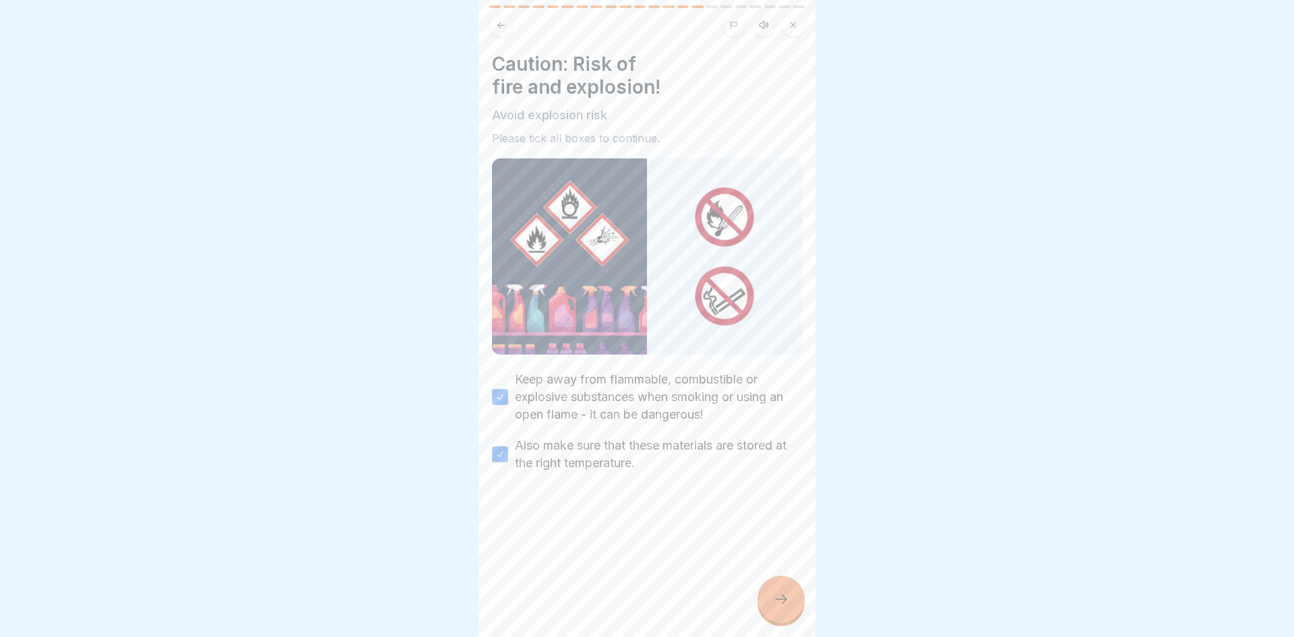
click at [799, 606] on div at bounding box center [780, 598] width 47 height 47
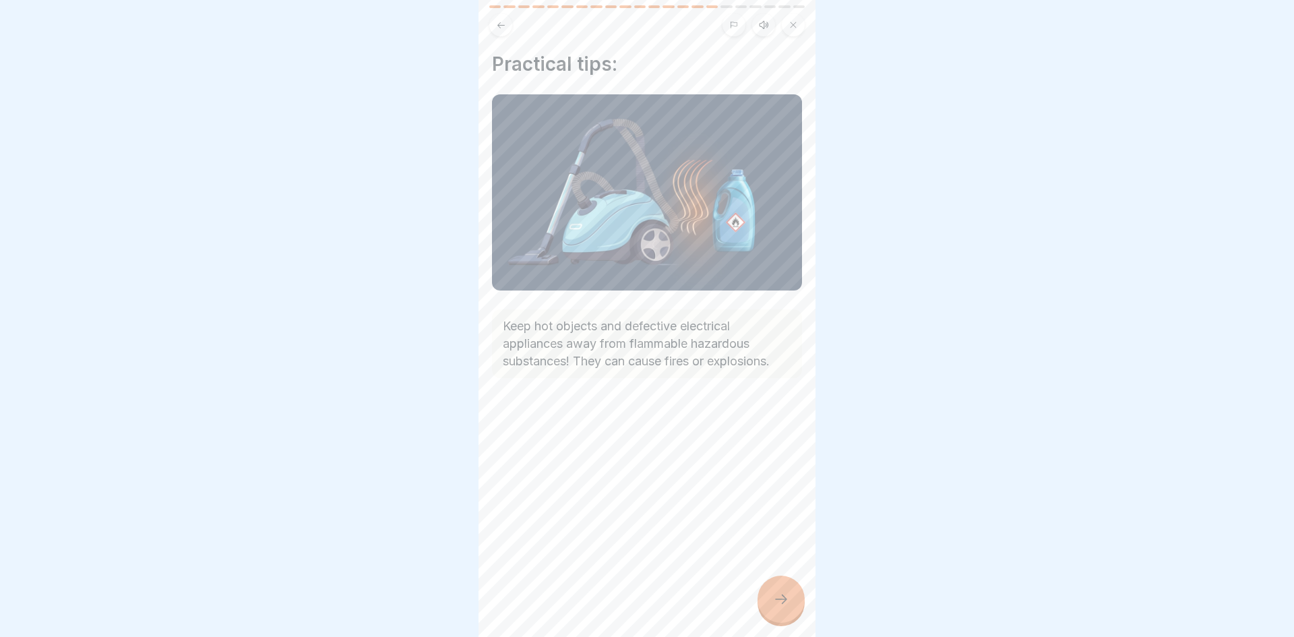
click at [801, 592] on div at bounding box center [780, 598] width 47 height 47
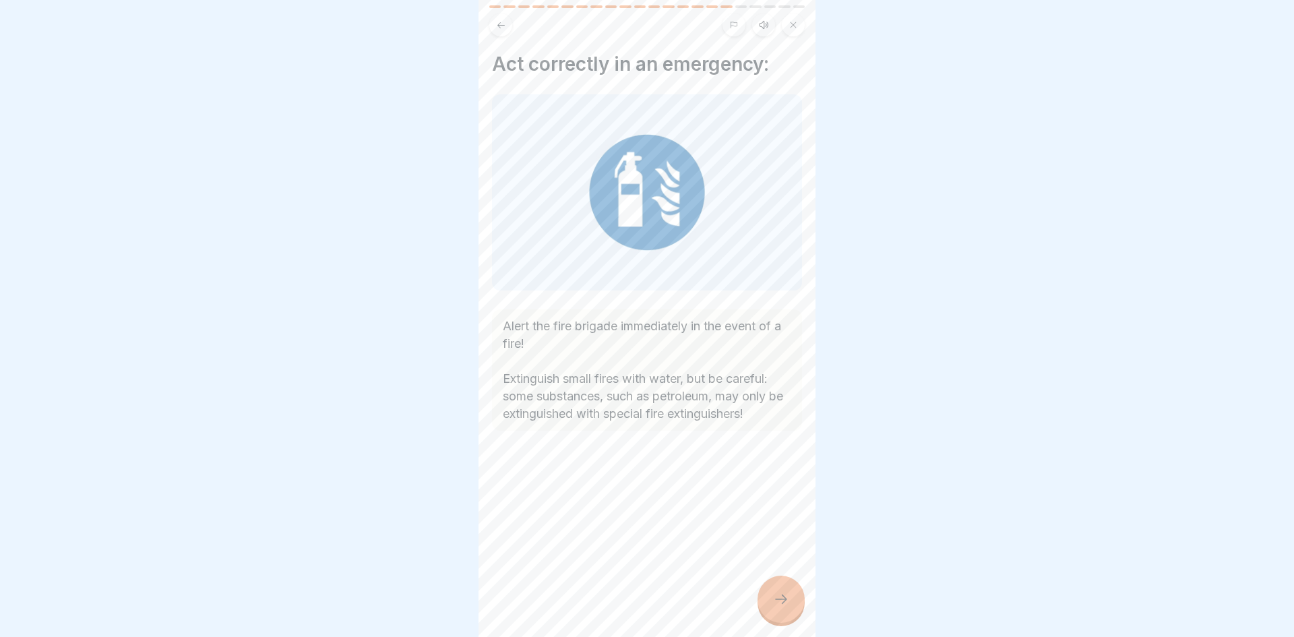
click at [785, 601] on icon at bounding box center [781, 598] width 12 height 9
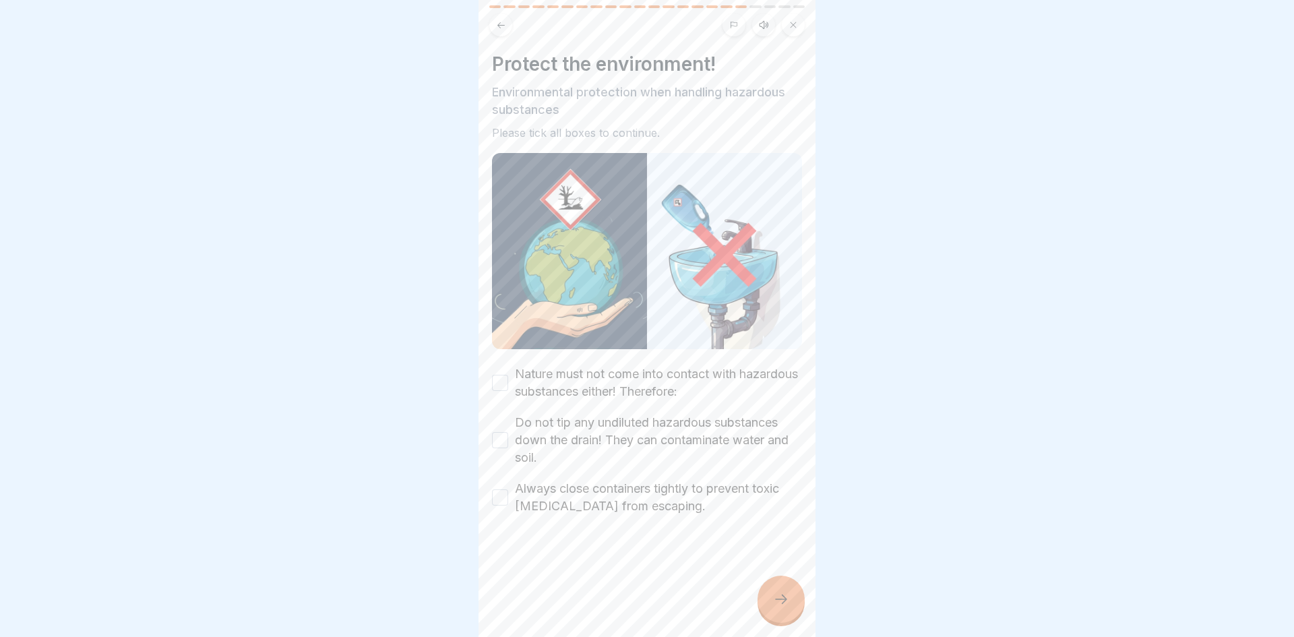
click at [724, 367] on label "Nature must not come into contact with hazardous substances either! Therefore:" at bounding box center [658, 382] width 287 height 35
click at [508, 375] on button "Nature must not come into contact with hazardous substances either! Therefore:" at bounding box center [500, 383] width 16 height 16
click at [703, 431] on label "Do not tip any undiluted hazardous substances down the drain! They can contamin…" at bounding box center [658, 440] width 287 height 53
click at [508, 432] on button "Do not tip any undiluted hazardous substances down the drain! They can contamin…" at bounding box center [500, 440] width 16 height 16
click at [721, 497] on label "Always close containers tightly to prevent toxic vapours from escaping." at bounding box center [658, 497] width 287 height 35
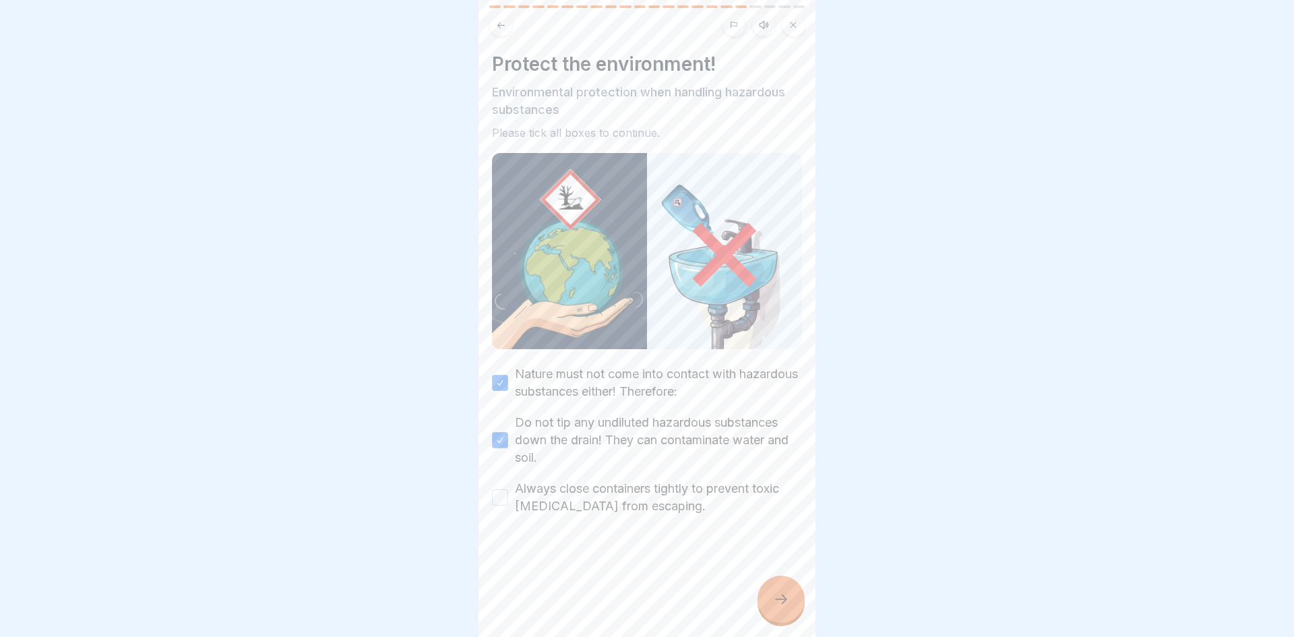
click at [508, 497] on button "Always close containers tightly to prevent toxic vapours from escaping." at bounding box center [500, 497] width 16 height 16
click at [781, 588] on div at bounding box center [780, 598] width 47 height 47
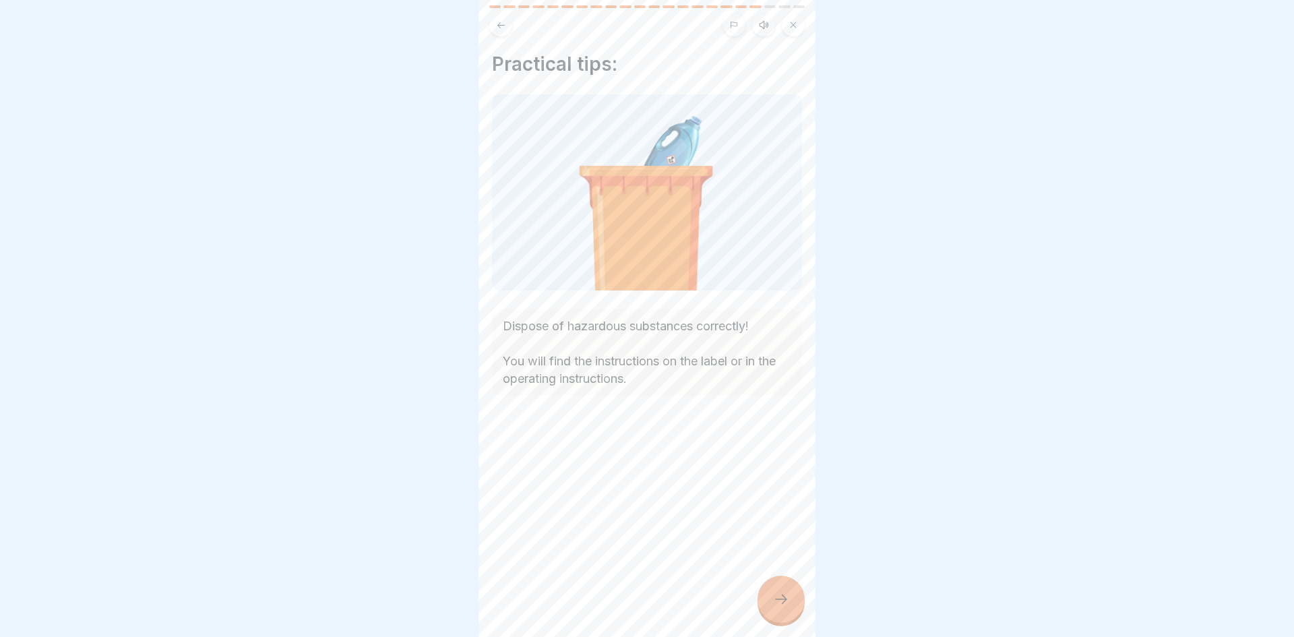
click at [798, 606] on div at bounding box center [780, 598] width 47 height 47
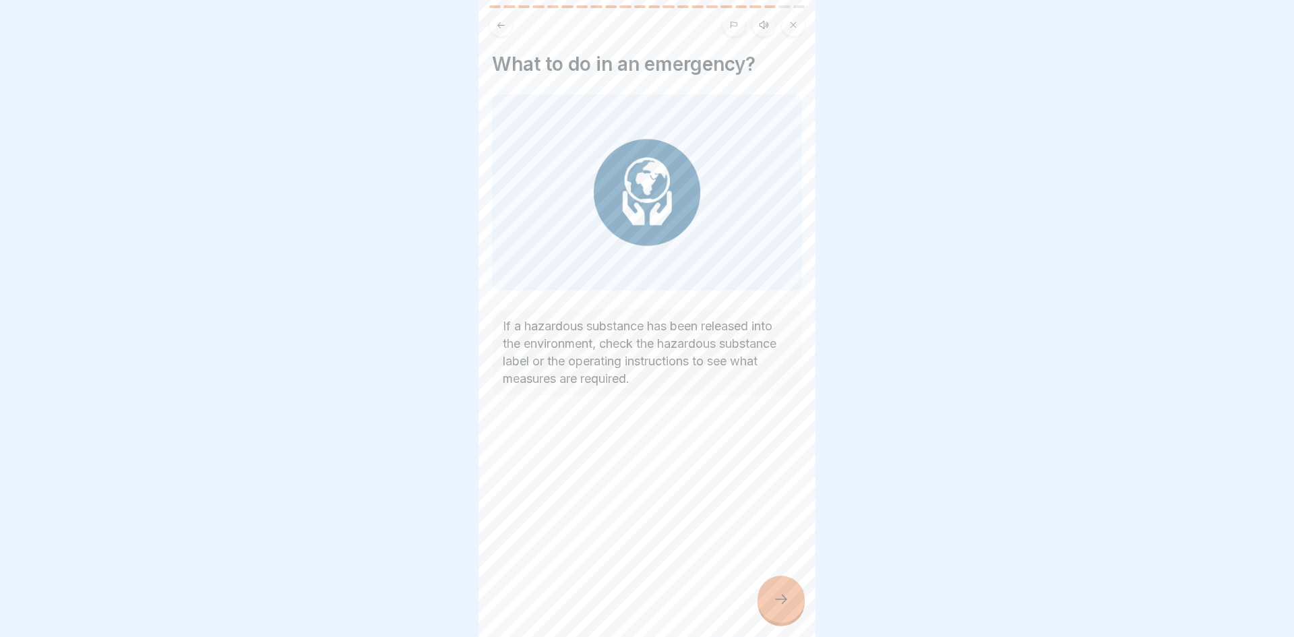
click at [787, 611] on div at bounding box center [780, 598] width 47 height 47
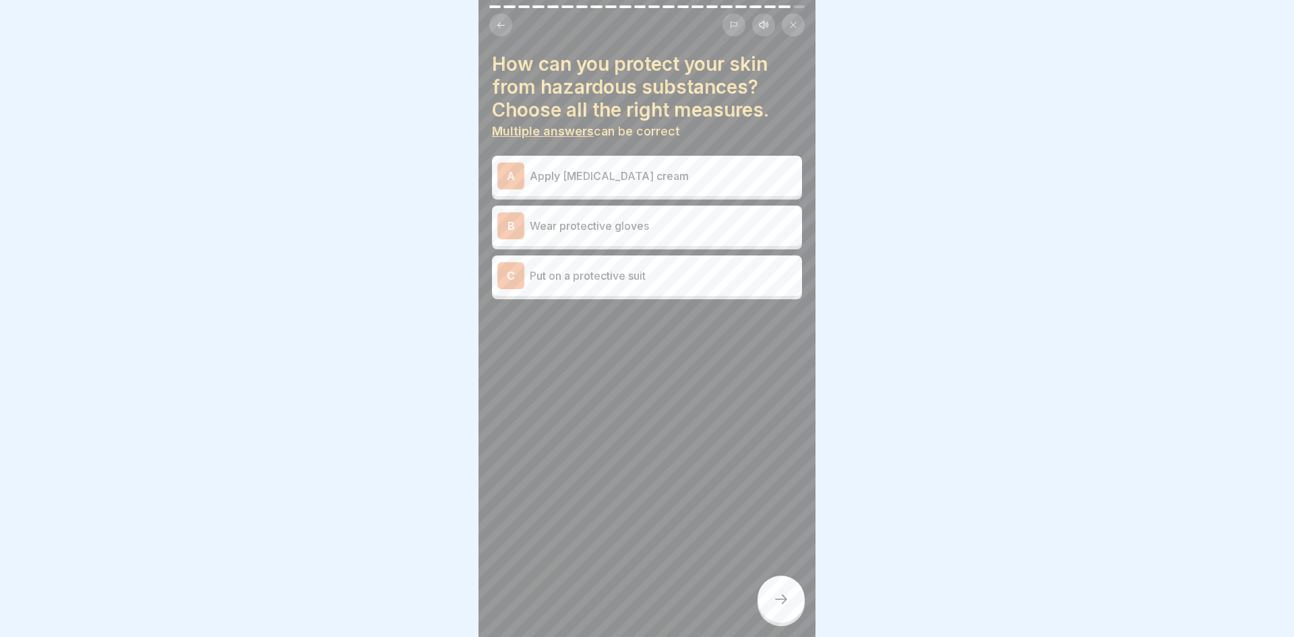
click at [769, 187] on div "A Apply skin care cream" at bounding box center [646, 175] width 299 height 27
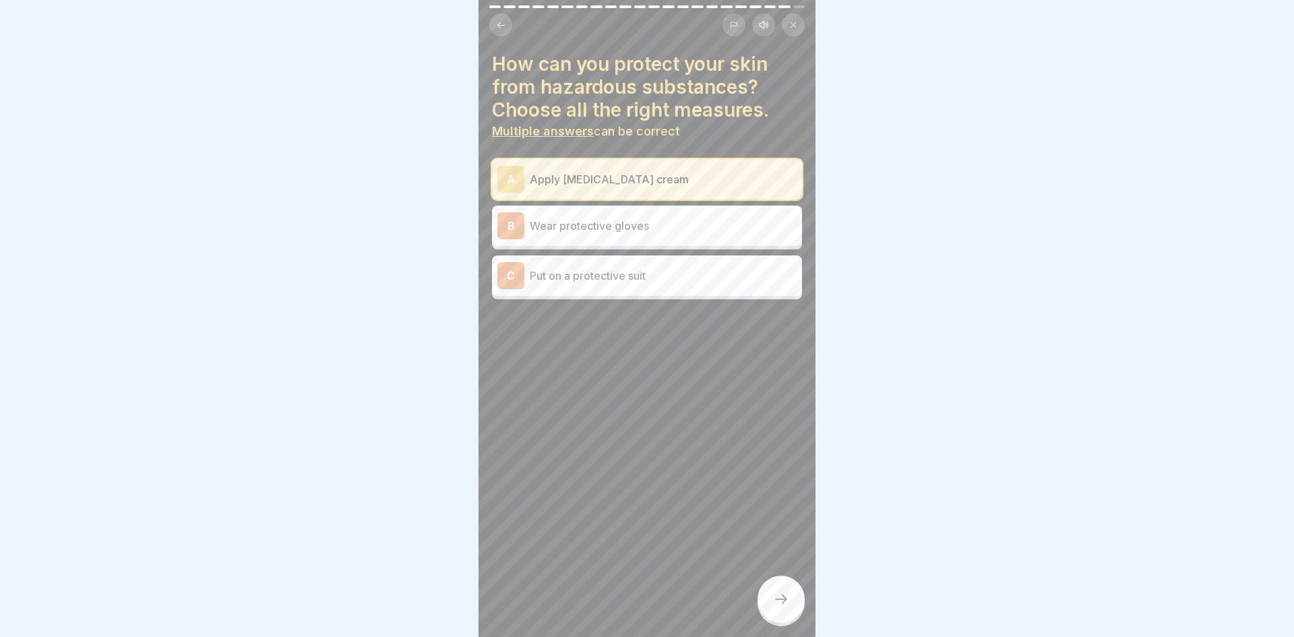
click at [737, 228] on p "Wear protective gloves" at bounding box center [663, 226] width 267 height 16
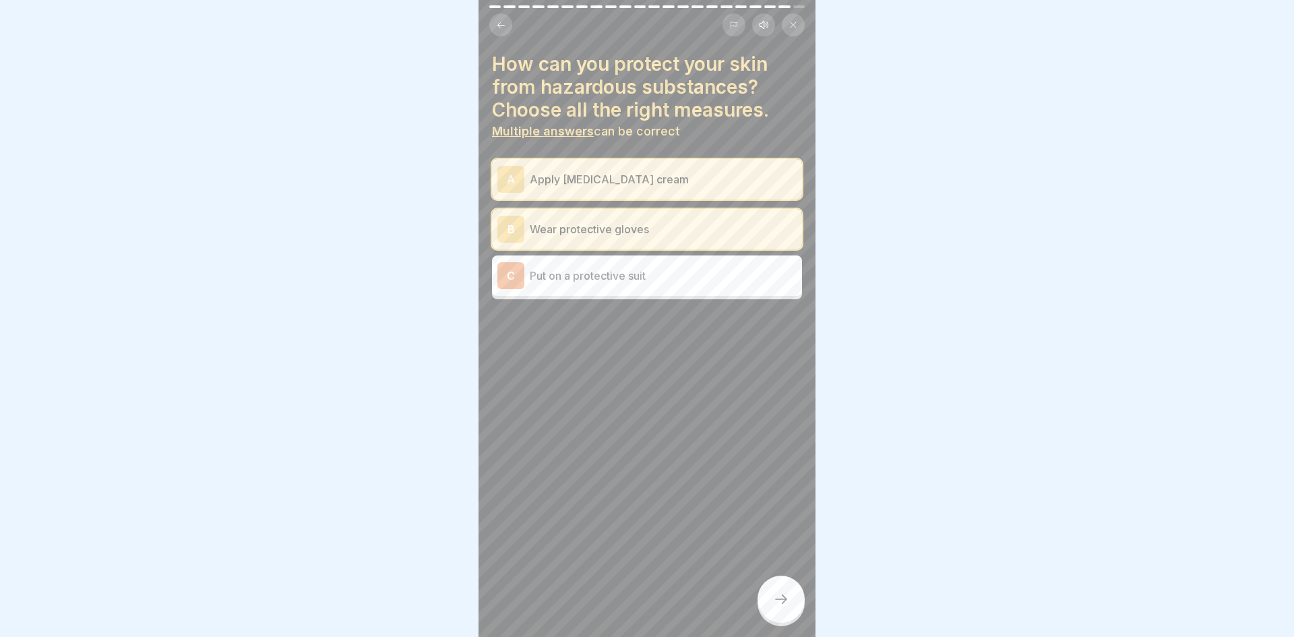
click at [770, 587] on div at bounding box center [780, 598] width 47 height 47
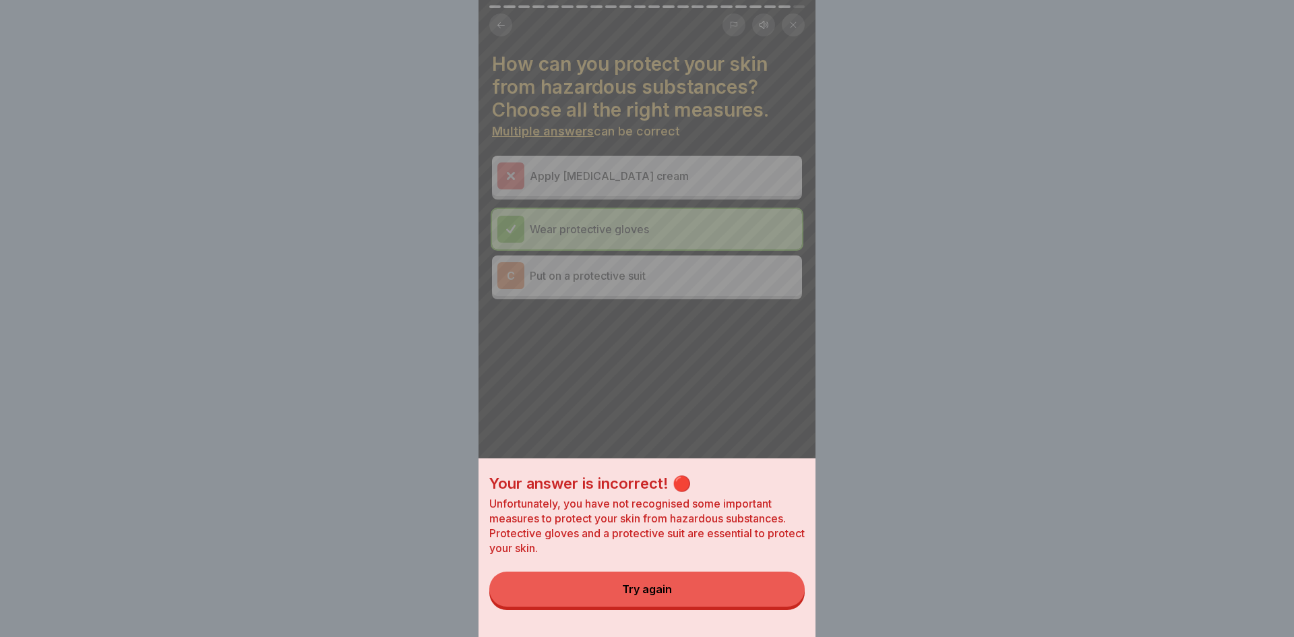
click at [747, 581] on button "Try again" at bounding box center [646, 588] width 315 height 35
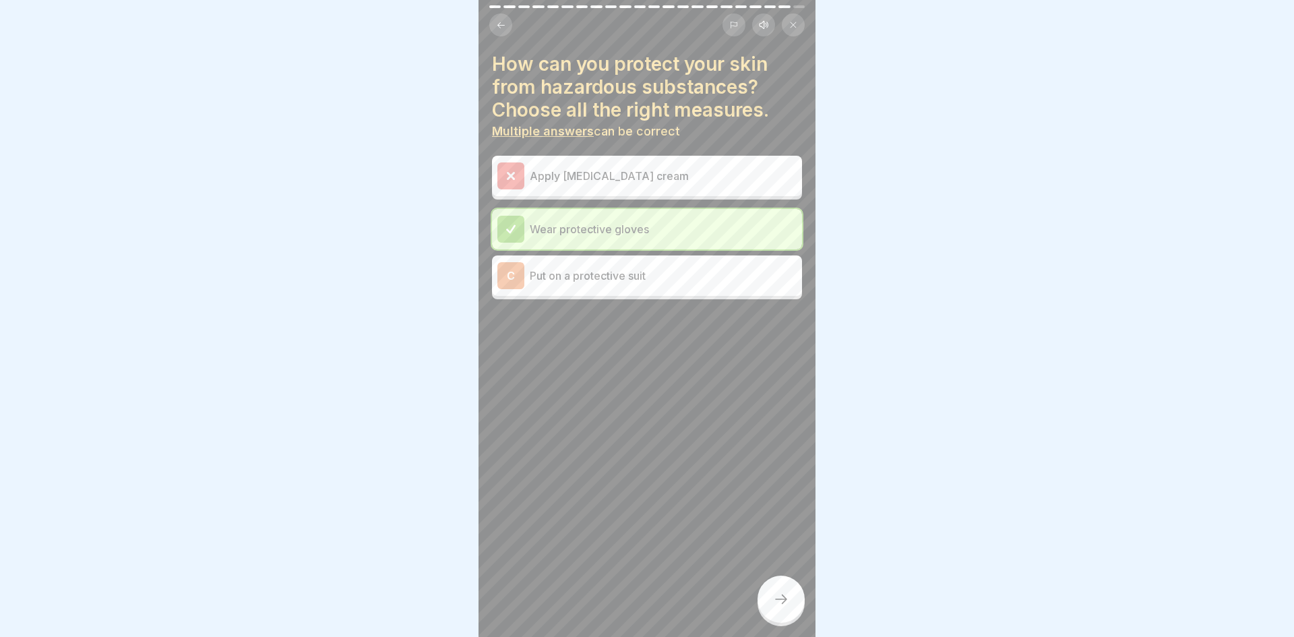
click at [721, 232] on p "Wear protective gloves" at bounding box center [663, 229] width 267 height 16
click at [788, 607] on div at bounding box center [780, 598] width 47 height 47
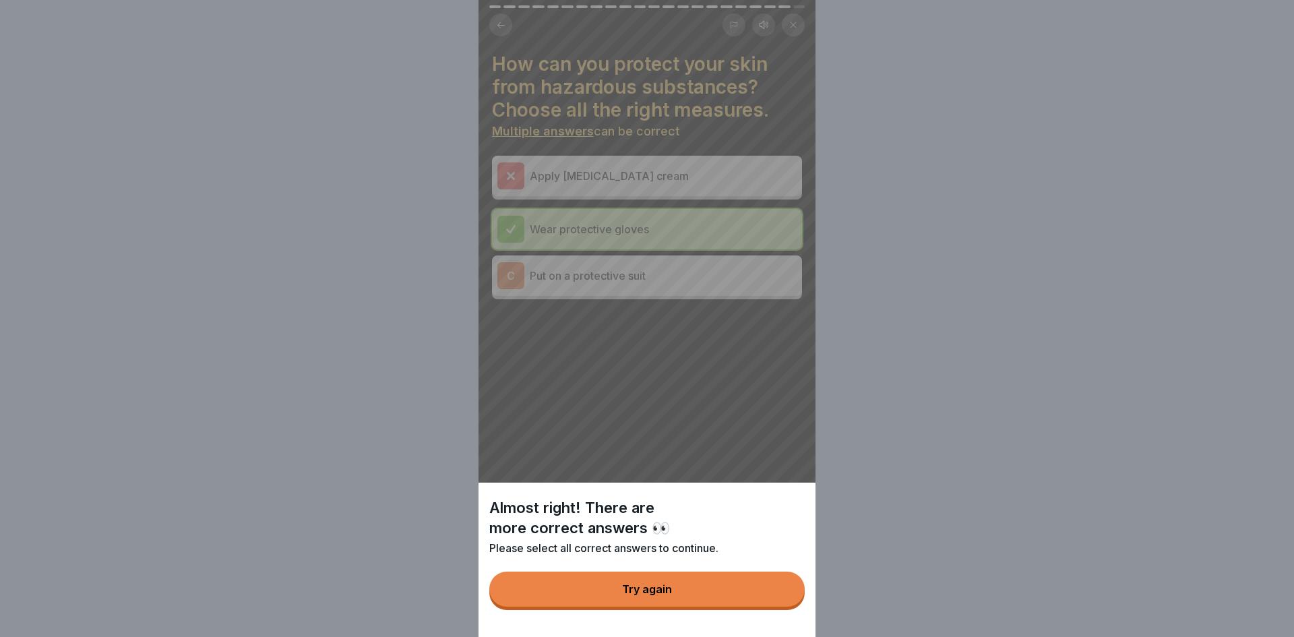
click at [672, 271] on div "Almost right! There are more correct answers 👀 Please select all correct answer…" at bounding box center [646, 318] width 337 height 637
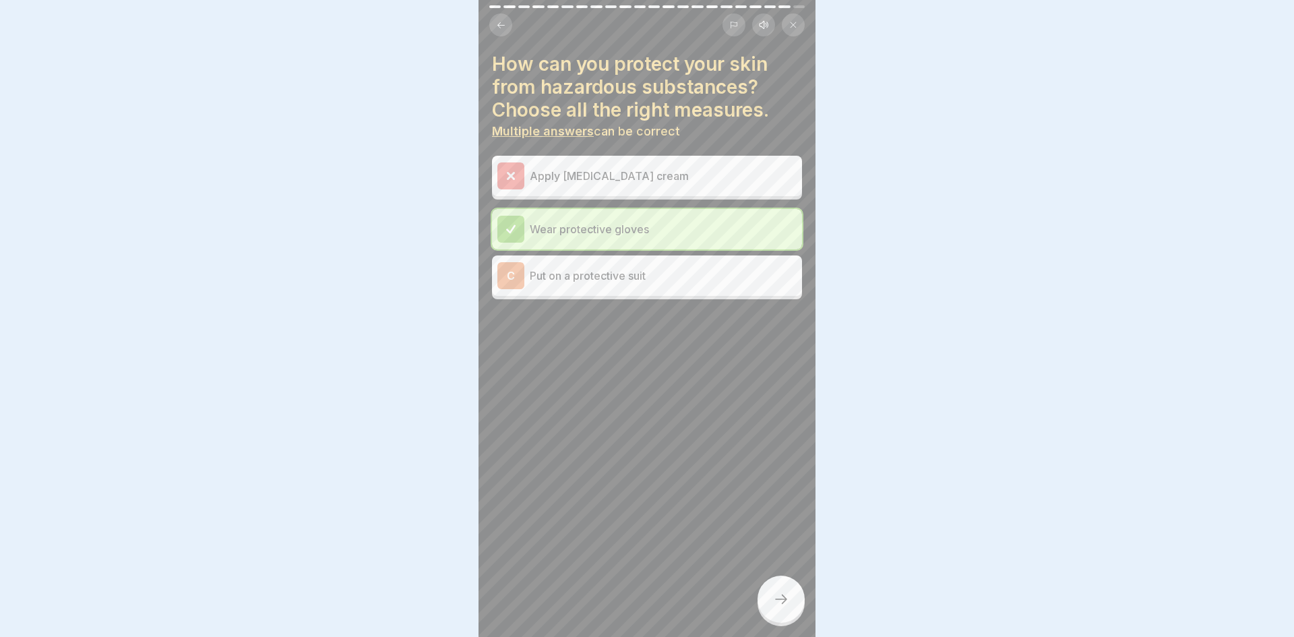
click at [672, 271] on p "Put on a protective suit" at bounding box center [663, 276] width 267 height 16
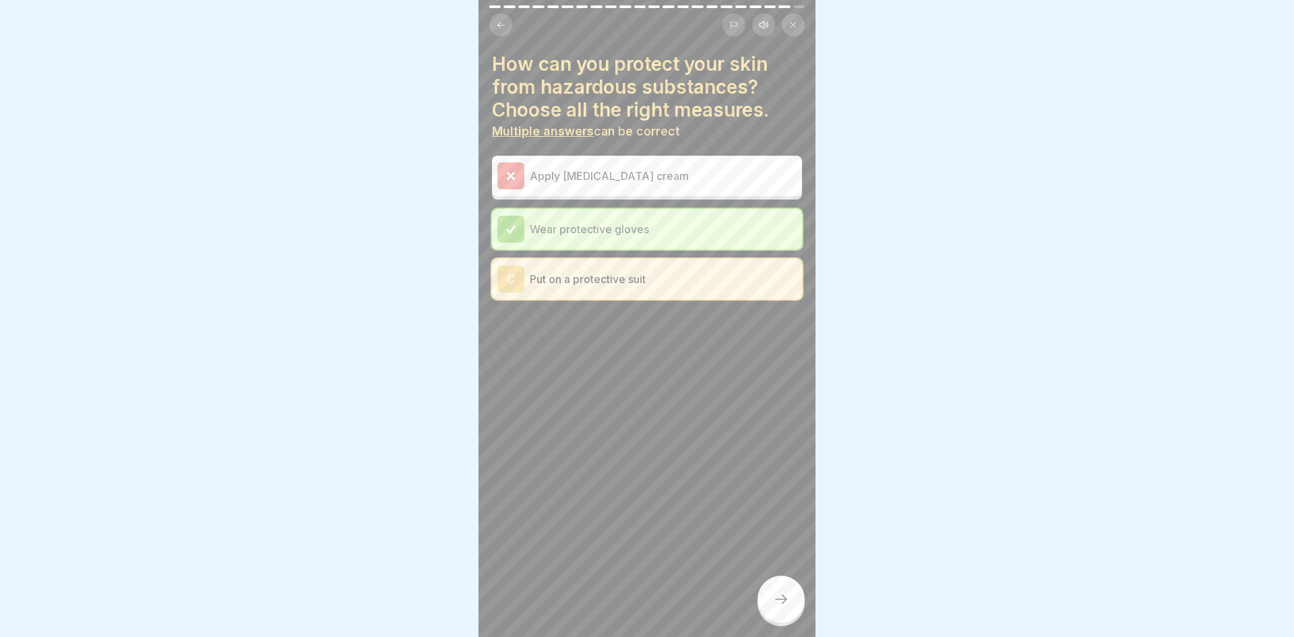
click at [779, 611] on div at bounding box center [780, 598] width 47 height 47
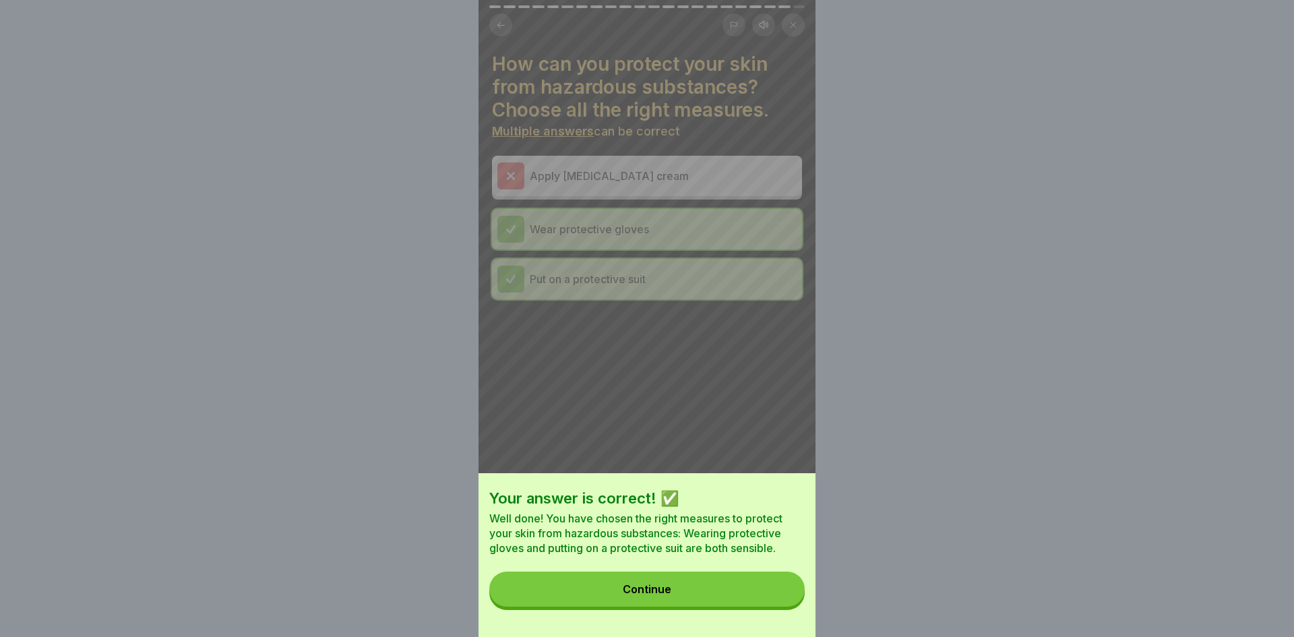
click at [755, 601] on button "Continue" at bounding box center [646, 588] width 315 height 35
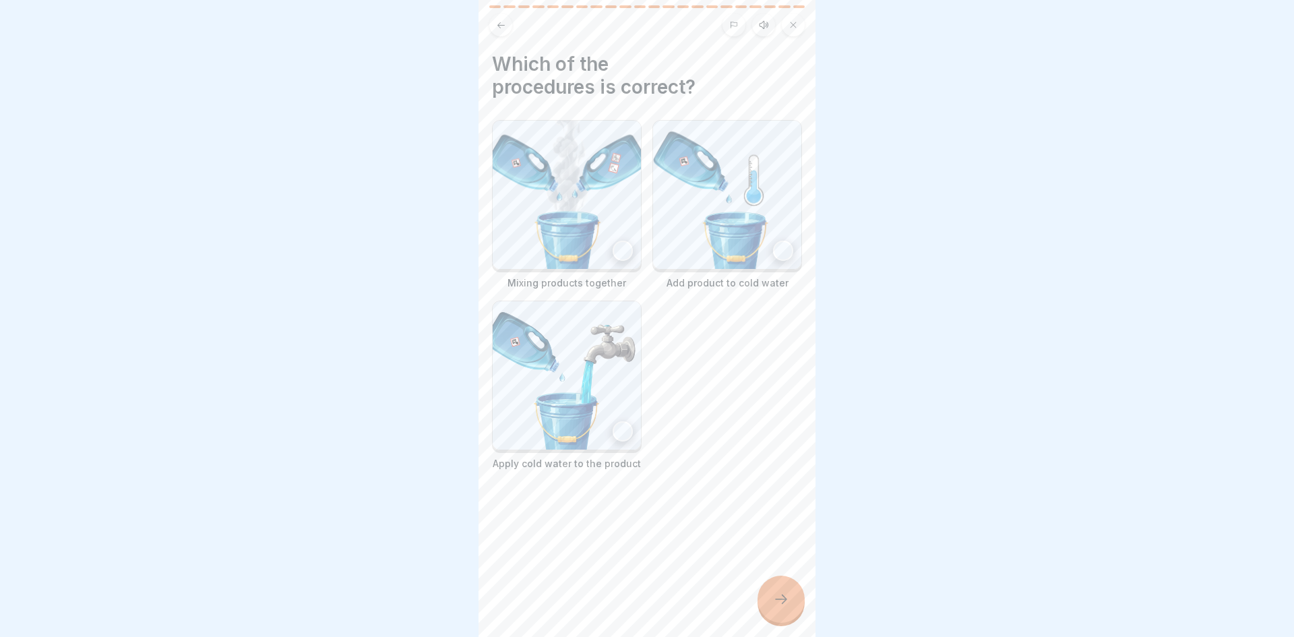
click at [776, 210] on img at bounding box center [727, 195] width 148 height 148
click at [784, 590] on div at bounding box center [780, 598] width 47 height 47
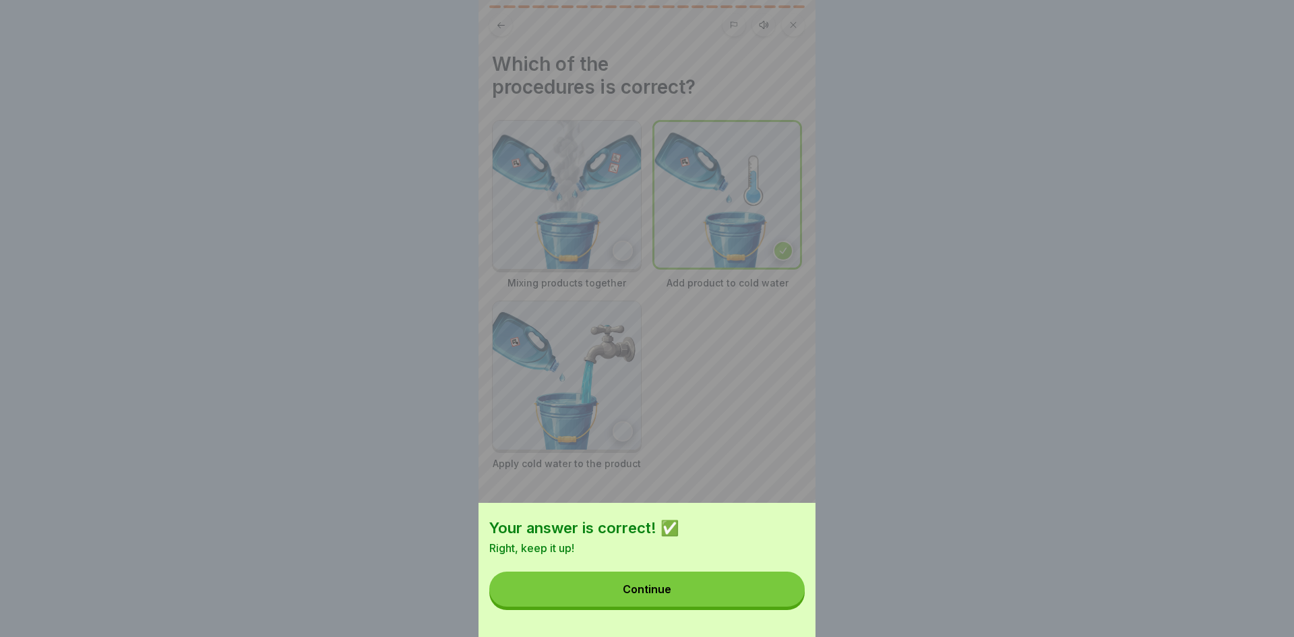
click at [774, 599] on button "Continue" at bounding box center [646, 588] width 315 height 35
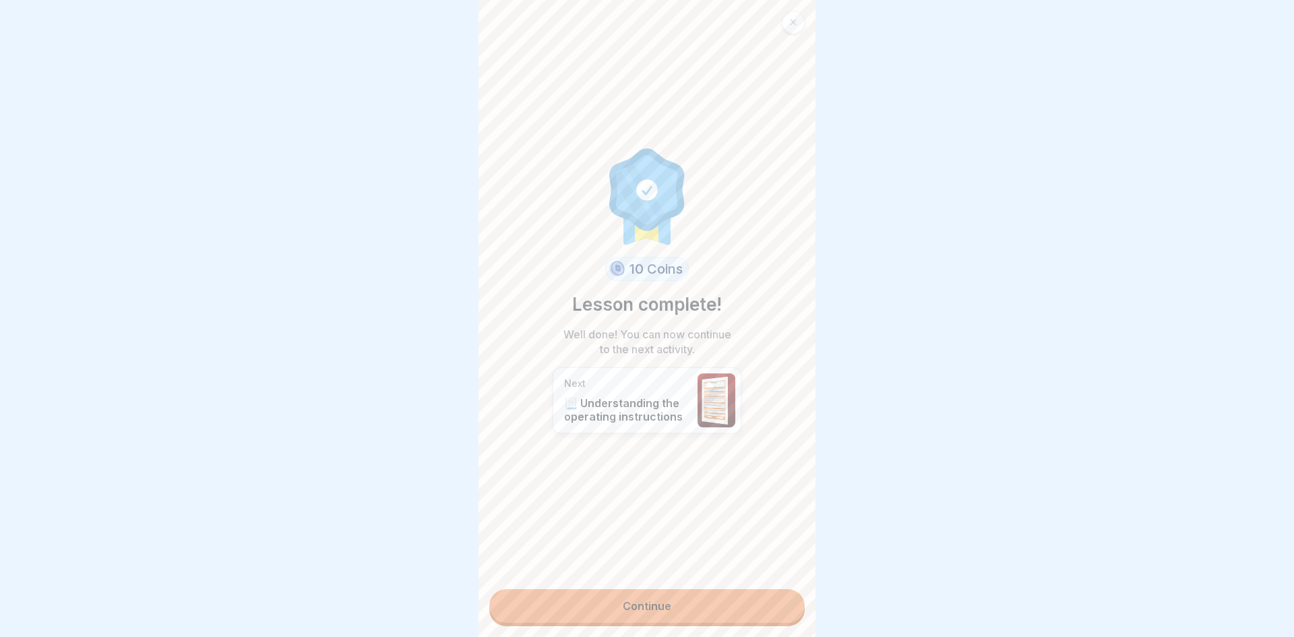
click at [747, 599] on link "Continue" at bounding box center [646, 606] width 315 height 34
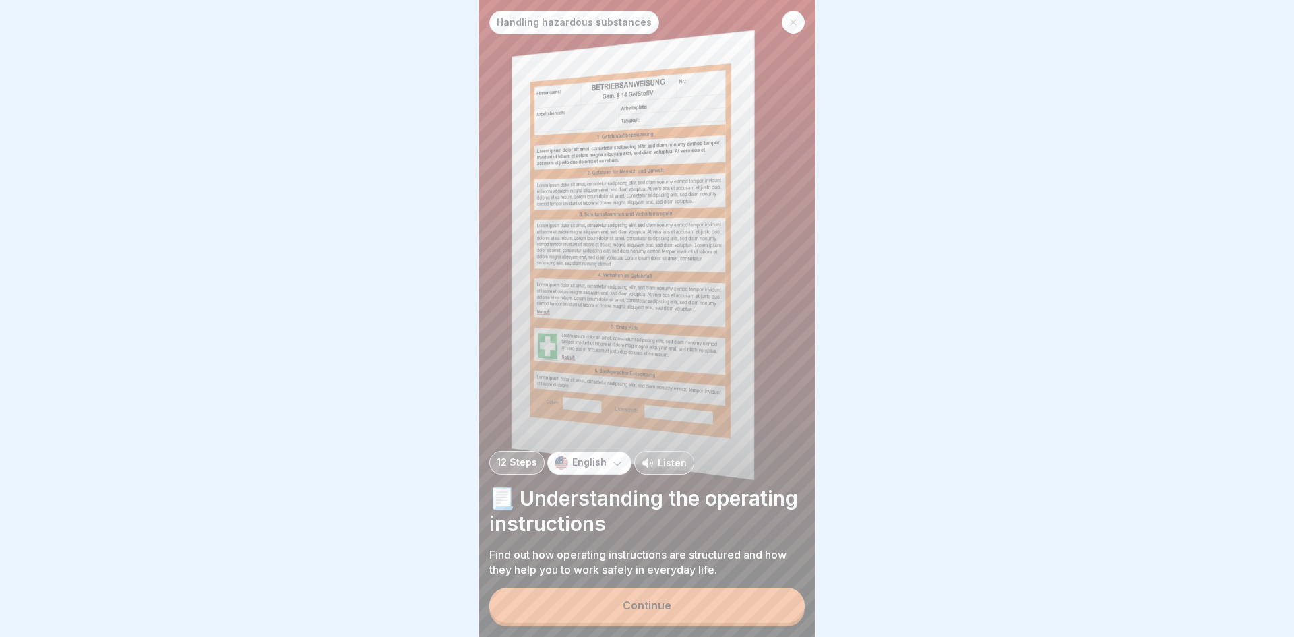
click at [739, 608] on button "Continue" at bounding box center [646, 605] width 315 height 35
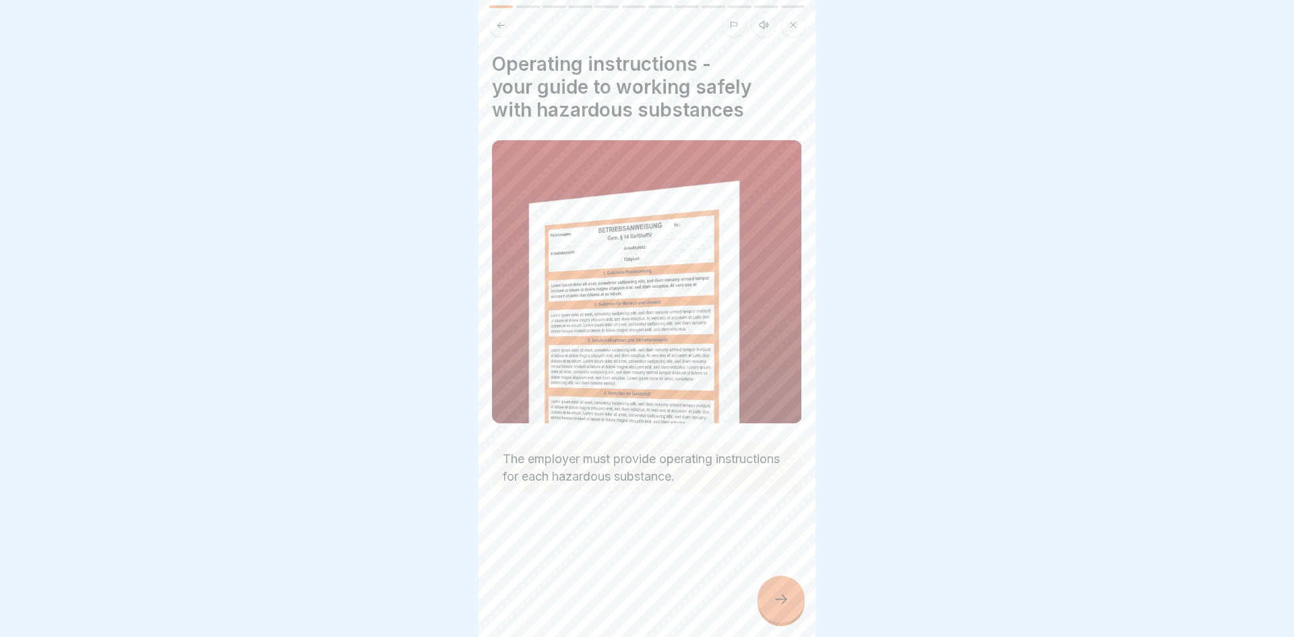
click at [784, 596] on icon at bounding box center [781, 598] width 12 height 9
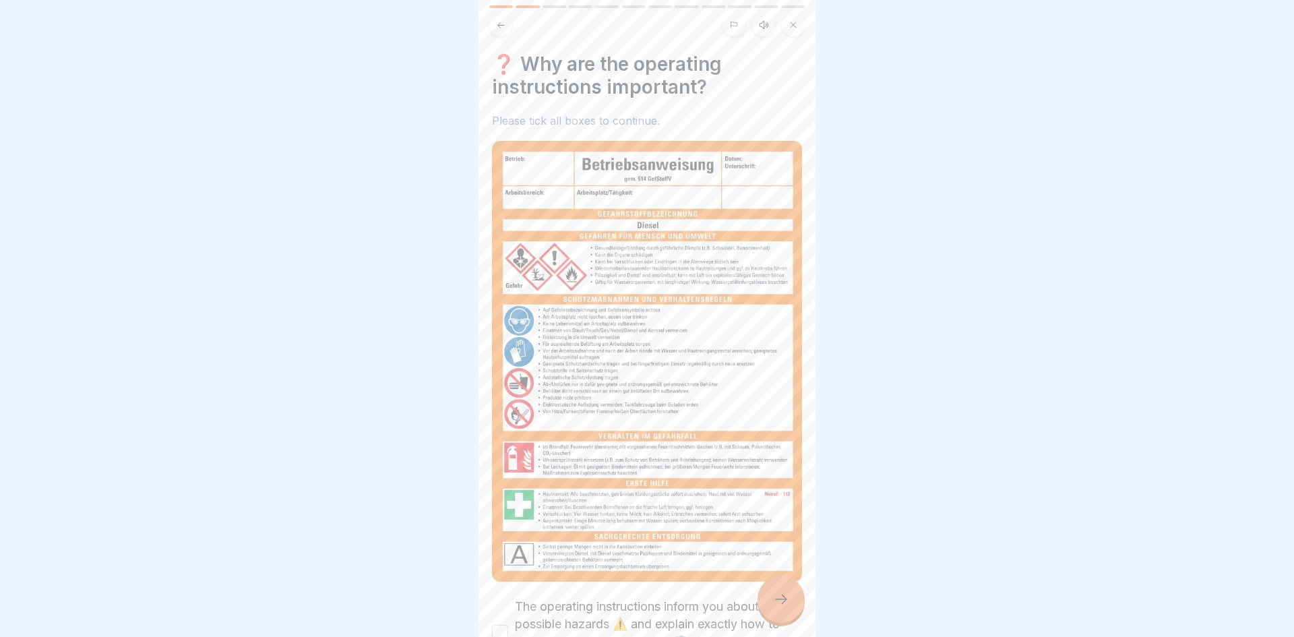
click at [787, 606] on icon at bounding box center [781, 599] width 16 height 16
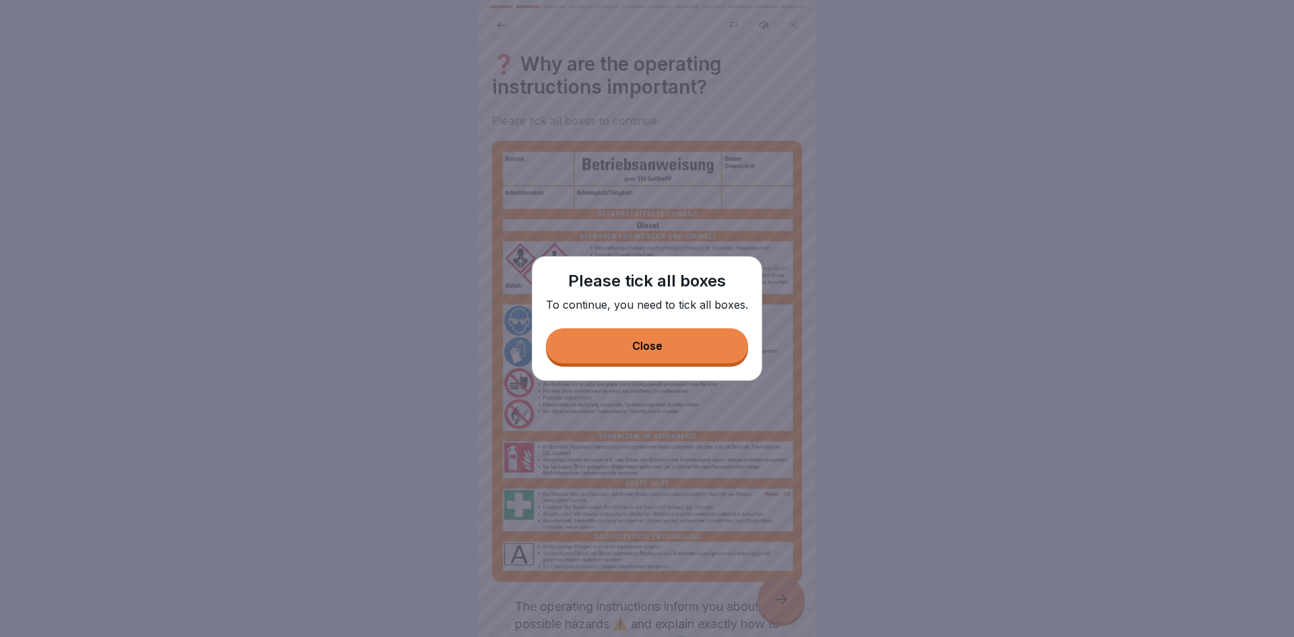
click at [722, 342] on button "Close" at bounding box center [647, 345] width 202 height 35
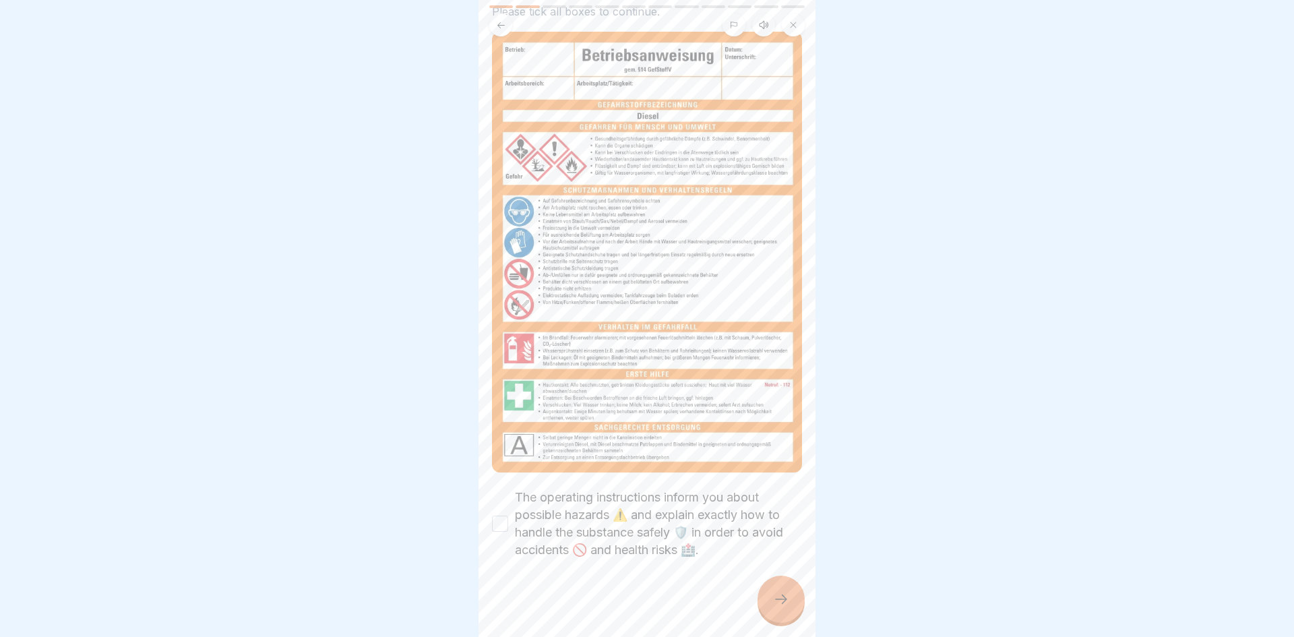
scroll to position [112, 0]
click at [662, 497] on label "The operating instructions inform you about possible hazards ⚠️ and explain exa…" at bounding box center [658, 521] width 287 height 70
click at [508, 513] on button "The operating instructions inform you about possible hazards ⚠️ and explain exa…" at bounding box center [500, 521] width 16 height 16
click at [803, 598] on div at bounding box center [780, 598] width 47 height 47
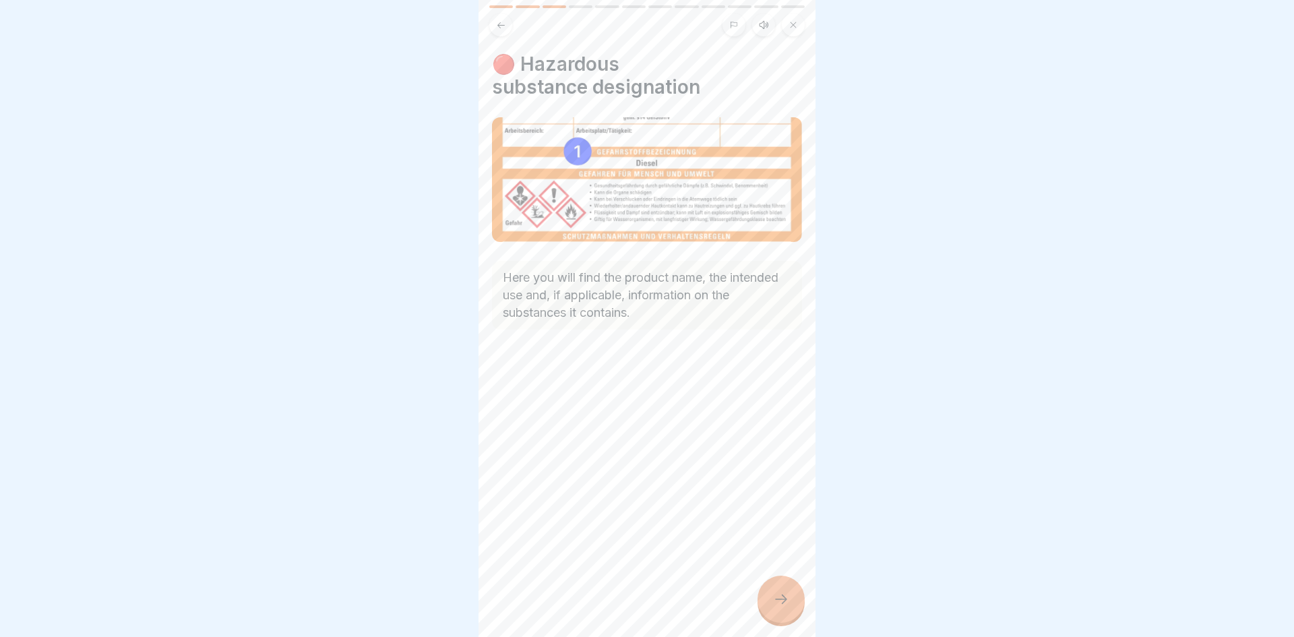
click at [787, 583] on div at bounding box center [780, 598] width 47 height 47
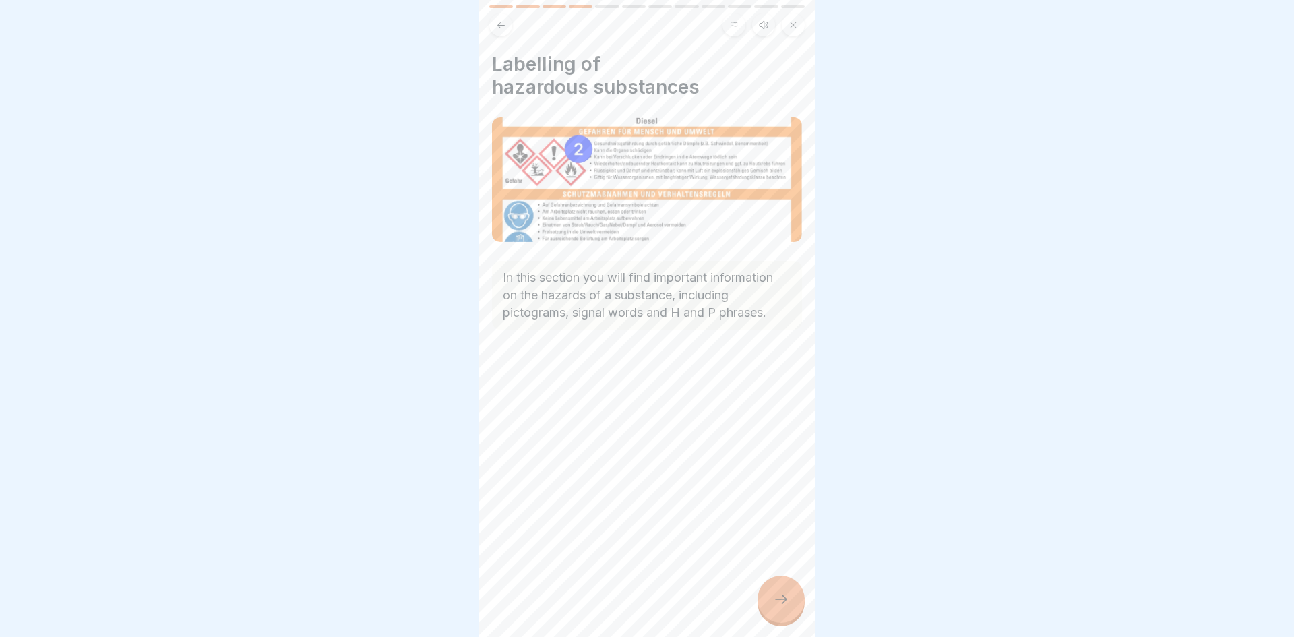
click at [780, 612] on div at bounding box center [780, 598] width 47 height 47
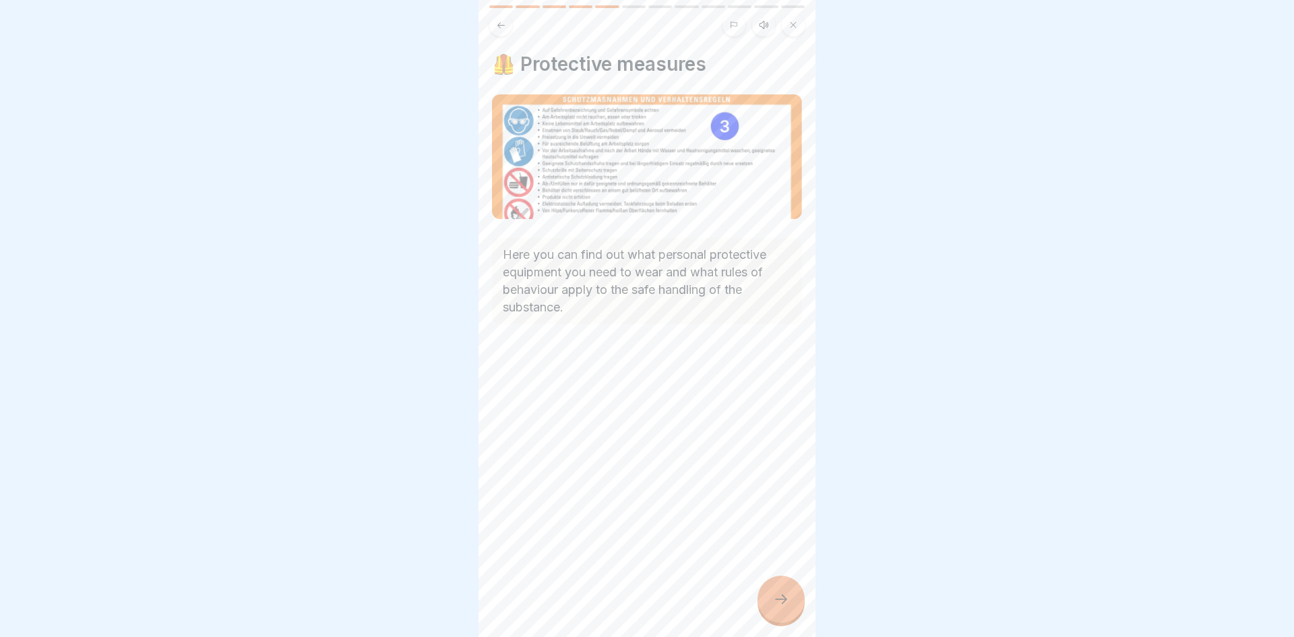
click at [780, 612] on div at bounding box center [780, 598] width 47 height 47
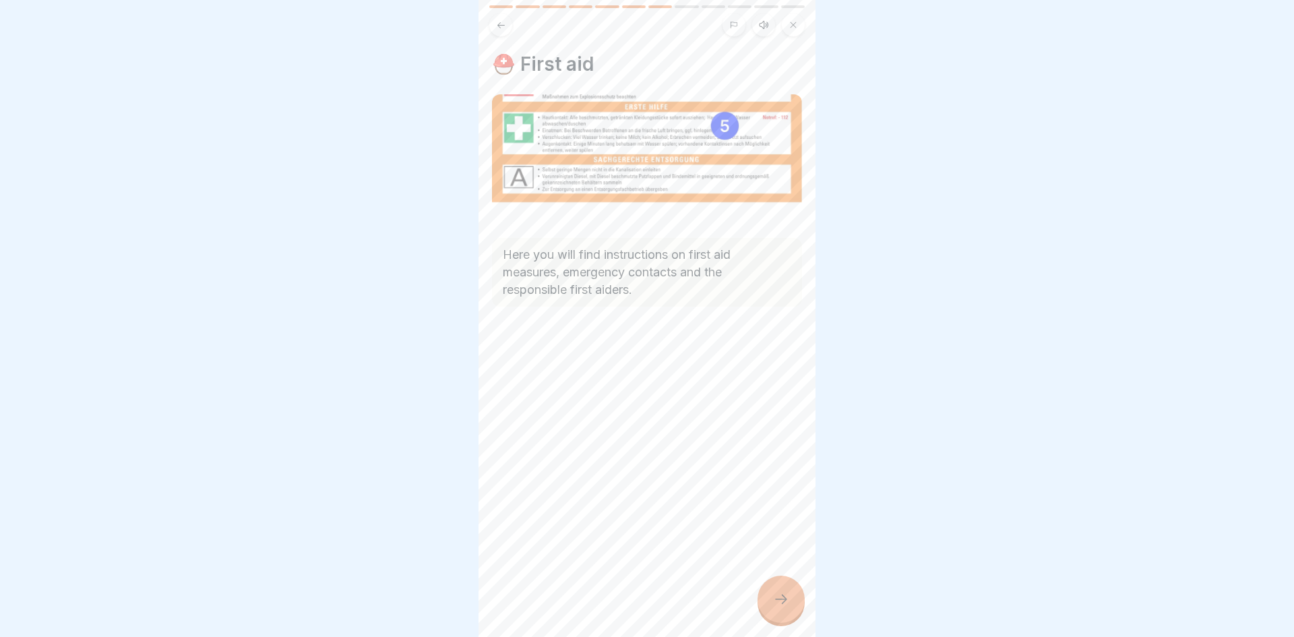
click at [780, 612] on div at bounding box center [780, 598] width 47 height 47
click at [786, 593] on icon at bounding box center [781, 599] width 16 height 16
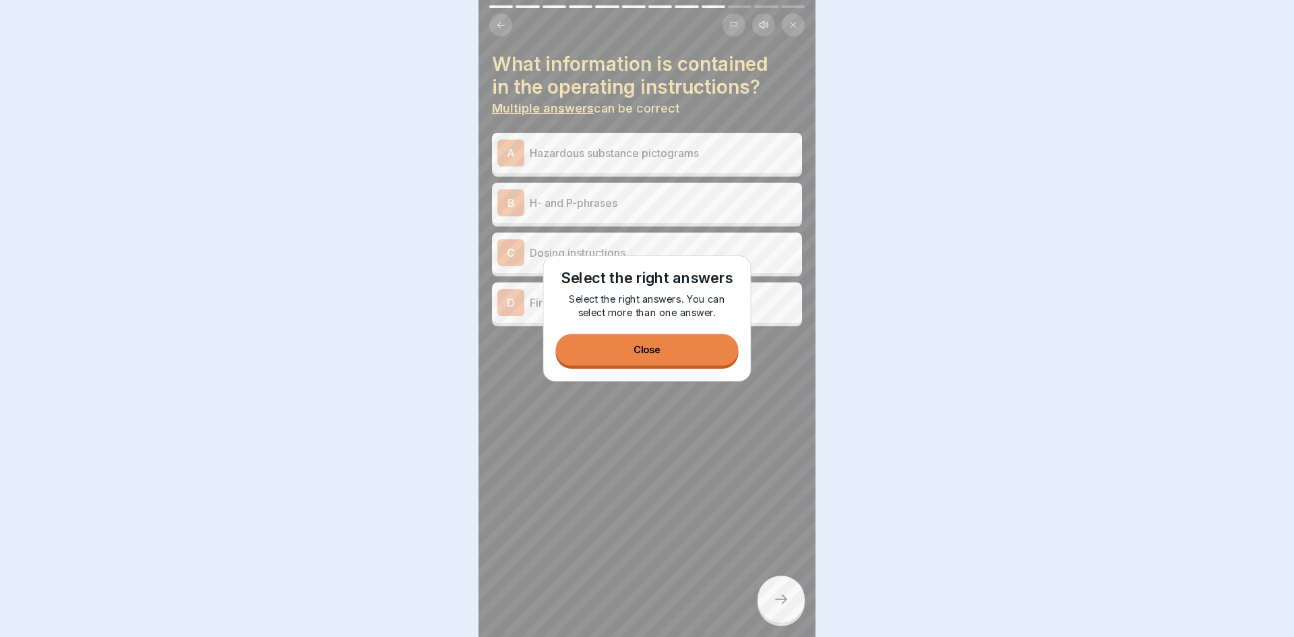
click at [786, 593] on div at bounding box center [647, 318] width 1294 height 637
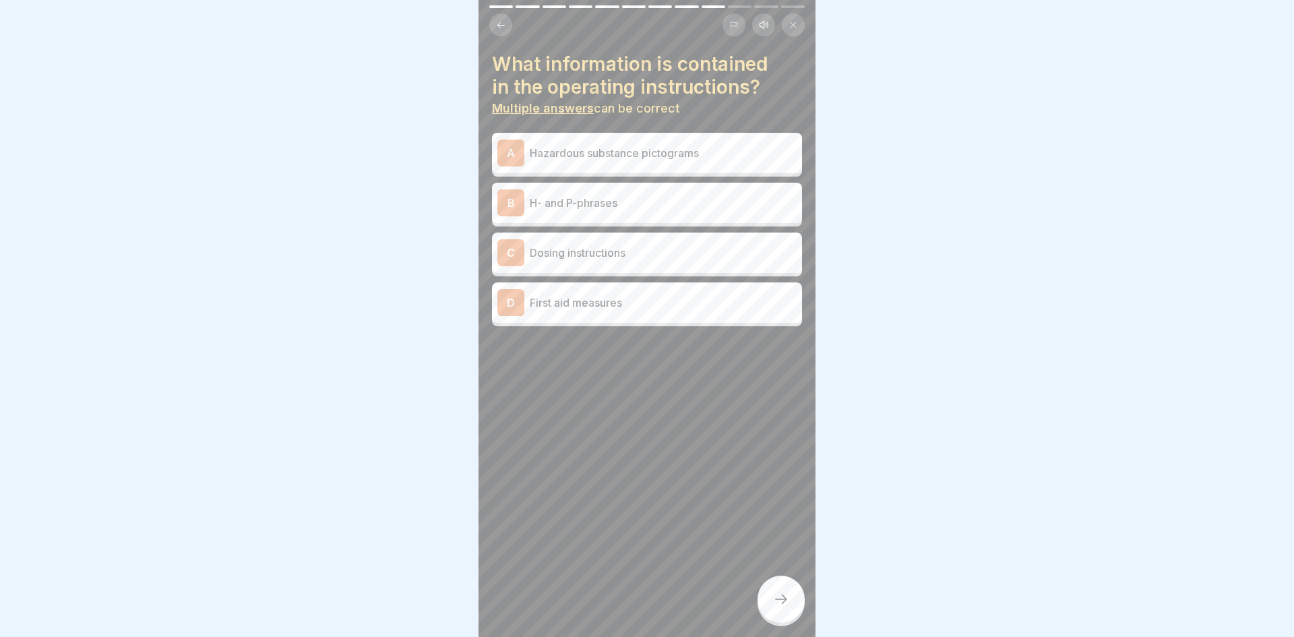
click at [757, 152] on p "Hazardous substance pictograms" at bounding box center [663, 153] width 267 height 16
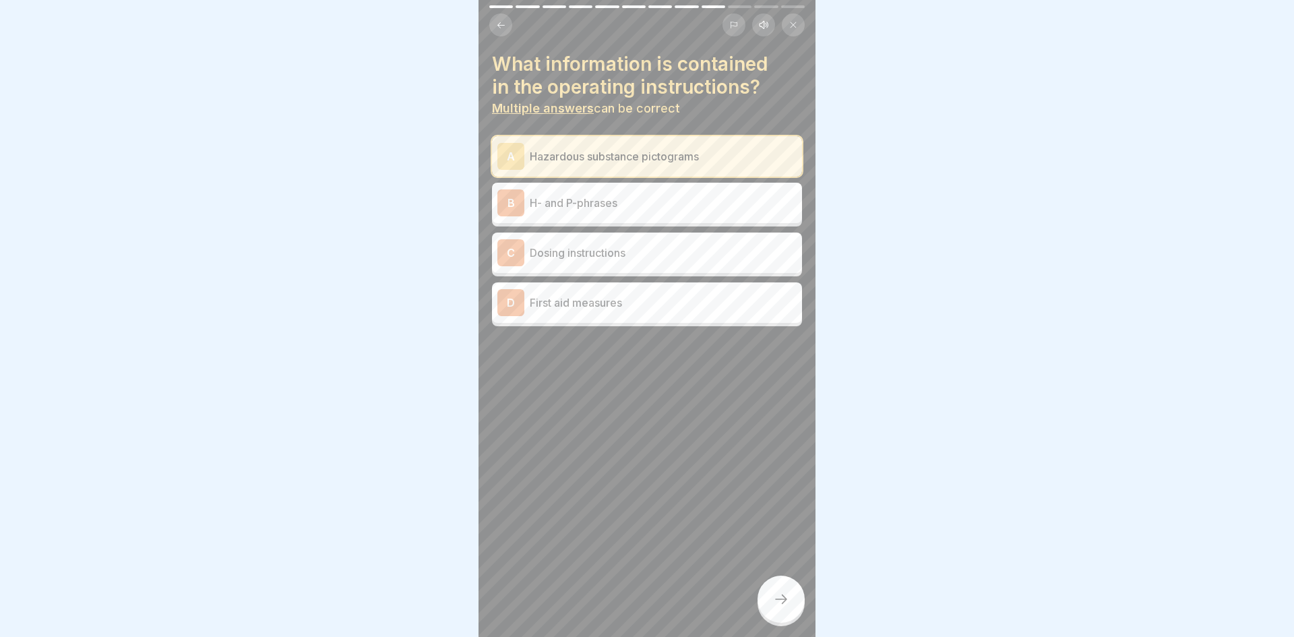
click at [701, 216] on div "B H- and P-phrases" at bounding box center [646, 202] width 299 height 27
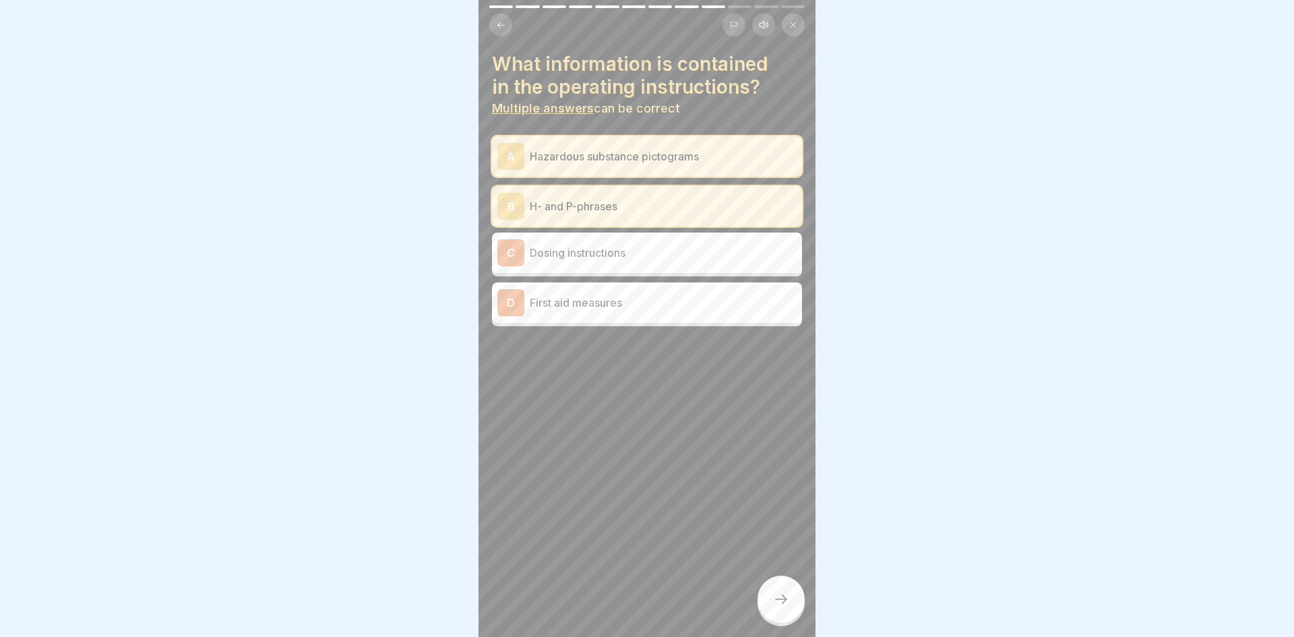
click at [600, 313] on div "D First aid measures" at bounding box center [646, 302] width 299 height 27
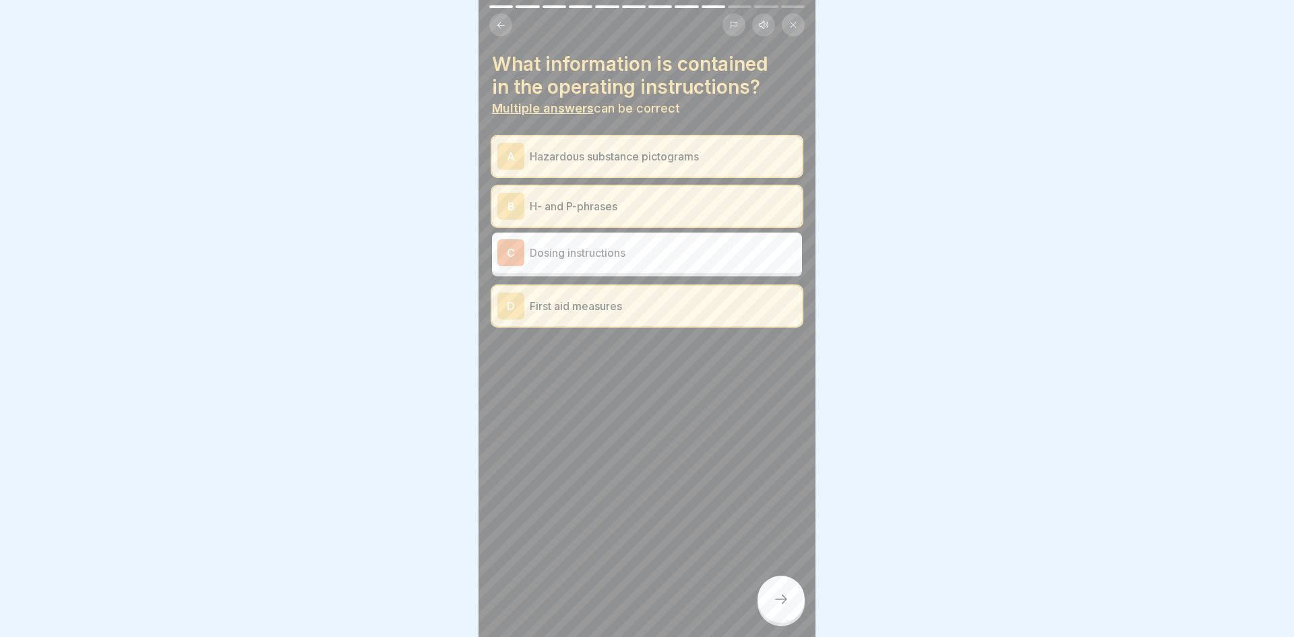
click at [777, 595] on icon at bounding box center [781, 599] width 16 height 16
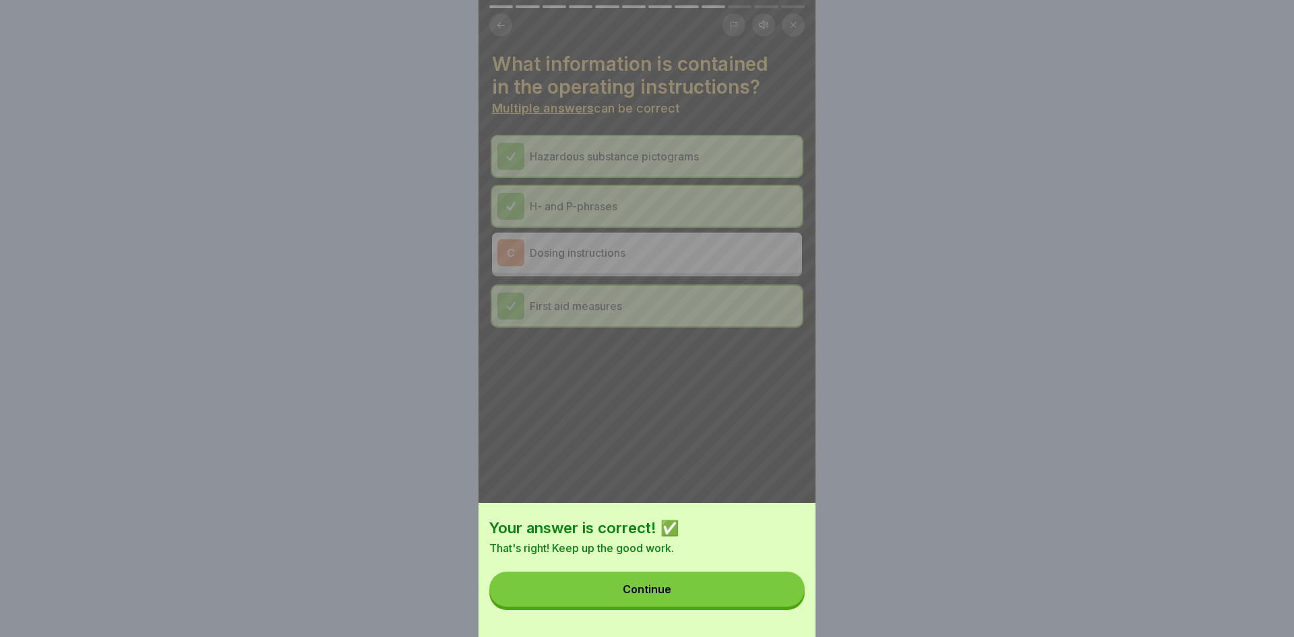
click at [777, 595] on button "Continue" at bounding box center [646, 588] width 315 height 35
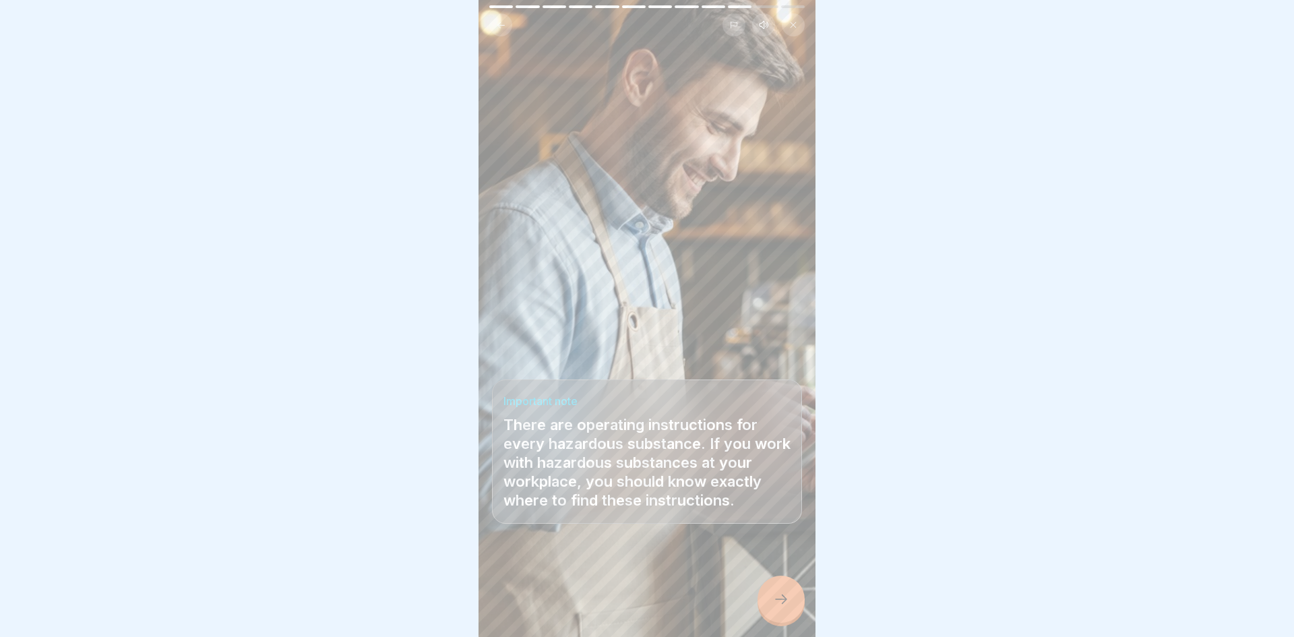
click at [777, 595] on icon at bounding box center [781, 599] width 16 height 16
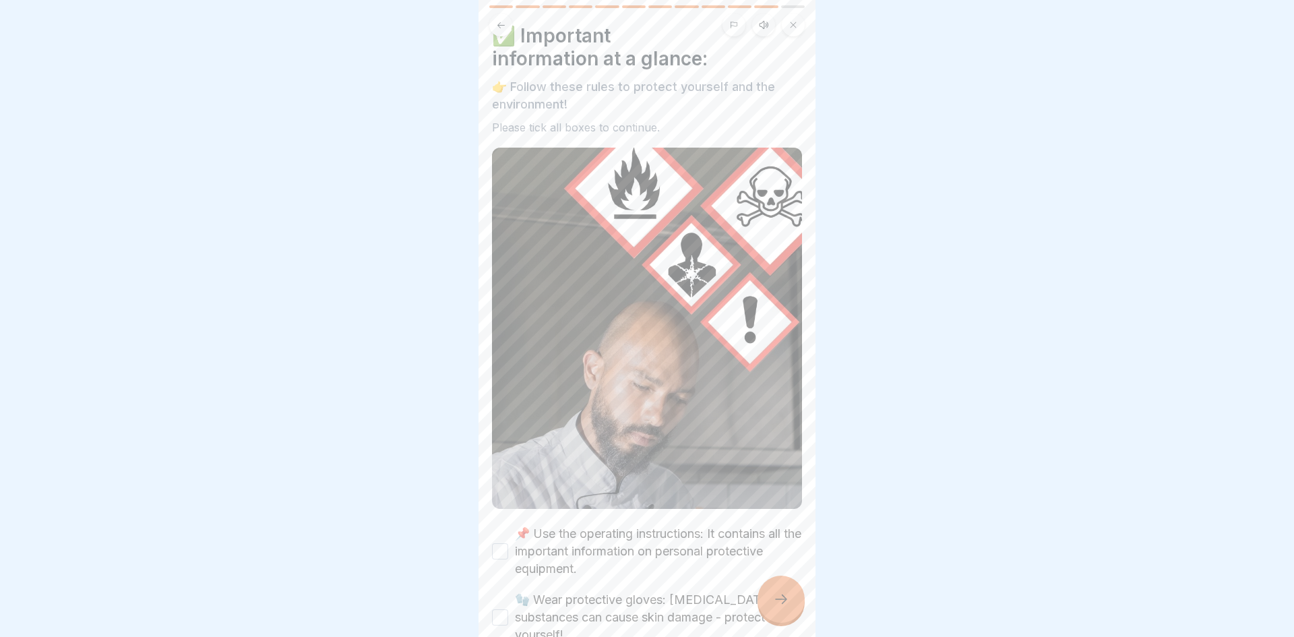
scroll to position [36, 0]
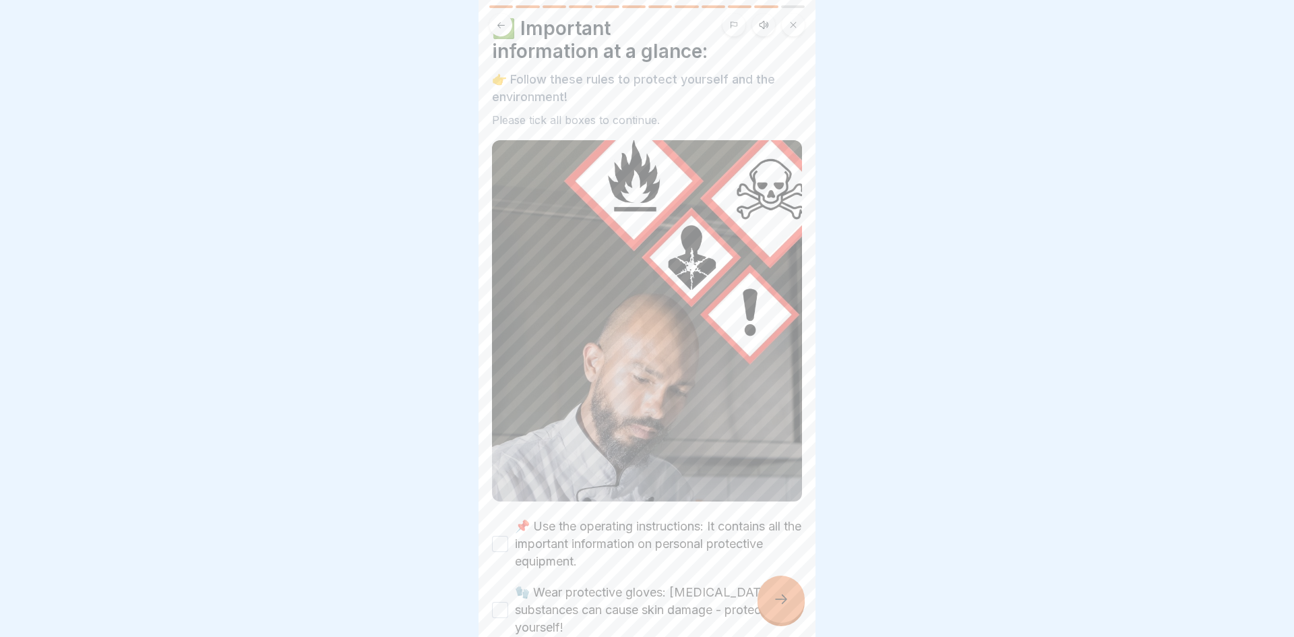
click at [780, 613] on div at bounding box center [780, 598] width 47 height 47
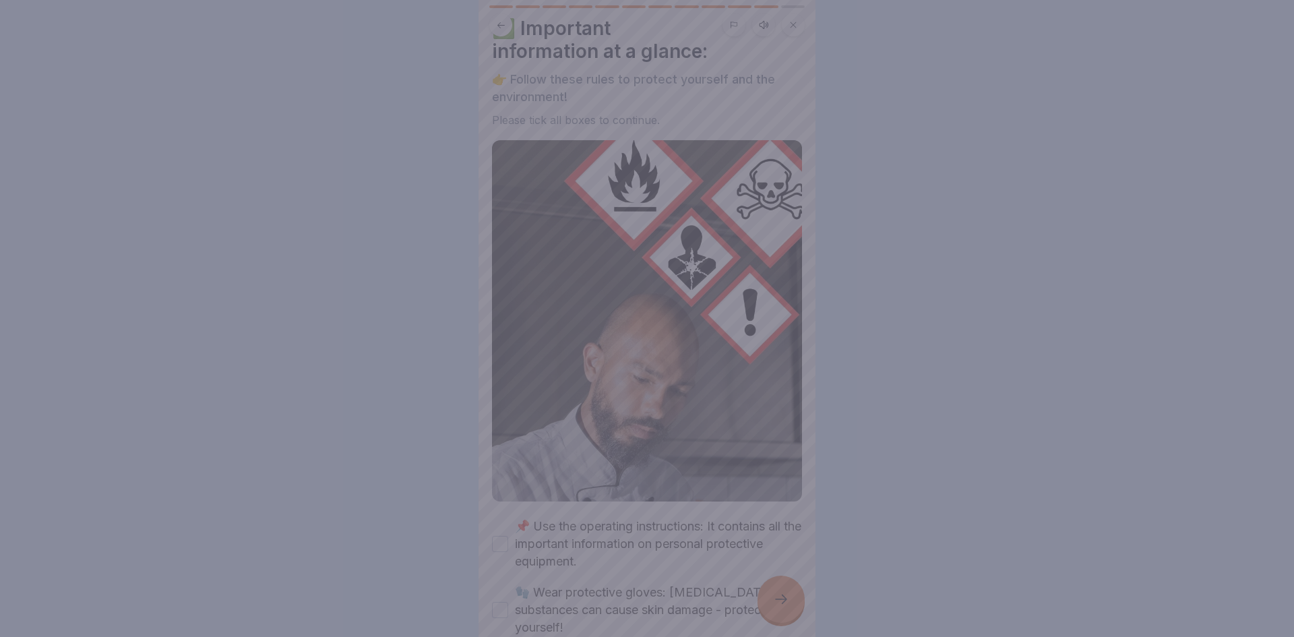
click at [722, 533] on div at bounding box center [647, 318] width 1294 height 637
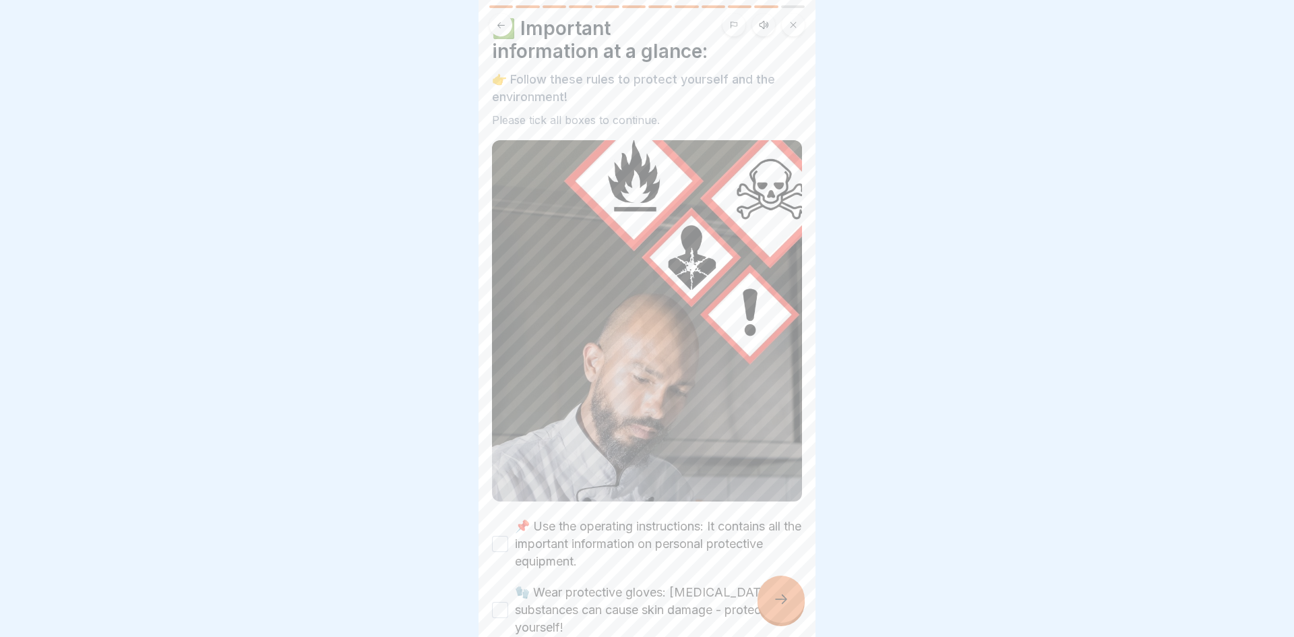
click at [708, 553] on label "📌 Use the operating instructions: It contains all the important information on …" at bounding box center [658, 544] width 287 height 53
click at [508, 552] on button "📌 Use the operating instructions: It contains all the important information on …" at bounding box center [500, 544] width 16 height 16
click at [662, 607] on label "🧤 Wear protective gloves: Corrosive substances can cause skin damage - protect …" at bounding box center [658, 610] width 287 height 53
click at [508, 607] on button "🧤 Wear protective gloves: Corrosive substances can cause skin damage - protect …" at bounding box center [500, 610] width 16 height 16
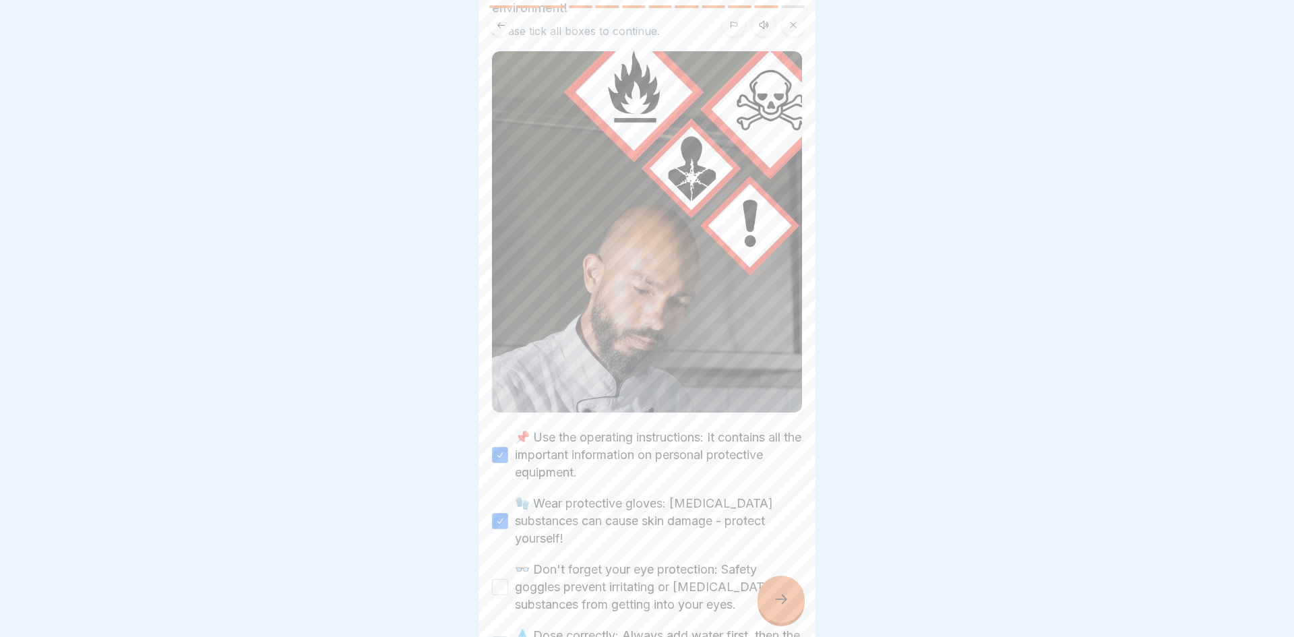
click at [696, 566] on label "👓 Don't forget your eye protection: Safety goggles prevent irritating or corros…" at bounding box center [658, 587] width 287 height 53
click at [508, 579] on button "👓 Don't forget your eye protection: Safety goggles prevent irritating or corros…" at bounding box center [500, 587] width 16 height 16
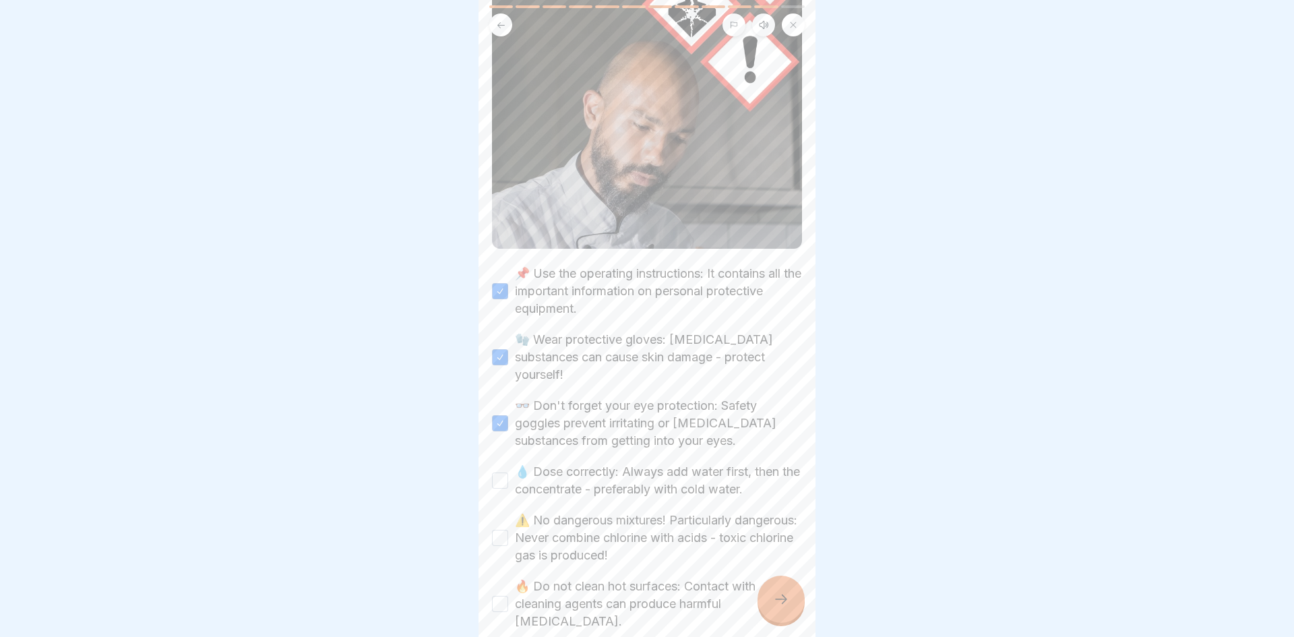
scroll to position [292, 0]
click at [722, 460] on label "💧 Dose correctly: Always add water first, then the concentrate - preferably wit…" at bounding box center [658, 477] width 287 height 35
click at [508, 469] on button "💧 Dose correctly: Always add water first, then the concentrate - preferably wit…" at bounding box center [500, 477] width 16 height 16
click at [698, 513] on label "⚠️ No dangerous mixtures! Particularly dangerous: Never combine chlorine with a…" at bounding box center [658, 534] width 287 height 53
click at [508, 526] on button "⚠️ No dangerous mixtures! Particularly dangerous: Never combine chlorine with a…" at bounding box center [500, 534] width 16 height 16
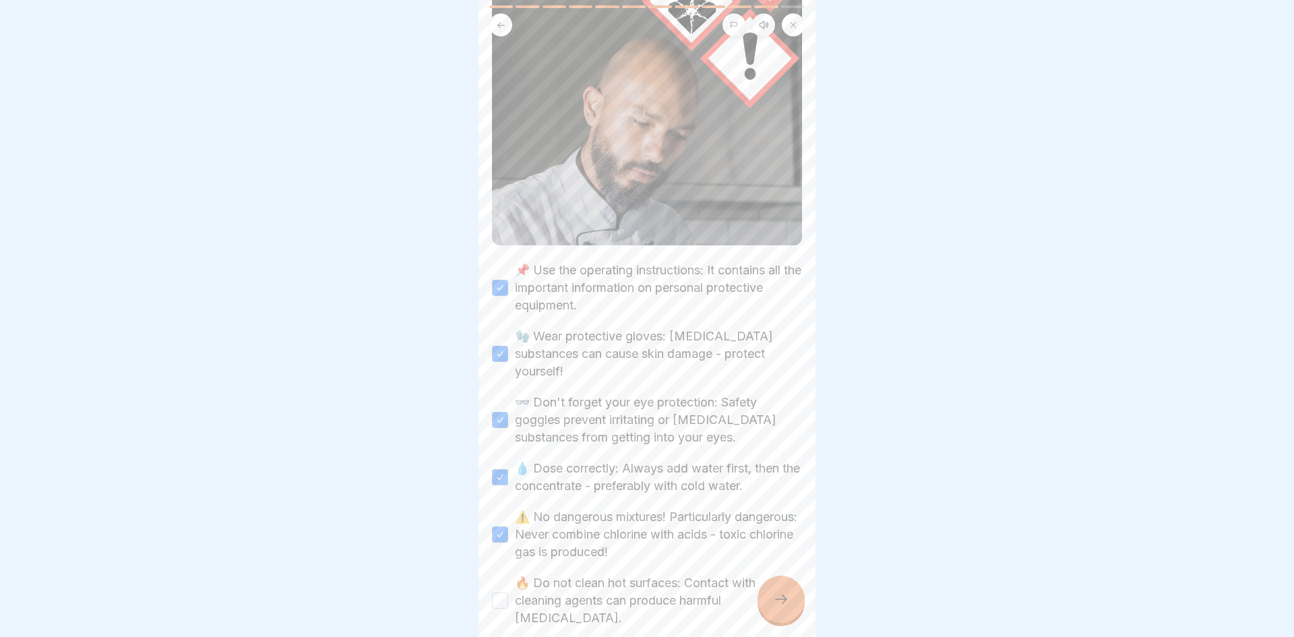
click at [677, 579] on label "🔥 Do not clean hot surfaces: Contact with cleaning agents can produce harmful v…" at bounding box center [658, 600] width 287 height 53
click at [508, 592] on button "🔥 Do not clean hot surfaces: Contact with cleaning agents can produce harmful v…" at bounding box center [500, 600] width 16 height 16
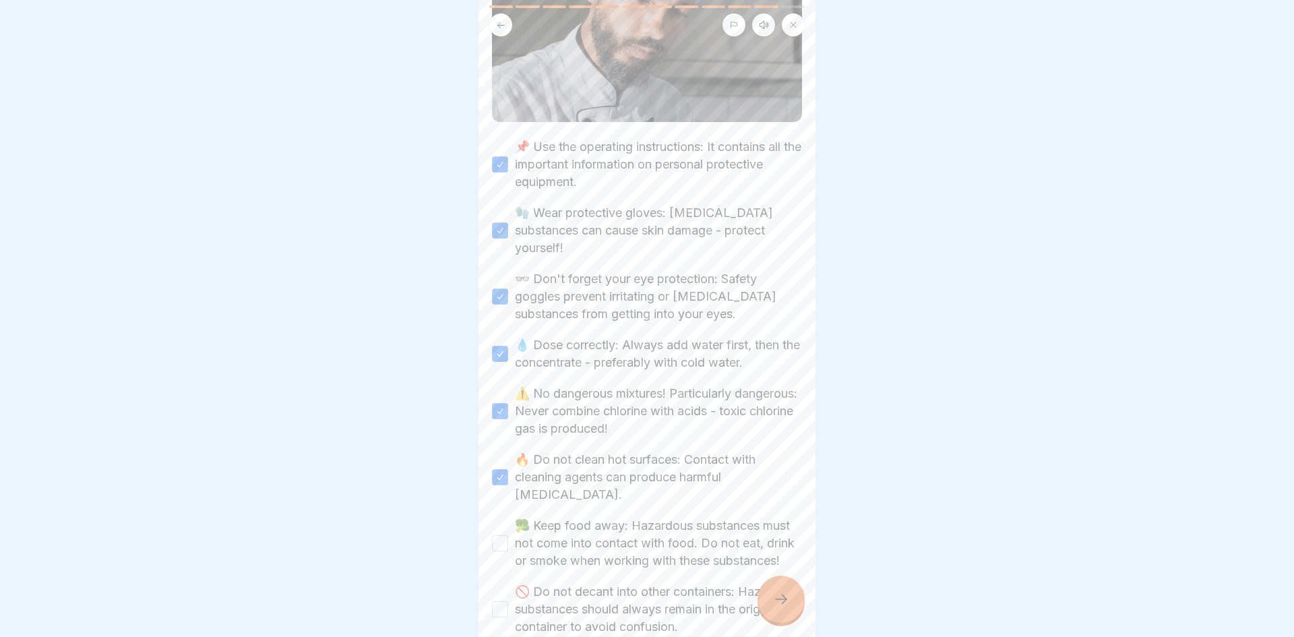
click at [703, 517] on label "🥦 Keep food away: Hazardous substances must not come into contact with food. Do…" at bounding box center [658, 543] width 287 height 53
click at [508, 535] on button "🥦 Keep food away: Hazardous substances must not come into contact with food. Do…" at bounding box center [500, 543] width 16 height 16
click at [675, 583] on label "🚫 Do not decant into other containers: Hazardous substances should always remai…" at bounding box center [658, 609] width 287 height 53
click at [508, 601] on button "🚫 Do not decant into other containers: Hazardous substances should always remai…" at bounding box center [500, 609] width 16 height 16
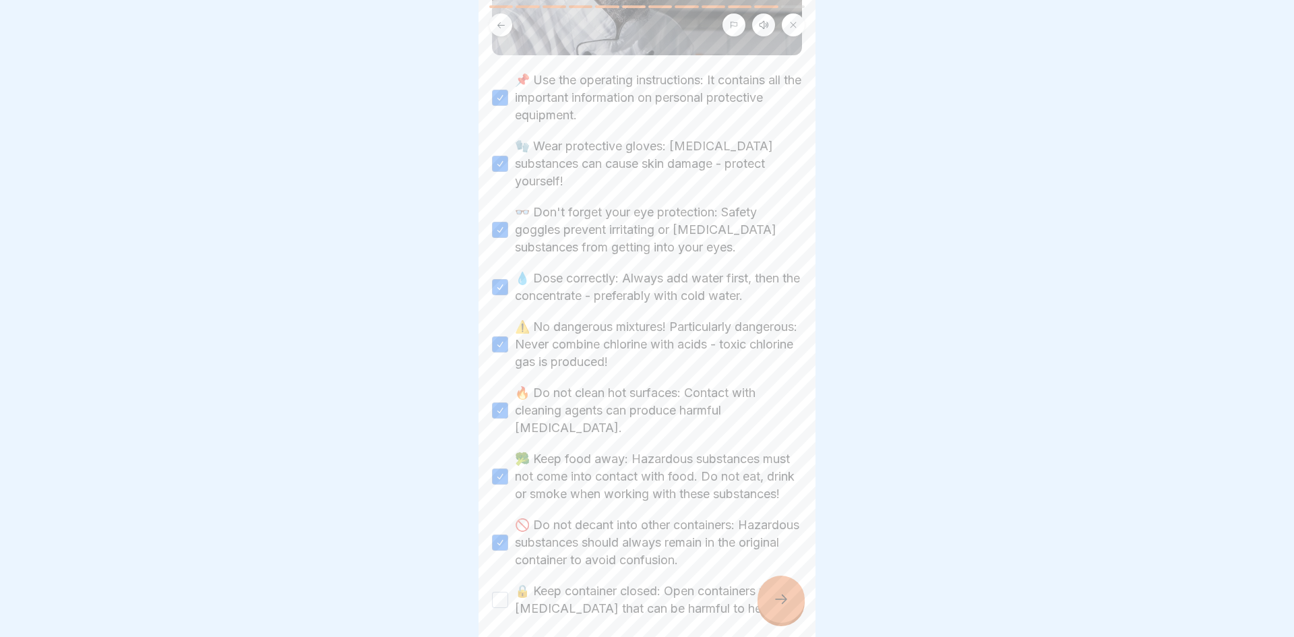
scroll to position [508, 0]
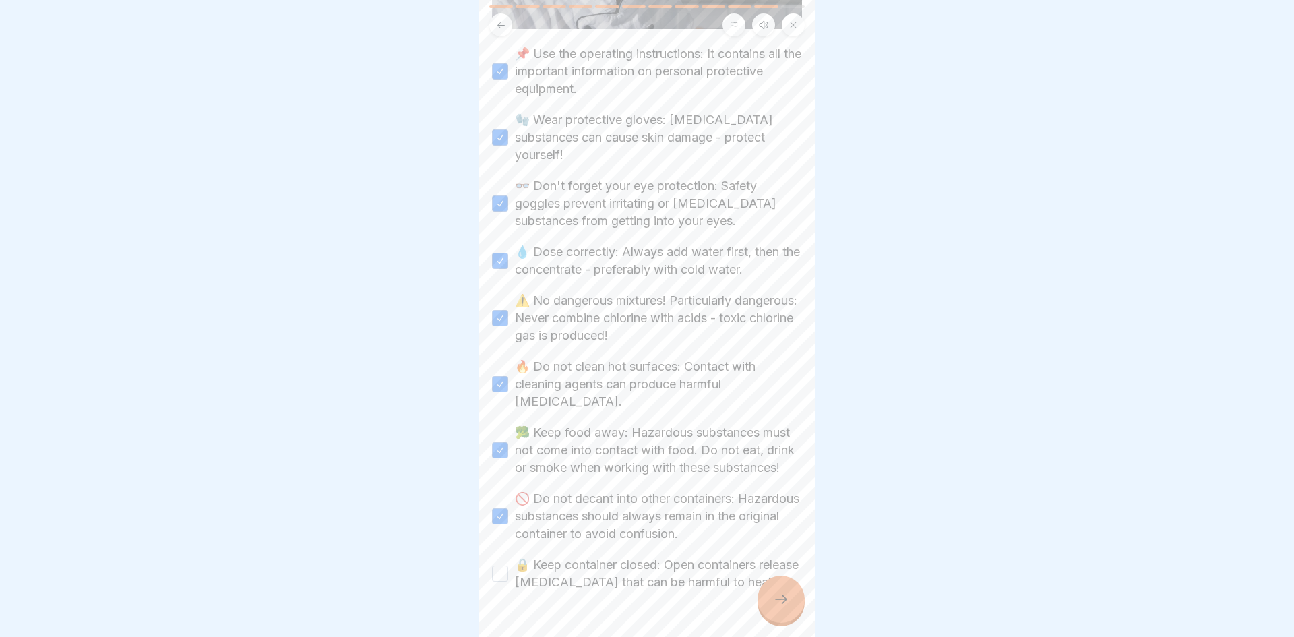
click at [698, 505] on label "🚫 Do not decant into other containers: Hazardous substances should always remai…" at bounding box center [658, 516] width 287 height 53
click at [508, 508] on button "🚫 Do not decant into other containers: Hazardous substances should always remai…" at bounding box center [500, 516] width 16 height 16
click at [695, 556] on label "🔒 Keep container closed: Open containers release vapours that can be harmful to…" at bounding box center [658, 573] width 287 height 35
click at [508, 565] on button "🔒 Keep container closed: Open containers release vapours that can be harmful to…" at bounding box center [500, 573] width 16 height 16
click at [718, 490] on label "🚫 Do not decant into other containers: Hazardous substances should always remai…" at bounding box center [658, 516] width 287 height 53
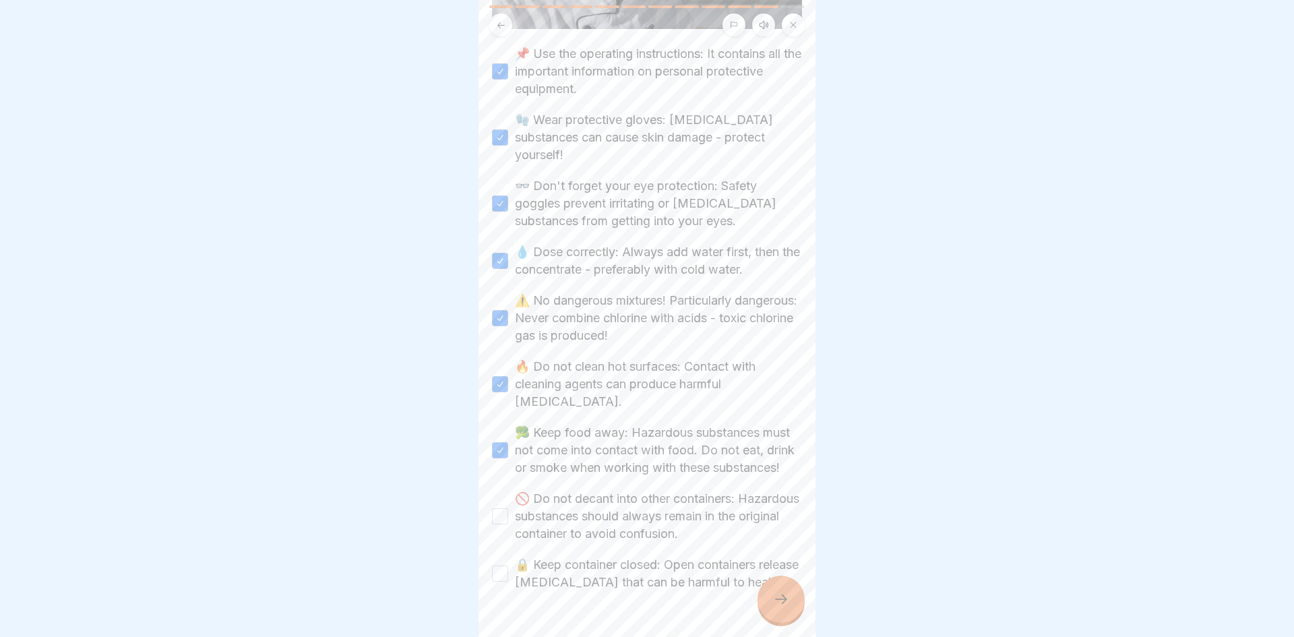
click at [508, 508] on button "🚫 Do not decant into other containers: Hazardous substances should always remai…" at bounding box center [500, 516] width 16 height 16
click at [783, 601] on icon at bounding box center [781, 599] width 16 height 16
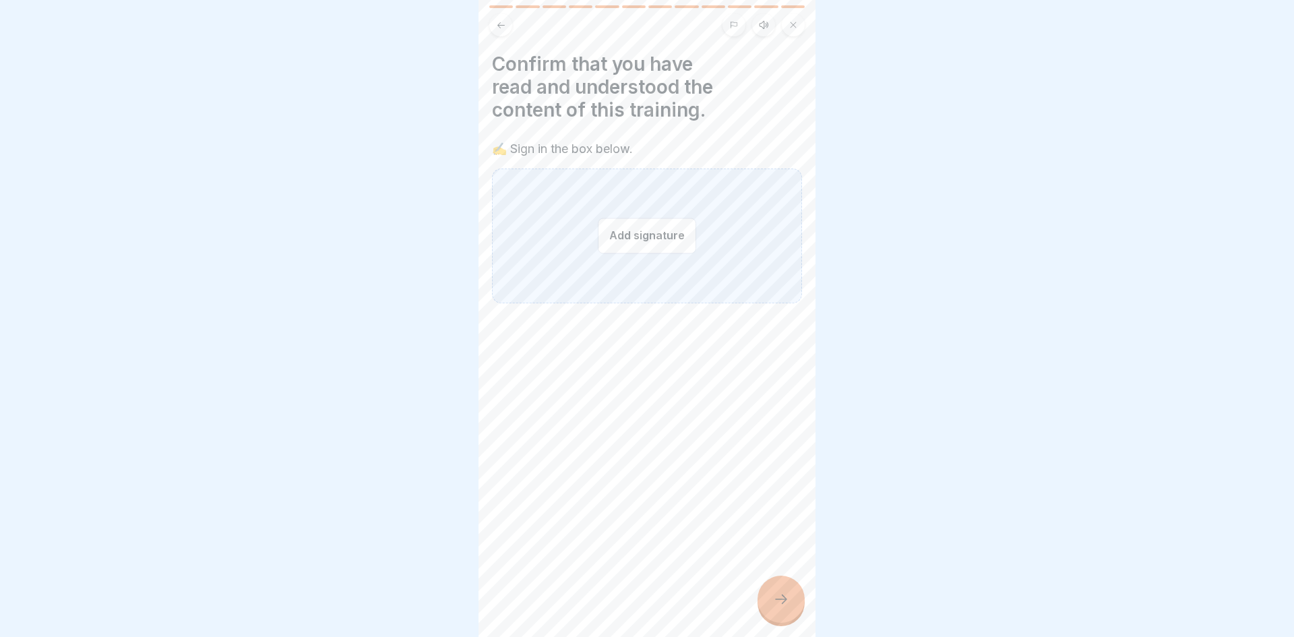
click at [705, 230] on div "Add signature" at bounding box center [647, 235] width 310 height 135
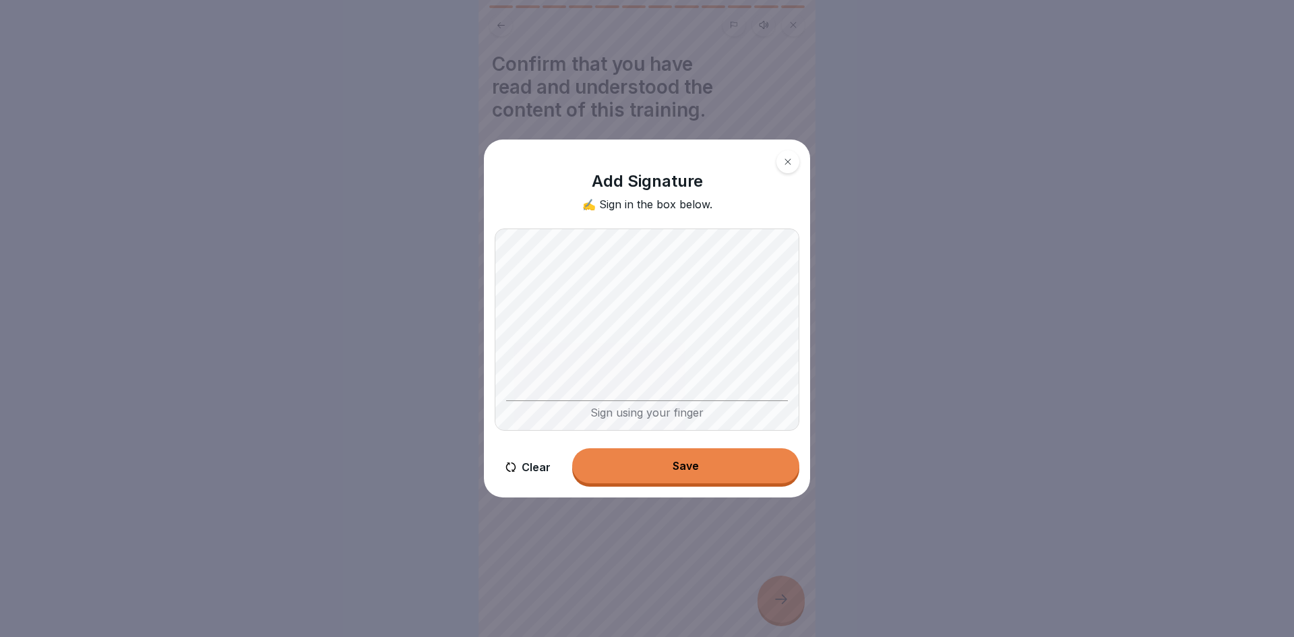
click at [721, 468] on button "Save" at bounding box center [685, 465] width 227 height 35
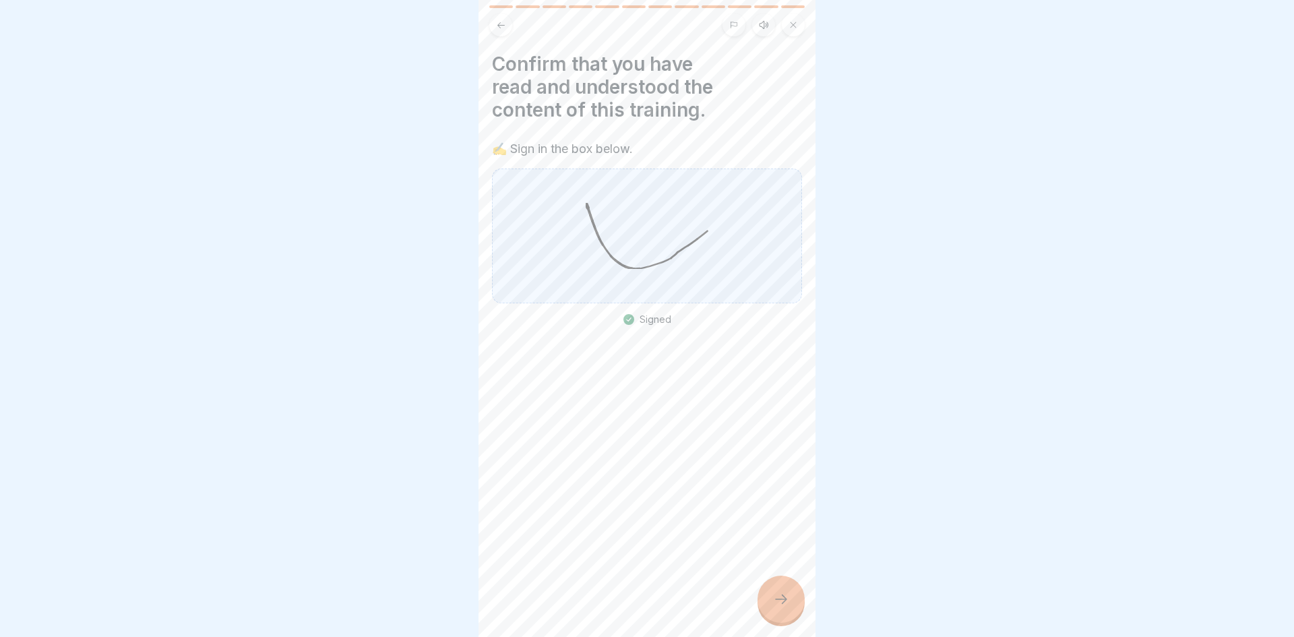
click at [792, 608] on div at bounding box center [780, 598] width 47 height 47
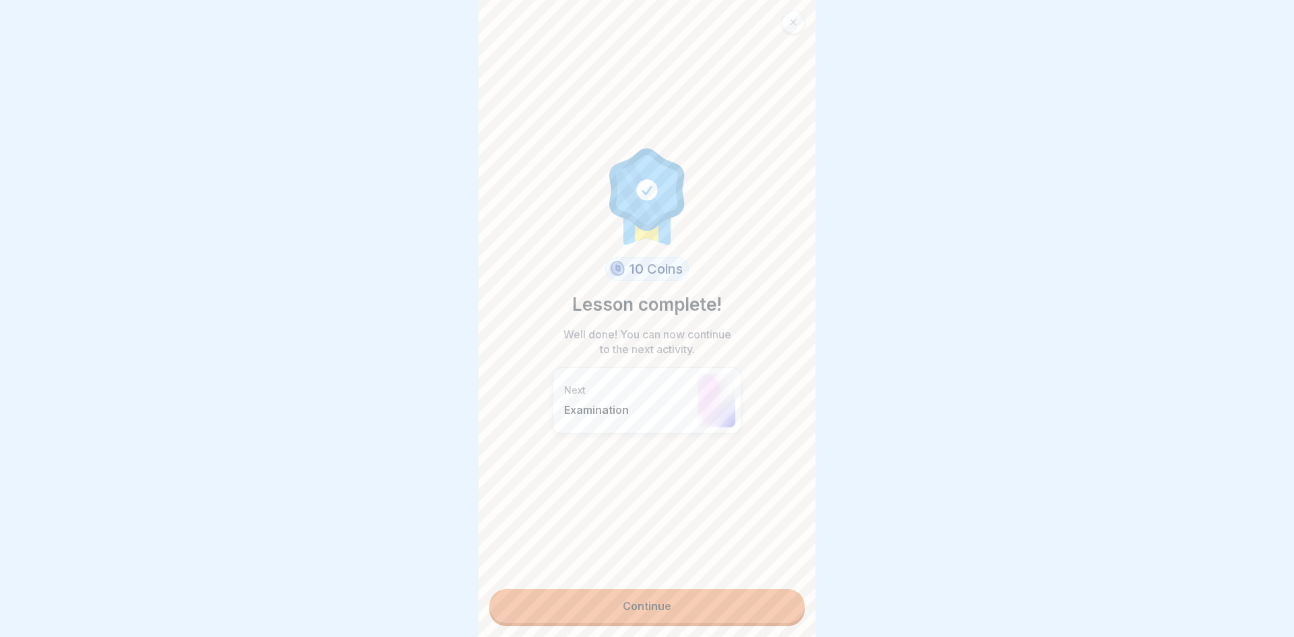
click at [652, 592] on link "Continue" at bounding box center [646, 606] width 315 height 34
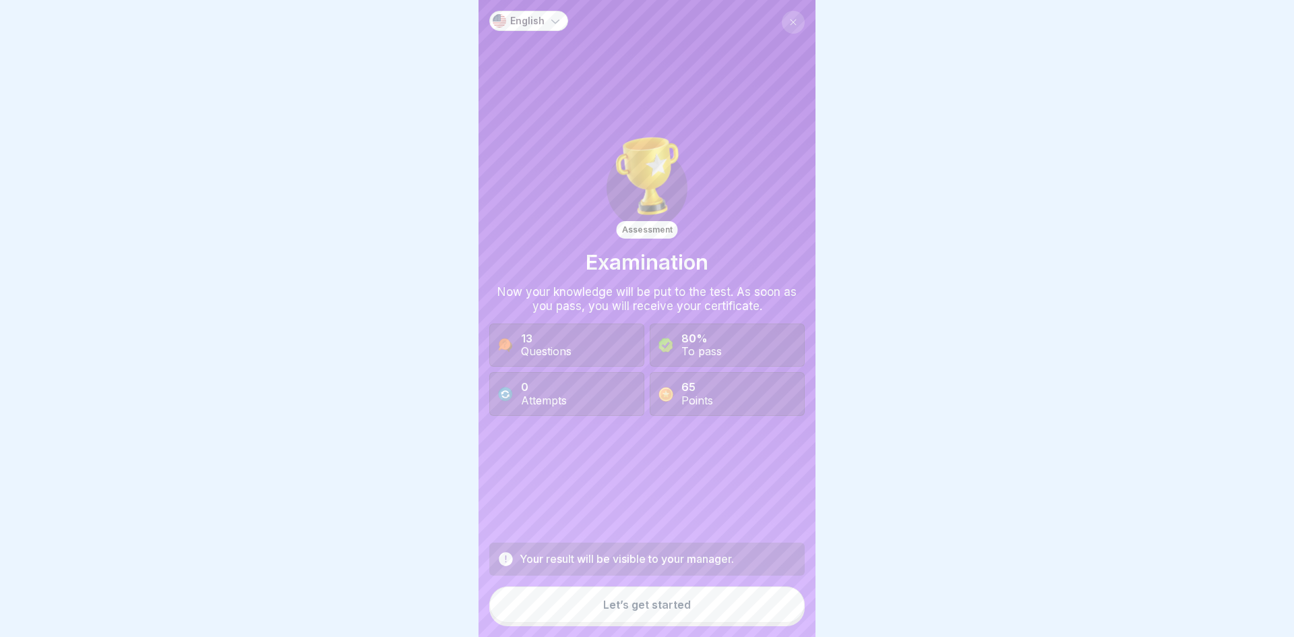
click at [632, 584] on div "Your result will be visible to your manager. Let’s get started" at bounding box center [646, 584] width 315 height 84
click at [632, 592] on button "Let’s get started" at bounding box center [646, 604] width 315 height 36
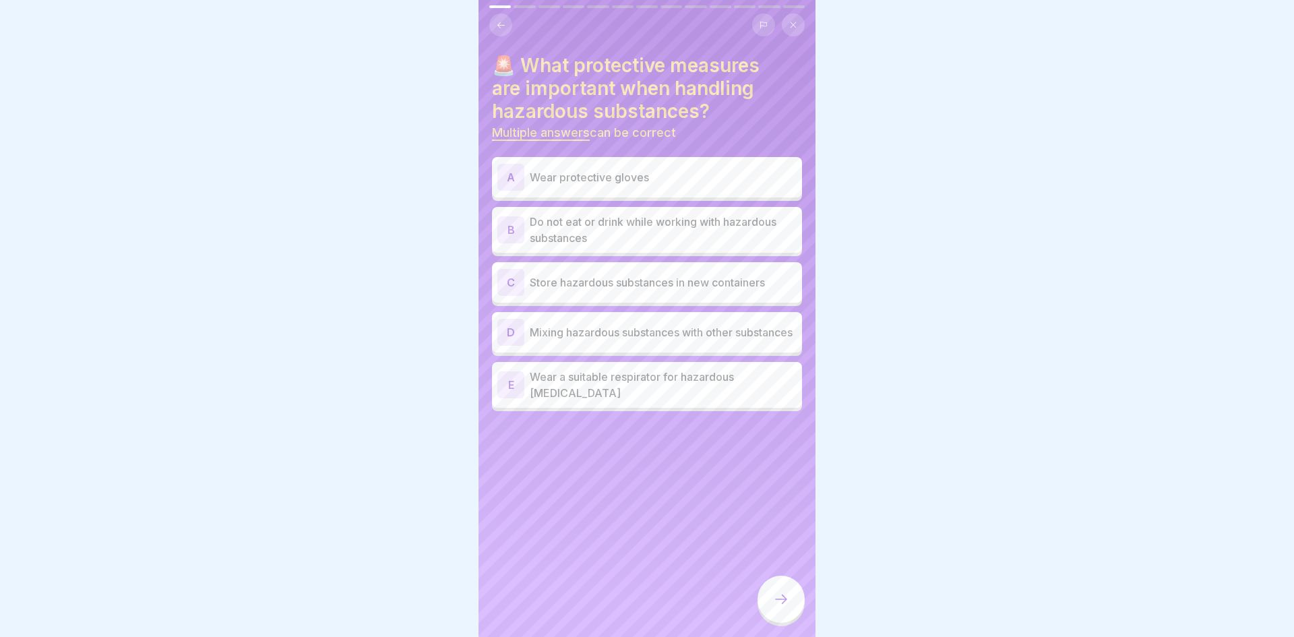
click at [759, 192] on div "A Wear protective gloves" at bounding box center [647, 177] width 310 height 40
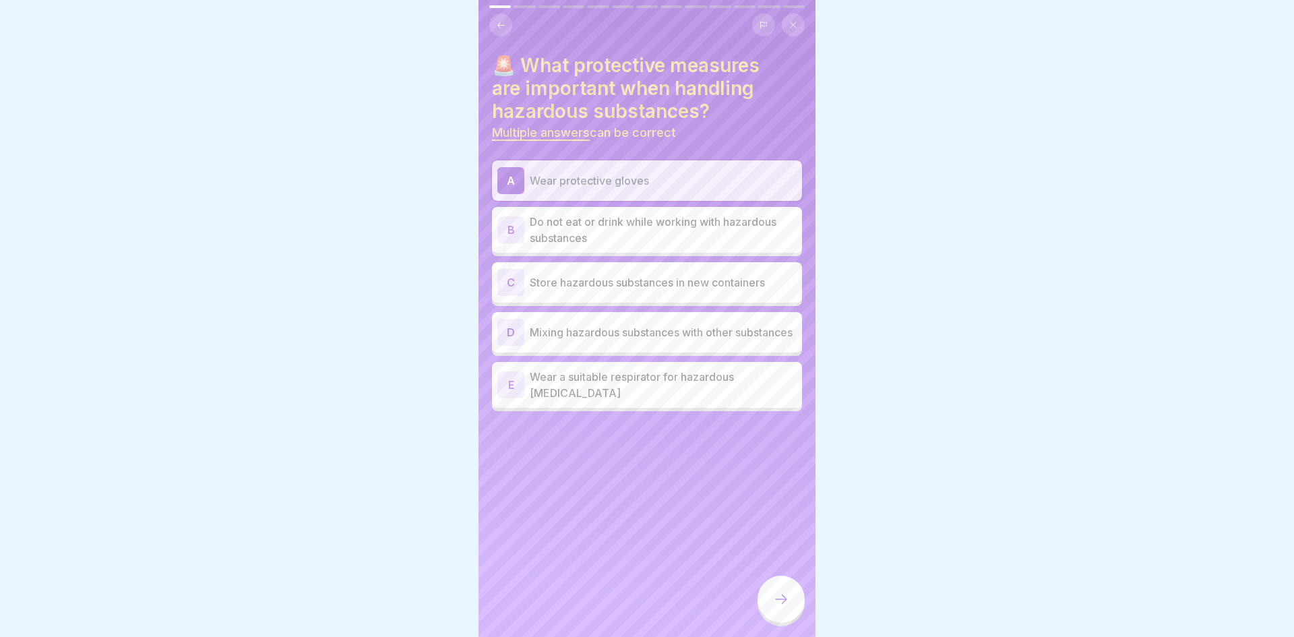
click at [775, 235] on p "Do not eat or drink while working with hazardous substances" at bounding box center [663, 230] width 267 height 32
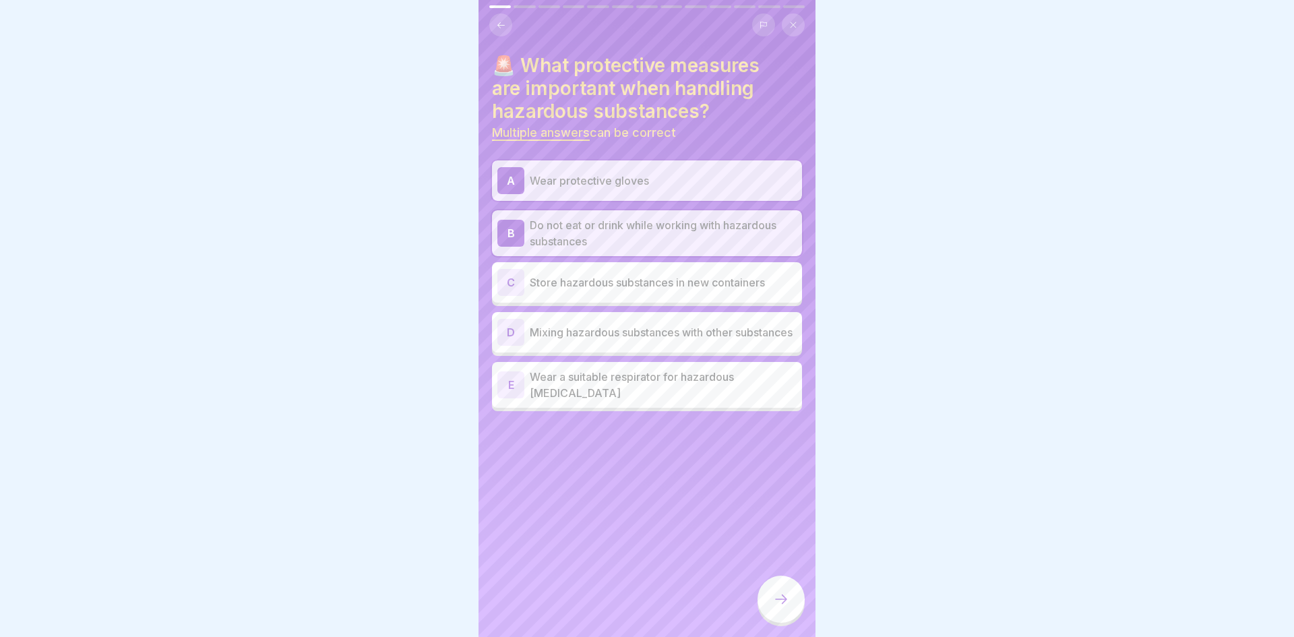
click at [761, 288] on p "Store hazardous substances in new containers" at bounding box center [663, 282] width 267 height 16
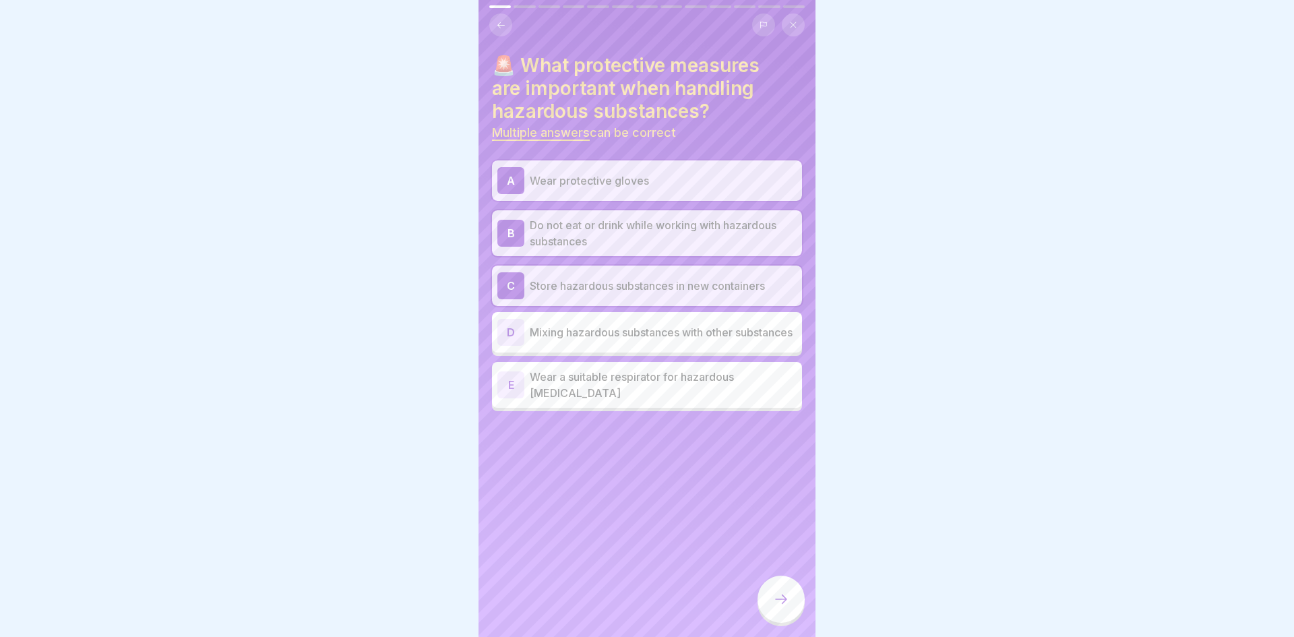
click at [783, 403] on div "E Wear a suitable respirator for hazardous vapours" at bounding box center [647, 385] width 310 height 46
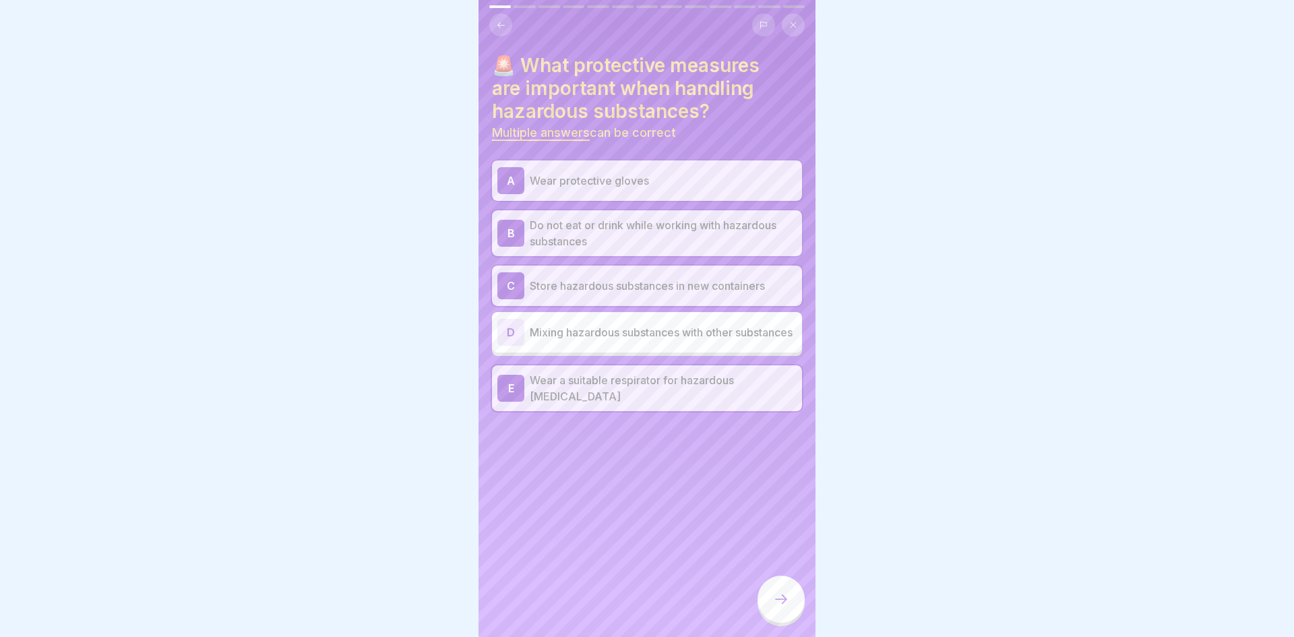
click at [790, 599] on div at bounding box center [780, 598] width 47 height 47
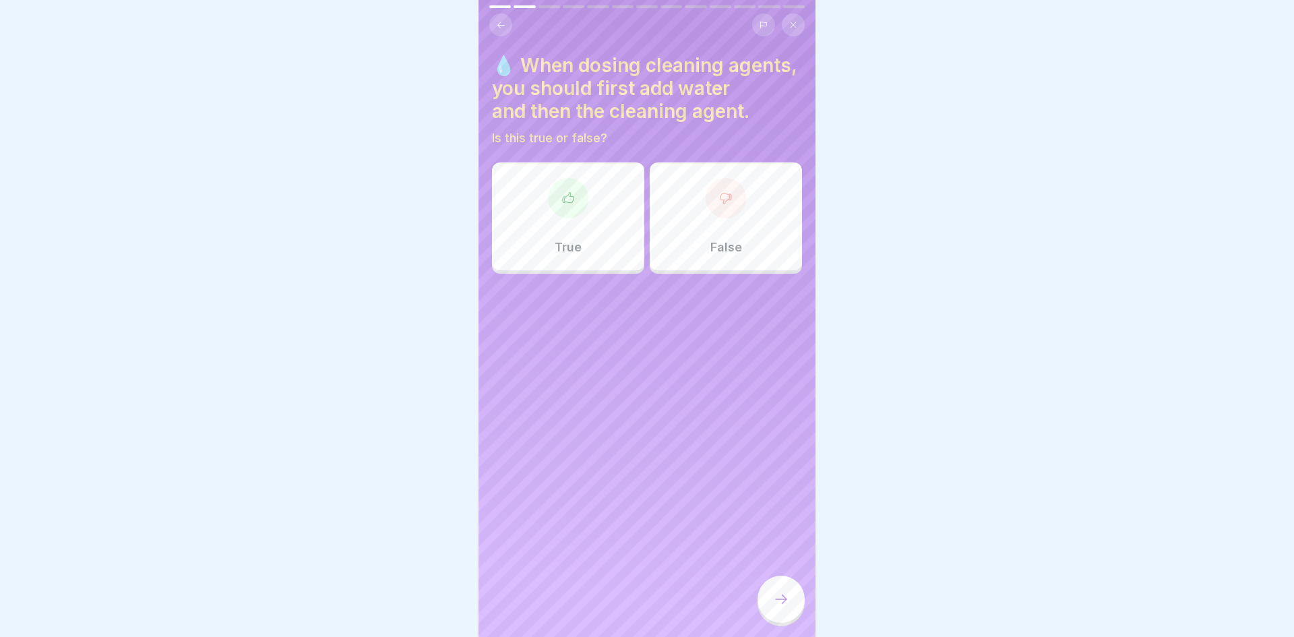
click at [557, 195] on div at bounding box center [568, 198] width 40 height 40
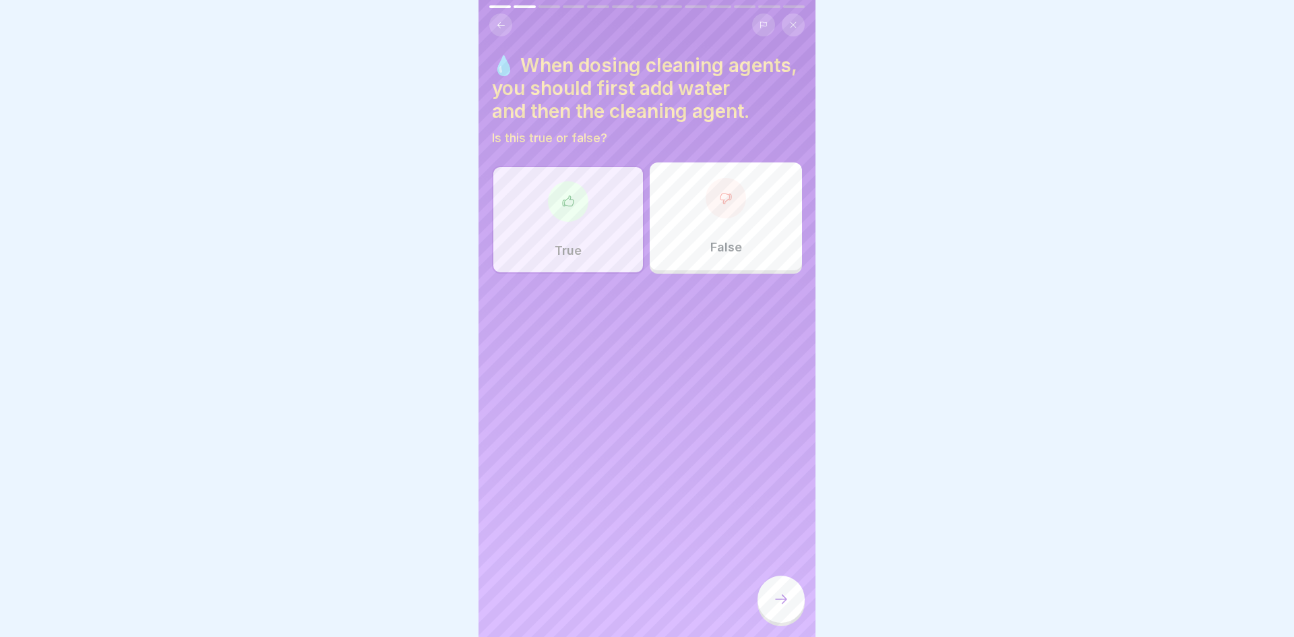
click at [750, 594] on div "💧 When dosing cleaning agents, you should first add water and then the cleaning…" at bounding box center [646, 318] width 337 height 637
click at [784, 604] on icon at bounding box center [781, 599] width 16 height 16
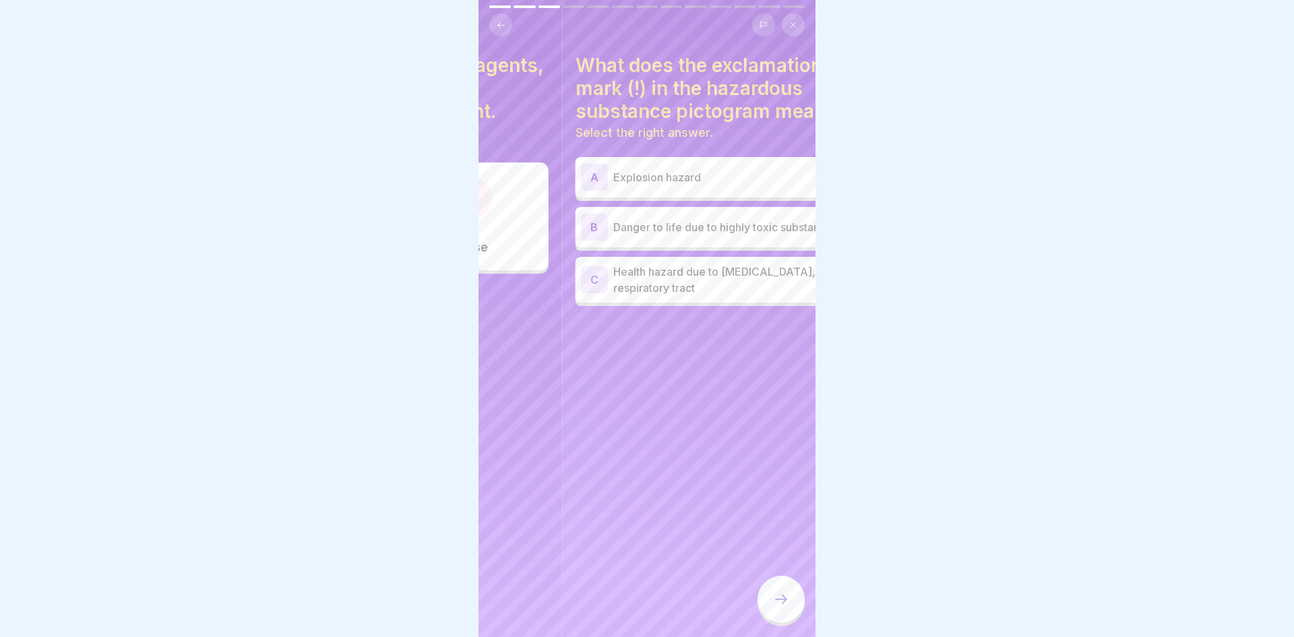
click at [598, 252] on div "What does the exclamation mark (!) in the hazardous substance pictogram mean? S…" at bounding box center [730, 180] width 310 height 252
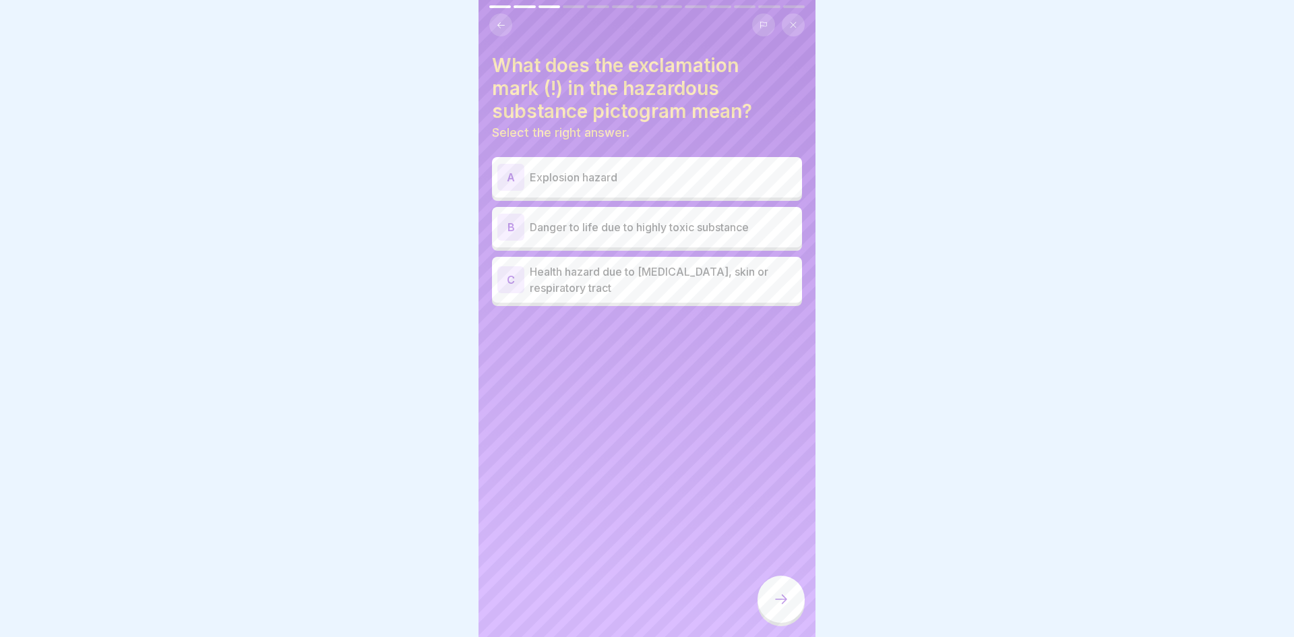
click at [720, 270] on p "Health hazard due to irritation of eyes, skin or respiratory tract" at bounding box center [663, 279] width 267 height 32
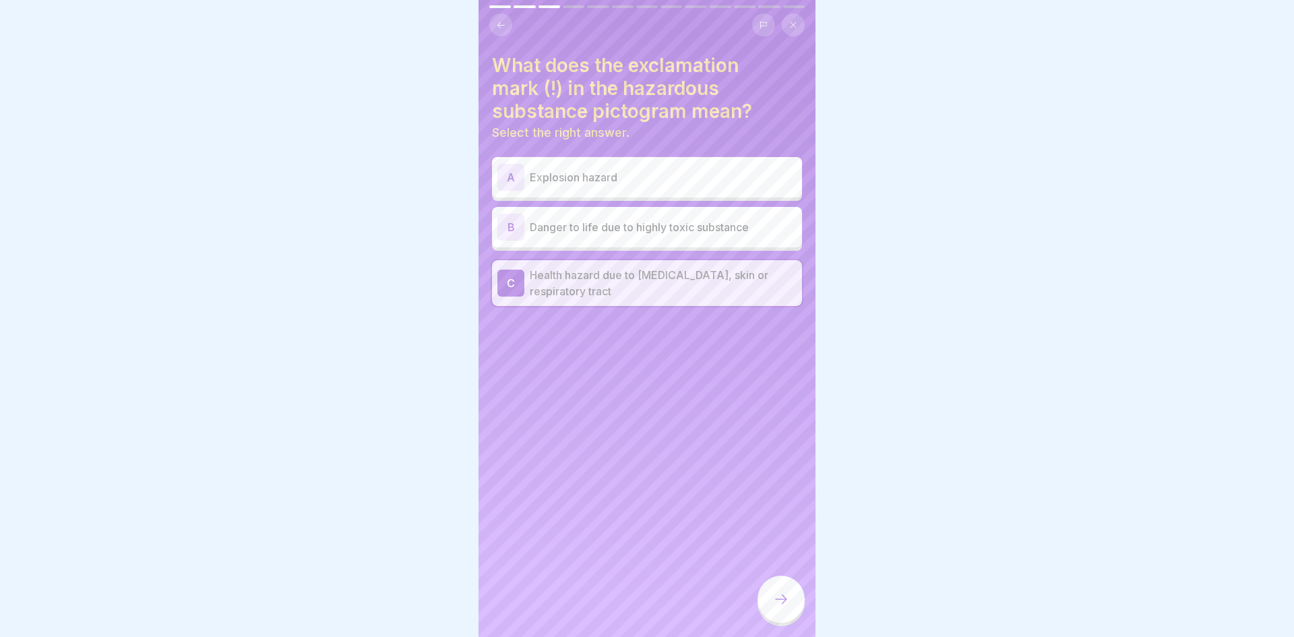
click at [796, 625] on div at bounding box center [780, 600] width 47 height 51
click at [785, 597] on icon at bounding box center [781, 598] width 12 height 9
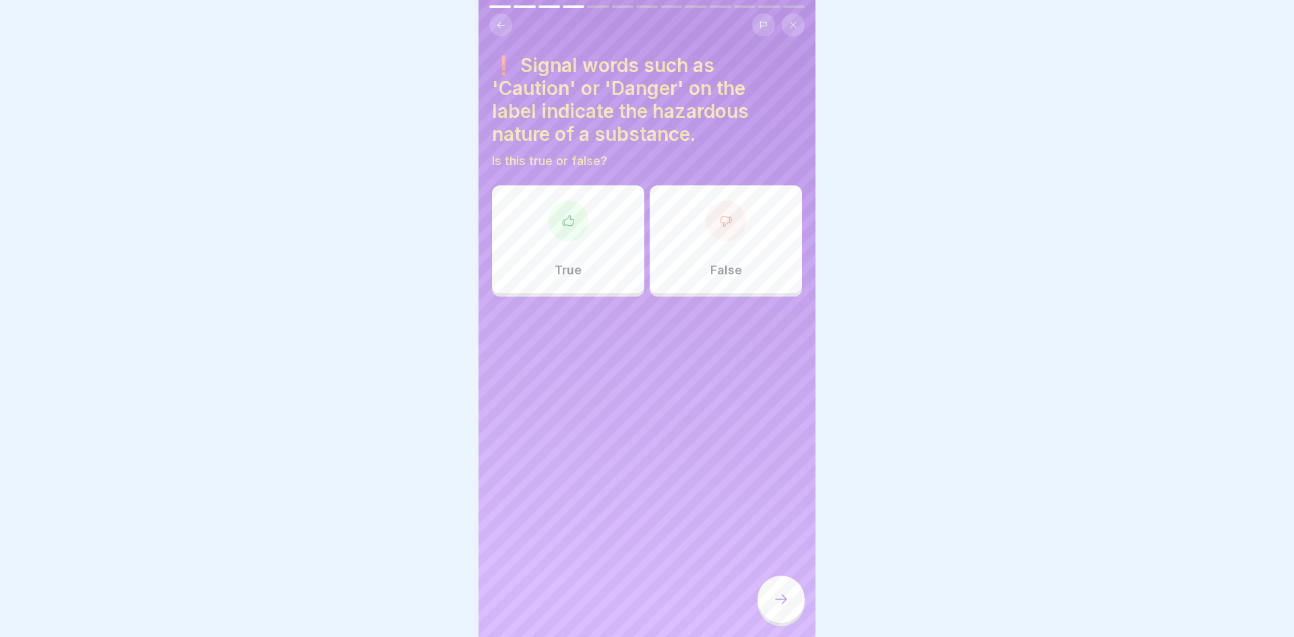
click at [588, 232] on div "True" at bounding box center [568, 239] width 152 height 108
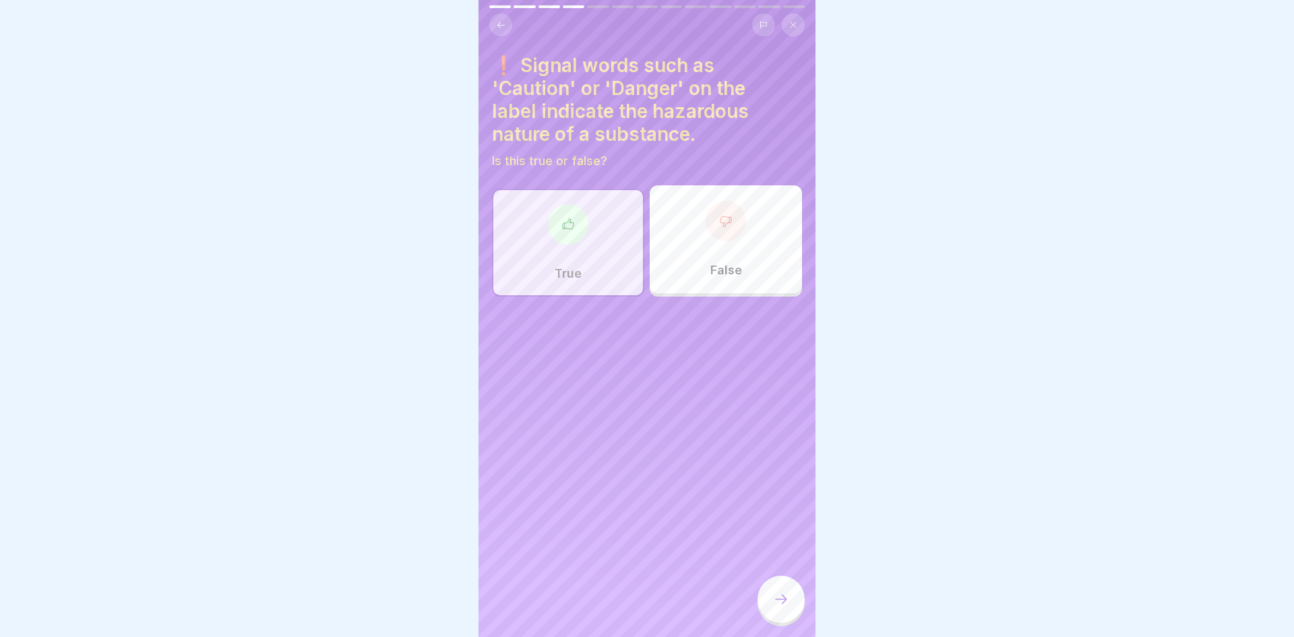
click at [776, 596] on icon at bounding box center [781, 599] width 16 height 16
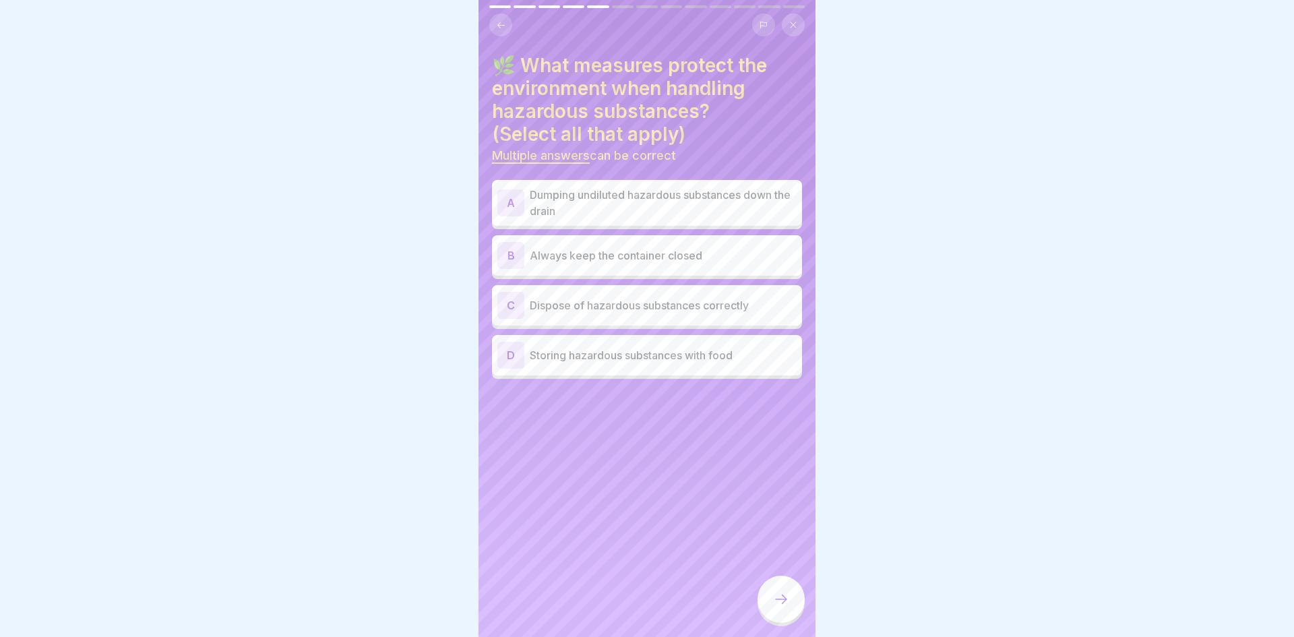
click at [770, 269] on div "B Always keep the container closed" at bounding box center [647, 255] width 310 height 40
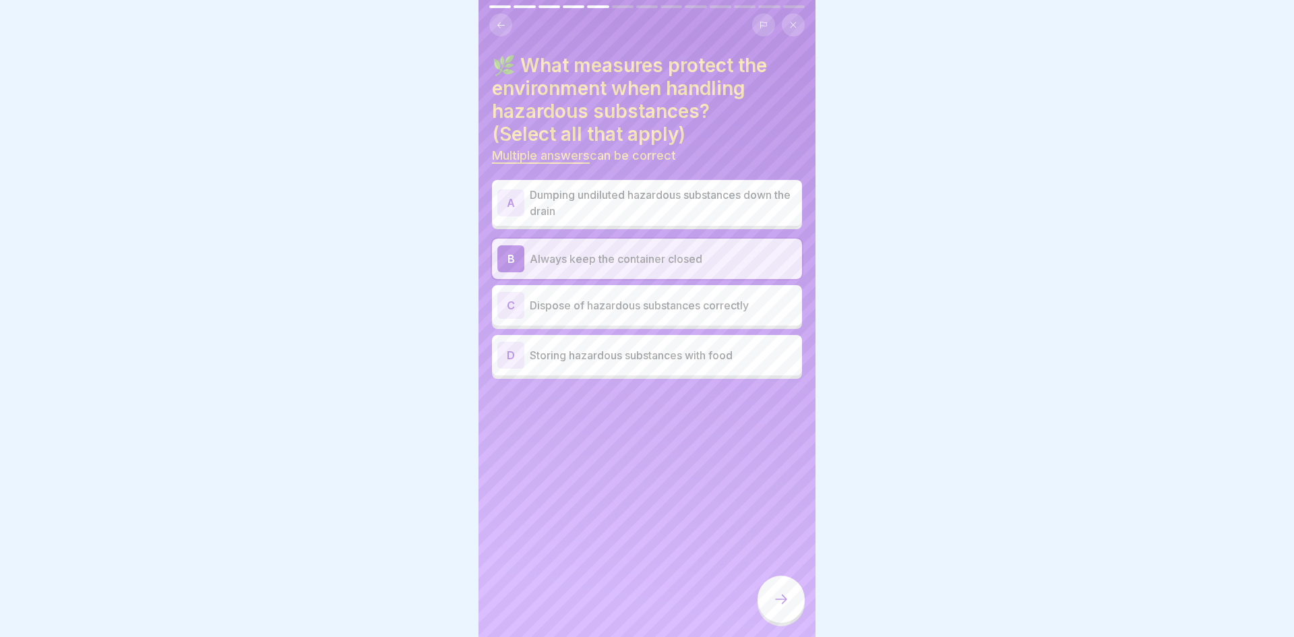
click at [753, 308] on p "Dispose of hazardous substances correctly" at bounding box center [663, 305] width 267 height 16
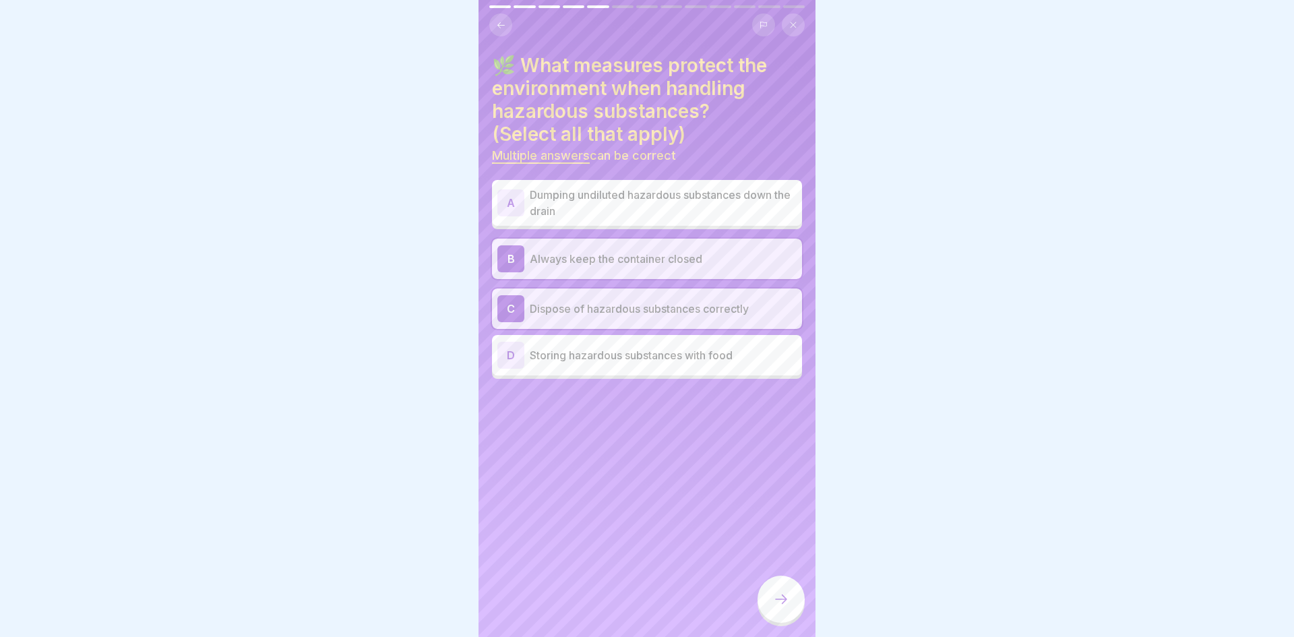
click at [781, 599] on icon at bounding box center [781, 598] width 12 height 9
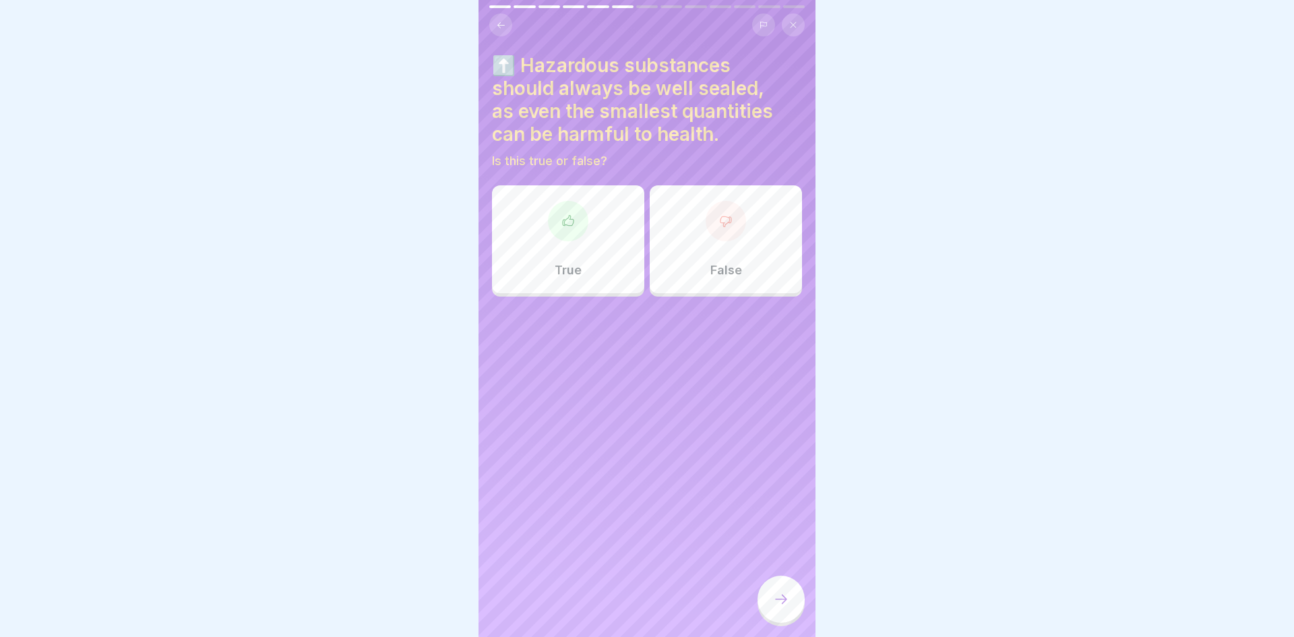
click at [554, 253] on div "True" at bounding box center [568, 239] width 152 height 108
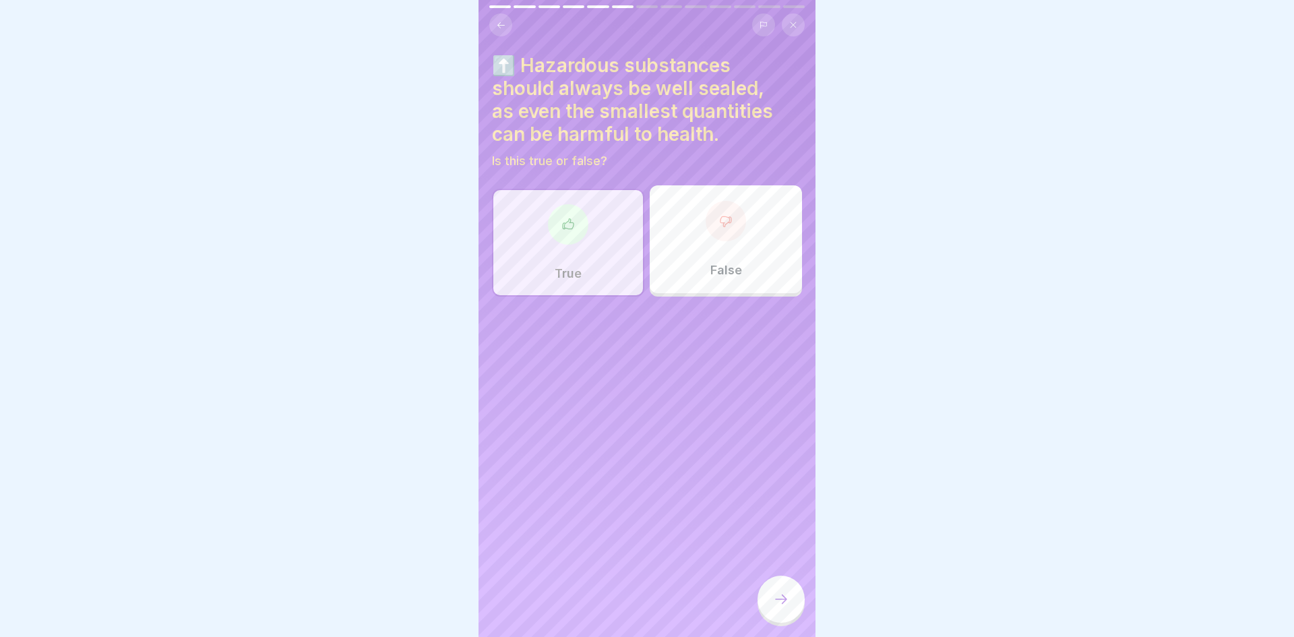
click at [569, 381] on div "⬆️ Hazardous substances should always be well sealed, as even the smallest quan…" at bounding box center [646, 318] width 337 height 637
click at [790, 575] on div at bounding box center [780, 600] width 47 height 51
click at [790, 596] on div at bounding box center [780, 598] width 47 height 47
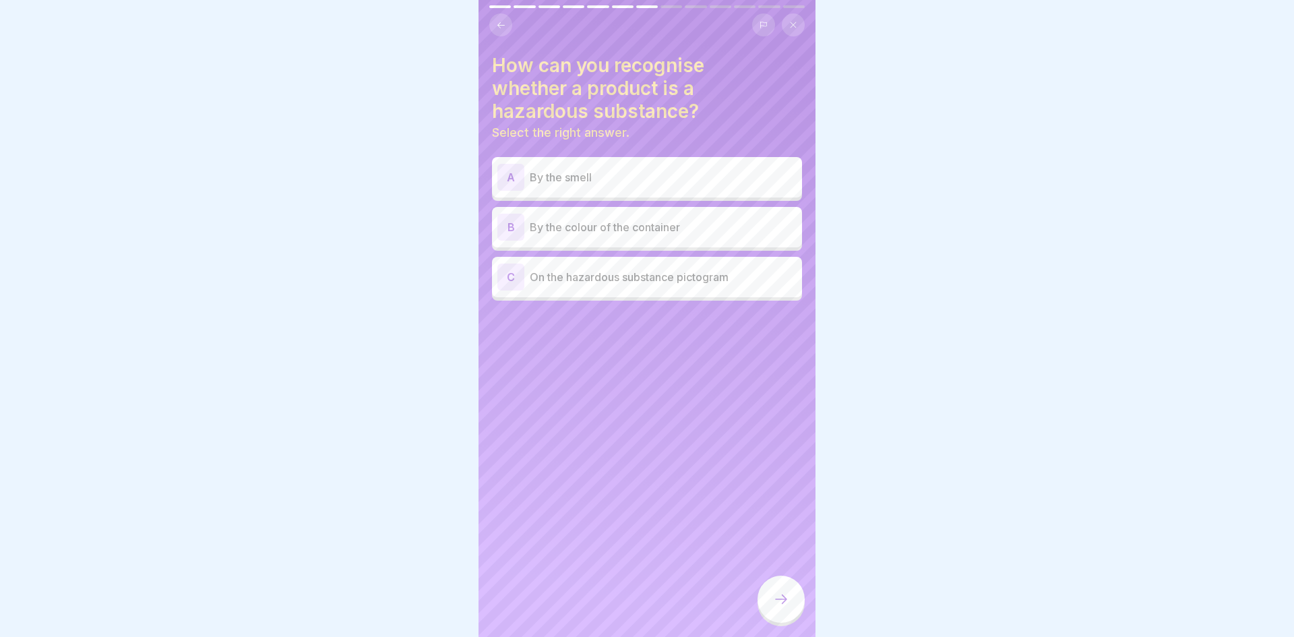
click at [752, 284] on p "On the hazardous substance pictogram" at bounding box center [663, 277] width 267 height 16
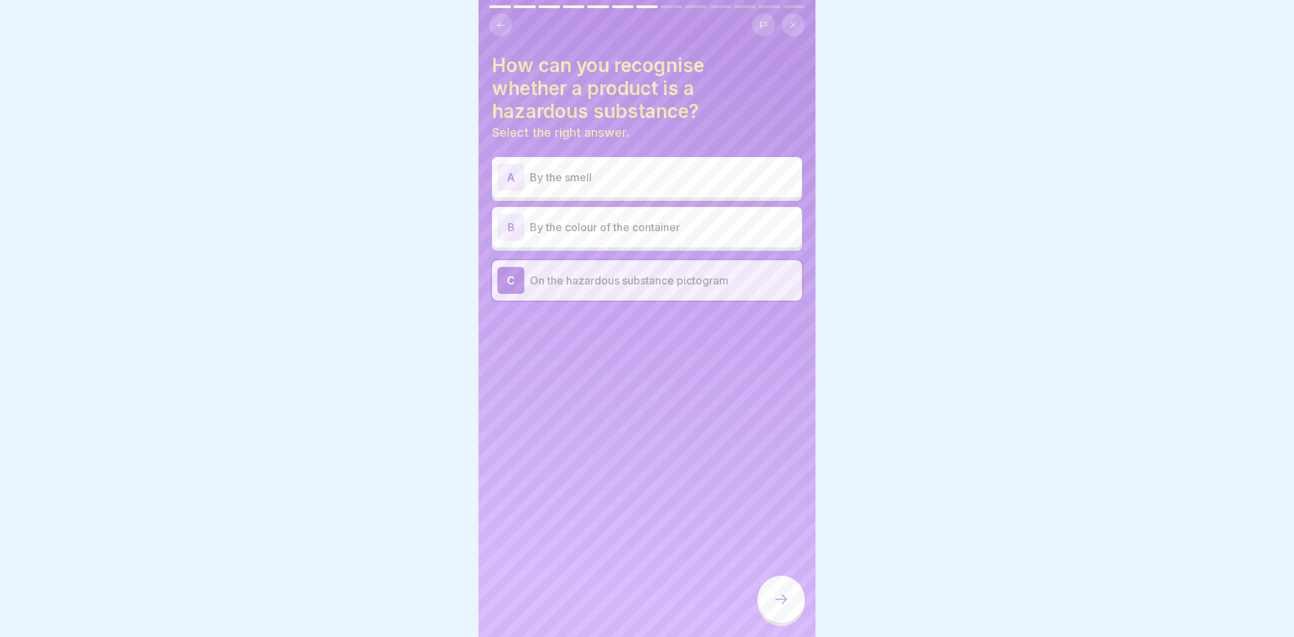
click at [795, 607] on div at bounding box center [780, 598] width 47 height 47
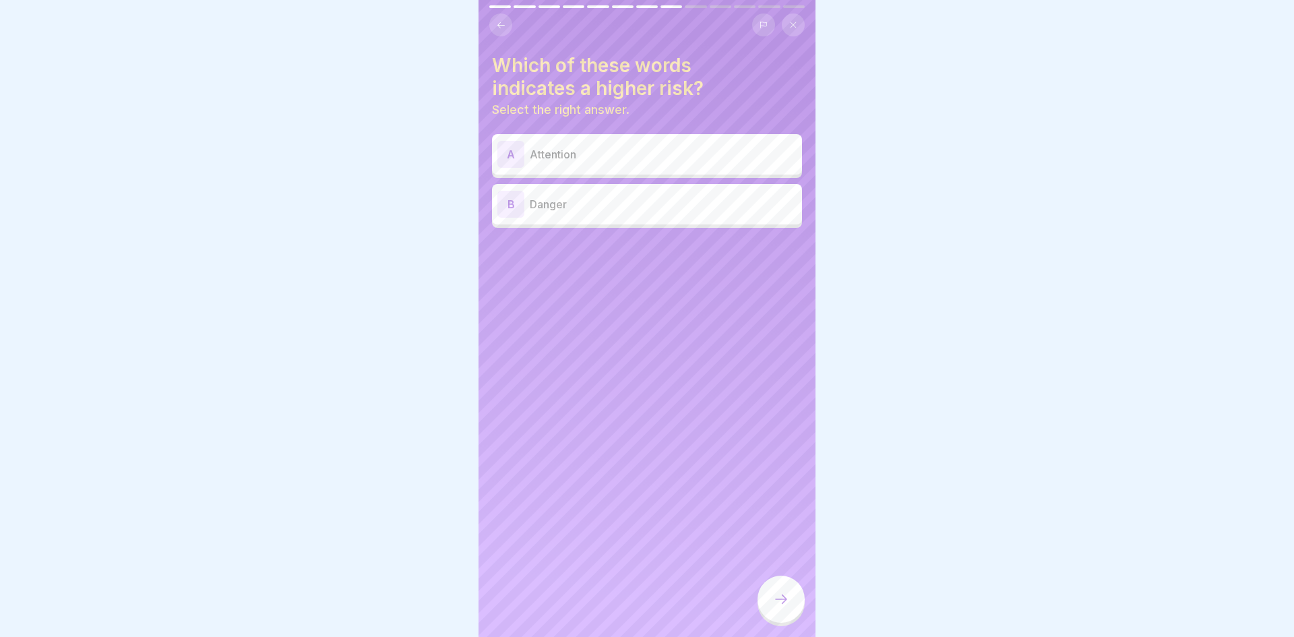
click at [675, 220] on div "B Danger" at bounding box center [647, 204] width 310 height 40
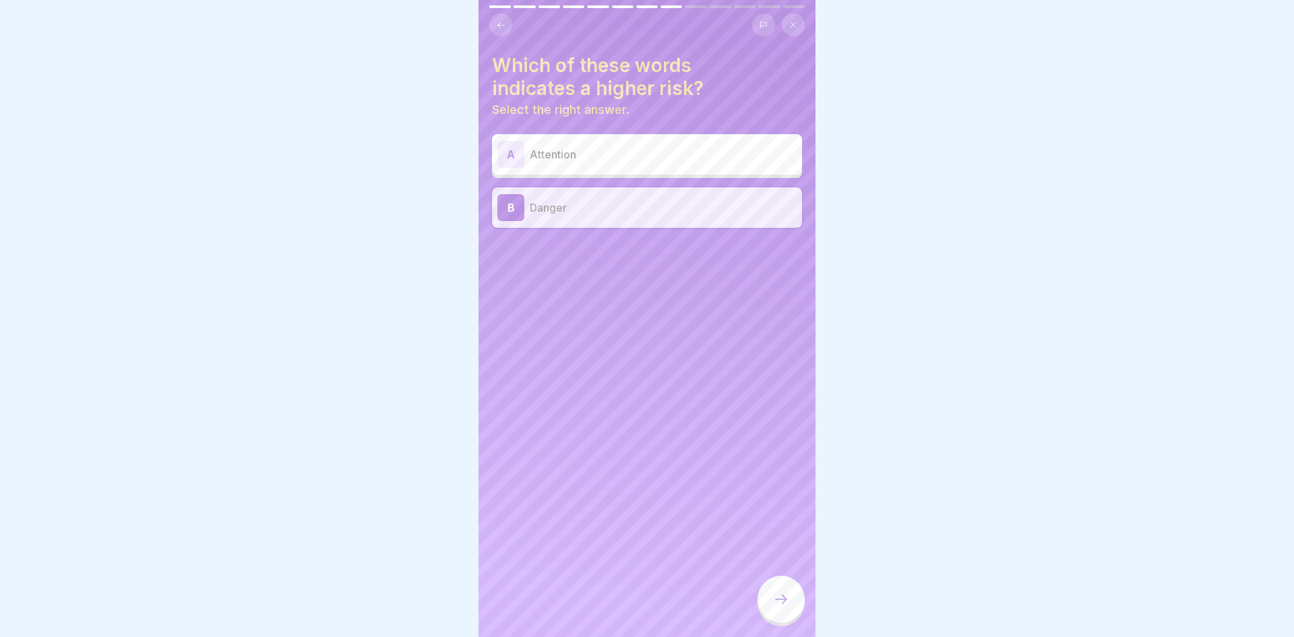
click at [796, 592] on div at bounding box center [780, 598] width 47 height 47
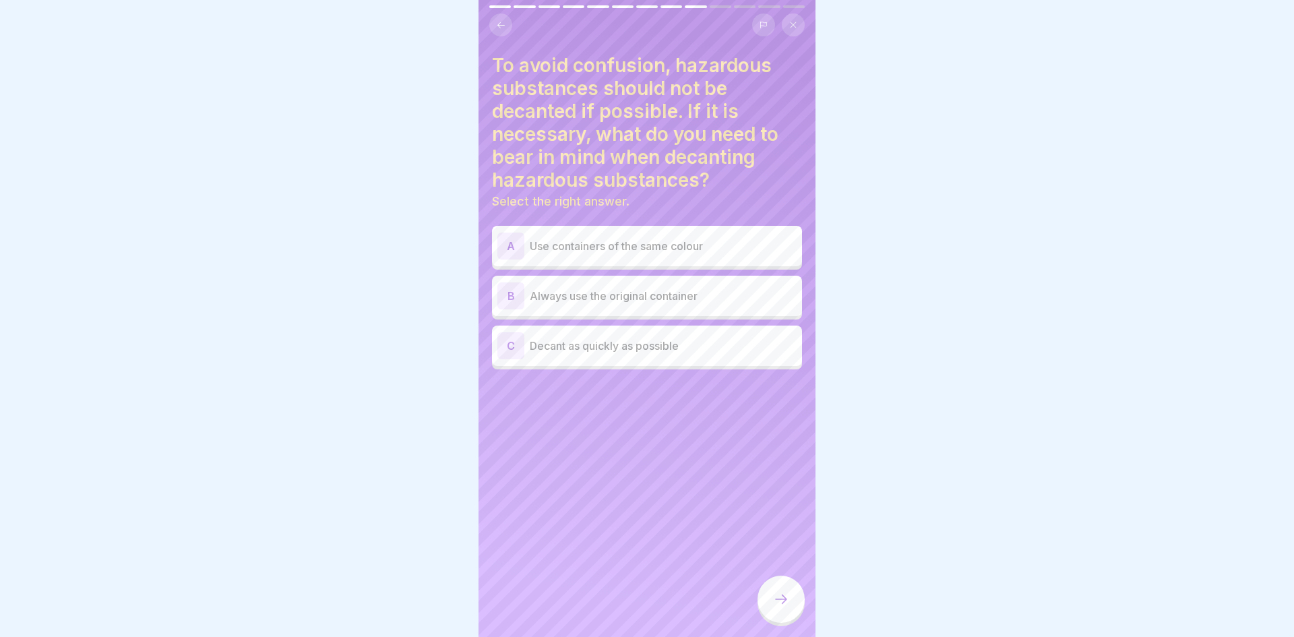
click at [687, 296] on p "Always use the original container" at bounding box center [663, 296] width 267 height 16
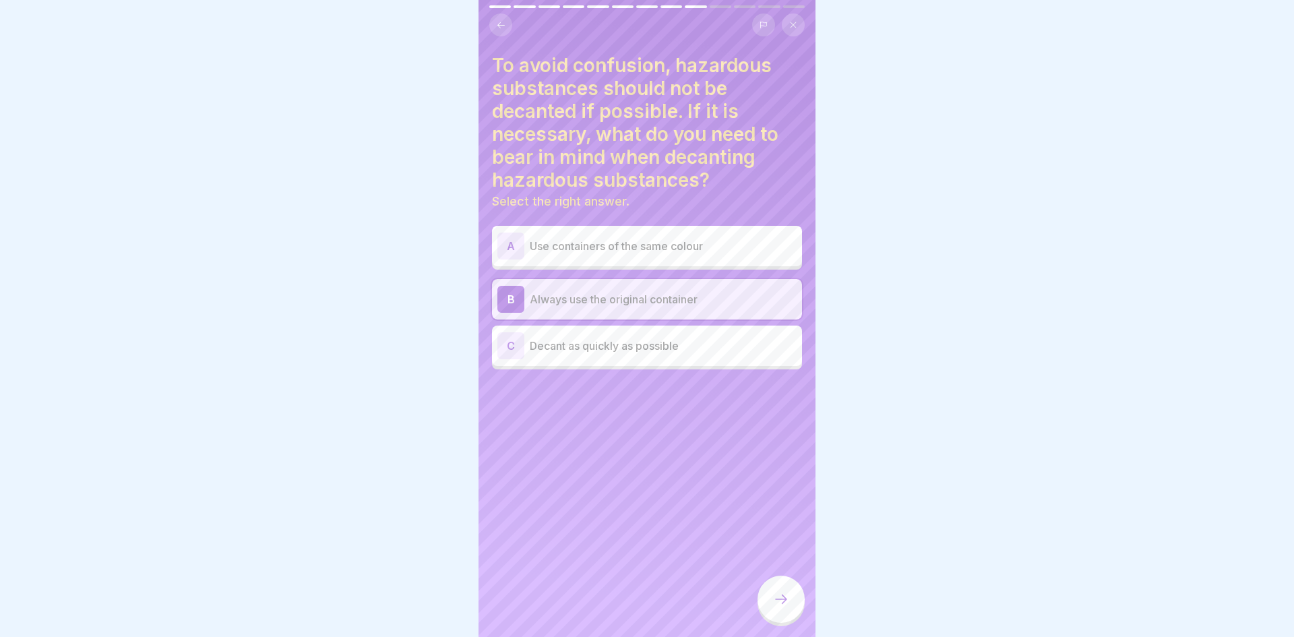
click at [778, 608] on div at bounding box center [780, 598] width 47 height 47
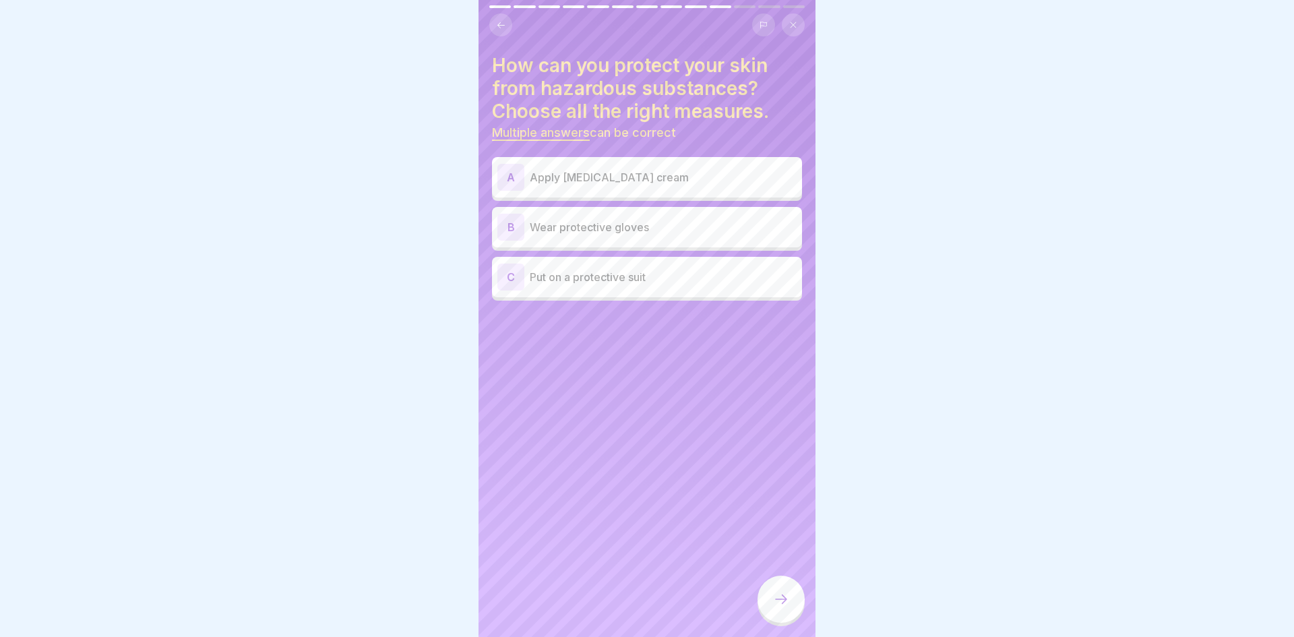
click at [681, 292] on div "C Put on a protective suit" at bounding box center [647, 277] width 310 height 40
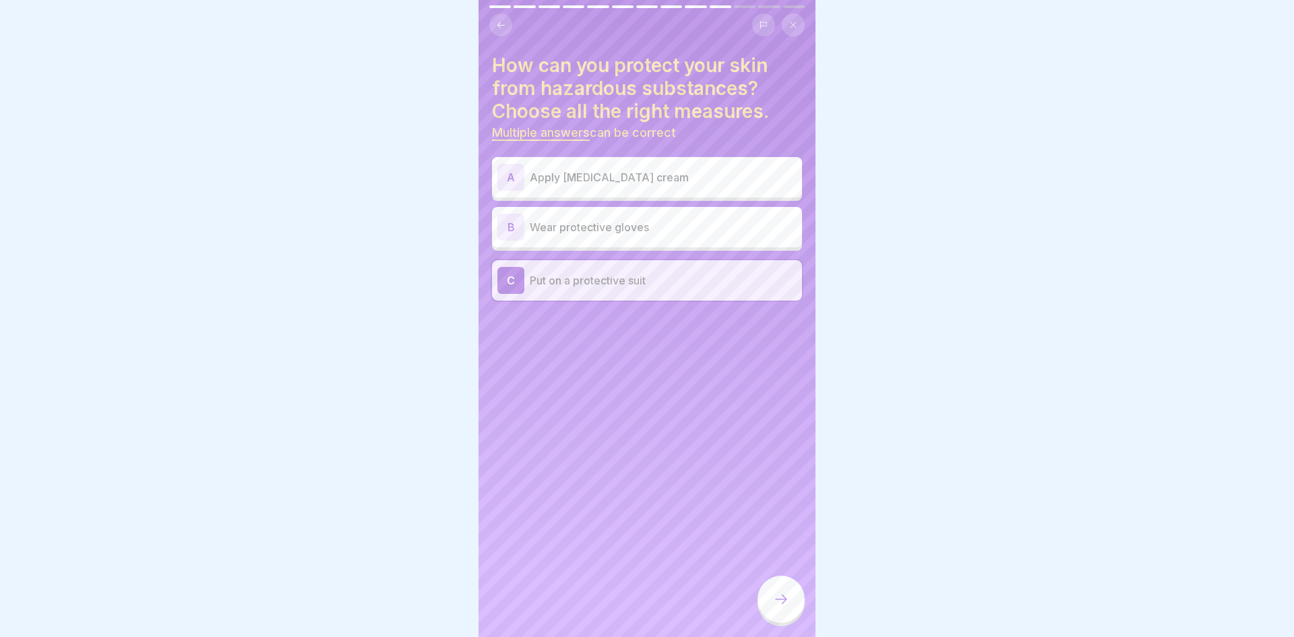
click at [693, 232] on p "Wear protective gloves" at bounding box center [663, 227] width 267 height 16
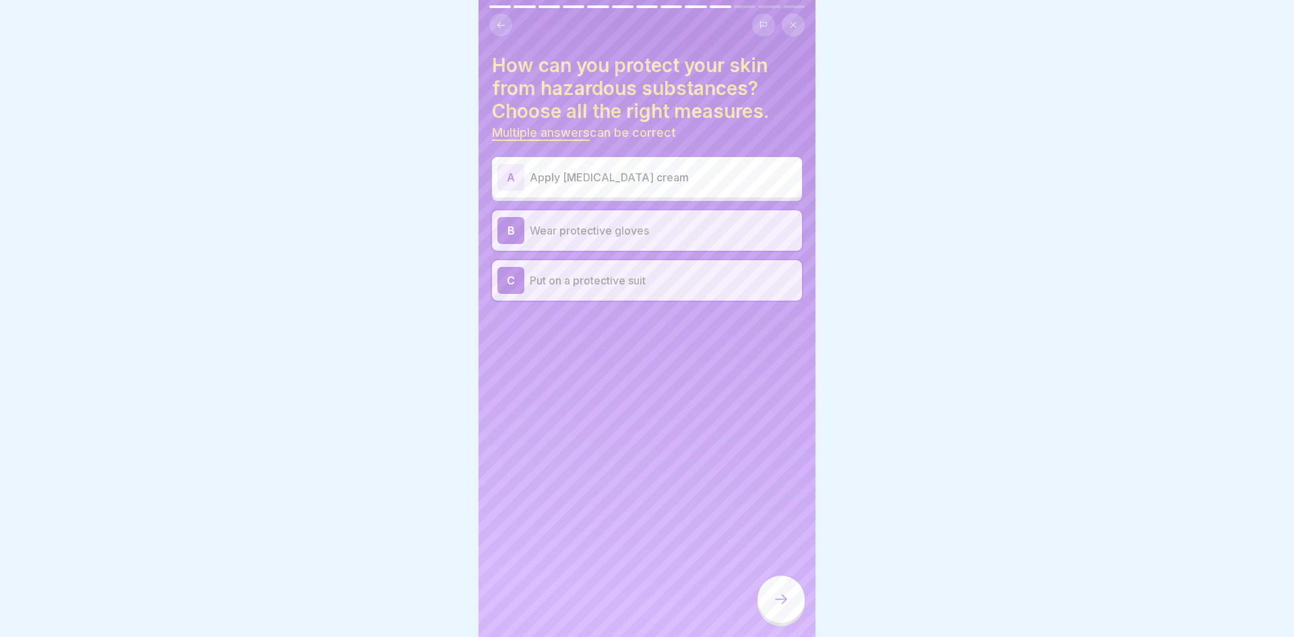
click at [801, 617] on div at bounding box center [780, 600] width 47 height 51
click at [778, 595] on icon at bounding box center [781, 599] width 16 height 16
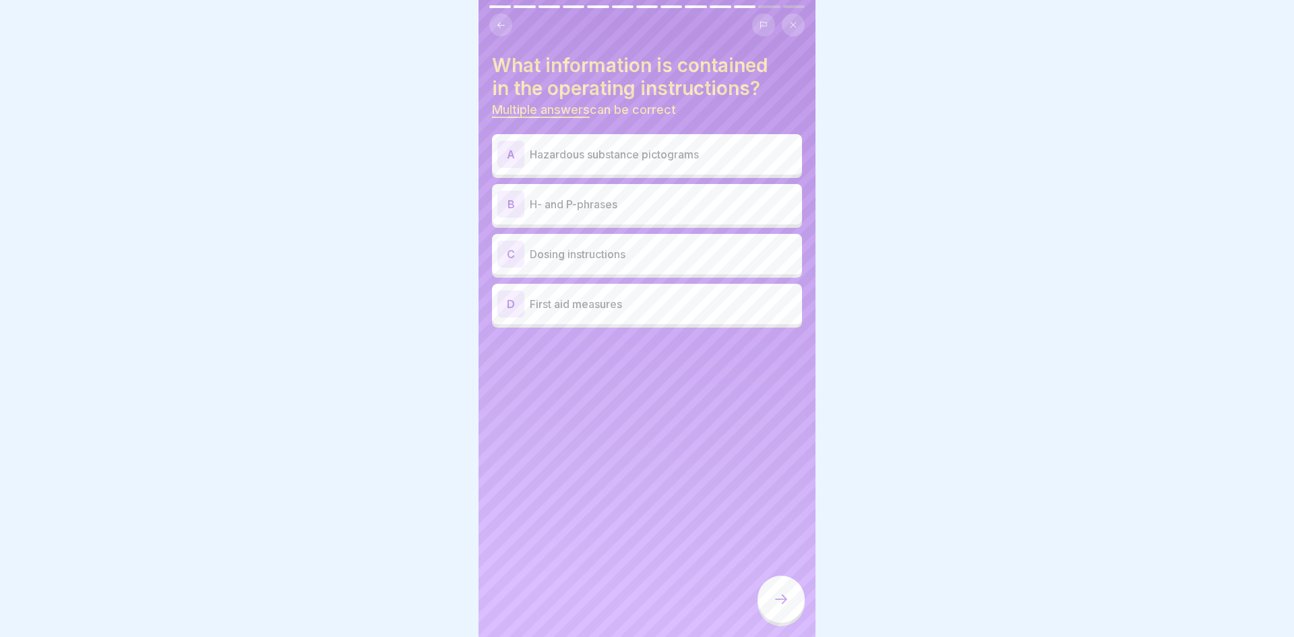
click at [699, 153] on p "Hazardous substance pictograms" at bounding box center [663, 154] width 267 height 16
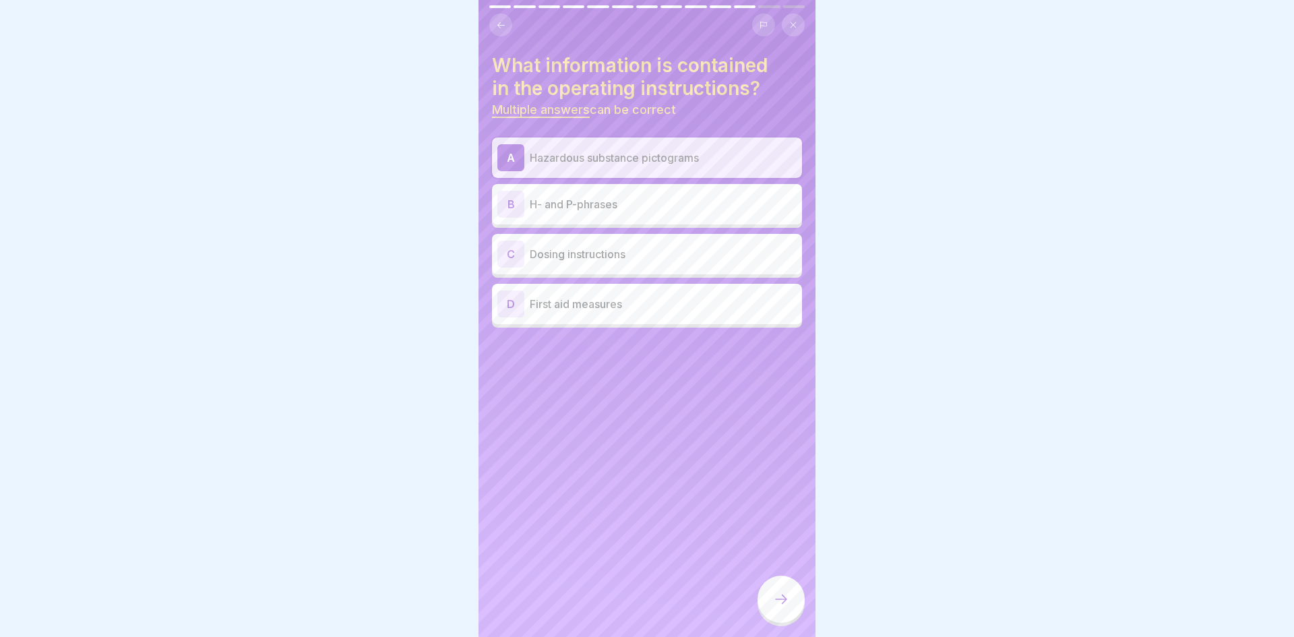
click at [677, 208] on p "H- and P-phrases" at bounding box center [663, 204] width 267 height 16
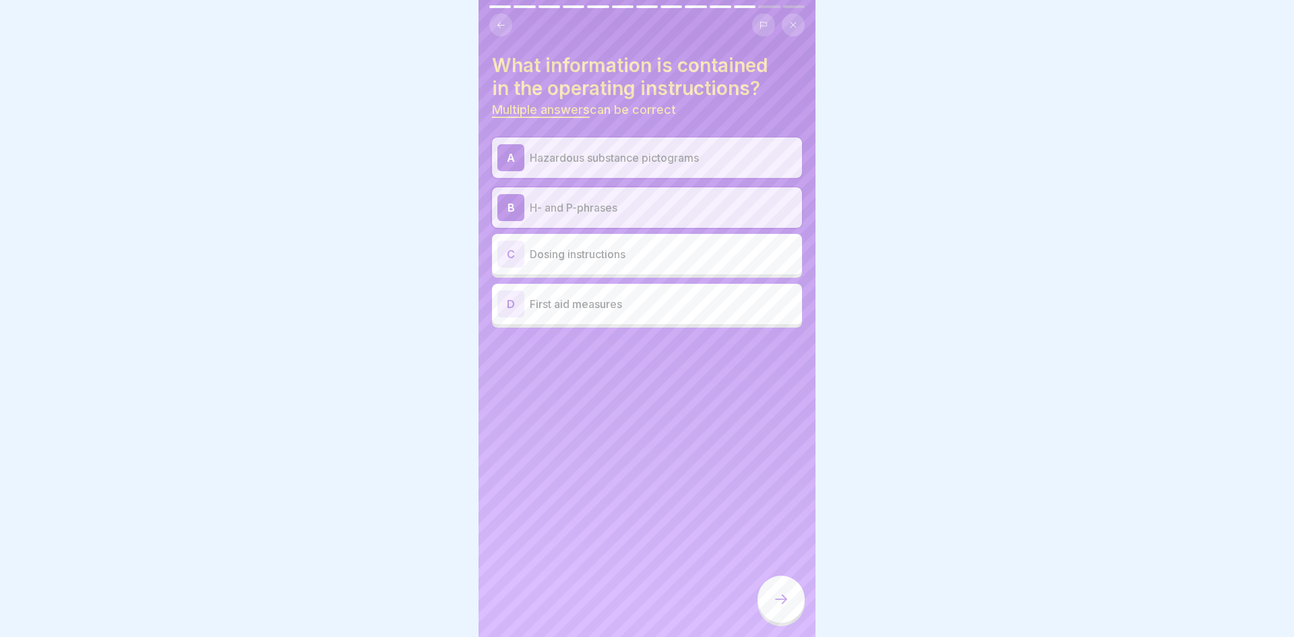
click at [670, 312] on div "D First aid measures" at bounding box center [646, 303] width 299 height 27
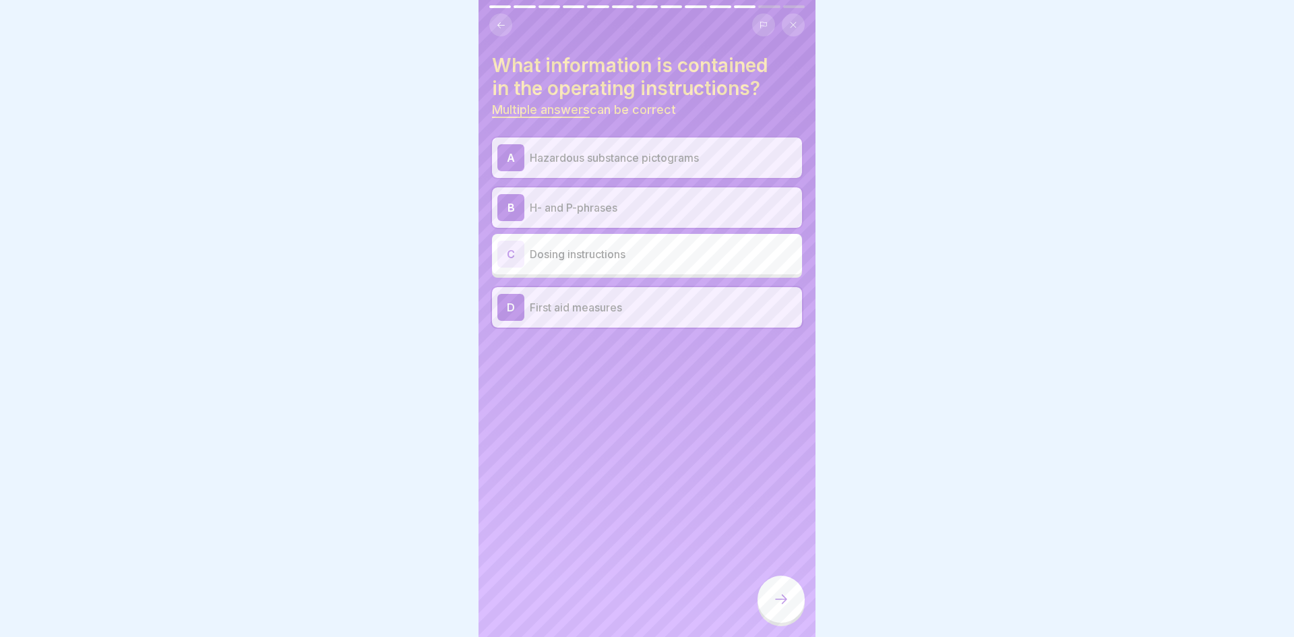
click at [782, 592] on icon at bounding box center [781, 599] width 16 height 16
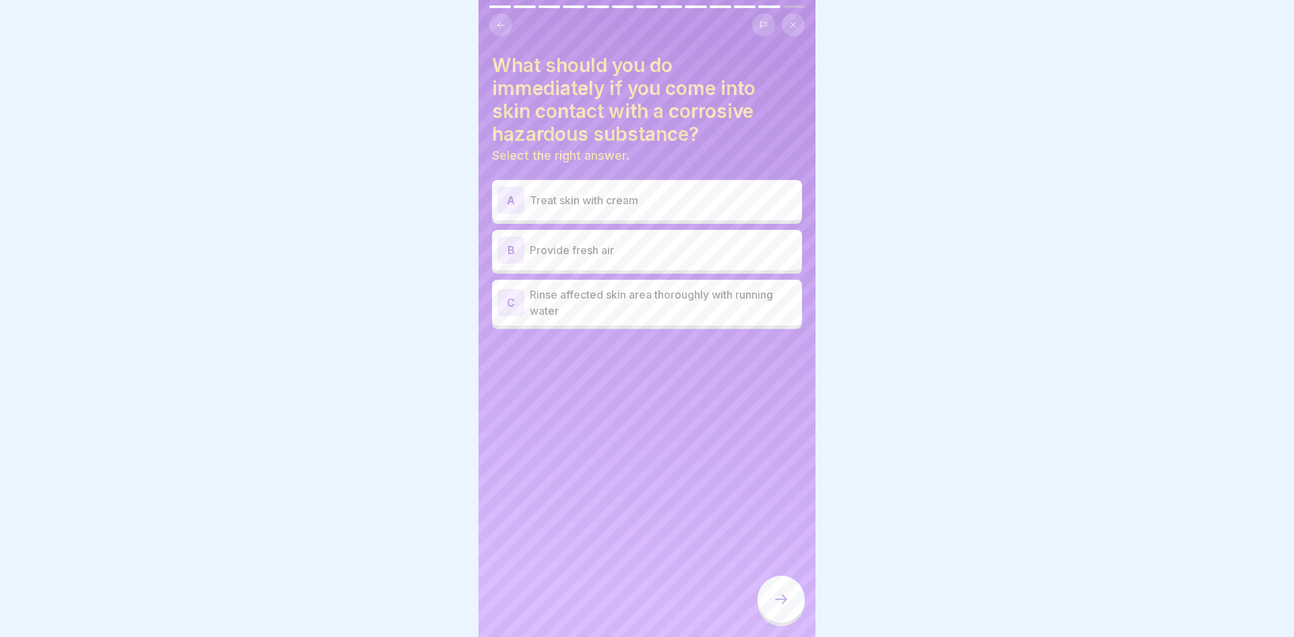
click at [765, 294] on p "Rinse affected skin area thoroughly with running water" at bounding box center [663, 302] width 267 height 32
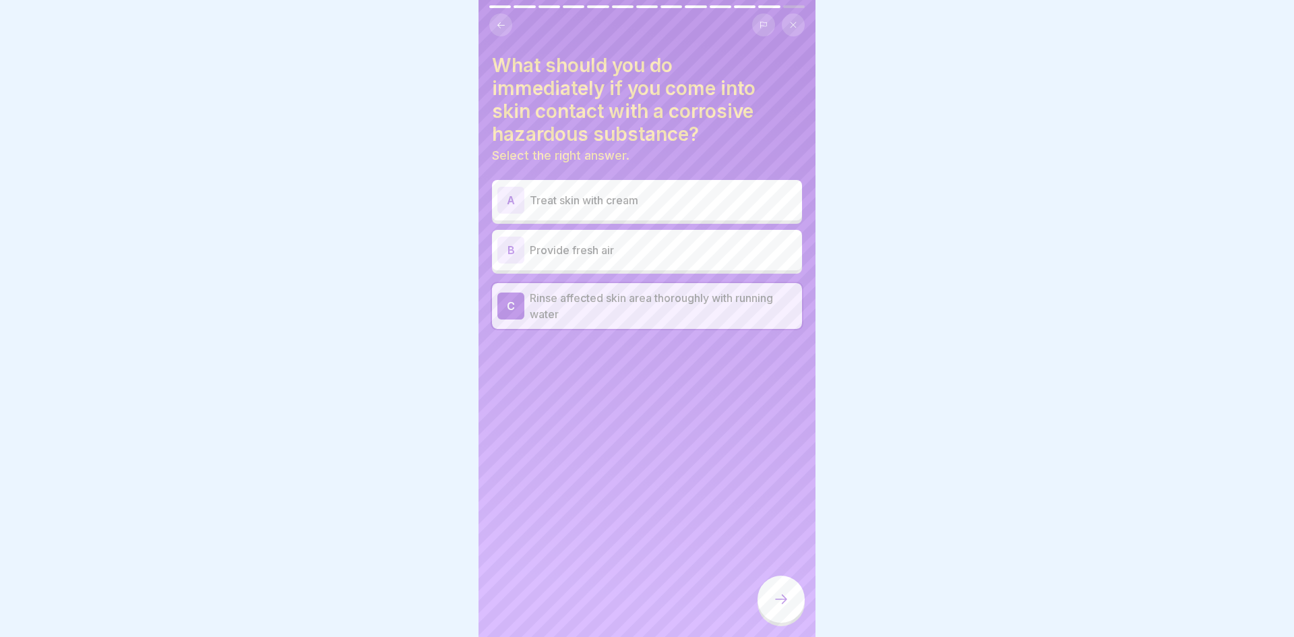
click at [782, 607] on div at bounding box center [780, 598] width 47 height 47
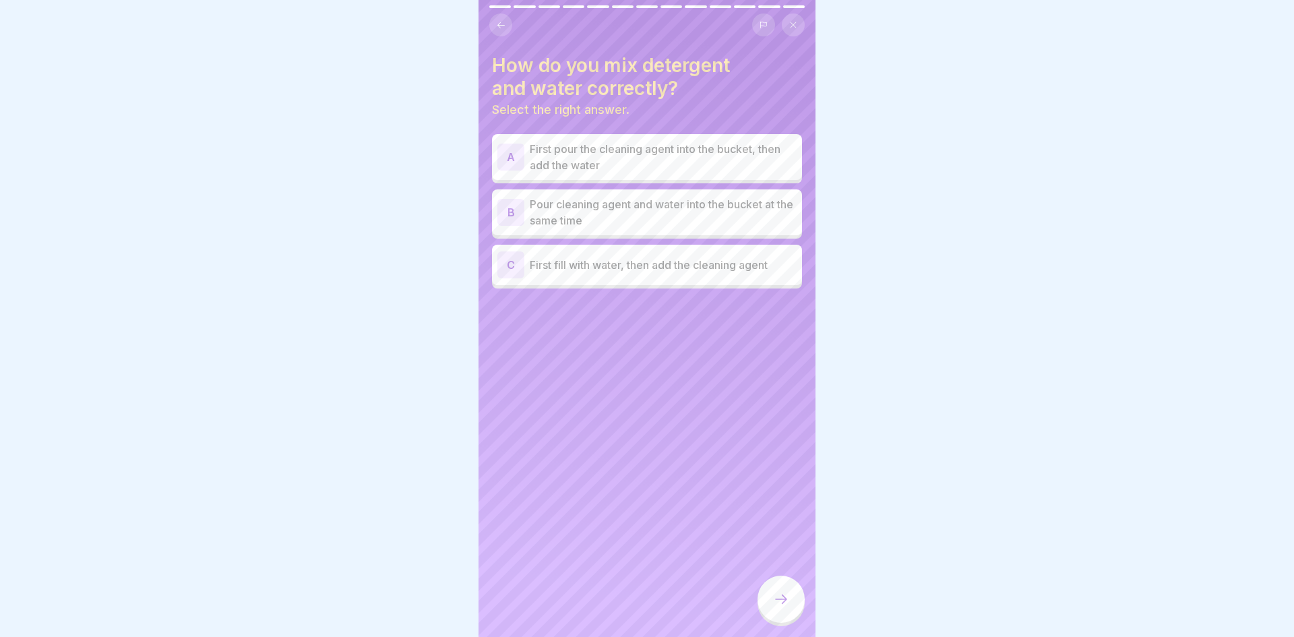
click at [738, 265] on p "First fill with water, then add the cleaning agent" at bounding box center [663, 265] width 267 height 16
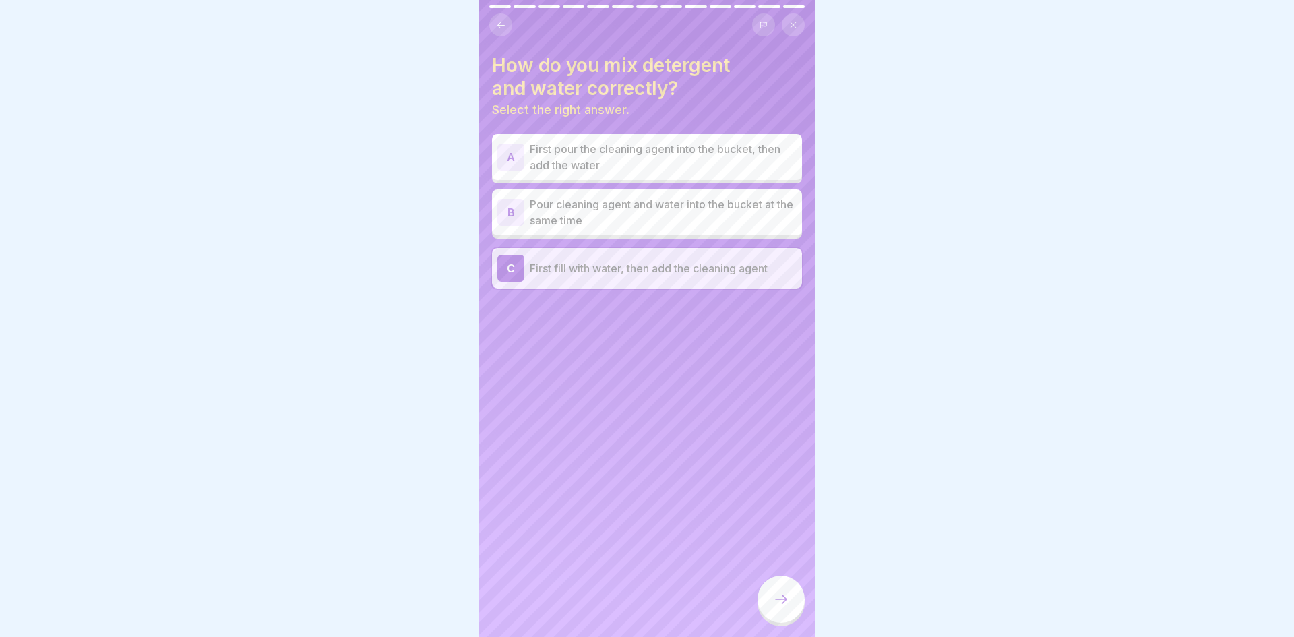
click at [791, 602] on div at bounding box center [780, 598] width 47 height 47
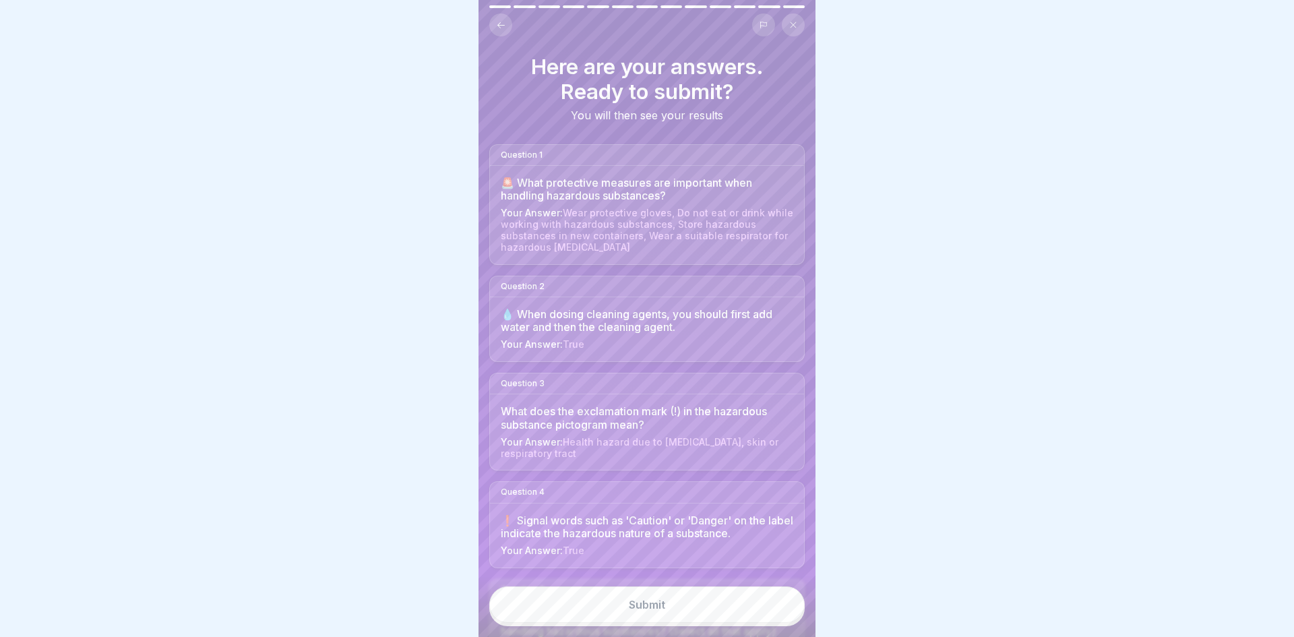
click at [755, 604] on button "Submit" at bounding box center [646, 604] width 315 height 36
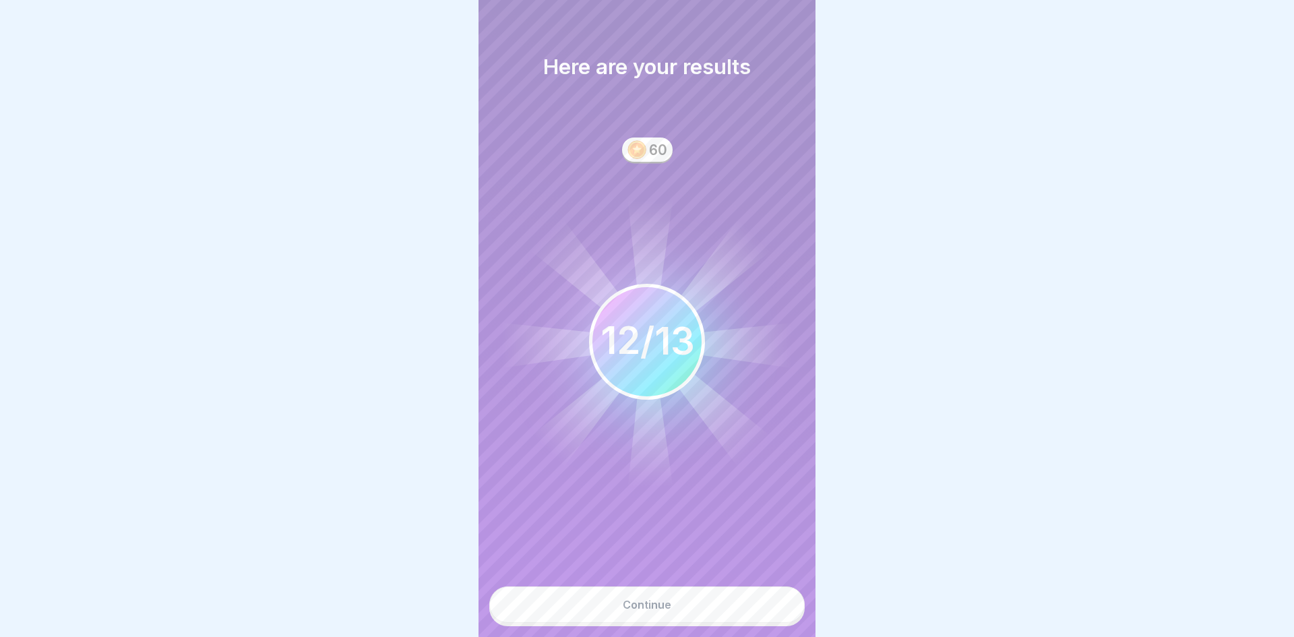
click at [744, 603] on button "Continue" at bounding box center [646, 604] width 315 height 36
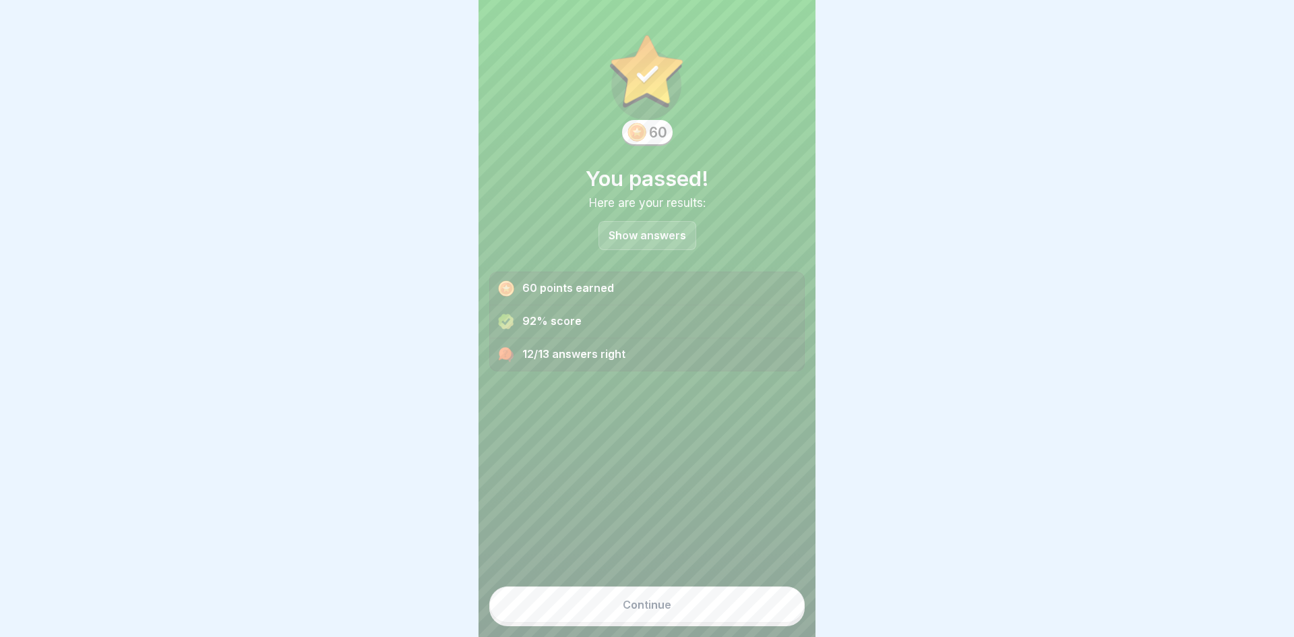
click at [744, 603] on button "Continue" at bounding box center [646, 604] width 315 height 36
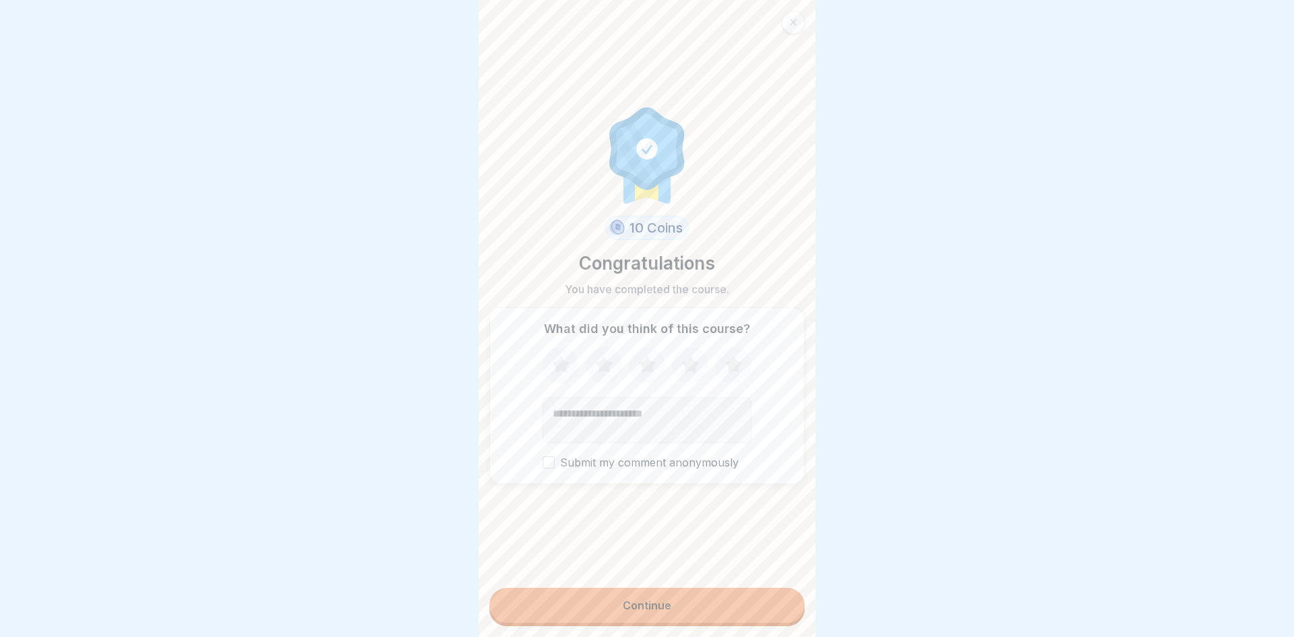
click at [744, 603] on button "Continue" at bounding box center [646, 605] width 315 height 35
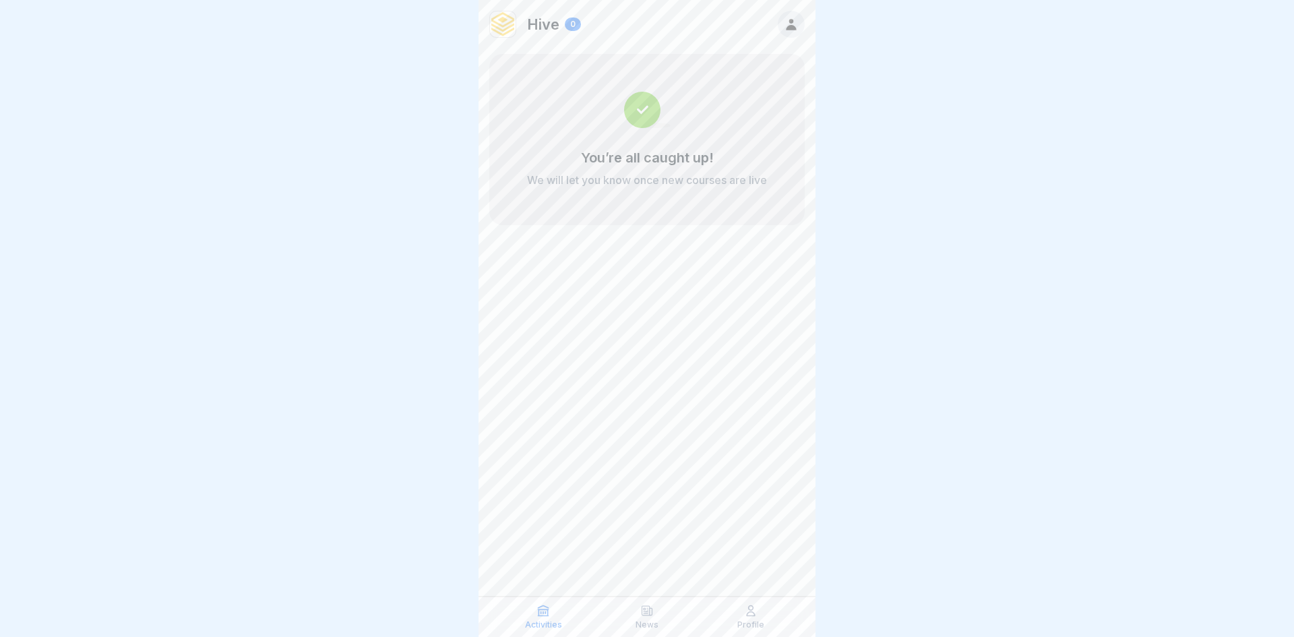
click at [755, 613] on icon at bounding box center [750, 610] width 13 height 13
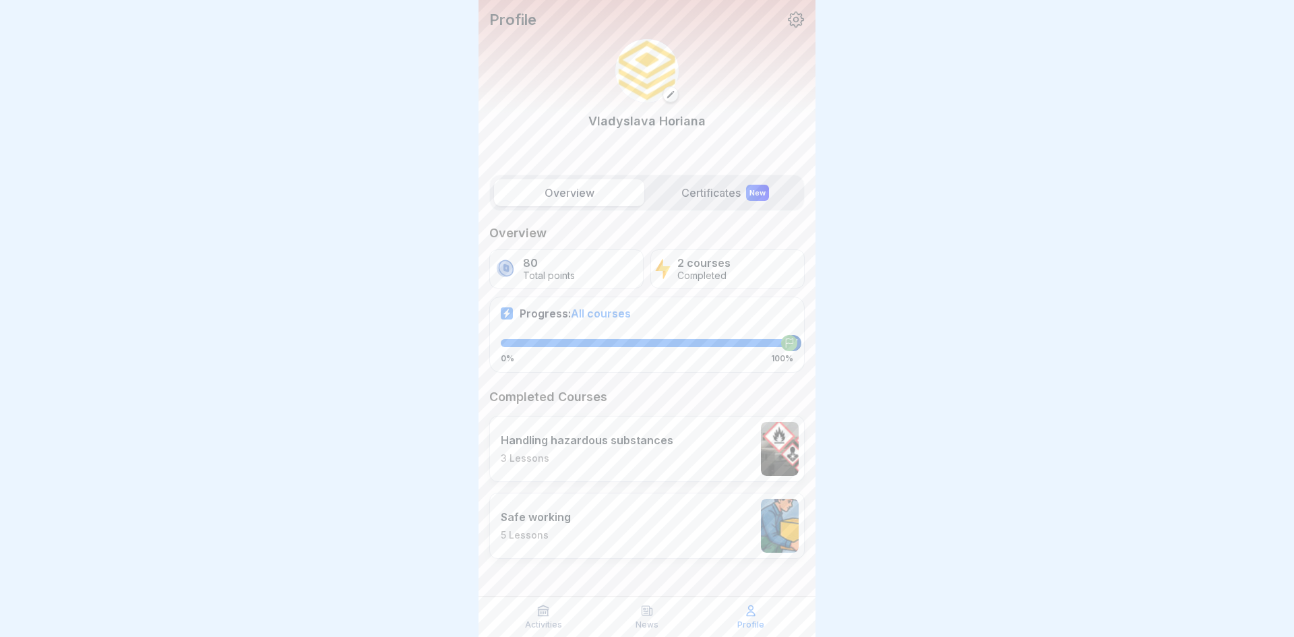
click at [776, 259] on div "2 courses Completed" at bounding box center [727, 268] width 154 height 39
click at [733, 270] on div "2 courses Completed" at bounding box center [727, 268] width 154 height 39
click at [566, 267] on p "80" at bounding box center [549, 263] width 52 height 13
click at [654, 317] on div "Progress: All courses" at bounding box center [647, 313] width 292 height 13
click at [609, 318] on span "All courses" at bounding box center [601, 313] width 60 height 13
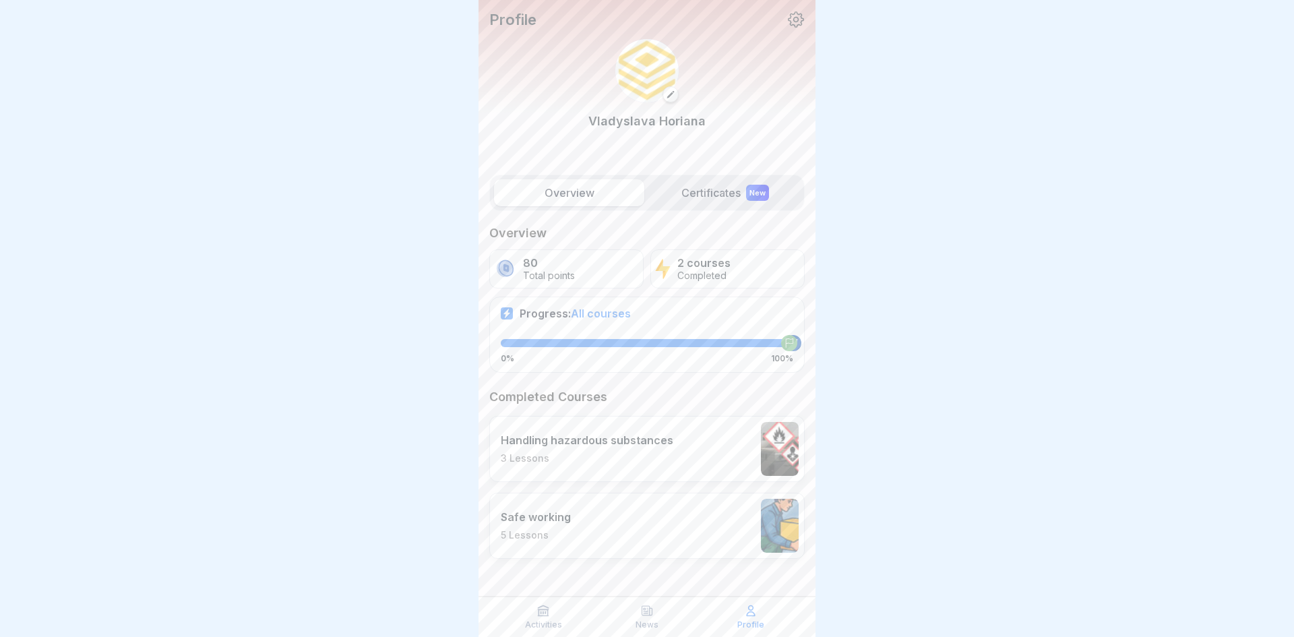
click at [609, 318] on span "All courses" at bounding box center [601, 313] width 60 height 13
click at [587, 319] on span "All courses" at bounding box center [601, 313] width 60 height 13
click at [592, 309] on span "All courses" at bounding box center [601, 313] width 60 height 13
click at [705, 197] on label "Certificates New" at bounding box center [725, 192] width 150 height 27
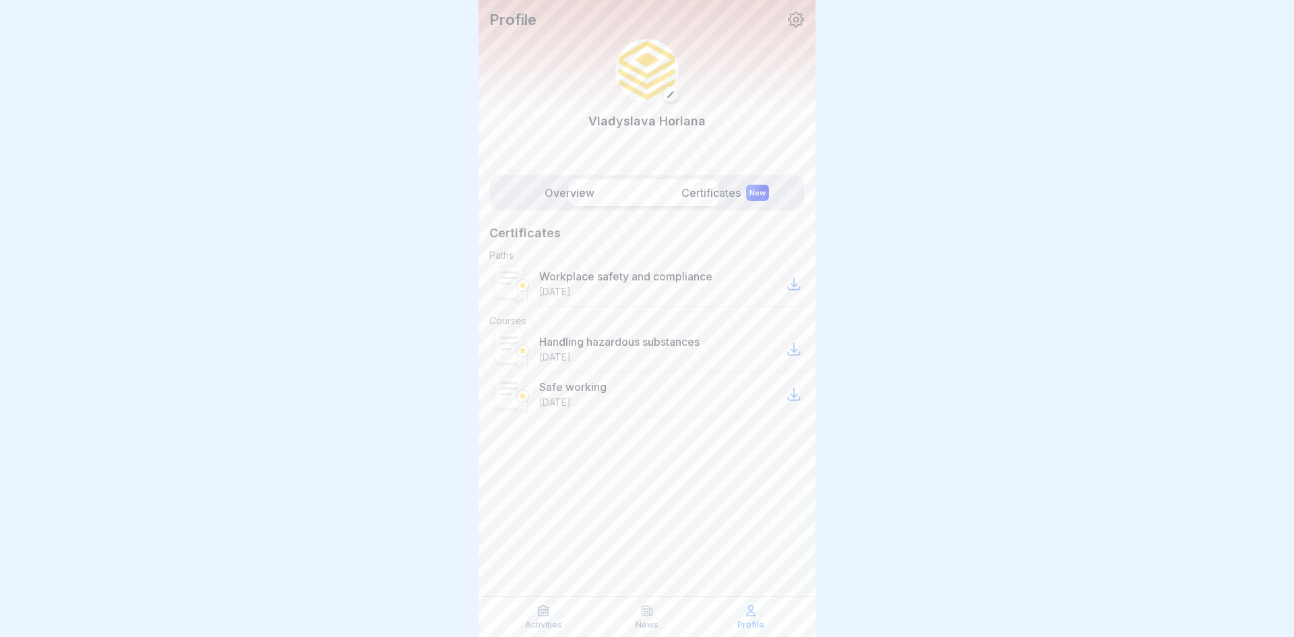
click at [705, 197] on label "Certificates New" at bounding box center [725, 192] width 150 height 27
click at [578, 200] on label "Overview" at bounding box center [569, 192] width 150 height 27
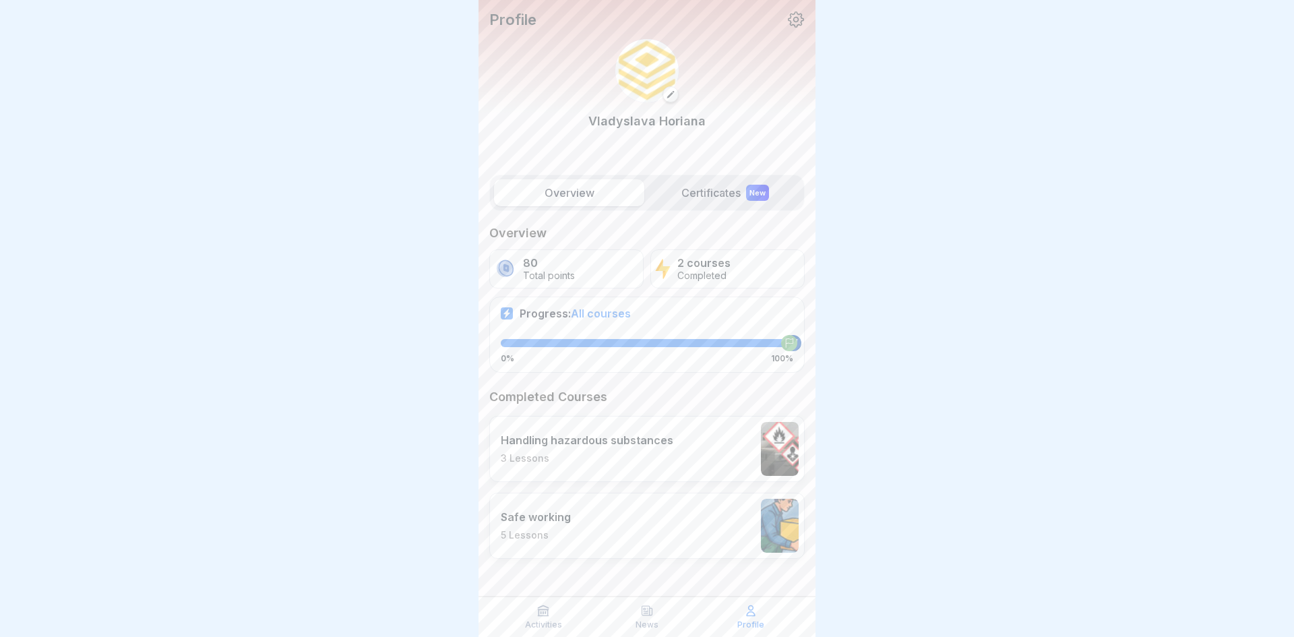
click at [625, 440] on p "Handling hazardous substances" at bounding box center [587, 439] width 173 height 13
click at [656, 511] on div "Safe working 5 Lessons" at bounding box center [646, 526] width 315 height 66
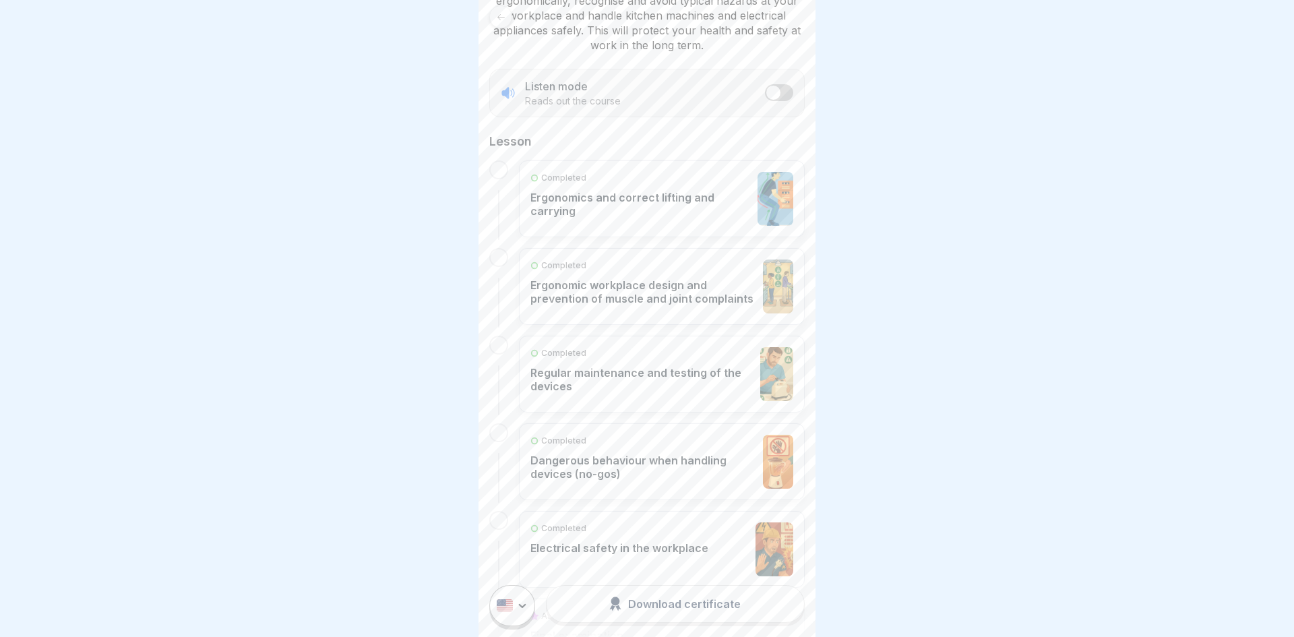
scroll to position [286, 0]
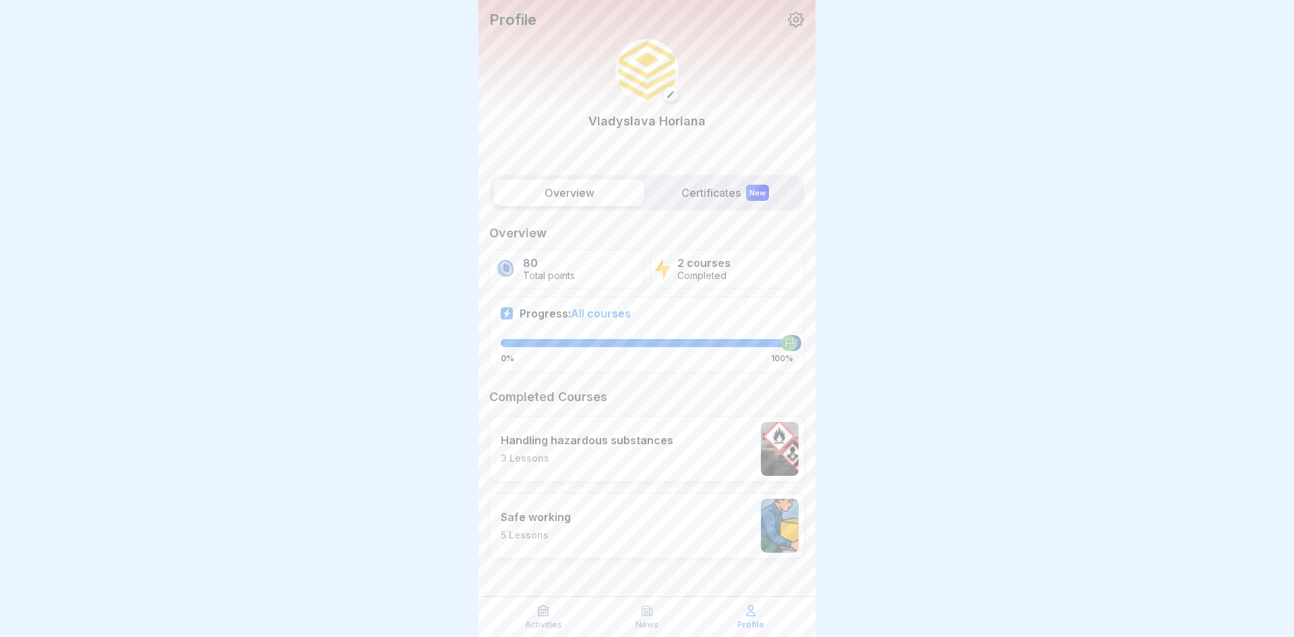
click at [763, 198] on div "New" at bounding box center [757, 193] width 23 height 16
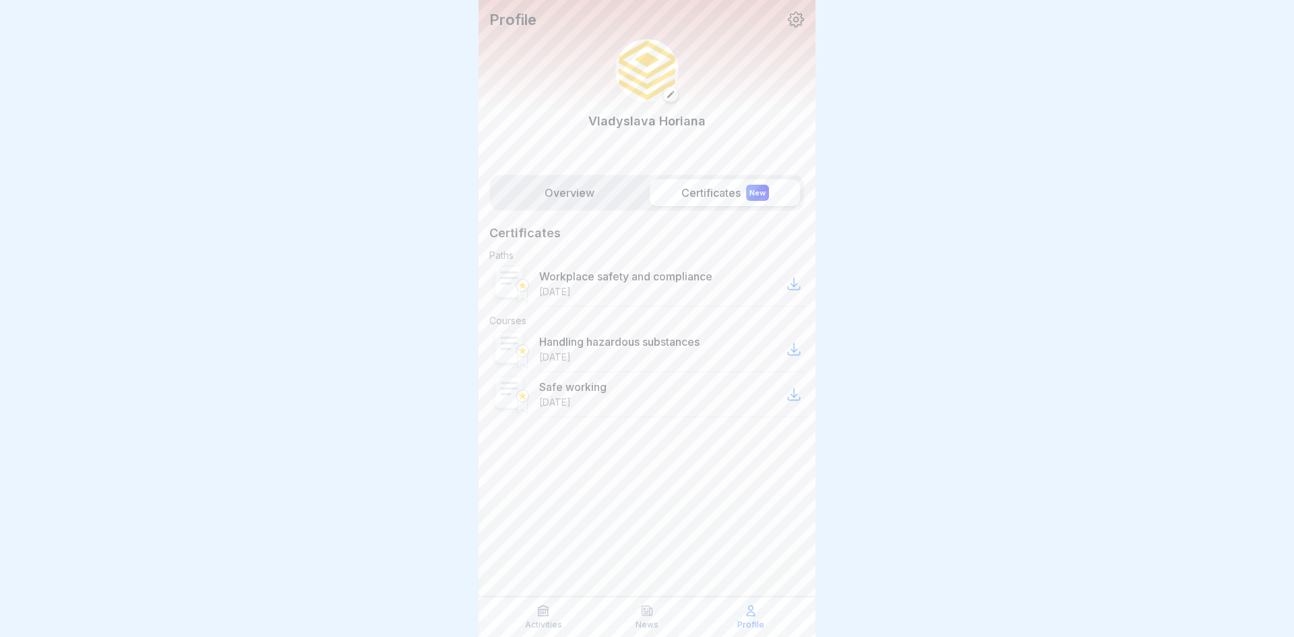
click at [609, 390] on div "Safe working 10/02/2025" at bounding box center [672, 394] width 266 height 45
click at [569, 391] on p "Safe working" at bounding box center [572, 386] width 67 height 13
click at [664, 327] on div "Handling hazardous substances 10/02/2025" at bounding box center [672, 349] width 266 height 45
click at [704, 265] on div "Workplace safety and compliance 10/02/2025" at bounding box center [672, 283] width 266 height 45
click at [552, 193] on label "Overview" at bounding box center [569, 192] width 150 height 27
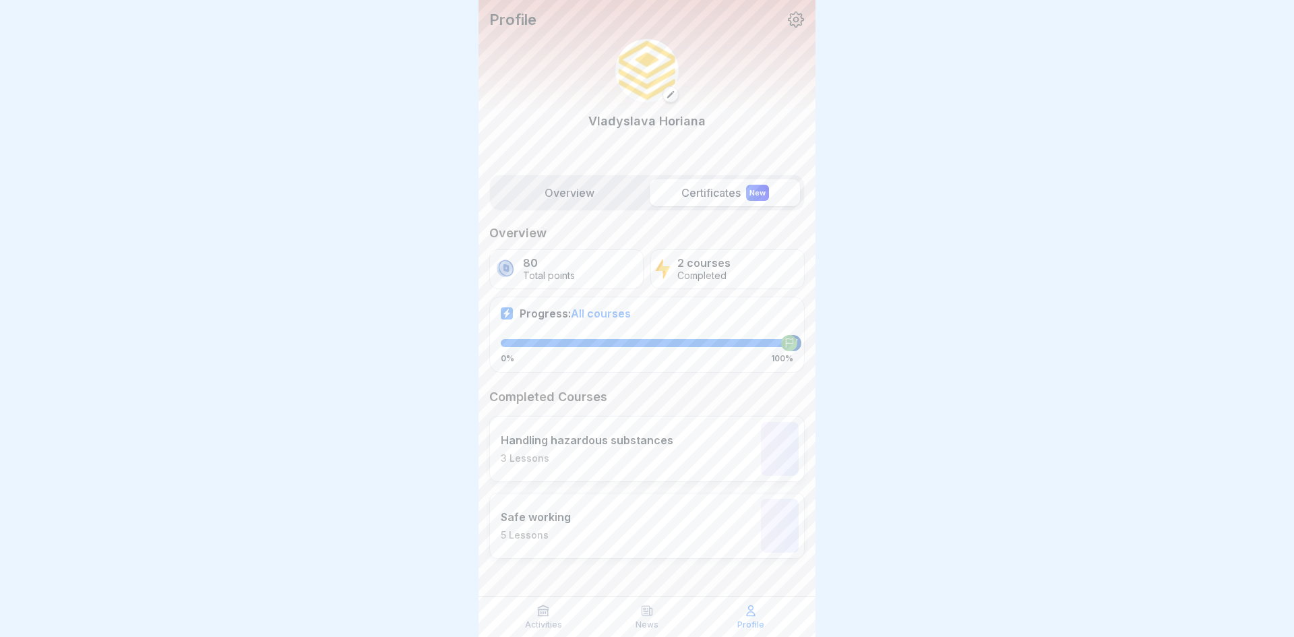
click at [547, 206] on label "Overview" at bounding box center [569, 192] width 150 height 27
